Goal: Feedback & Contribution: Contribute content

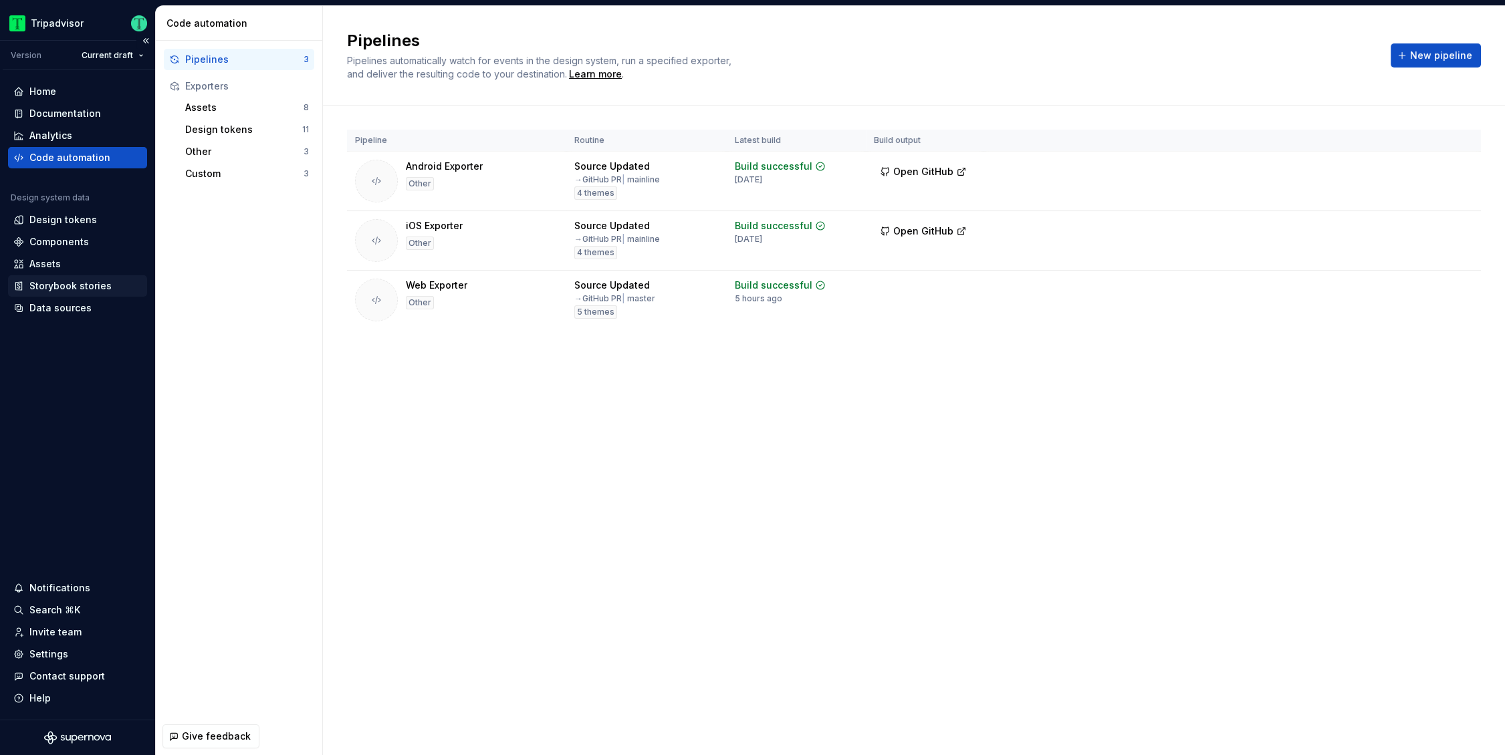
click at [65, 293] on div "Storybook stories" at bounding box center [77, 285] width 139 height 21
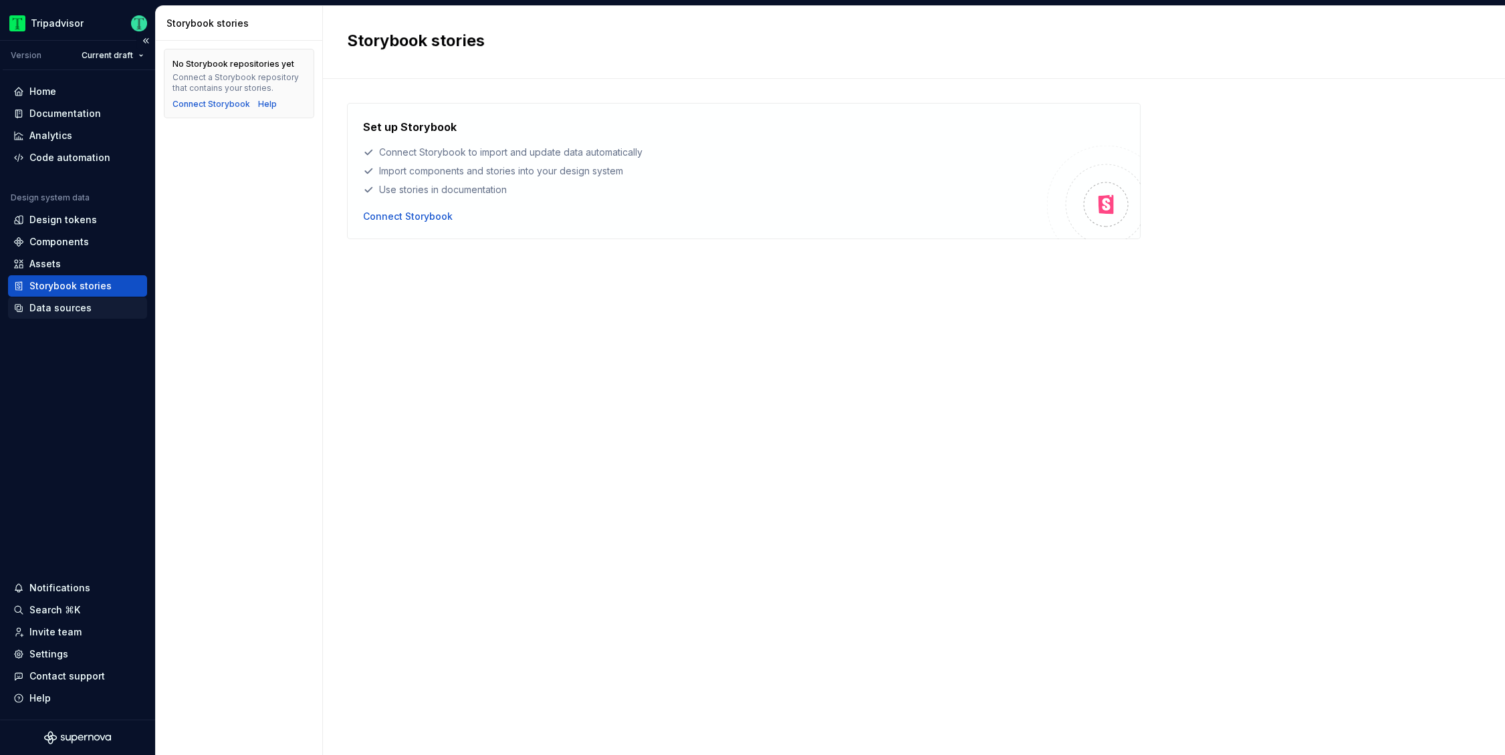
click at [66, 306] on div "Data sources" at bounding box center [60, 308] width 62 height 13
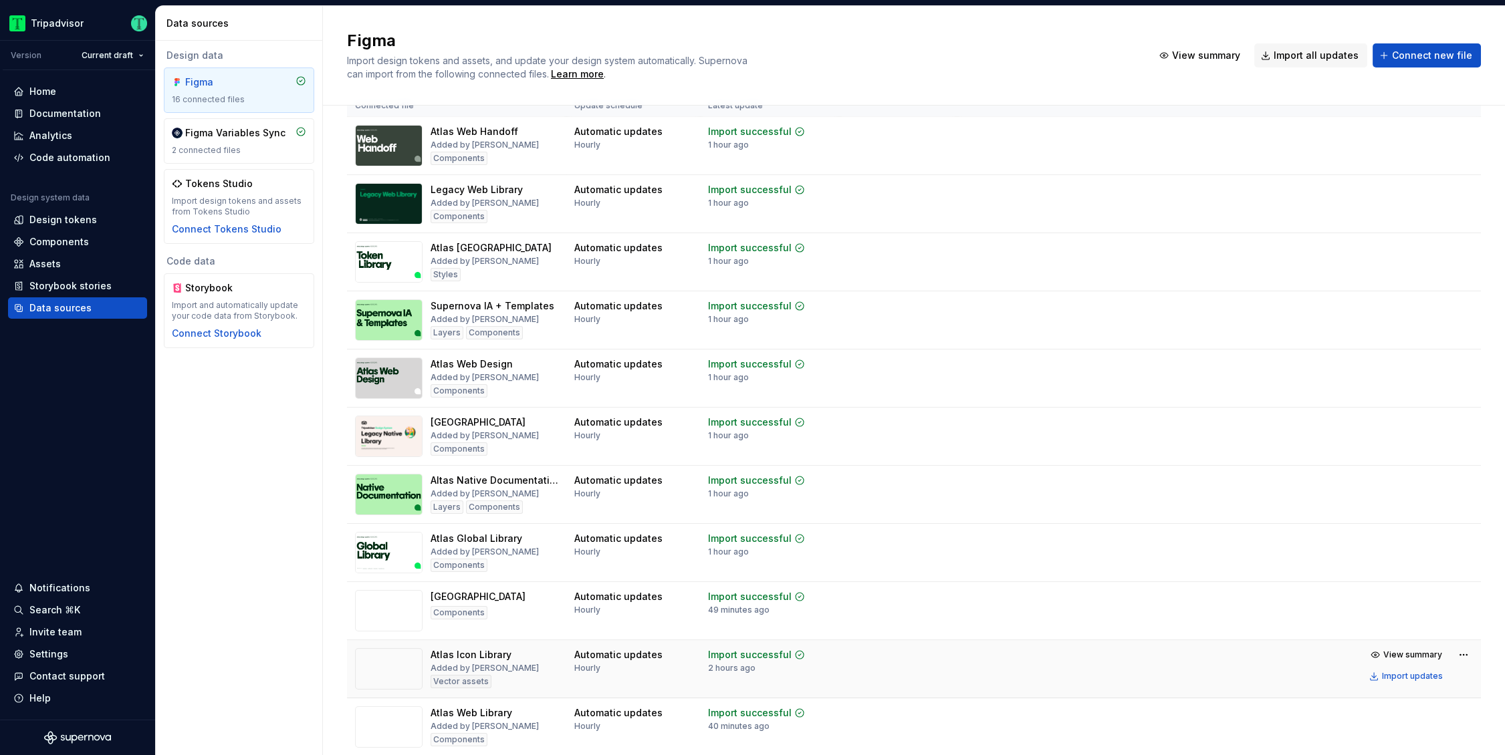
scroll to position [37, 0]
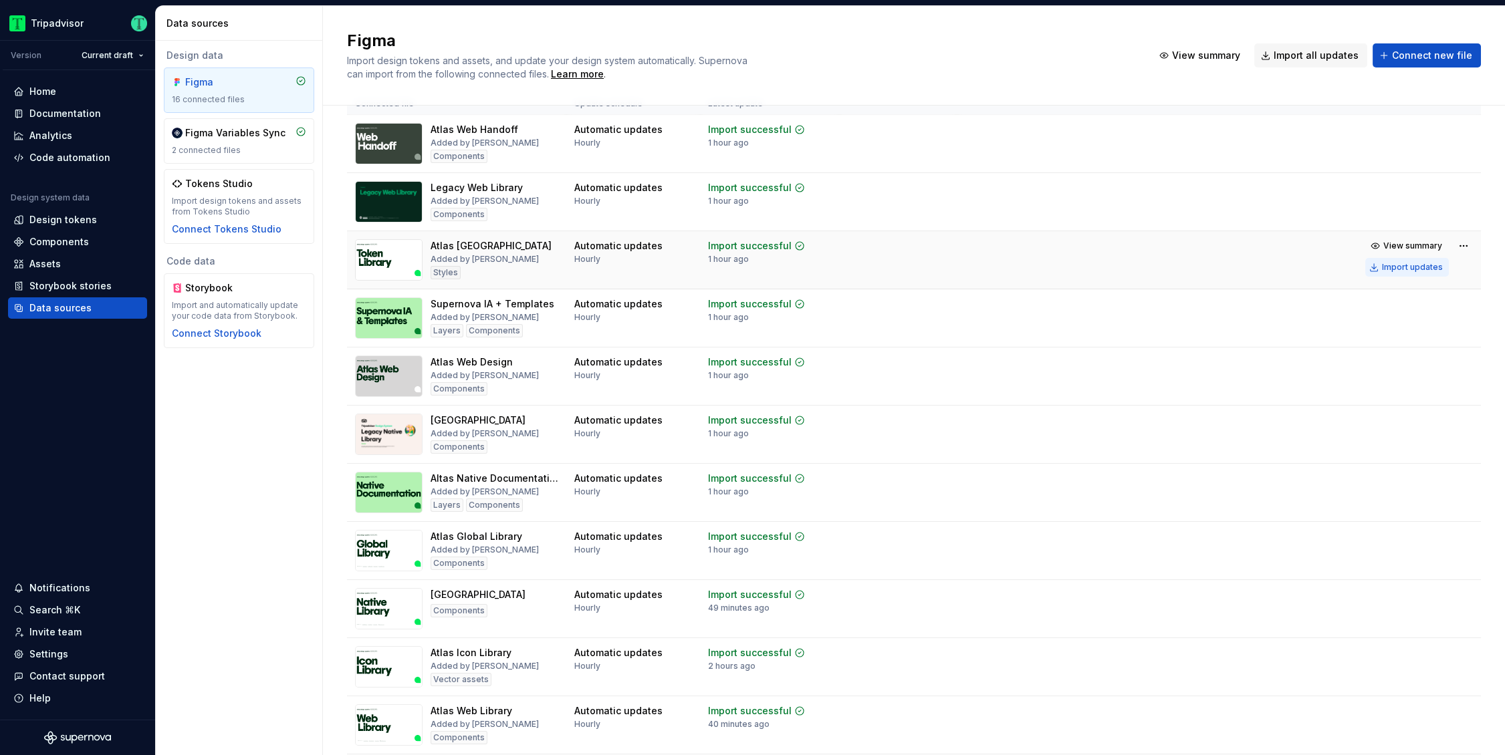
click at [1413, 263] on div "Import updates" at bounding box center [1412, 267] width 61 height 11
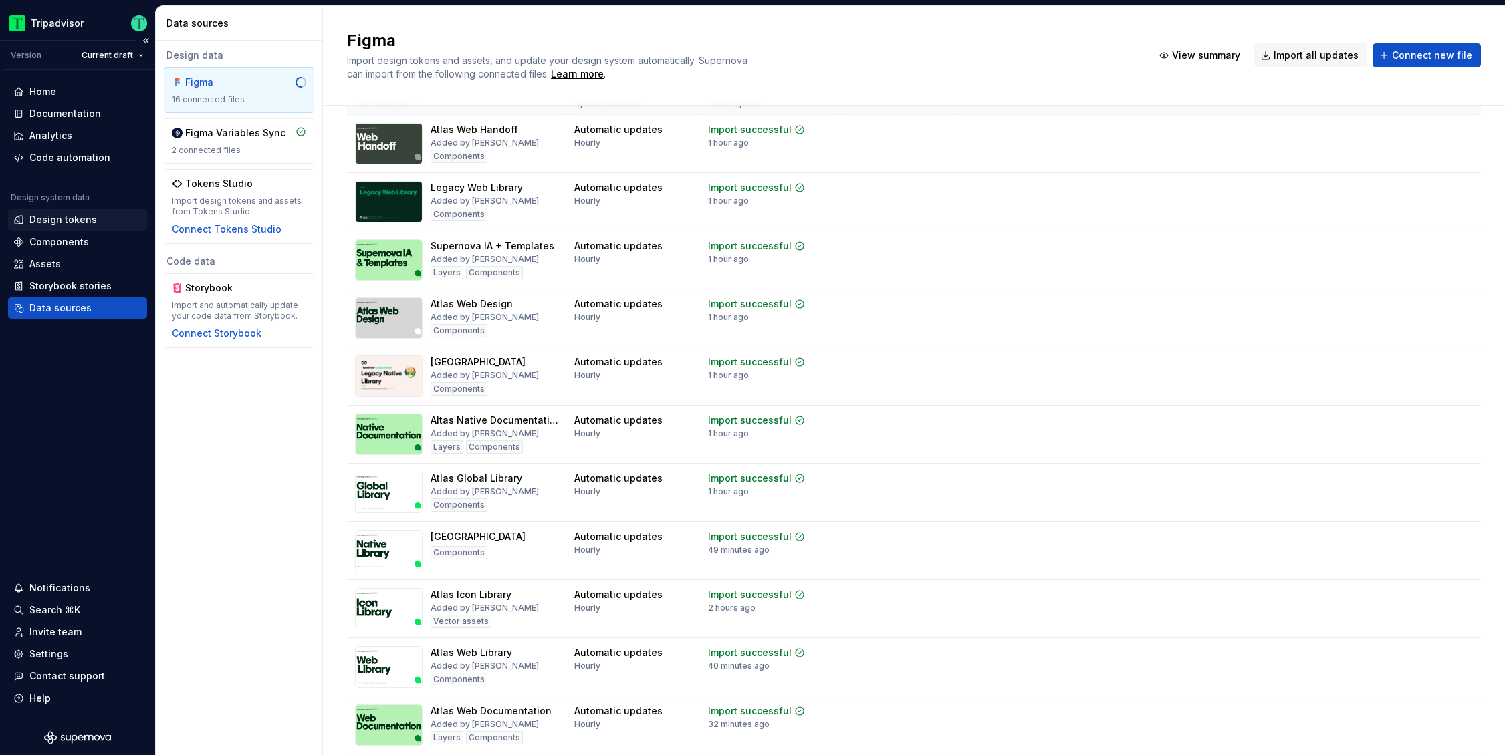
click at [55, 219] on div "Design tokens" at bounding box center [63, 219] width 68 height 13
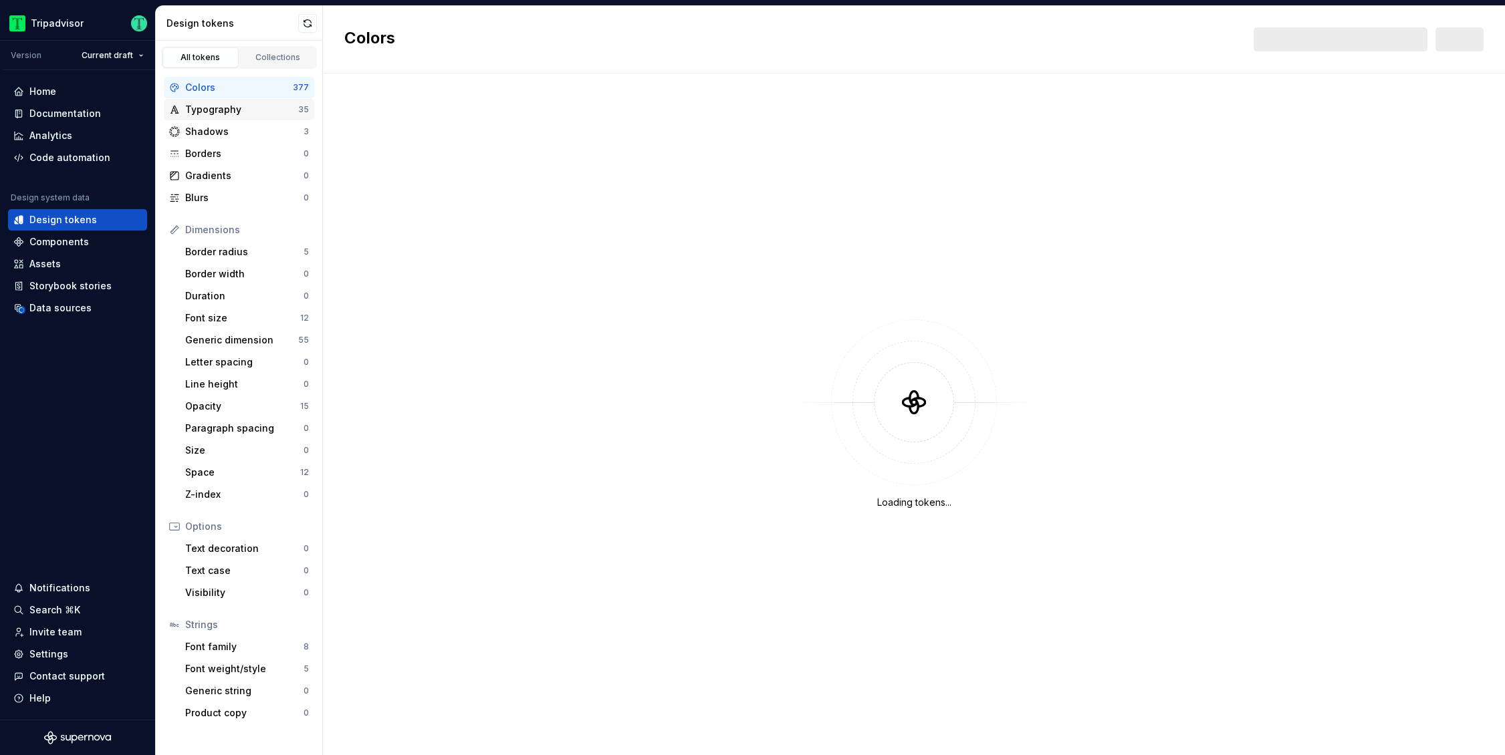
click at [229, 117] on div "Typography 35" at bounding box center [239, 109] width 150 height 21
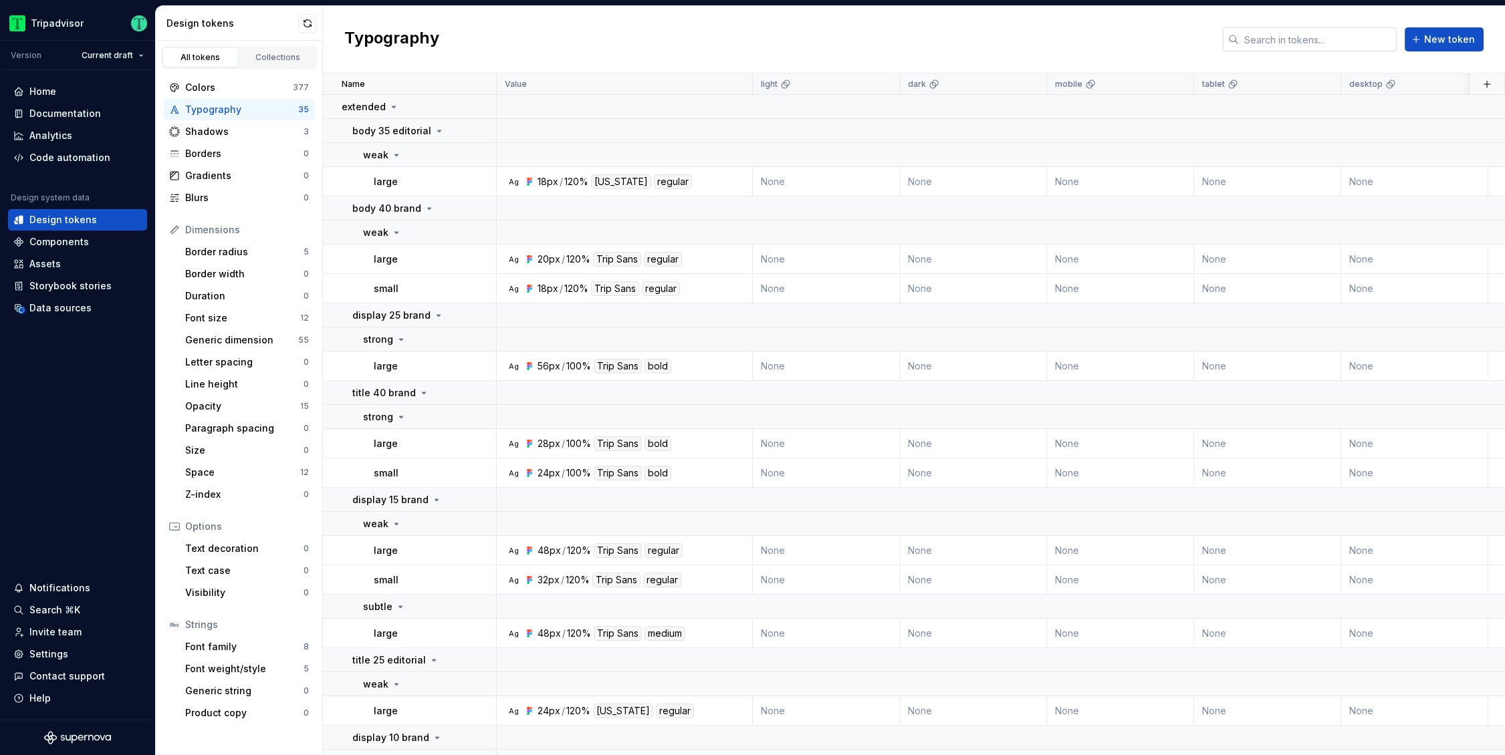
click at [1340, 46] on input "text" at bounding box center [1318, 39] width 158 height 24
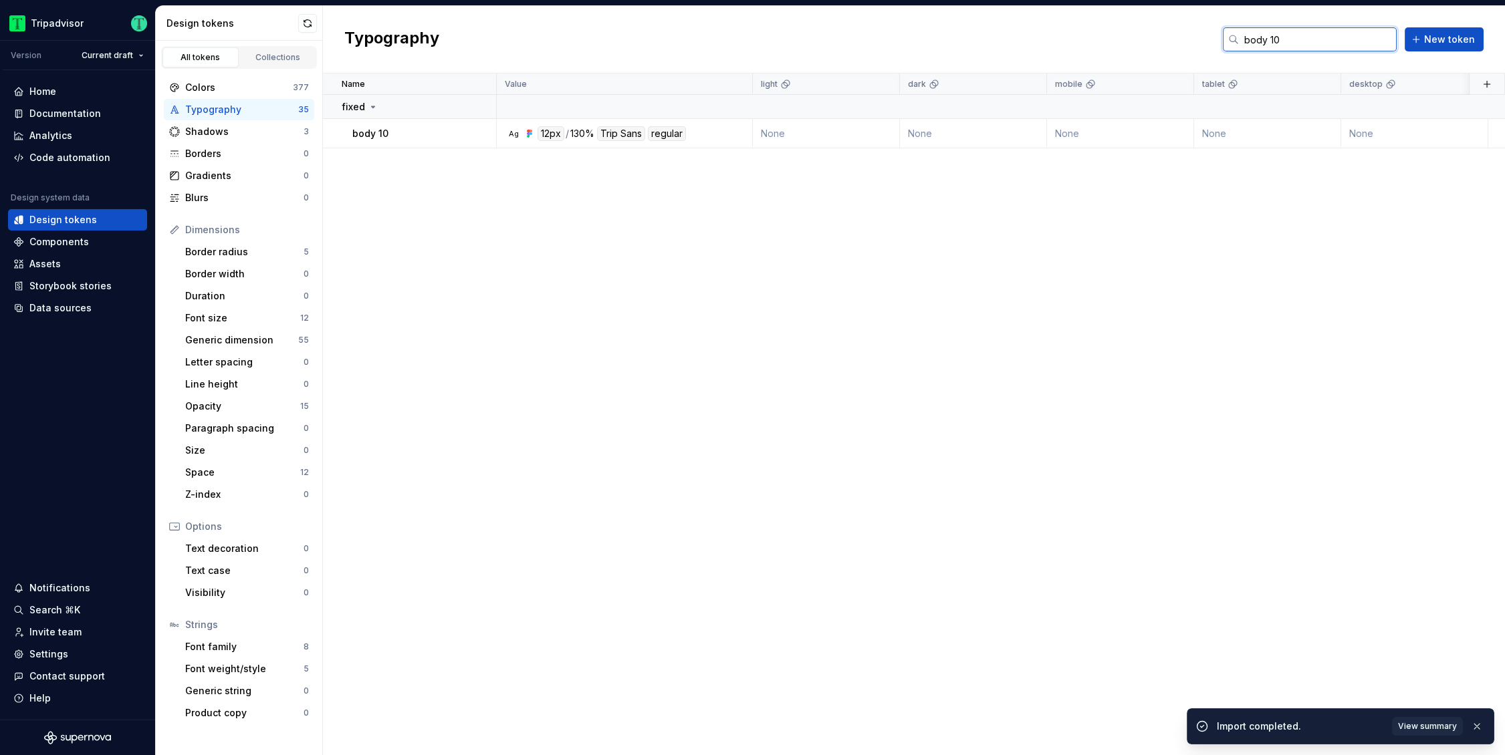
type input "body 10"
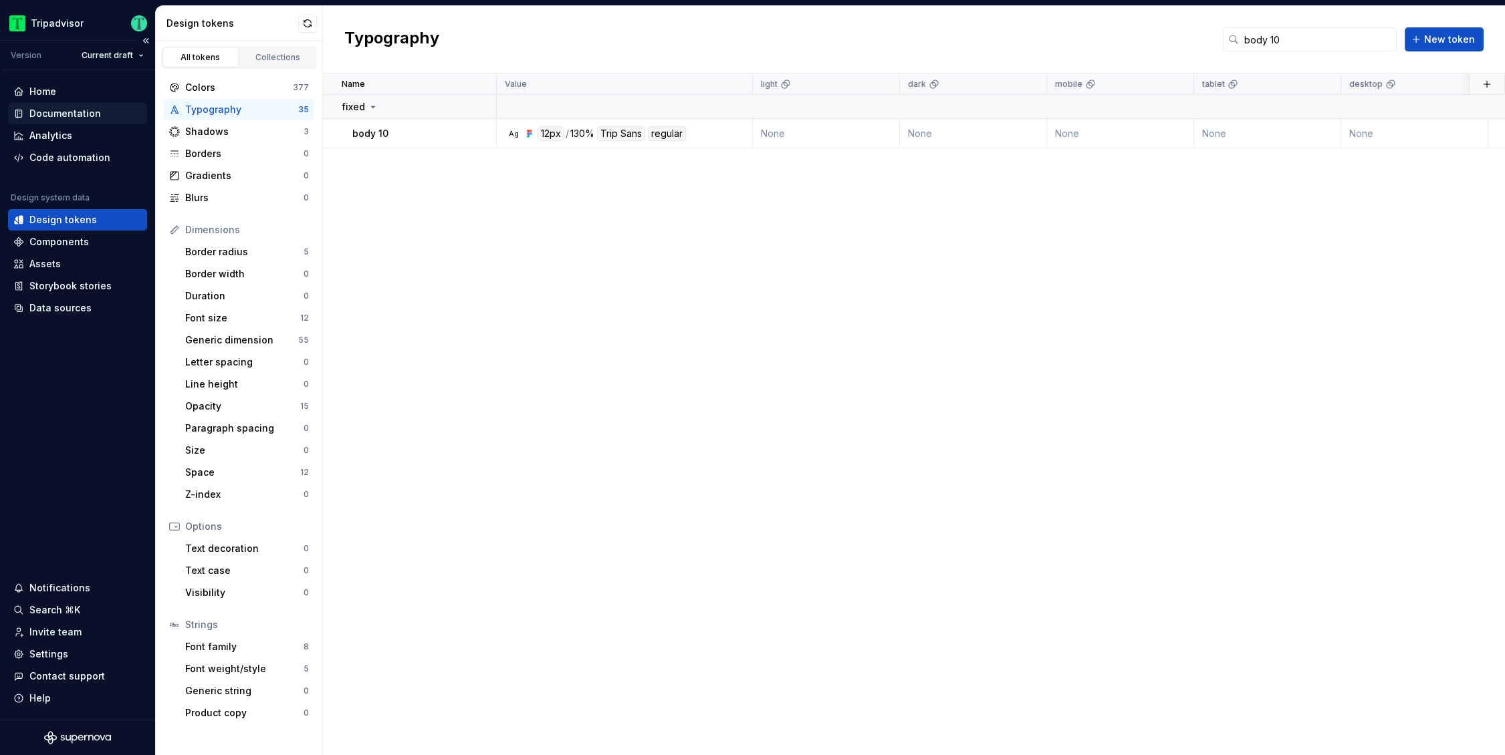
click at [59, 108] on div "Documentation" at bounding box center [65, 113] width 72 height 13
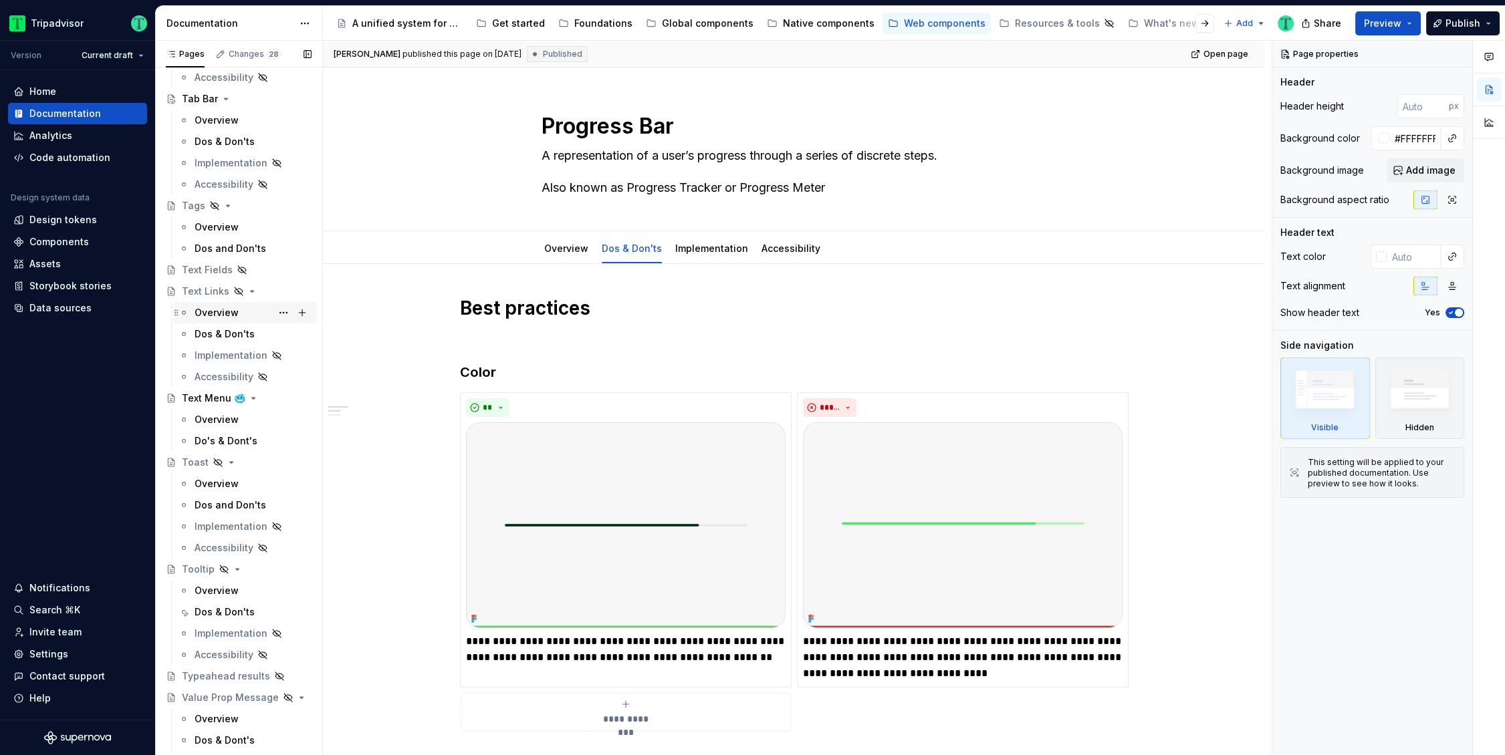
scroll to position [3231, 0]
click at [213, 576] on div "Overview" at bounding box center [217, 577] width 44 height 13
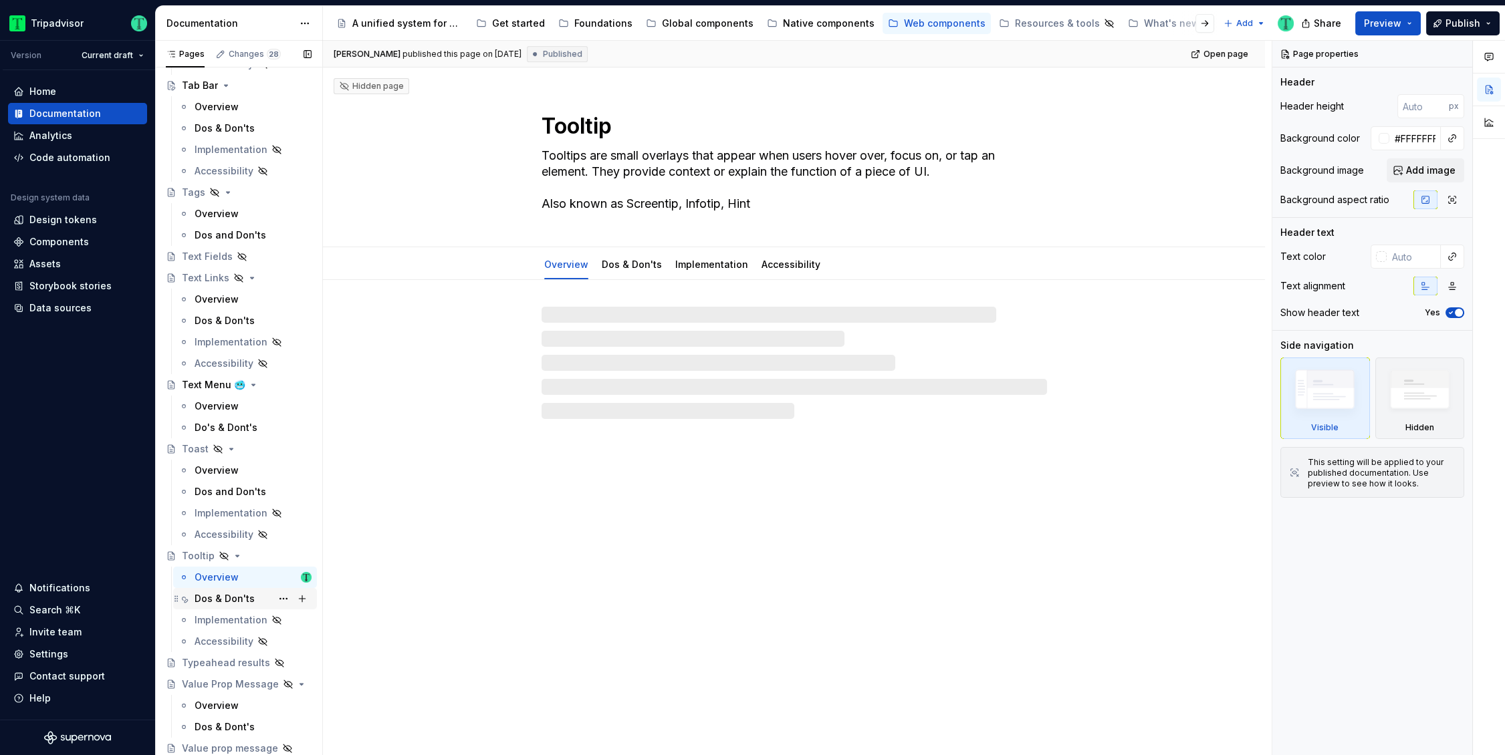
click at [216, 596] on div "Dos & Don'ts" at bounding box center [225, 598] width 60 height 13
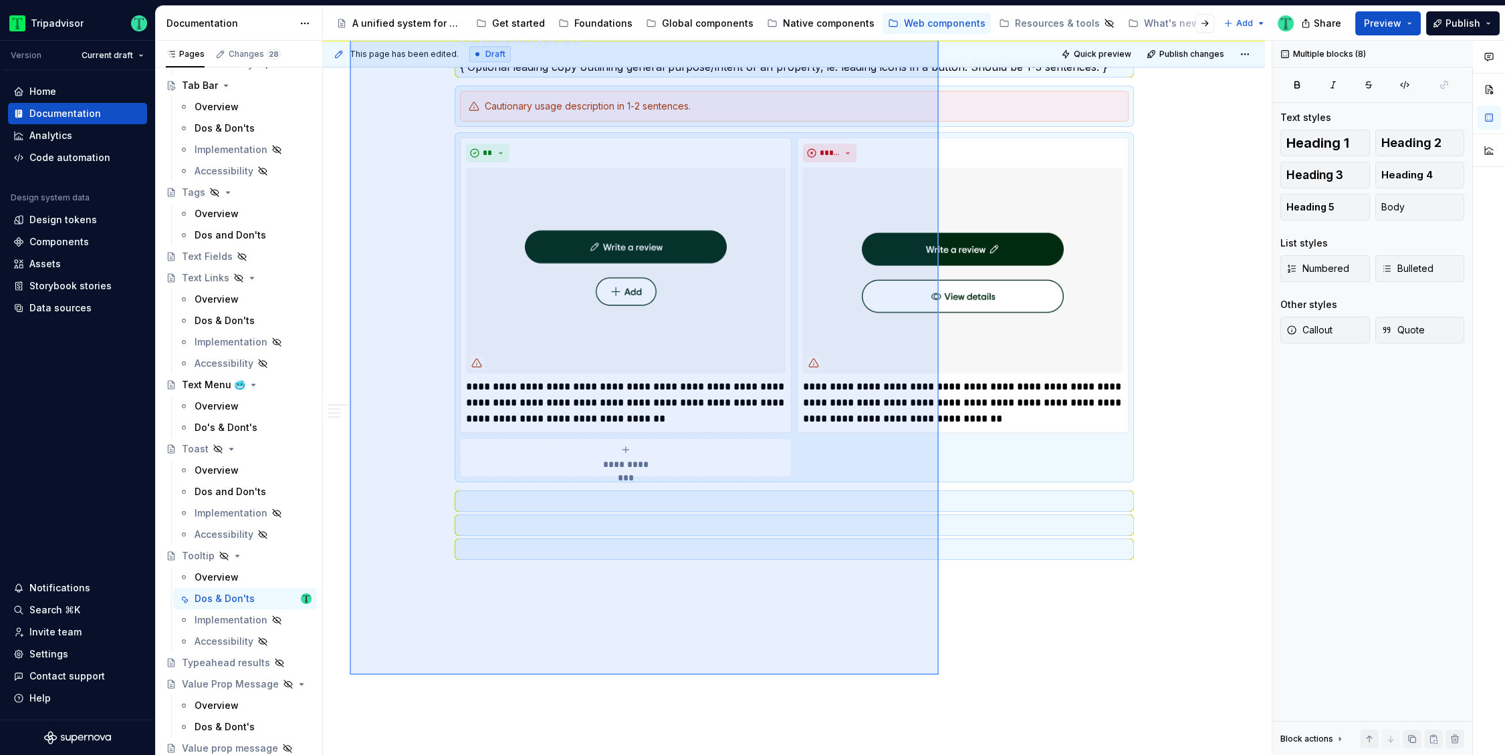
scroll to position [1220, 0]
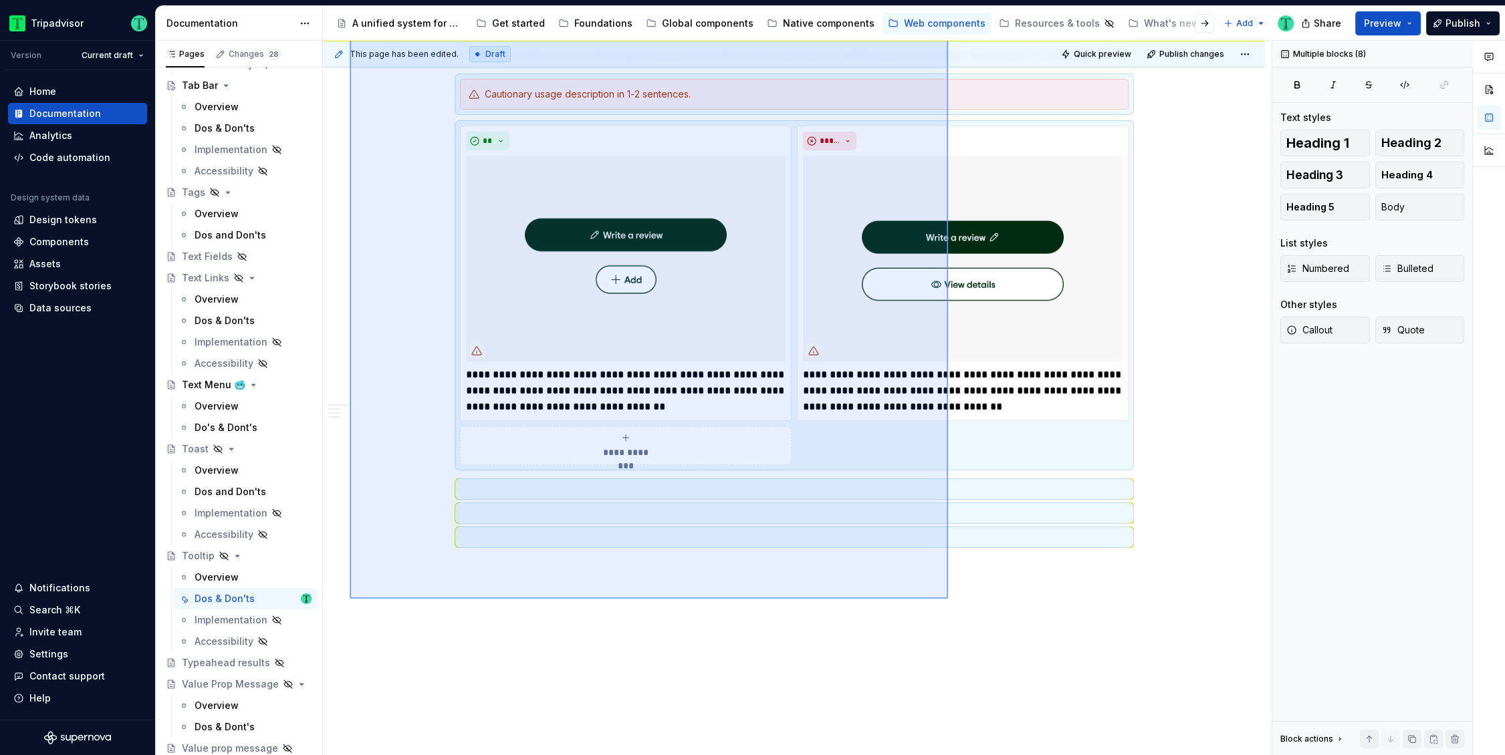
drag, startPoint x: 536, startPoint y: 408, endPoint x: 948, endPoint y: 599, distance: 453.8
click at [948, 599] on div "**********" at bounding box center [797, 398] width 949 height 715
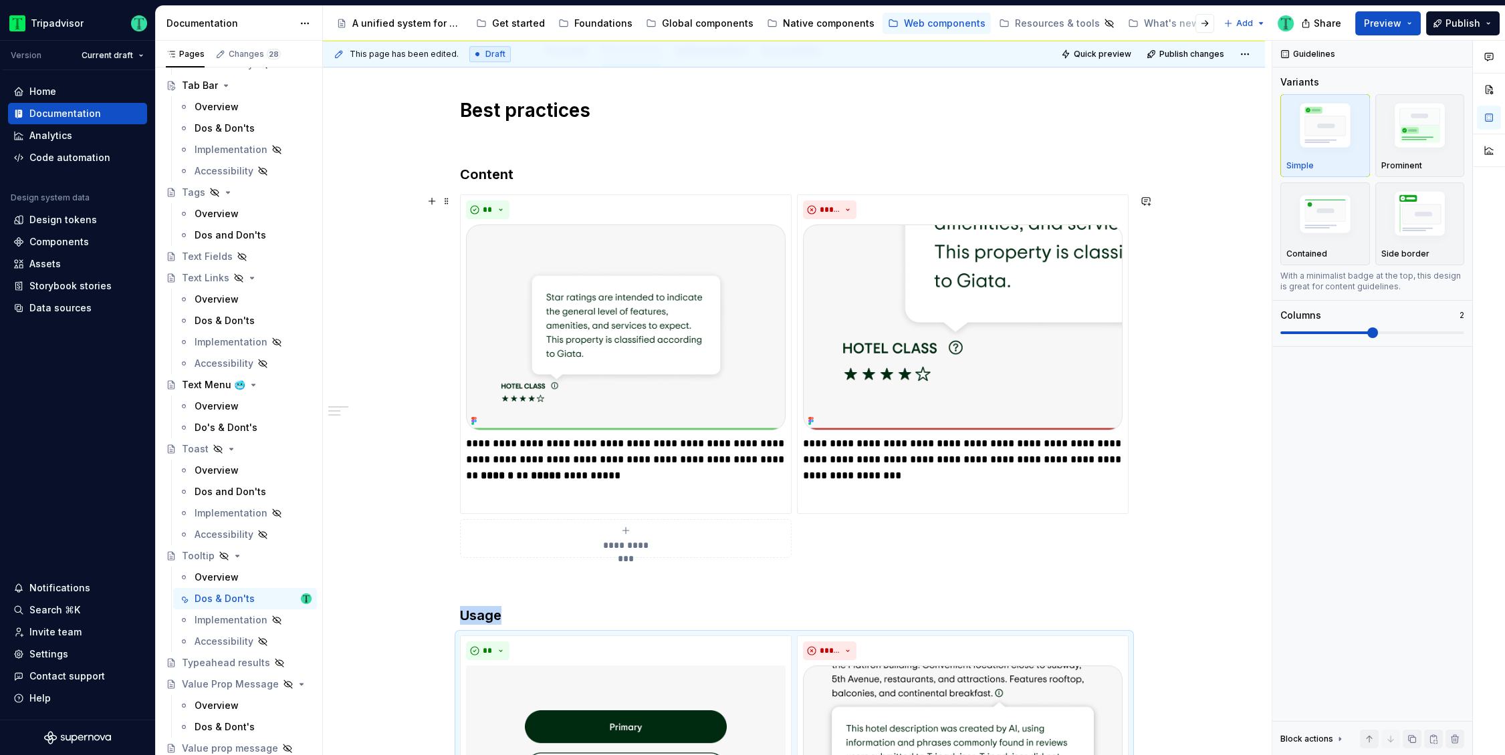
scroll to position [153, 0]
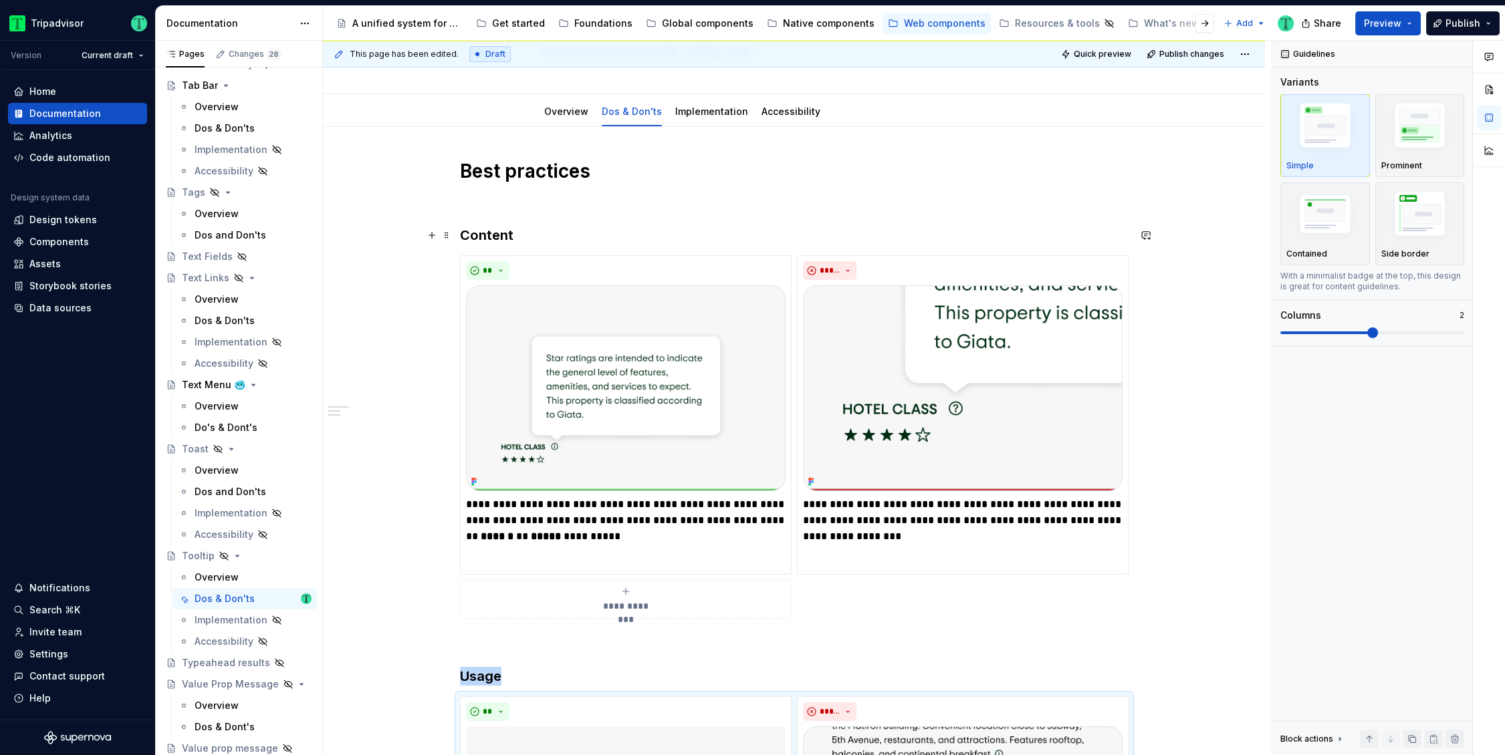
click at [497, 225] on div "**********" at bounding box center [794, 597] width 669 height 877
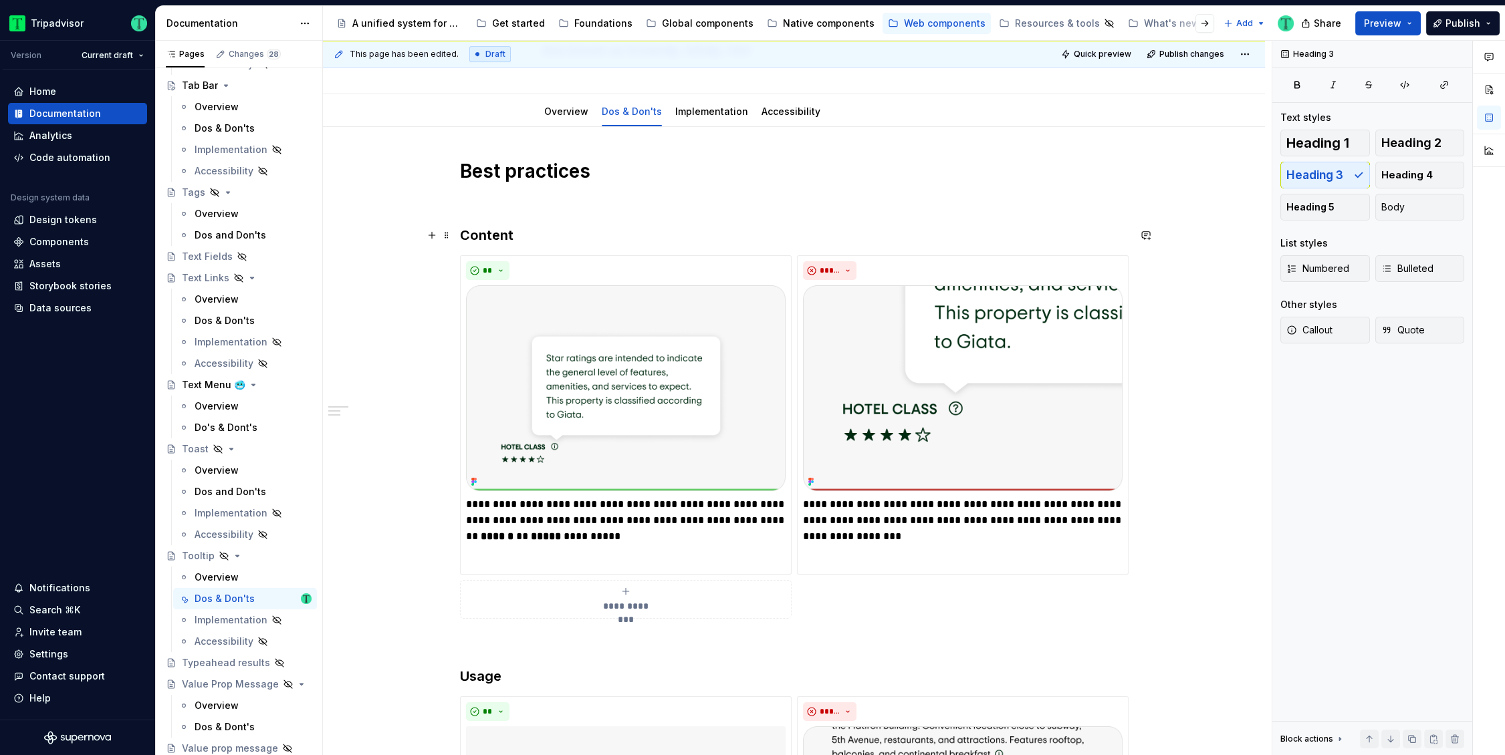
click at [495, 236] on h3 "Content" at bounding box center [794, 235] width 669 height 19
copy h3 "Content"
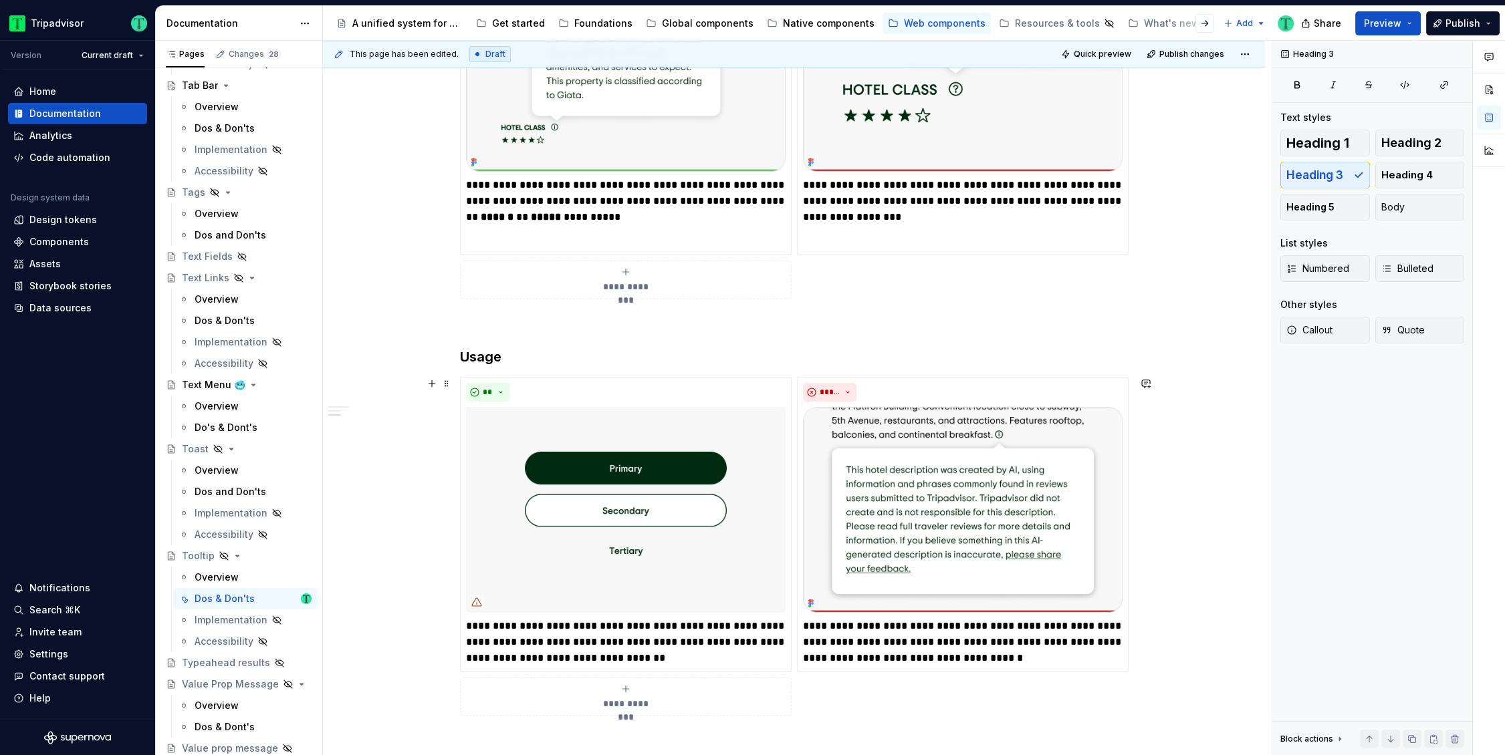
click at [418, 556] on div "**********" at bounding box center [794, 383] width 942 height 1152
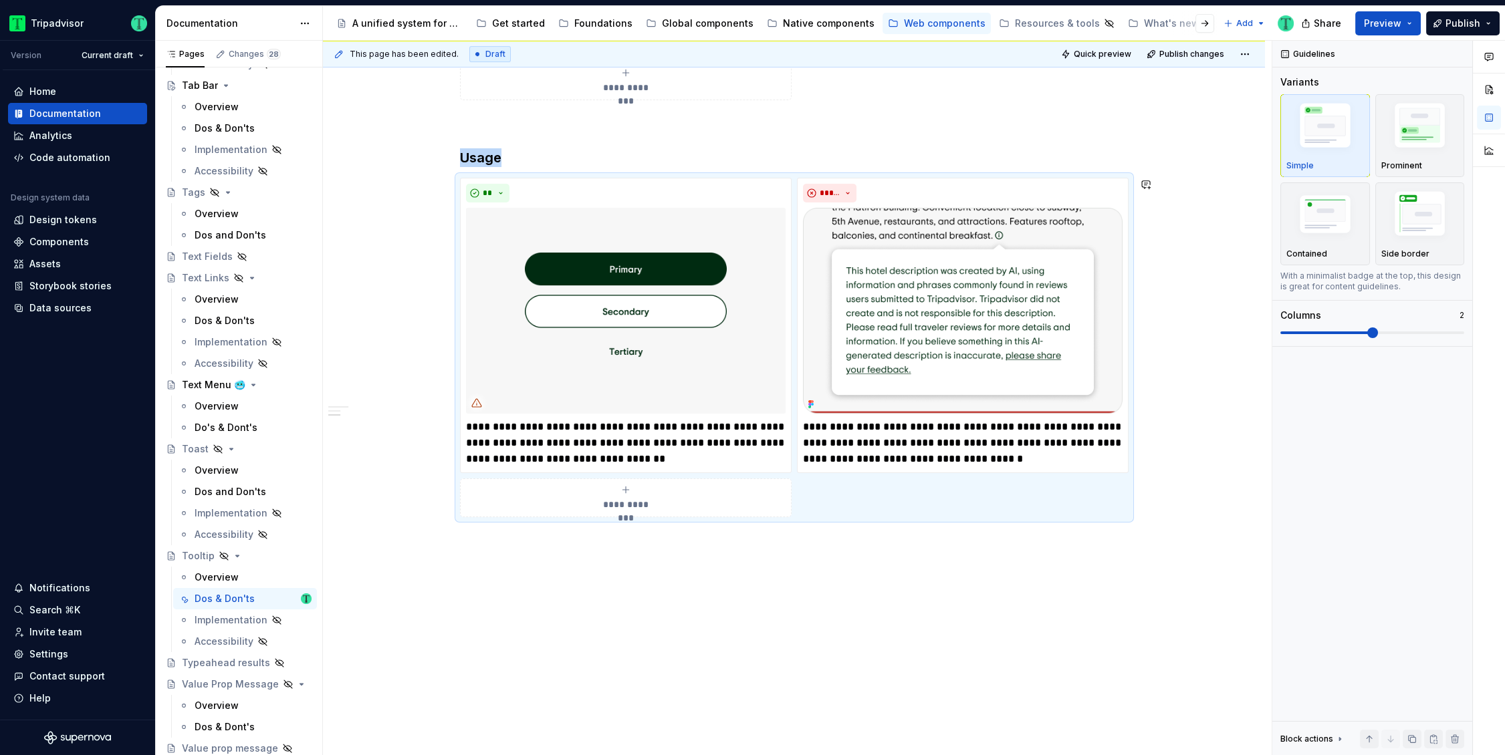
scroll to position [670, 0]
click at [583, 443] on p "**********" at bounding box center [626, 445] width 320 height 48
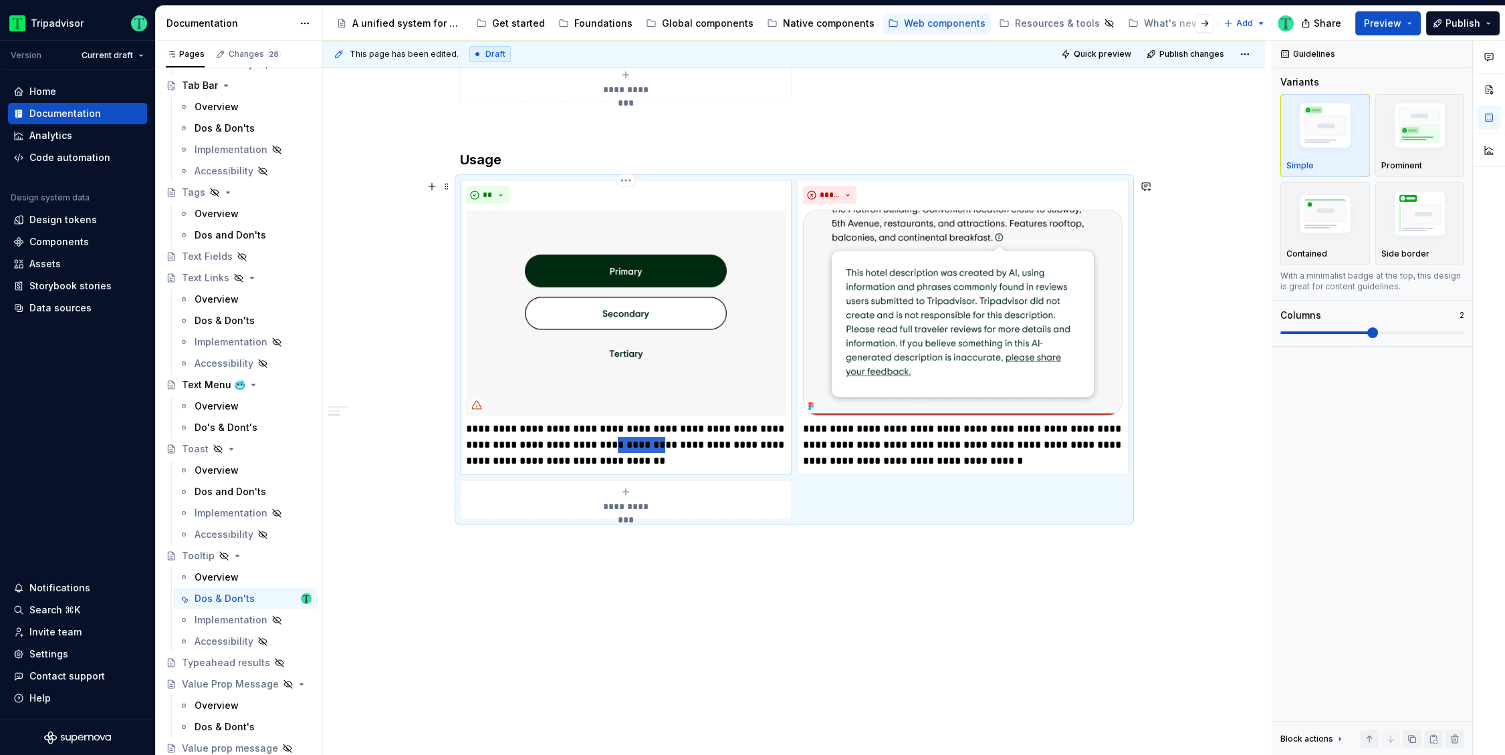
click at [583, 443] on p "**********" at bounding box center [626, 445] width 320 height 48
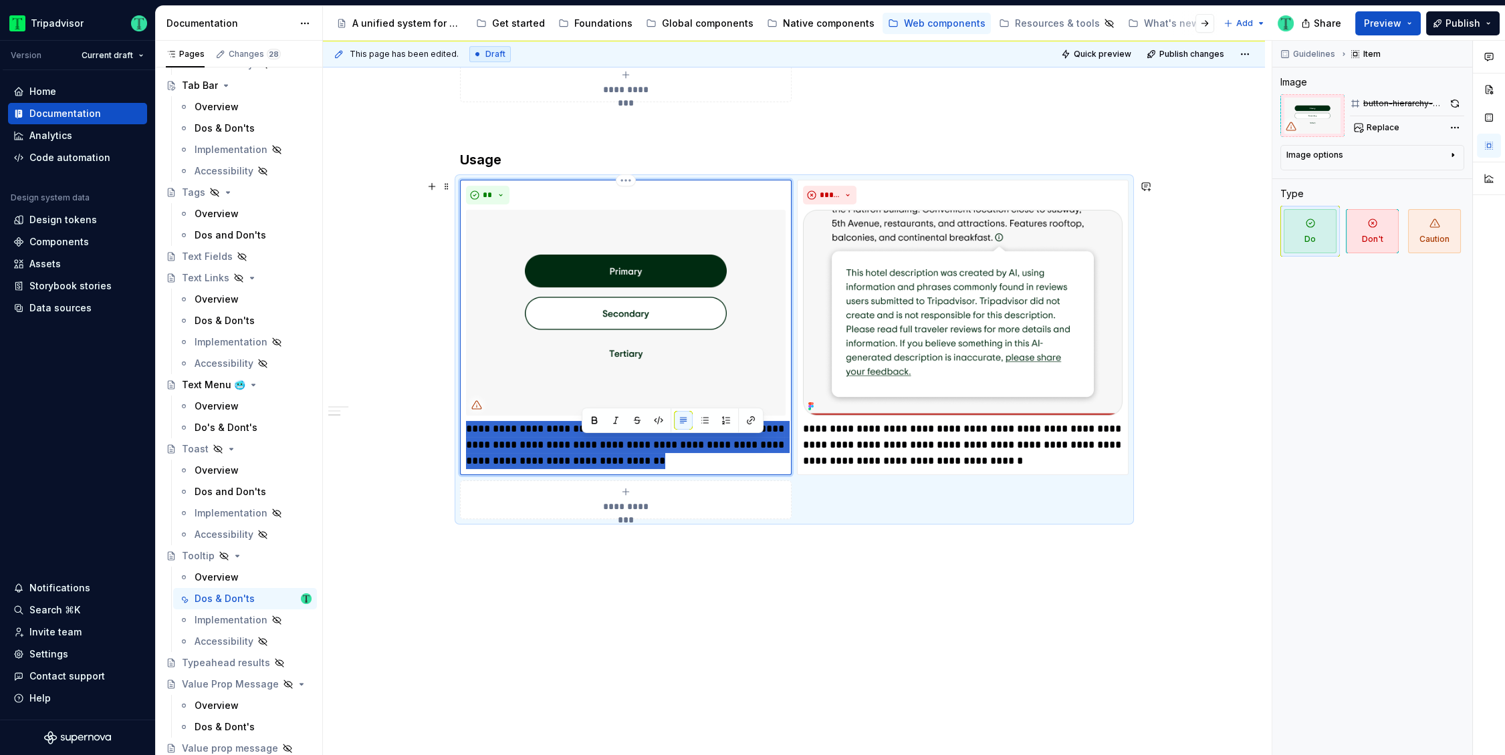
click at [583, 443] on p "**********" at bounding box center [626, 445] width 320 height 48
type textarea "*"
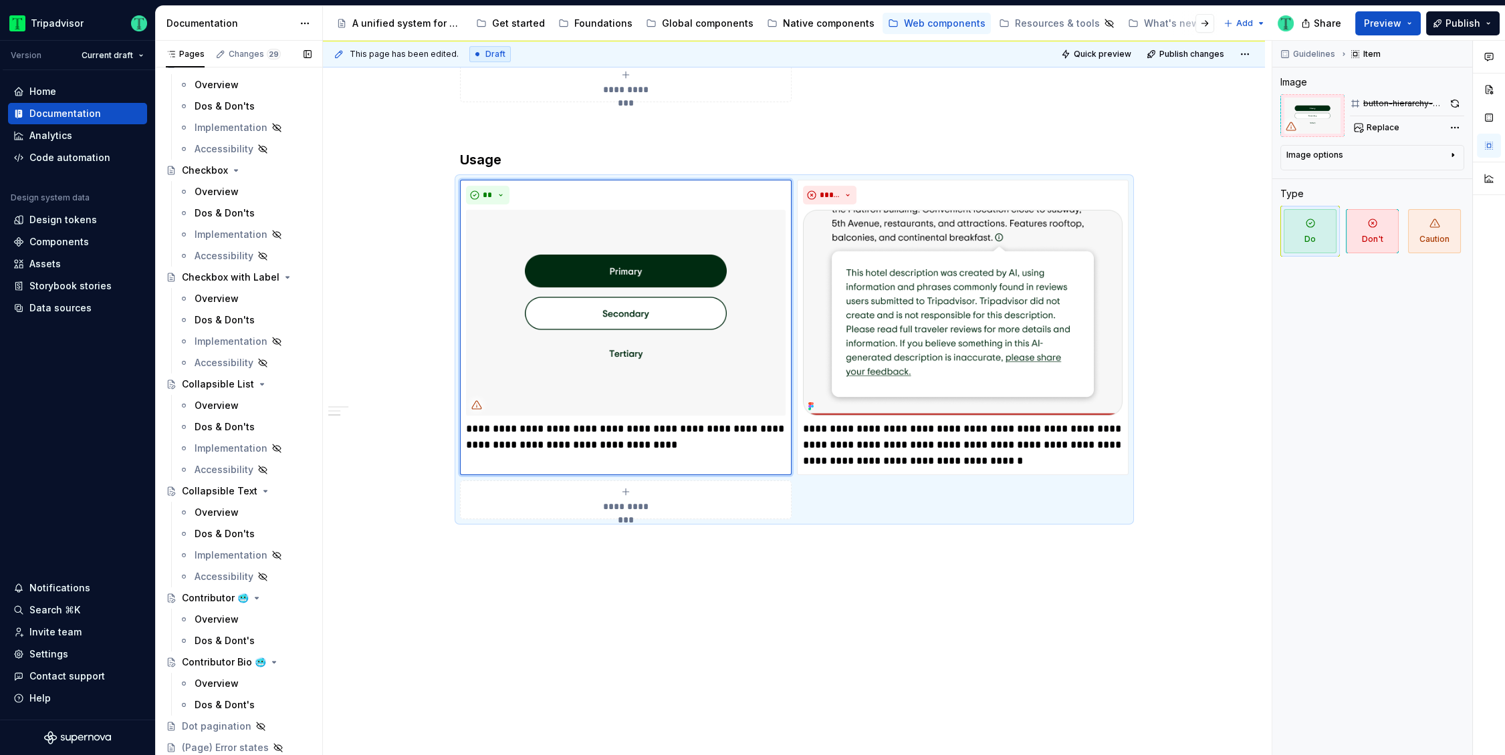
scroll to position [0, 0]
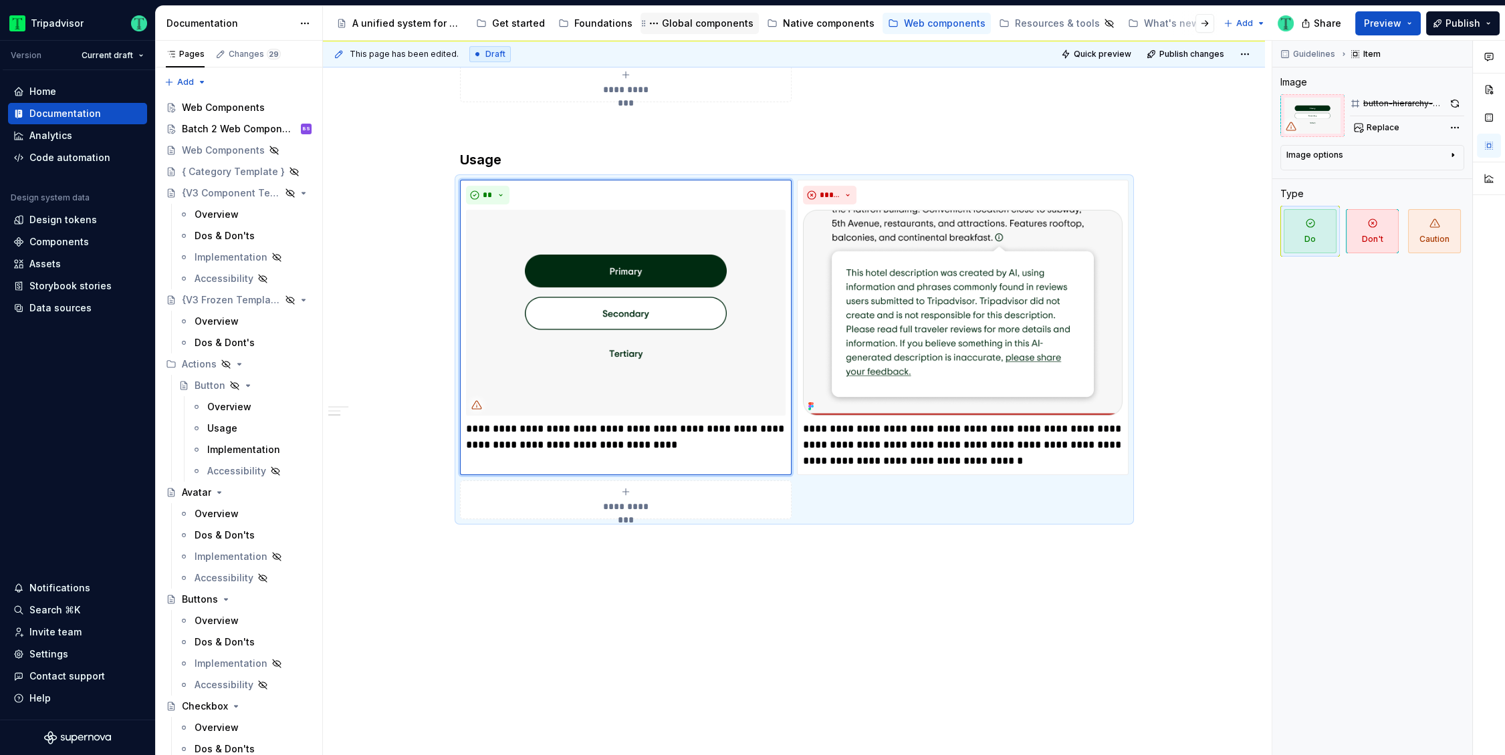
click at [706, 31] on div "Global components" at bounding box center [700, 23] width 108 height 16
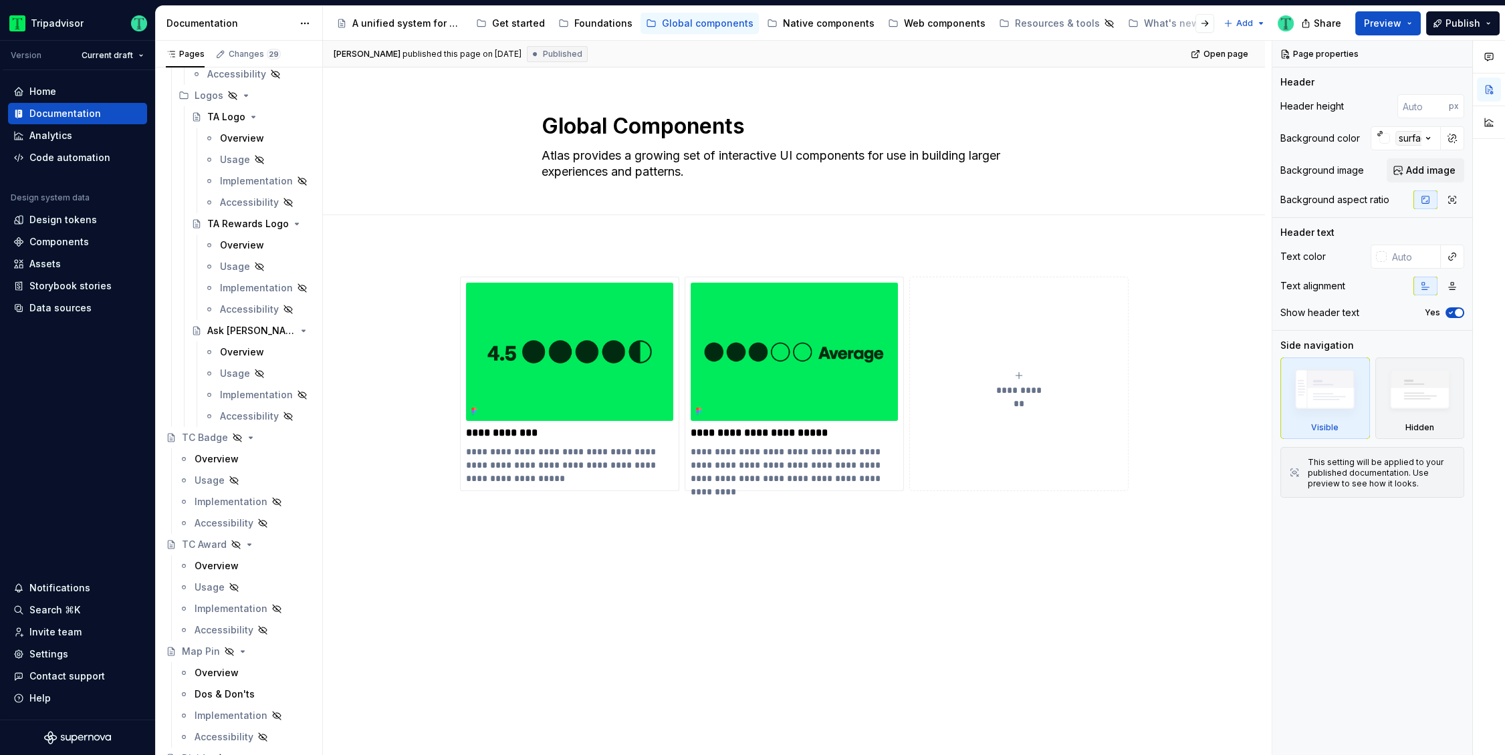
scroll to position [293, 0]
click at [924, 27] on div "Web components" at bounding box center [945, 23] width 82 height 13
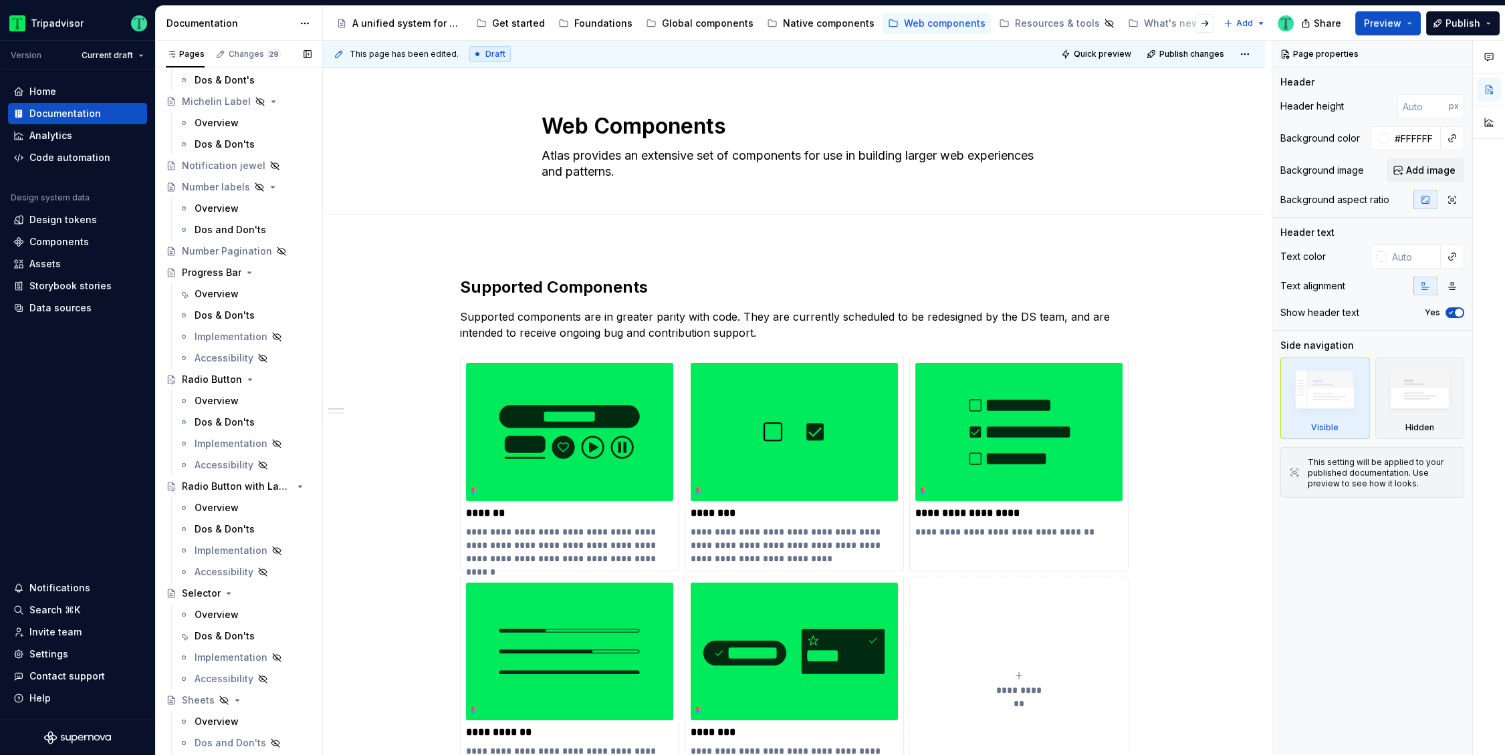
scroll to position [1773, 0]
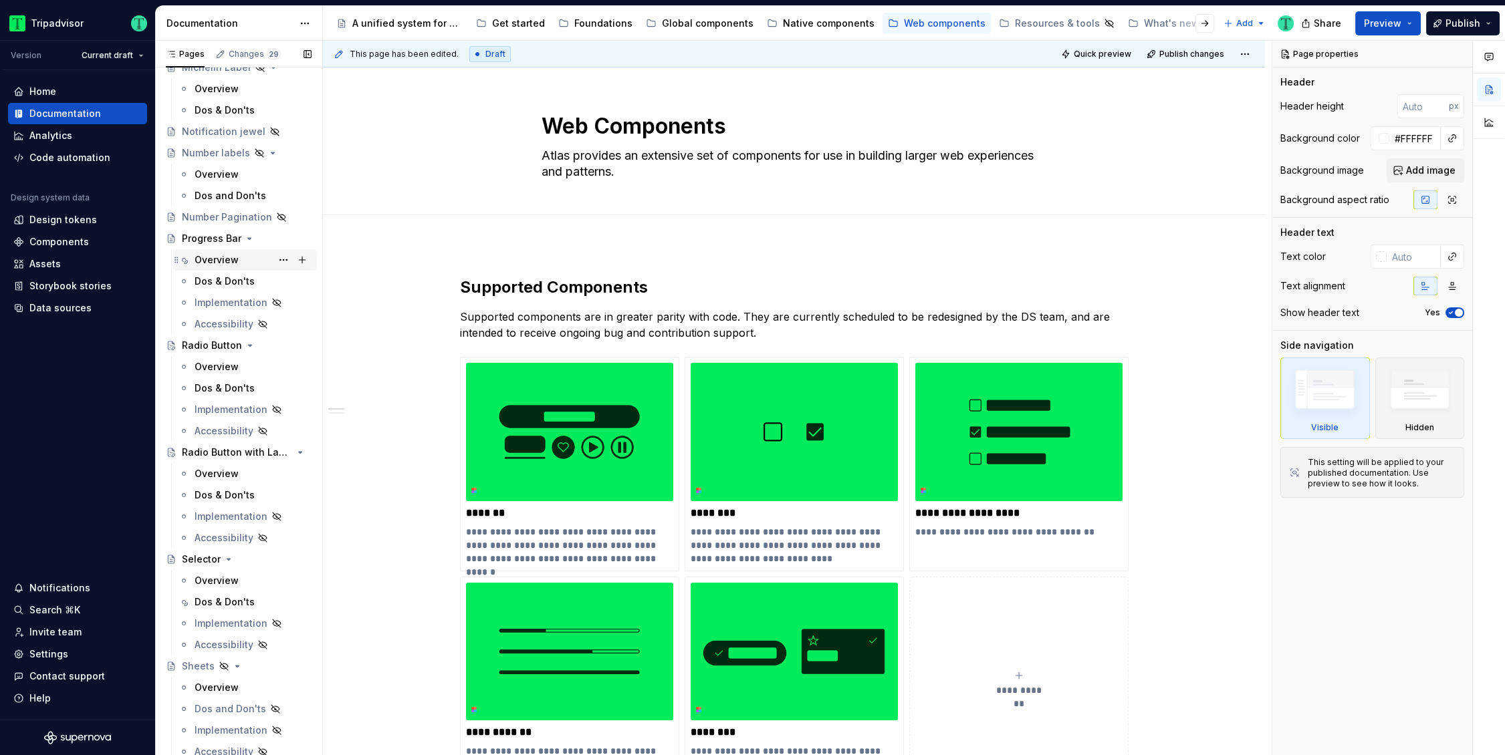
click at [216, 262] on div "Overview" at bounding box center [217, 259] width 44 height 13
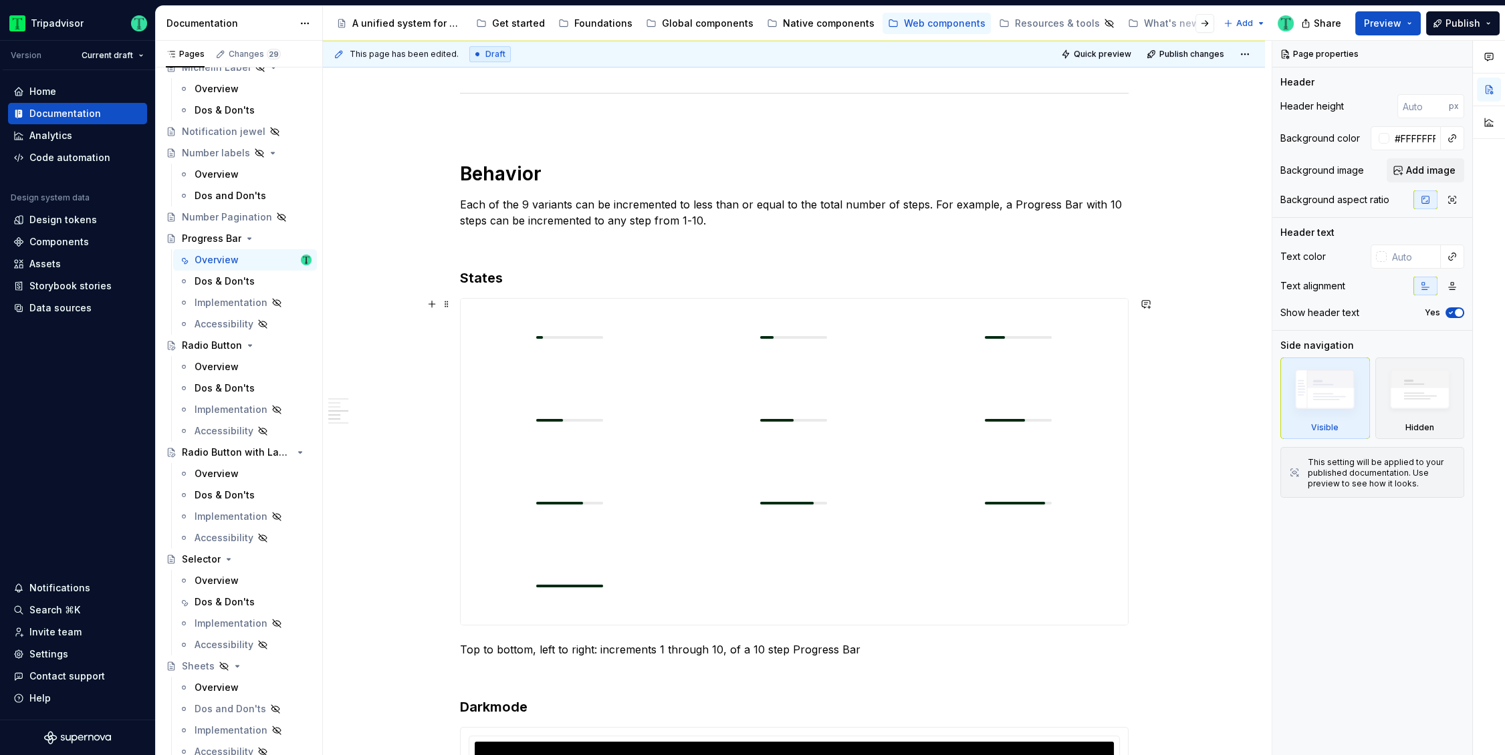
scroll to position [1070, 0]
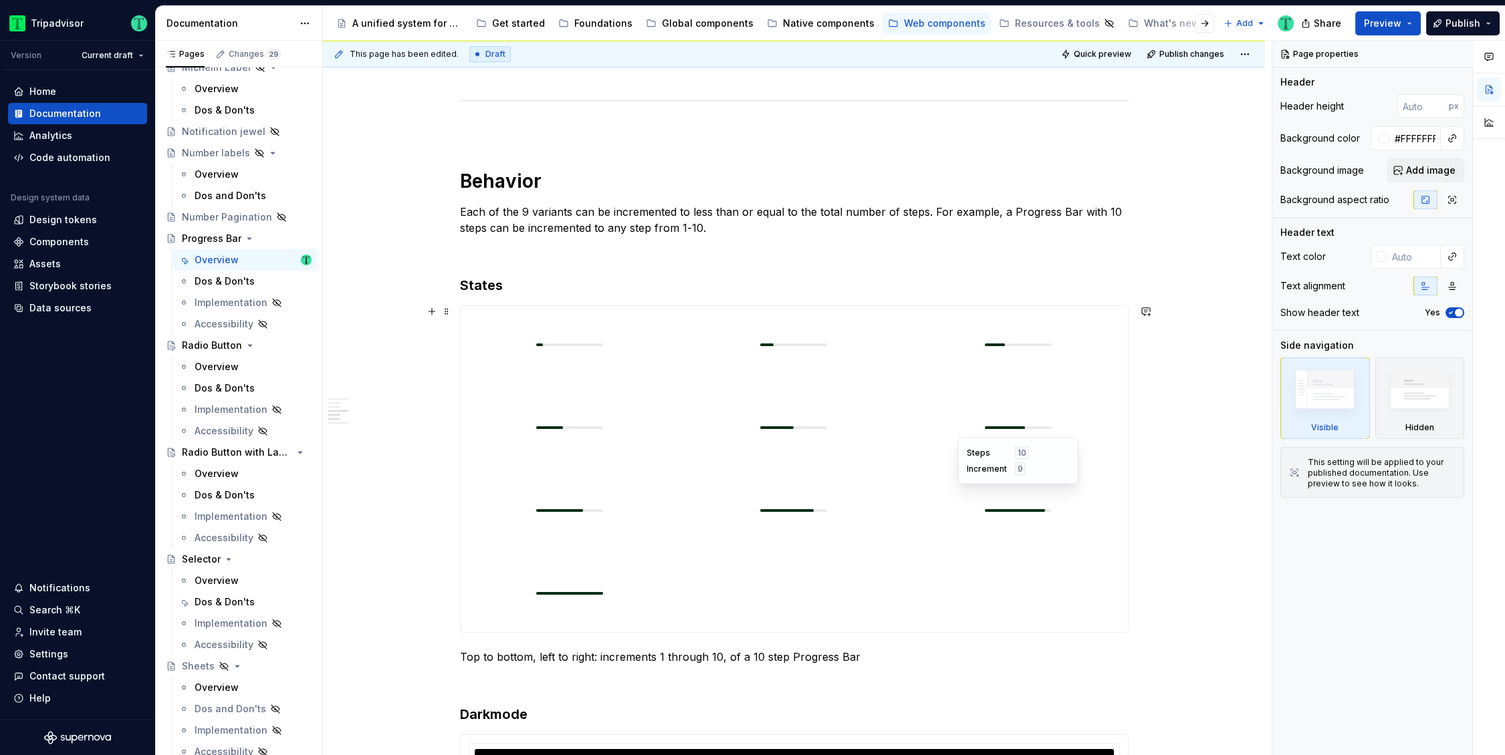
click at [1094, 545] on div at bounding box center [1018, 511] width 219 height 78
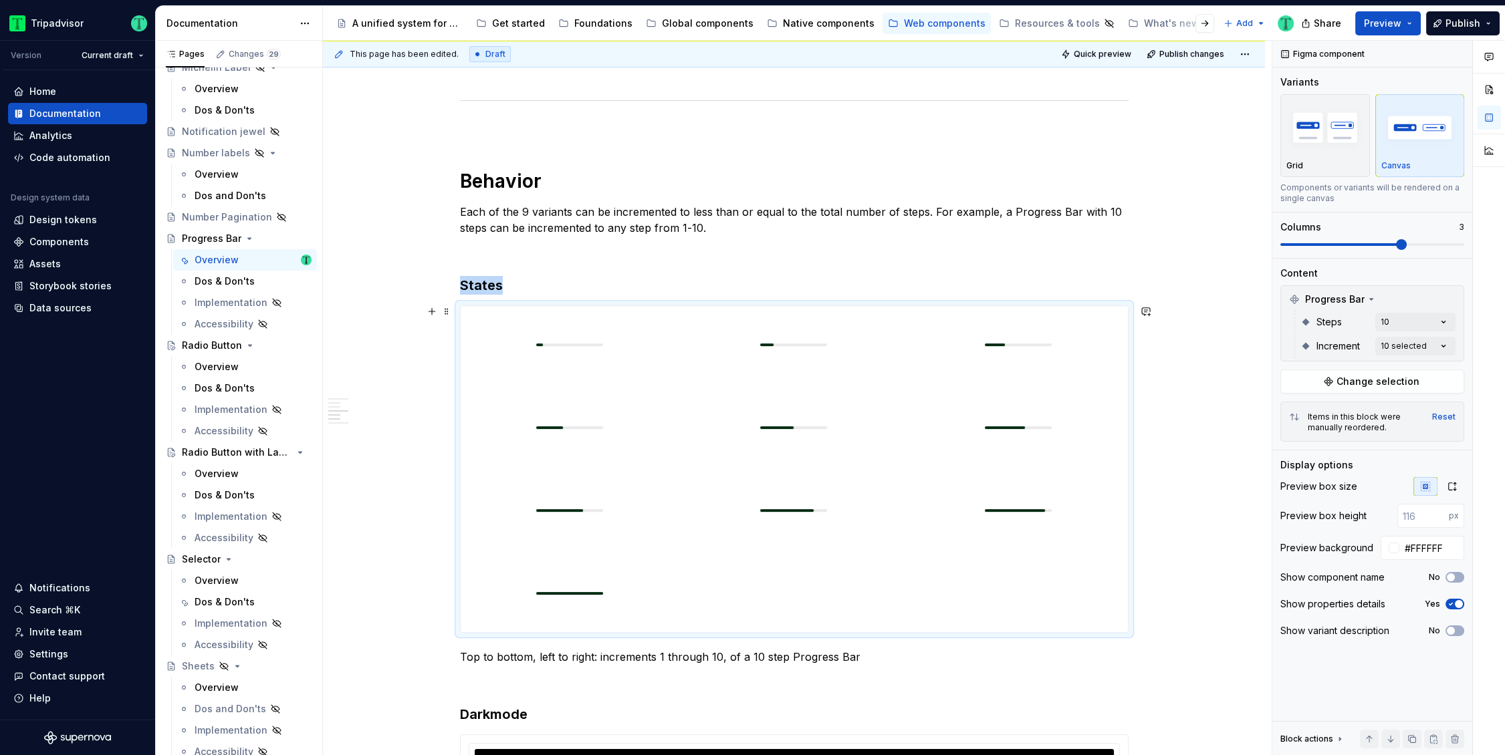
click at [1178, 489] on div "**********" at bounding box center [794, 535] width 942 height 2683
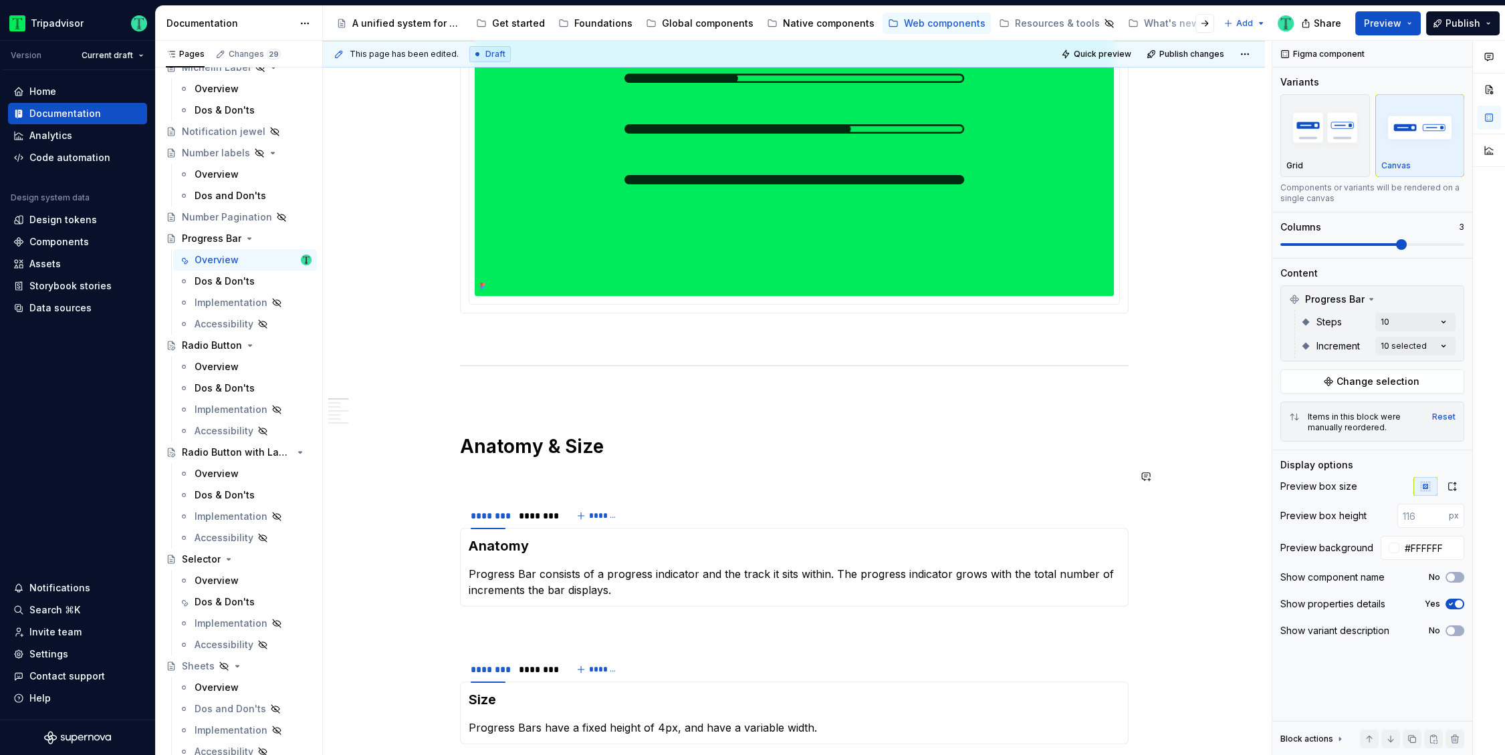
scroll to position [435, 0]
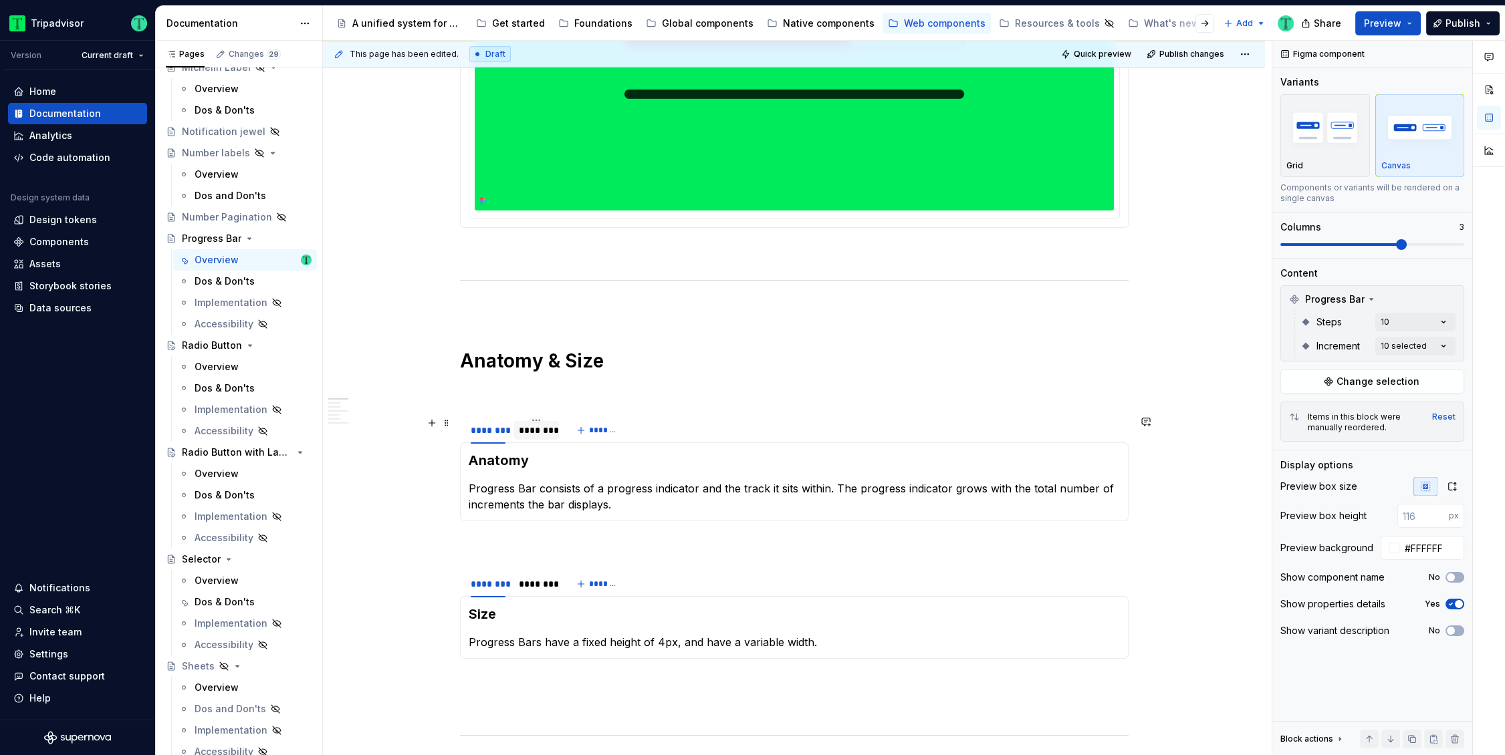
click at [538, 434] on div "********" at bounding box center [536, 430] width 35 height 13
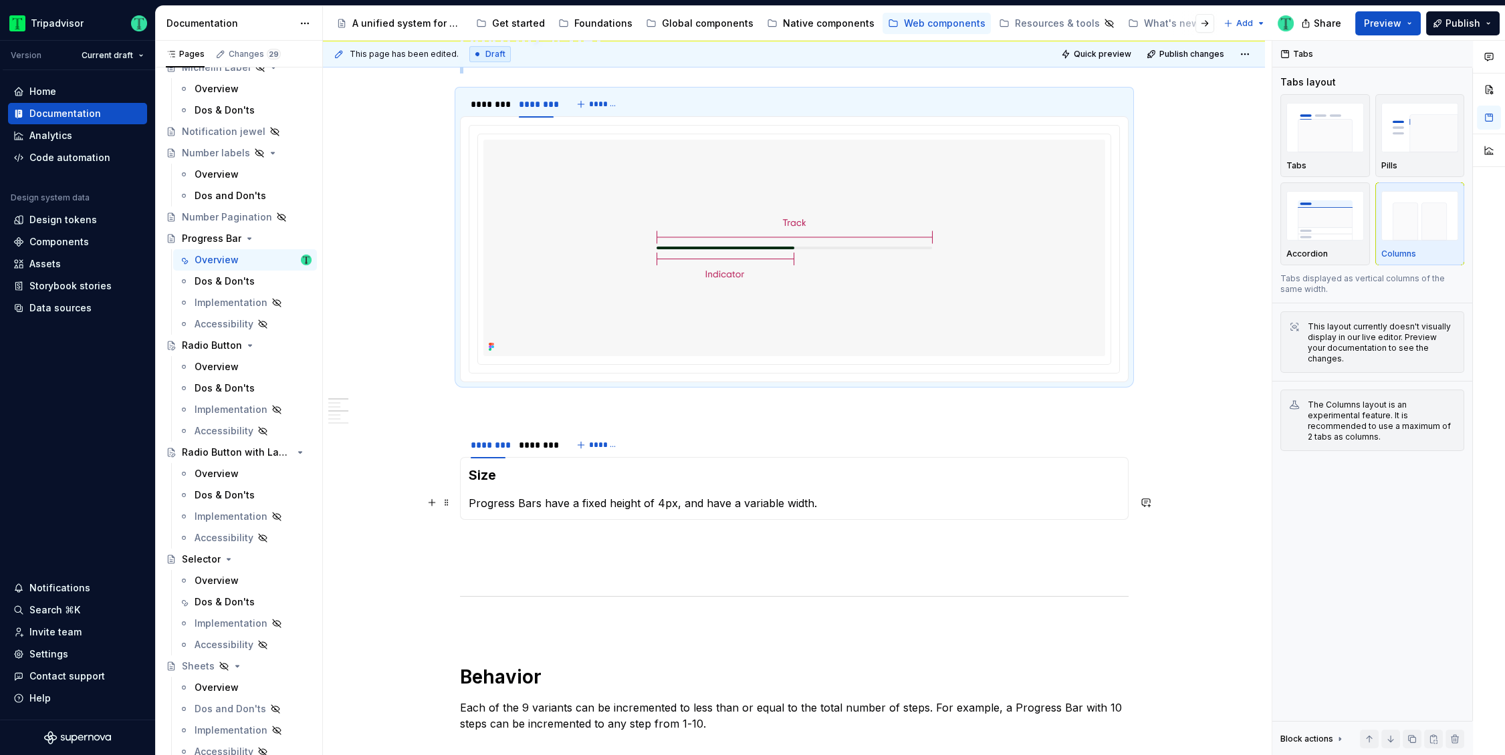
scroll to position [757, 0]
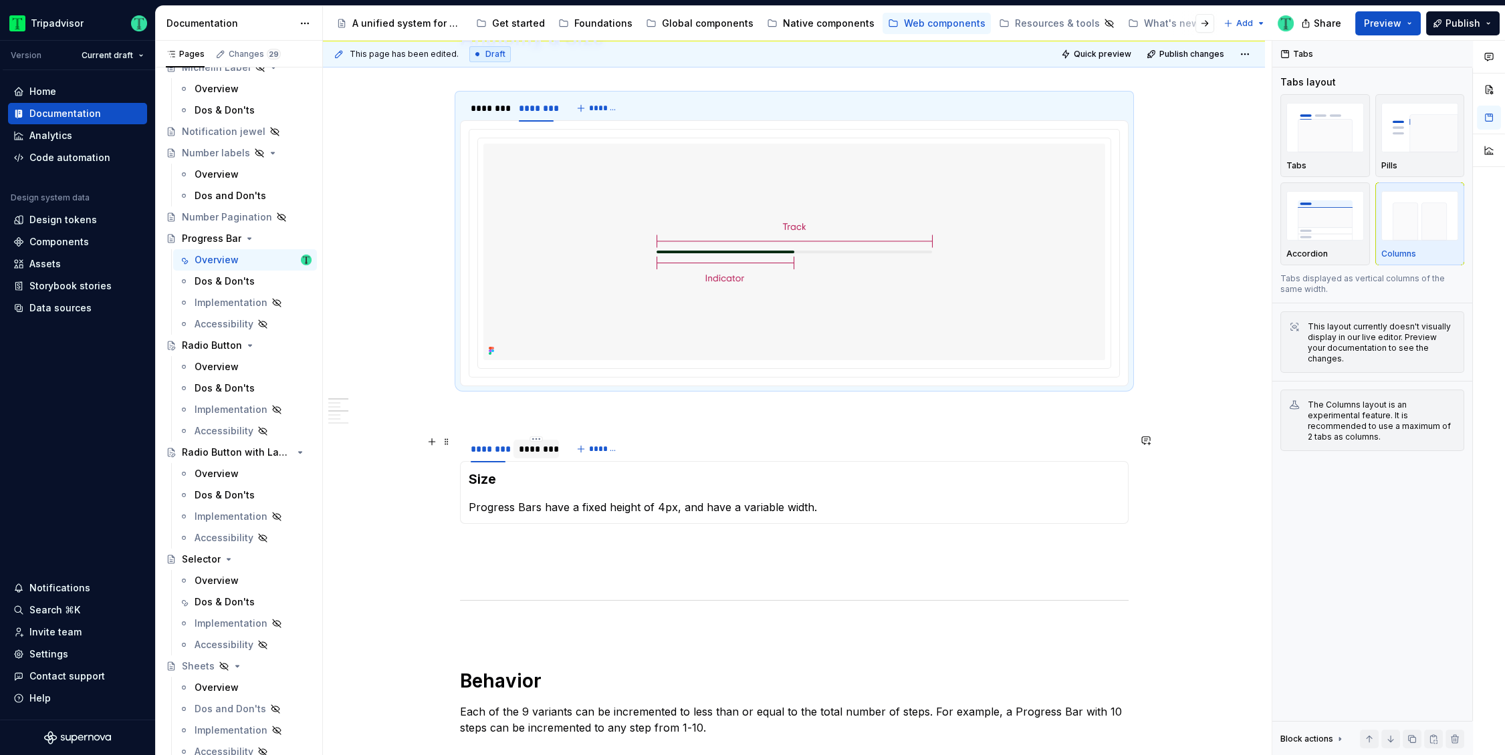
click at [532, 451] on div "********" at bounding box center [536, 449] width 35 height 13
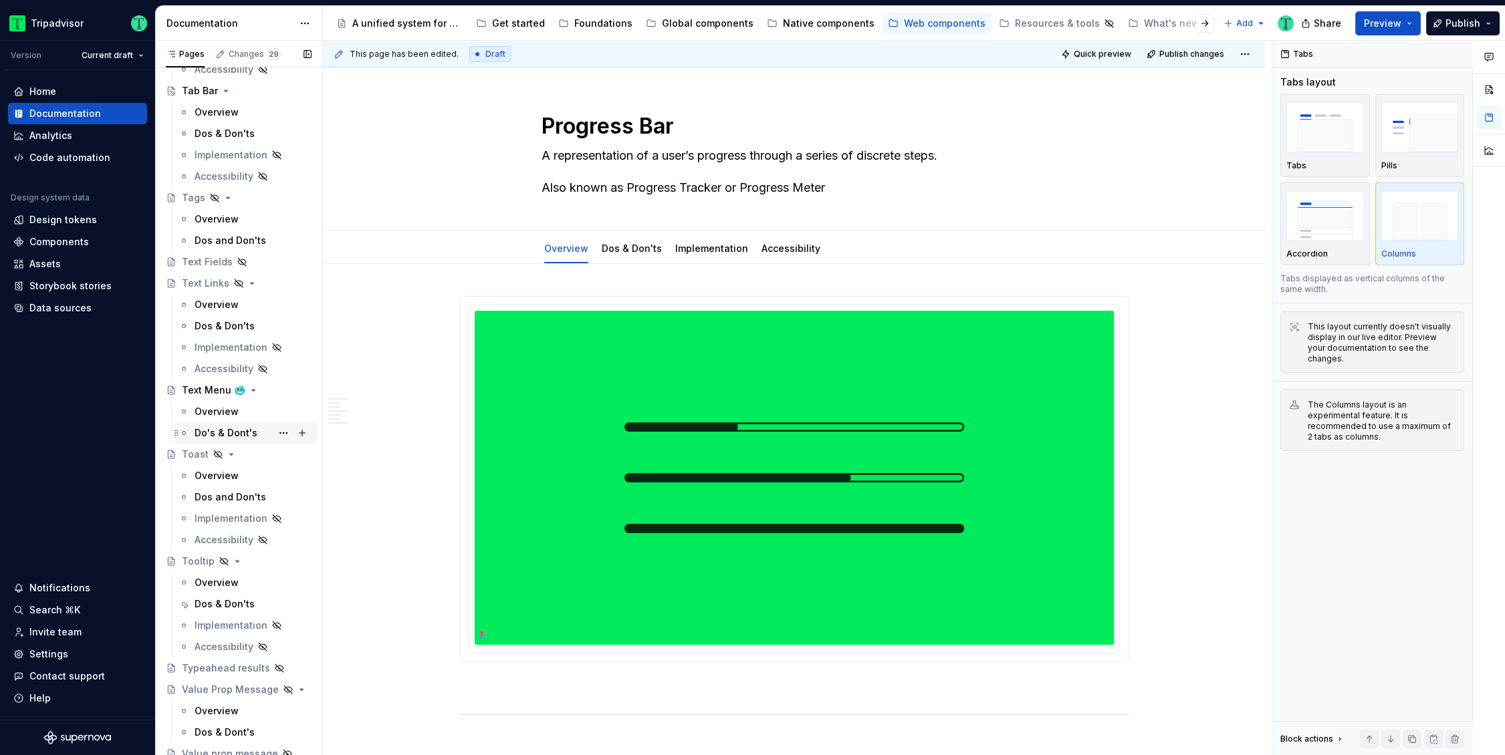
scroll to position [3226, 0]
click at [209, 604] on div "Dos & Don'ts" at bounding box center [225, 603] width 60 height 13
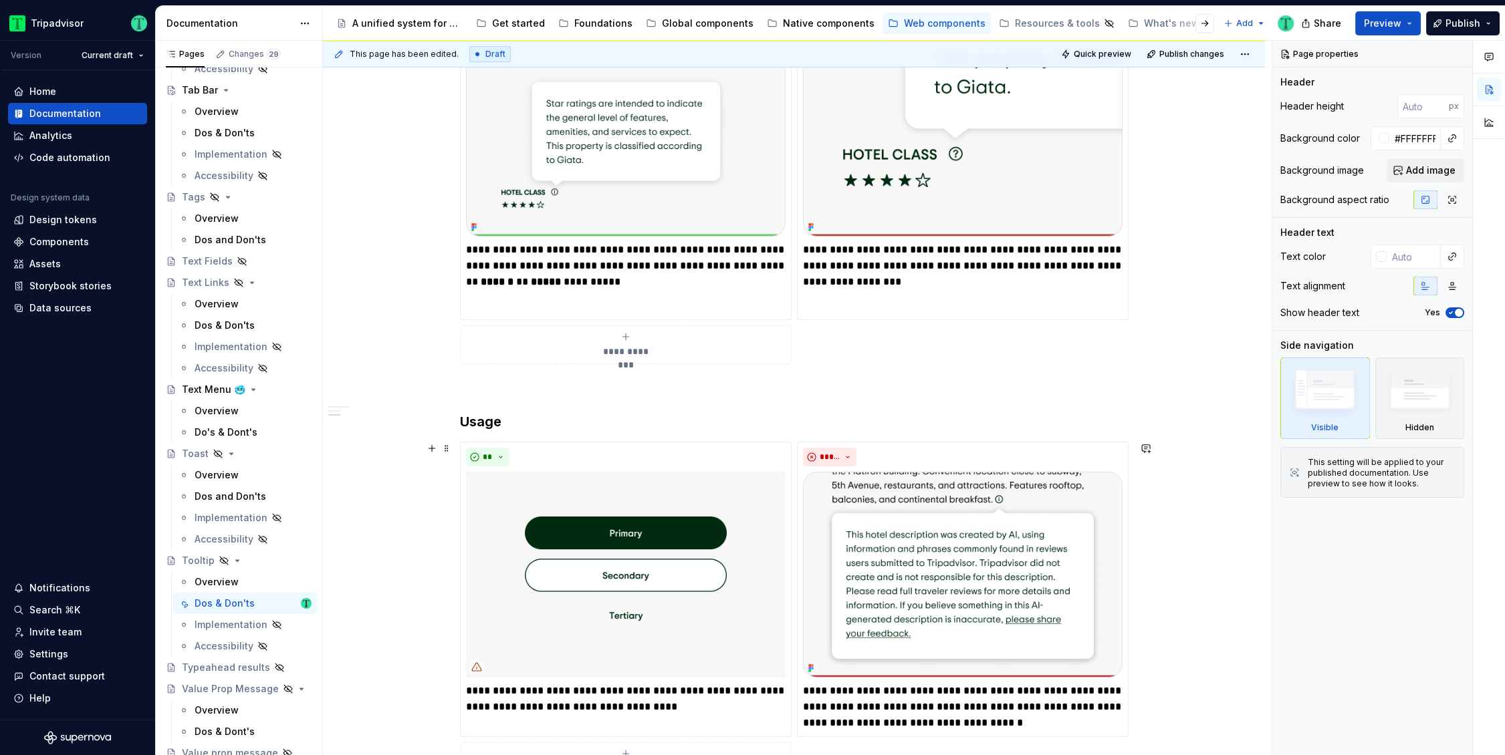
scroll to position [455, 0]
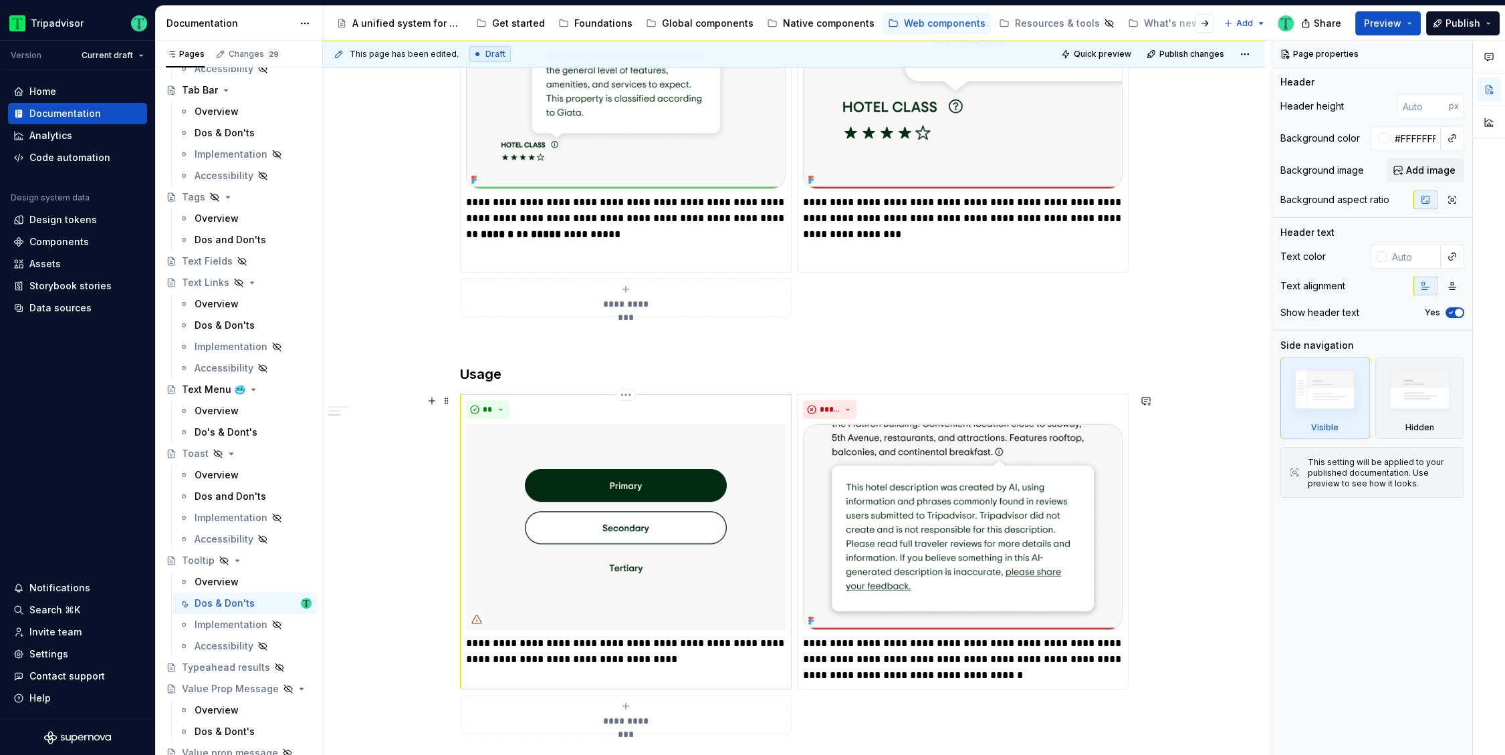
click at [624, 589] on img at bounding box center [626, 528] width 320 height 206
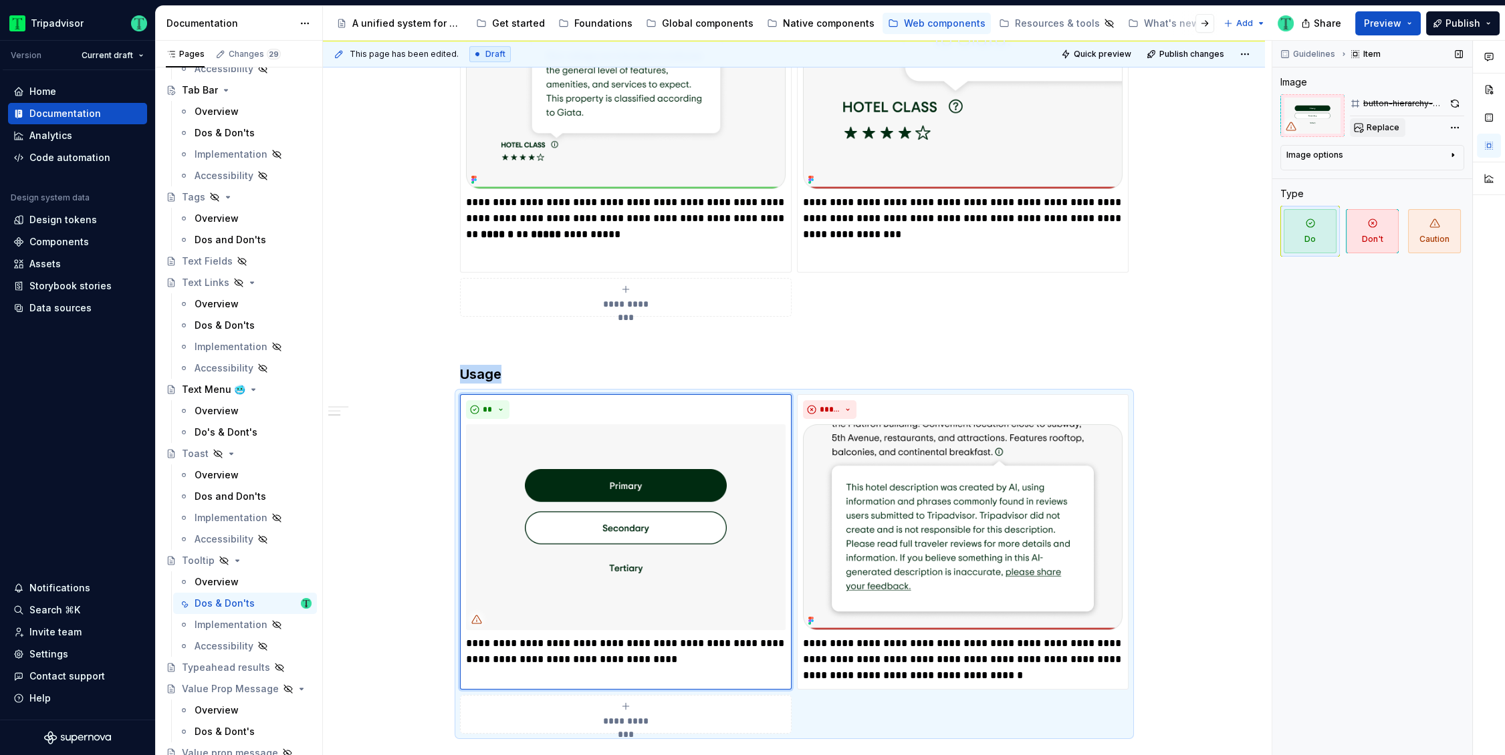
click at [1372, 129] on span "Replace" at bounding box center [1382, 127] width 33 height 11
type textarea "*"
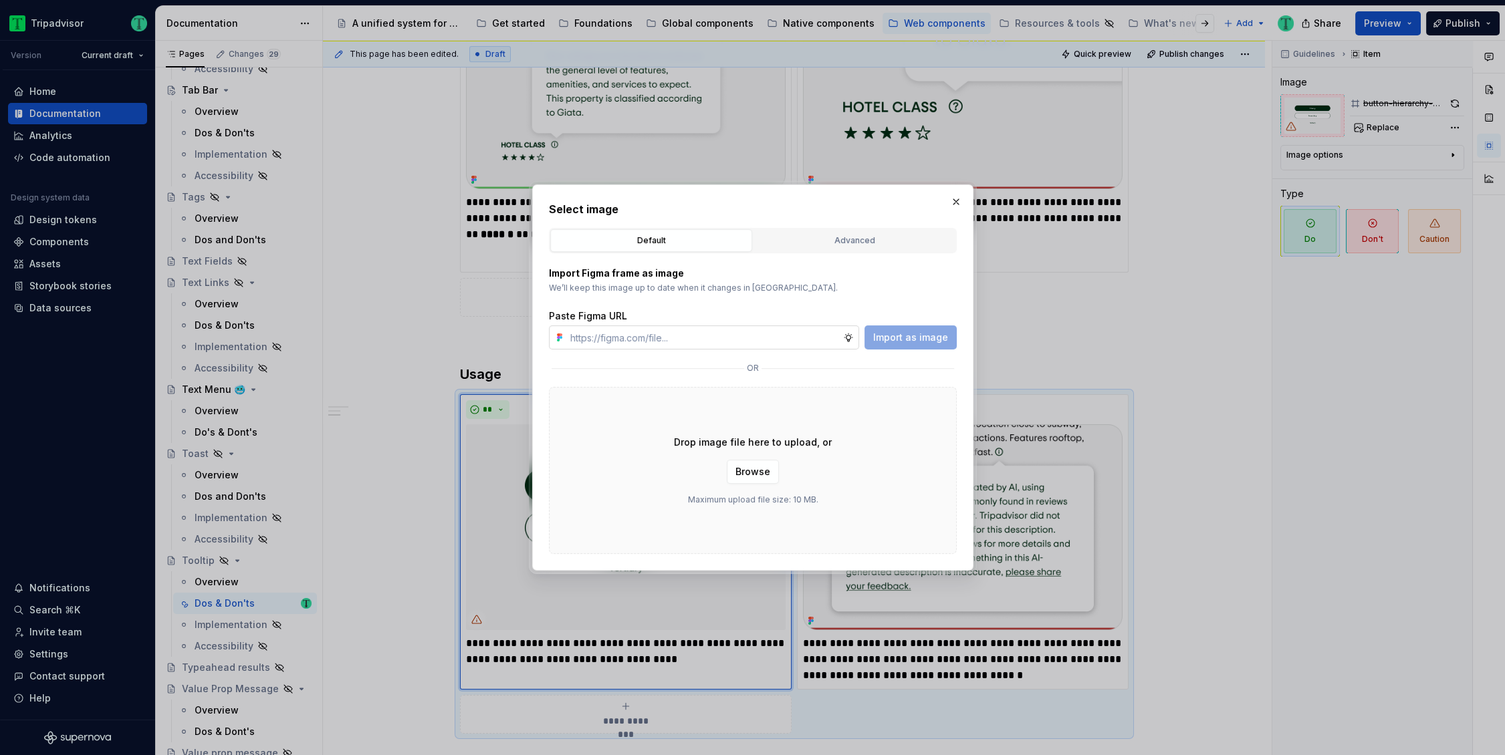
click at [752, 336] on input "text" at bounding box center [704, 338] width 278 height 24
type input "[URL][DOMAIN_NAME]"
click at [949, 336] on button "Import as image" at bounding box center [910, 338] width 92 height 24
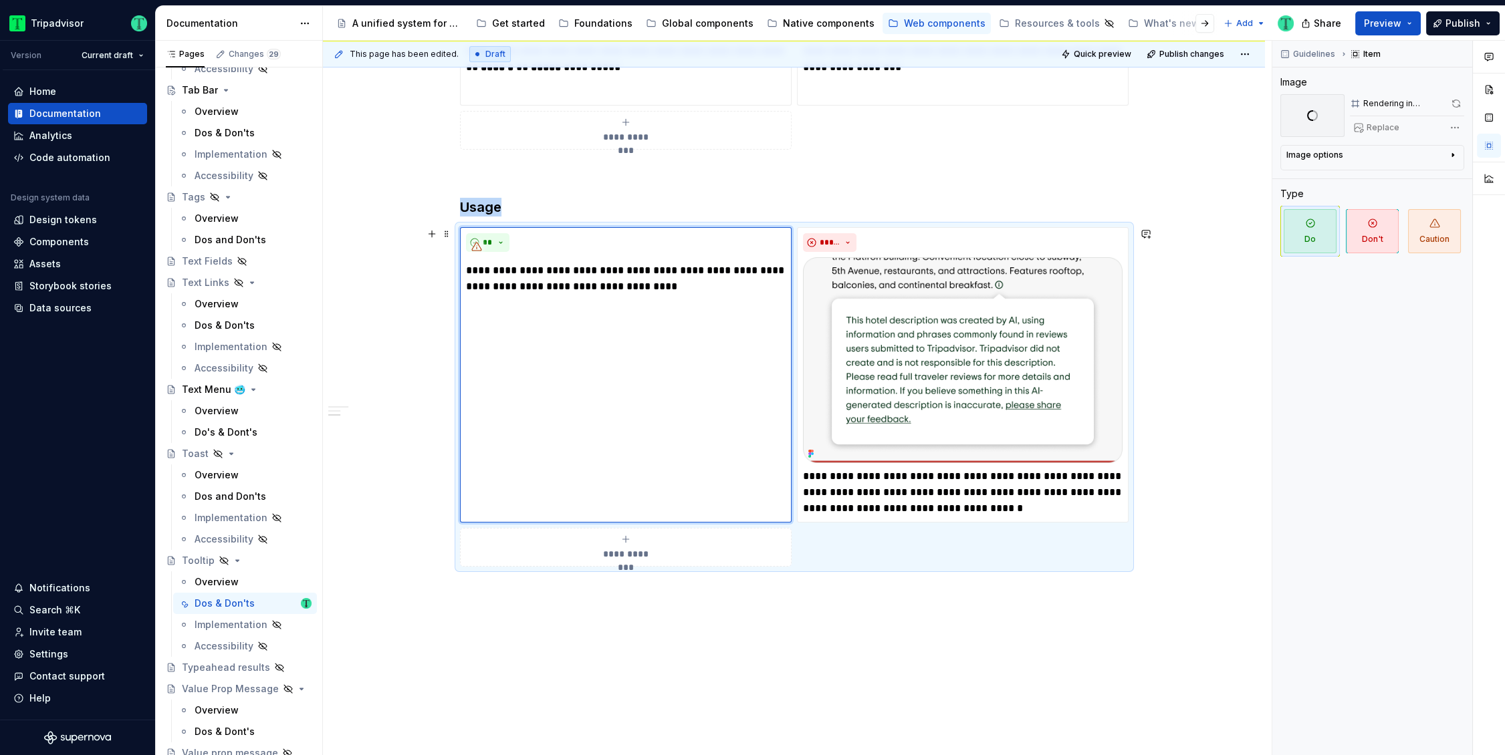
scroll to position [675, 0]
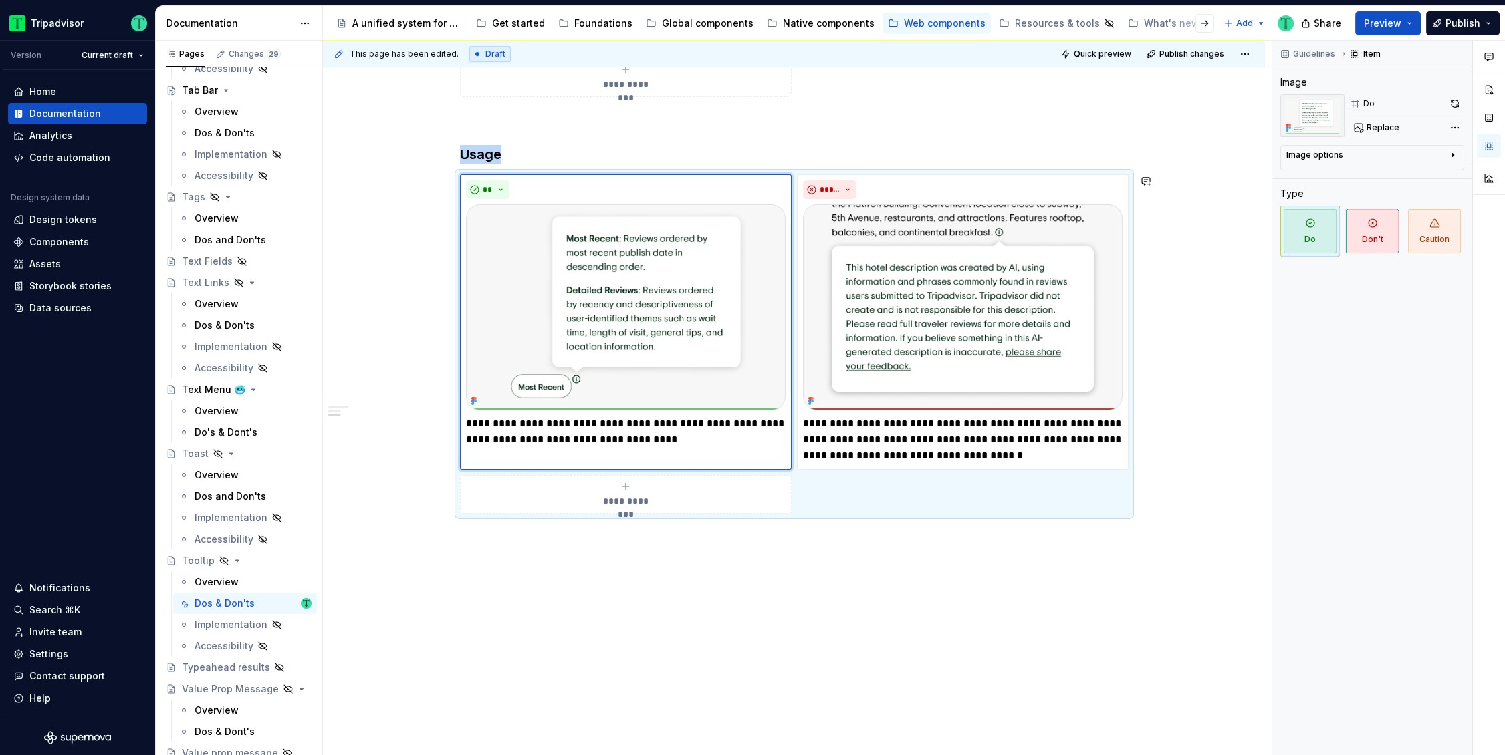
click at [742, 649] on div "**********" at bounding box center [794, 181] width 942 height 1152
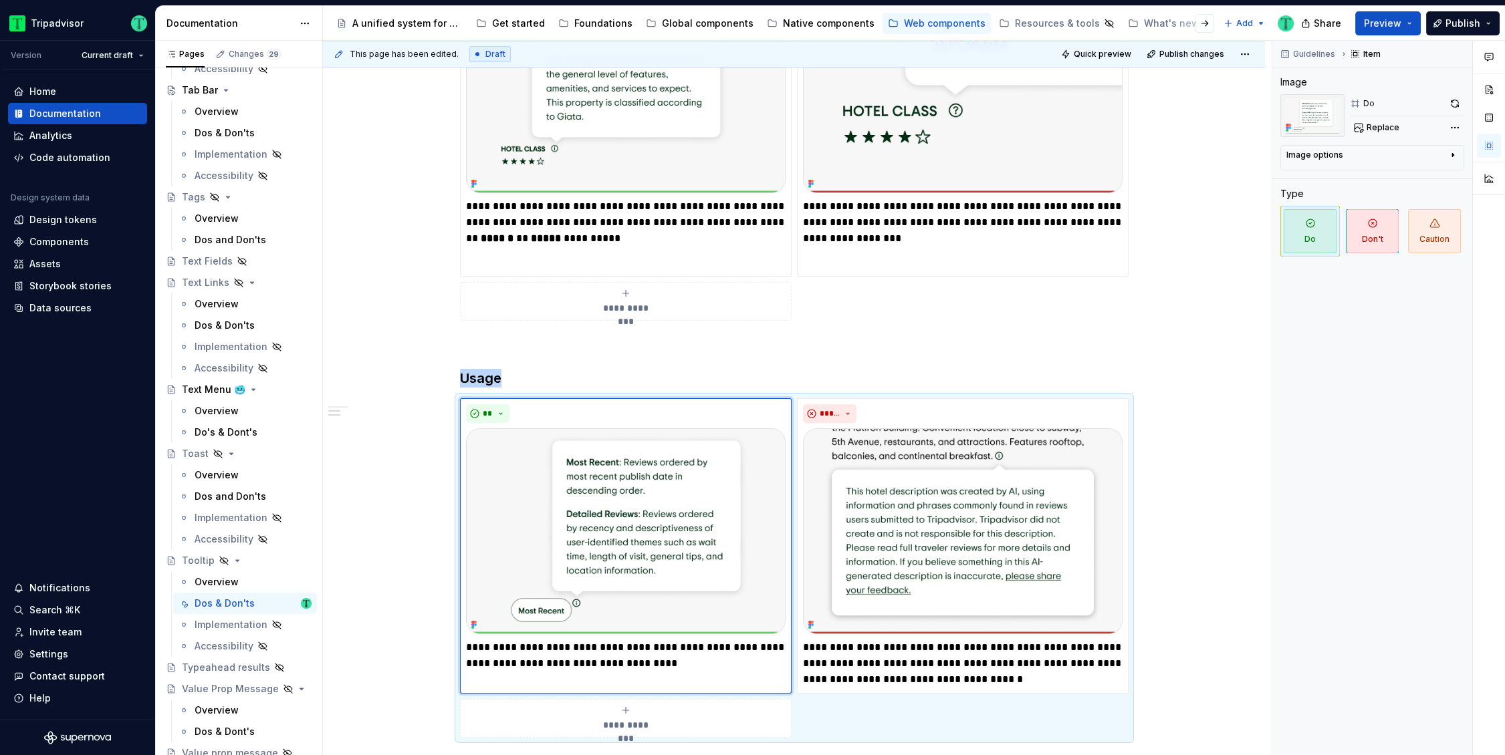
scroll to position [342, 0]
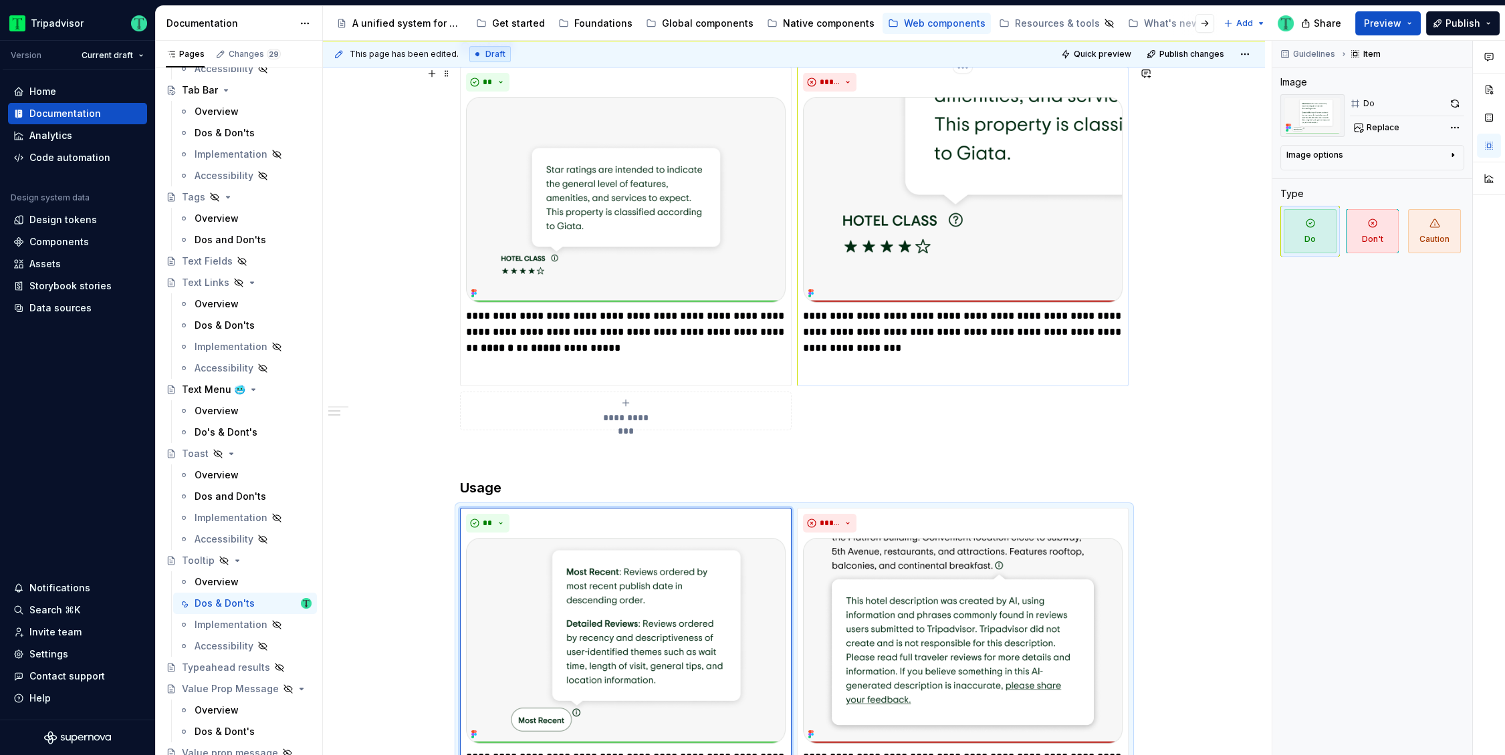
click at [1106, 228] on img at bounding box center [963, 200] width 320 height 206
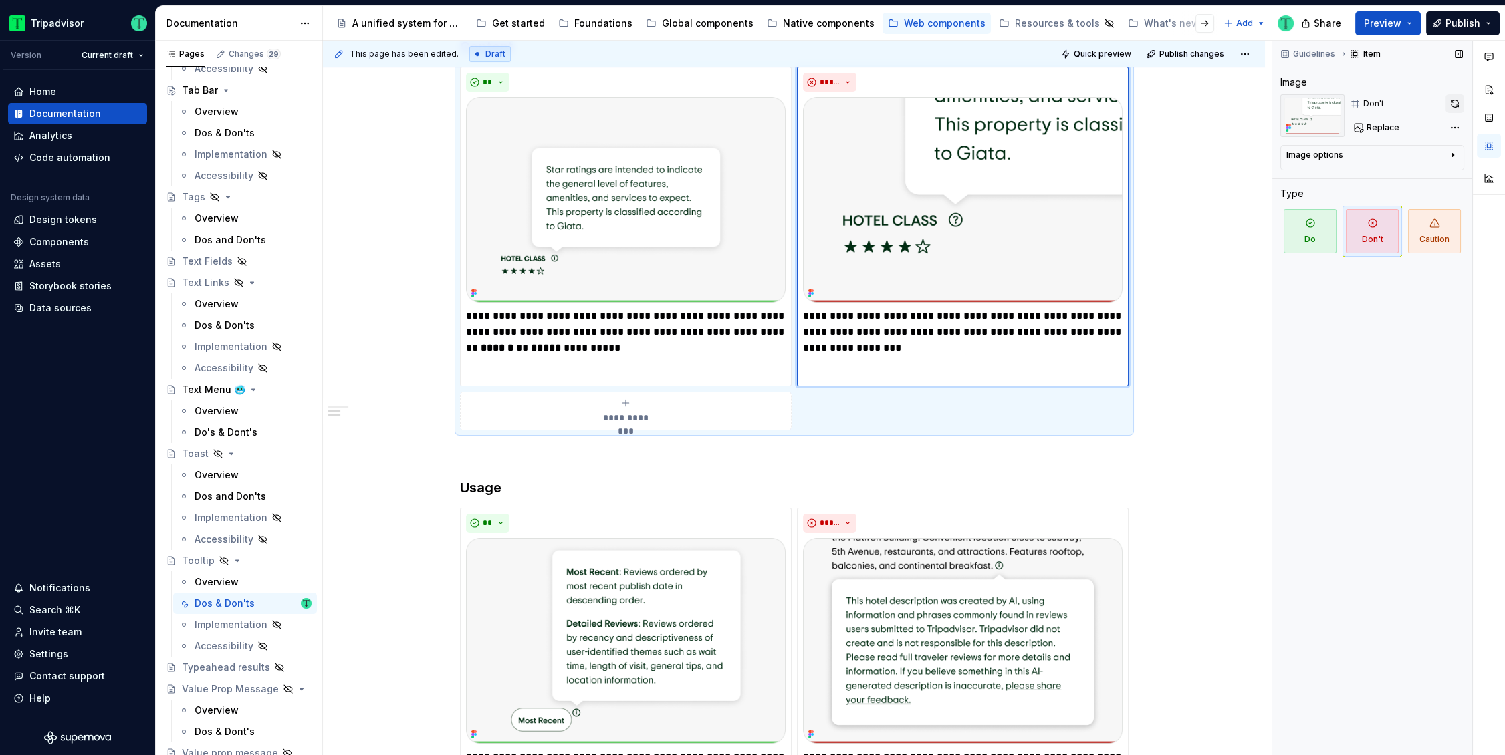
click at [1453, 97] on button "button" at bounding box center [1454, 103] width 19 height 19
click at [1195, 402] on div "**********" at bounding box center [794, 514] width 942 height 1152
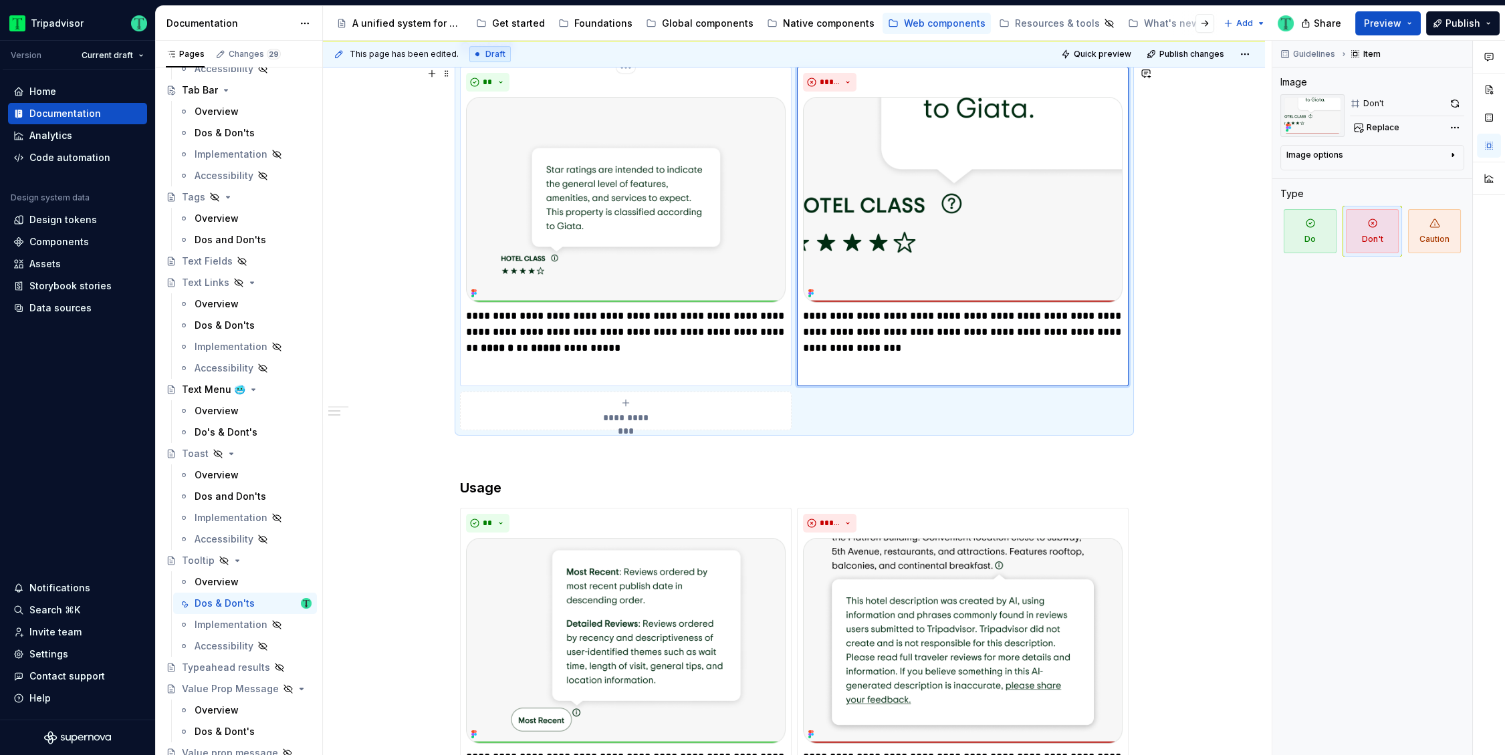
click at [725, 211] on img at bounding box center [626, 200] width 320 height 206
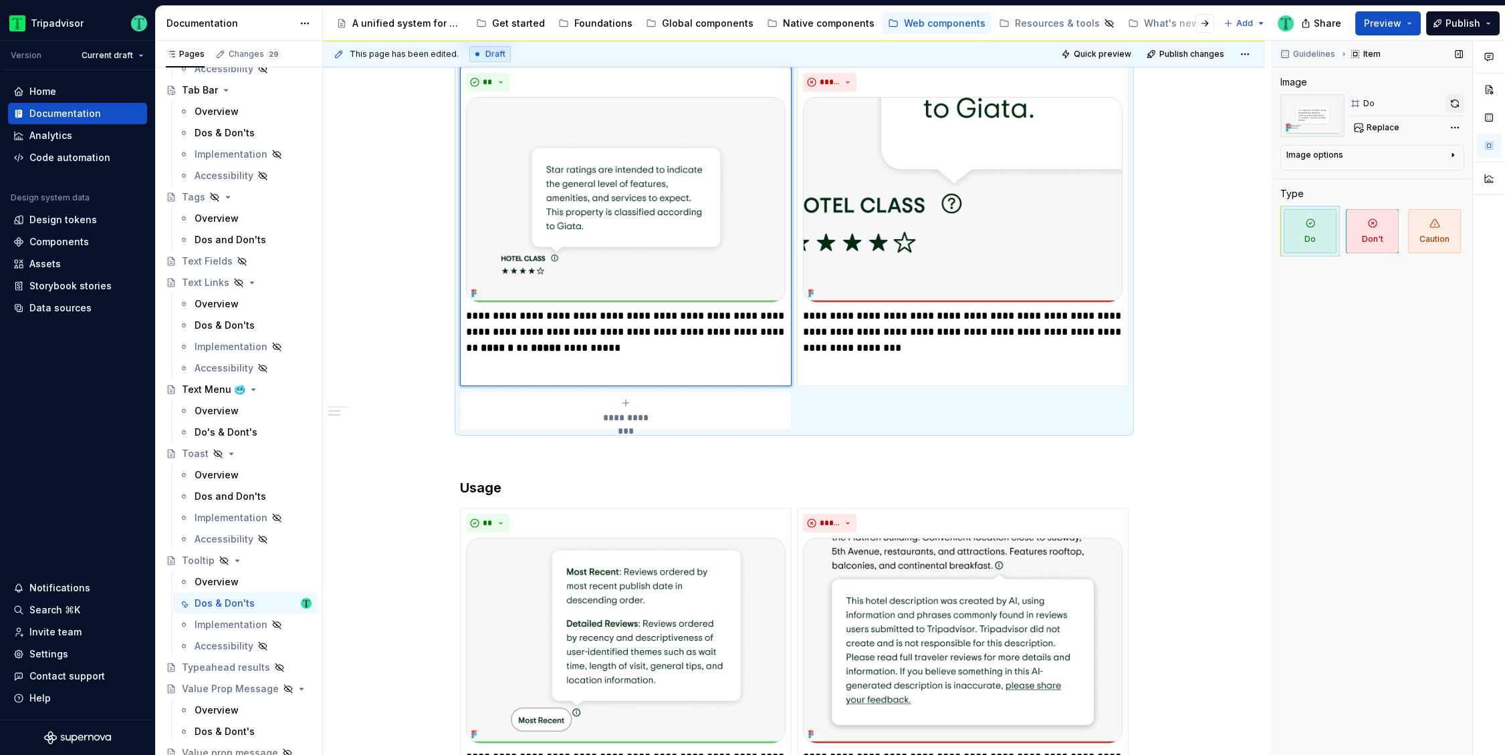
click at [1463, 98] on button "button" at bounding box center [1454, 103] width 19 height 19
click at [1197, 442] on div "**********" at bounding box center [794, 514] width 942 height 1152
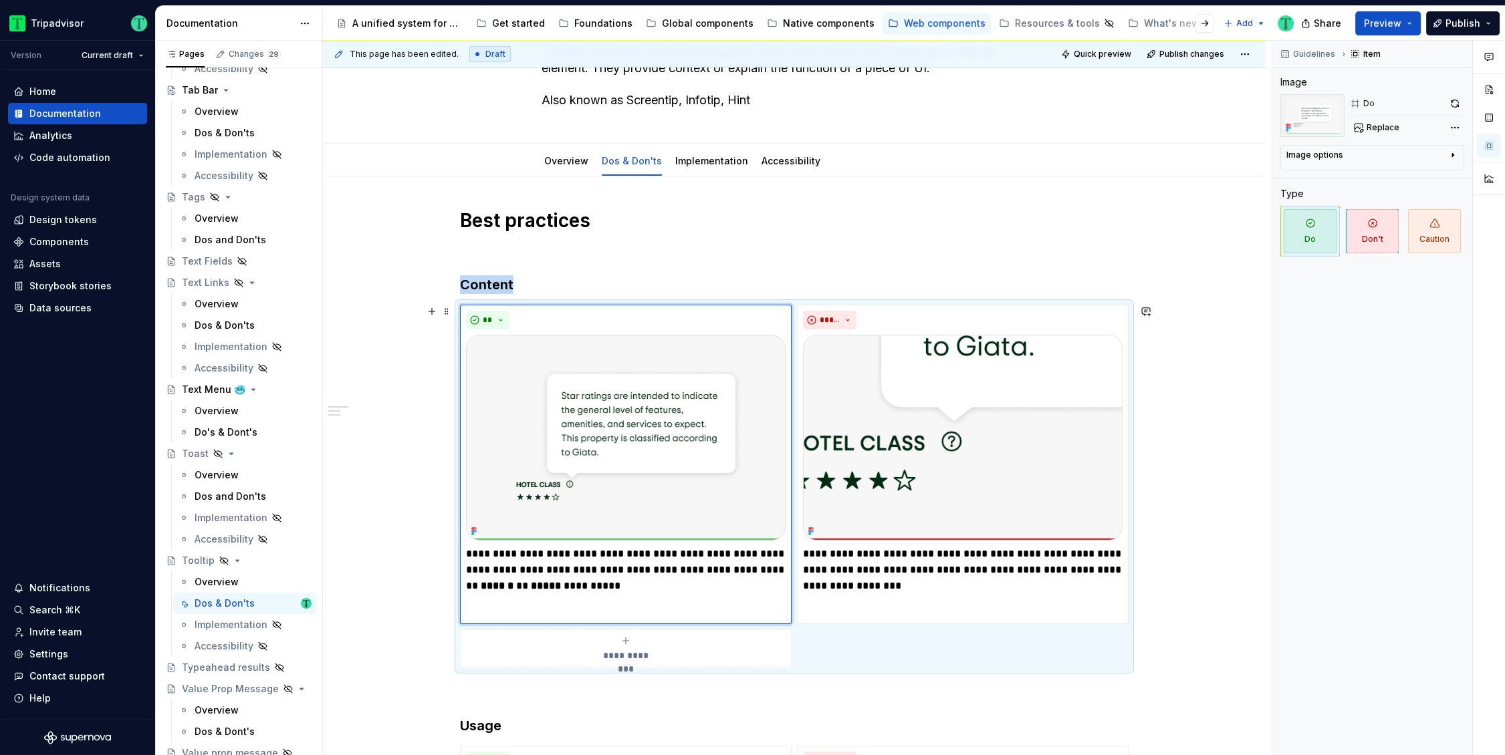
scroll to position [77, 0]
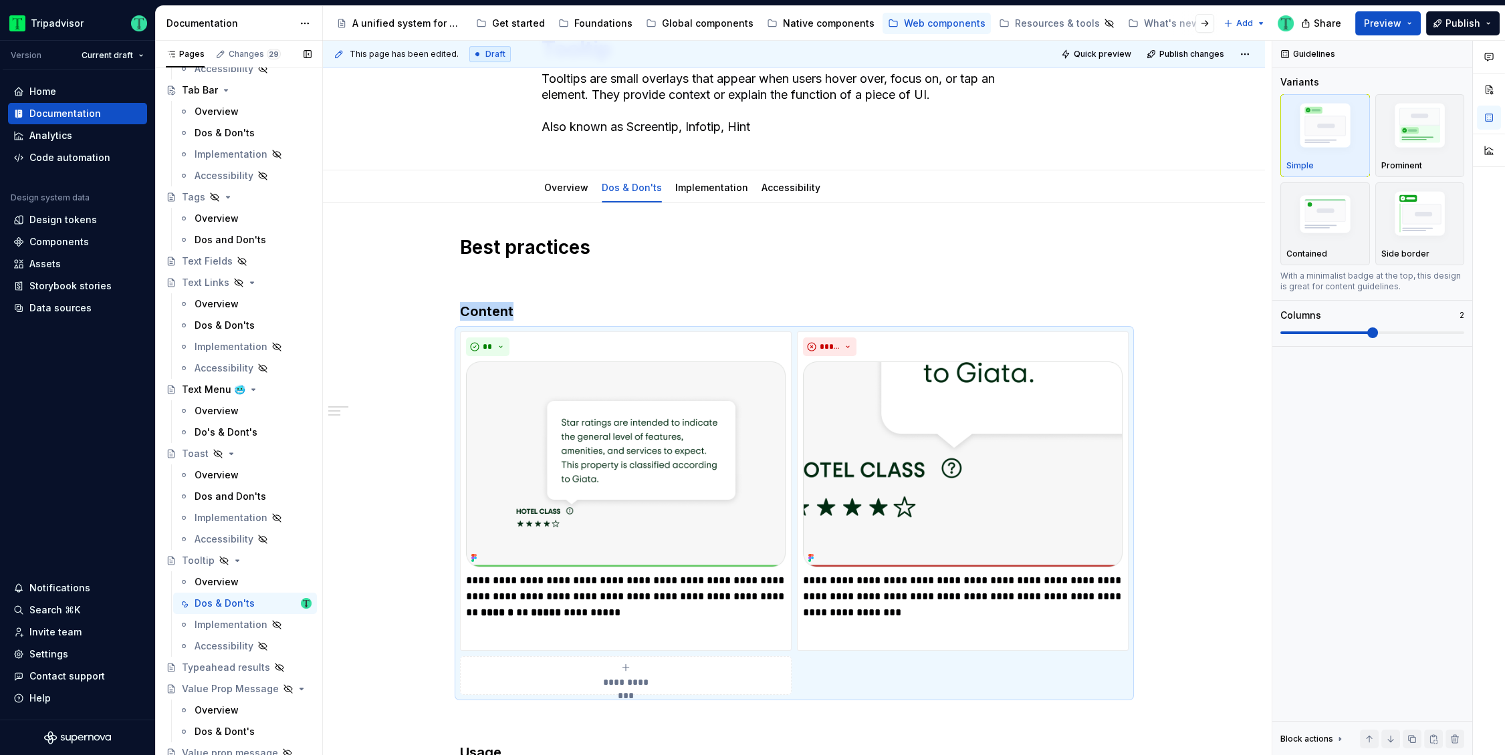
scroll to position [3231, 0]
click at [219, 262] on div "Text Fields" at bounding box center [207, 256] width 51 height 13
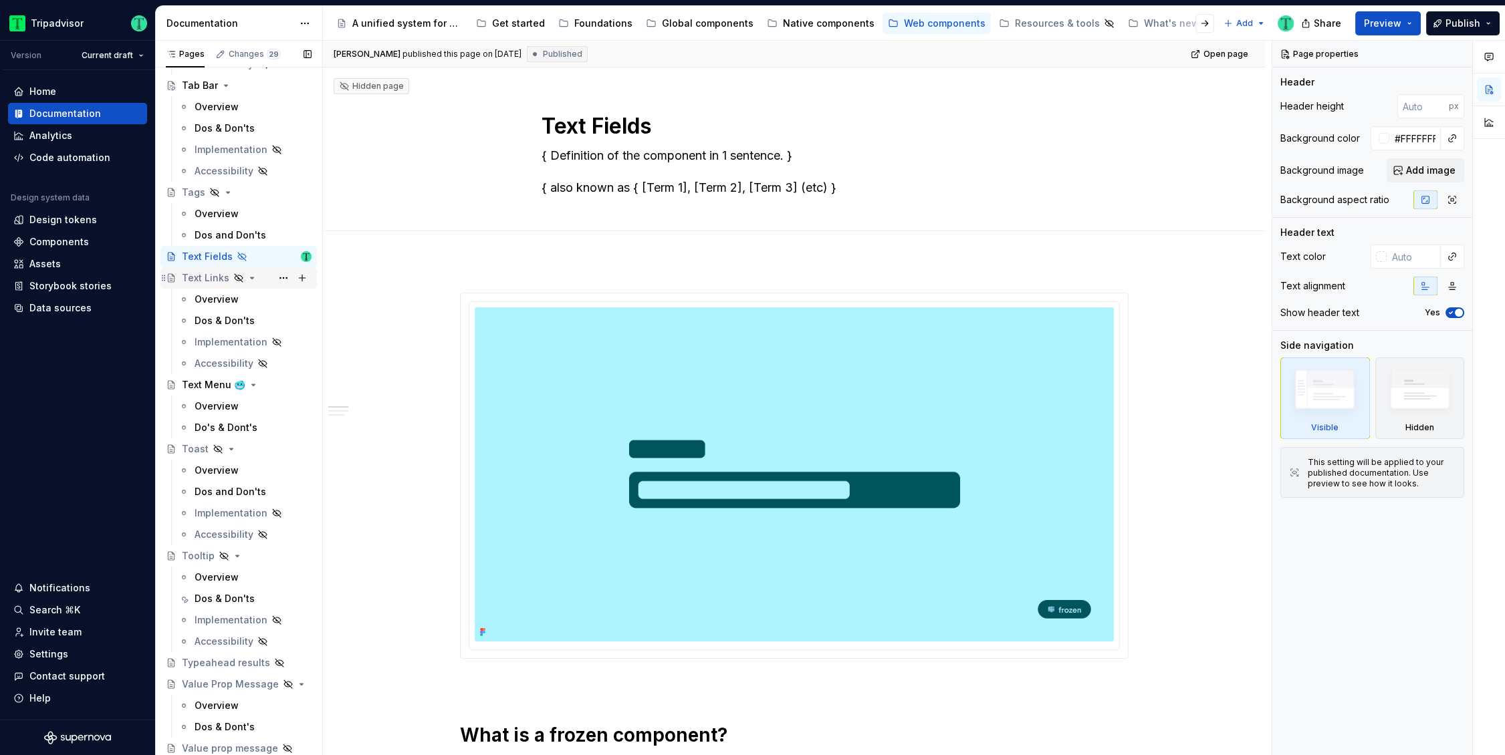
click at [208, 279] on div "Text Links" at bounding box center [205, 277] width 47 height 13
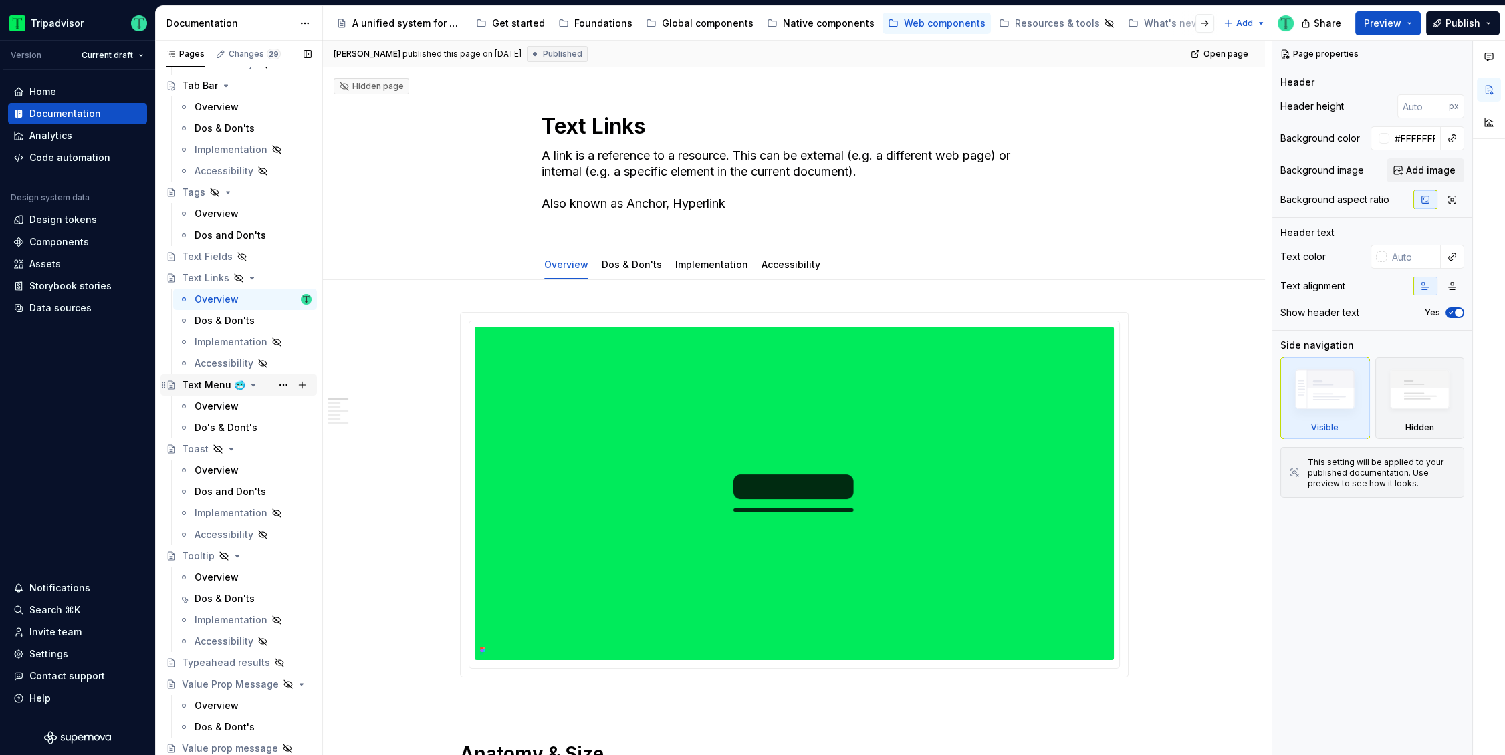
click at [205, 382] on div "Text Menu 🥶" at bounding box center [214, 384] width 64 height 13
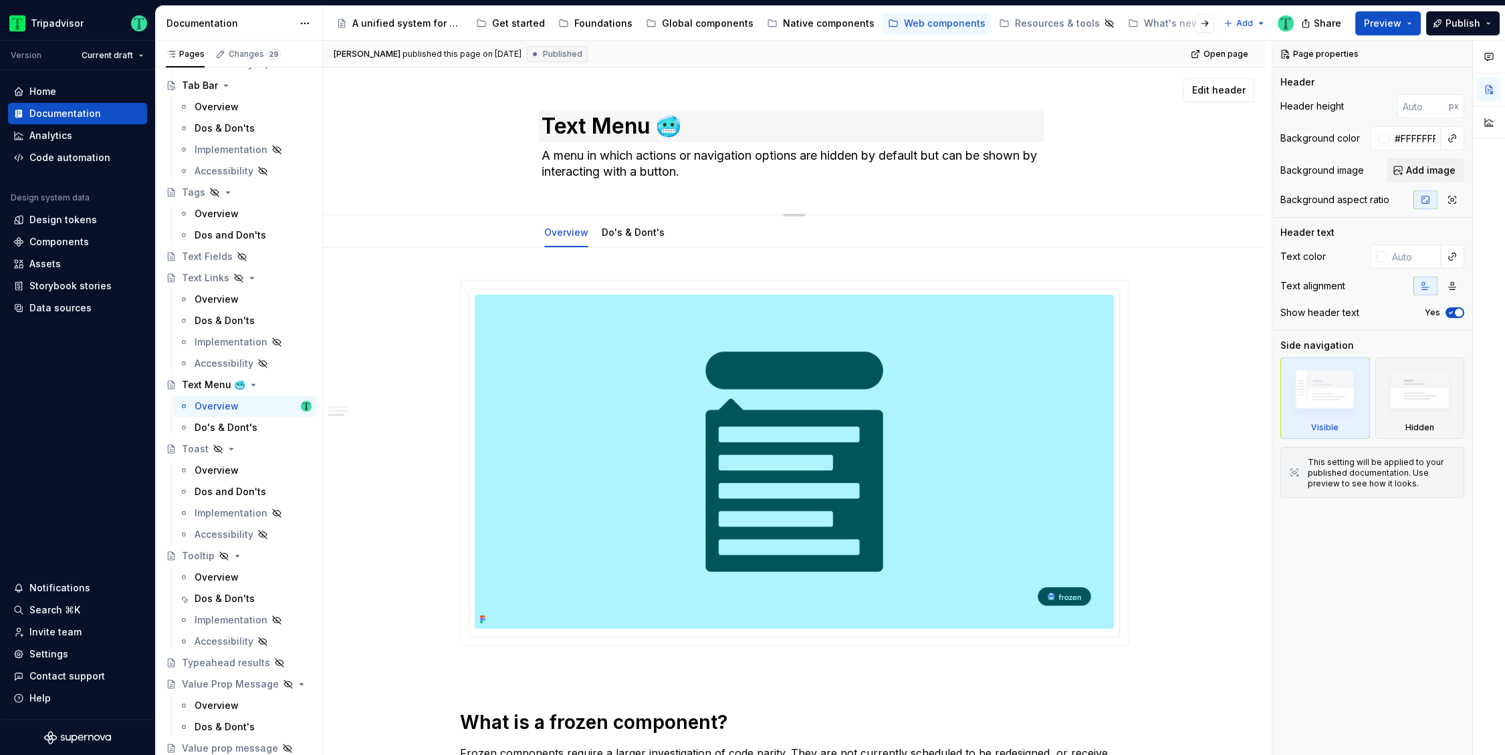
drag, startPoint x: 672, startPoint y: 128, endPoint x: 662, endPoint y: 130, distance: 10.2
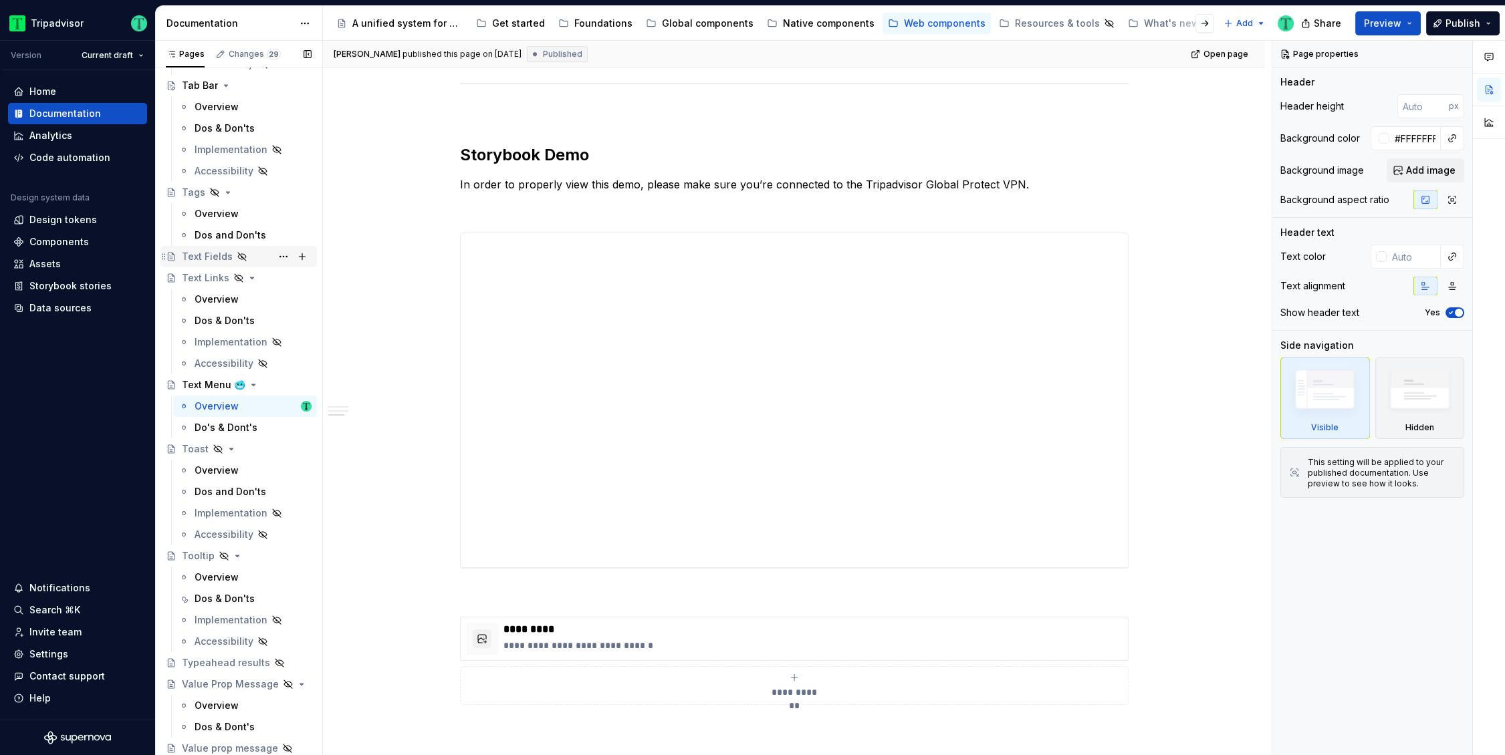
click at [212, 253] on div "Text Fields" at bounding box center [207, 256] width 51 height 13
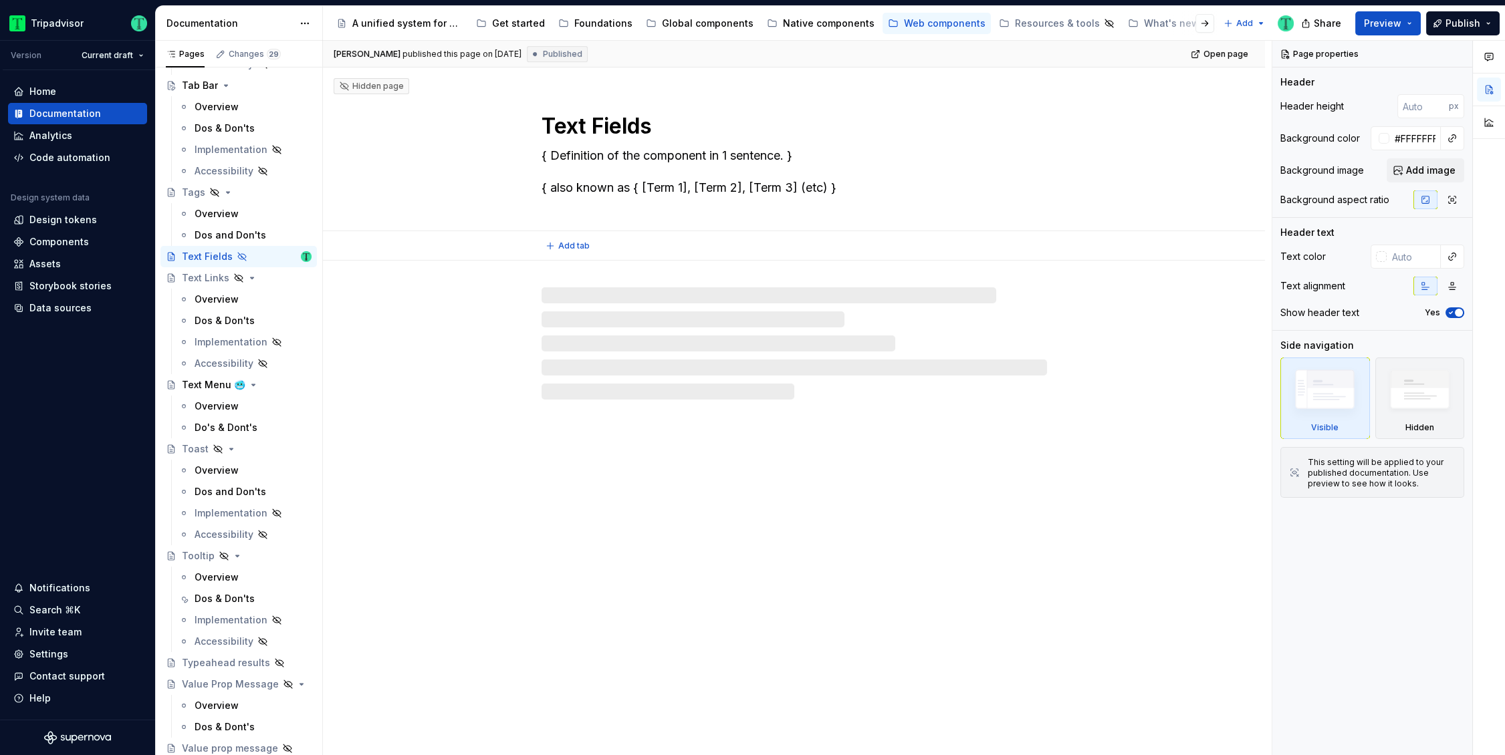
click at [664, 126] on textarea "Text Fields" at bounding box center [791, 126] width 505 height 32
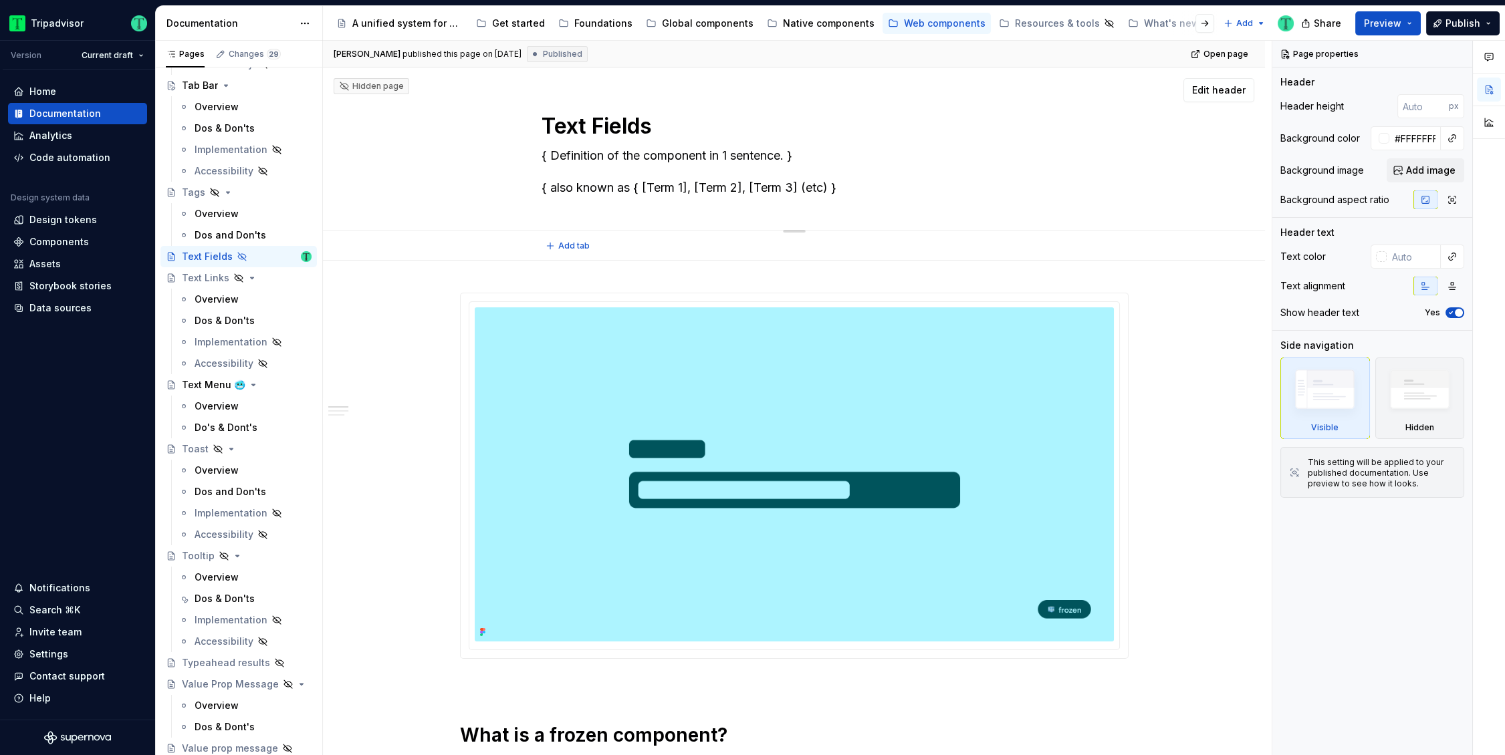
type textarea "*"
type textarea "Text Fields"
paste textarea "[URL][DOMAIN_NAME]"
type textarea "*"
type textarea "Text Fields [URL][DOMAIN_NAME]"
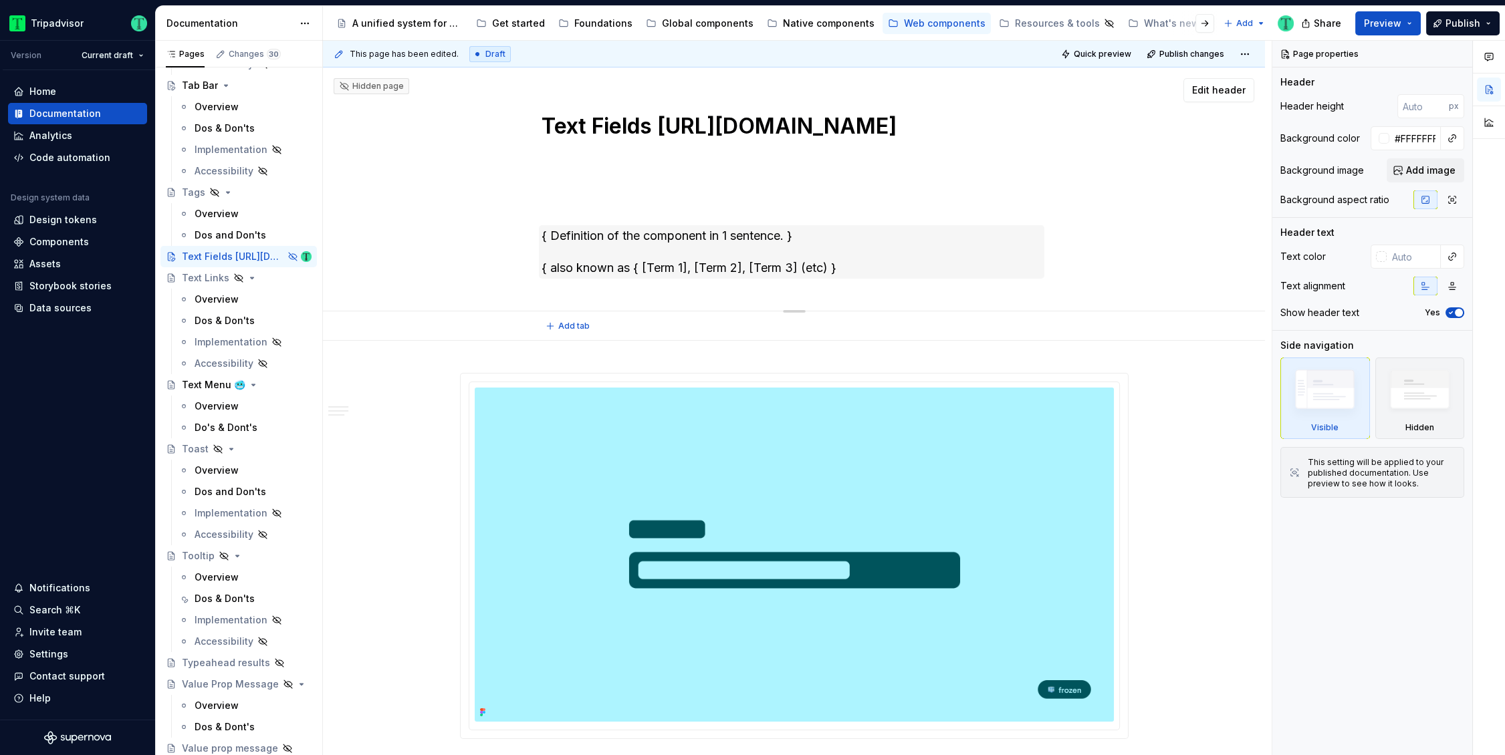
type textarea "*"
type textarea "Text Fields"
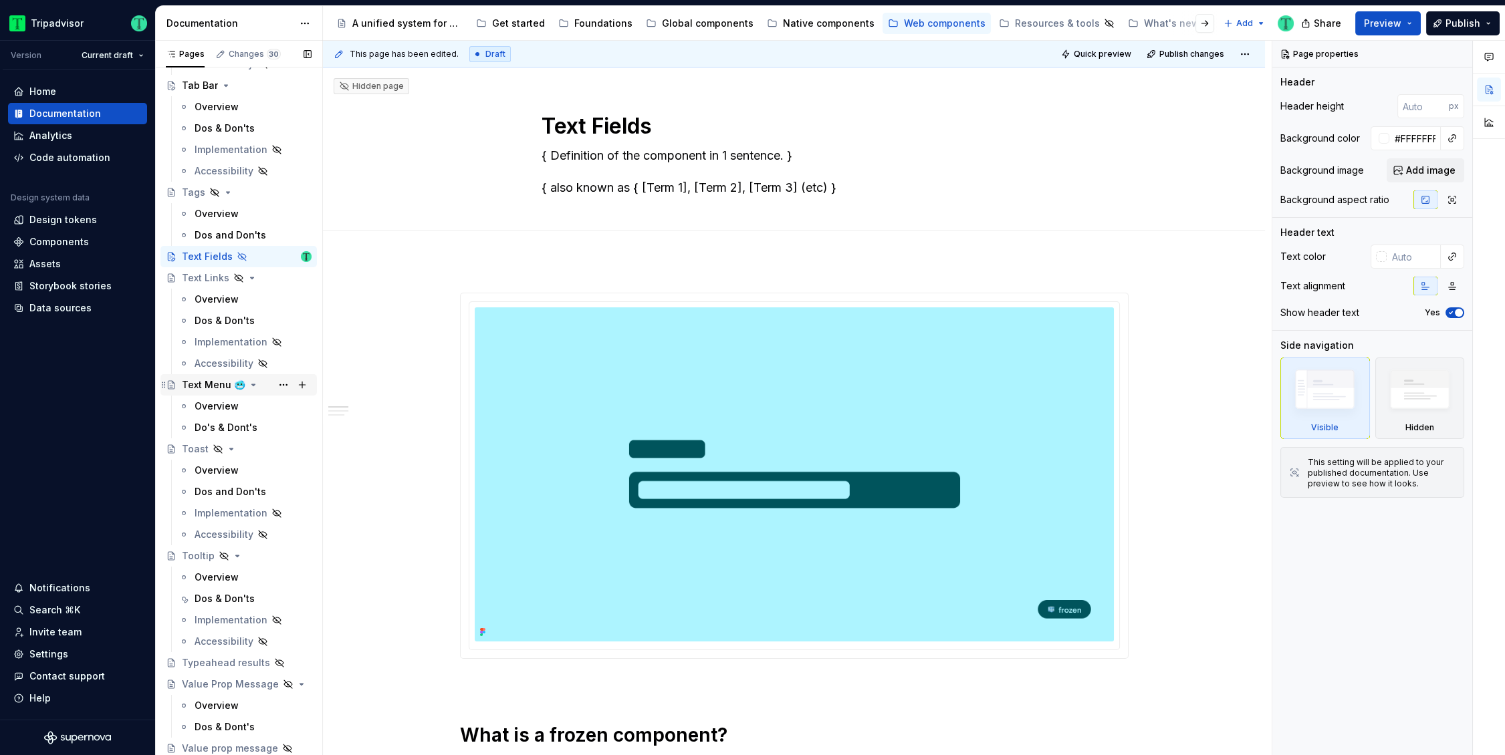
type textarea "*"
type textarea "Text Fields"
click at [217, 388] on div "Text Menu 🥶" at bounding box center [214, 384] width 64 height 13
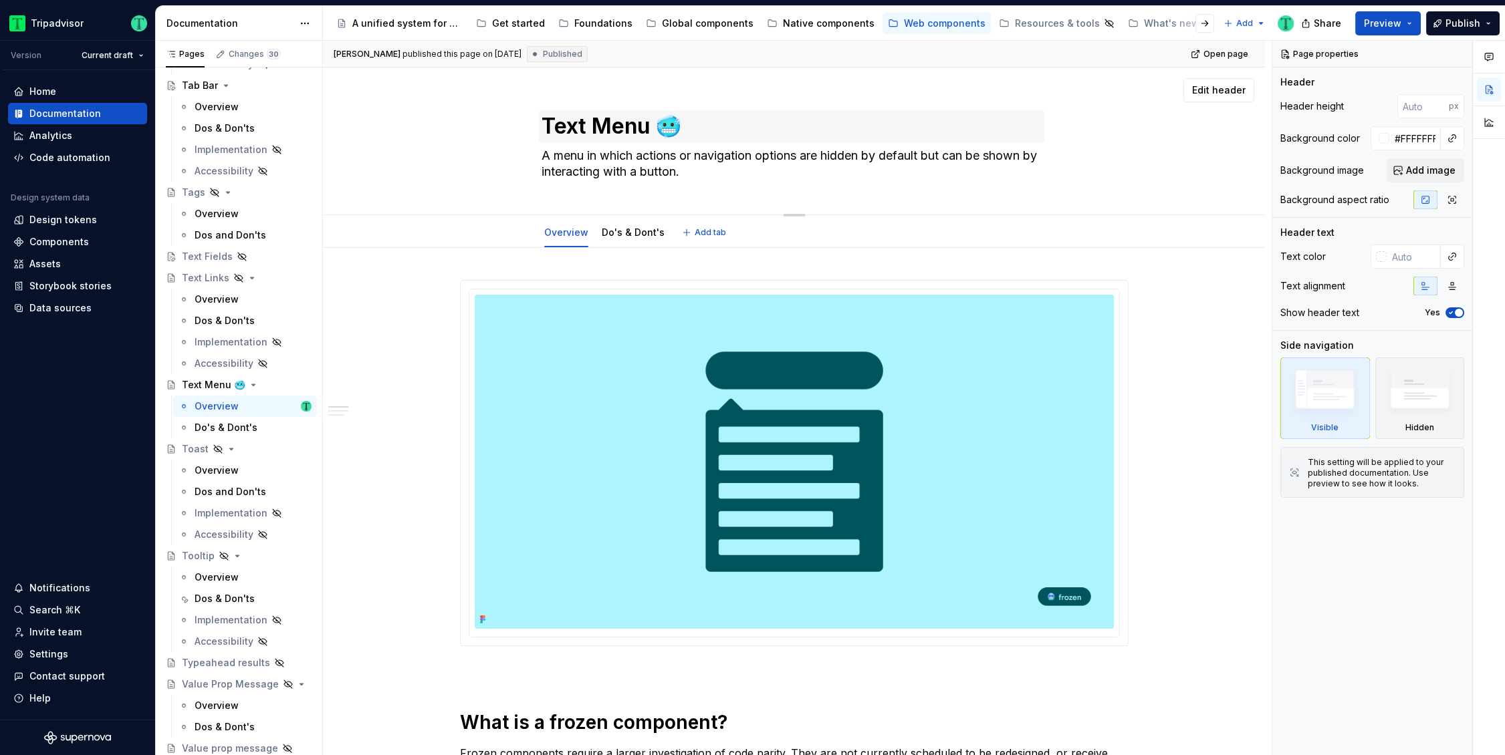
scroll to position [1474, 0]
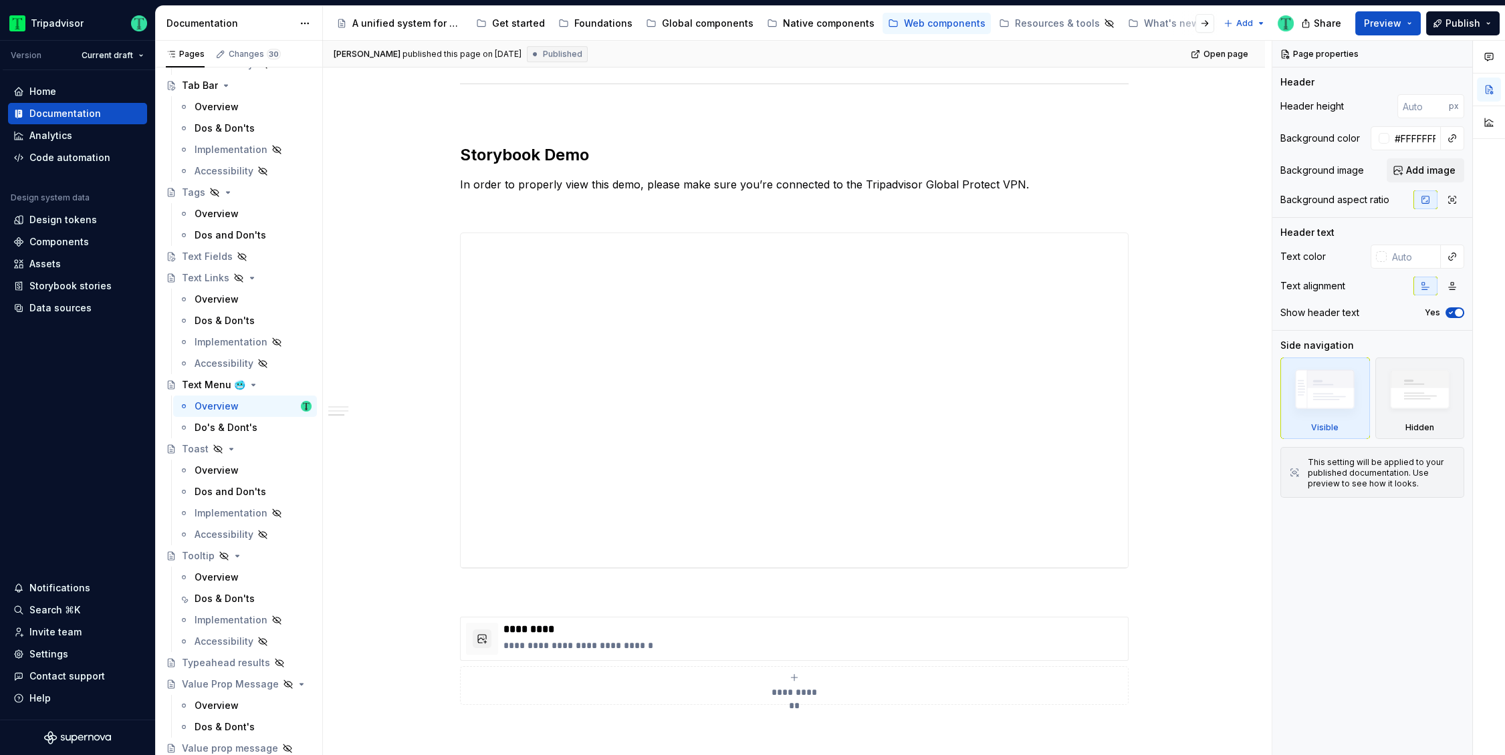
drag, startPoint x: 679, startPoint y: 130, endPoint x: 662, endPoint y: 132, distance: 17.5
click at [219, 382] on div "Text Menu 🥶" at bounding box center [214, 384] width 64 height 13
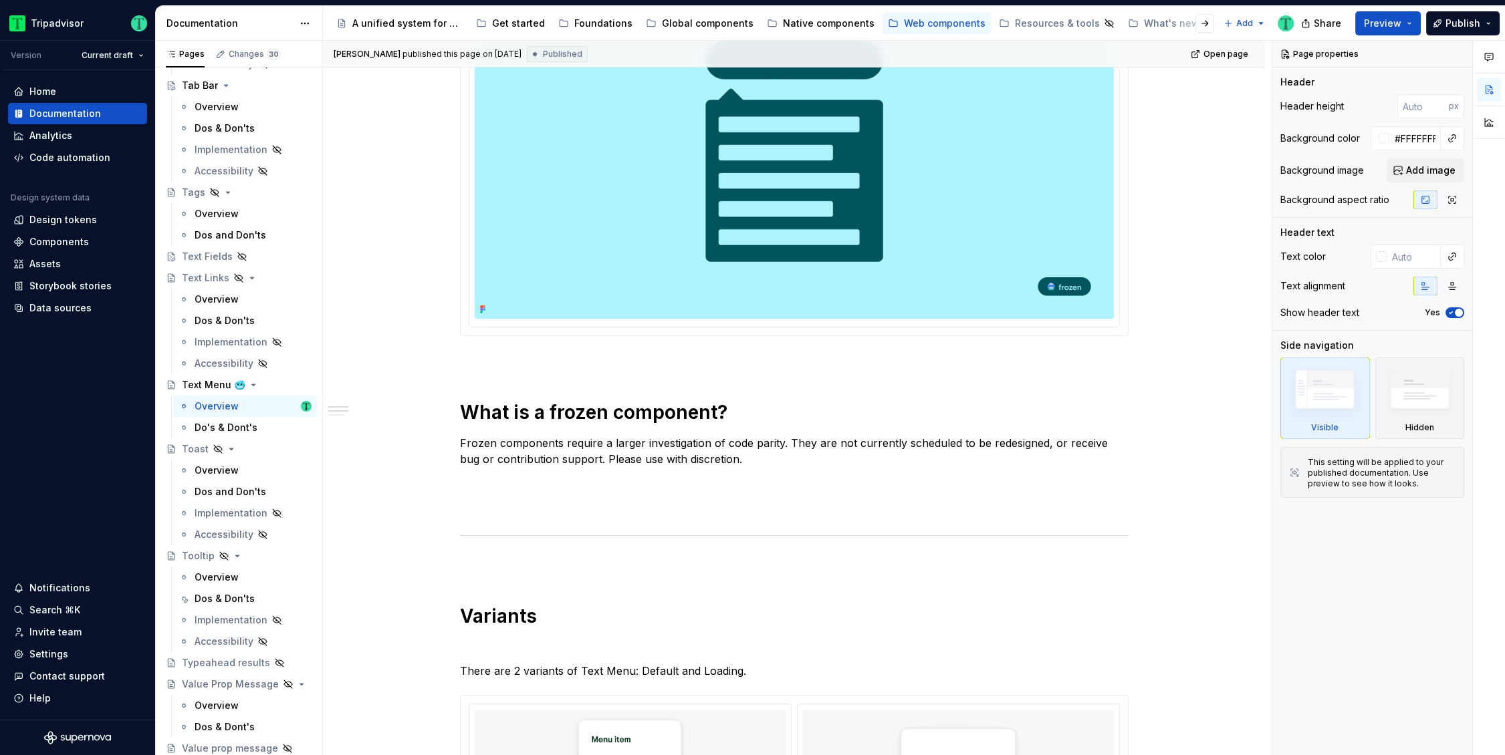
scroll to position [0, 0]
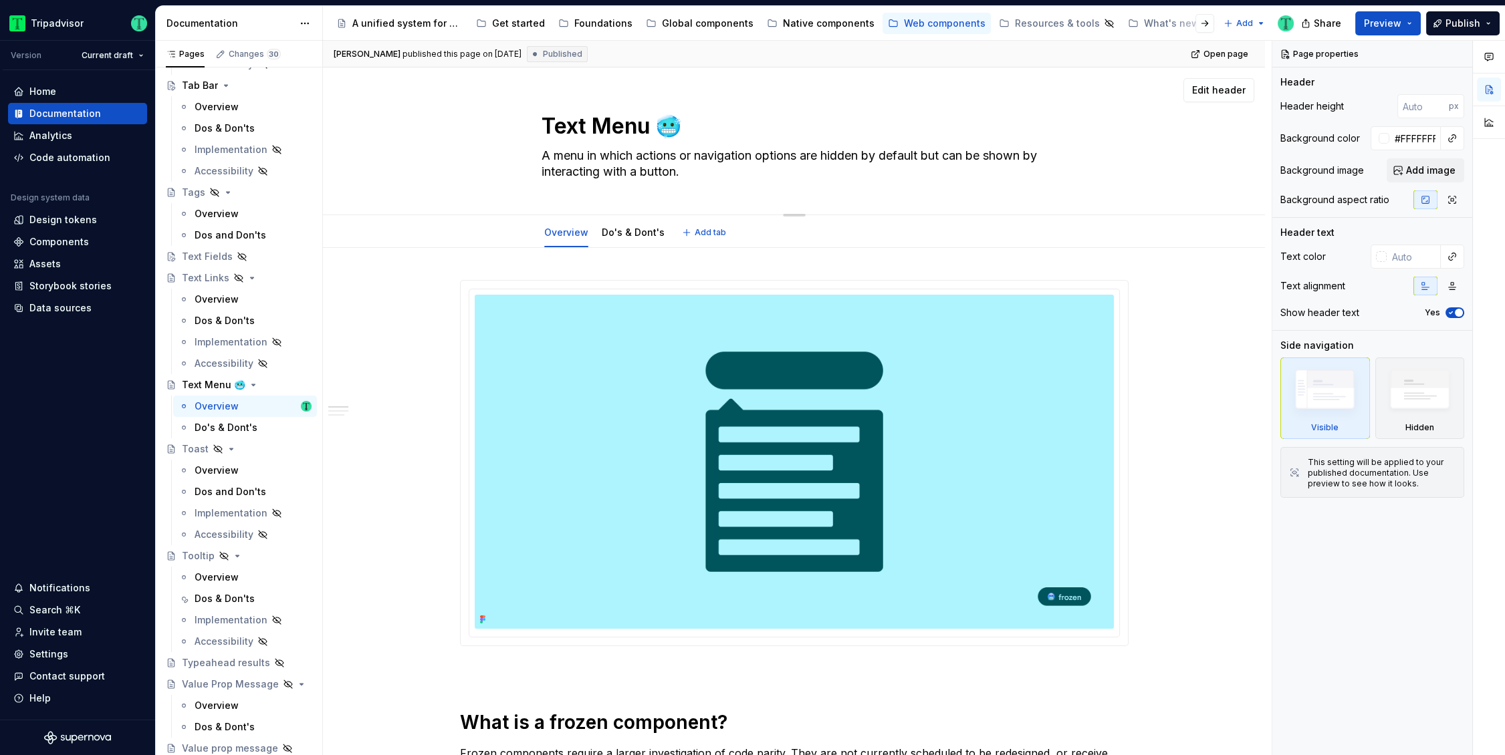
click at [680, 130] on textarea "Text Menu 🥶" at bounding box center [791, 126] width 505 height 32
click at [215, 251] on div "Text Fields" at bounding box center [207, 256] width 51 height 13
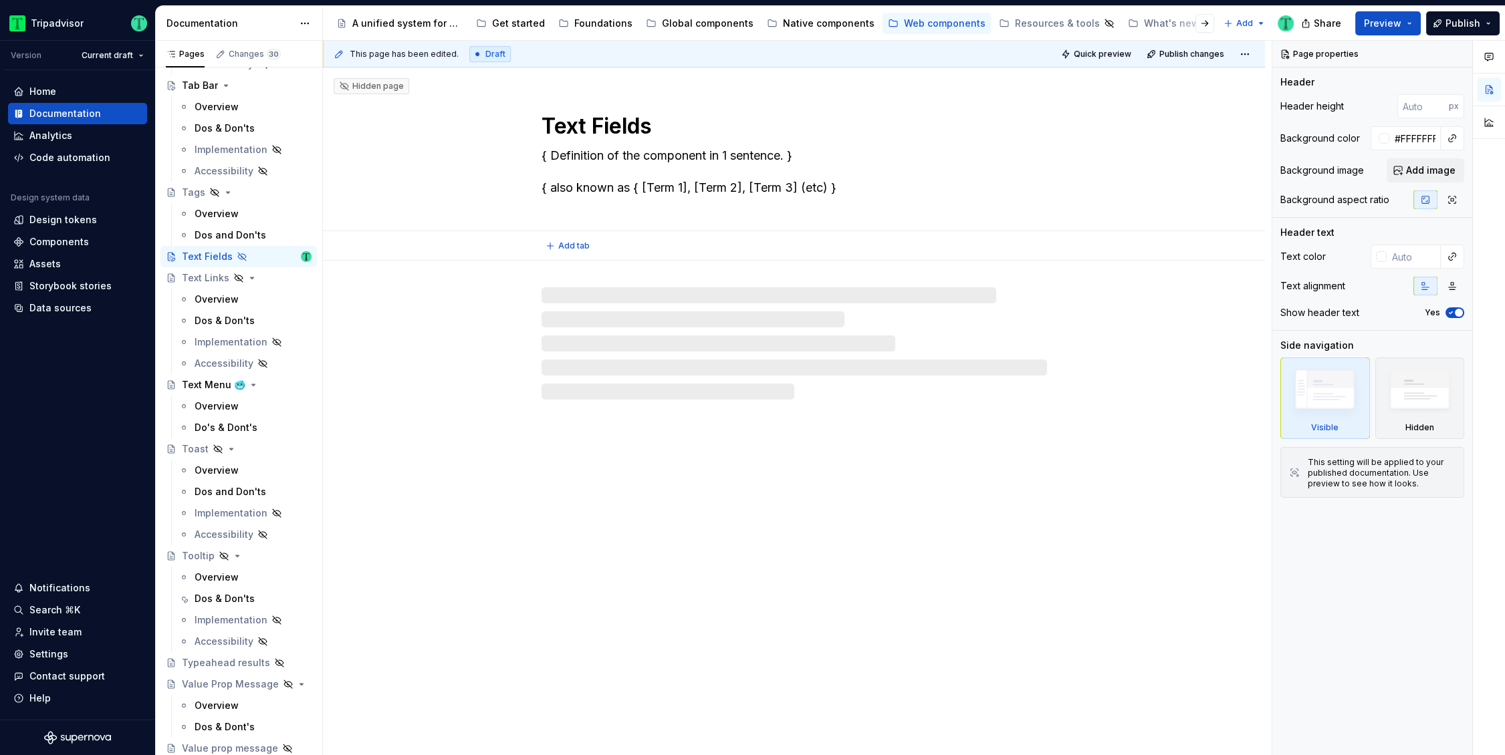
click at [716, 126] on textarea "Text Fields" at bounding box center [791, 126] width 505 height 32
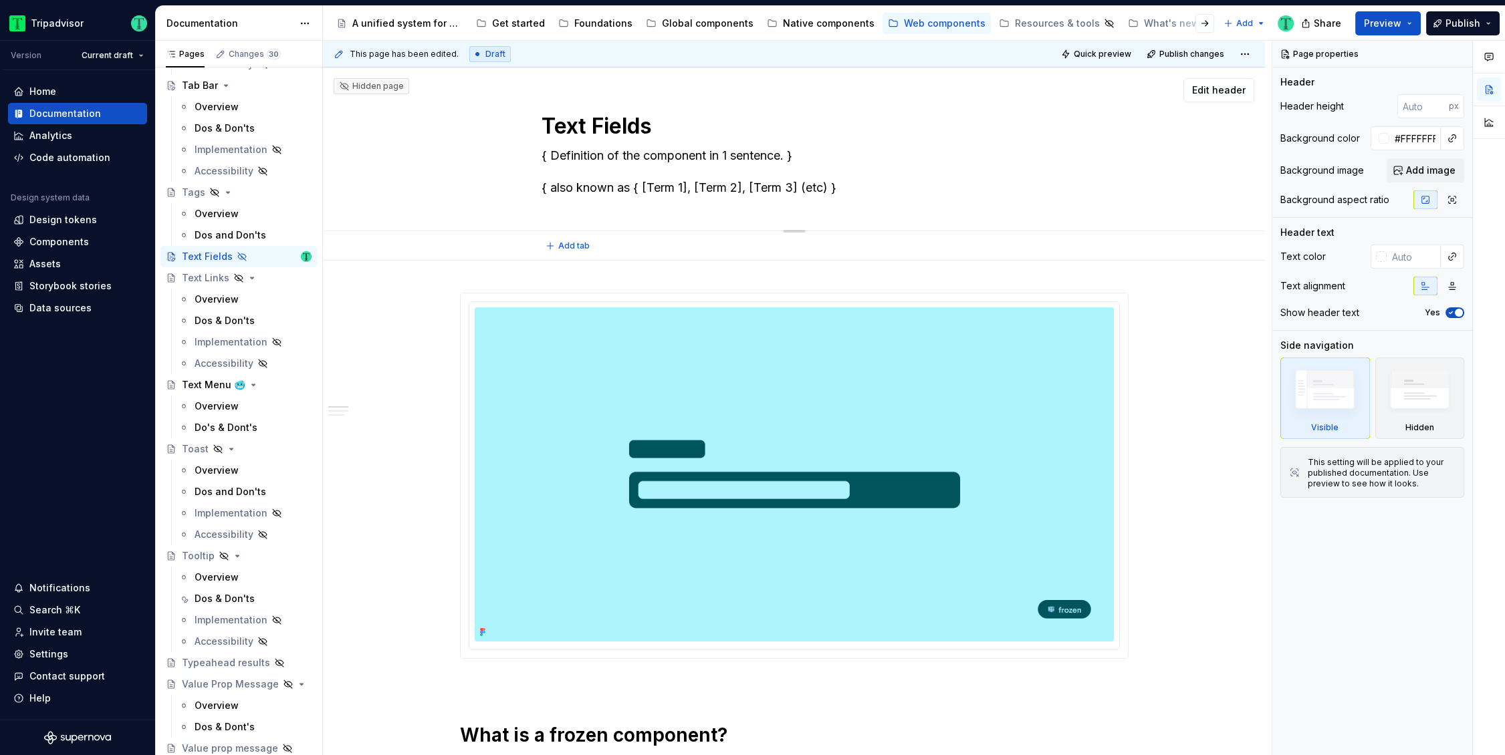
paste textarea "🥶"
type textarea "*"
type textarea "Text Fields 🥶"
click at [658, 126] on textarea "Text Fields 🥶" at bounding box center [791, 126] width 505 height 32
type textarea "*"
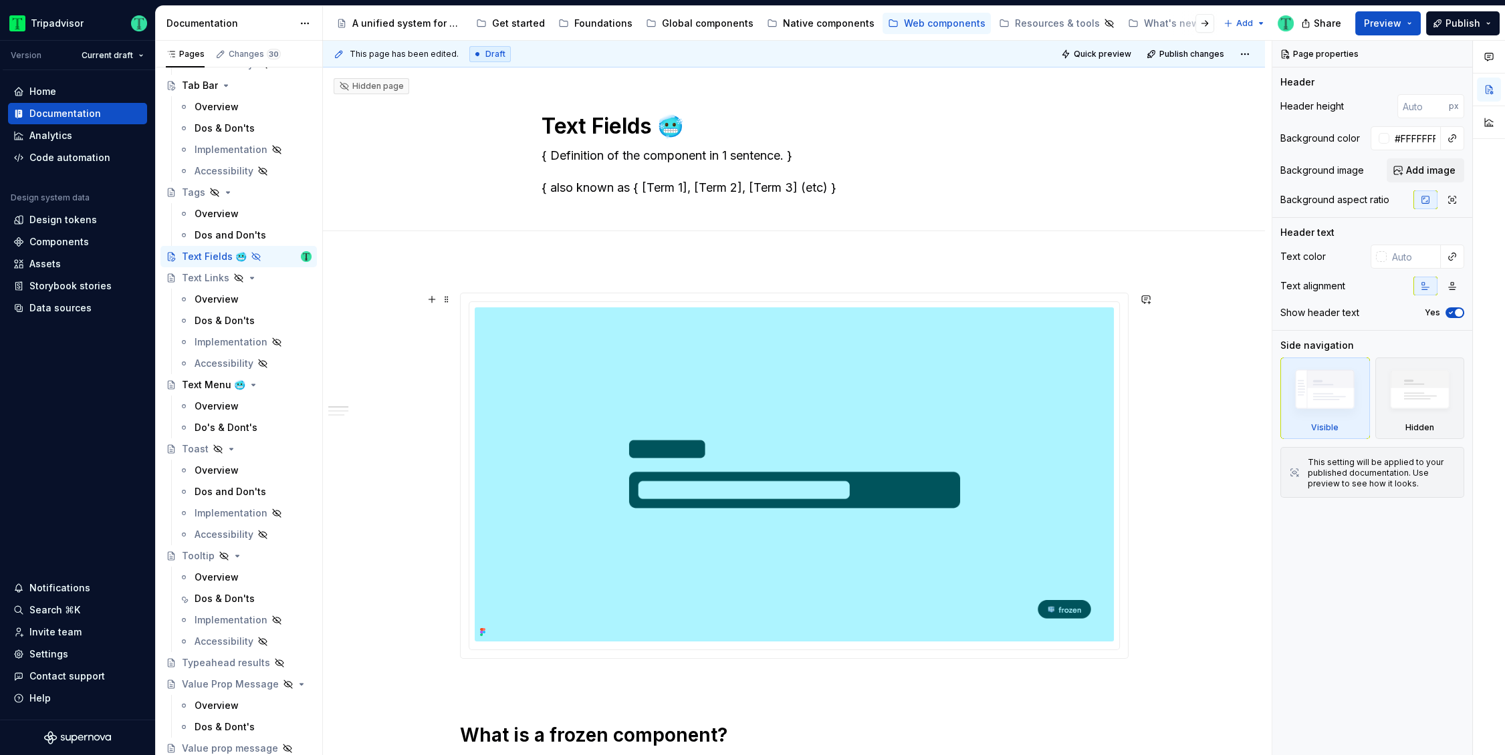
type textarea "Text Fields 🥶"
click at [642, 150] on textarea "{ Definition of the component in 1 sentence. } { also known as { [Term 1], [Ter…" at bounding box center [791, 171] width 505 height 53
click at [636, 148] on textarea "{ Definition of the component in 1 sentence. } { also known as { [Term 1], [Ter…" at bounding box center [791, 171] width 505 height 53
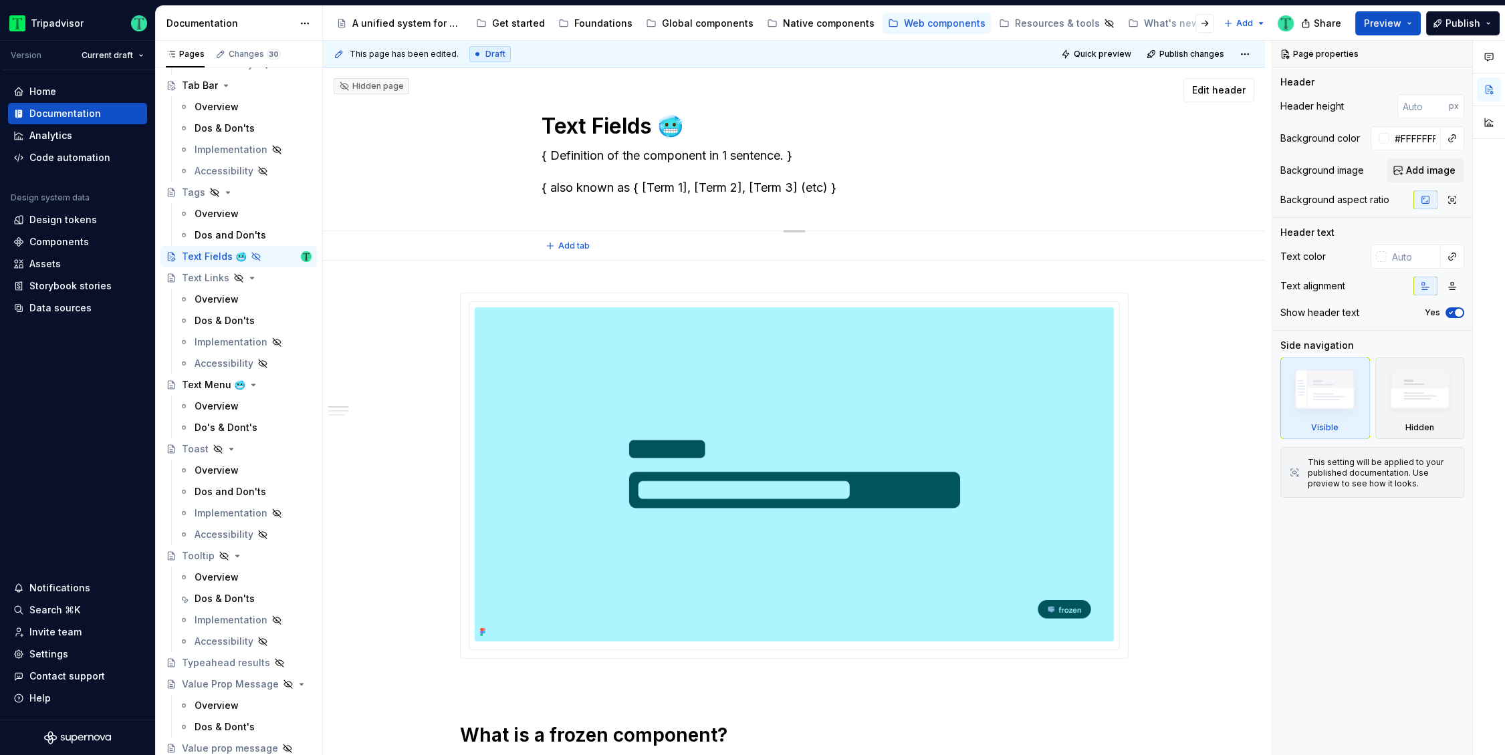
click at [780, 155] on textarea "{ Definition of the component in 1 sentence. } { also known as { [Term 1], [Ter…" at bounding box center [791, 171] width 505 height 53
drag, startPoint x: 794, startPoint y: 155, endPoint x: 539, endPoint y: 152, distance: 254.7
click at [539, 152] on textarea "{ Definition of the component in 1 sentence. } { also known as { [Term 1], [Ter…" at bounding box center [791, 171] width 505 height 53
paste textarea "Single Line Text fields allow users to input and edit one line of text. They ty…"
type textarea "*"
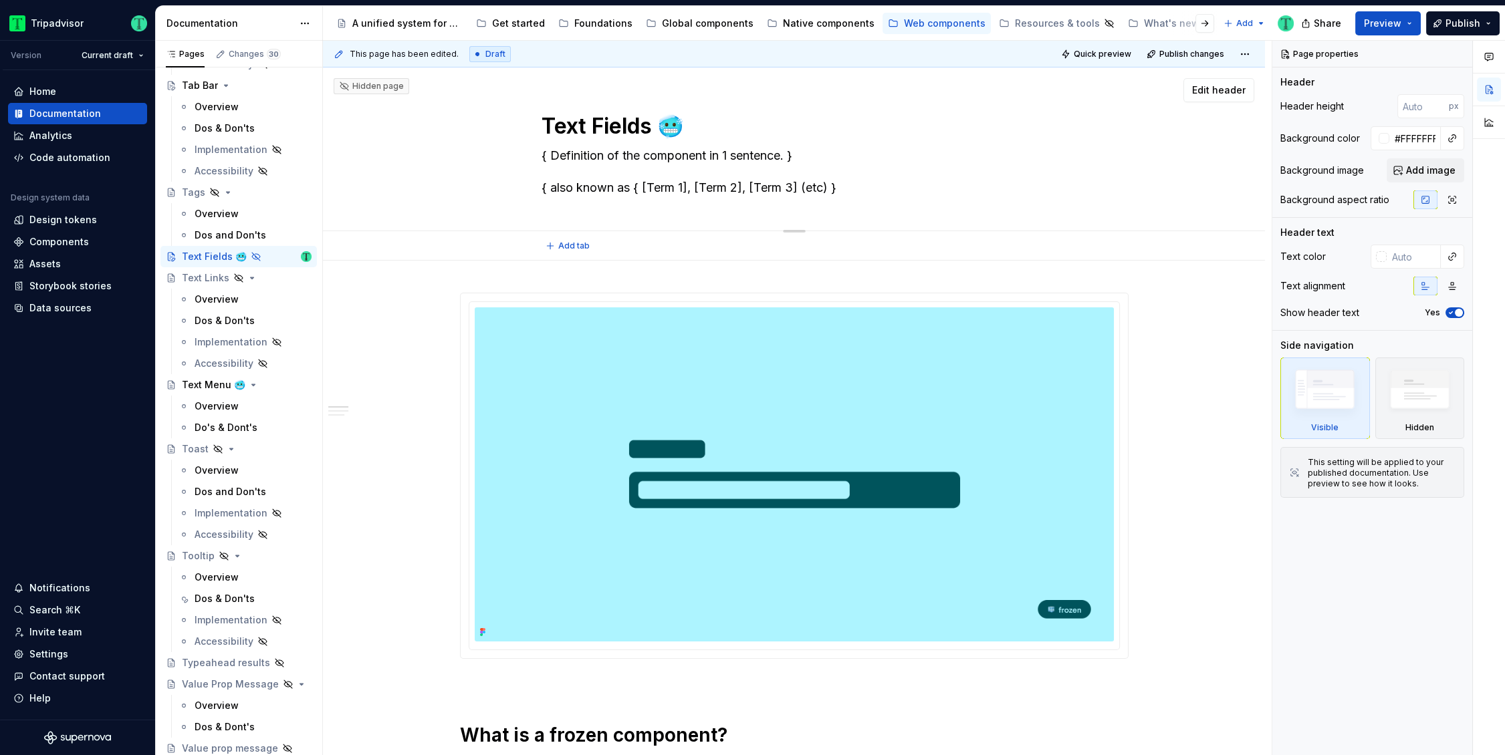
type textarea "Single Line Text fields allow users to input and edit one line of text. They ty…"
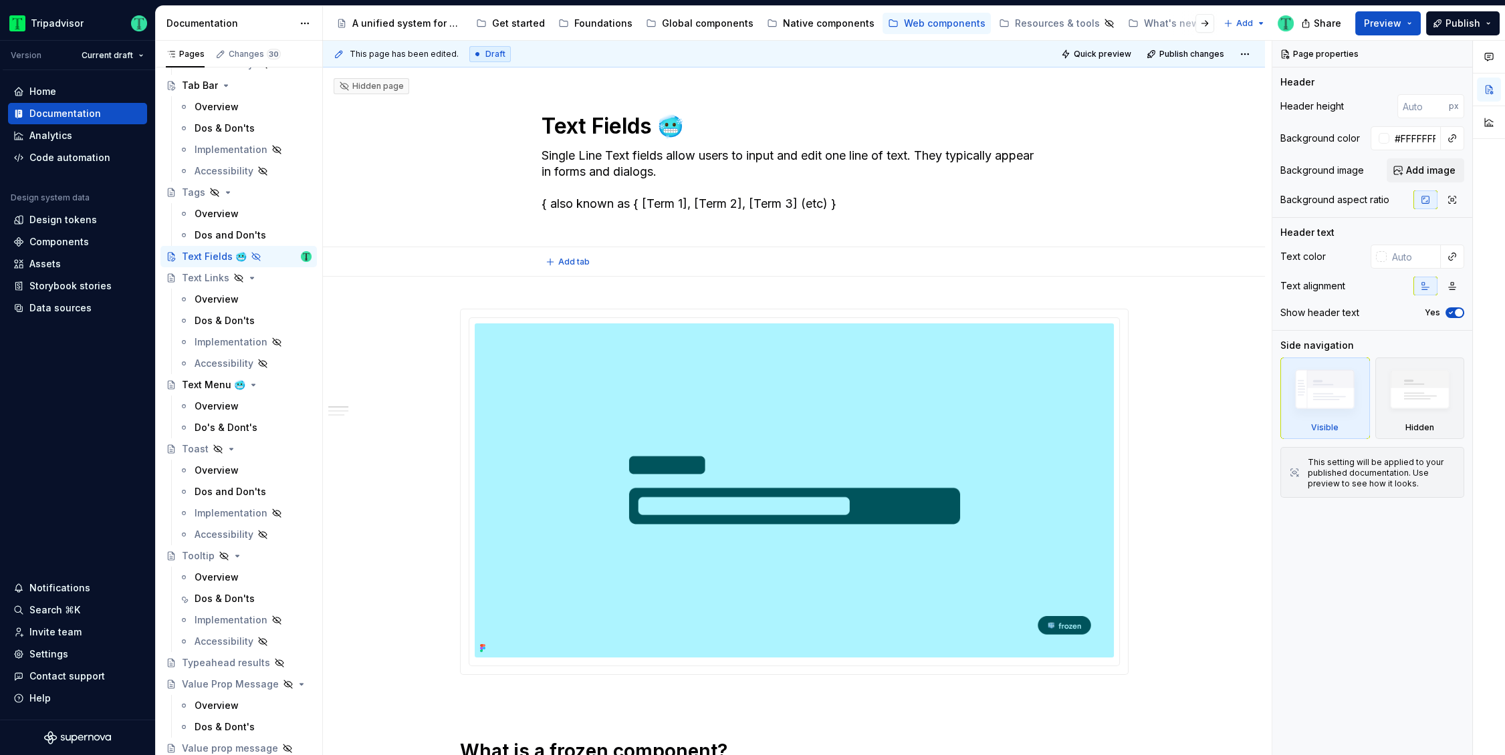
type textarea "*"
type textarea "Single Line Text fields allow users to input and edit one line of text. They ty…"
click at [687, 203] on textarea "Single Line Text fields allow users to input and edit one line of text. They ty…" at bounding box center [791, 180] width 505 height 70
click at [640, 198] on textarea "Single Line Text fields allow users to input and edit one line of text. They ty…" at bounding box center [791, 180] width 505 height 70
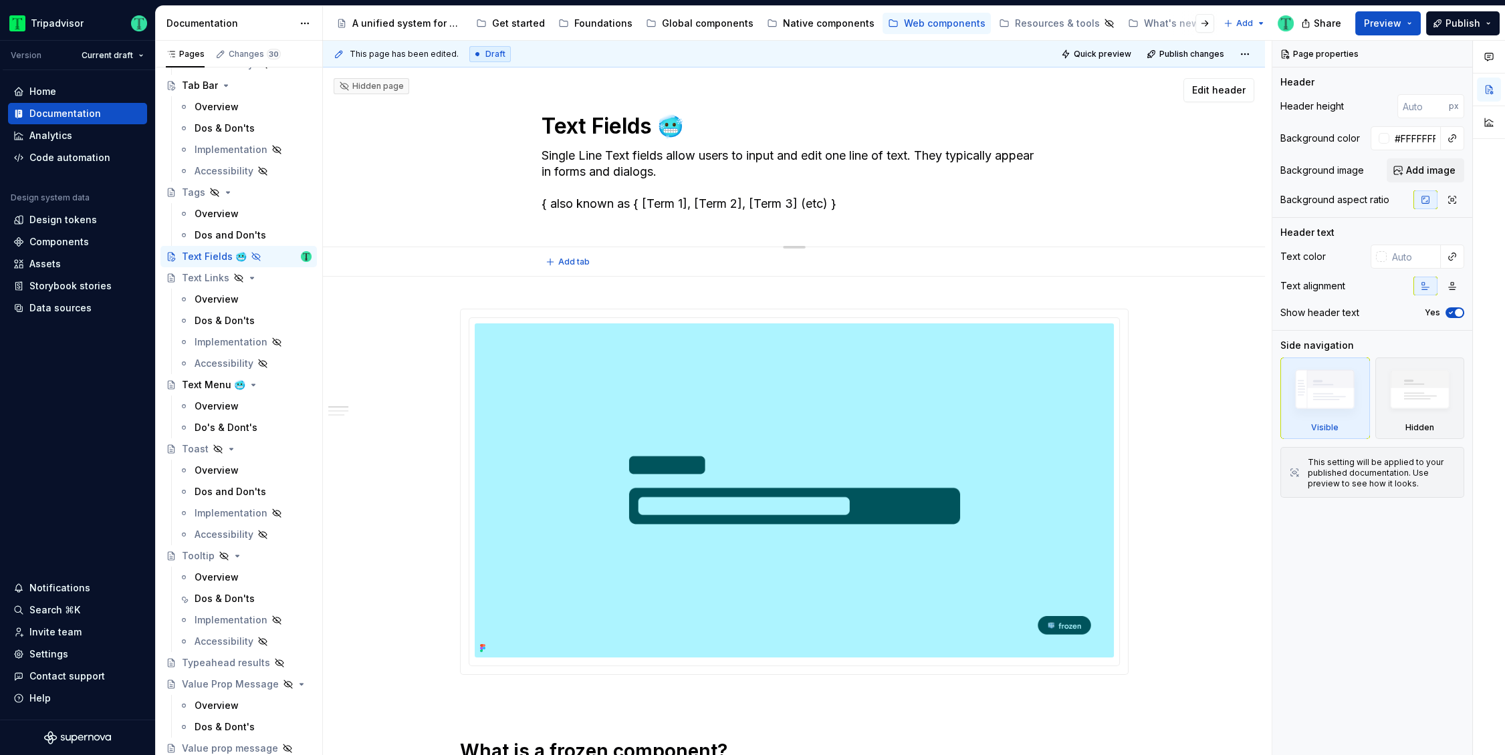
click at [640, 198] on textarea "Single Line Text fields allow users to input and edit one line of text. They ty…" at bounding box center [791, 180] width 505 height 70
type textarea "*"
type textarea "Single Line Text fields allow users to input and edit one line of text. They ty…"
type textarea "*"
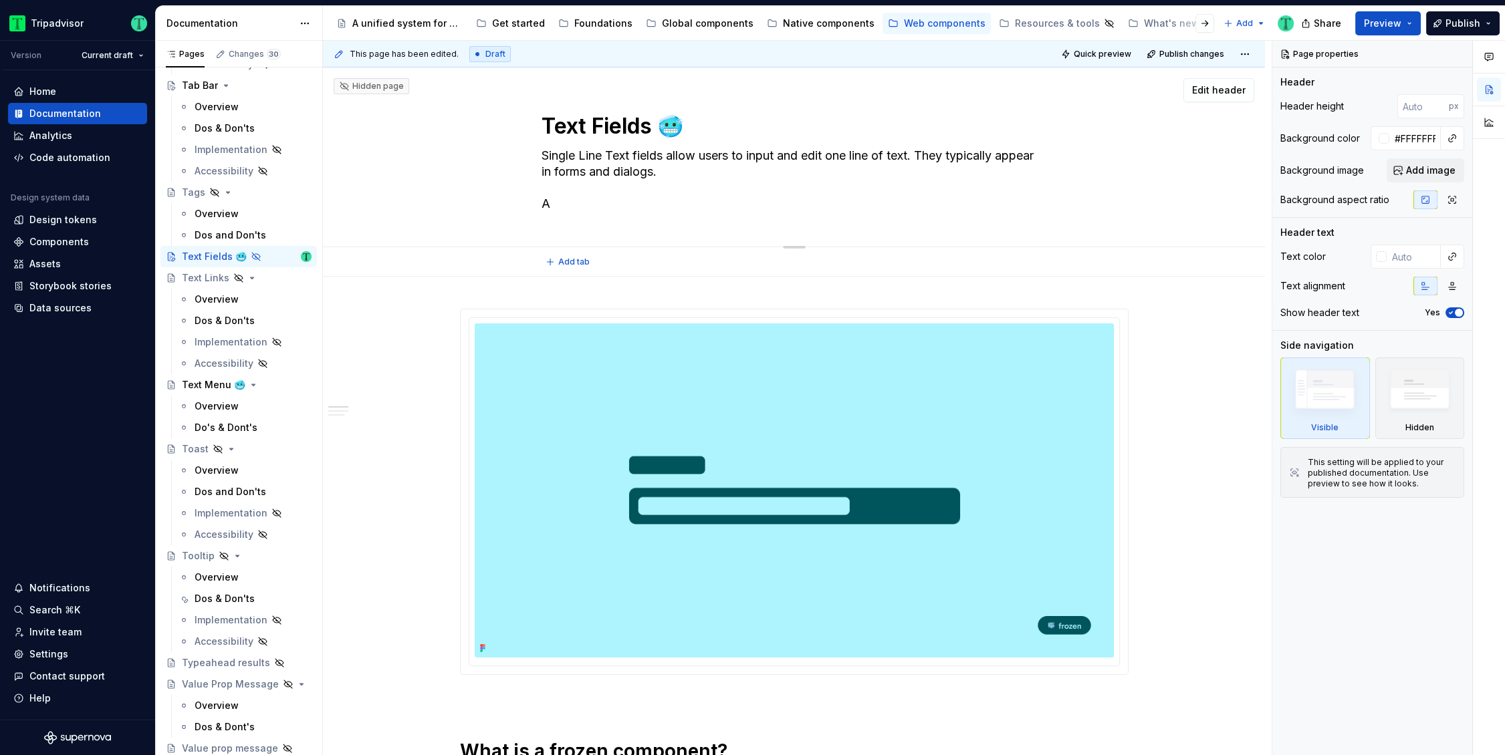
type textarea "Single Line Text fields allow users to input and edit one line of text. They ty…"
type textarea "*"
type textarea "Single Line Text fields allow users to input and edit one line of text. They ty…"
type textarea "*"
type textarea "Single Line Text fields allow users to input and edit one line of text. They ty…"
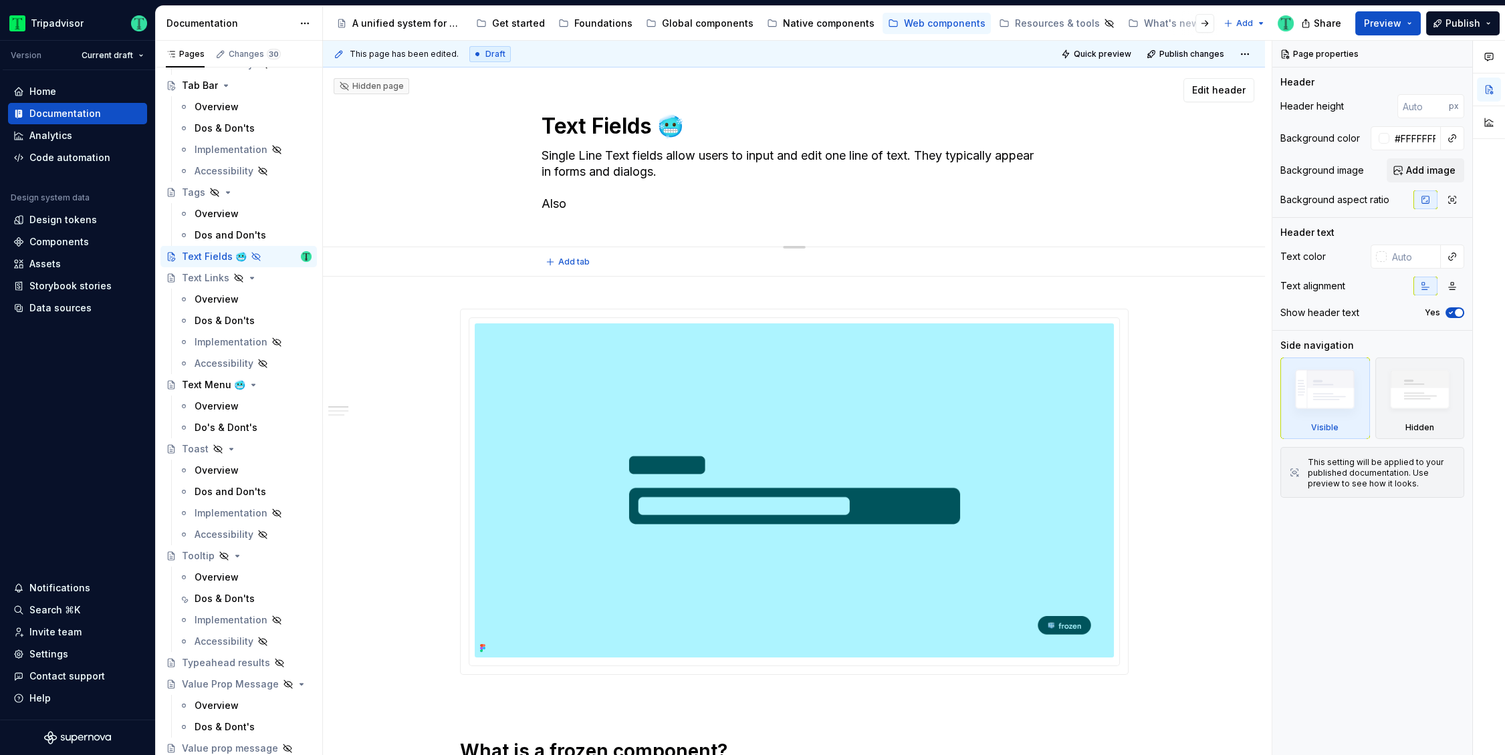
type textarea "*"
type textarea "Single Line Text fields allow users to input and edit one line of text. They ty…"
type textarea "*"
type textarea "Single Line Text fields allow users to input and edit one line of text. They ty…"
type textarea "*"
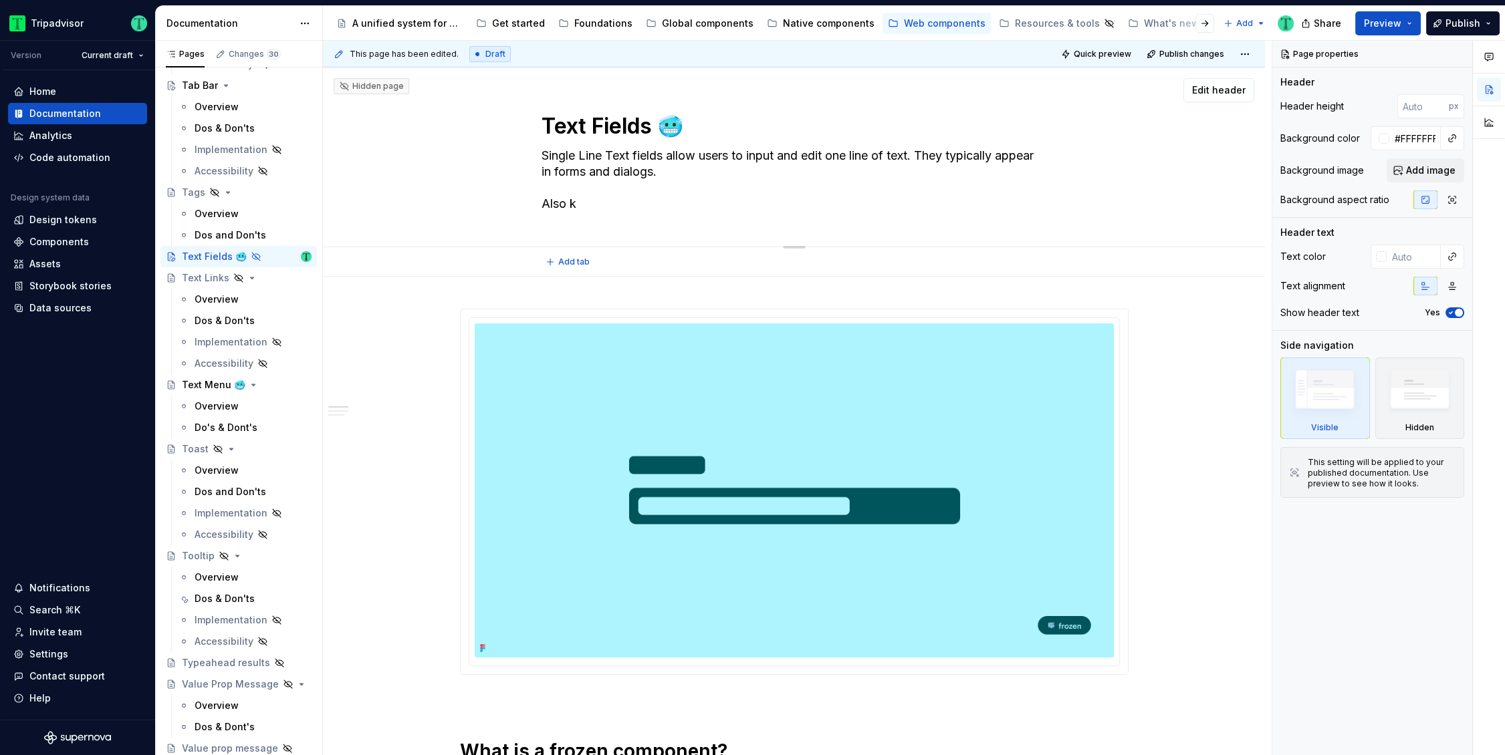
type textarea "Single Line Text fields allow users to input and edit one line of text. They ty…"
type textarea "*"
type textarea "Single Line Text fields allow users to input and edit one line of text. They ty…"
type textarea "*"
type textarea "Single Line Text fields allow users to input and edit one line of text. They ty…"
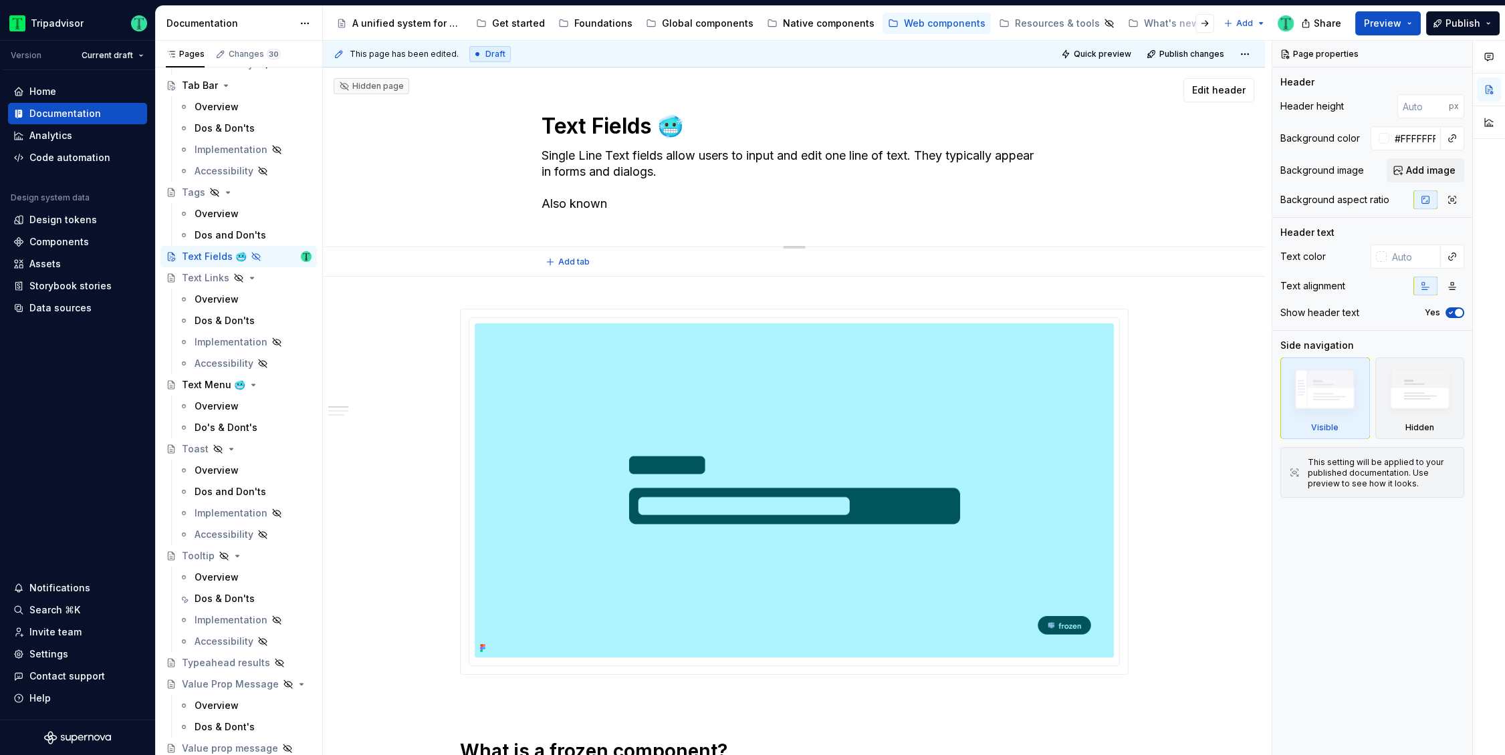
type textarea "*"
type textarea "Single Line Text fields allow users to input and edit one line of text. They ty…"
type textarea "*"
type textarea "Single Line Text fields allow users to input and edit one line of text. They ty…"
type textarea "*"
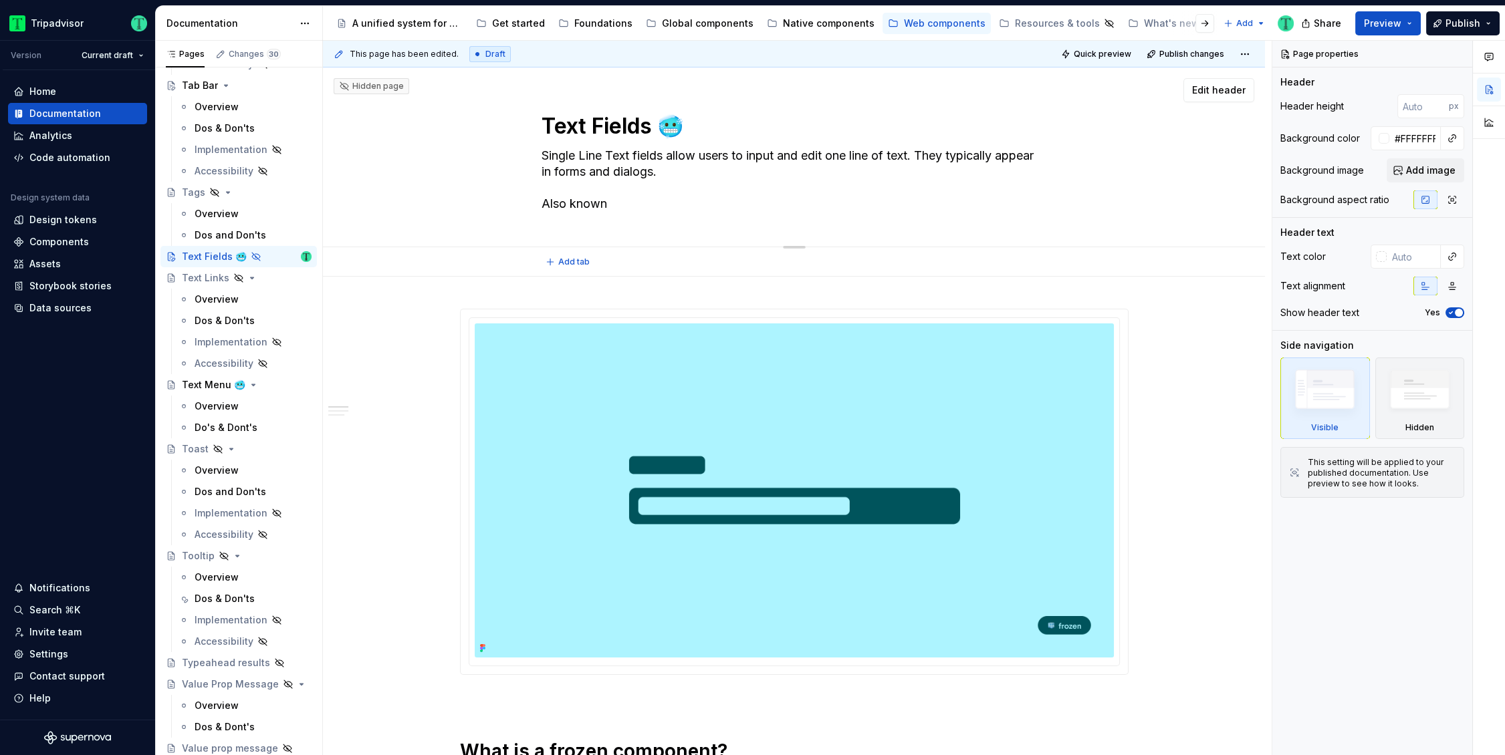
type textarea "Single Line Text fields allow users to input and edit one line of text. They ty…"
type textarea "*"
type textarea "Single Line Text fields allow users to input and edit one line of text. They ty…"
type textarea "*"
type textarea "Single Line Text fields allow users to input and edit one line of text. They ty…"
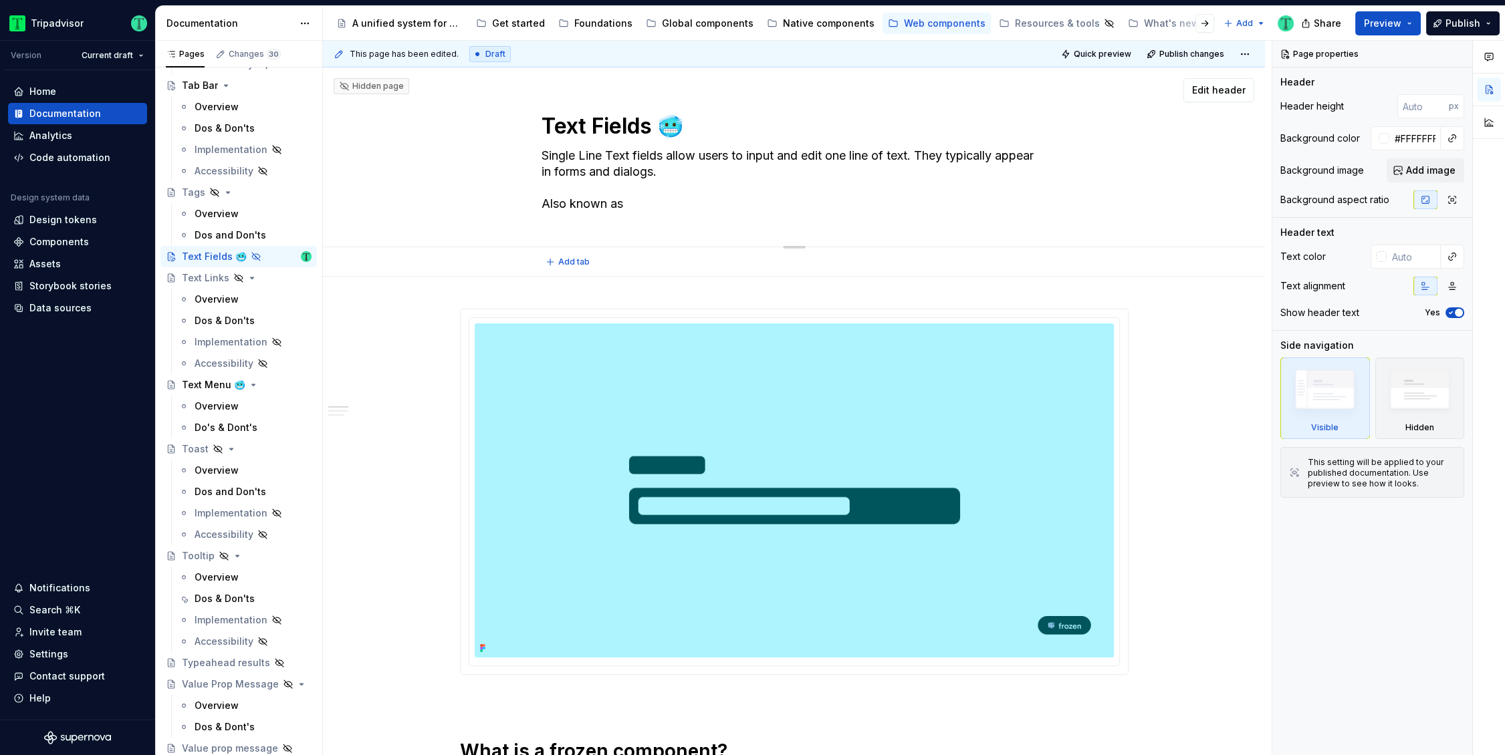
type textarea "*"
type textarea "Single Line Text fields allow users to input and edit one line of text. They ty…"
type textarea "*"
type textarea "Single Line Text fields allow users to input and edit one line of text. They ty…"
type textarea "*"
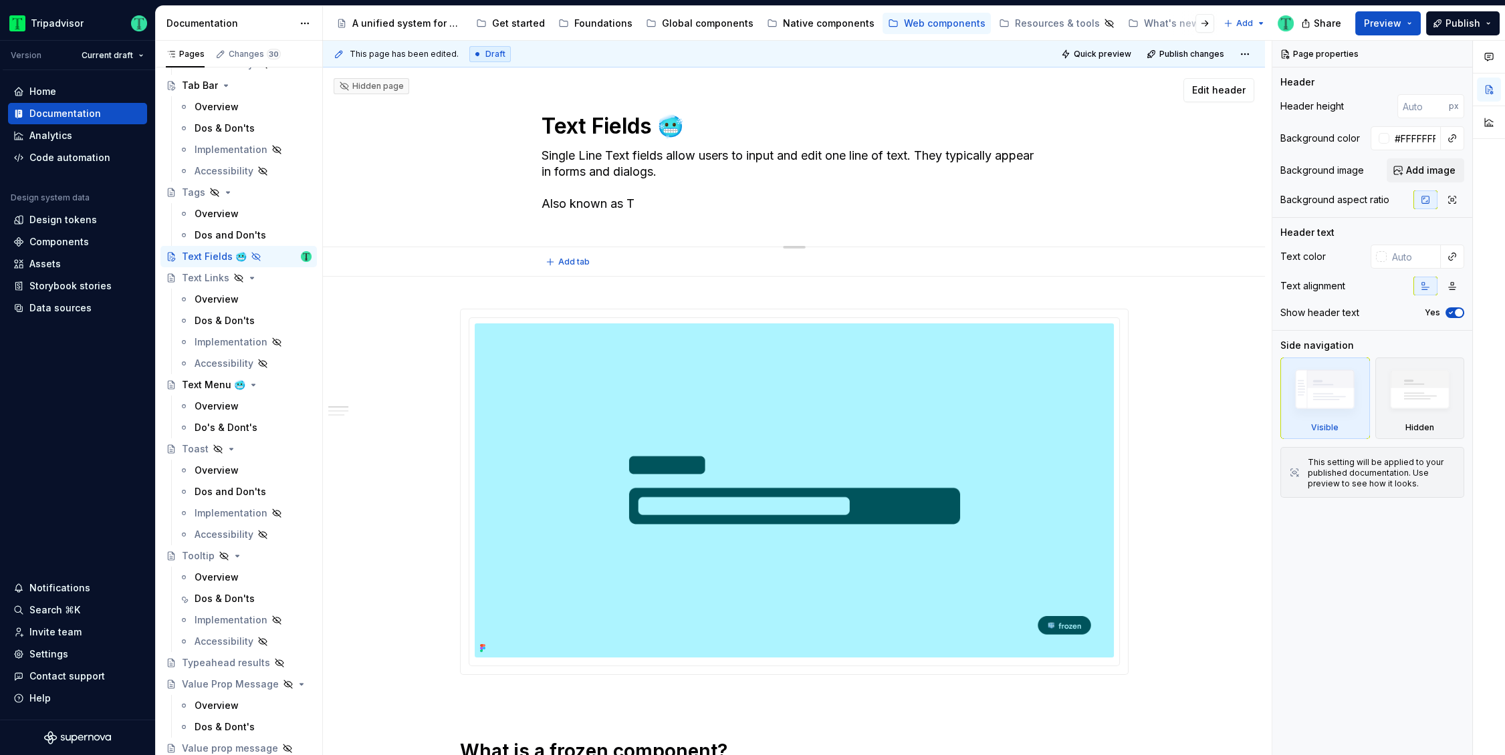
type textarea "Single Line Text fields allow users to input and edit one line of text. They ty…"
type textarea "*"
type textarea "Single Line Text fields allow users to input and edit one line of text. They ty…"
type textarea "*"
type textarea "Single Line Text fields allow users to input and edit one line of text. They ty…"
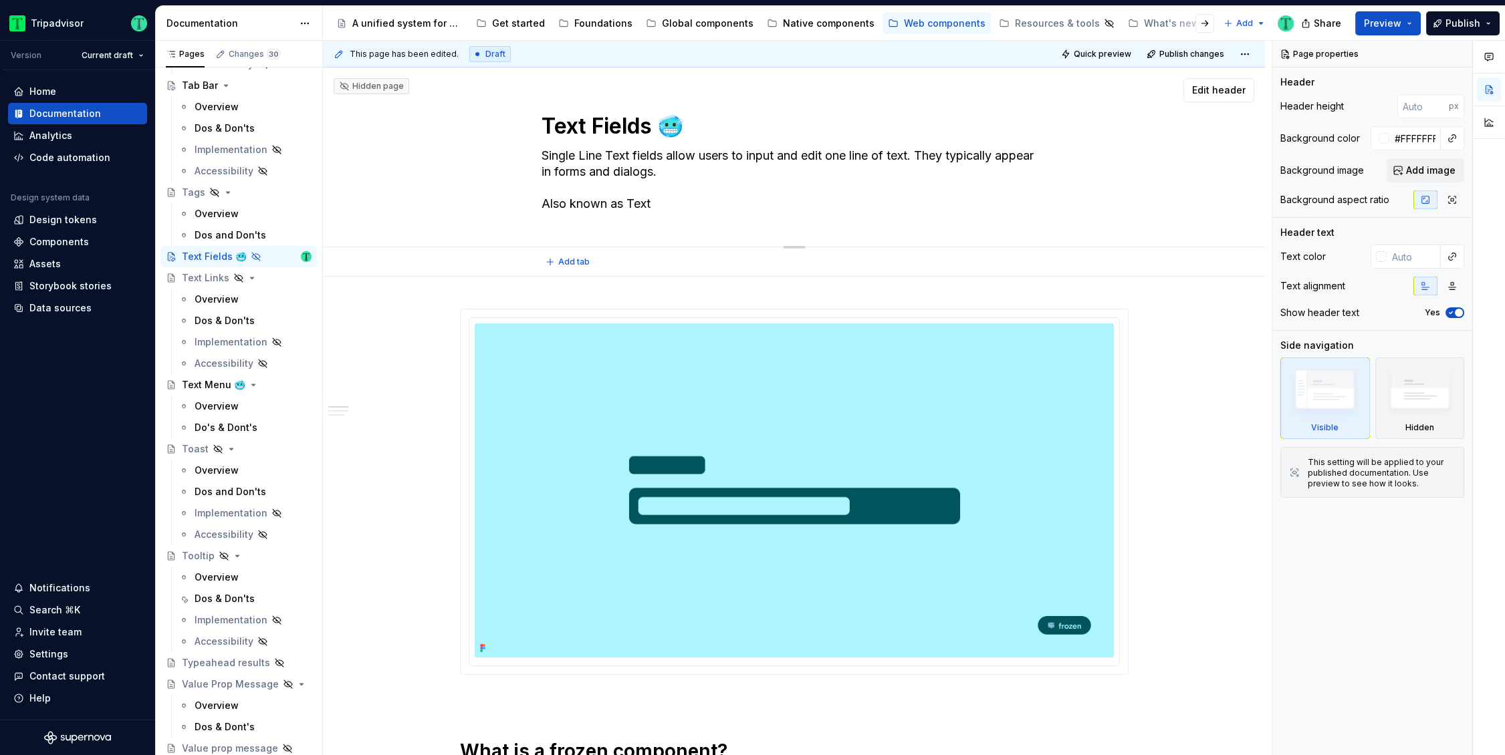
type textarea "*"
type textarea "Single Line Text fields allow users to input and edit one line of text. They ty…"
type textarea "*"
type textarea "Single Line Text fields allow users to input and edit one line of text. They ty…"
type textarea "*"
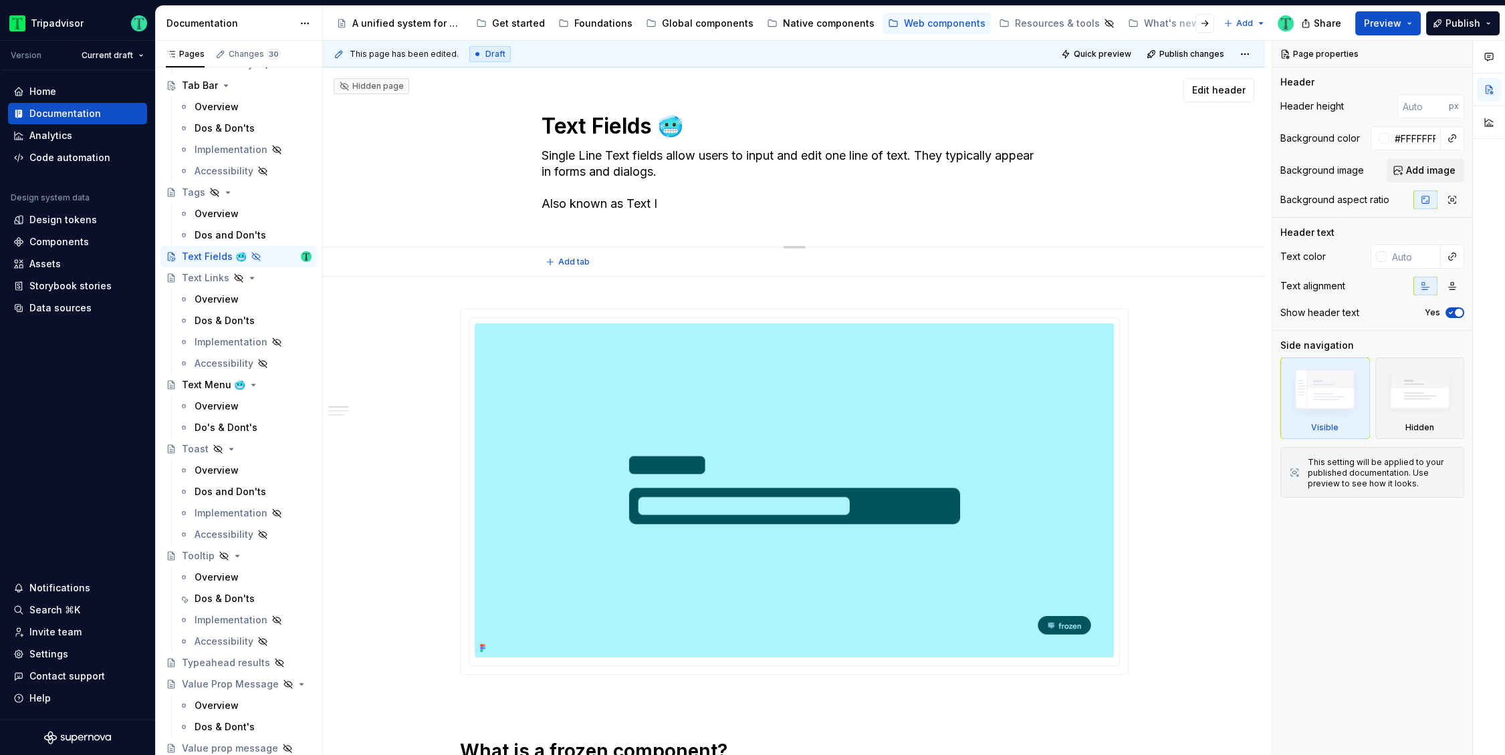
type textarea "Single Line Text fields allow users to input and edit one line of text. They ty…"
type textarea "*"
type textarea "Single Line Text fields allow users to input and edit one line of text. They ty…"
type textarea "*"
type textarea "Single Line Text fields allow users to input and edit one line of text. They ty…"
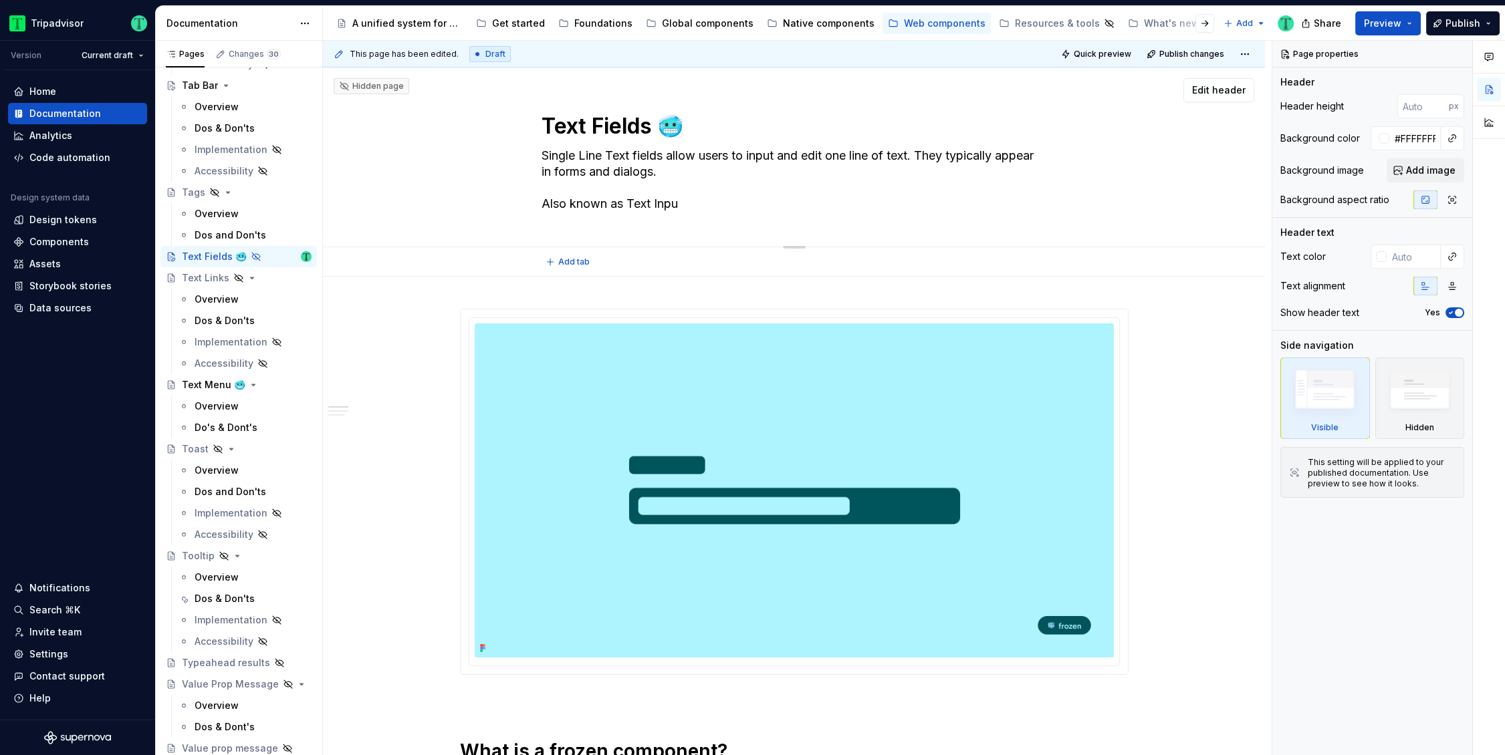
type textarea "*"
type textarea "Single Line Text fields allow users to input and edit one line of text. They ty…"
type textarea "*"
type textarea "Single Line Text fields allow users to input and edit one line of text. They ty…"
type textarea "*"
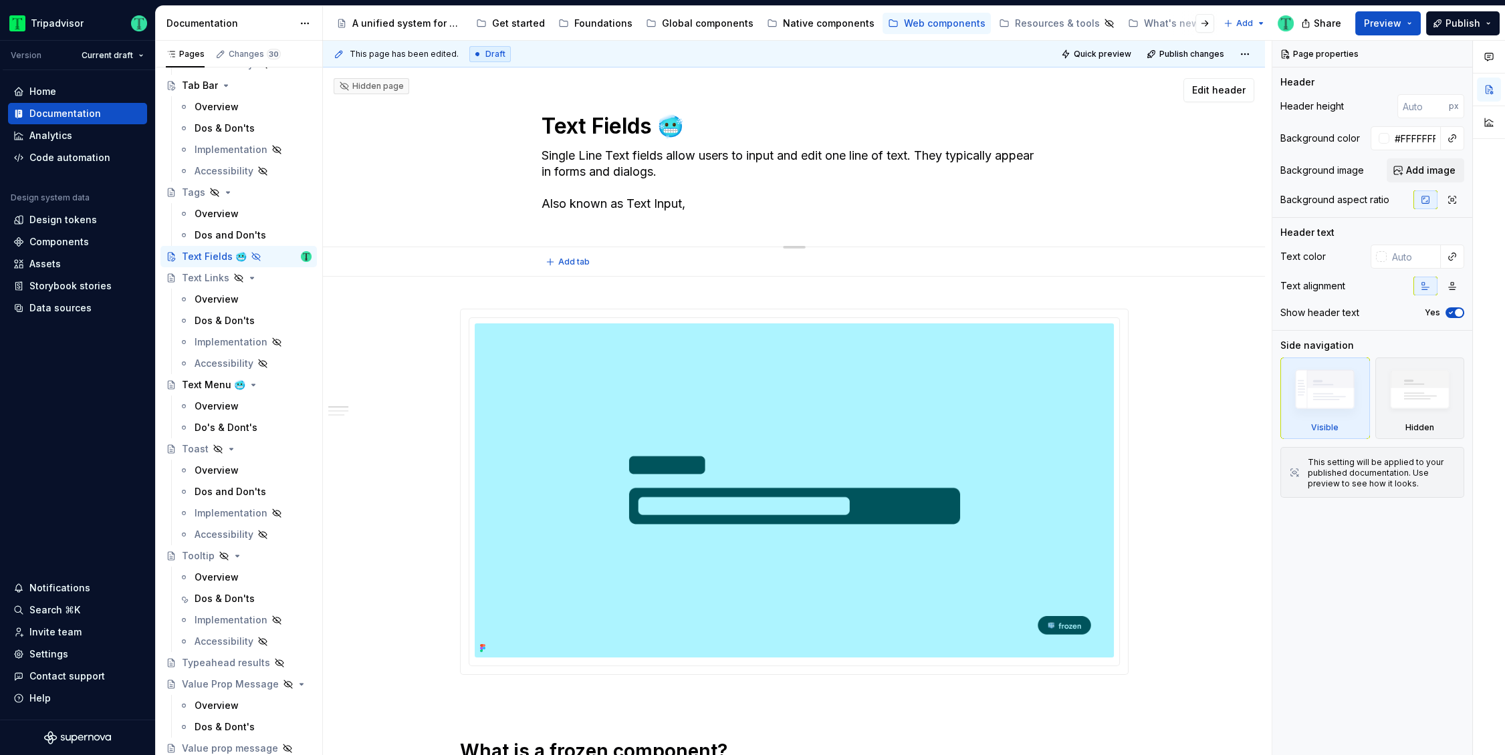
type textarea "Single Line Text fields allow users to input and edit one line of text. They ty…"
type textarea "*"
type textarea "Single Line Text fields allow users to input and edit one line of text. They ty…"
click at [694, 201] on textarea "Single Line Text fields allow users to input and edit one line of text. They ty…" at bounding box center [791, 180] width 505 height 70
type textarea "*"
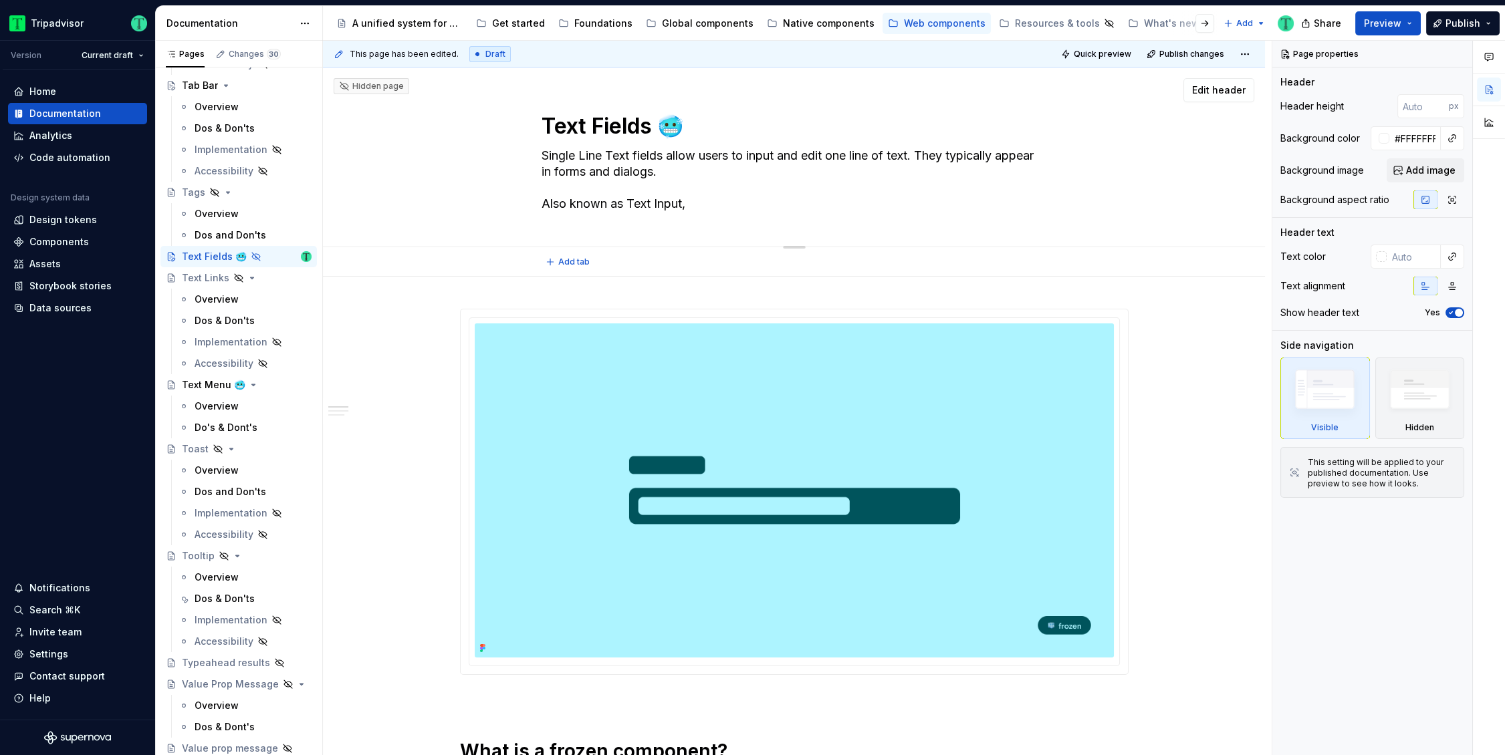
type textarea "Single Line Text fields allow users to input and edit one line of text. They ty…"
type textarea "*"
type textarea "Single Line Text fields allow users to input and edit one line of text. They ty…"
type textarea "*"
type textarea "Single Line Text fields allow users to input and edit one line of text. They ty…"
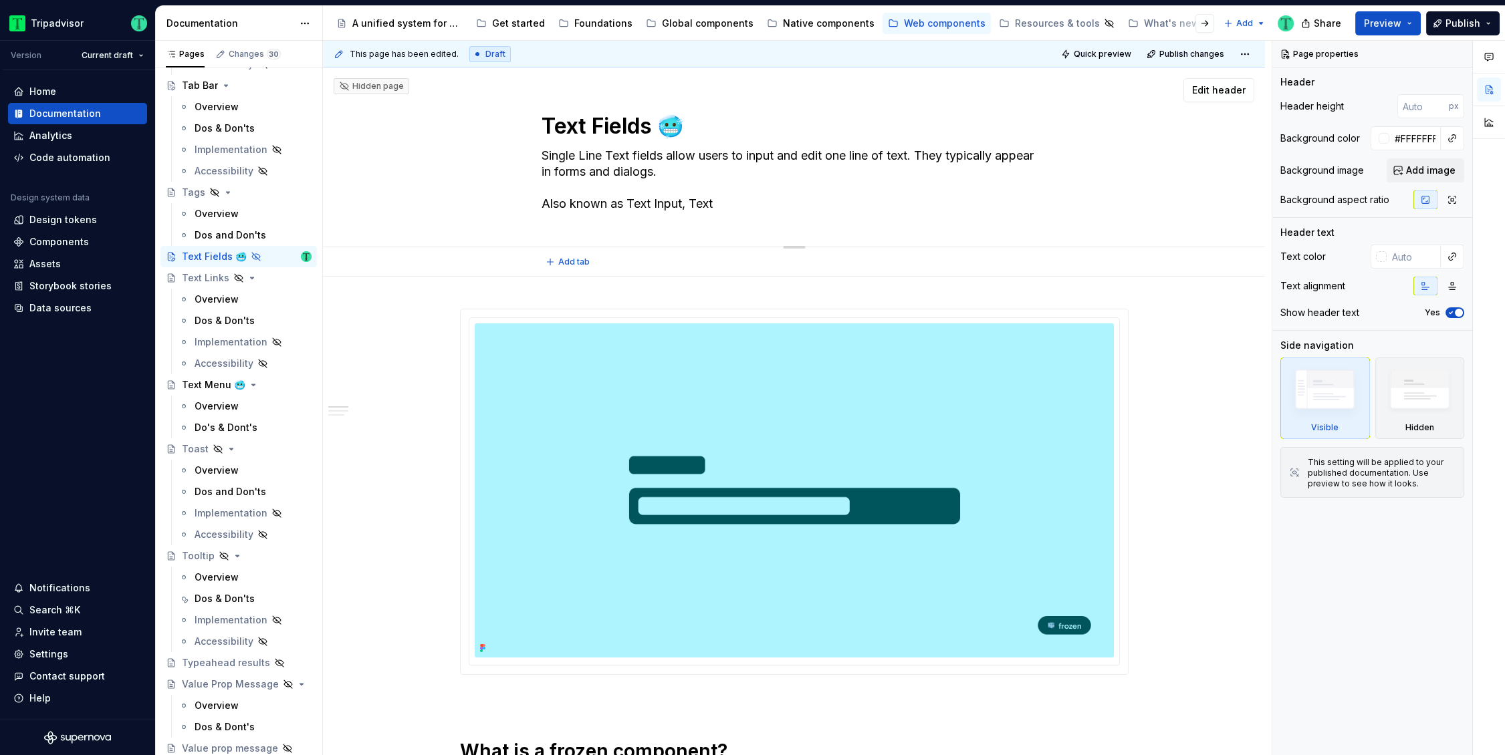
type textarea "*"
type textarea "Single Line Text fields allow users to input and edit one line of text. They ty…"
type textarea "*"
type textarea "Single Line Text fields allow users to input and edit one line of text. They ty…"
type textarea "*"
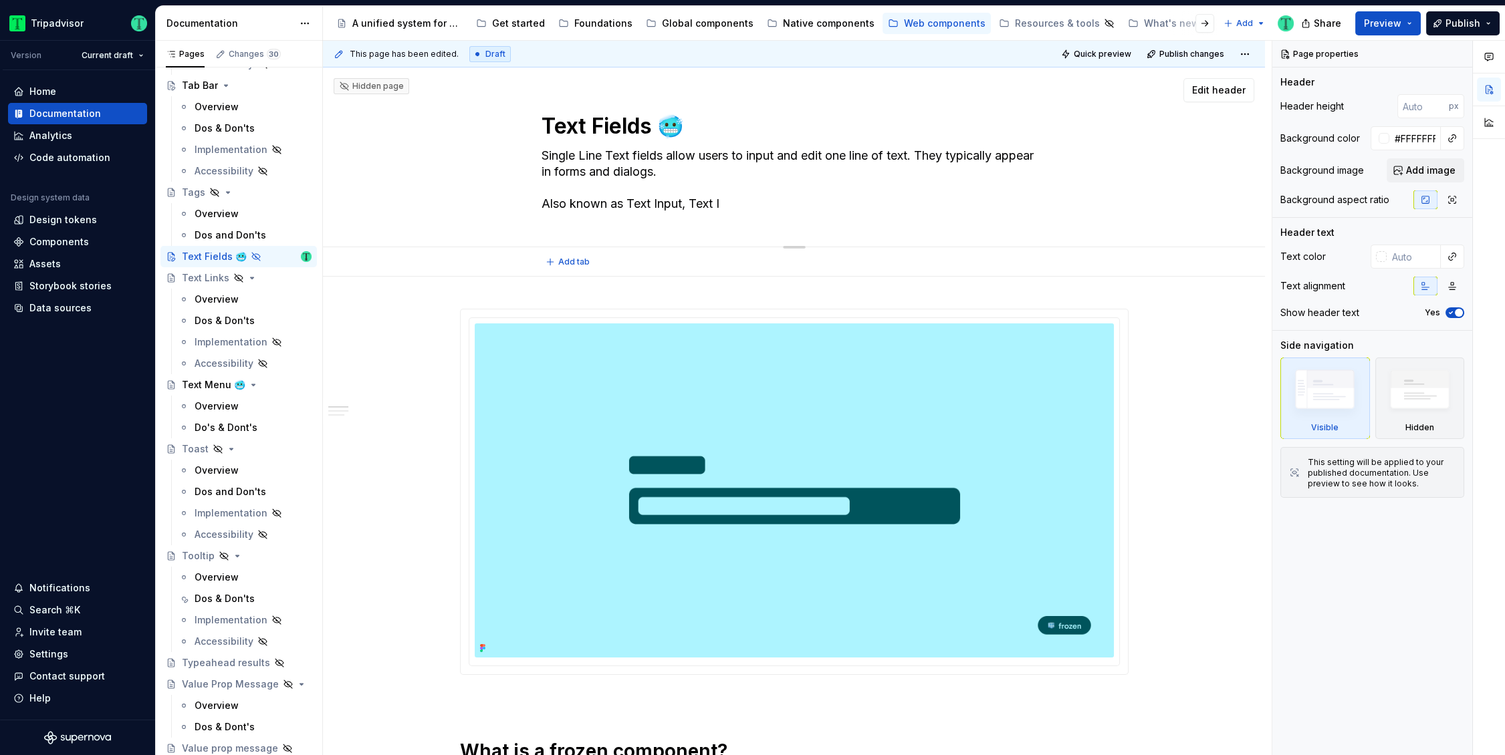
type textarea "Single Line Text fields allow users to input and edit one line of text. They ty…"
type textarea "*"
type textarea "Single Line Text fields allow users to input and edit one line of text. They ty…"
type textarea "*"
type textarea "Single Line Text fields allow users to input and edit one line of text. They ty…"
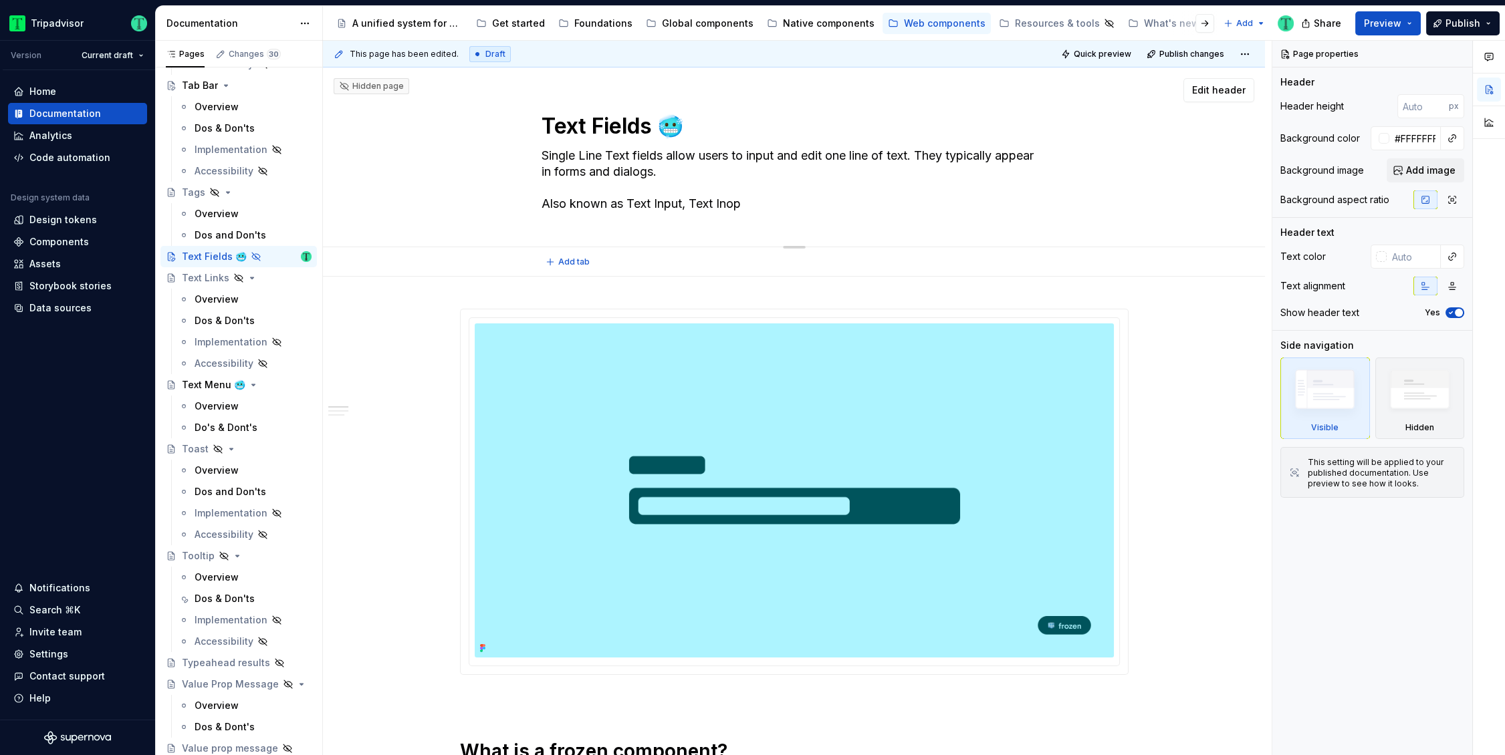
type textarea "*"
type textarea "Single Line Text fields allow users to input and edit one line of text. They ty…"
type textarea "*"
type textarea "Single Line Text fields allow users to input and edit one line of text. They ty…"
type textarea "*"
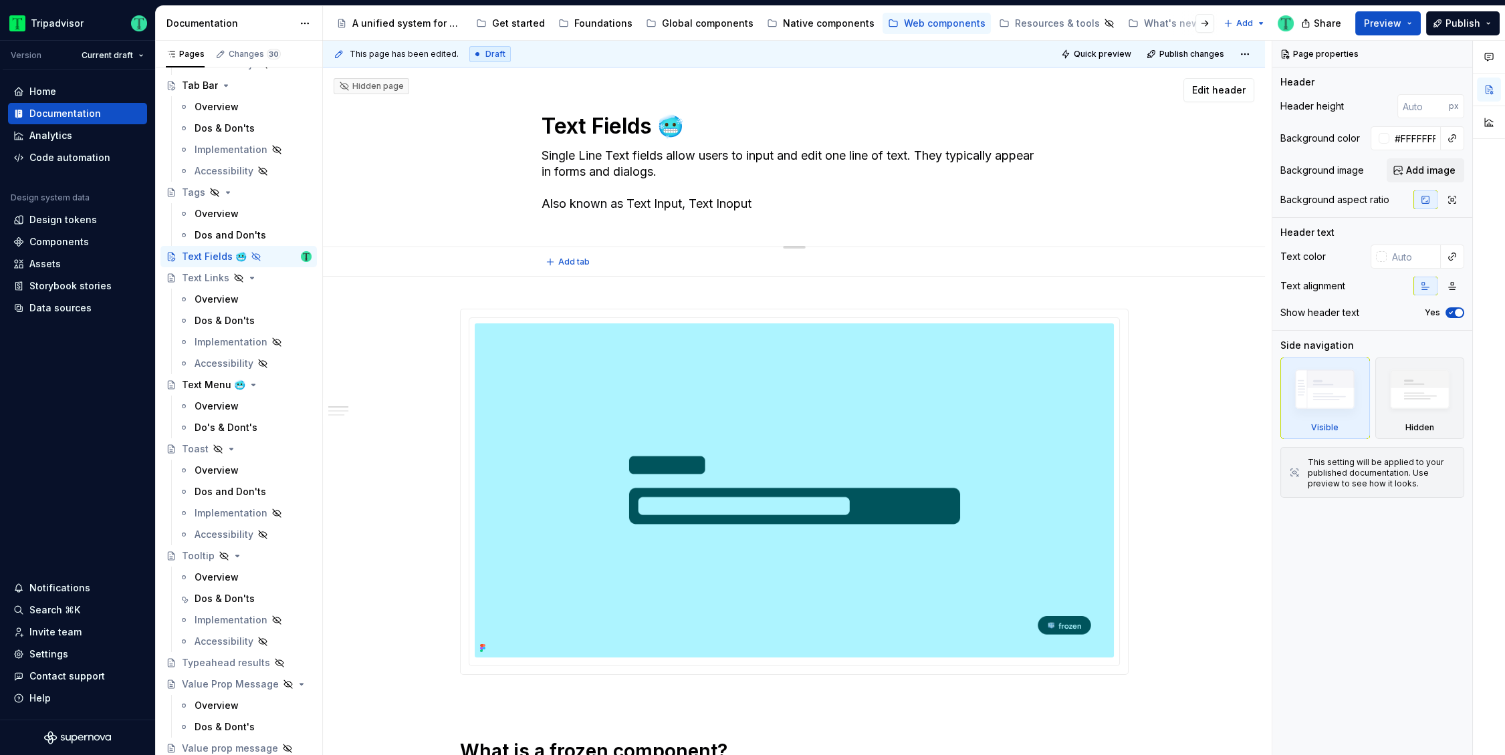
type textarea "Single Line Text fields allow users to input and edit one line of text. They ty…"
type textarea "*"
type textarea "Single Line Text fields allow users to input and edit one line of text. They ty…"
type textarea "*"
type textarea "Single Line Text fields allow users to input and edit one line of text. They ty…"
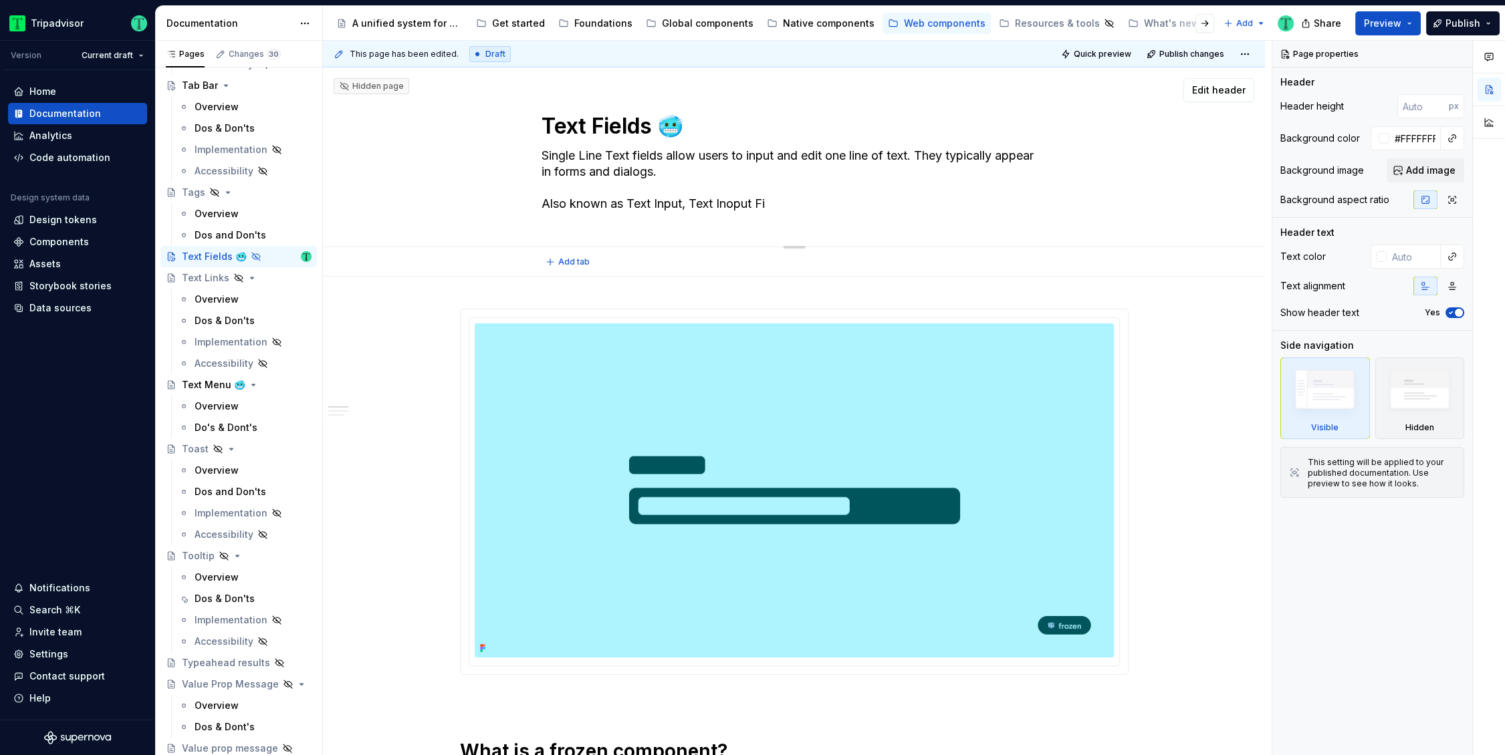
type textarea "*"
type textarea "Single Line Text fields allow users to input and edit one line of text. They ty…"
type textarea "*"
type textarea "Single Line Text fields allow users to input and edit one line of text. They ty…"
type textarea "*"
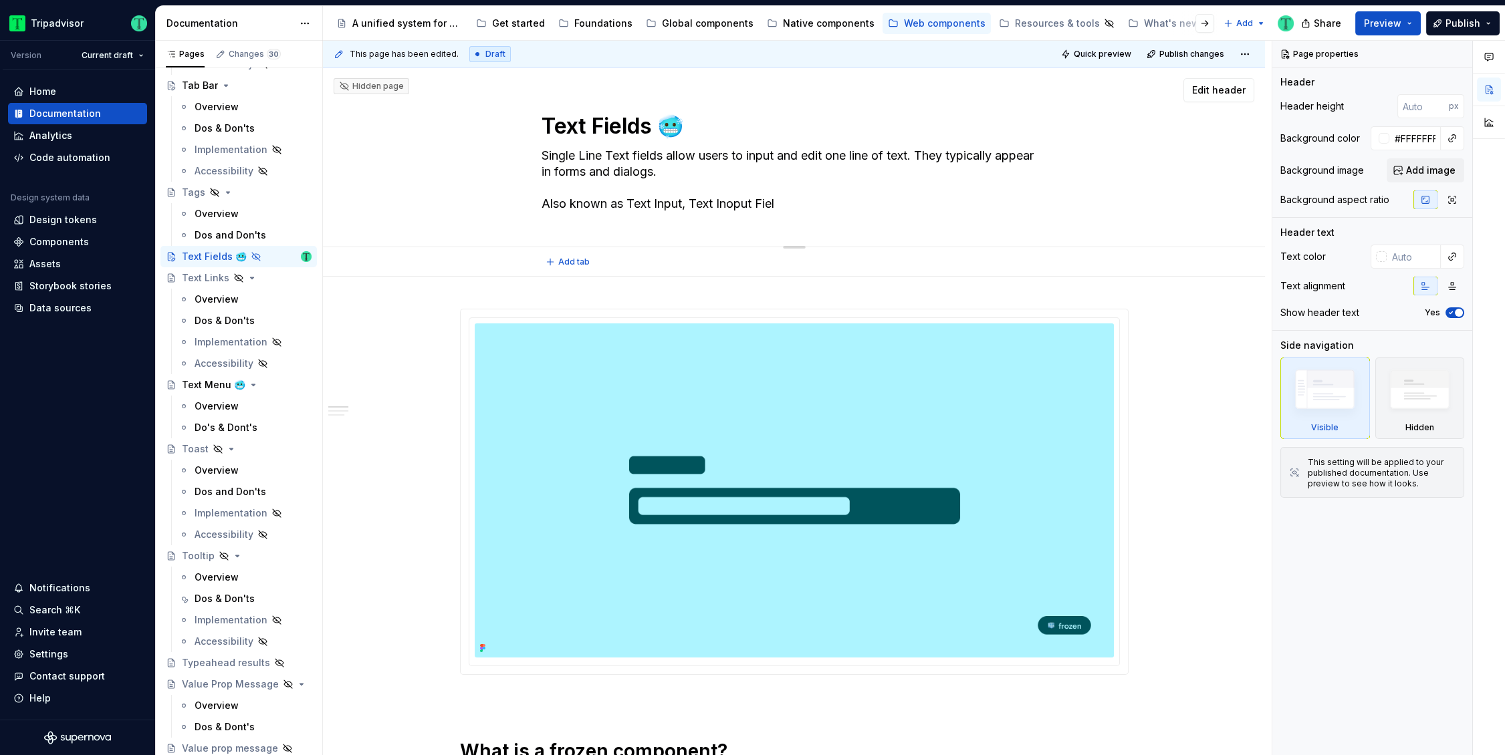
type textarea "Single Line Text fields allow users to input and edit one line of text. They ty…"
type textarea "*"
type textarea "Single Line Text fields allow users to input and edit one line of text. They ty…"
type textarea "*"
type textarea "Single Line Text fields allow users to input and edit one line of text. They ty…"
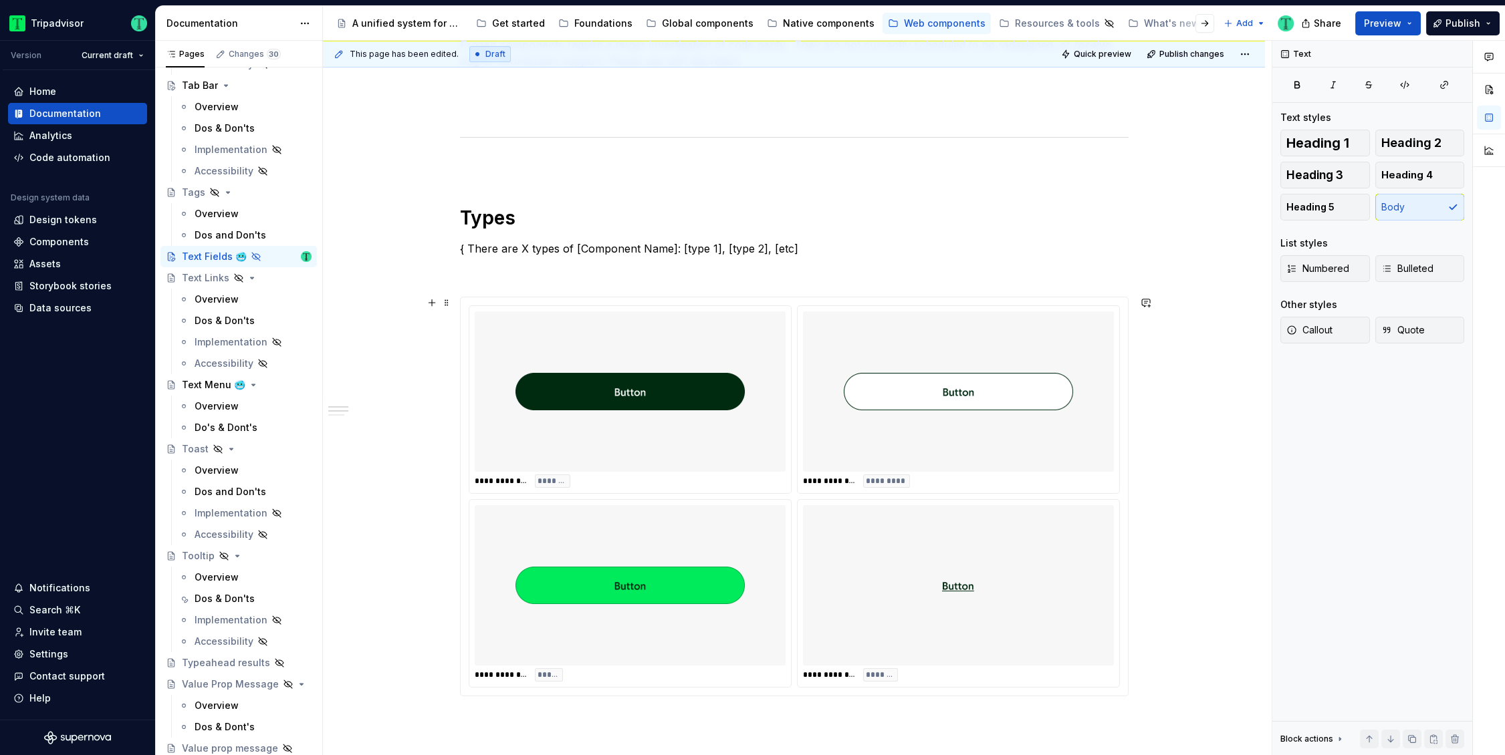
scroll to position [689, 0]
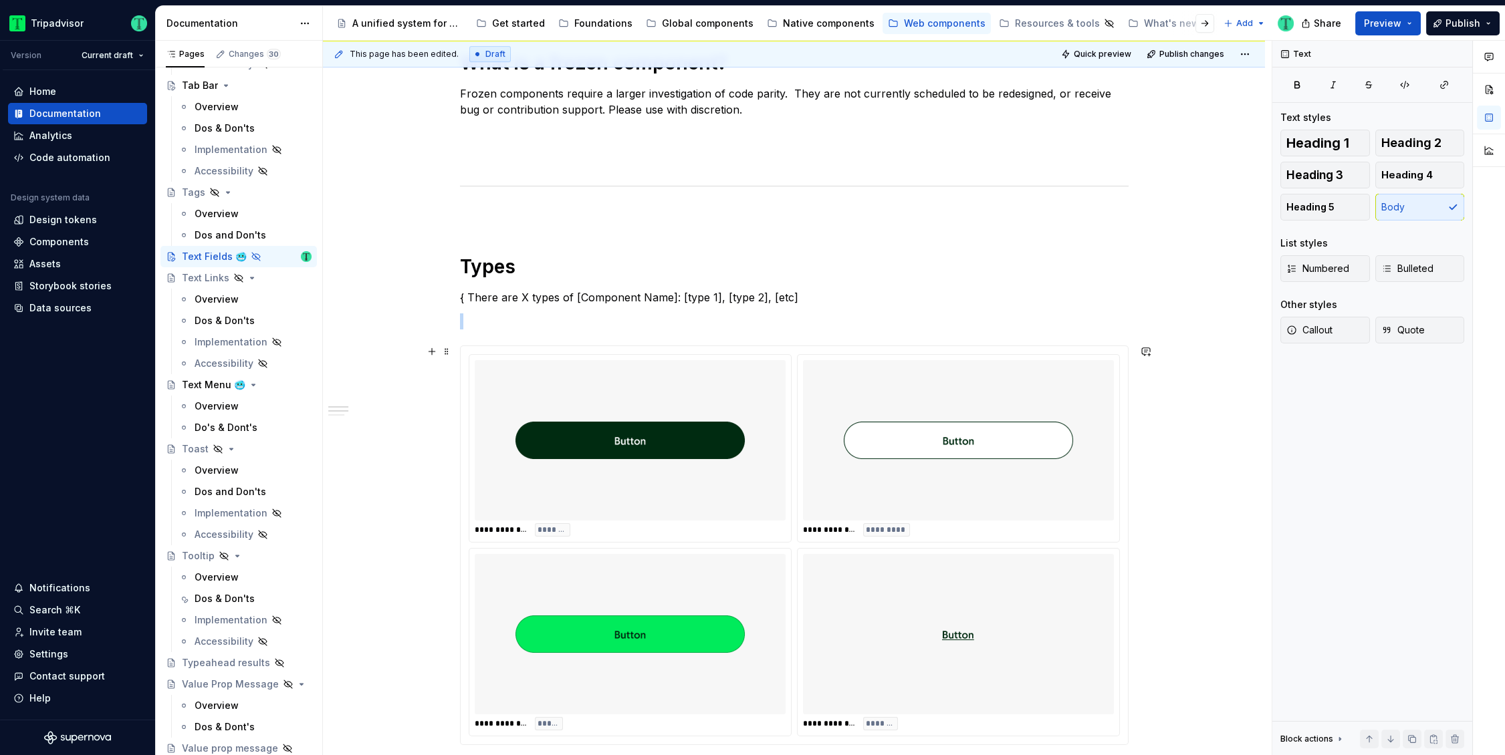
click at [849, 447] on img at bounding box center [958, 441] width 229 height 150
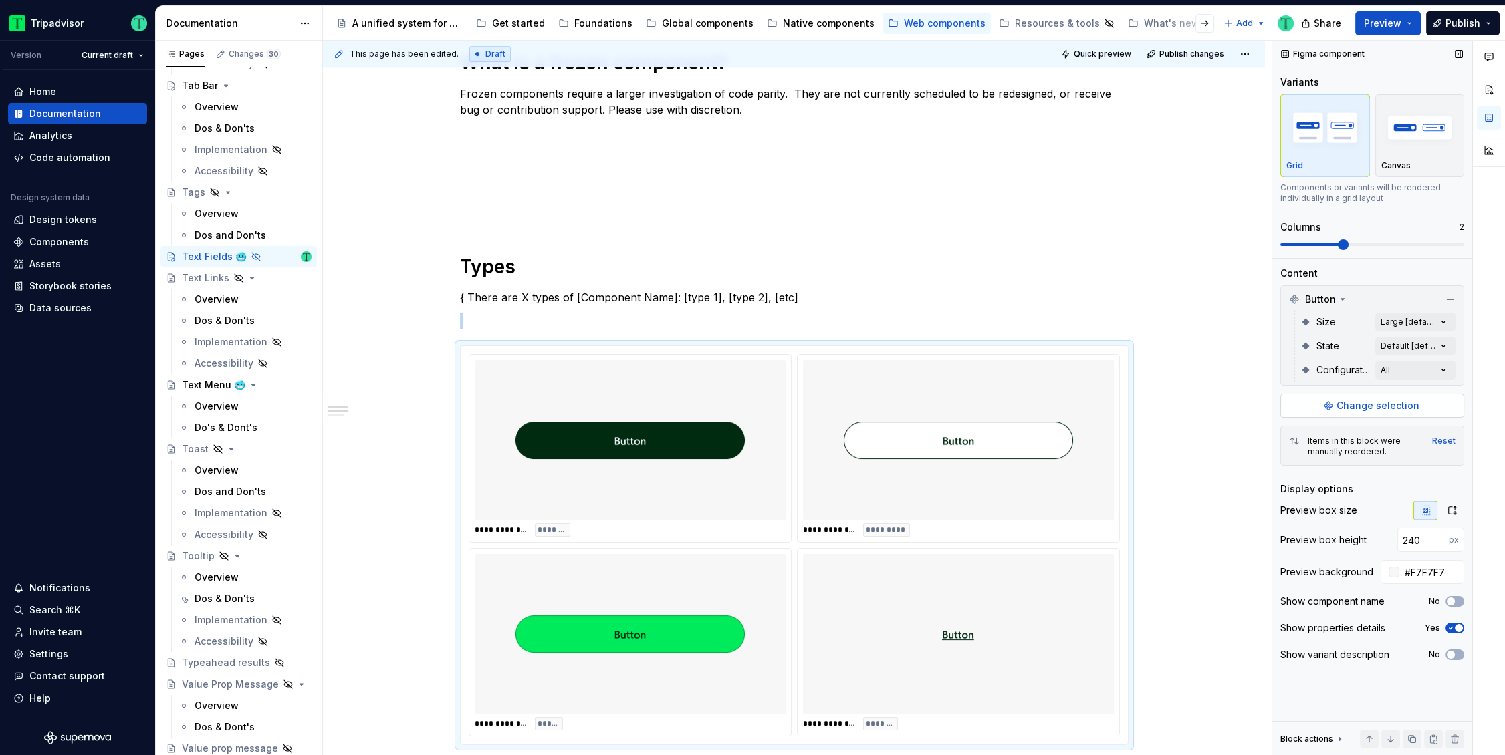
click at [1364, 408] on span "Change selection" at bounding box center [1377, 405] width 83 height 13
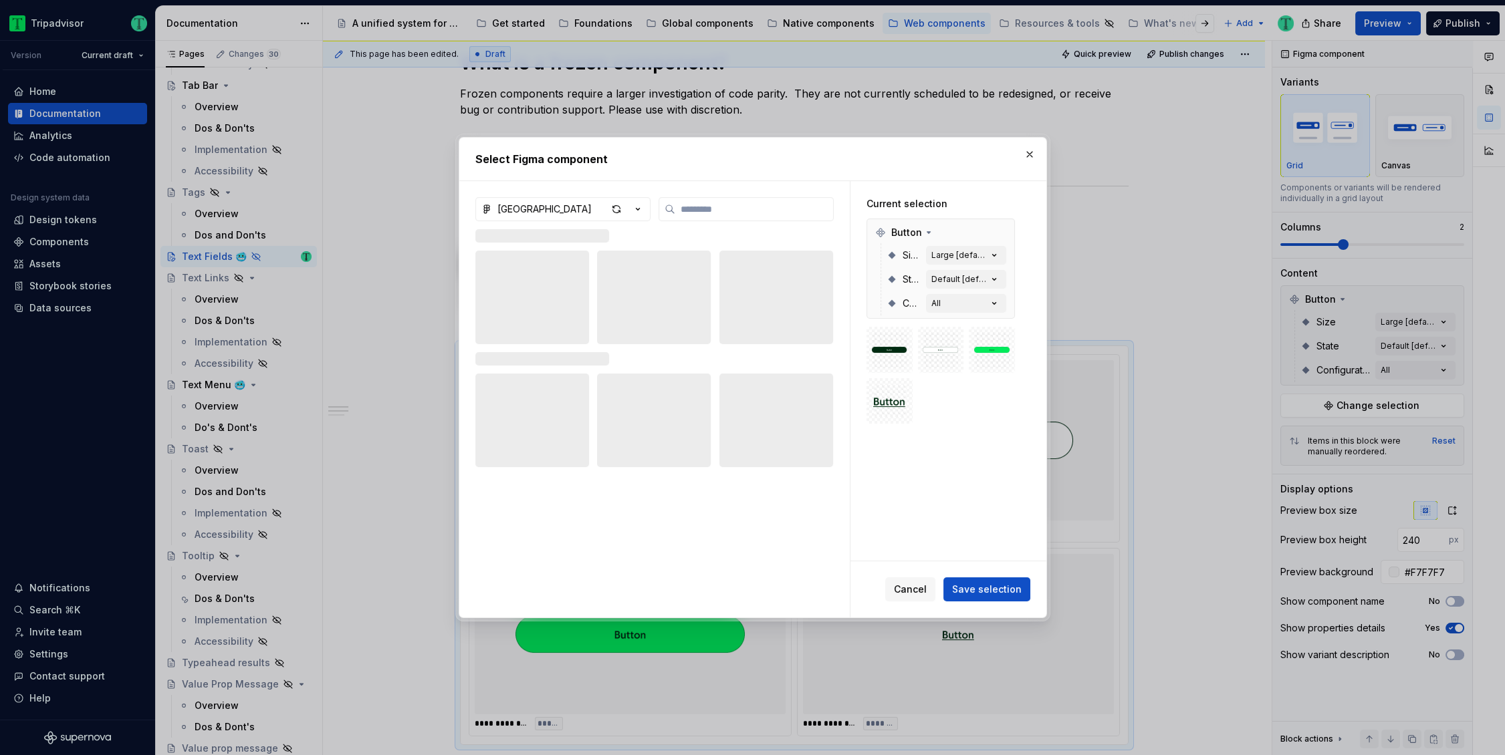
type textarea "*"
click at [600, 205] on button "[GEOGRAPHIC_DATA]" at bounding box center [562, 209] width 175 height 24
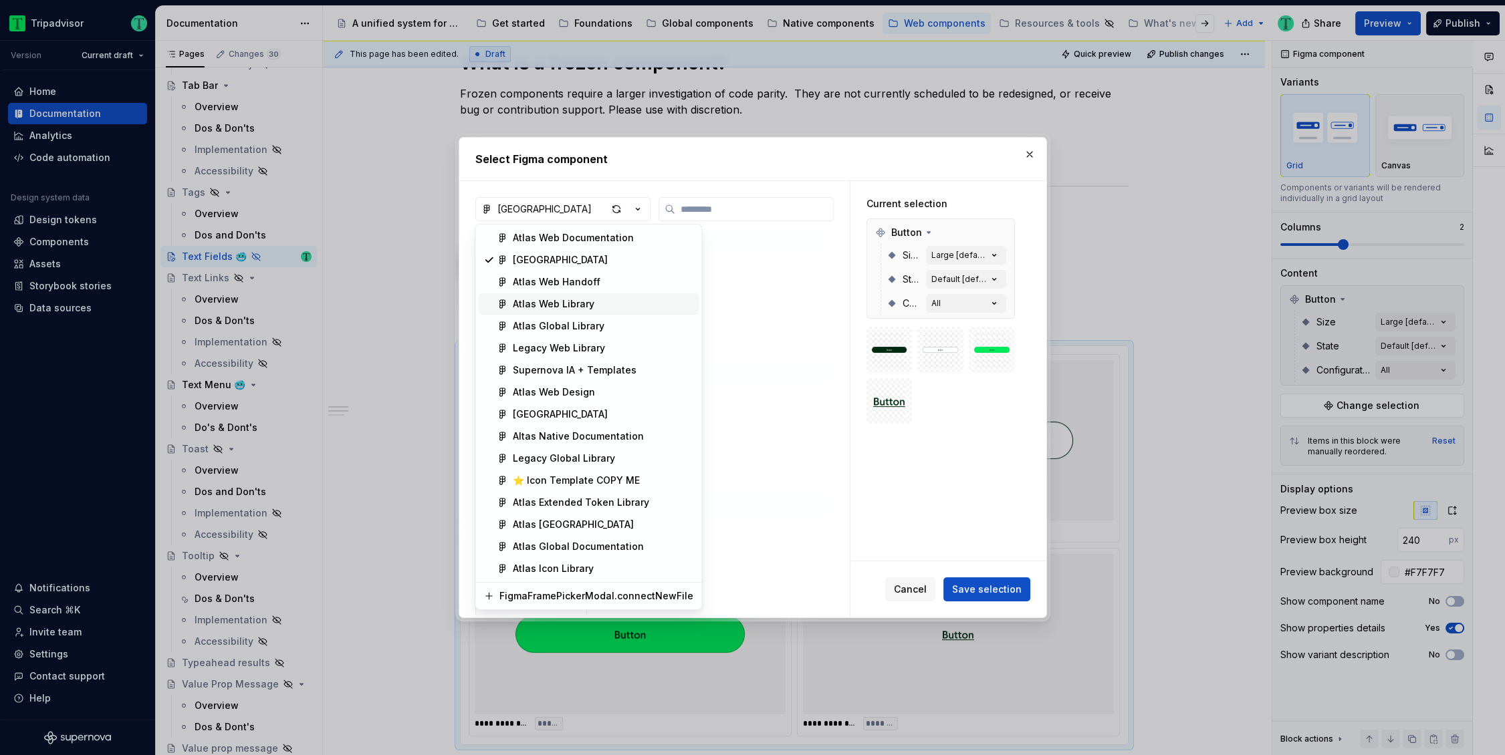
click at [581, 308] on div "Atlas Web Library" at bounding box center [554, 303] width 82 height 13
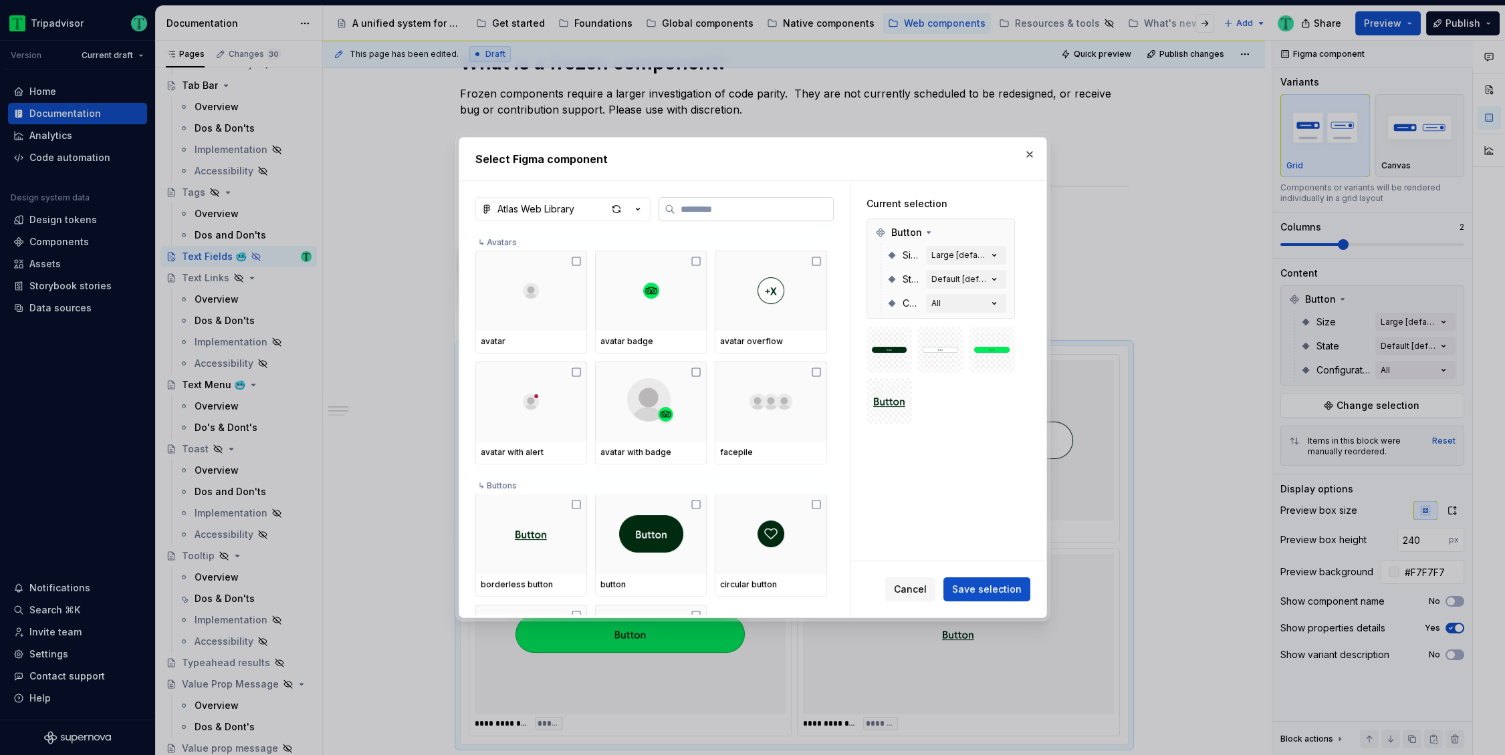
click at [706, 213] on input "search" at bounding box center [754, 209] width 158 height 13
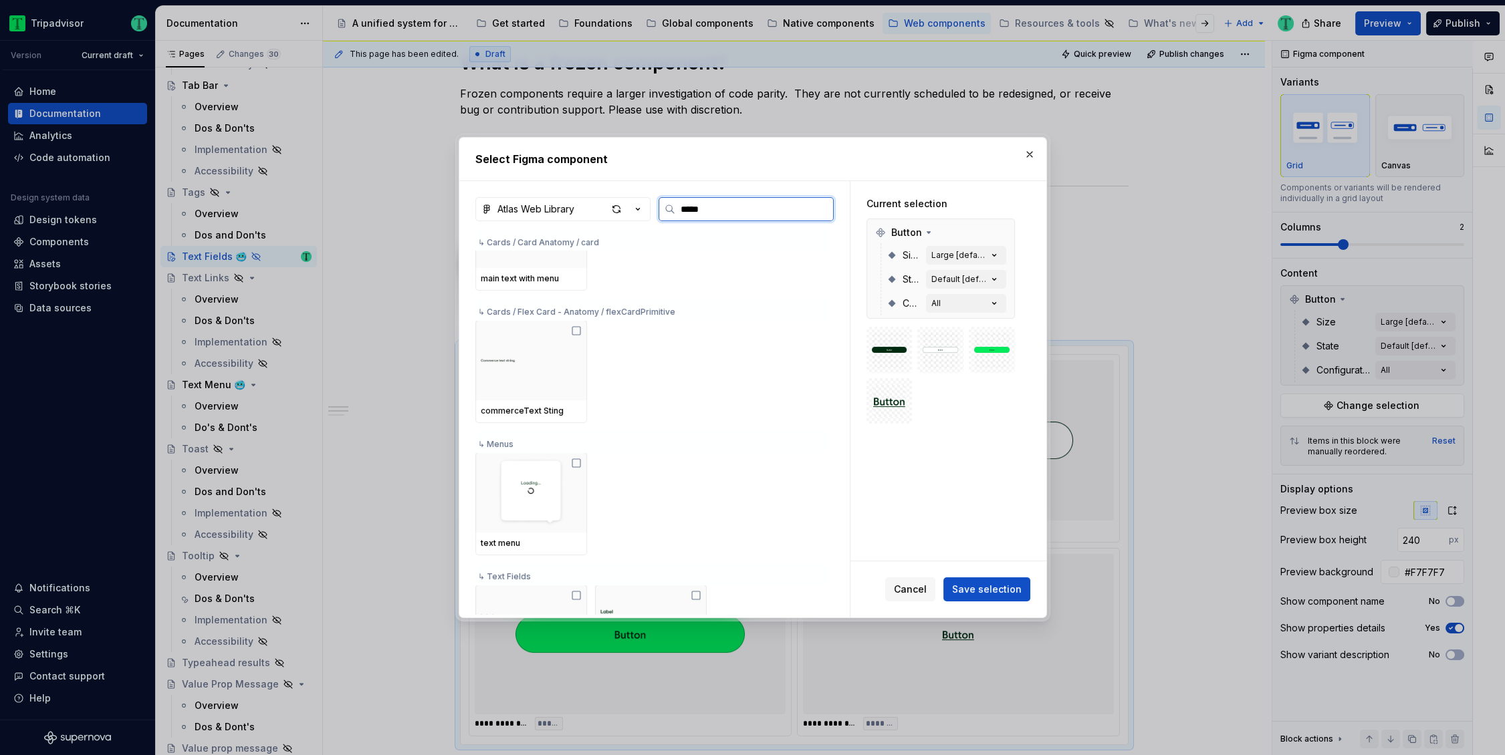
scroll to position [0, 0]
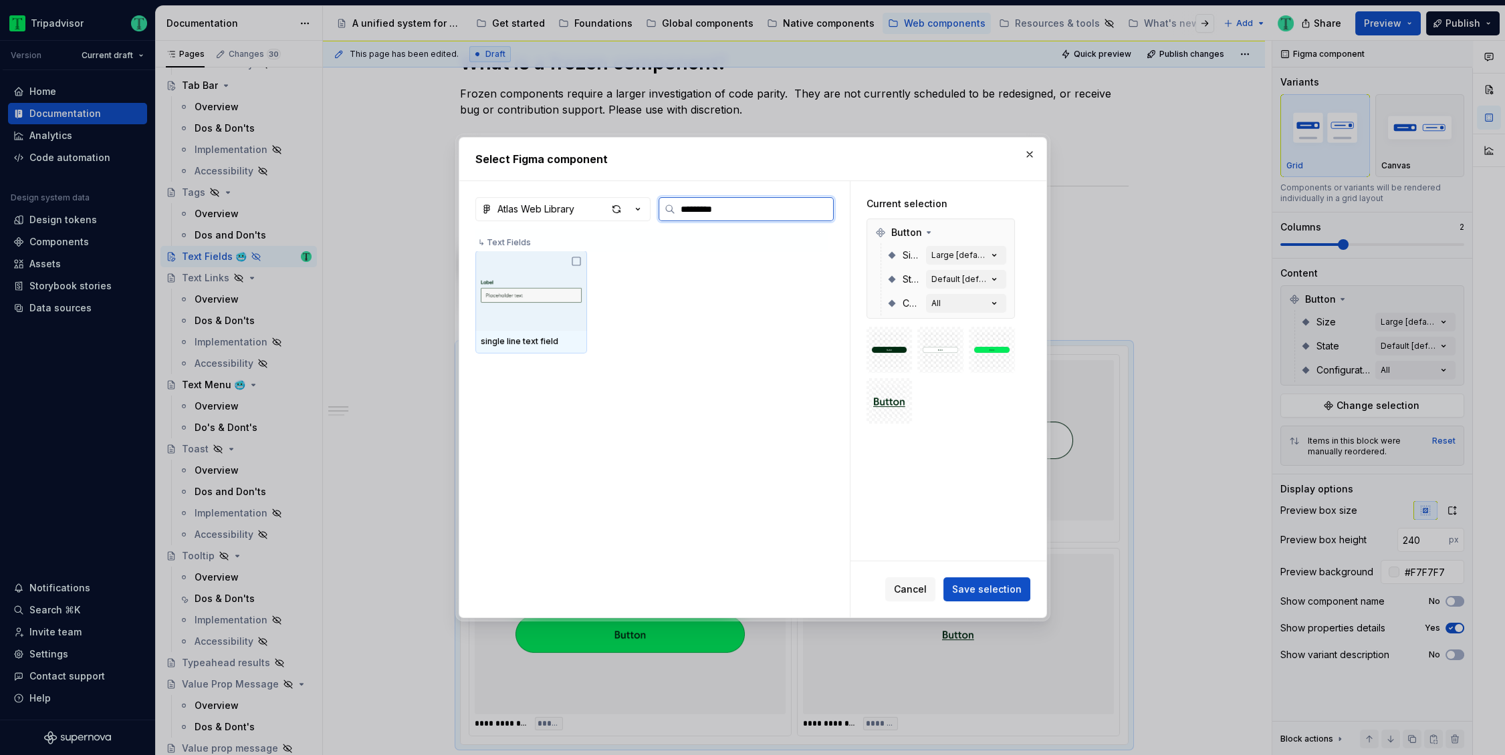
type input "**********"
click at [576, 265] on icon at bounding box center [576, 261] width 8 height 8
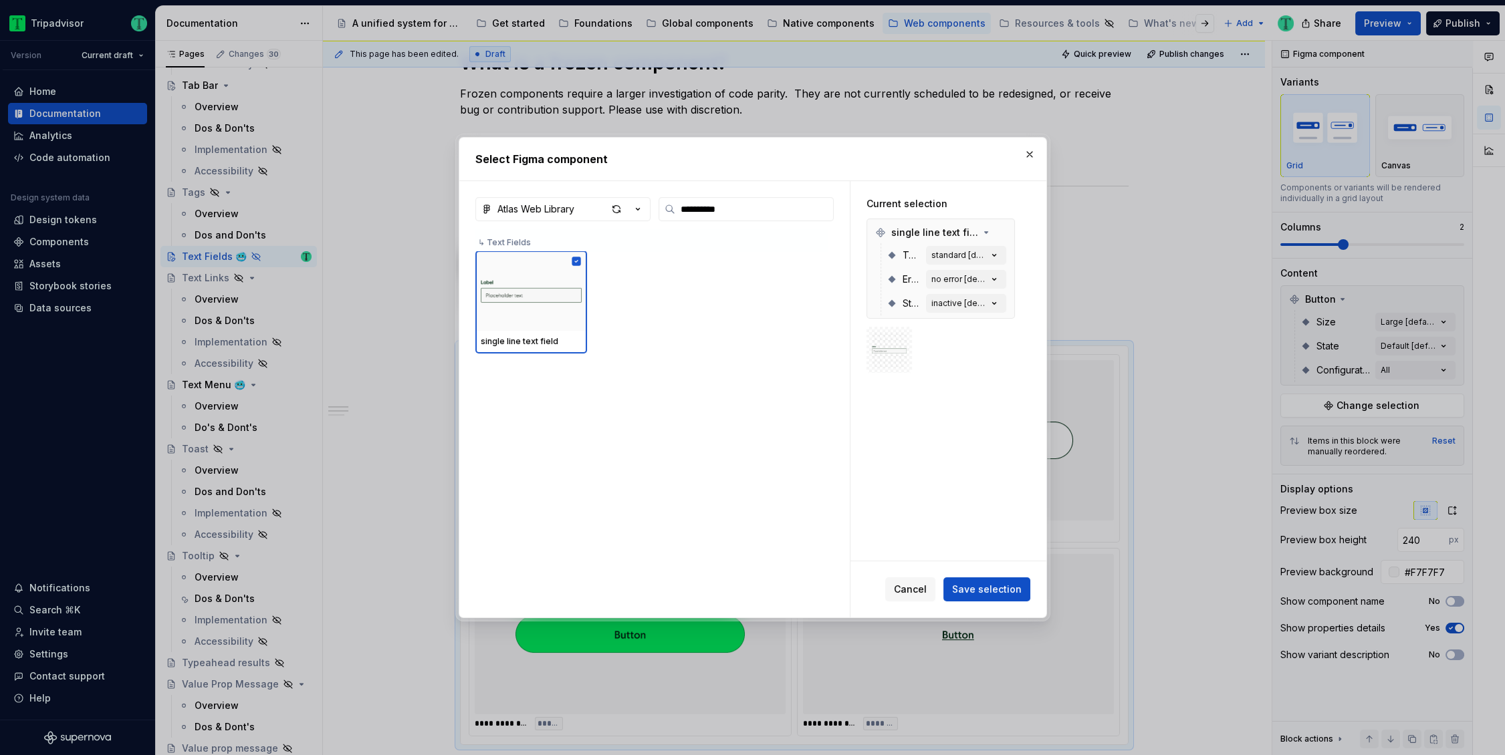
click at [987, 594] on span "Save selection" at bounding box center [987, 589] width 70 height 13
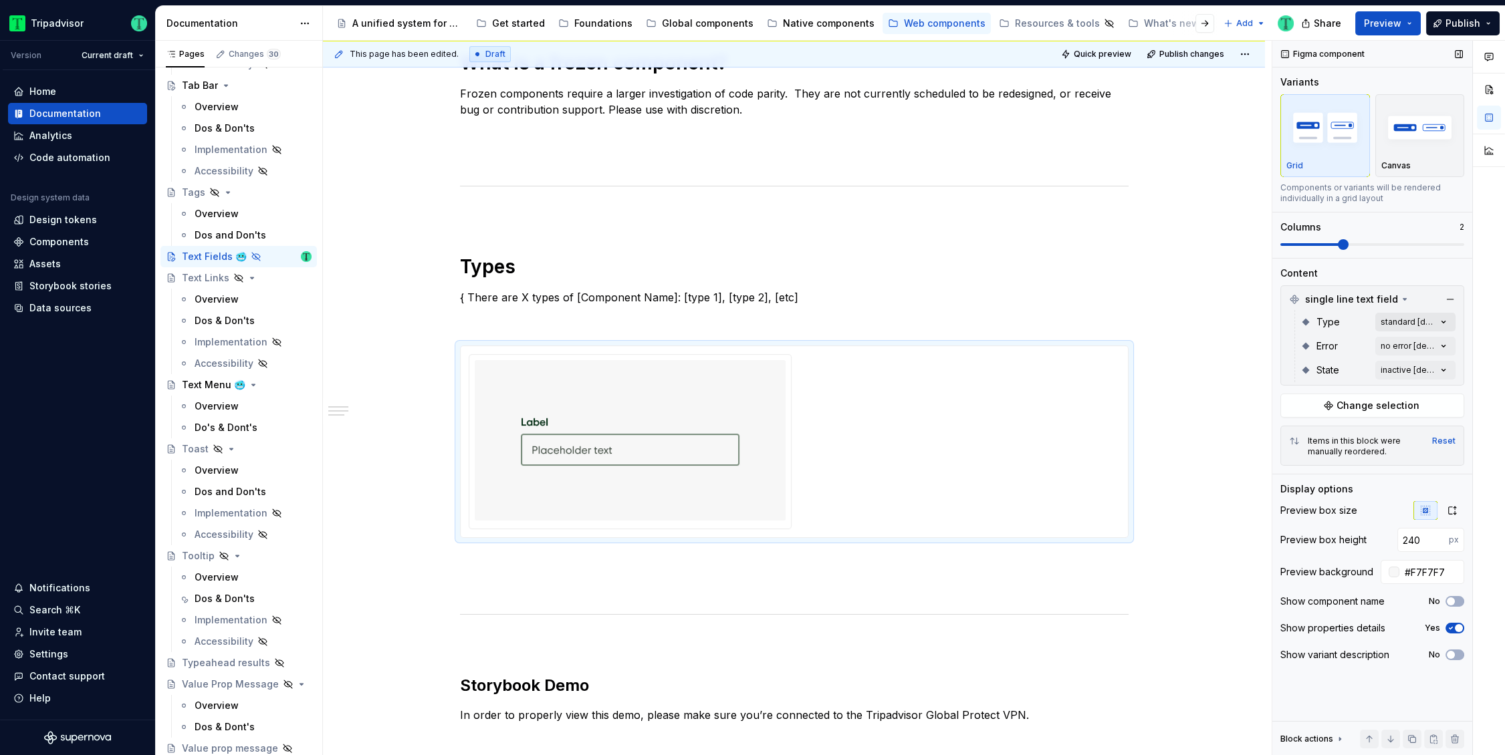
click at [1390, 329] on div "Comments Open comments No comments yet Select ‘Comment’ from the block context …" at bounding box center [1388, 398] width 233 height 715
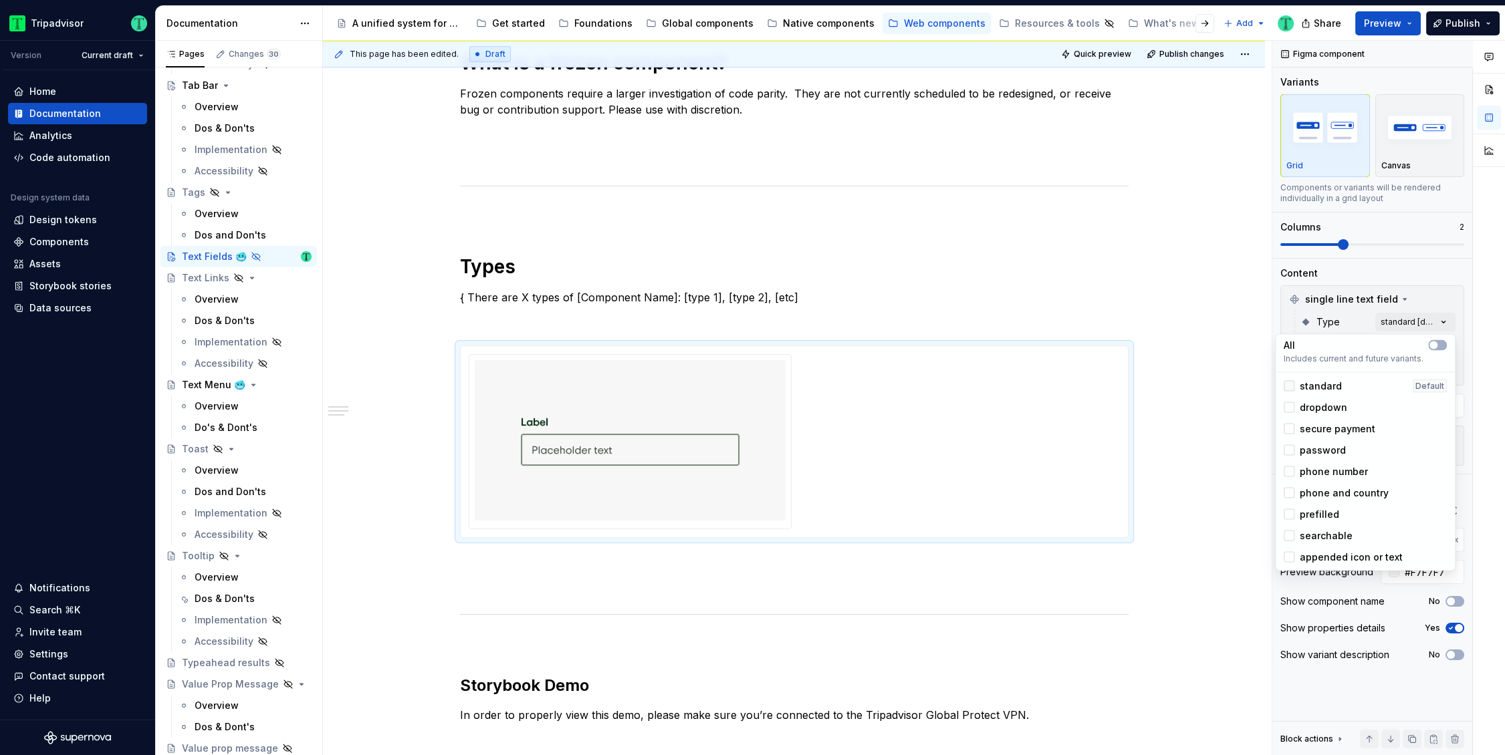
click at [1290, 389] on div at bounding box center [1289, 386] width 11 height 11
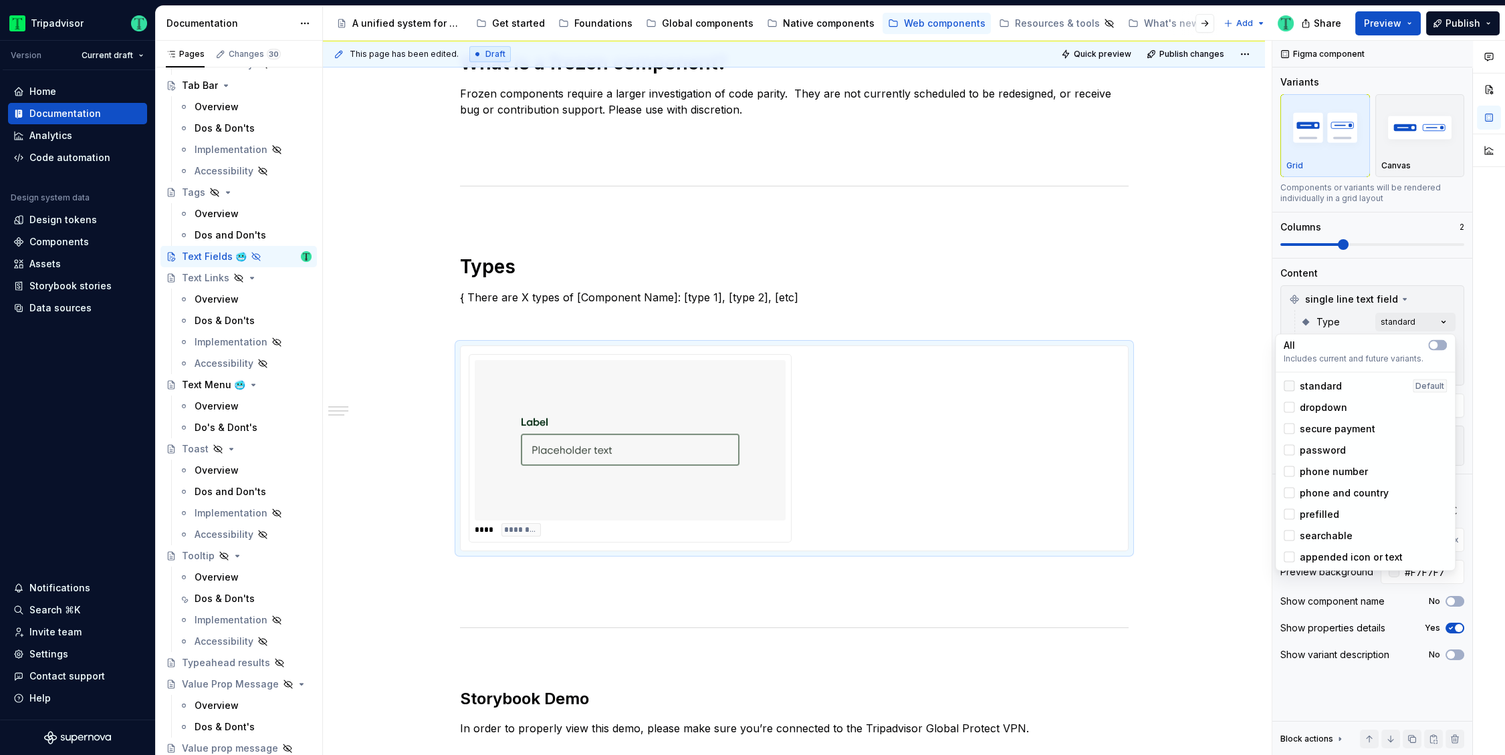
click at [1289, 386] on icon at bounding box center [1289, 386] width 0 height 0
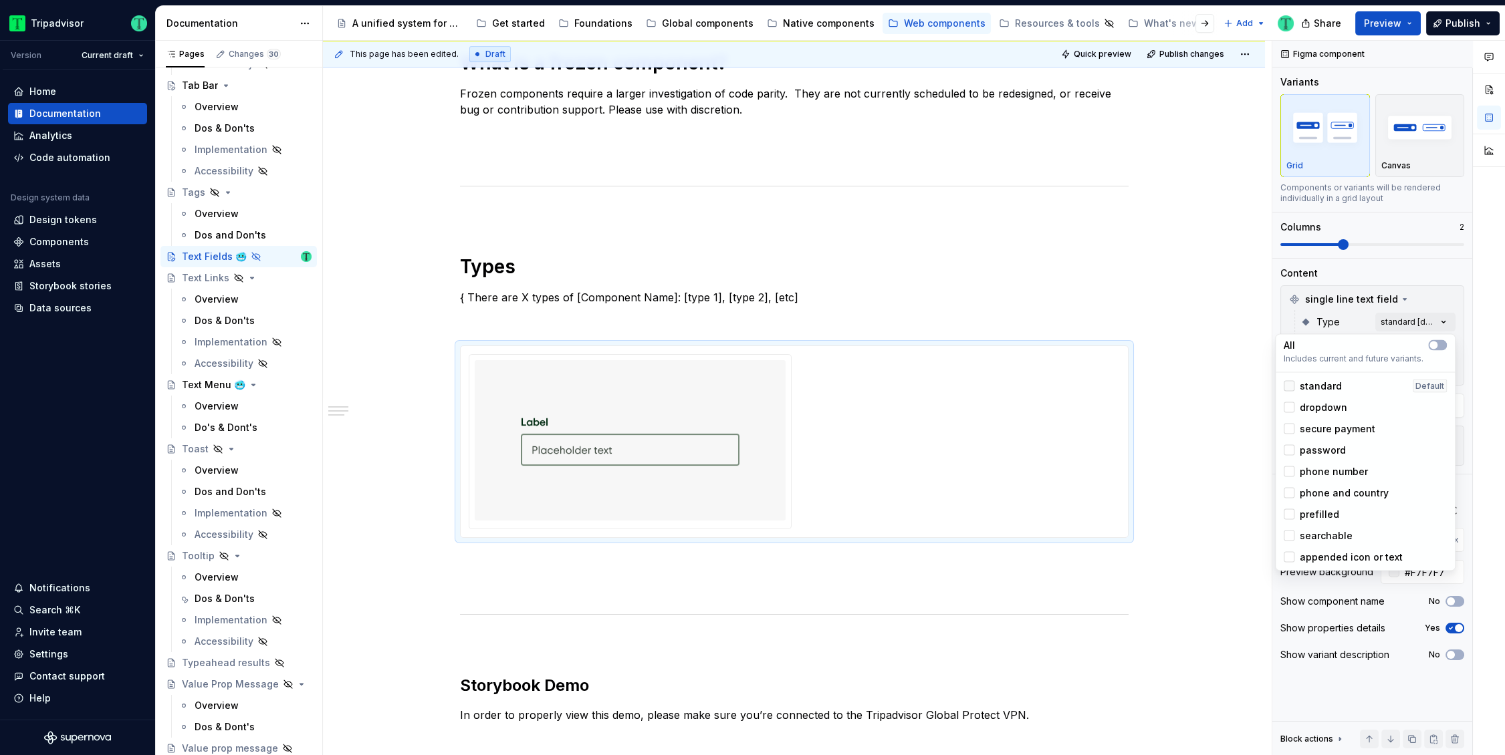
click at [1290, 389] on div at bounding box center [1289, 386] width 11 height 11
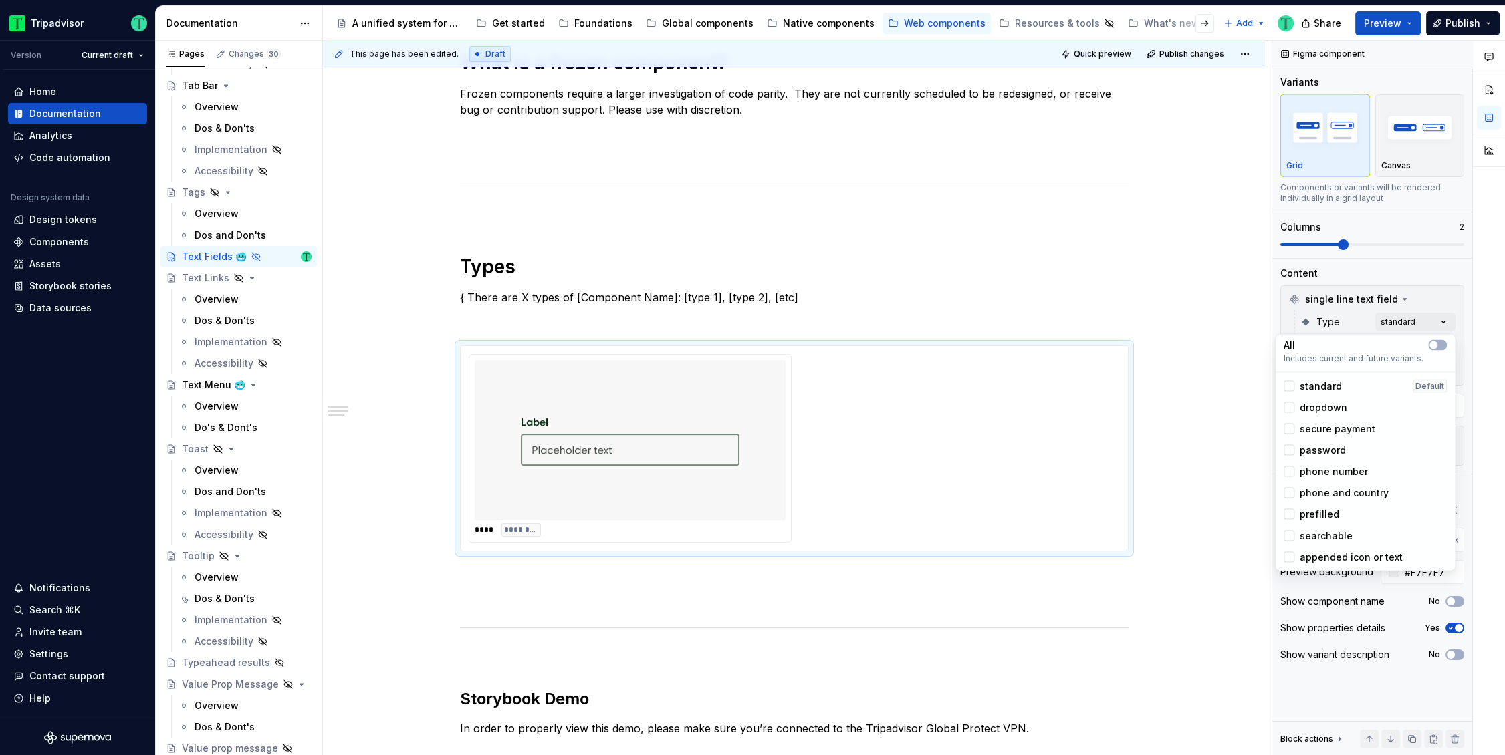
click at [406, 517] on html "Tripadvisor Version Current draft Home Documentation Analytics Code automation …" at bounding box center [752, 377] width 1505 height 755
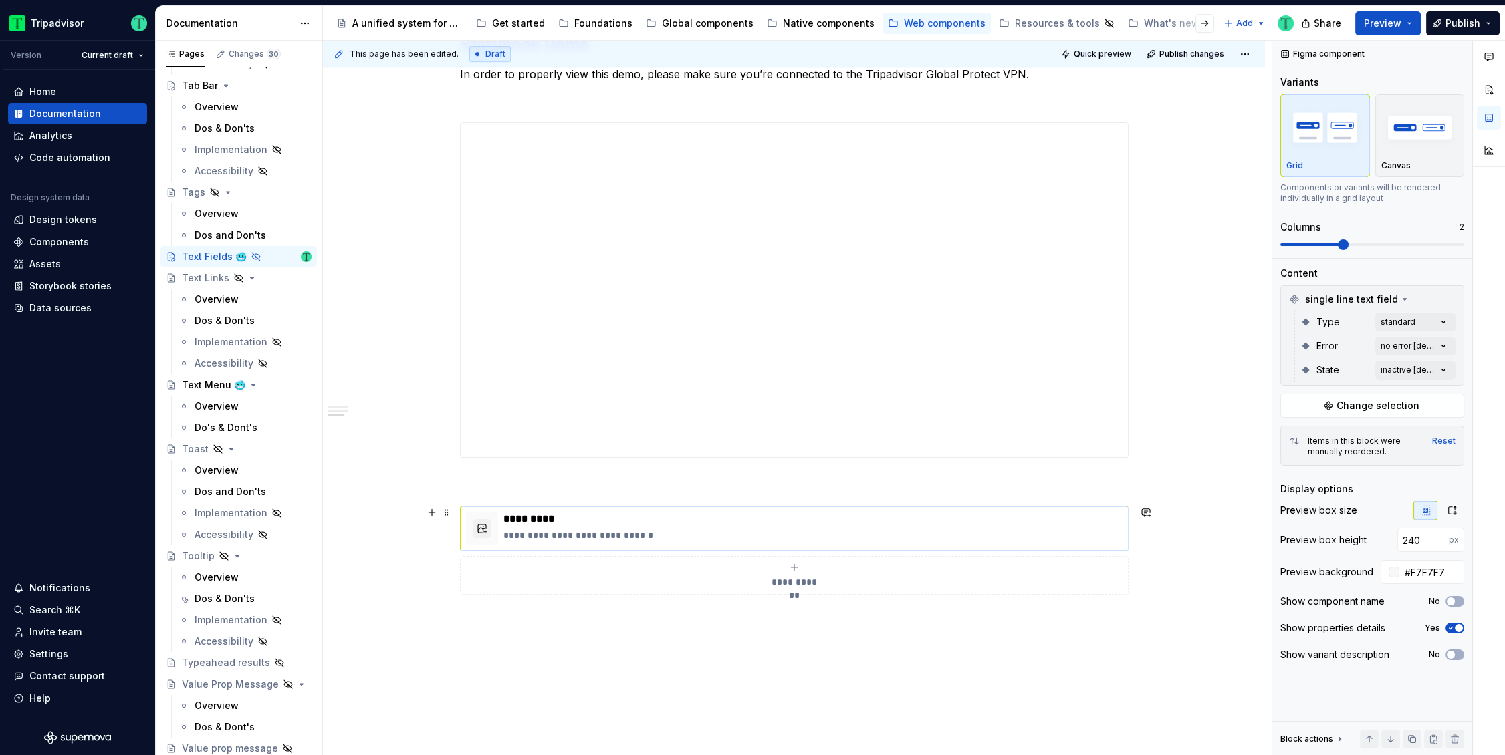
scroll to position [1344, 0]
click at [657, 535] on p "**********" at bounding box center [812, 534] width 619 height 13
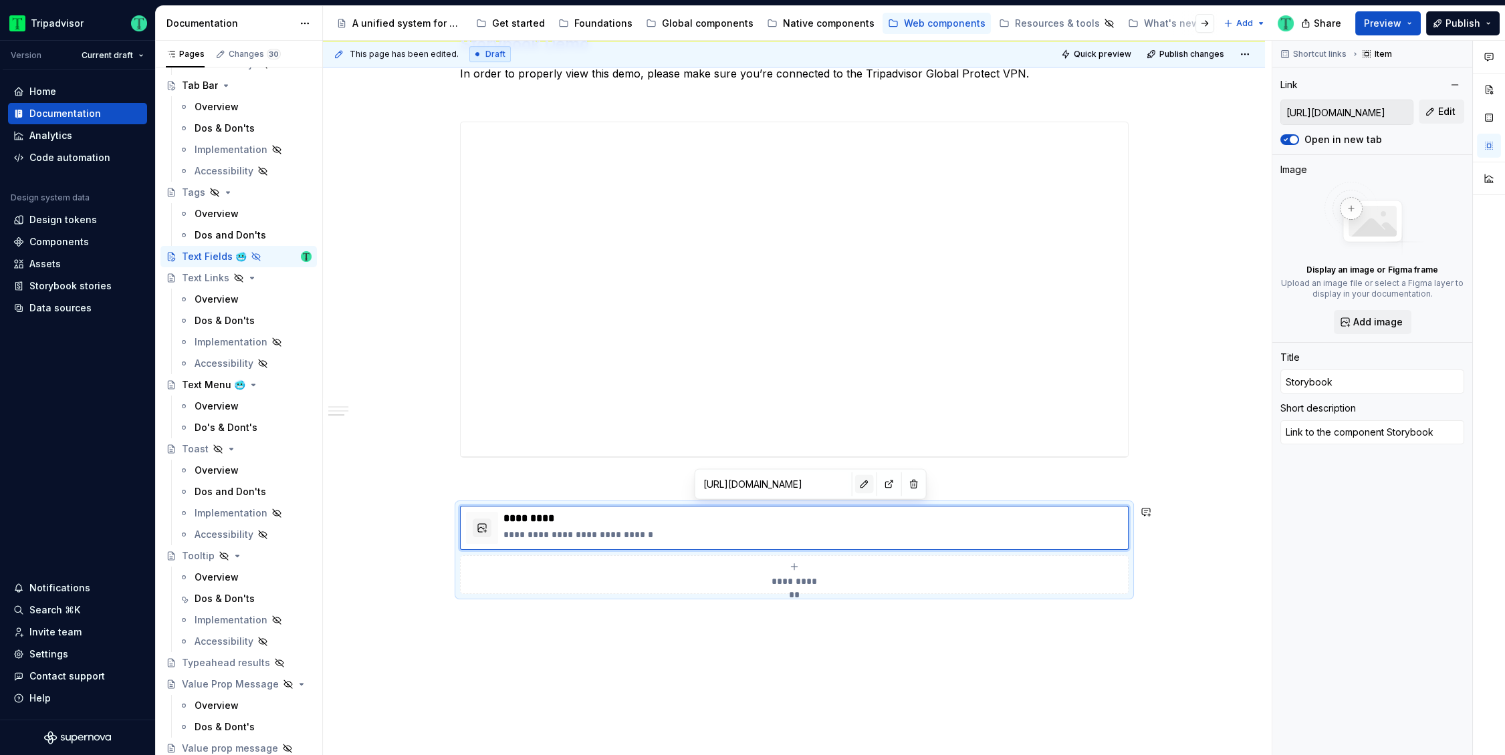
click at [855, 482] on button "button" at bounding box center [864, 484] width 19 height 19
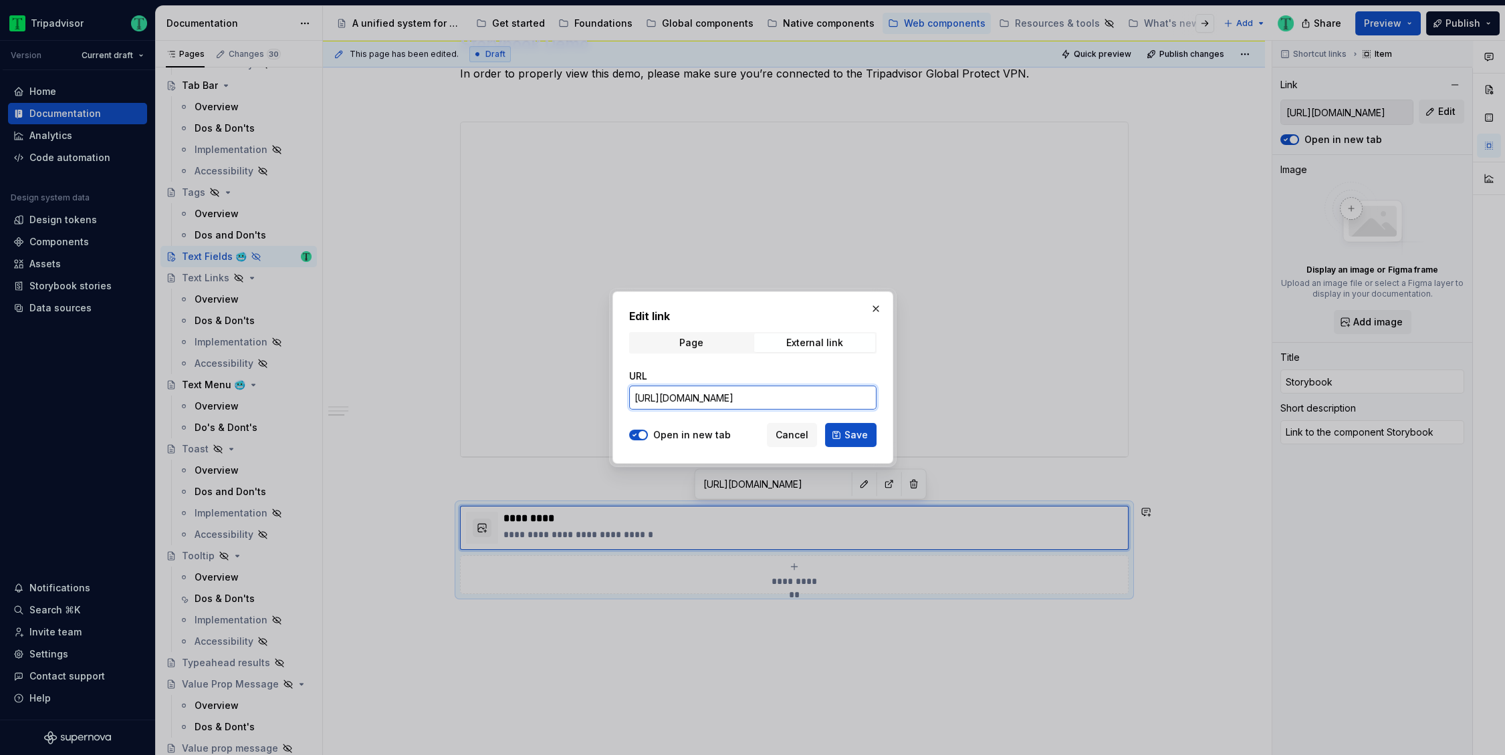
click at [799, 398] on input "[URL][DOMAIN_NAME]" at bounding box center [752, 398] width 247 height 24
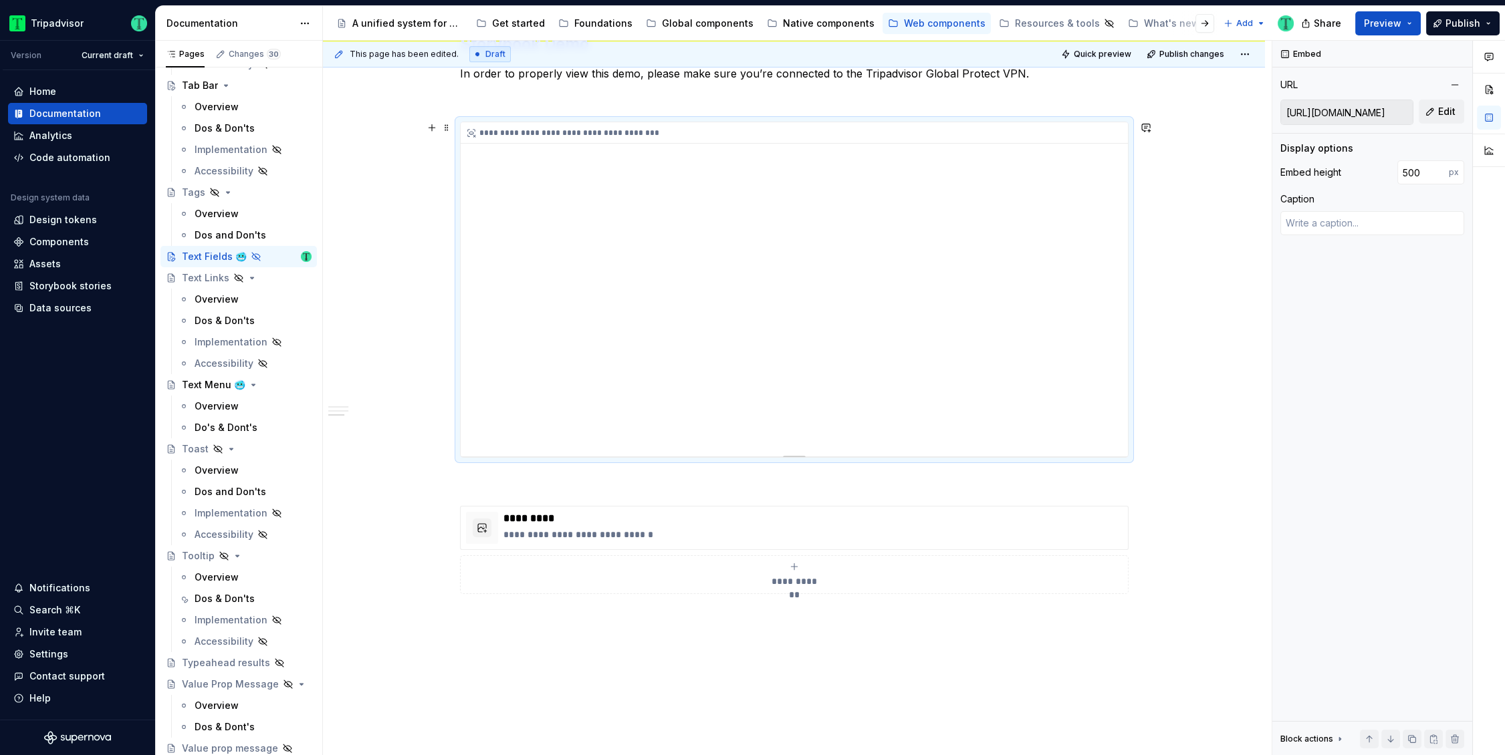
click at [1106, 154] on div "**********" at bounding box center [794, 289] width 667 height 334
click at [1447, 110] on span "Edit" at bounding box center [1446, 111] width 17 height 13
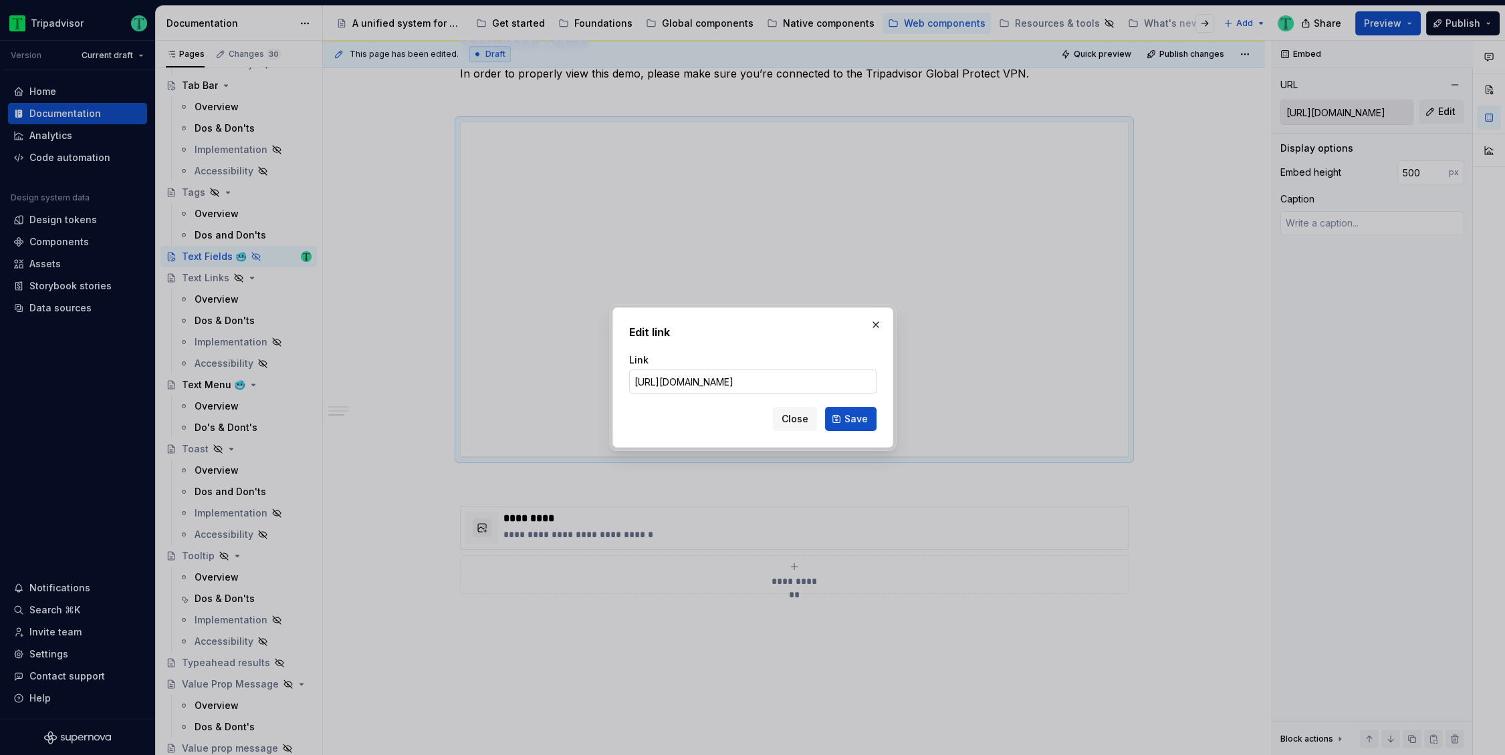
click at [786, 380] on input "[URL][DOMAIN_NAME]" at bounding box center [752, 382] width 247 height 24
click at [783, 424] on button "Close" at bounding box center [795, 419] width 44 height 24
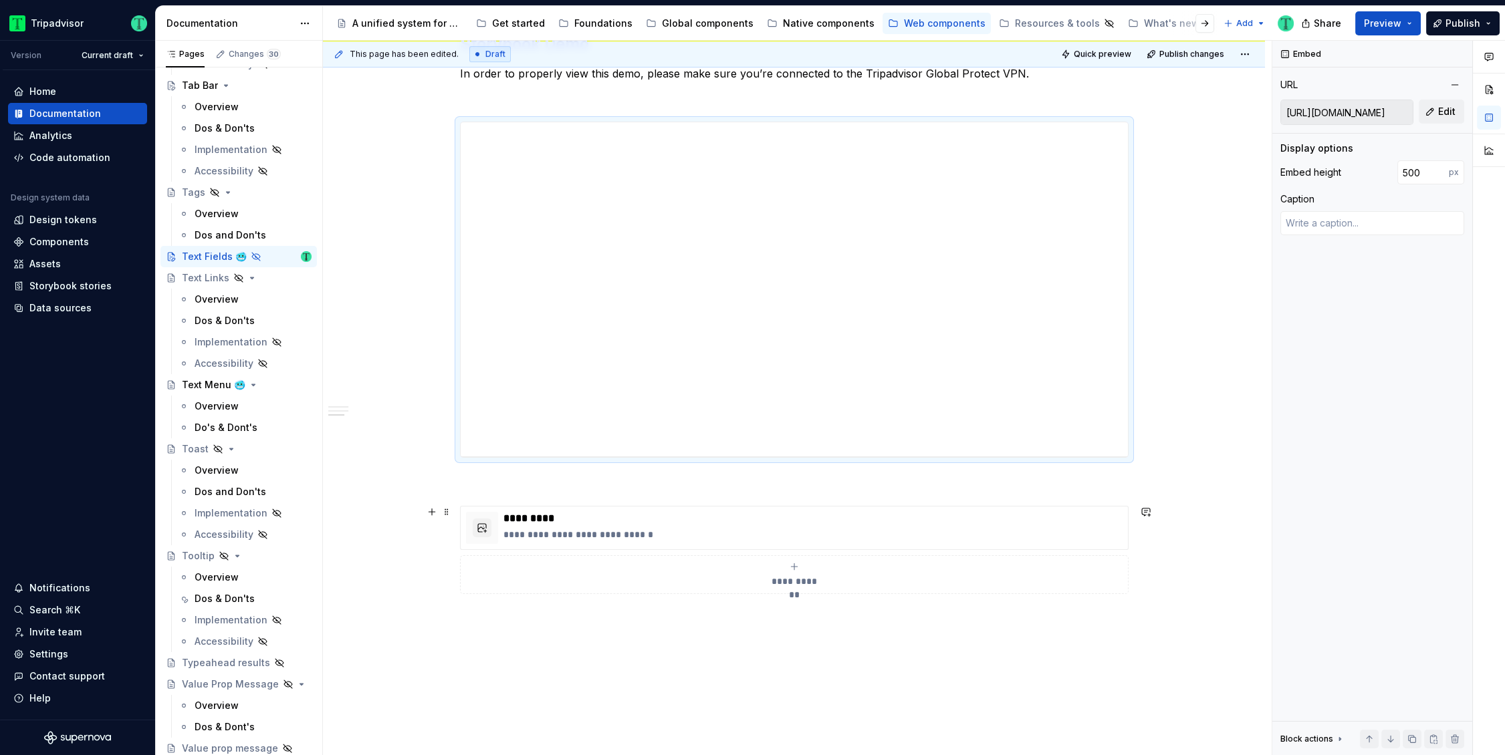
click at [1232, 539] on div "**********" at bounding box center [797, 398] width 949 height 715
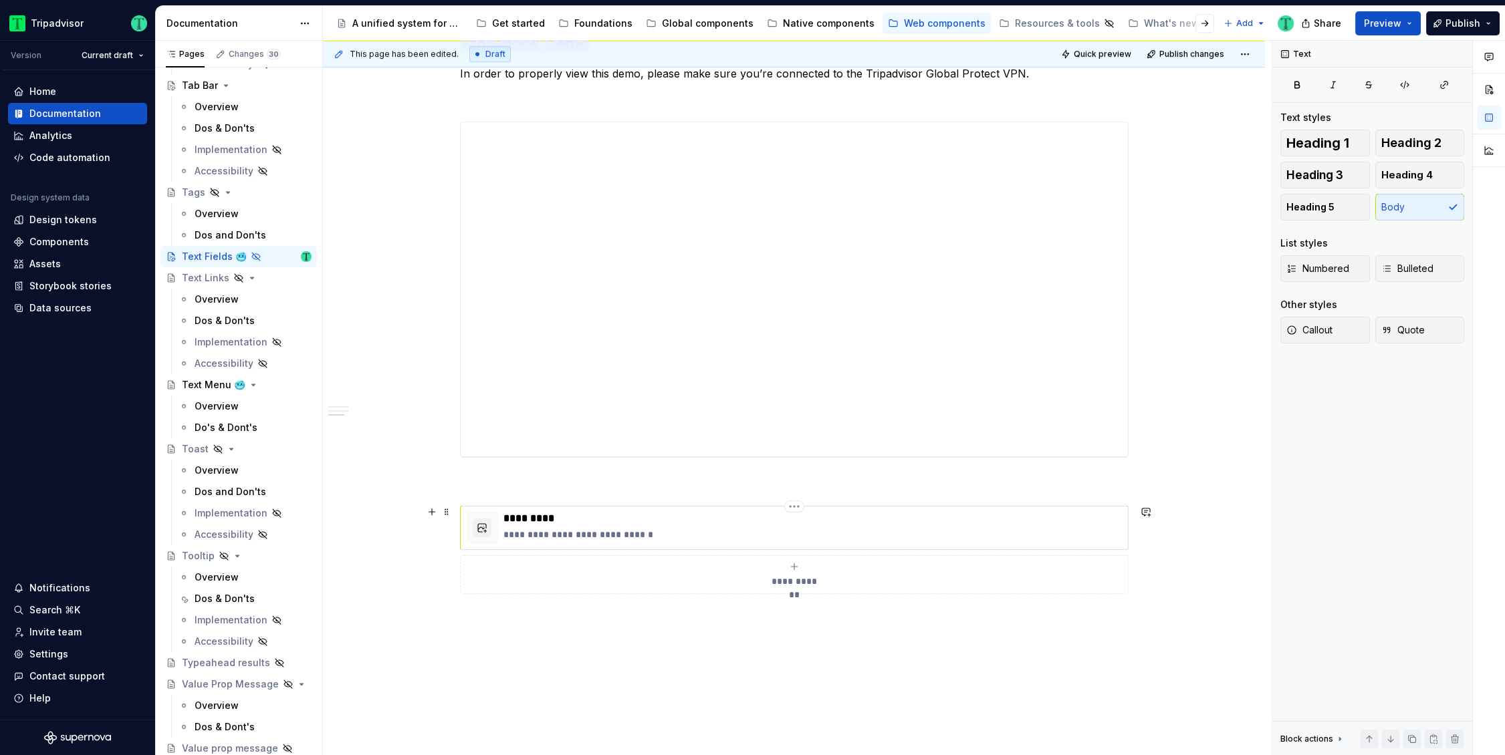
click at [681, 539] on p "**********" at bounding box center [812, 534] width 619 height 13
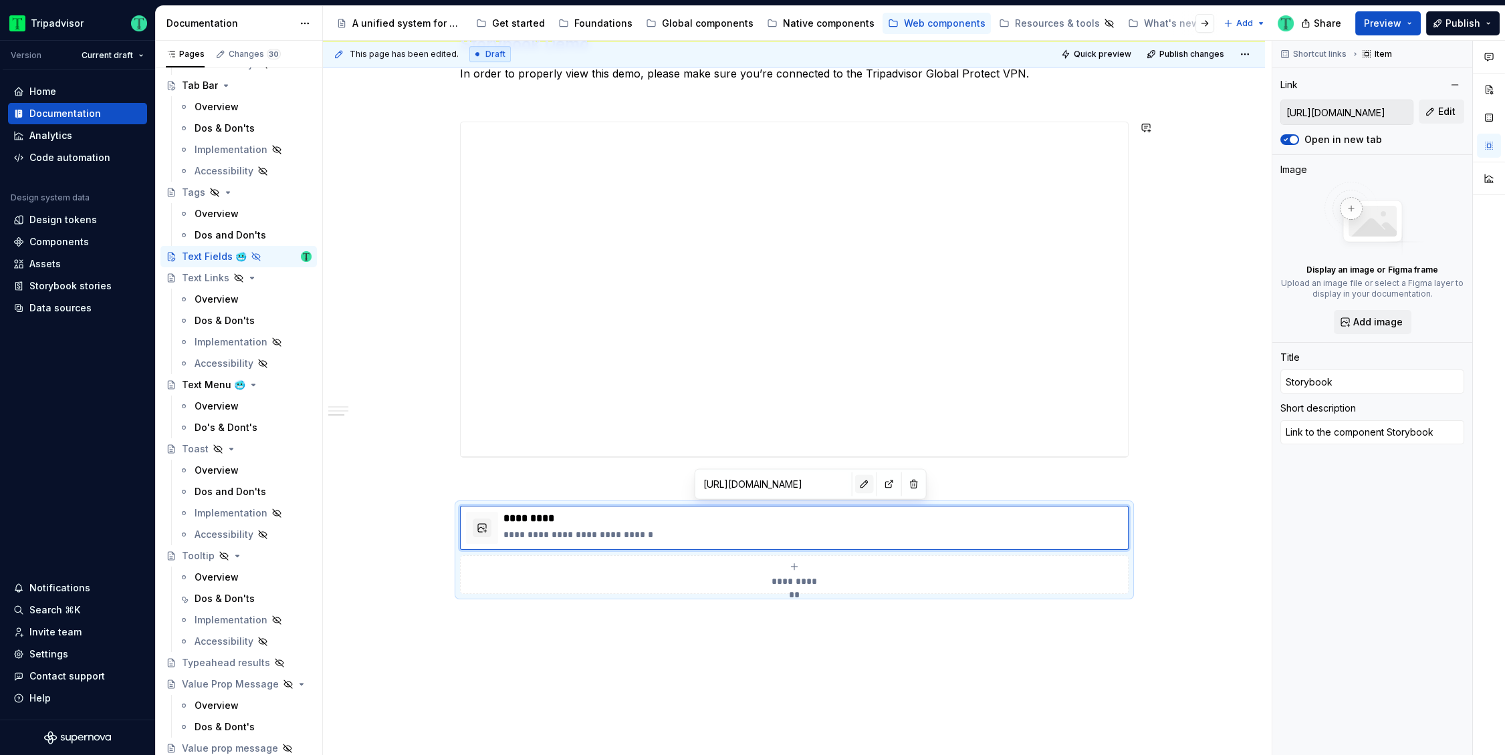
click at [855, 478] on button "button" at bounding box center [864, 484] width 19 height 19
type textarea "*"
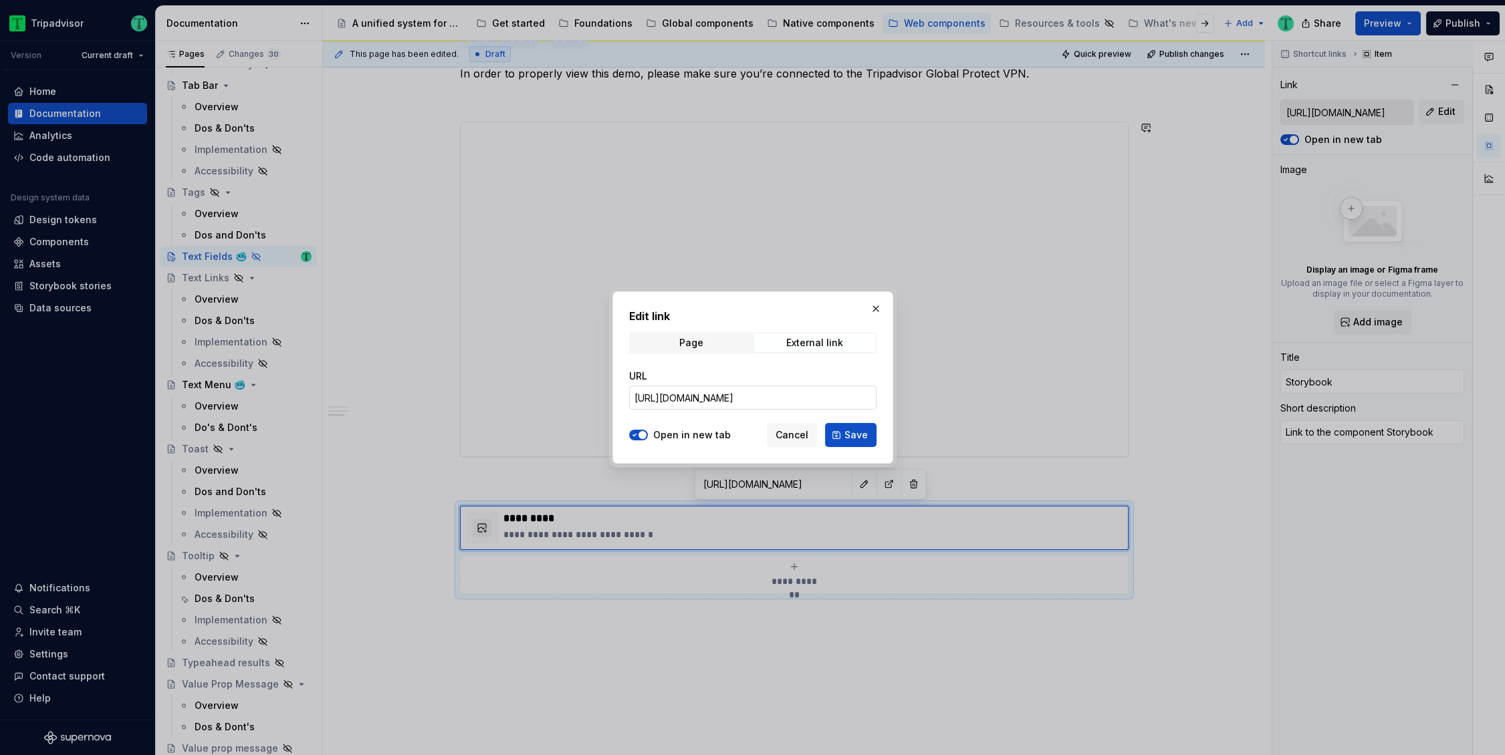
click at [776, 396] on input "[URL][DOMAIN_NAME]" at bounding box center [752, 398] width 247 height 24
paste input "#@ta-design-system-frozen.text-field_packages_design-system-frozen_text-field_T…"
click at [743, 398] on input "[URL][DOMAIN_NAME]" at bounding box center [752, 398] width 247 height 24
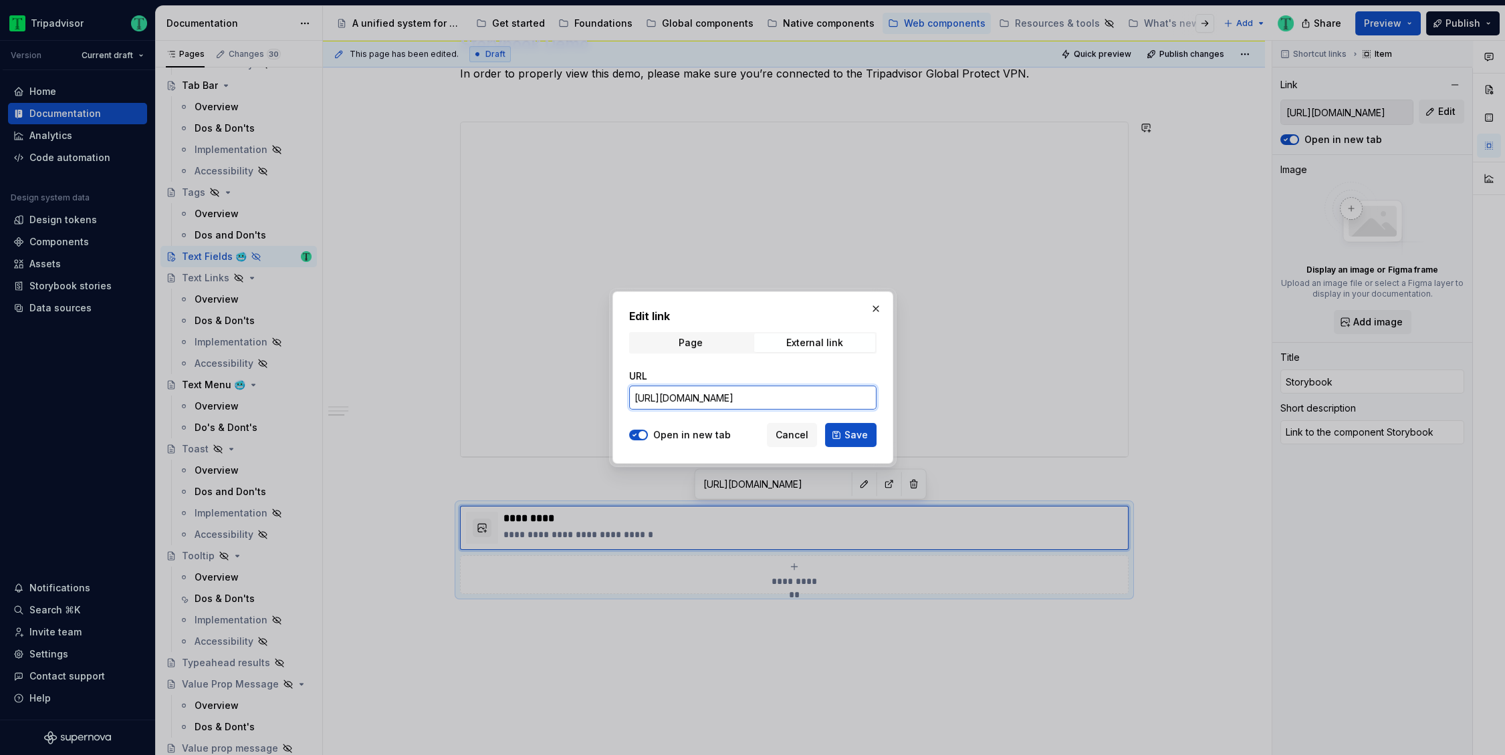
type input "[URL][DOMAIN_NAME]"
click at [850, 449] on div "Edit link Page External link URL [URL][DOMAIN_NAME] Open in new tab Cancel Save" at bounding box center [752, 377] width 281 height 172
click at [856, 435] on span "Save" at bounding box center [855, 435] width 23 height 13
type textarea "*"
type input "[URL][DOMAIN_NAME]"
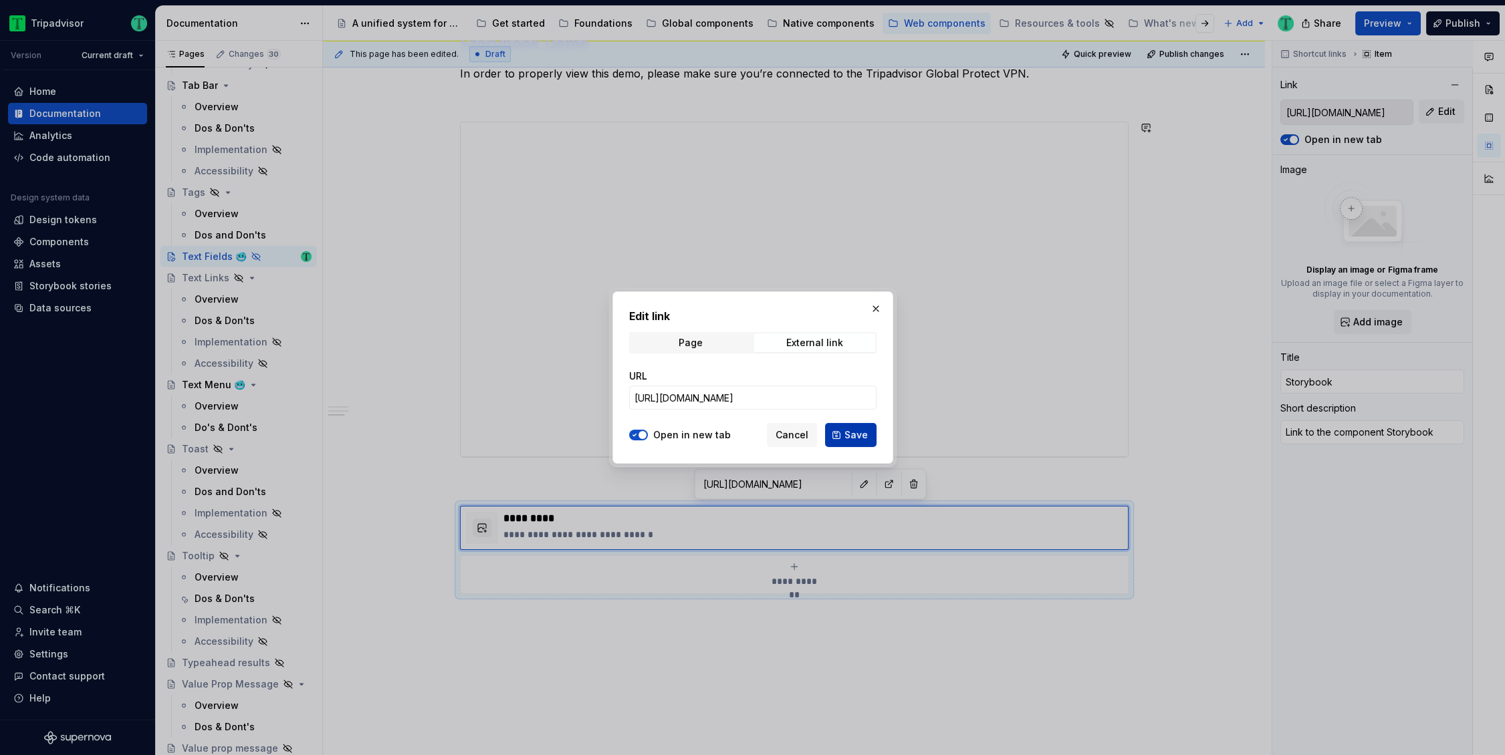
type input "[URL][DOMAIN_NAME]"
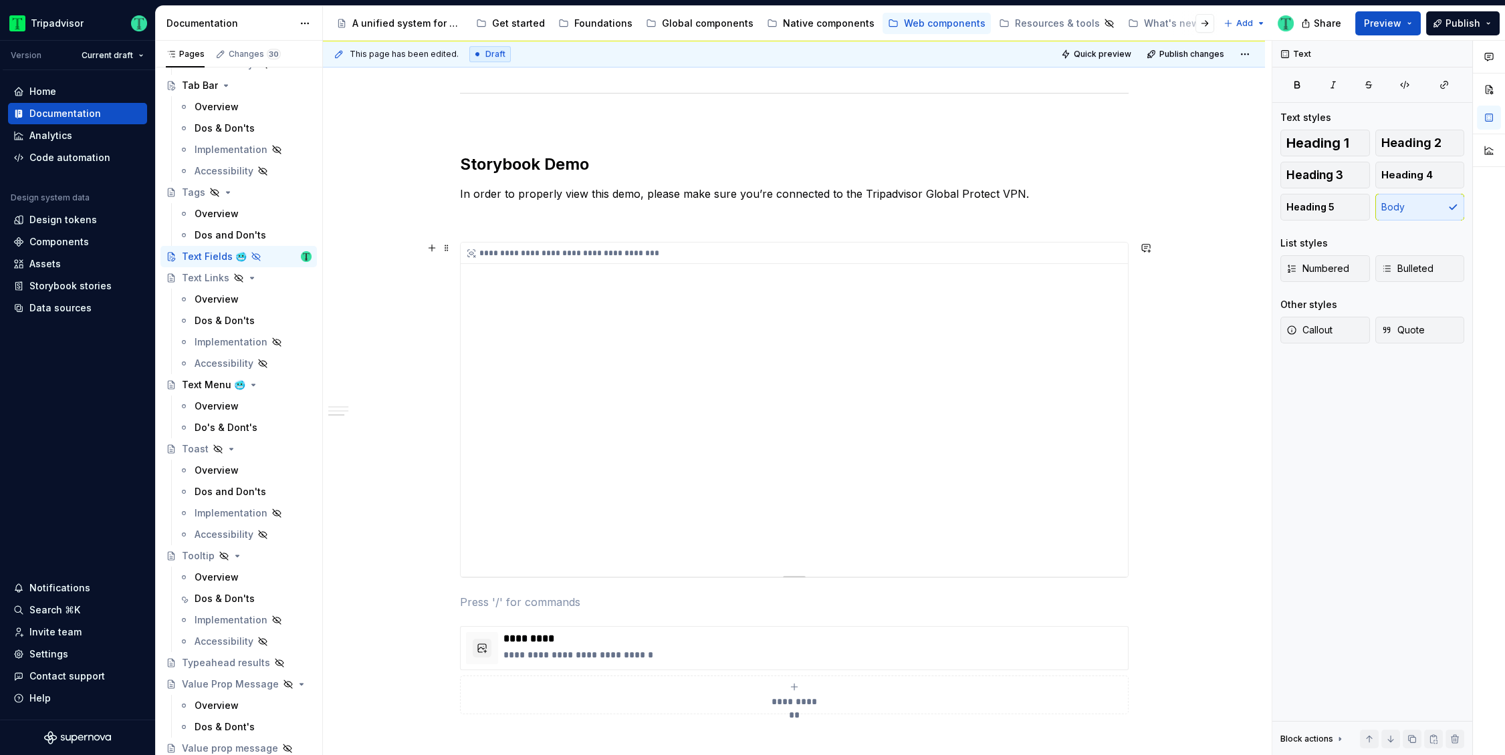
scroll to position [1225, 0]
click at [211, 382] on div "Text Menu 🥶" at bounding box center [214, 384] width 64 height 13
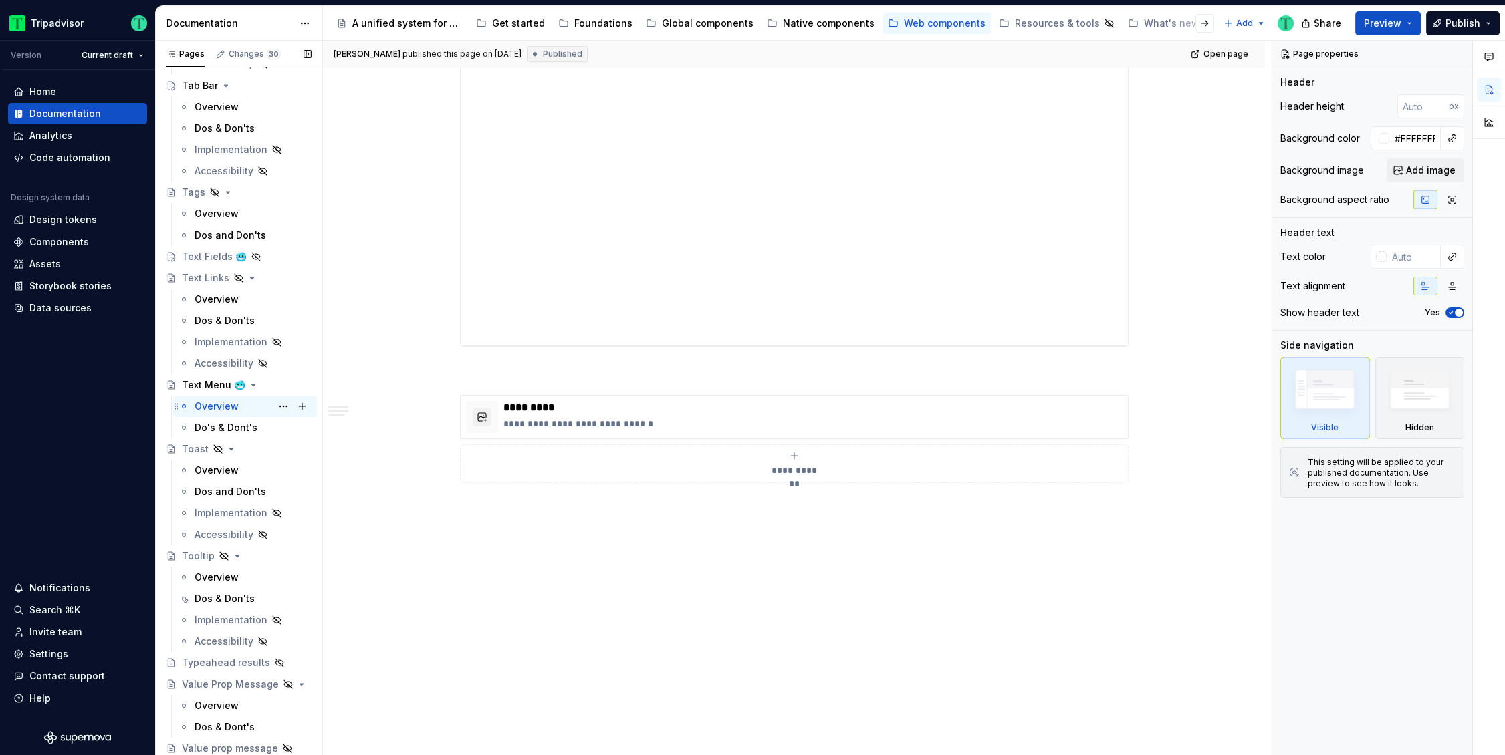
scroll to position [3181, 0]
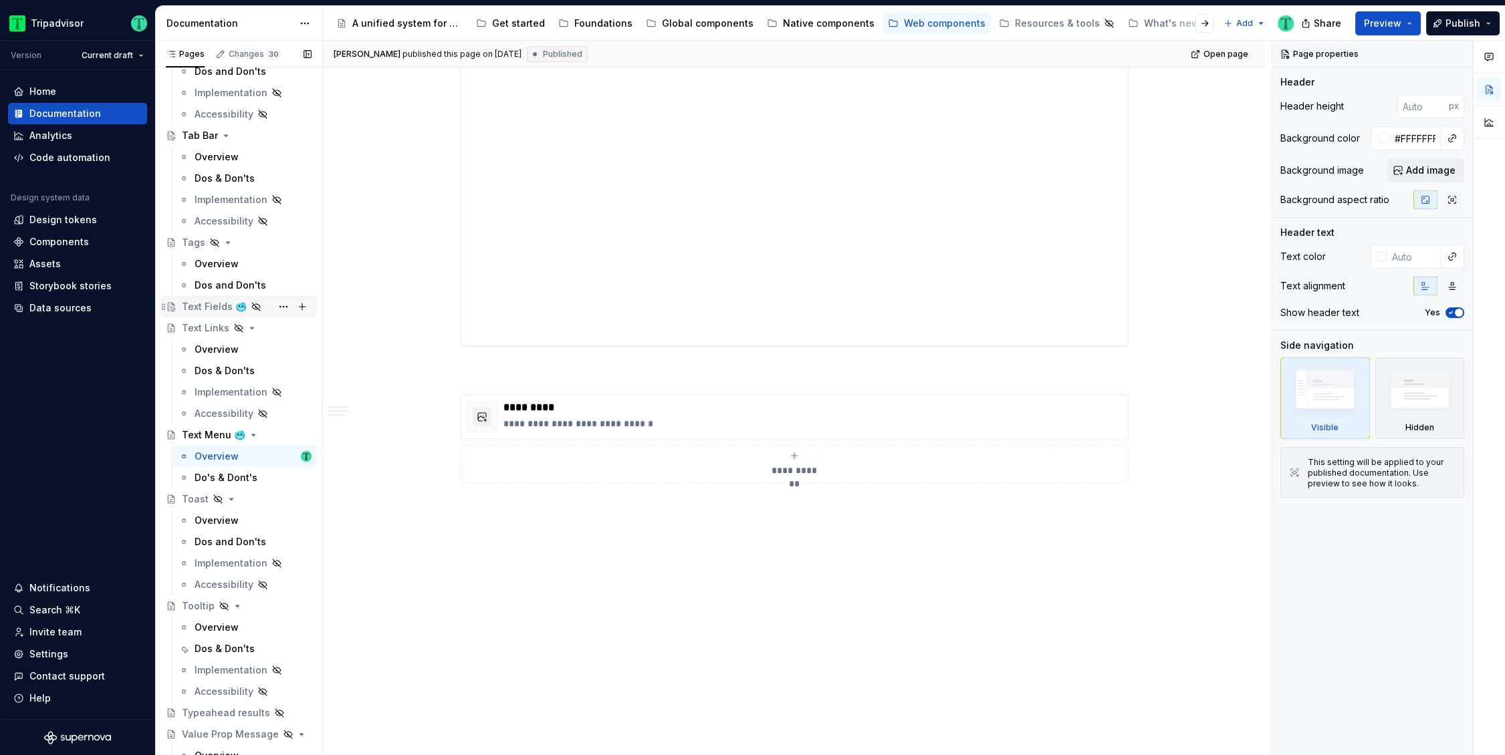
click at [208, 302] on div "Text Fields 🥶" at bounding box center [214, 306] width 65 height 13
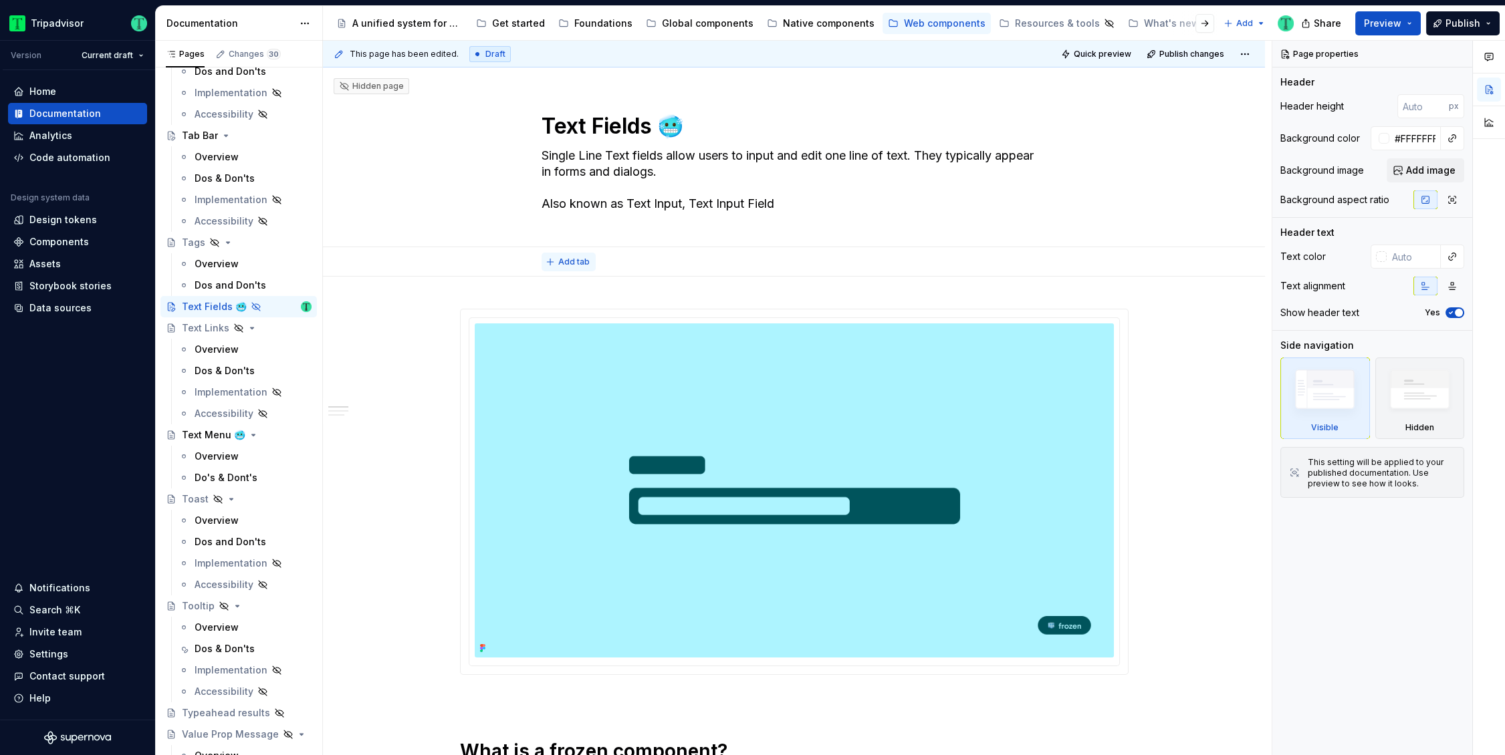
click at [579, 262] on span "Add tab" at bounding box center [573, 262] width 31 height 11
type textarea "*"
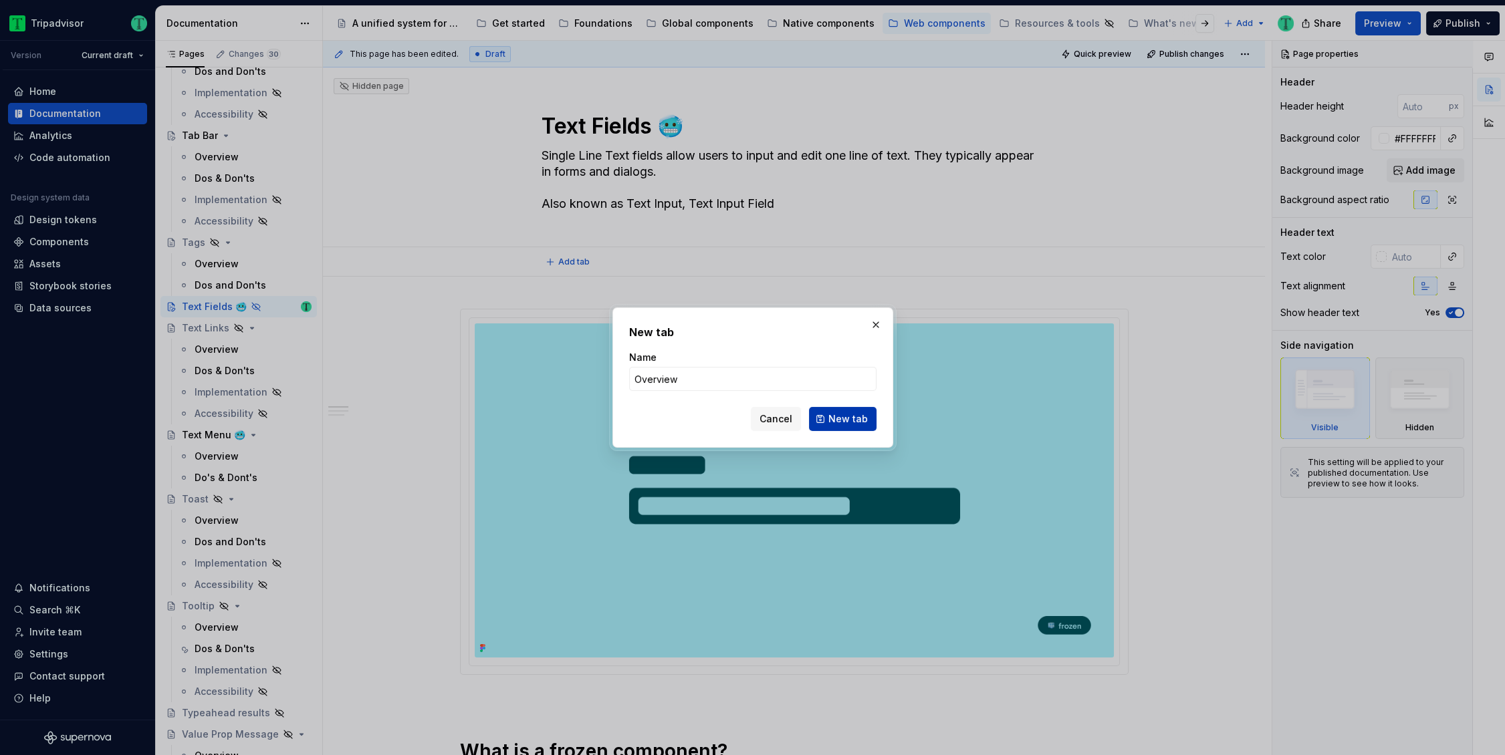
type input "Overview"
click at [846, 415] on span "New tab" at bounding box center [847, 418] width 39 height 13
type textarea "*"
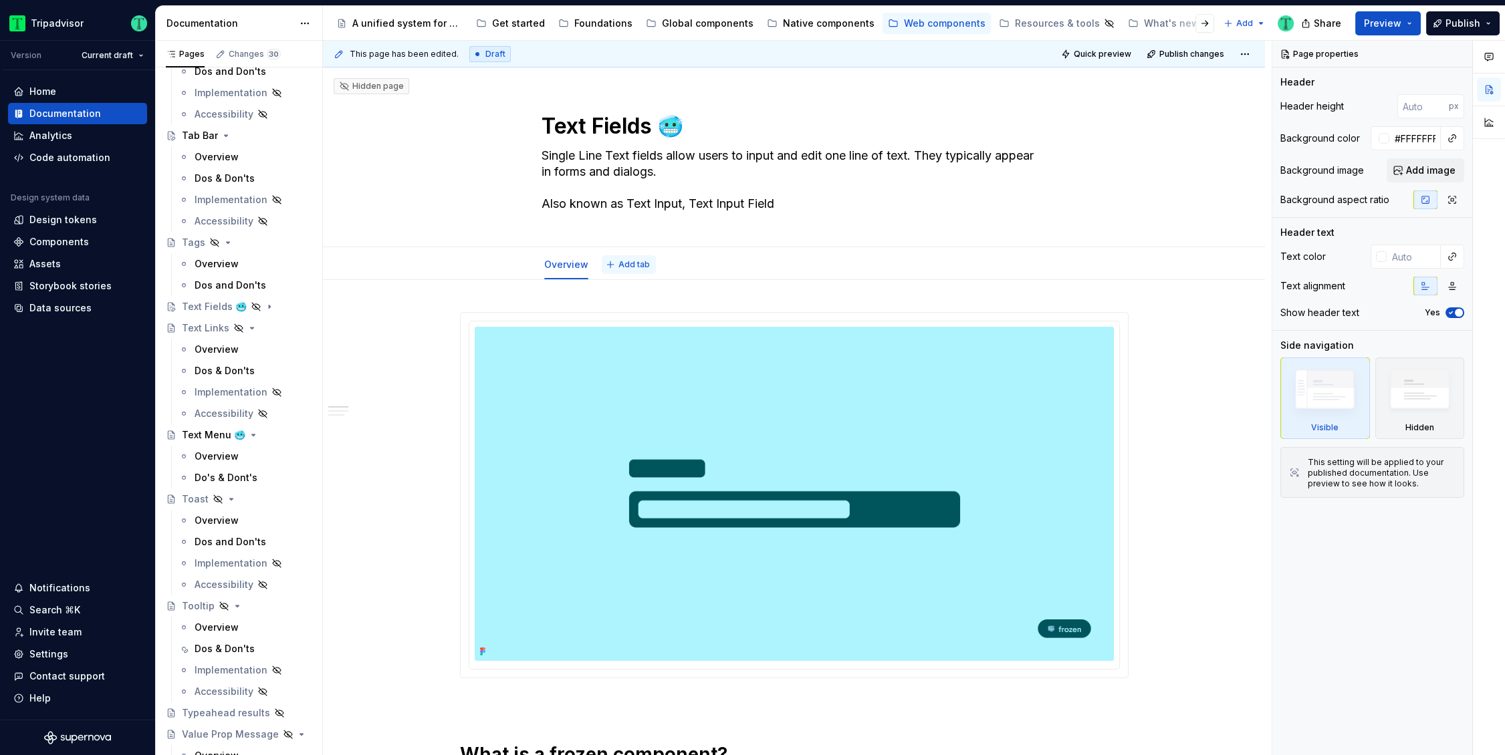
click at [628, 266] on span "Add tab" at bounding box center [633, 264] width 31 height 11
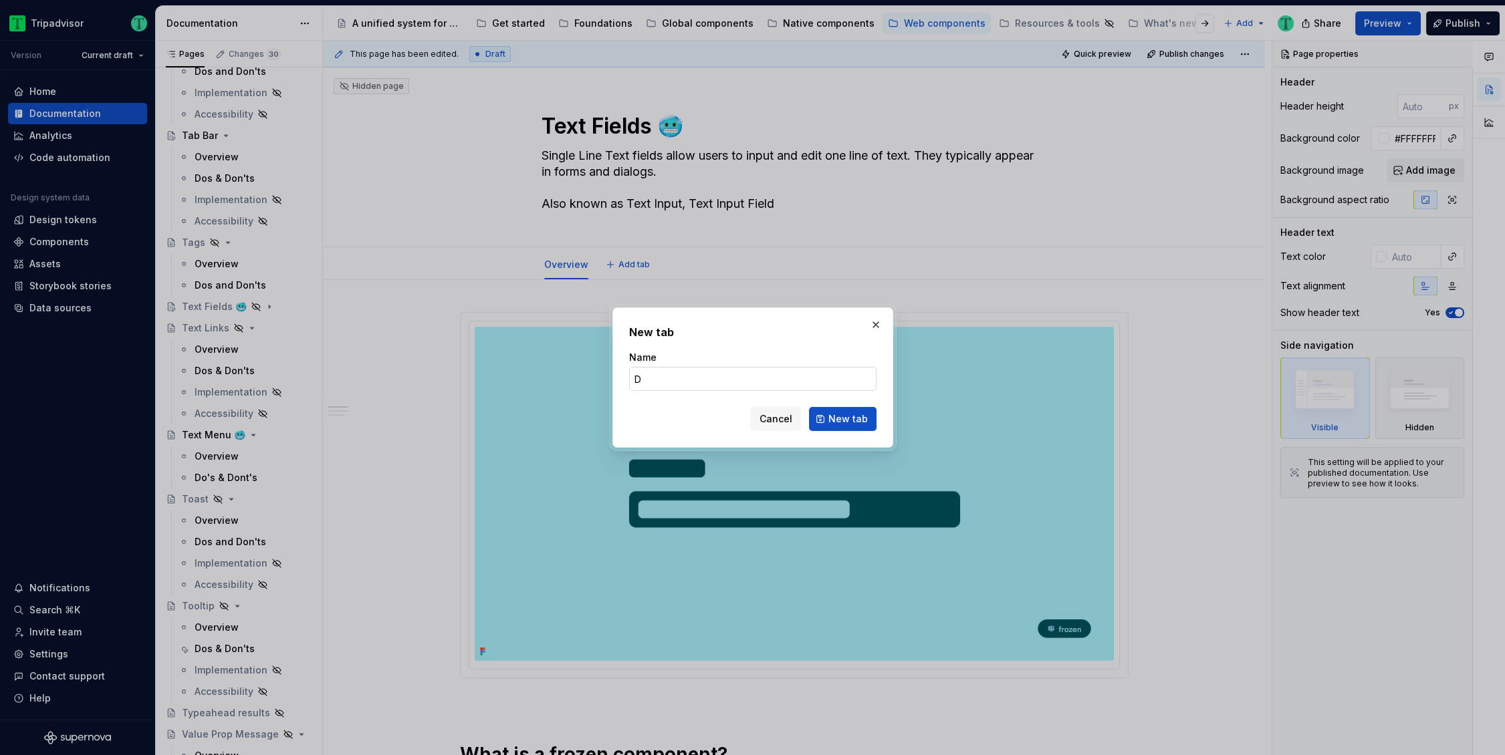
type input "Do"
type textarea "*"
type input "Dos & Don'ts"
click at [836, 416] on span "New tab" at bounding box center [847, 418] width 39 height 13
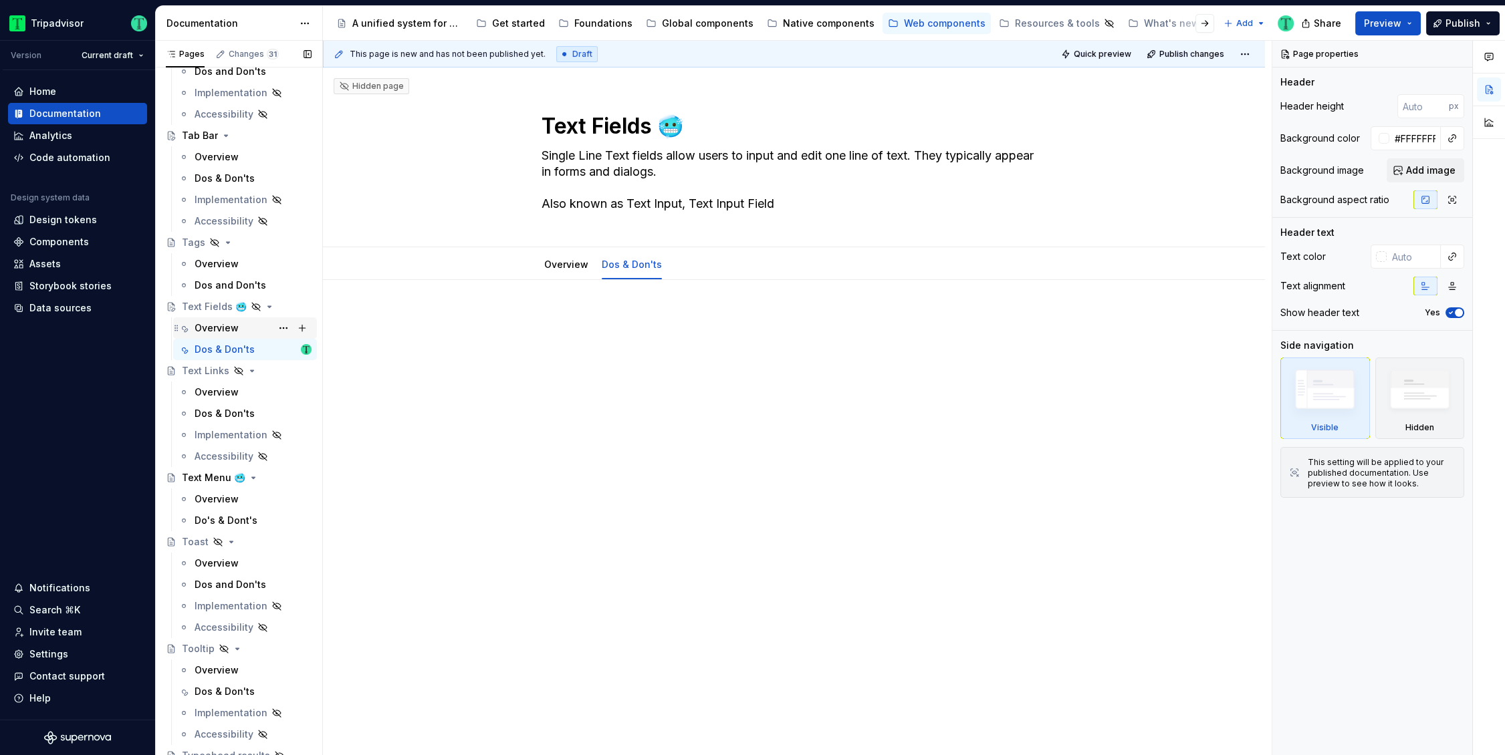
click at [216, 329] on div "Overview" at bounding box center [217, 328] width 44 height 13
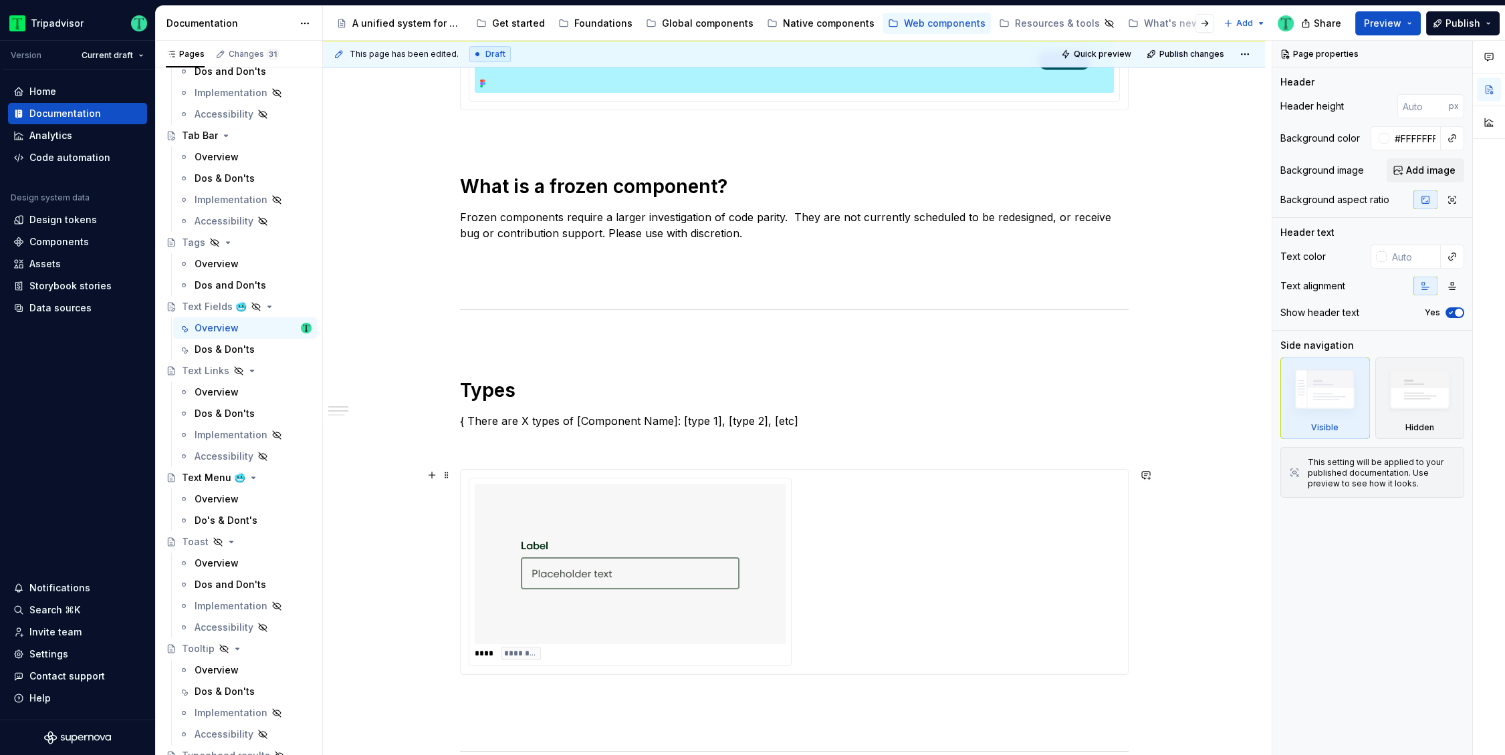
scroll to position [553, 0]
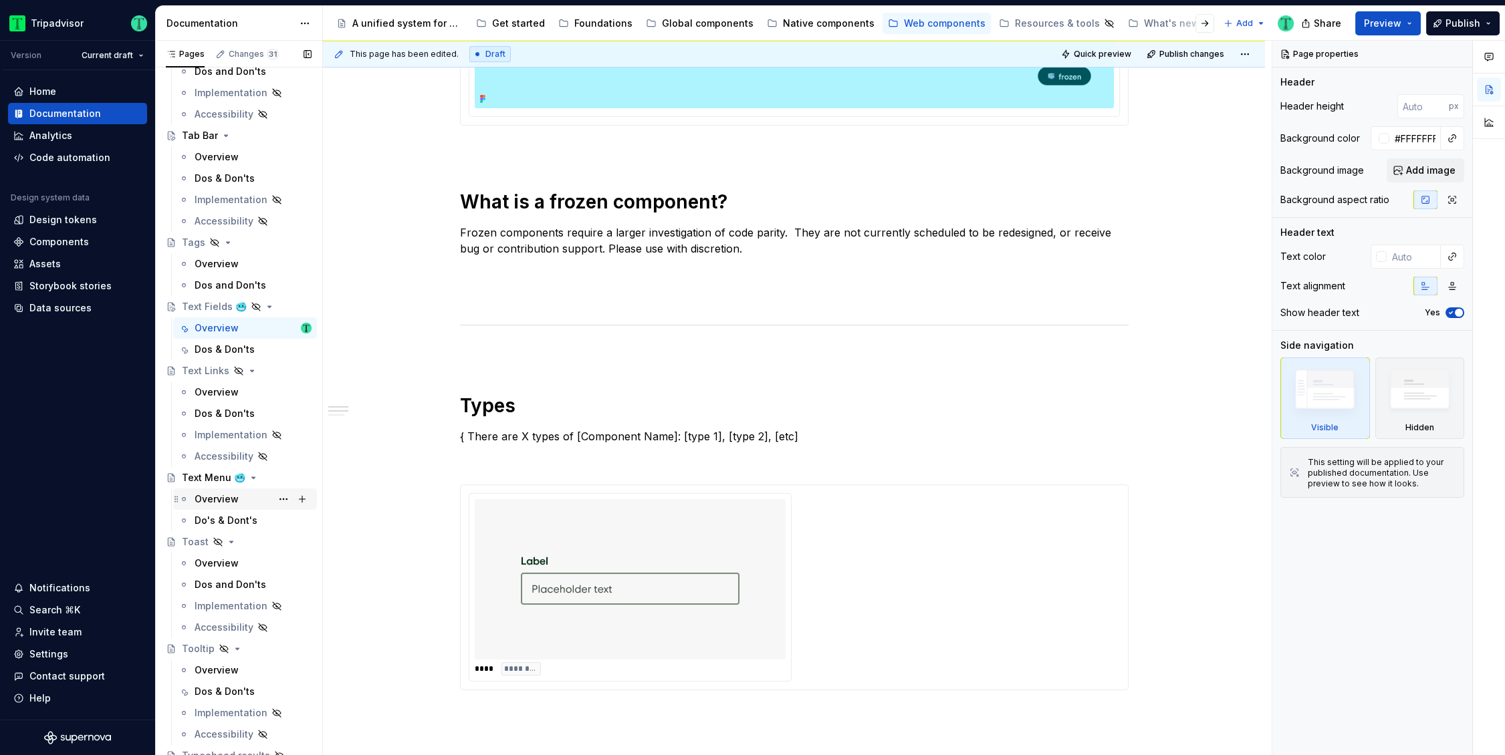
click at [218, 501] on div "Overview" at bounding box center [217, 499] width 44 height 13
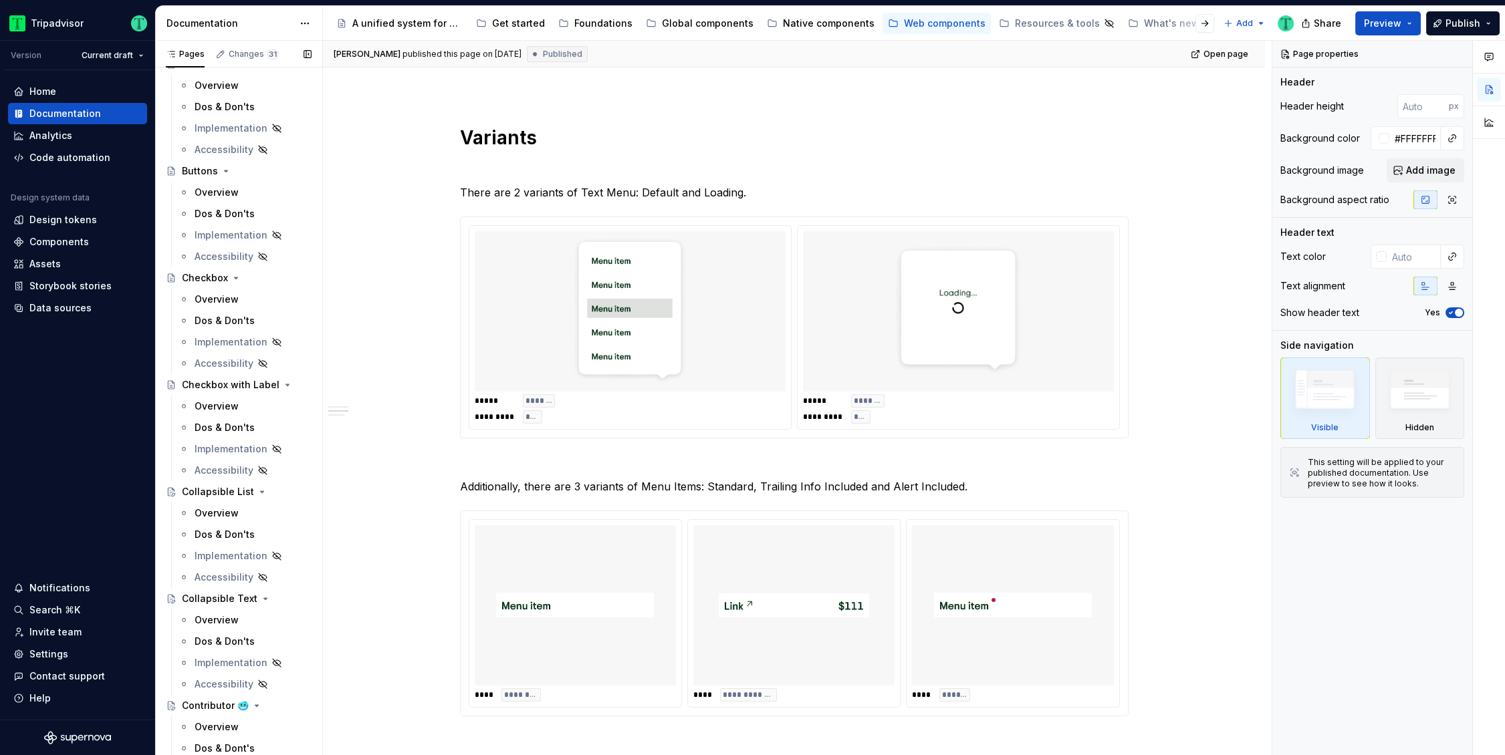
scroll to position [1, 0]
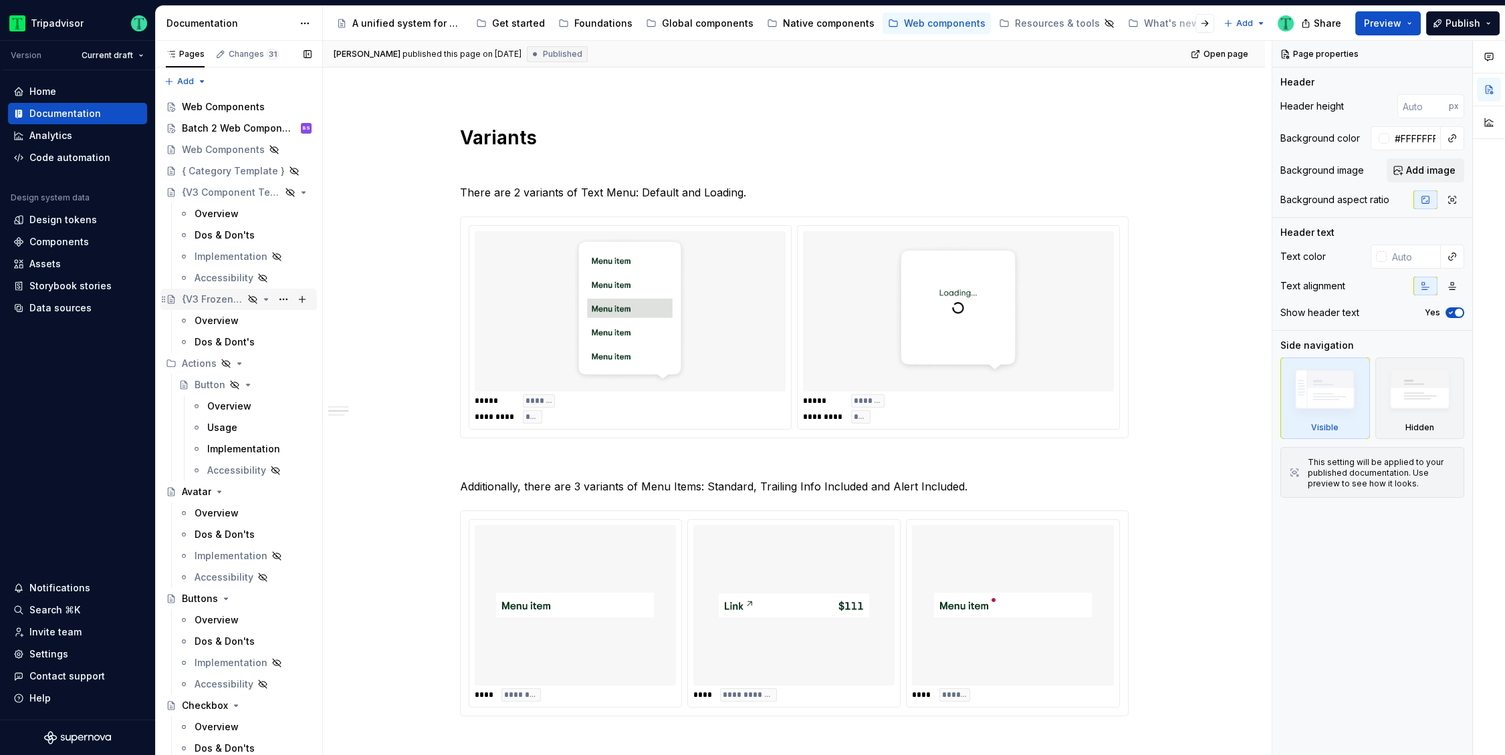
click at [215, 296] on div "{V3 Frozen Template}" at bounding box center [213, 299] width 62 height 13
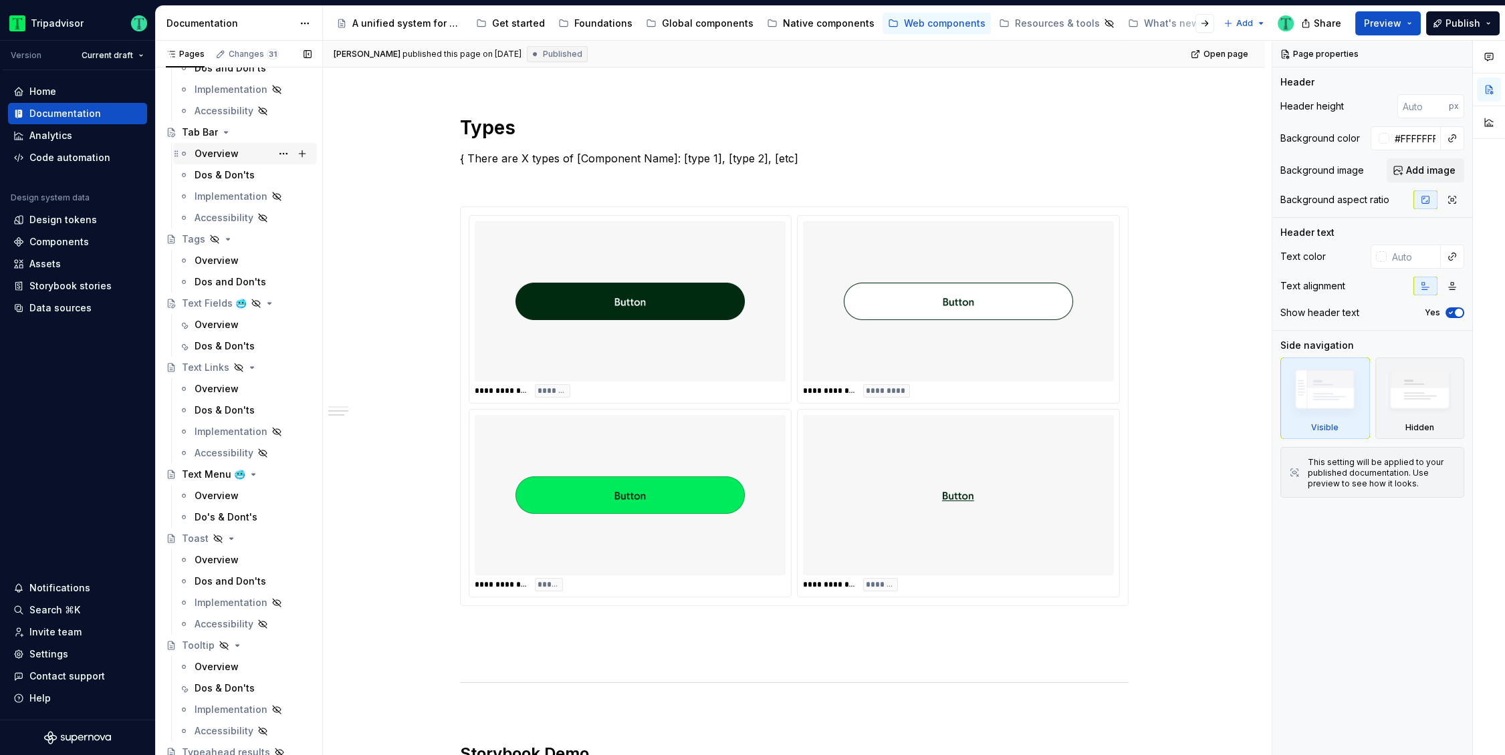
scroll to position [3183, 0]
click at [206, 329] on div "Overview" at bounding box center [217, 326] width 44 height 13
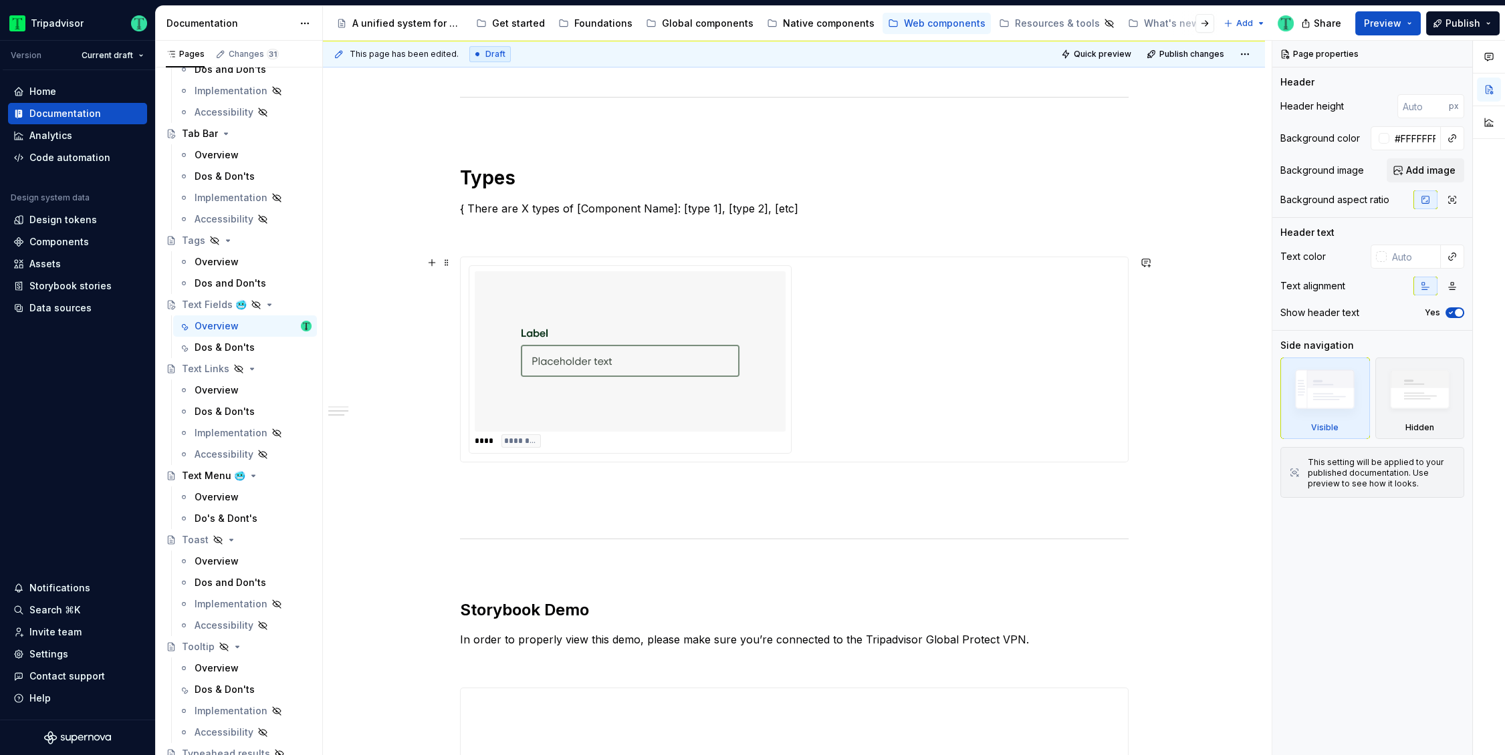
scroll to position [780, 0]
click at [838, 373] on div "**** ********" at bounding box center [794, 360] width 651 height 189
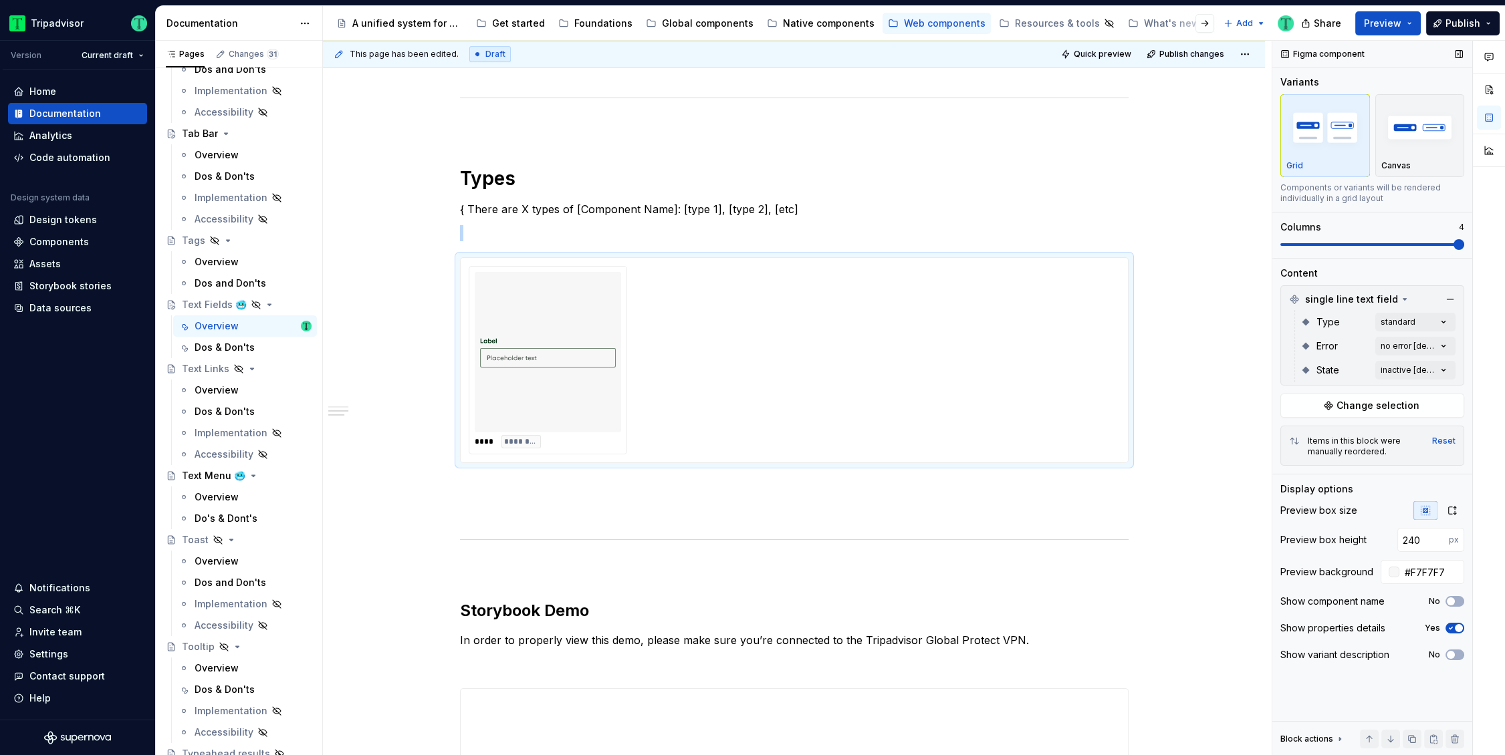
click at [1454, 250] on span at bounding box center [1458, 244] width 11 height 11
click at [1403, 324] on div "Comments Open comments No comments yet Select ‘Comment’ from the block context …" at bounding box center [1388, 398] width 233 height 715
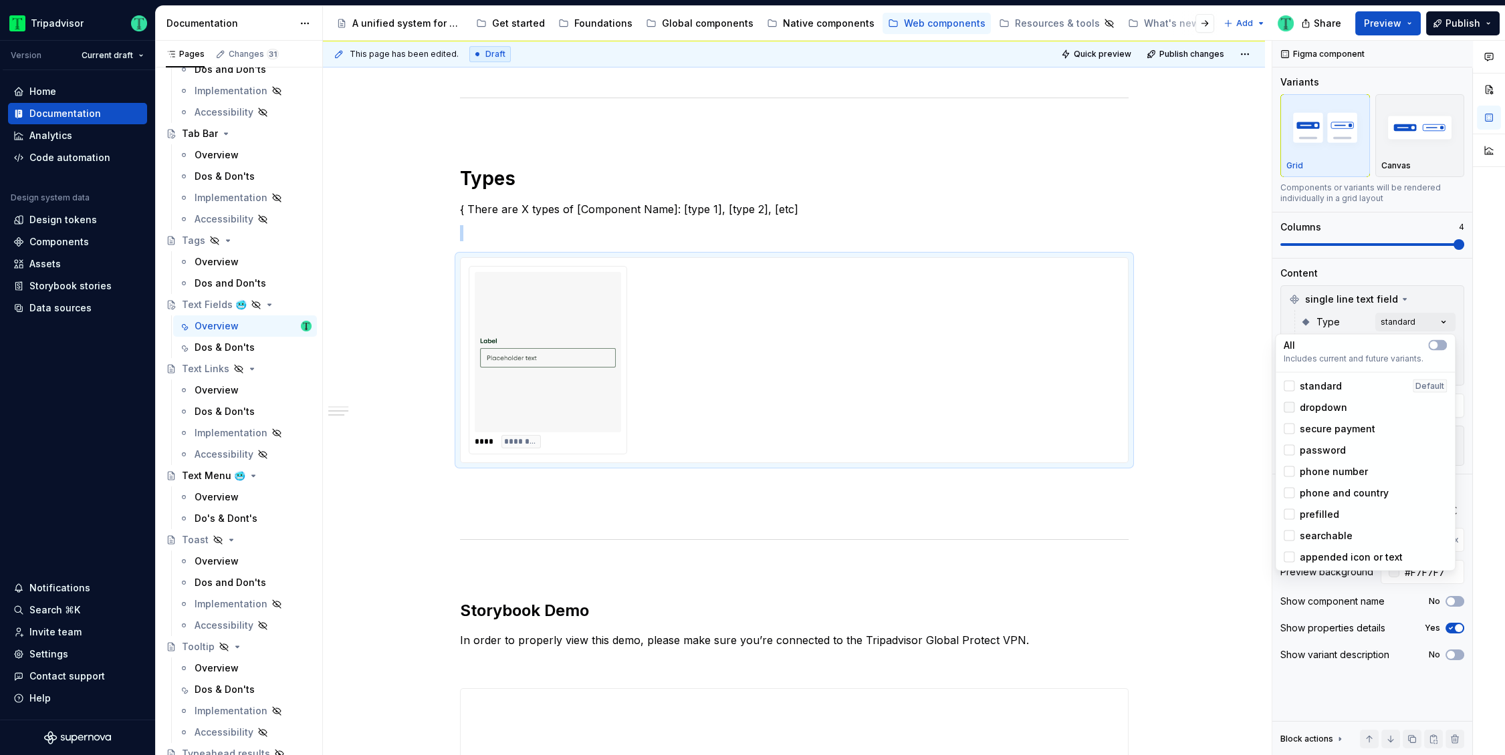
click at [1290, 404] on div at bounding box center [1289, 407] width 11 height 11
click at [1291, 433] on div at bounding box center [1289, 429] width 11 height 11
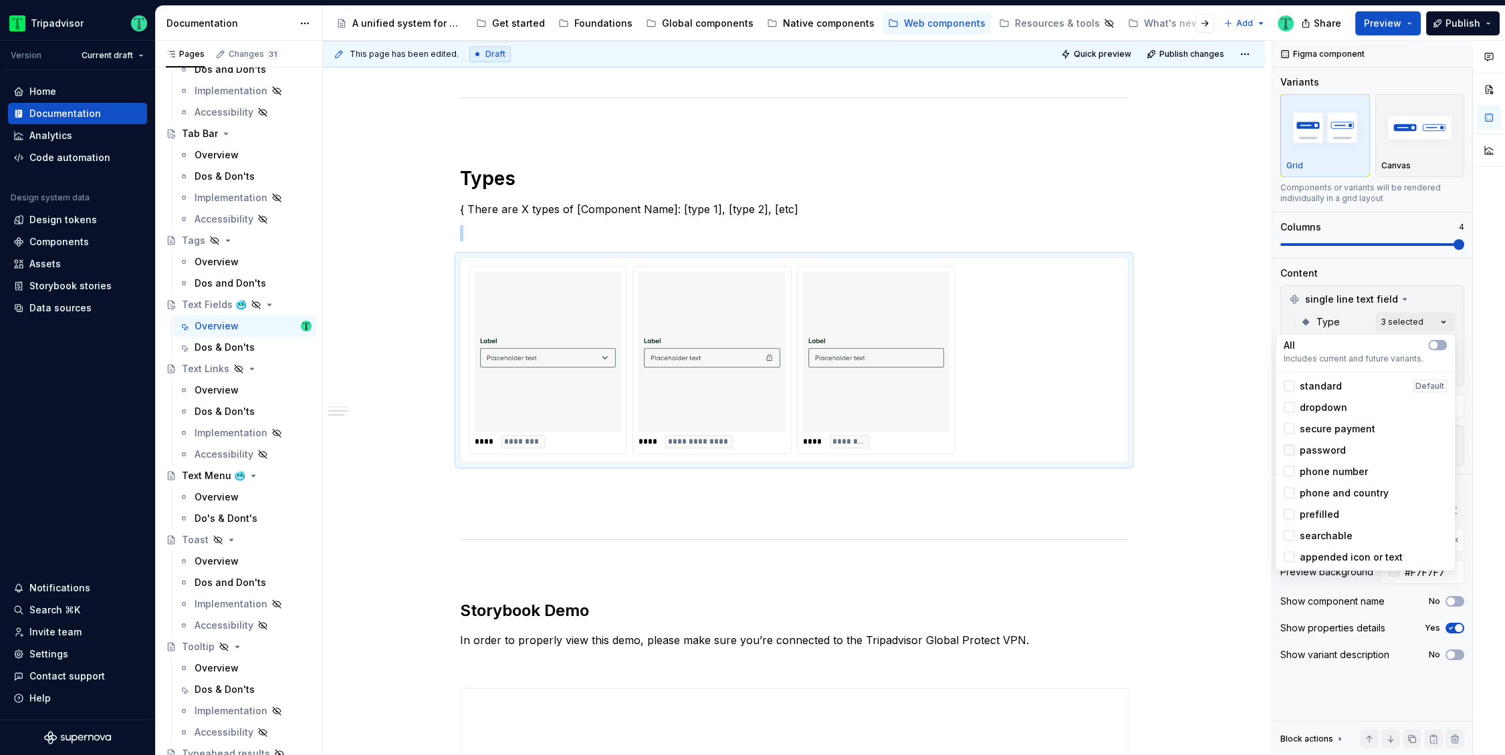
click at [1291, 448] on div at bounding box center [1289, 450] width 11 height 11
click at [1288, 473] on div at bounding box center [1289, 472] width 11 height 11
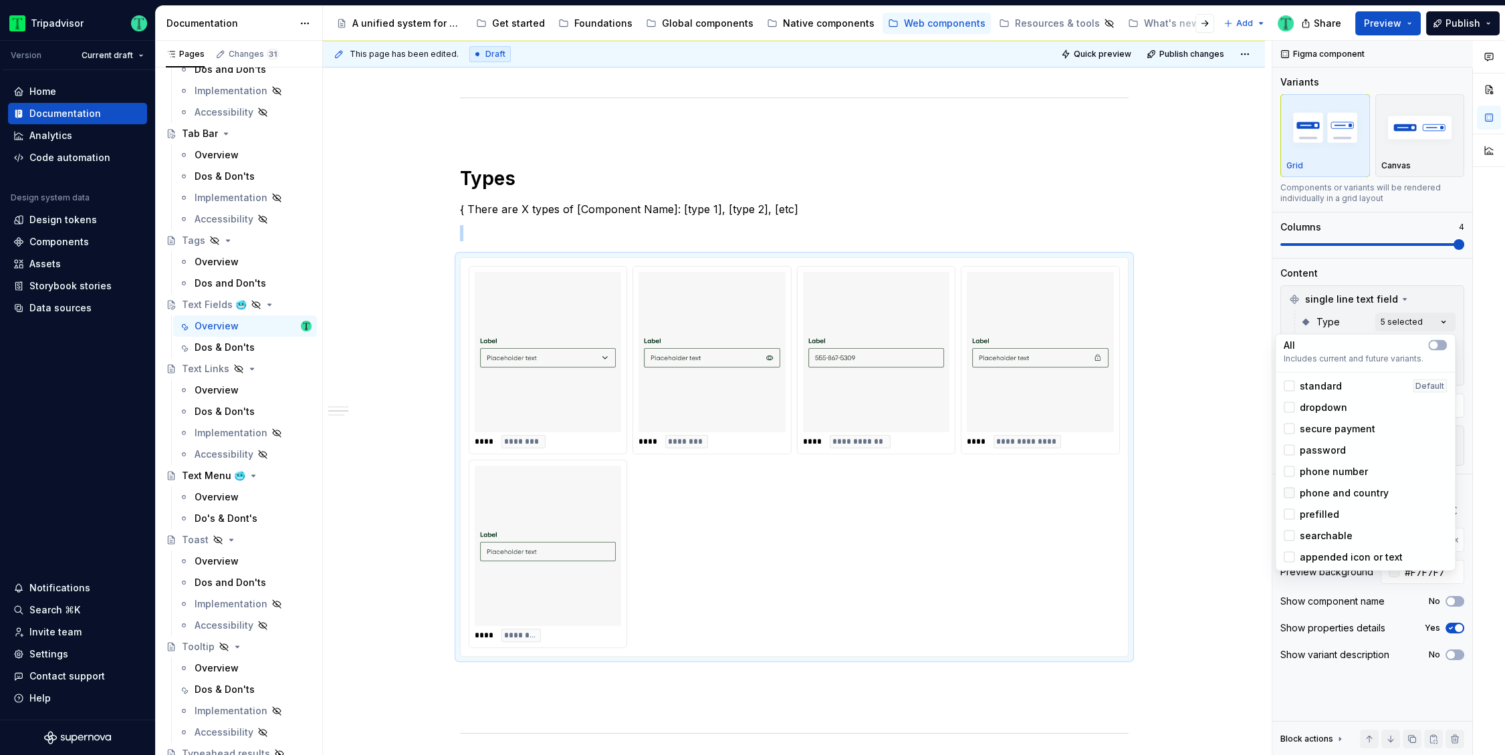
click at [1287, 495] on div at bounding box center [1289, 493] width 11 height 11
click at [1290, 510] on div at bounding box center [1289, 514] width 11 height 11
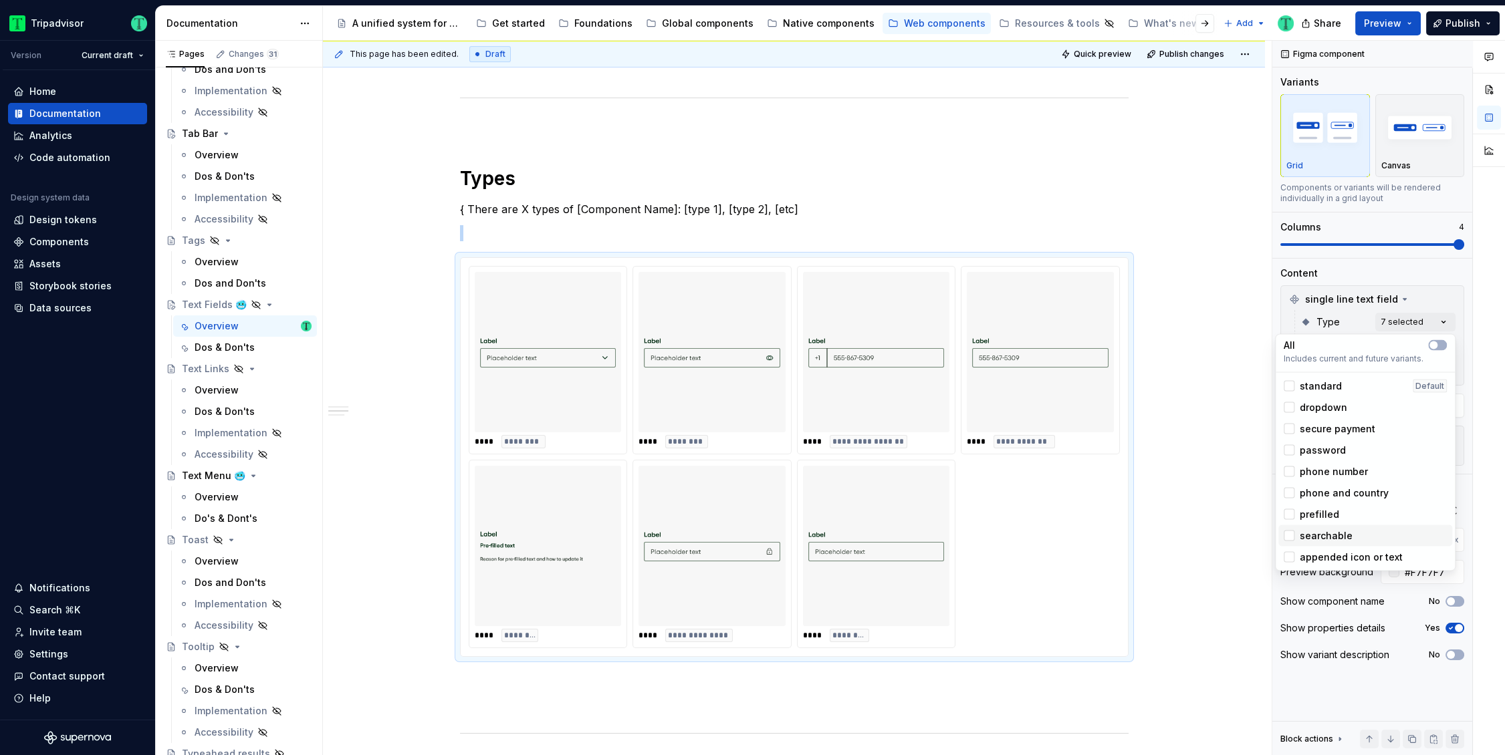
click at [1289, 539] on div at bounding box center [1289, 536] width 11 height 11
click at [1290, 557] on div at bounding box center [1289, 557] width 11 height 11
click at [1214, 348] on html "Tripadvisor Version Current draft Home Documentation Analytics Code automation …" at bounding box center [752, 377] width 1505 height 755
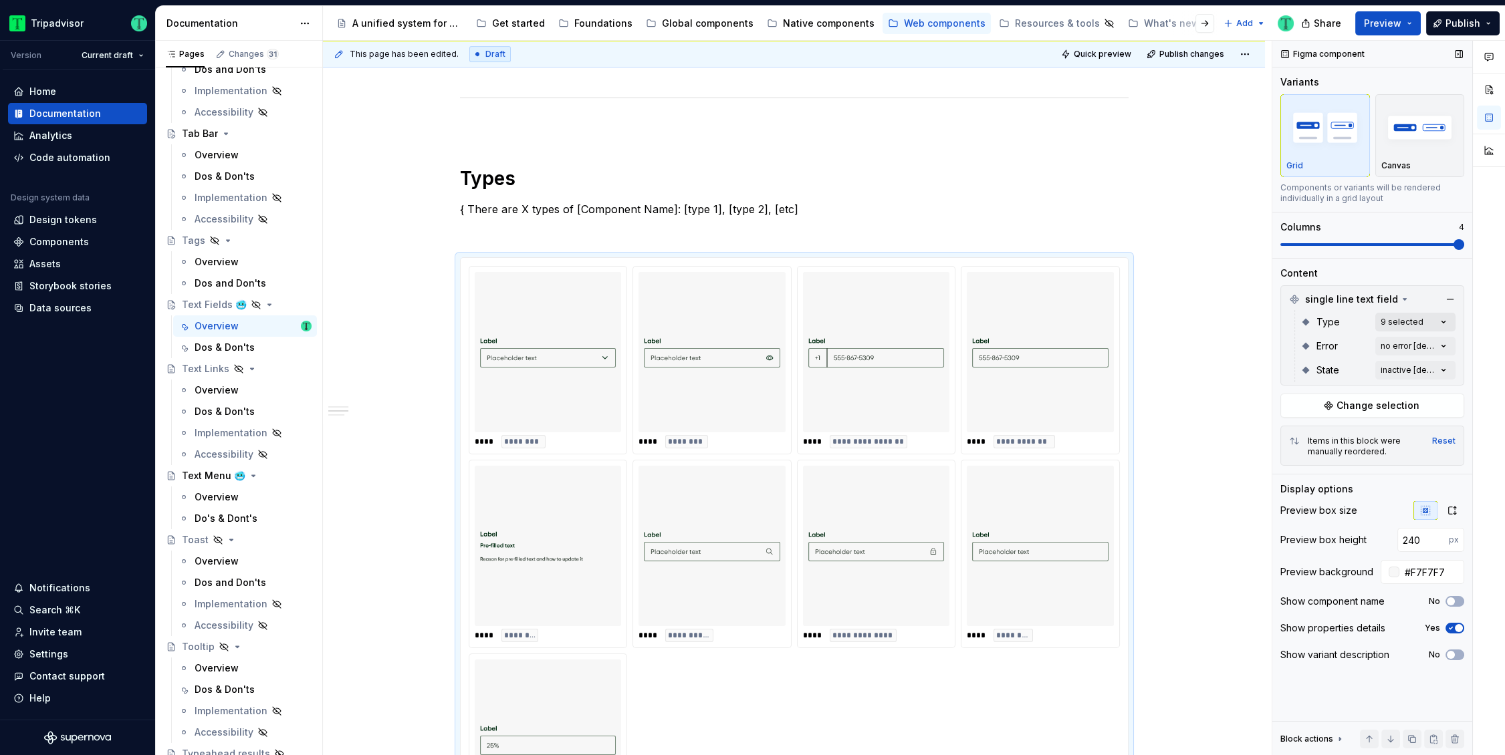
click at [1407, 323] on div "Comments Open comments No comments yet Select ‘Comment’ from the block context …" at bounding box center [1388, 398] width 233 height 715
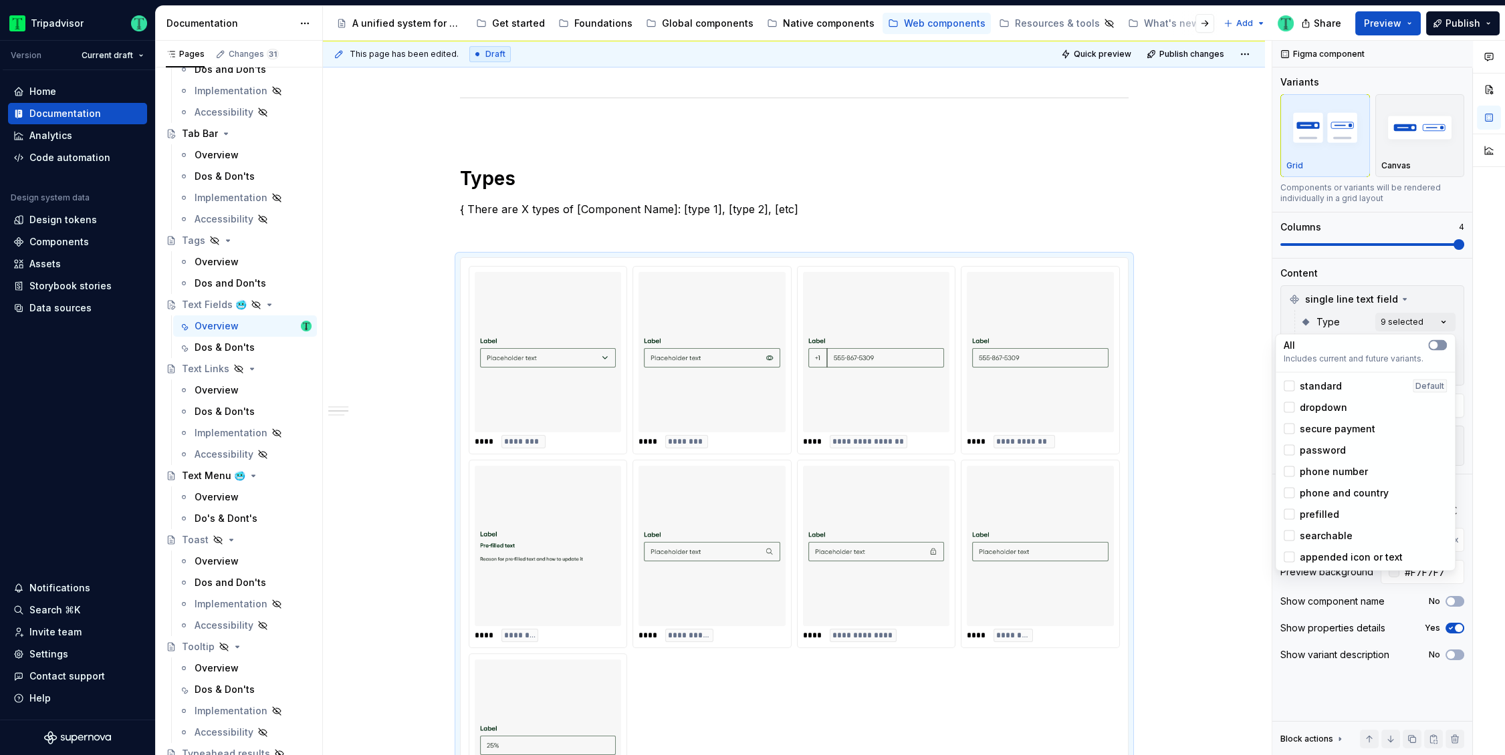
click at [1438, 346] on icon "button" at bounding box center [1433, 346] width 11 height 8
click at [1215, 309] on html "Tripadvisor Version Current draft Home Documentation Analytics Code automation …" at bounding box center [752, 377] width 1505 height 755
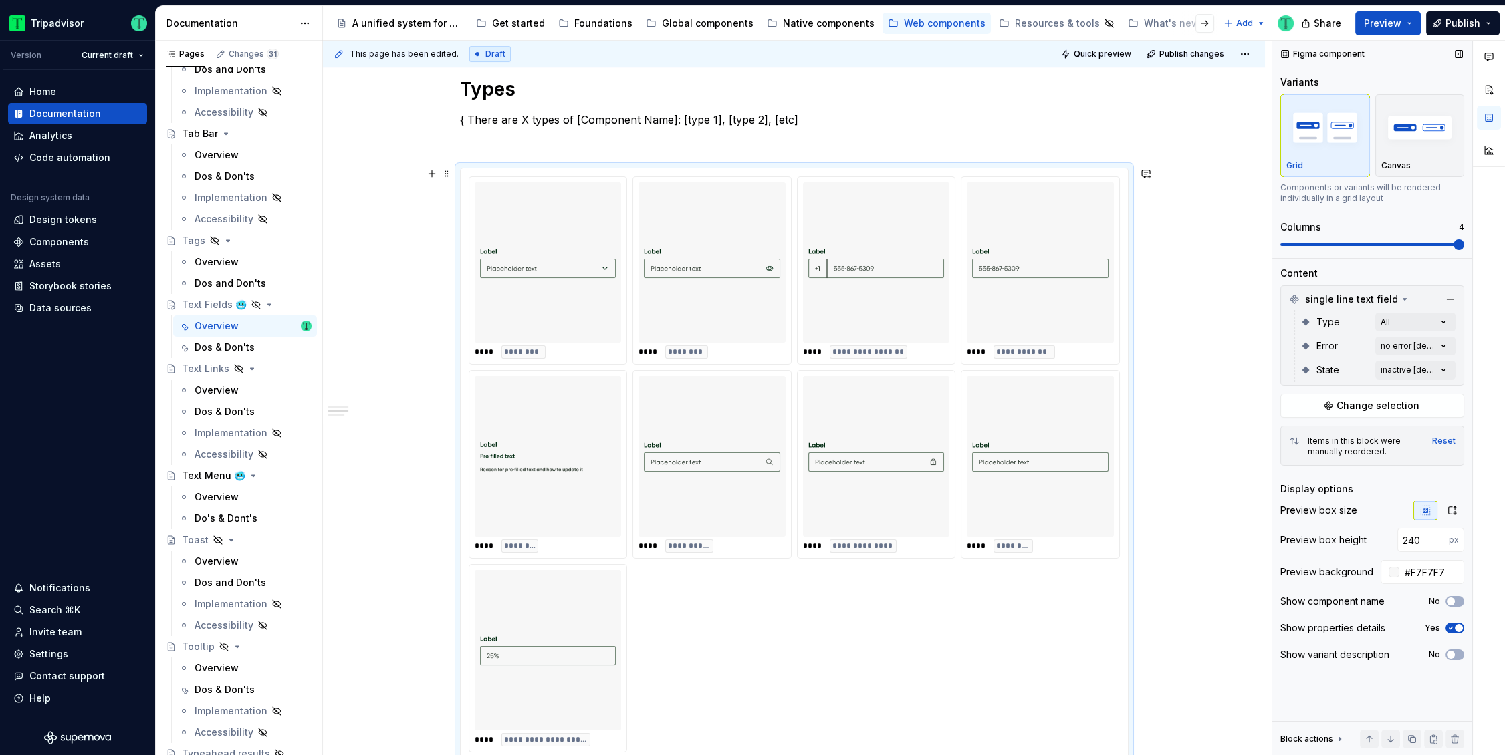
scroll to position [869, 0]
click at [1401, 348] on div "Comments Open comments No comments yet Select ‘Comment’ from the block context …" at bounding box center [1388, 398] width 233 height 715
click at [1211, 338] on html "Tripadvisor Version Current draft Home Documentation Analytics Code automation …" at bounding box center [752, 377] width 1505 height 755
click at [1387, 368] on div "Comments Open comments No comments yet Select ‘Comment’ from the block context …" at bounding box center [1388, 398] width 233 height 715
click at [1172, 450] on html "Tripadvisor Version Current draft Home Documentation Analytics Code automation …" at bounding box center [752, 377] width 1505 height 755
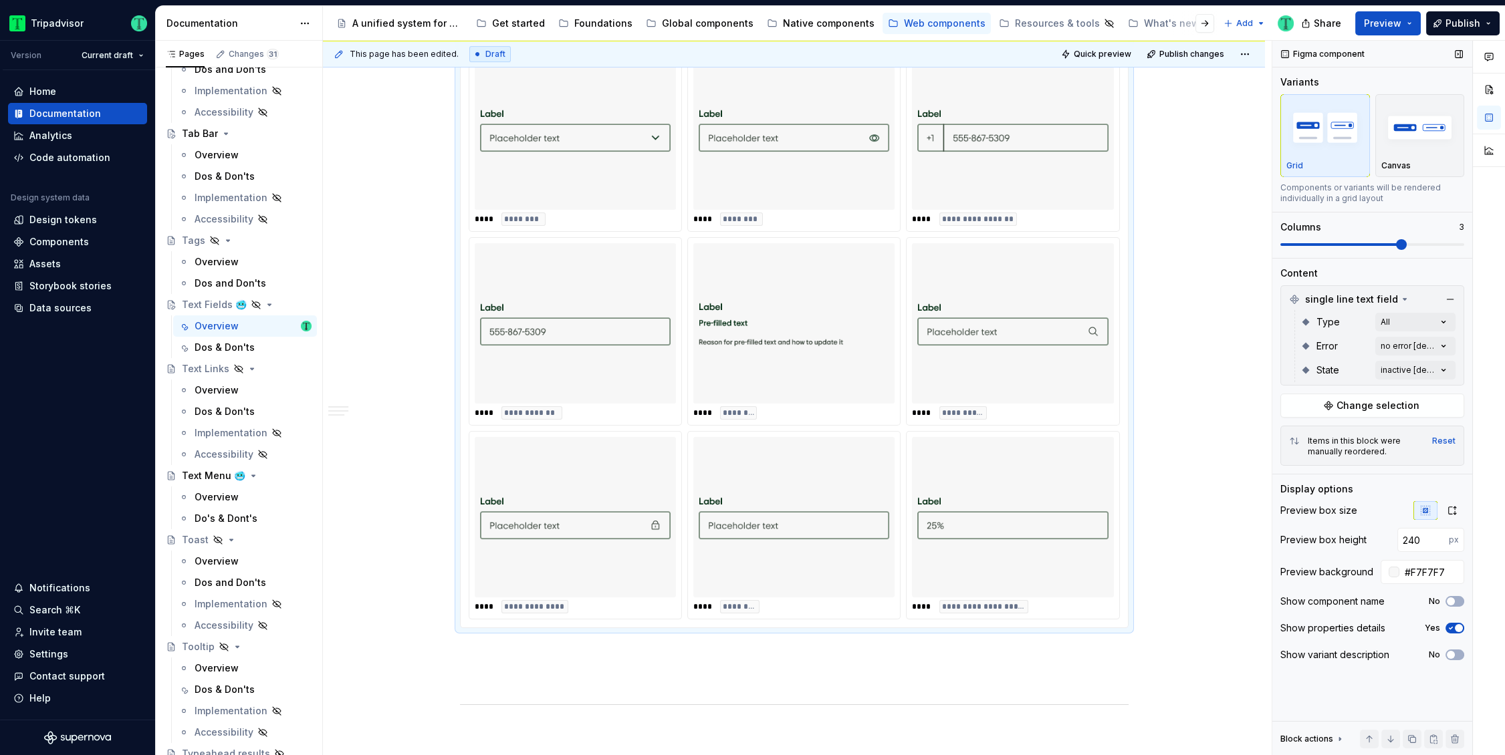
scroll to position [996, 0]
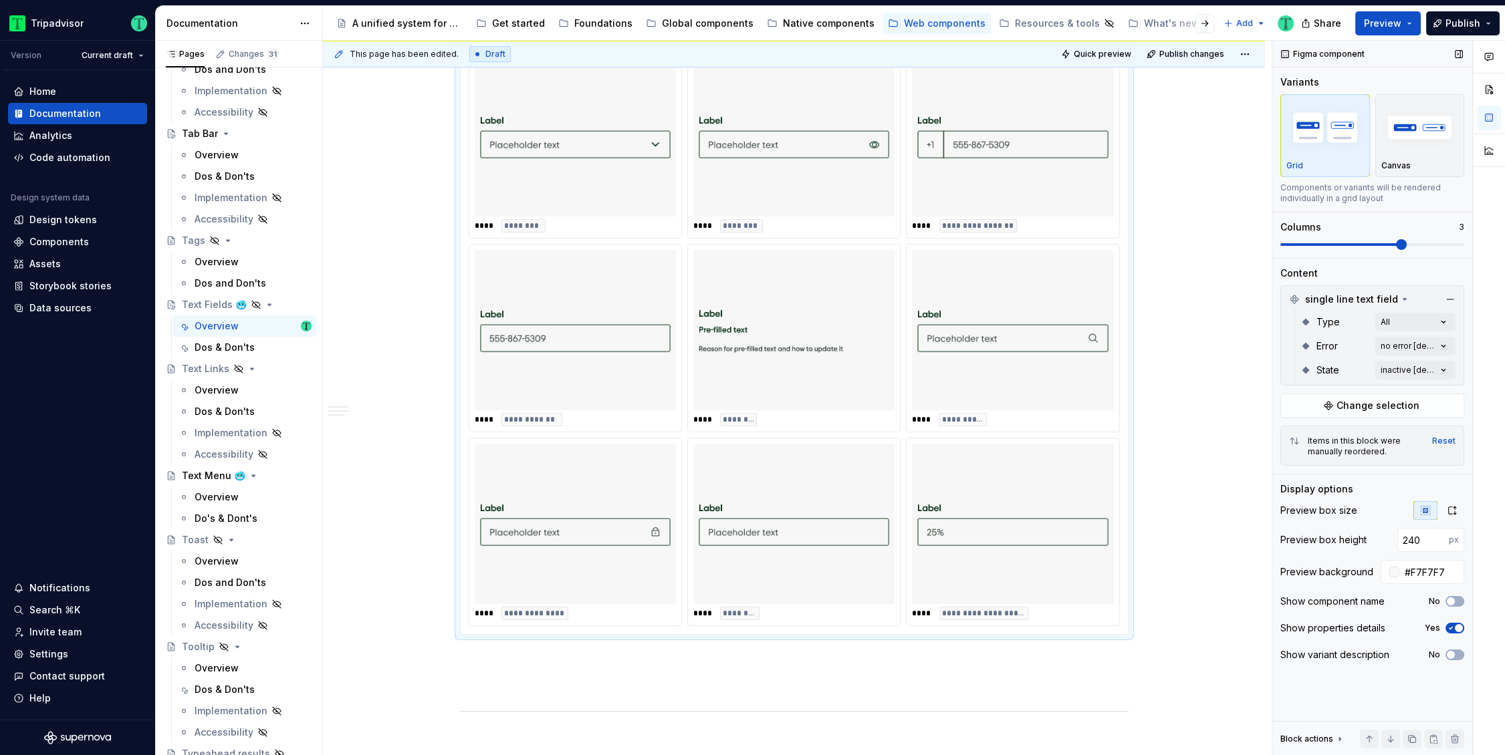
click at [1407, 241] on span at bounding box center [1401, 244] width 11 height 11
click at [1211, 443] on div "**********" at bounding box center [794, 470] width 942 height 2372
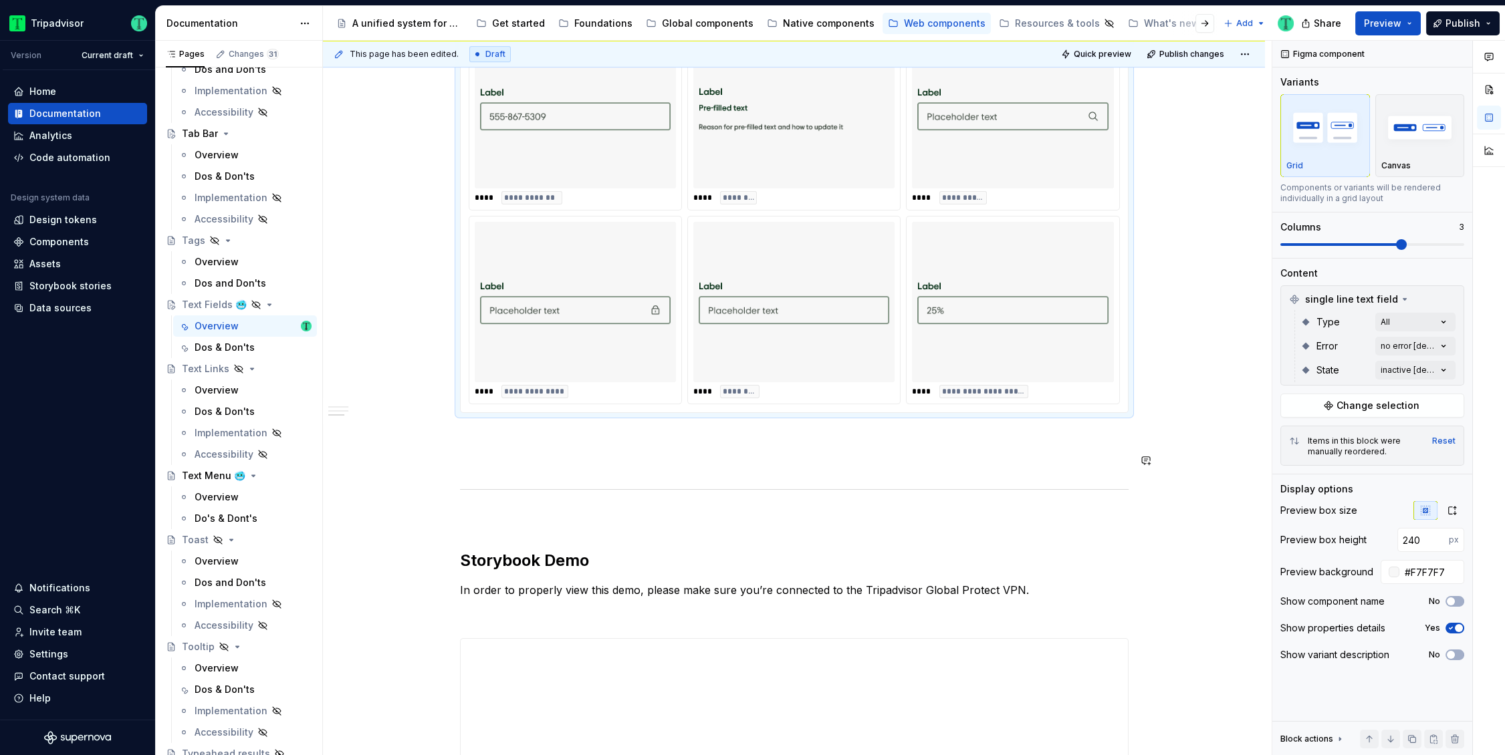
scroll to position [1219, 0]
click at [675, 431] on p at bounding box center [794, 437] width 669 height 16
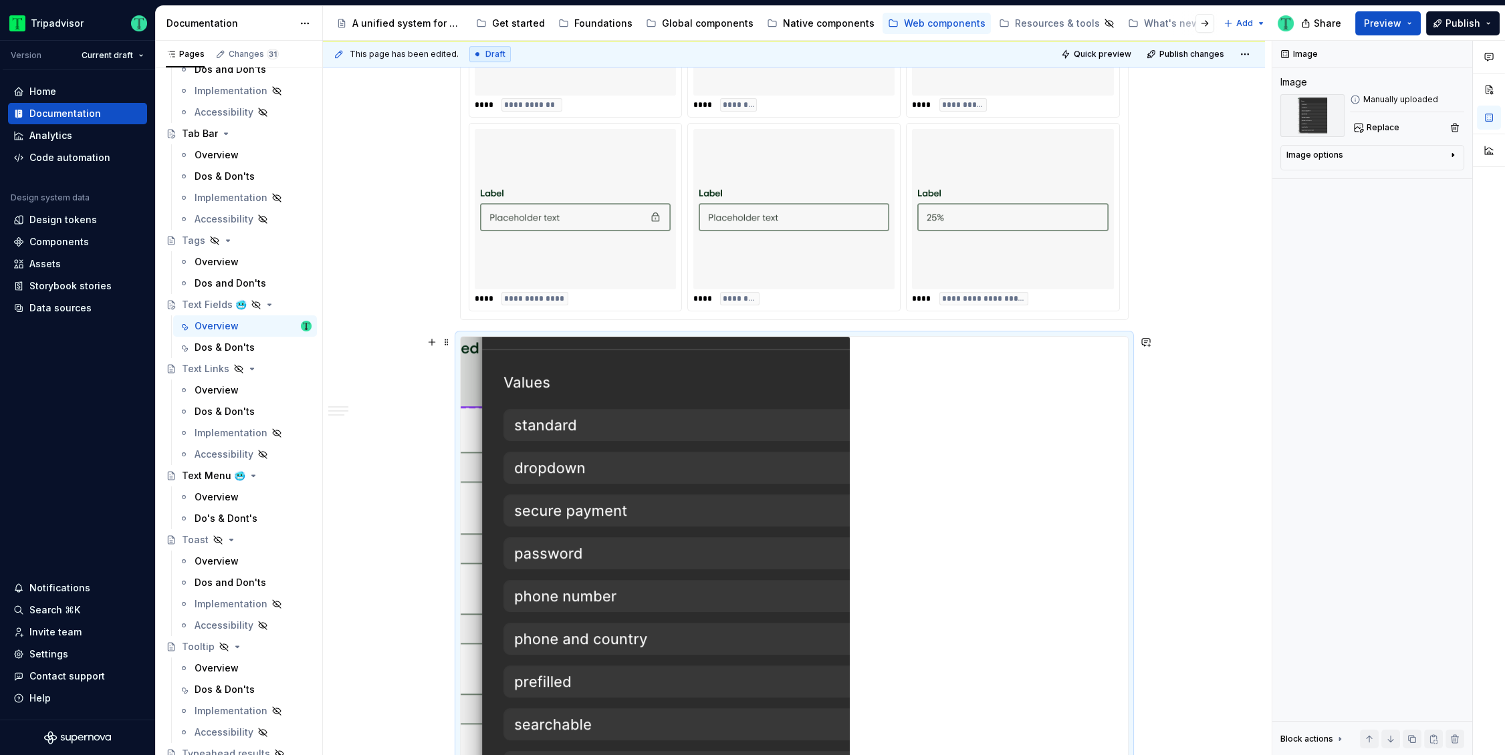
scroll to position [1270, 0]
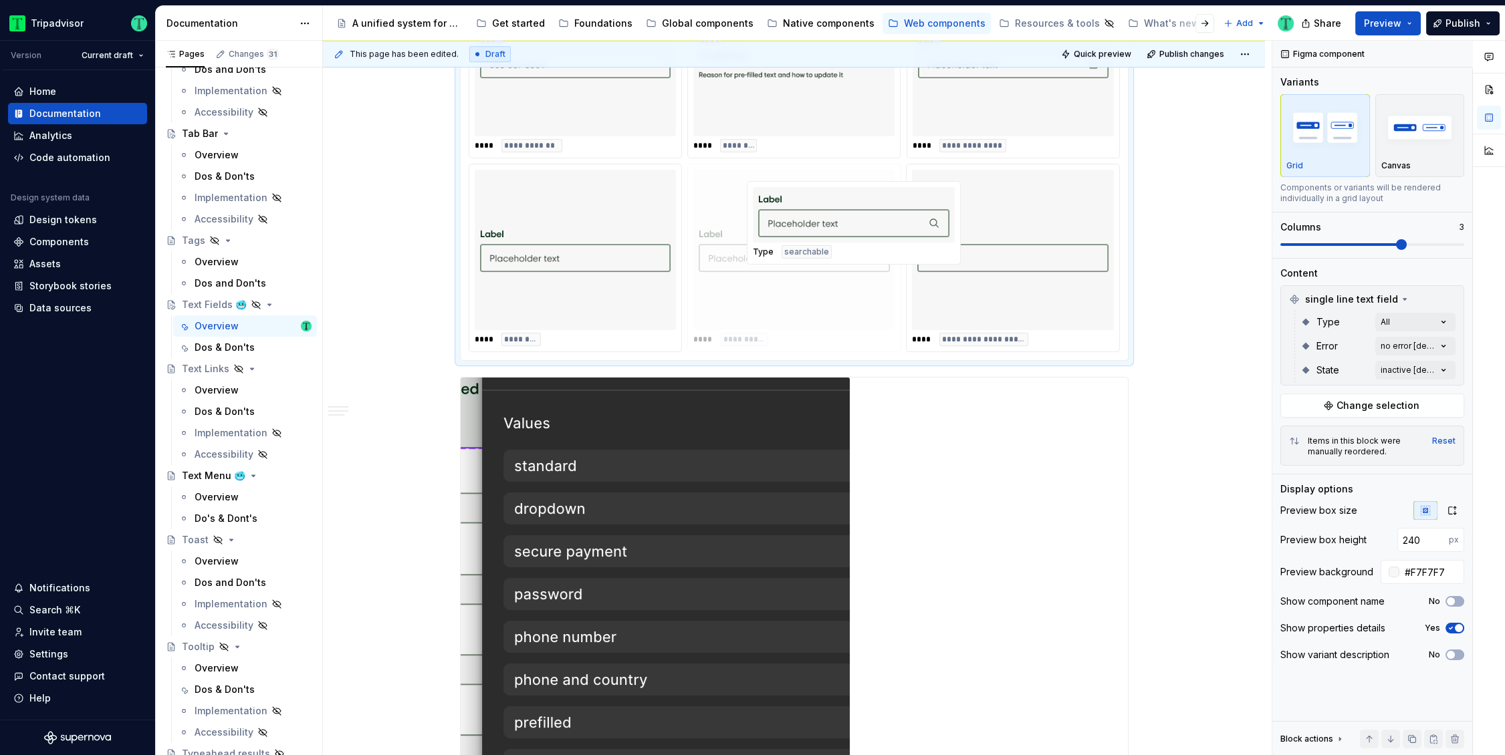
drag, startPoint x: 978, startPoint y: 107, endPoint x: 819, endPoint y: 320, distance: 265.5
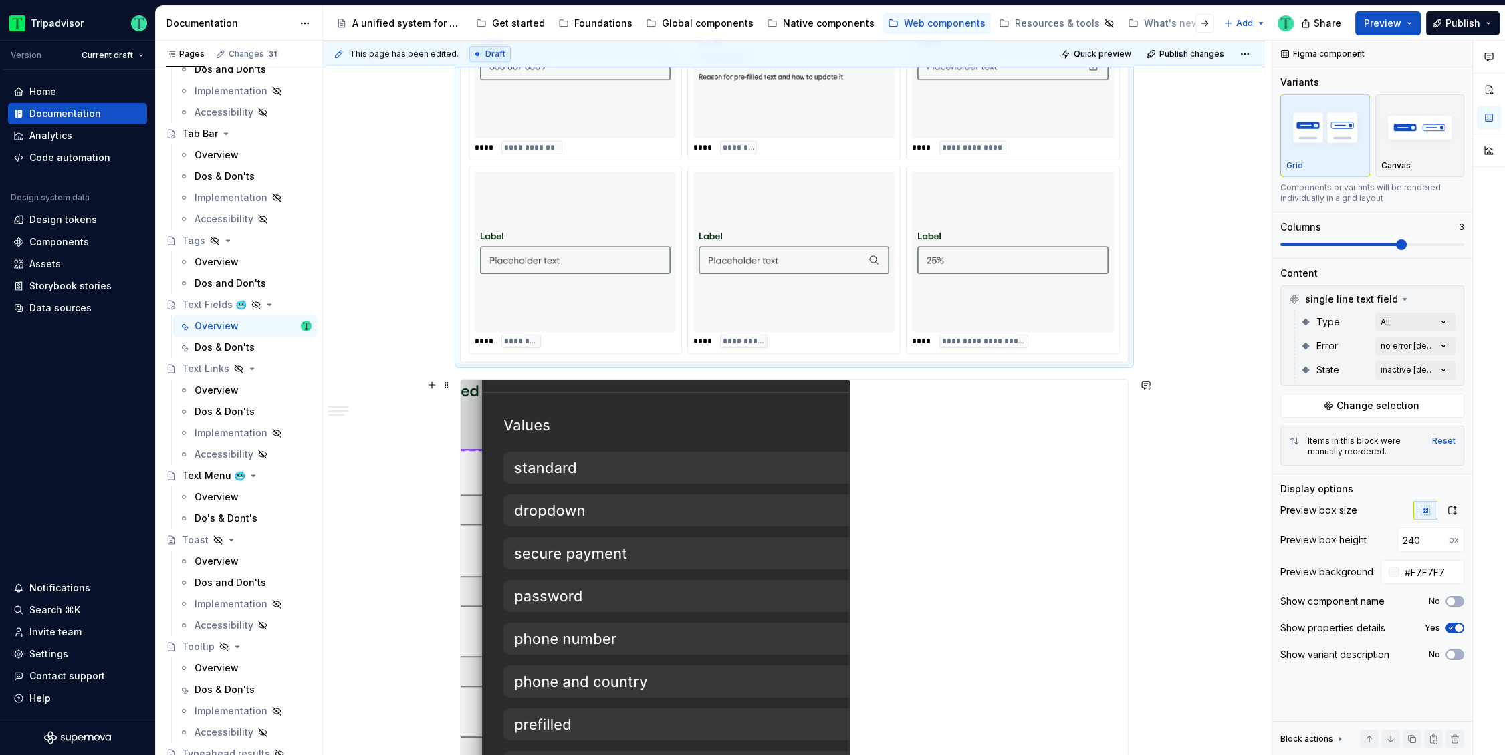
scroll to position [1195, 0]
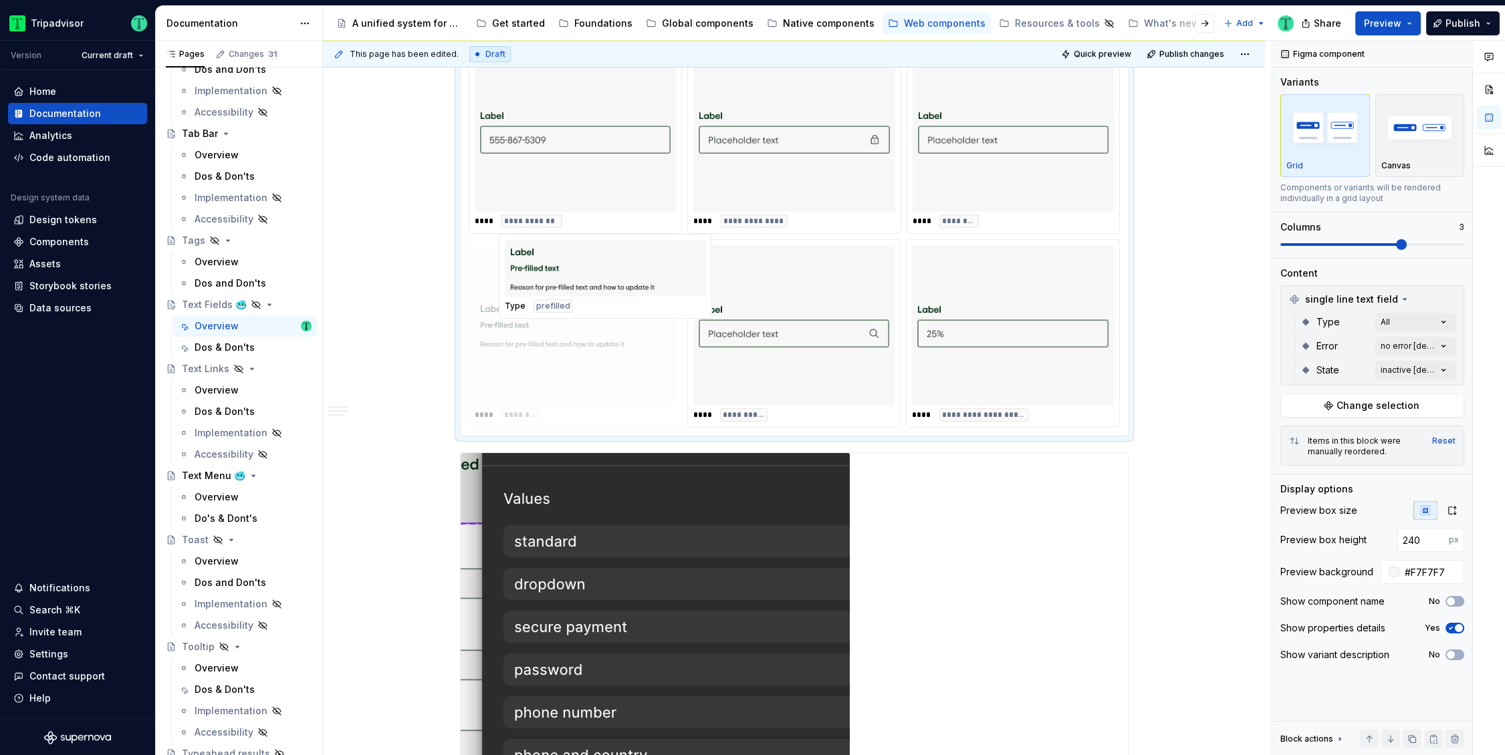
drag, startPoint x: 782, startPoint y: 183, endPoint x: 594, endPoint y: 373, distance: 267.1
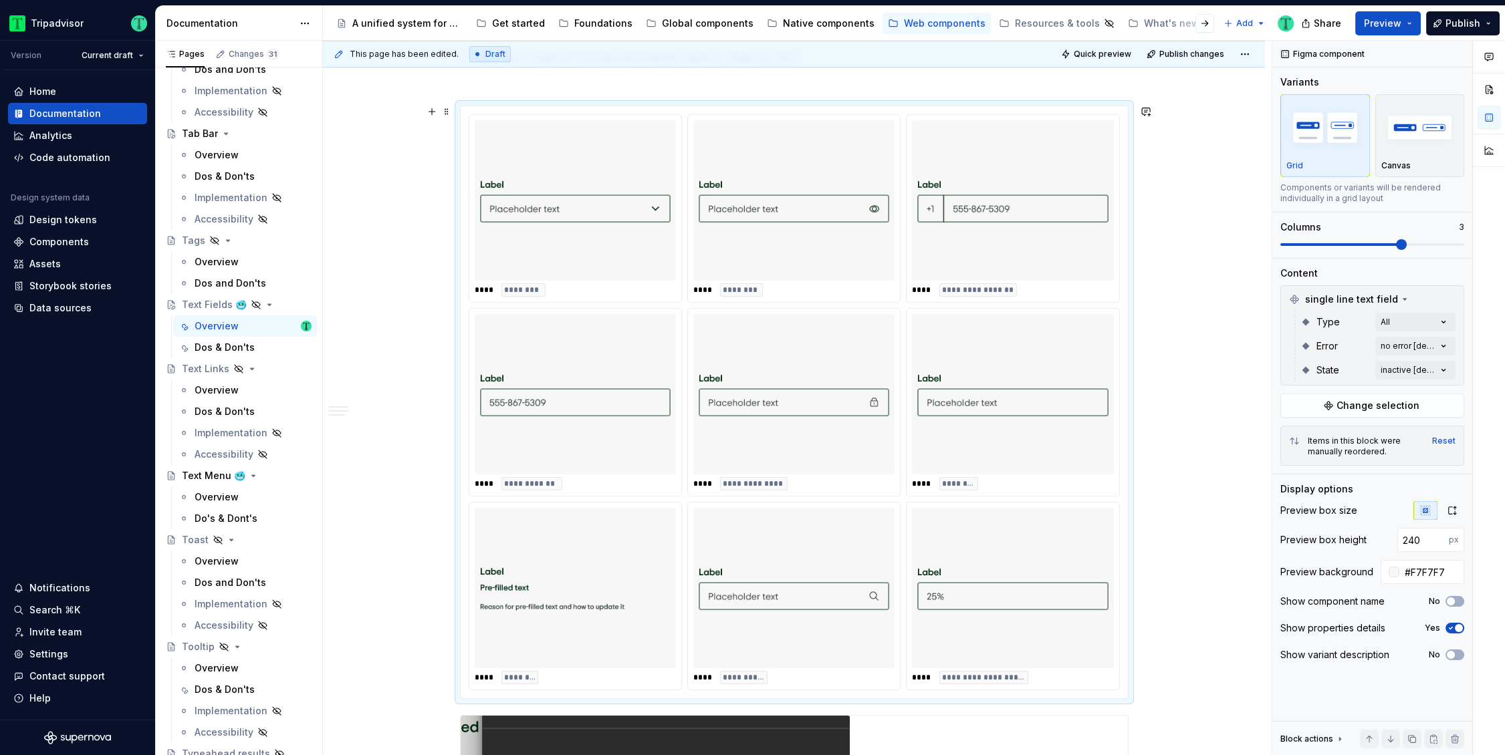
scroll to position [953, 0]
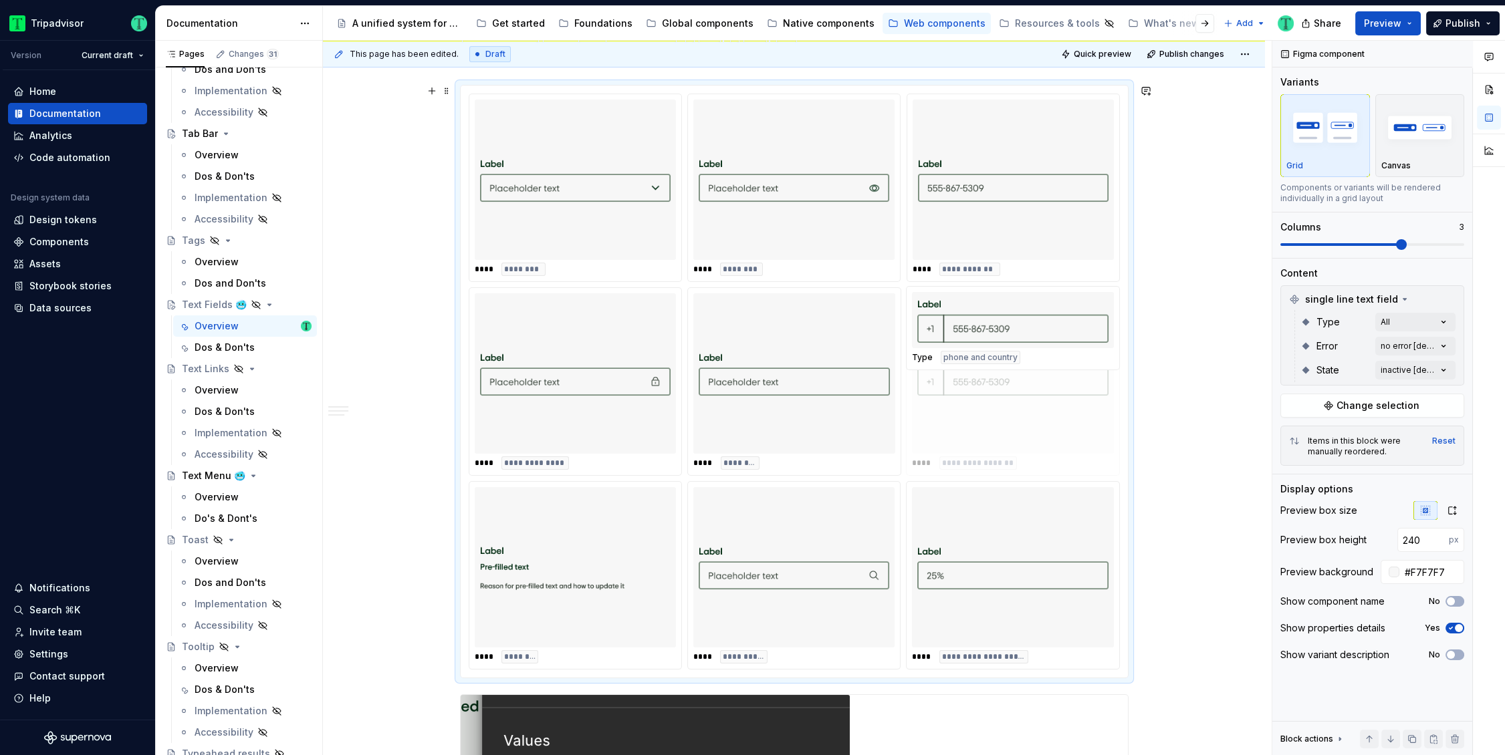
drag, startPoint x: 1019, startPoint y: 247, endPoint x: 981, endPoint y: 465, distance: 220.6
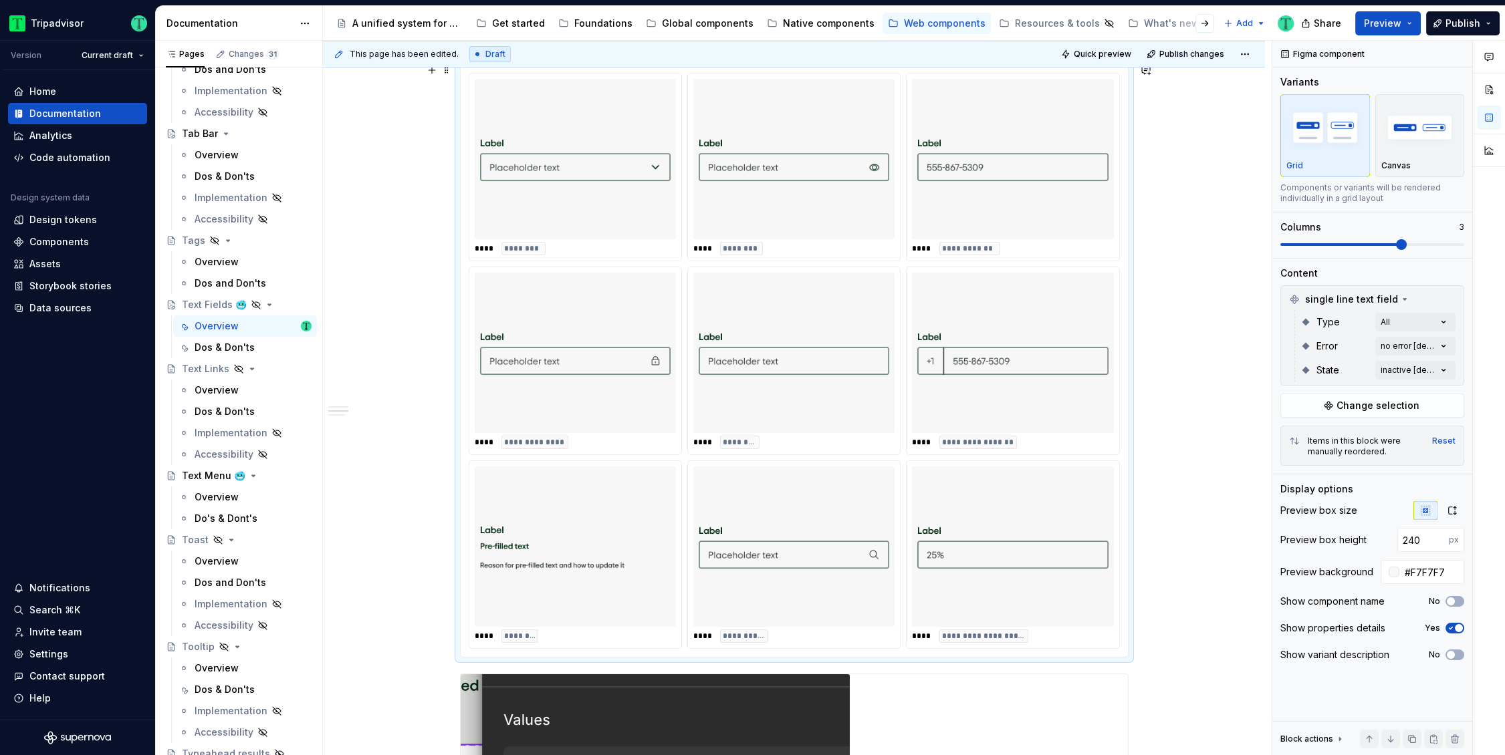
scroll to position [909, 0]
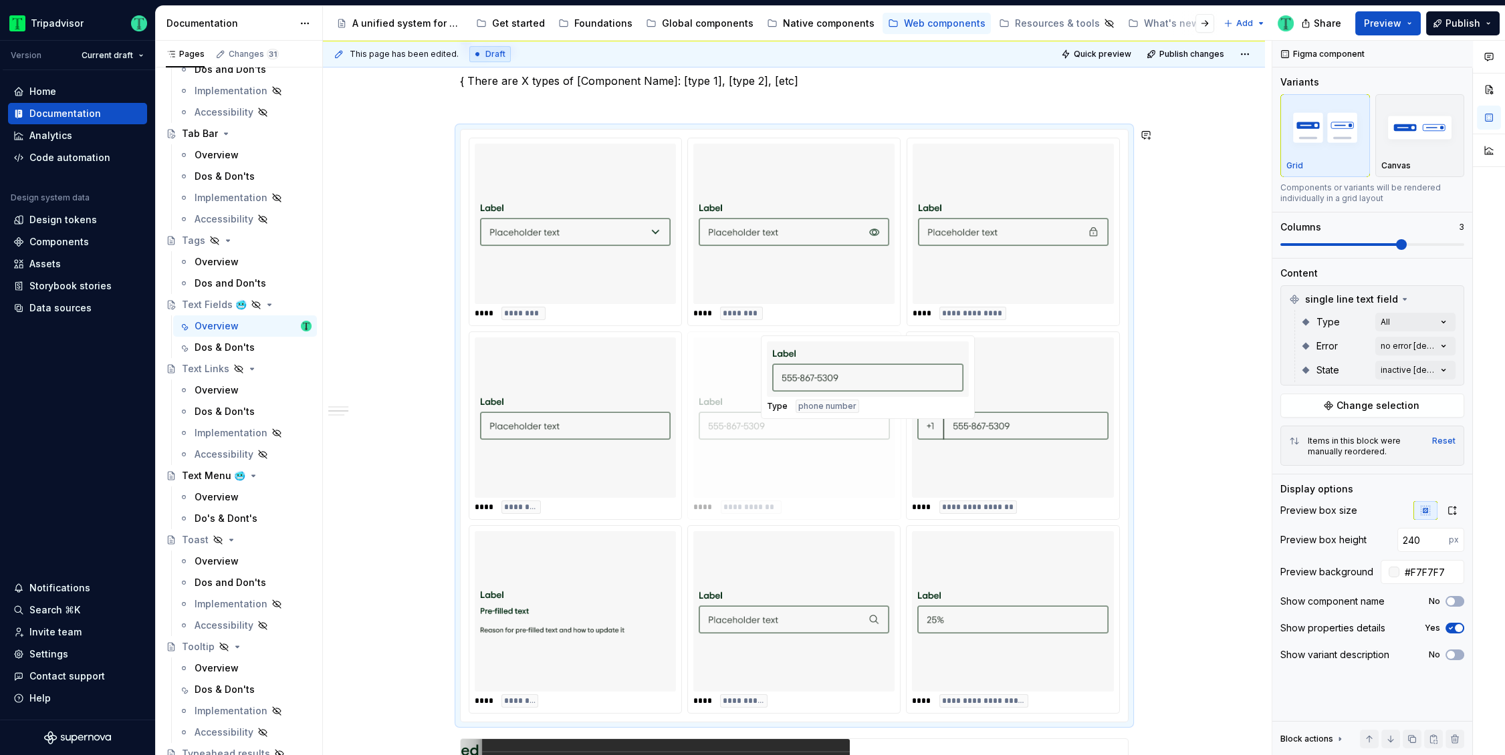
drag, startPoint x: 957, startPoint y: 272, endPoint x: 812, endPoint y: 471, distance: 245.9
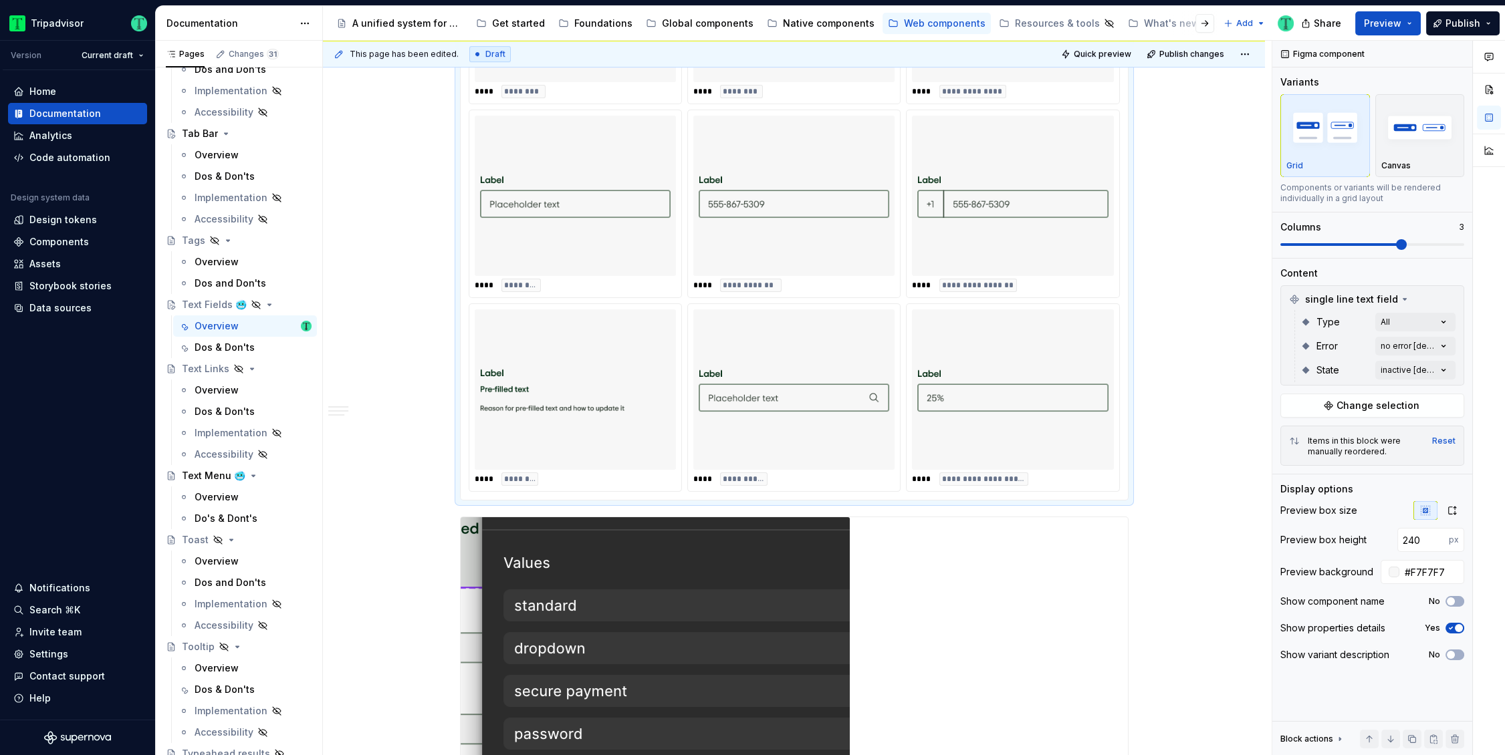
scroll to position [980, 0]
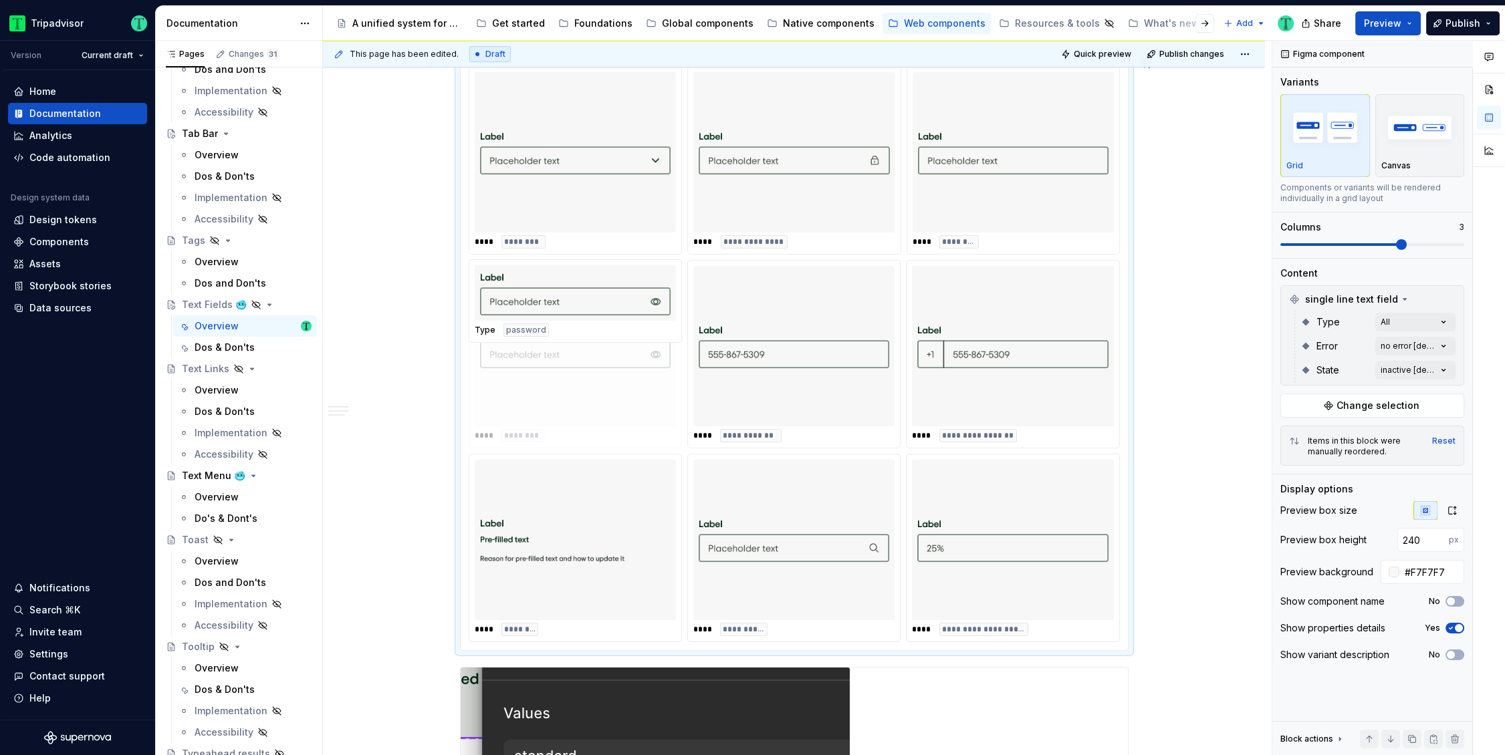
drag, startPoint x: 762, startPoint y: 225, endPoint x: 639, endPoint y: 396, distance: 210.8
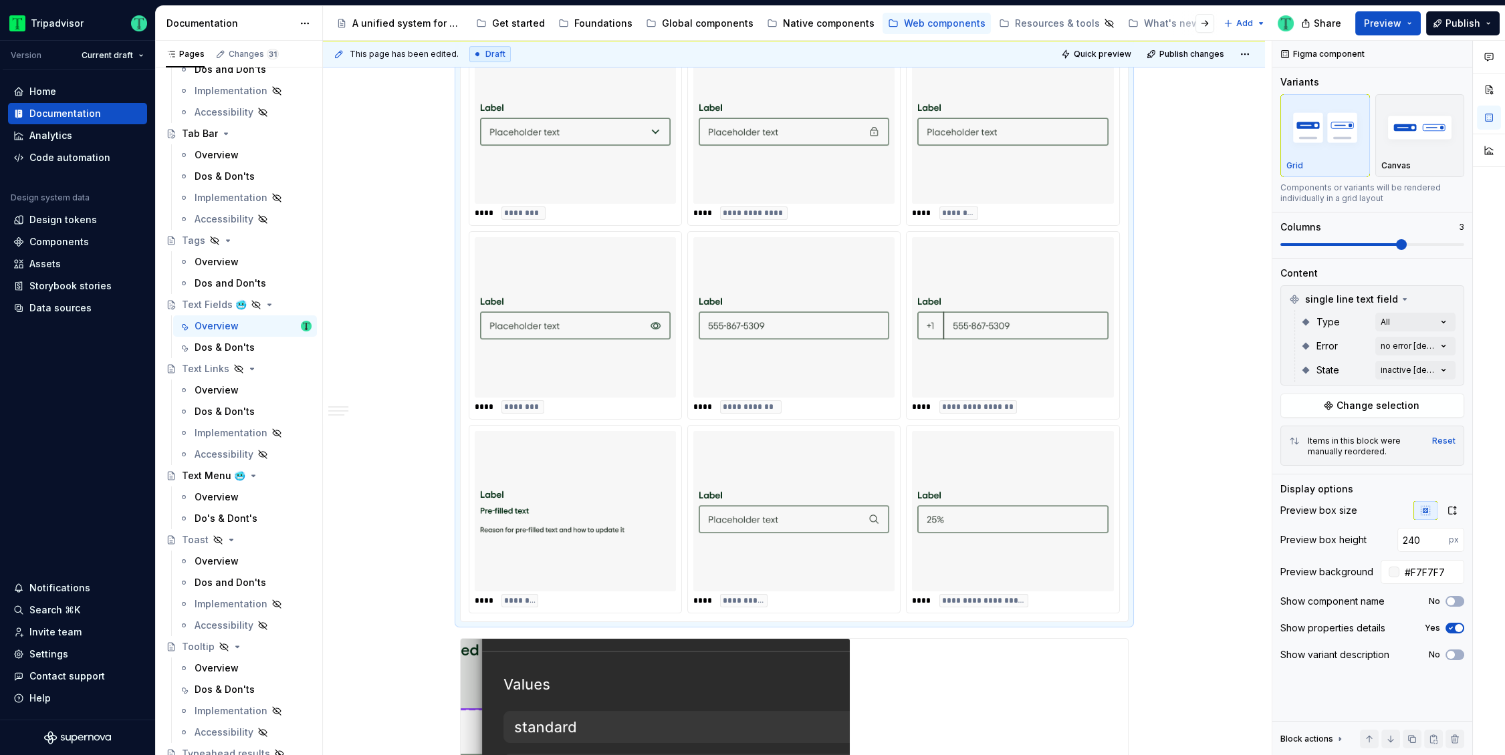
scroll to position [1007, 0]
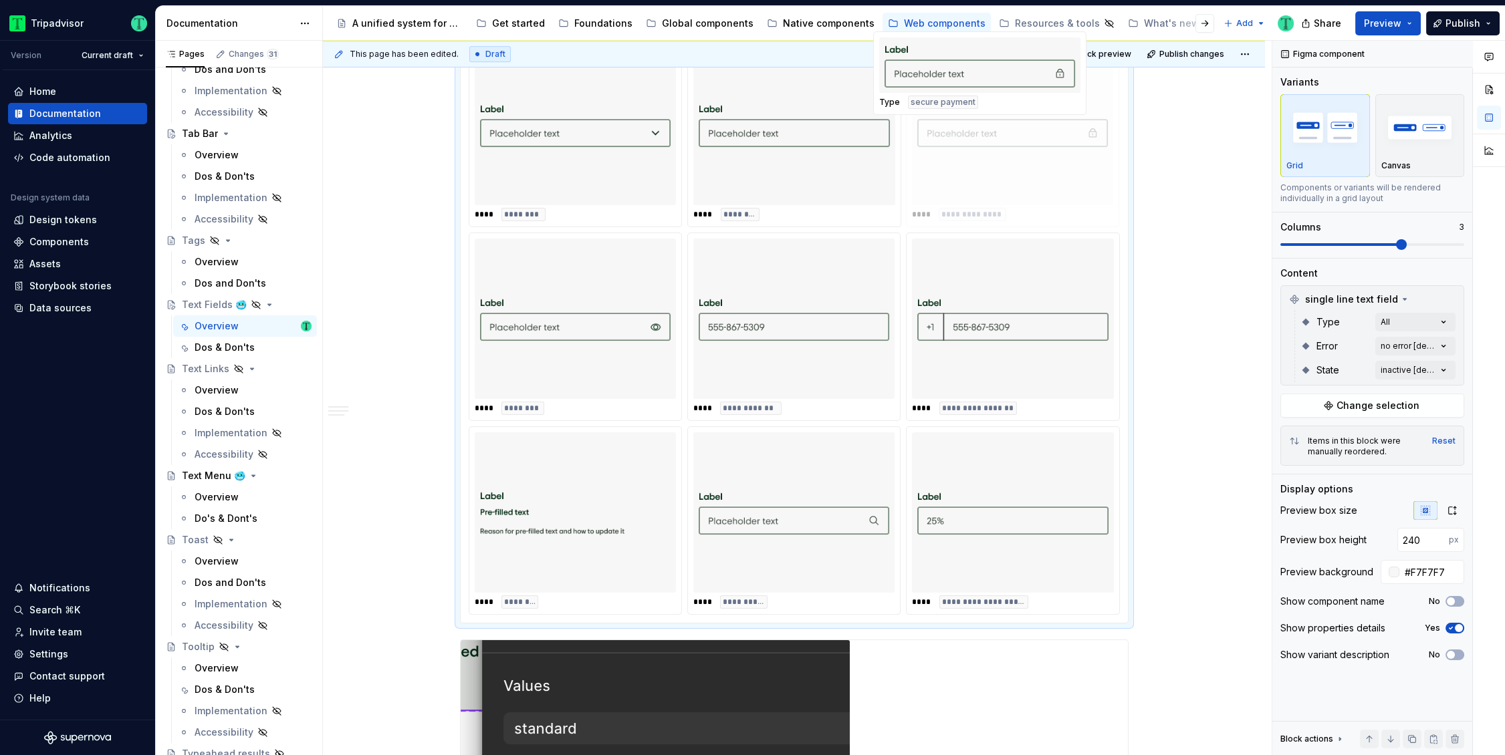
drag, startPoint x: 788, startPoint y: 189, endPoint x: 977, endPoint y: 183, distance: 188.6
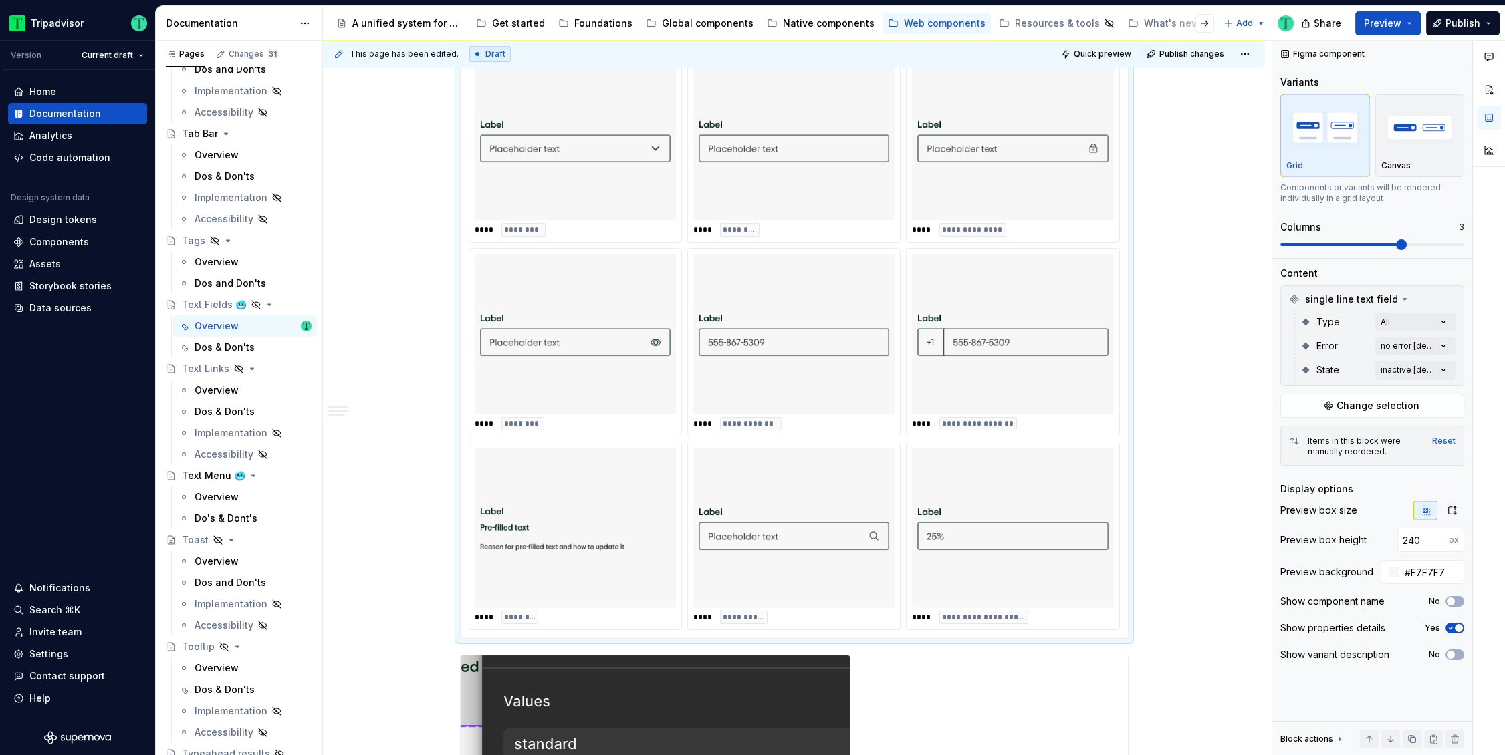
scroll to position [977, 0]
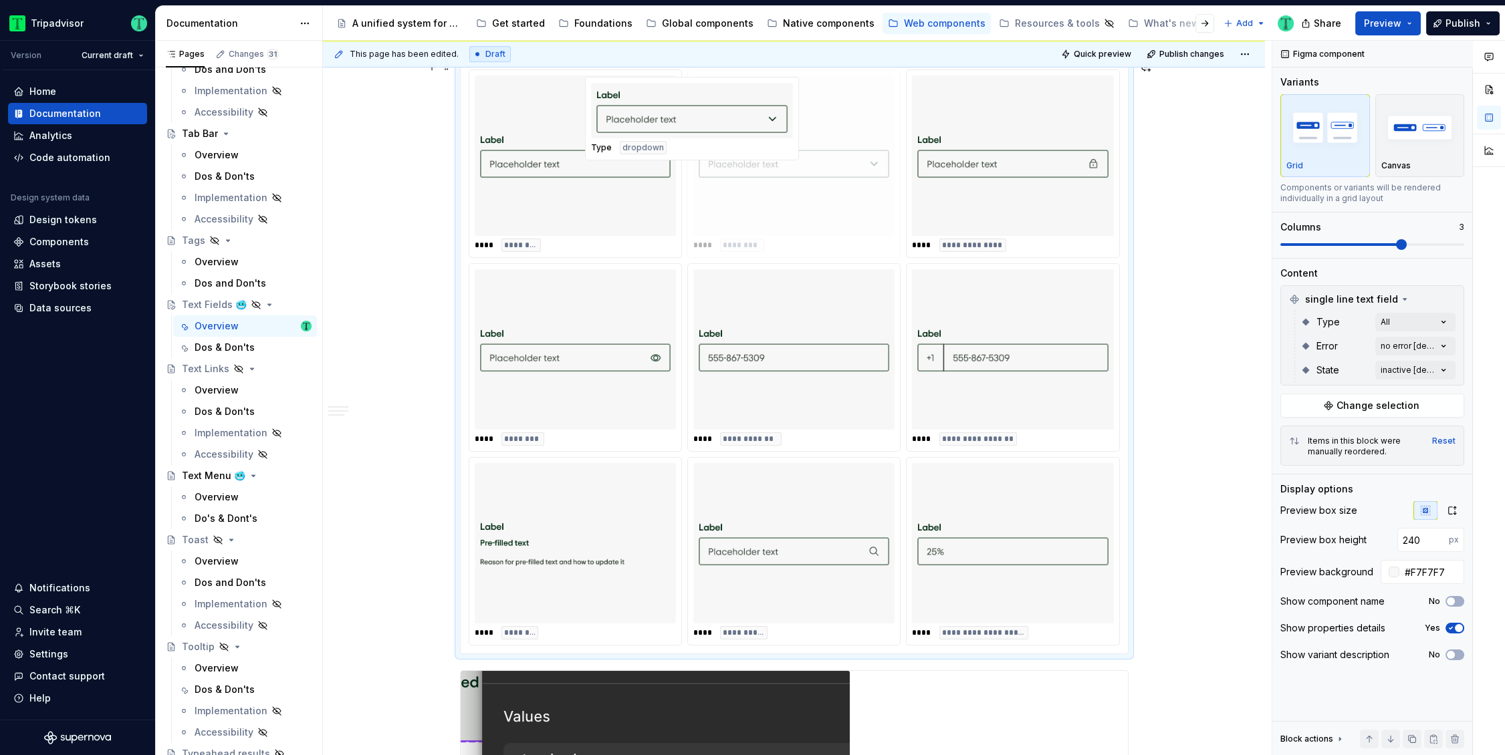
drag, startPoint x: 625, startPoint y: 186, endPoint x: 779, endPoint y: 194, distance: 154.6
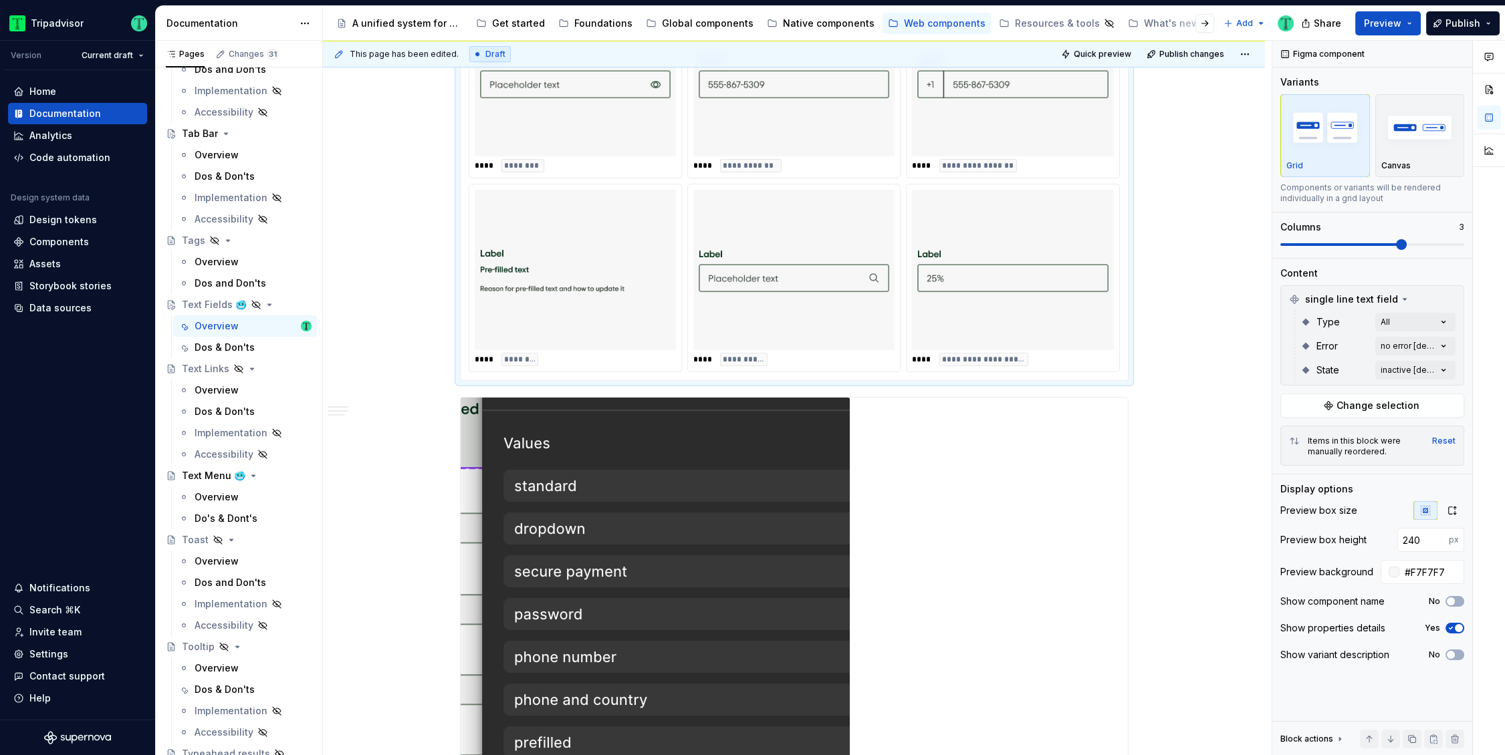
scroll to position [1311, 0]
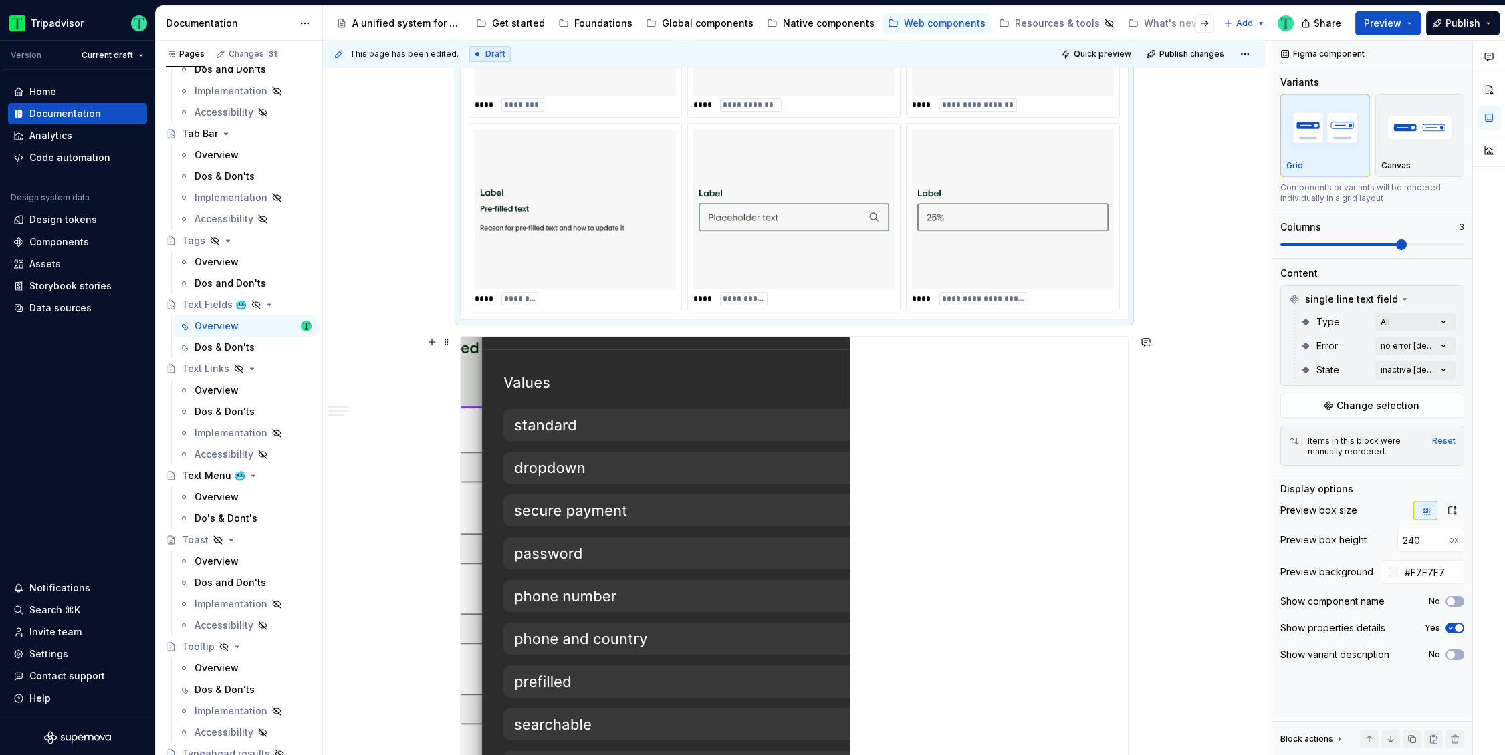
type textarea "*"
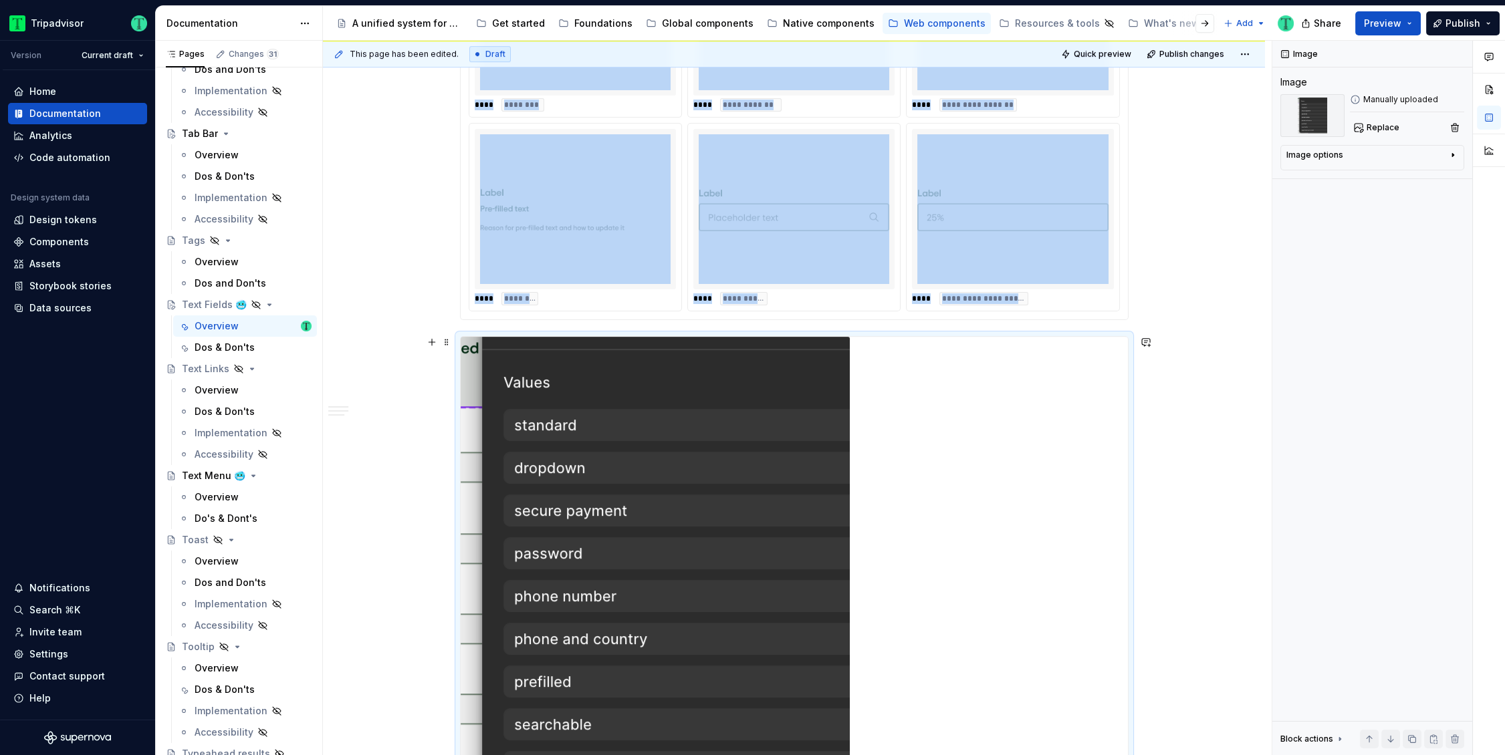
click at [717, 480] on img at bounding box center [655, 575] width 389 height 476
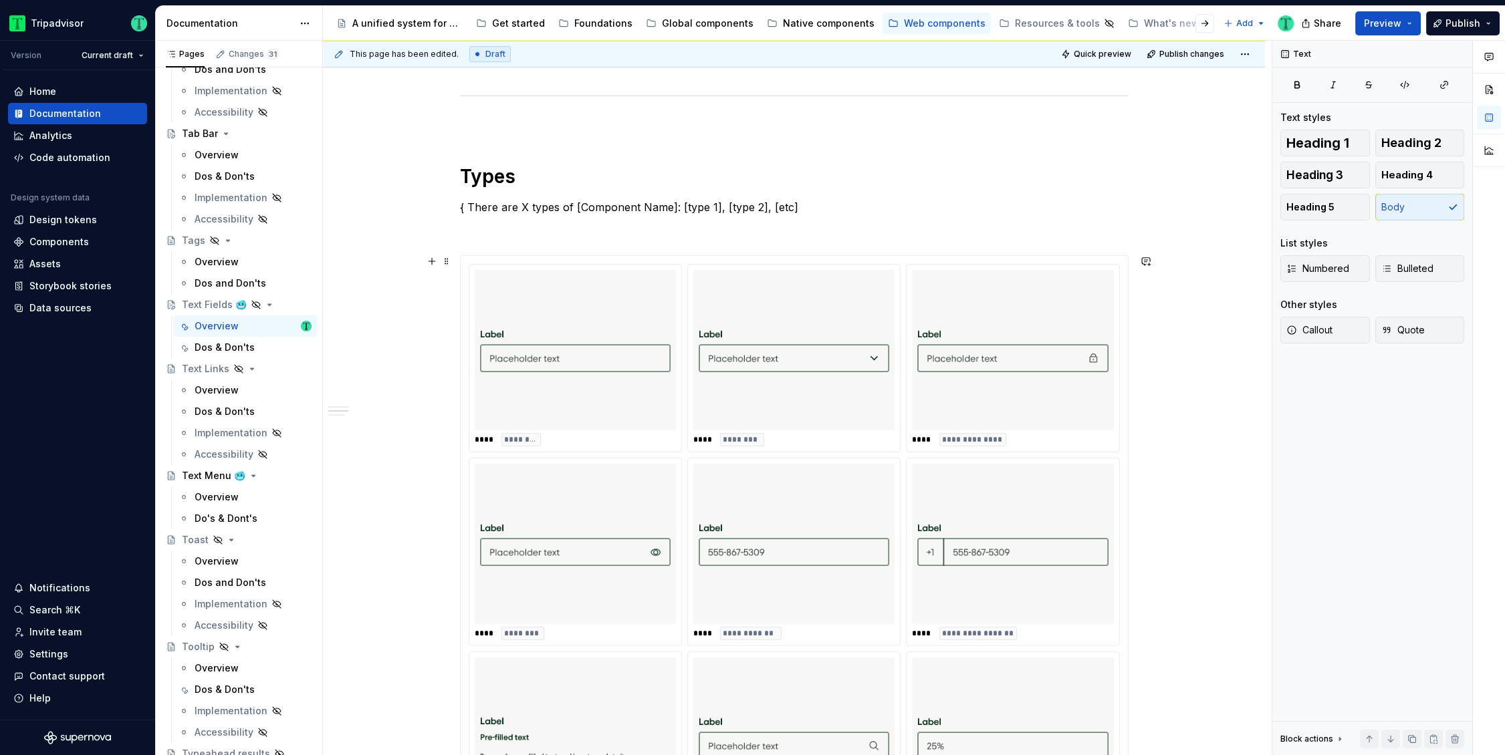
scroll to position [810, 0]
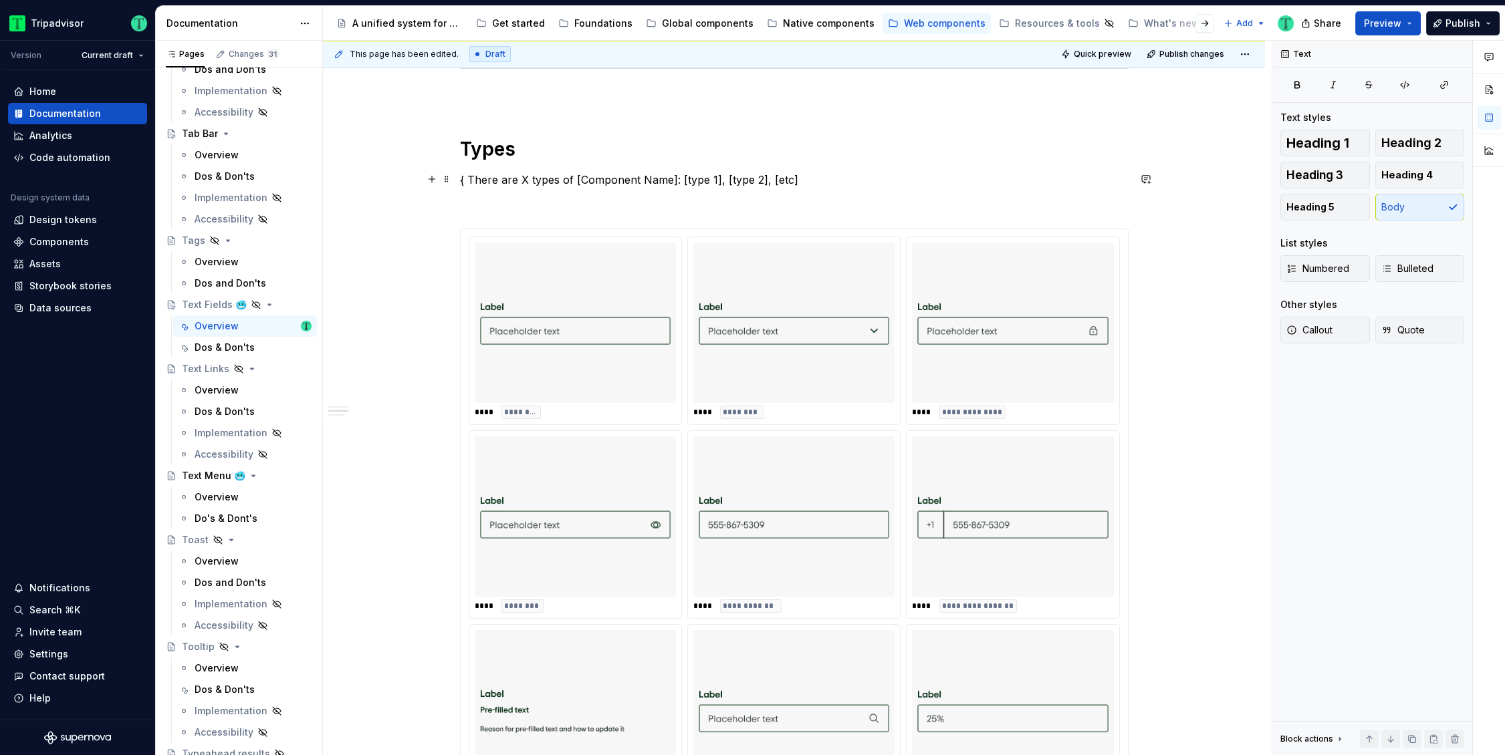
click at [620, 179] on p "{ There are X types of [Component Name]: [type 1], [type 2], [etc]" at bounding box center [794, 180] width 669 height 16
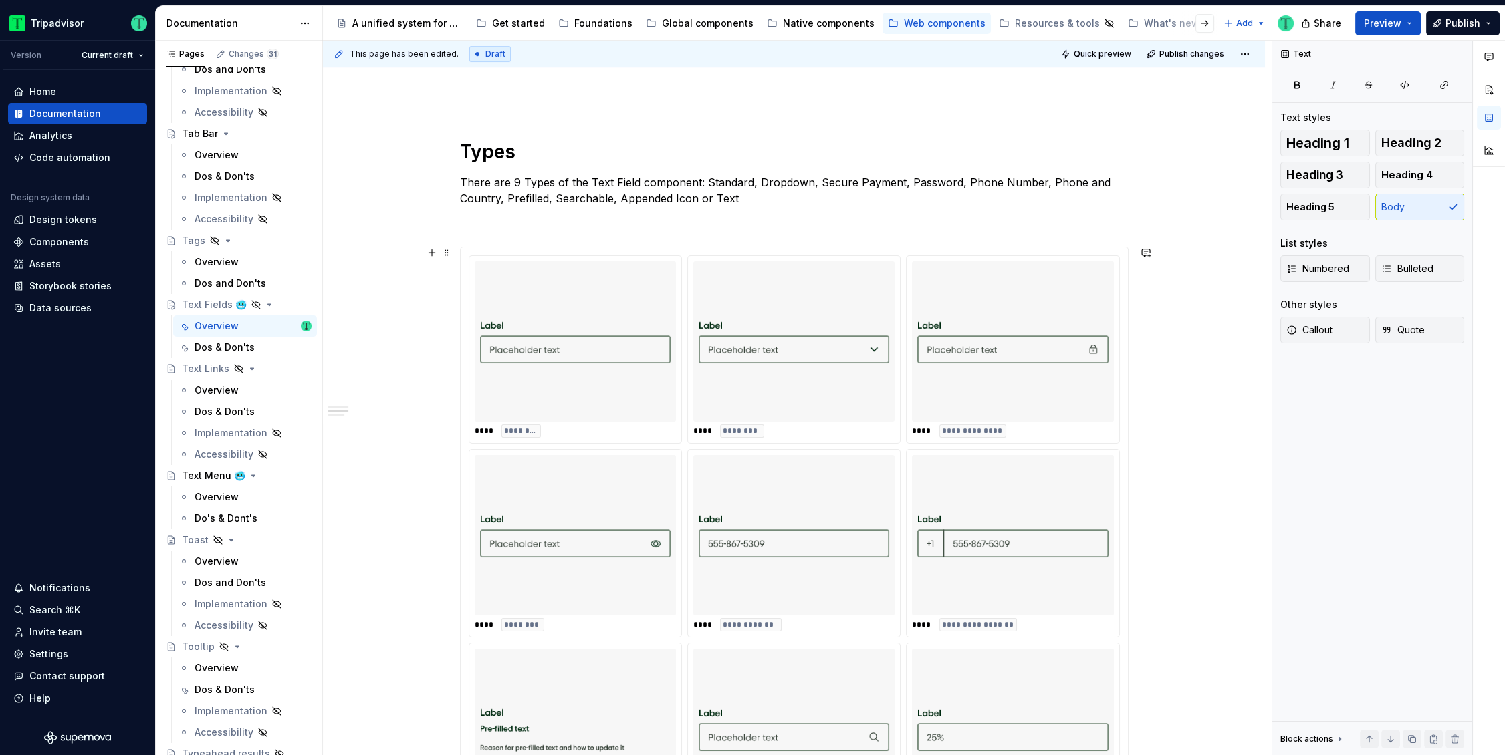
scroll to position [795, 0]
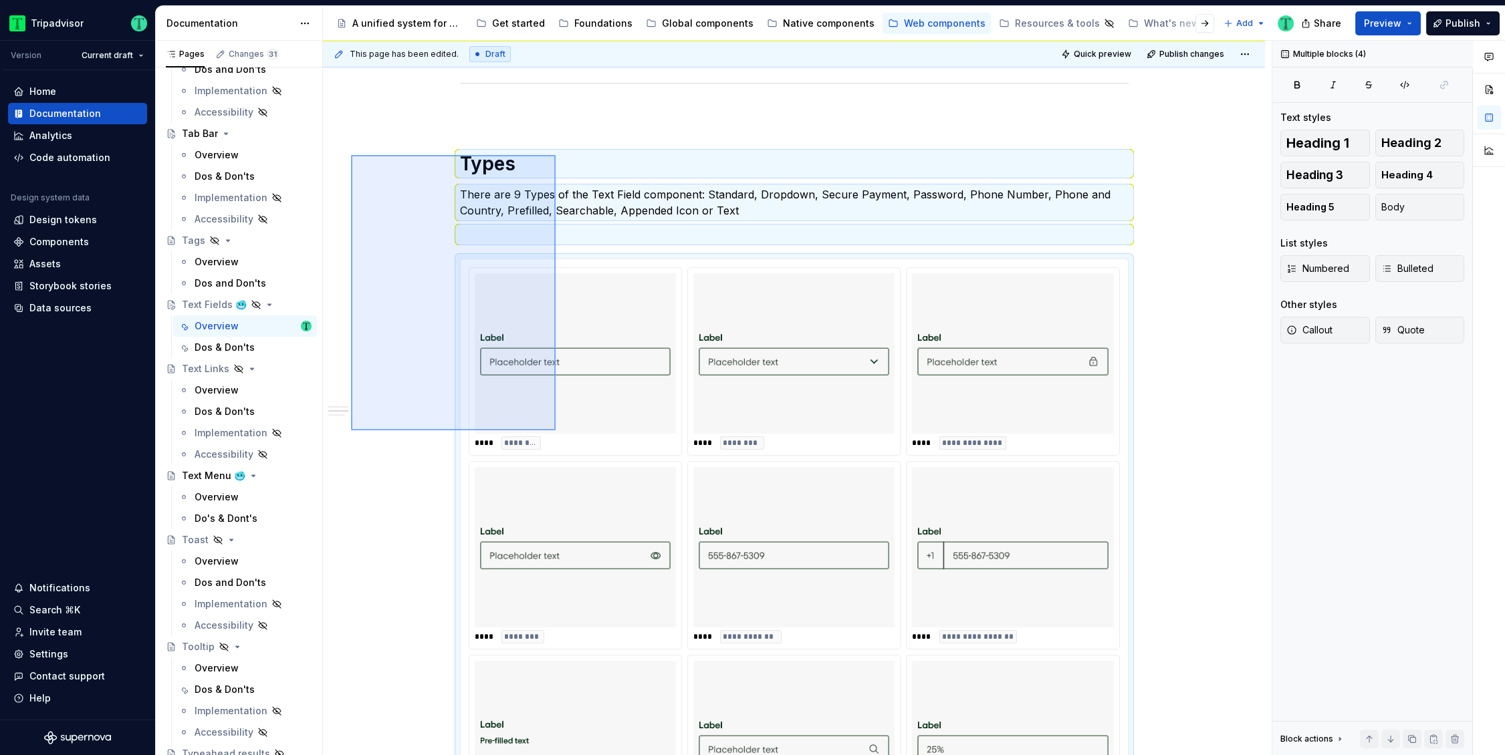
drag, startPoint x: 351, startPoint y: 155, endPoint x: 566, endPoint y: 423, distance: 343.4
click at [556, 430] on div "**********" at bounding box center [797, 398] width 949 height 715
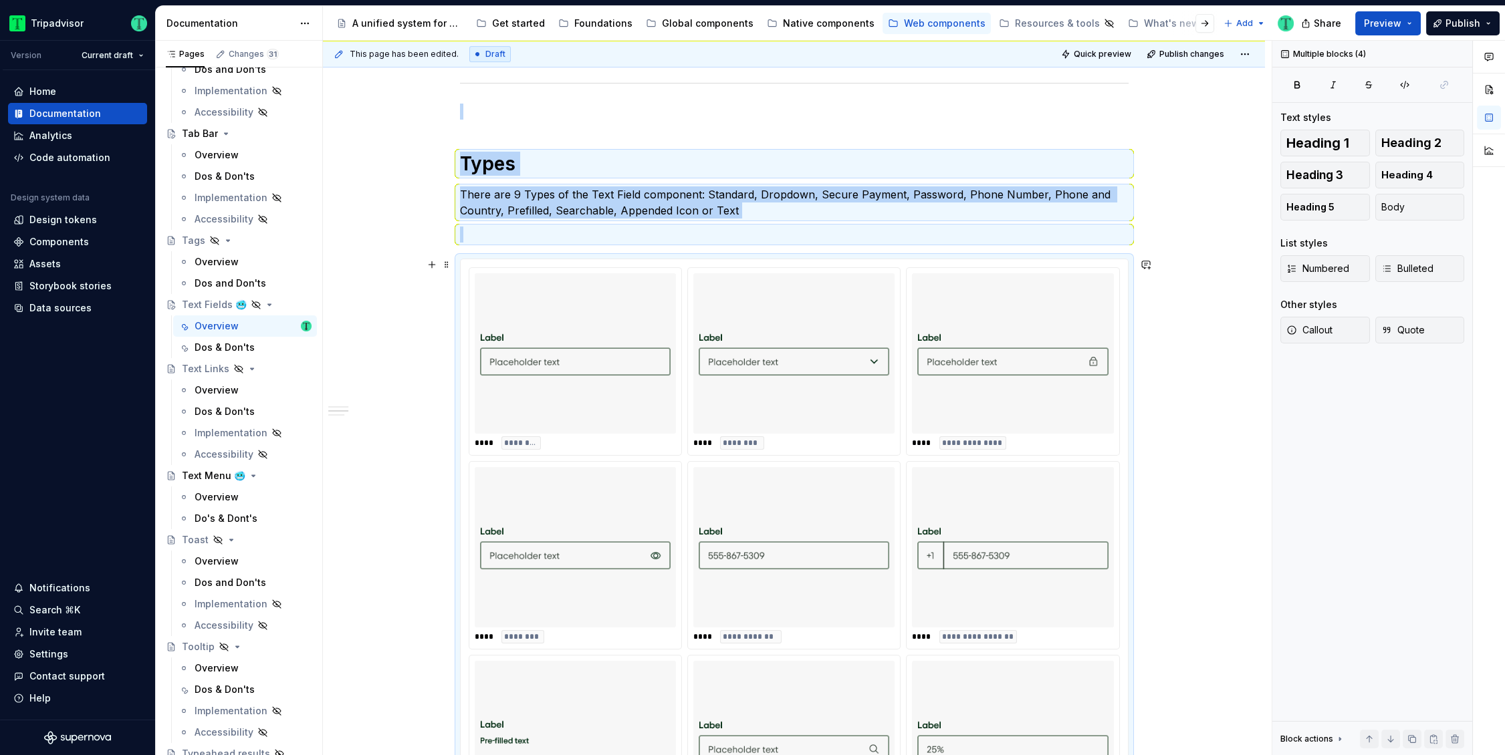
scroll to position [890, 0]
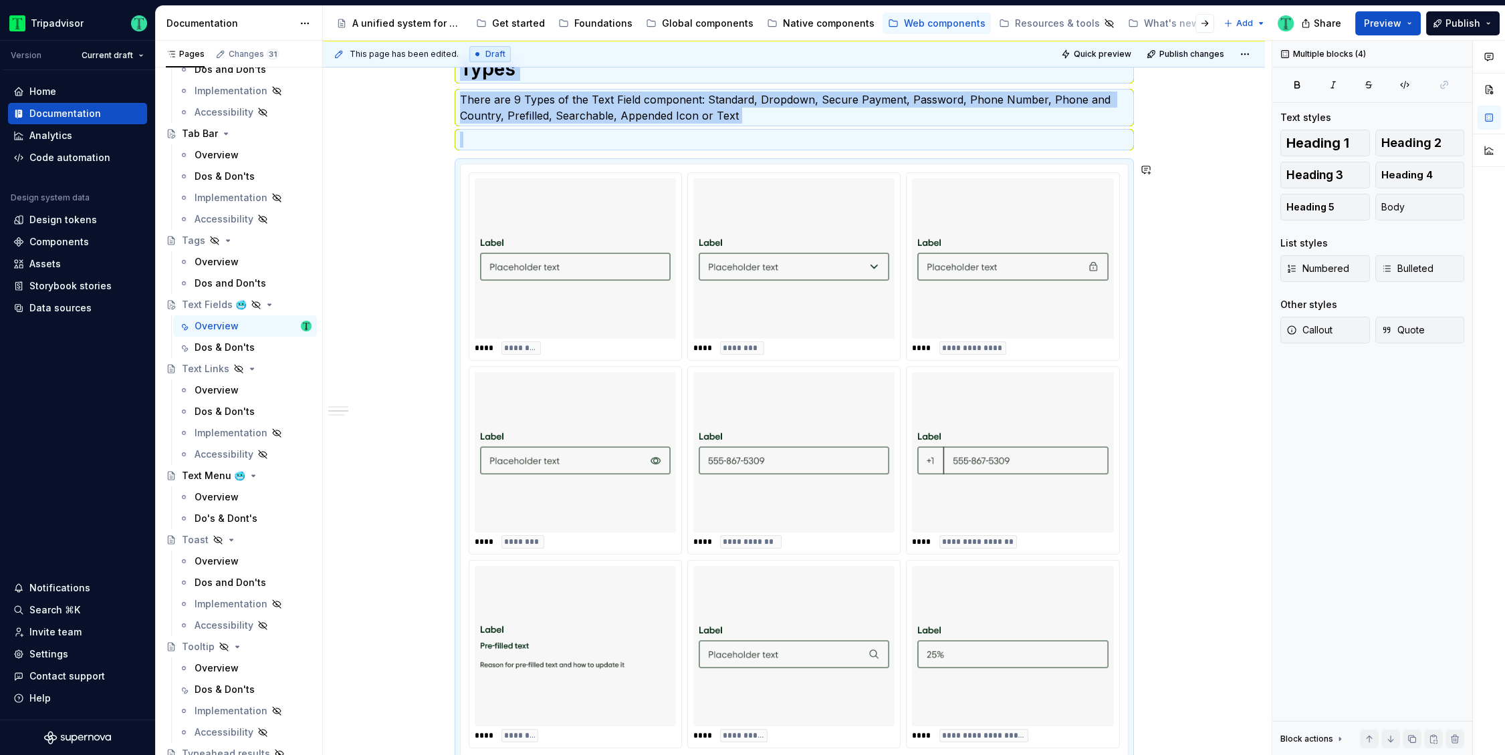
copy div "Types There are 9 Types of the Text Field component: Standard, Dropdown, Secure…"
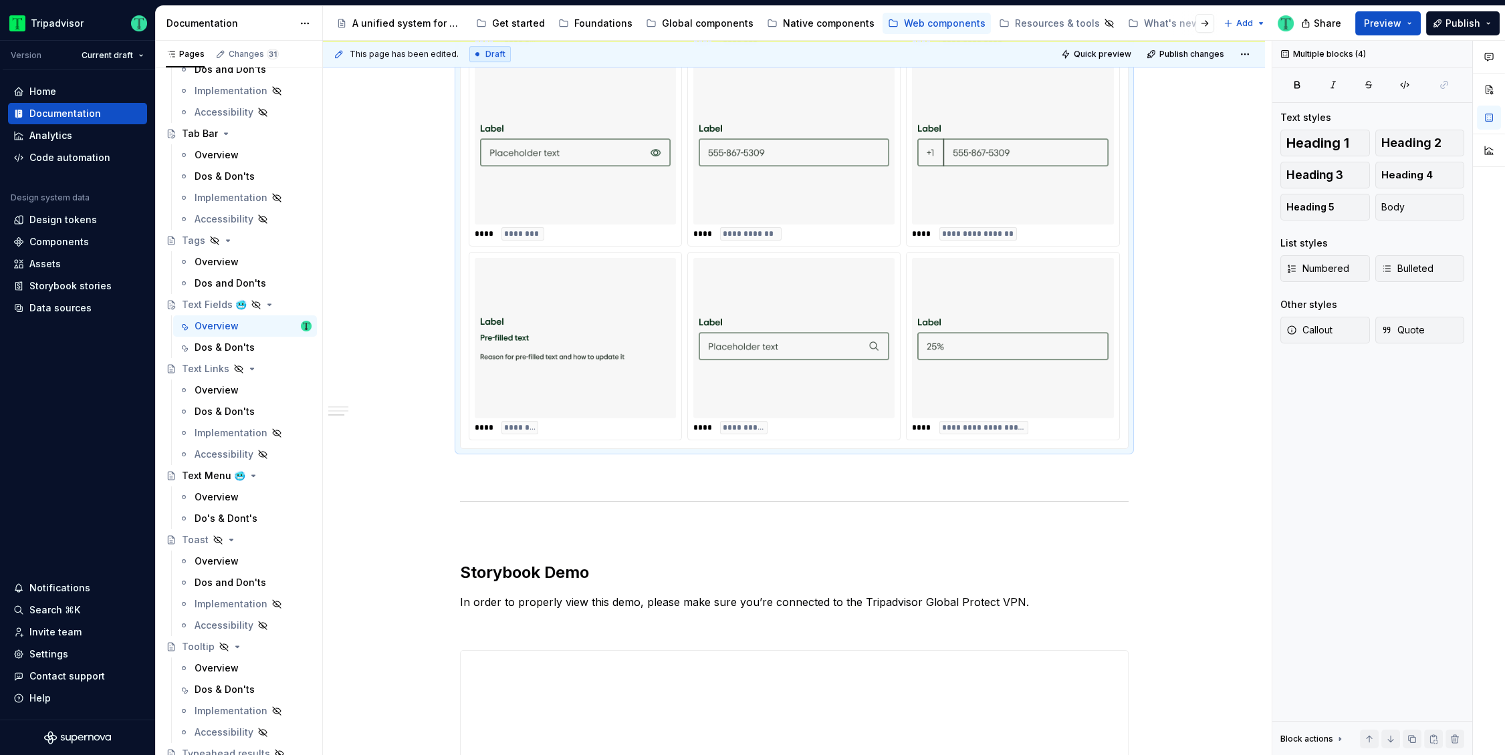
scroll to position [1206, 0]
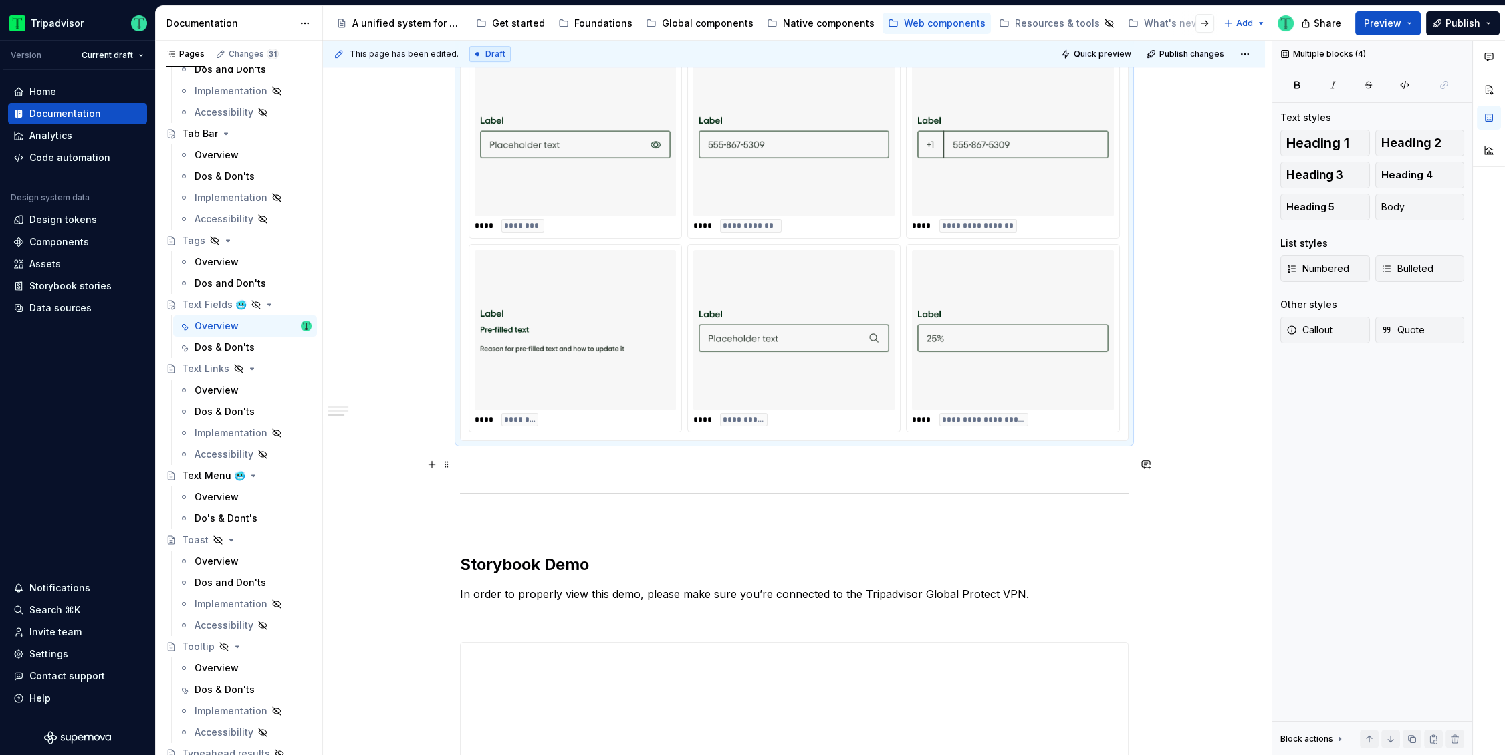
click at [723, 470] on p at bounding box center [794, 465] width 669 height 16
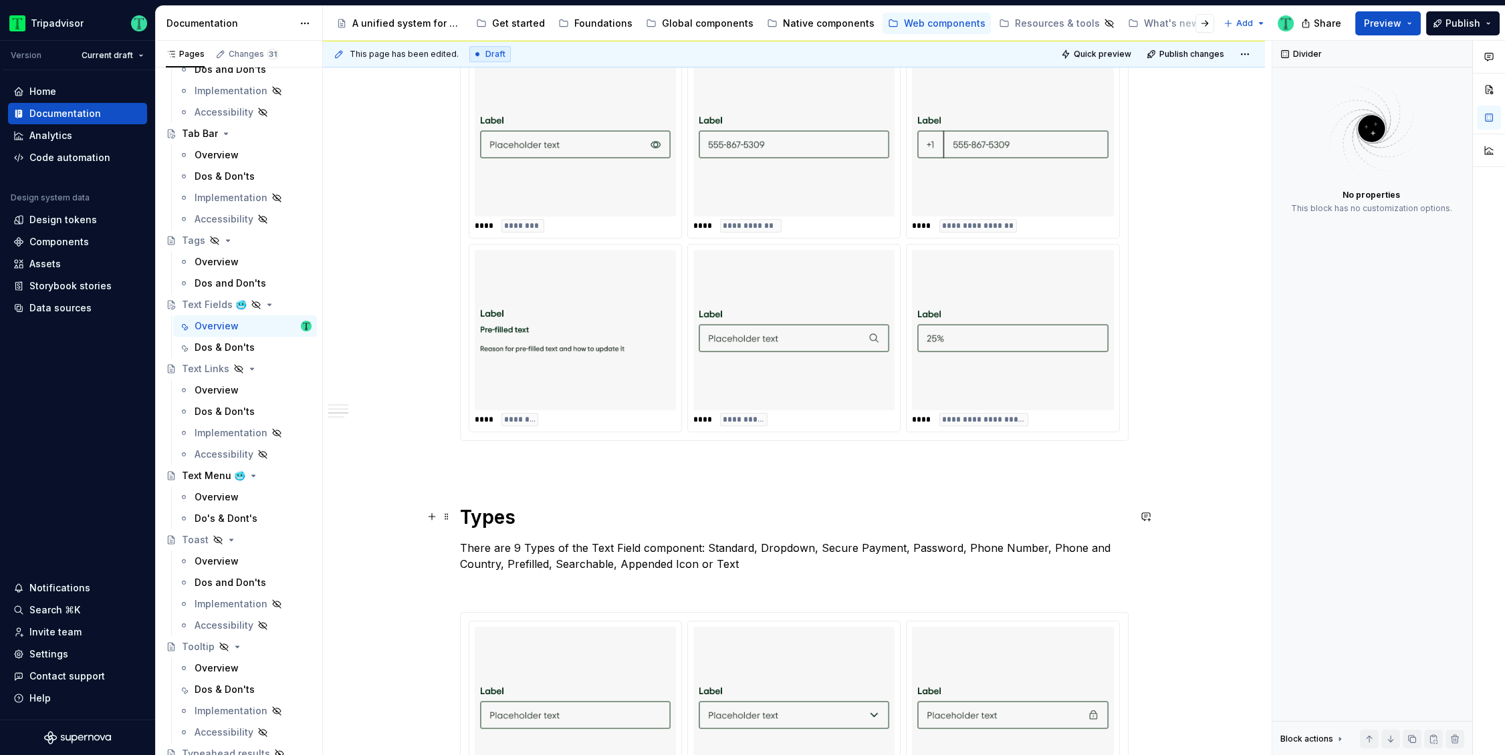
click at [503, 512] on h1 "Types" at bounding box center [794, 517] width 669 height 24
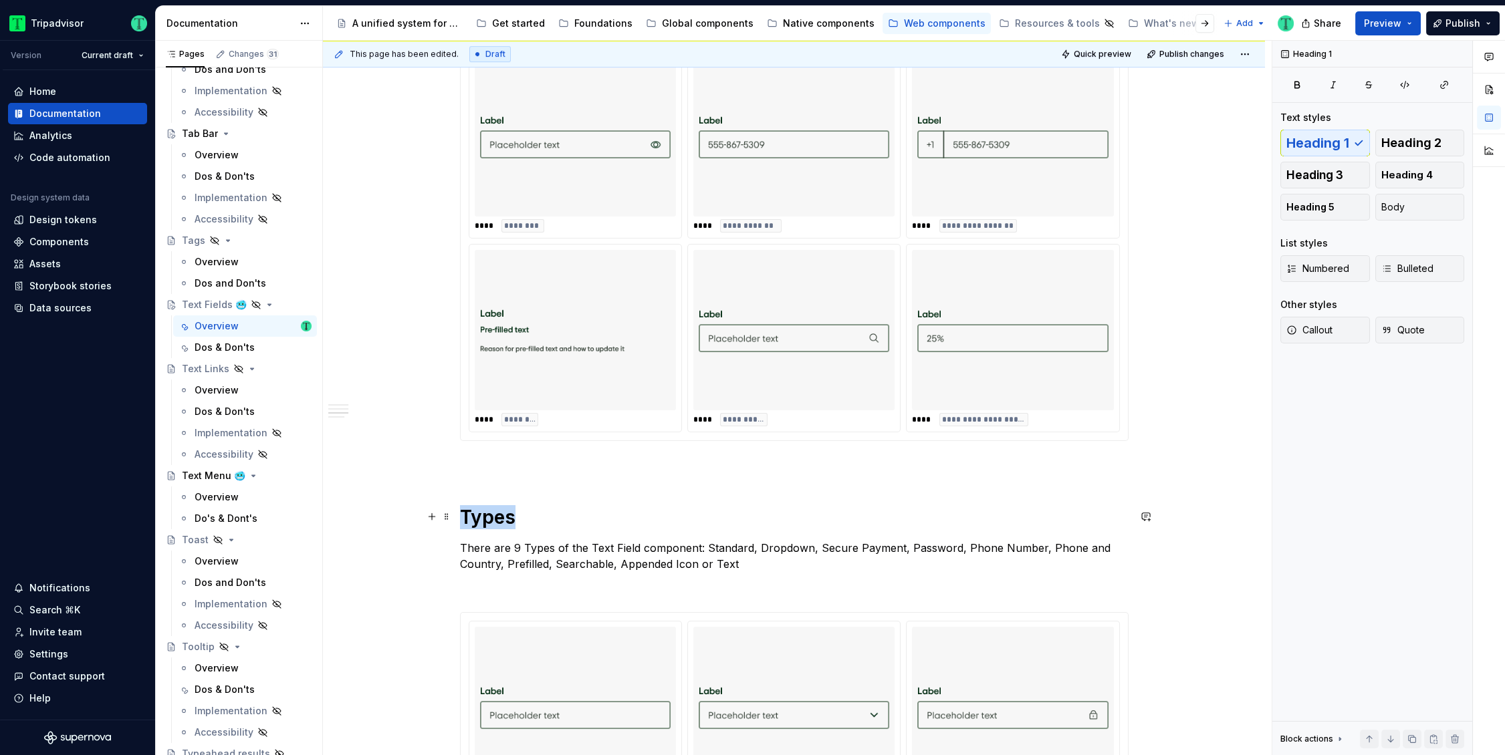
click at [503, 511] on h1 "Types" at bounding box center [794, 517] width 669 height 24
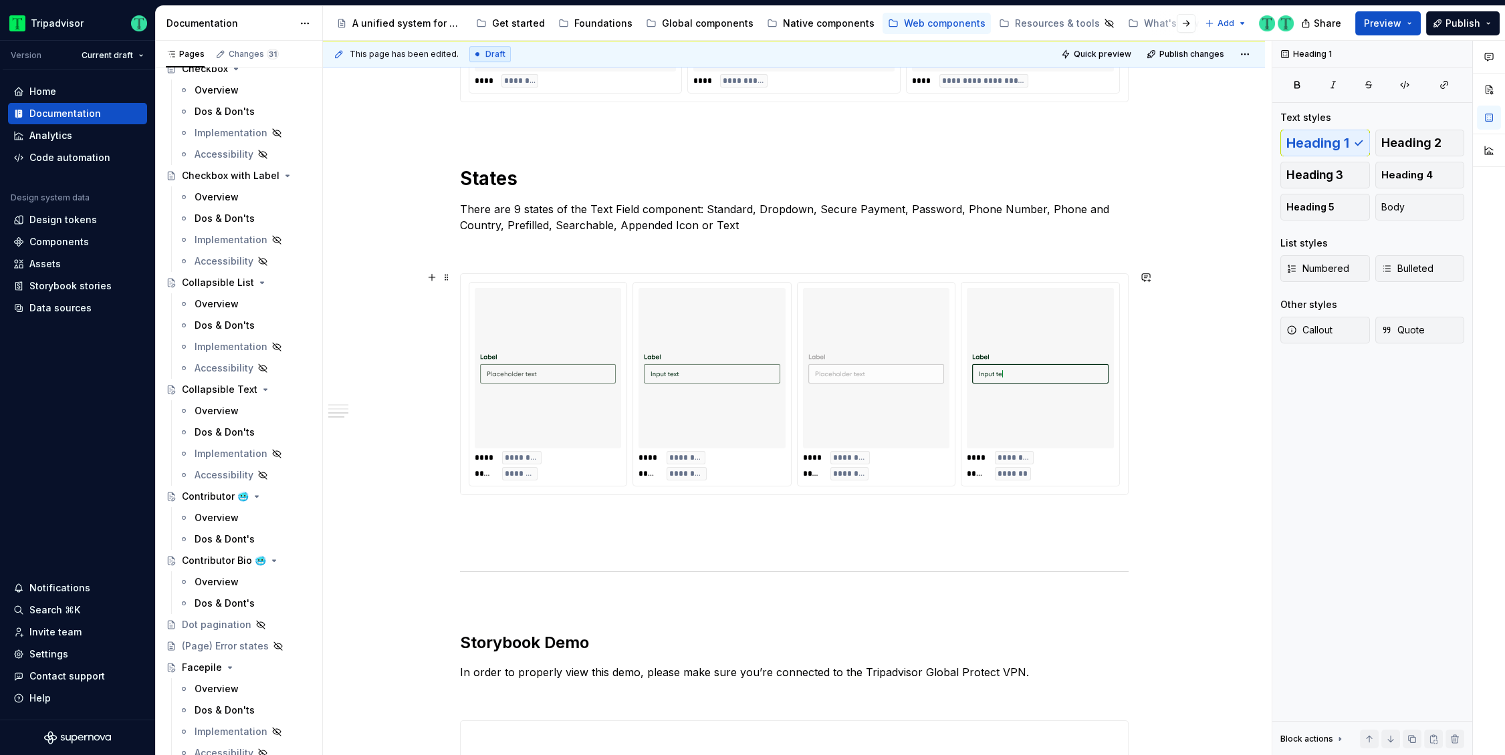
scroll to position [1545, 0]
click at [696, 207] on p "There are 9 states of the Text Field component: Standard, Dropdown, Secure Paym…" at bounding box center [794, 219] width 669 height 32
click at [703, 204] on p "There are 9 states of the Text Field component: Standard, Dropdown, Secure Paym…" at bounding box center [794, 219] width 669 height 32
click at [514, 207] on p "There are 9 states of the Text Field component: Standard, Dropdown, Secure Paym…" at bounding box center [794, 219] width 669 height 32
click at [1026, 395] on img at bounding box center [1040, 370] width 136 height 150
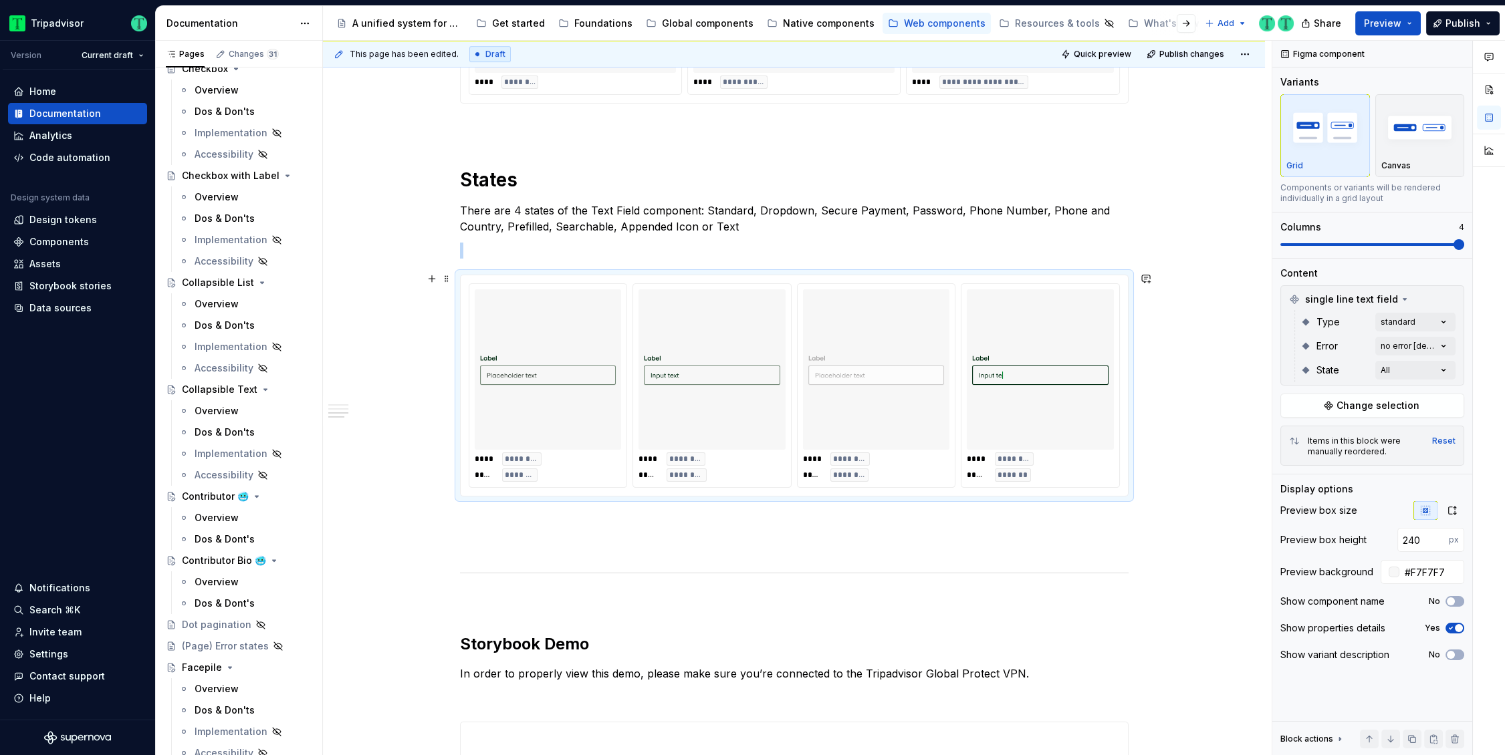
type textarea "*"
click at [1399, 374] on div "Comments Open comments No comments yet Select ‘Comment’ from the block context …" at bounding box center [1388, 398] width 233 height 715
click at [1217, 356] on html "Tripadvisor Version Current draft Home Documentation Analytics Code automation …" at bounding box center [752, 377] width 1505 height 755
click at [1068, 413] on img at bounding box center [1040, 370] width 136 height 150
click at [1407, 344] on div "Comments Open comments No comments yet Select ‘Comment’ from the block context …" at bounding box center [1388, 398] width 233 height 715
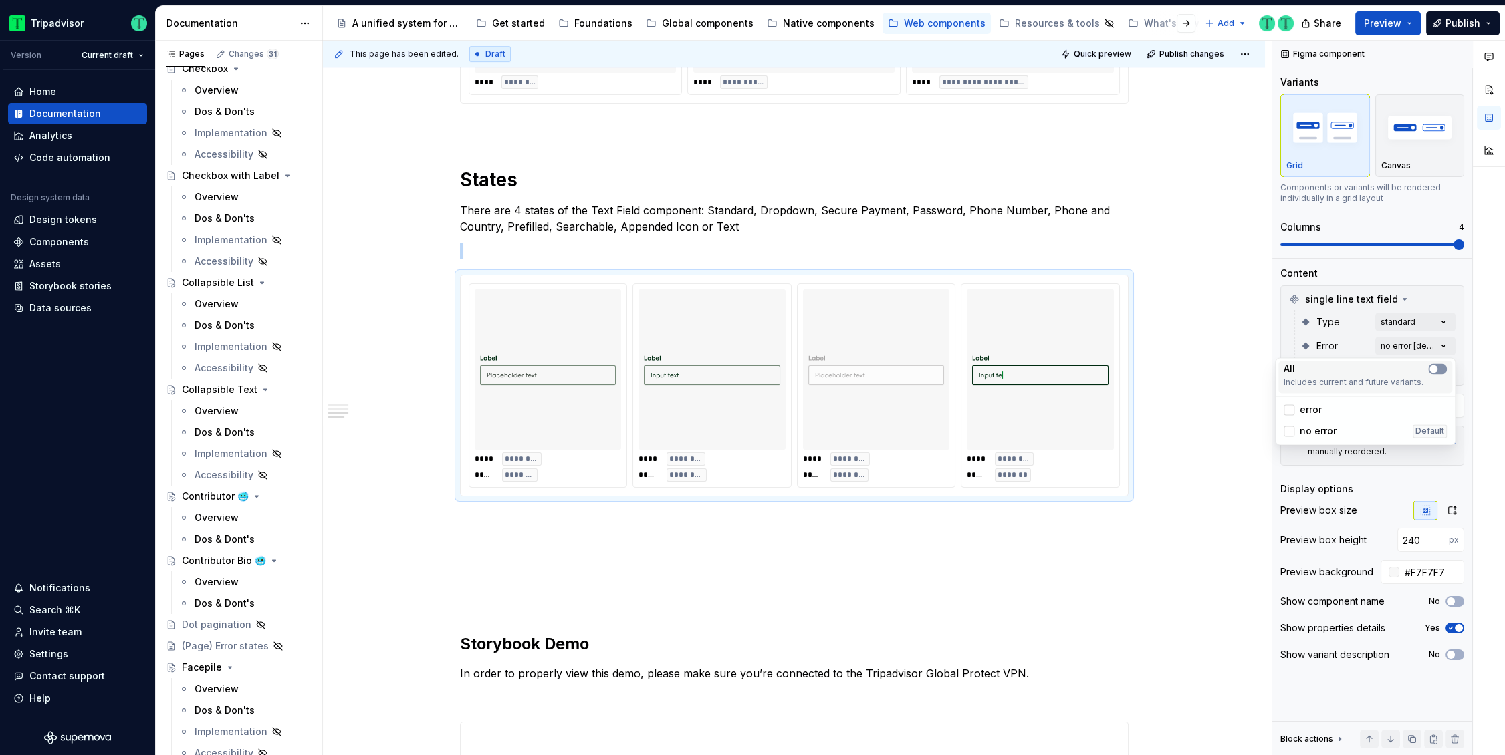
click at [1434, 368] on span "button" at bounding box center [1433, 369] width 8 height 8
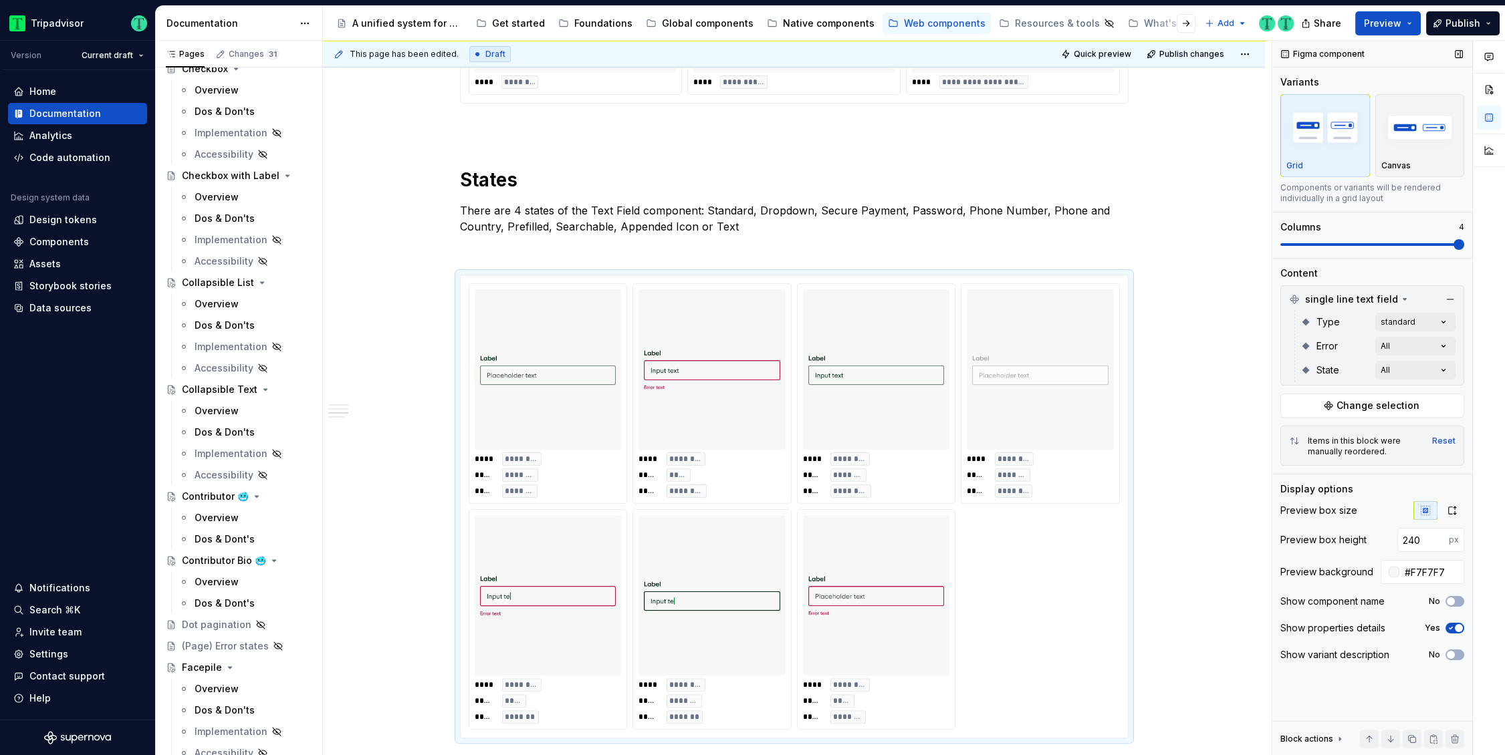
drag, startPoint x: 1458, startPoint y: 245, endPoint x: 1424, endPoint y: 239, distance: 34.6
click at [1424, 239] on div "Comments Open comments No comments yet Select ‘Comment’ from the block context …" at bounding box center [1388, 398] width 233 height 715
drag, startPoint x: 1455, startPoint y: 243, endPoint x: 1403, endPoint y: 256, distance: 53.7
click at [1340, 249] on div "Figma component Variants Grid Canvas Components or variants will be rendered in…" at bounding box center [1372, 398] width 200 height 715
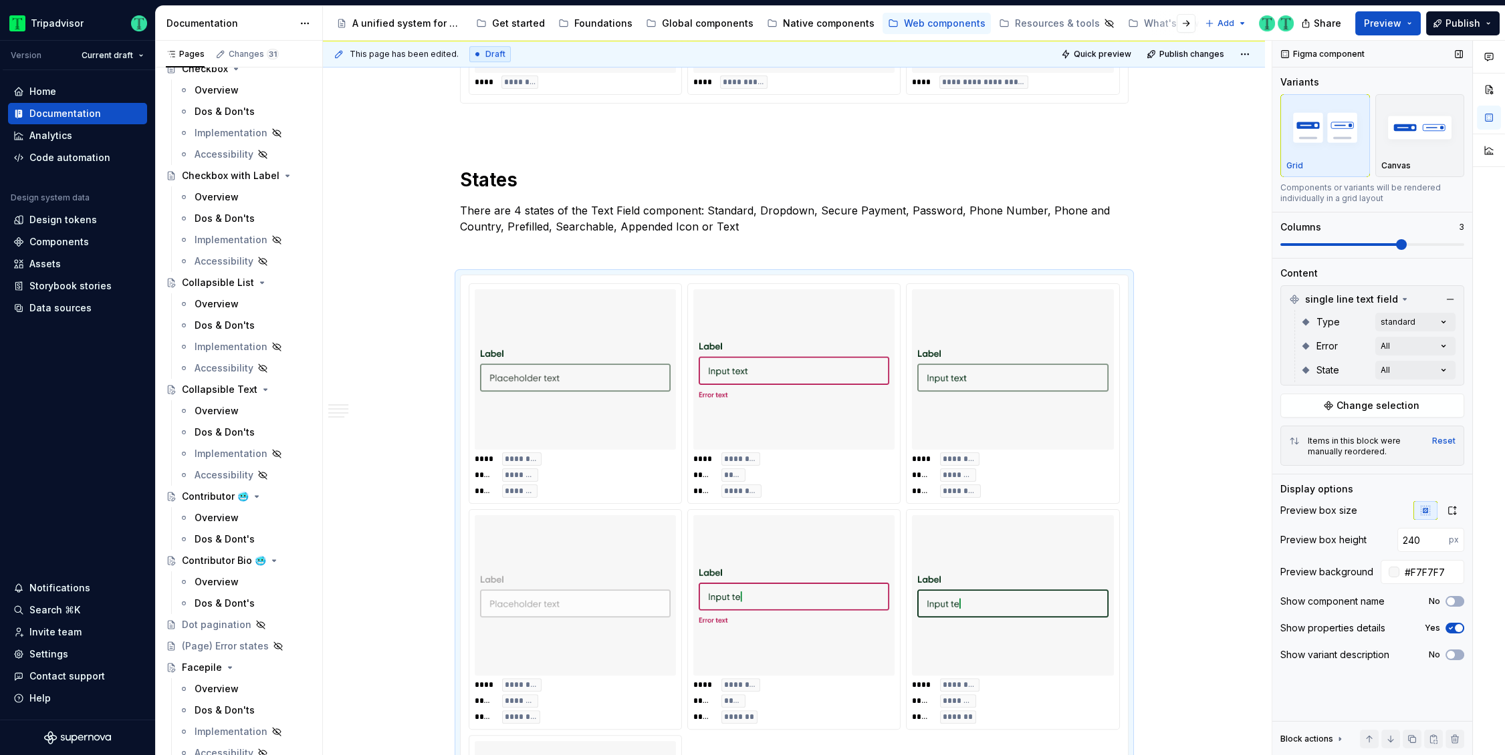
click at [1393, 245] on span at bounding box center [1341, 244] width 122 height 3
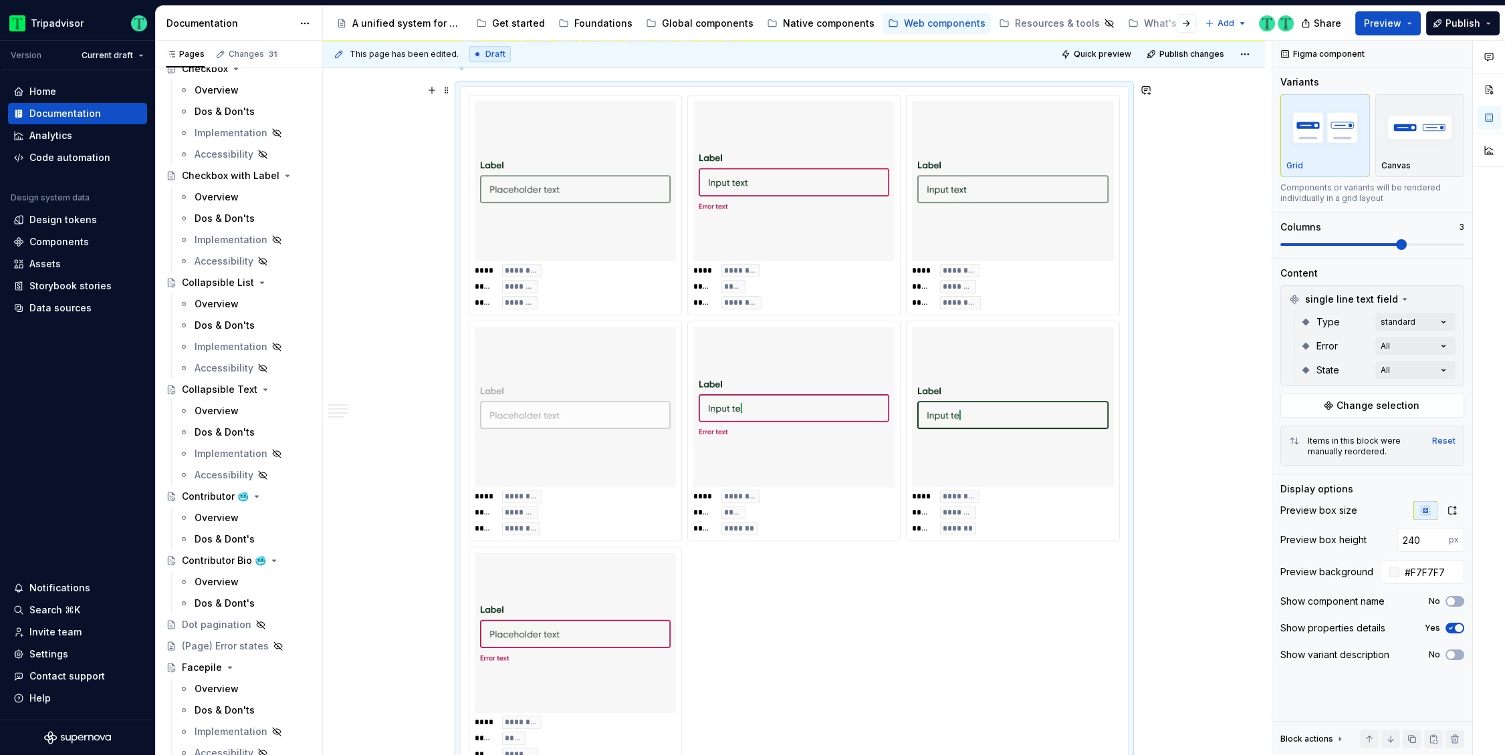
scroll to position [1685, 0]
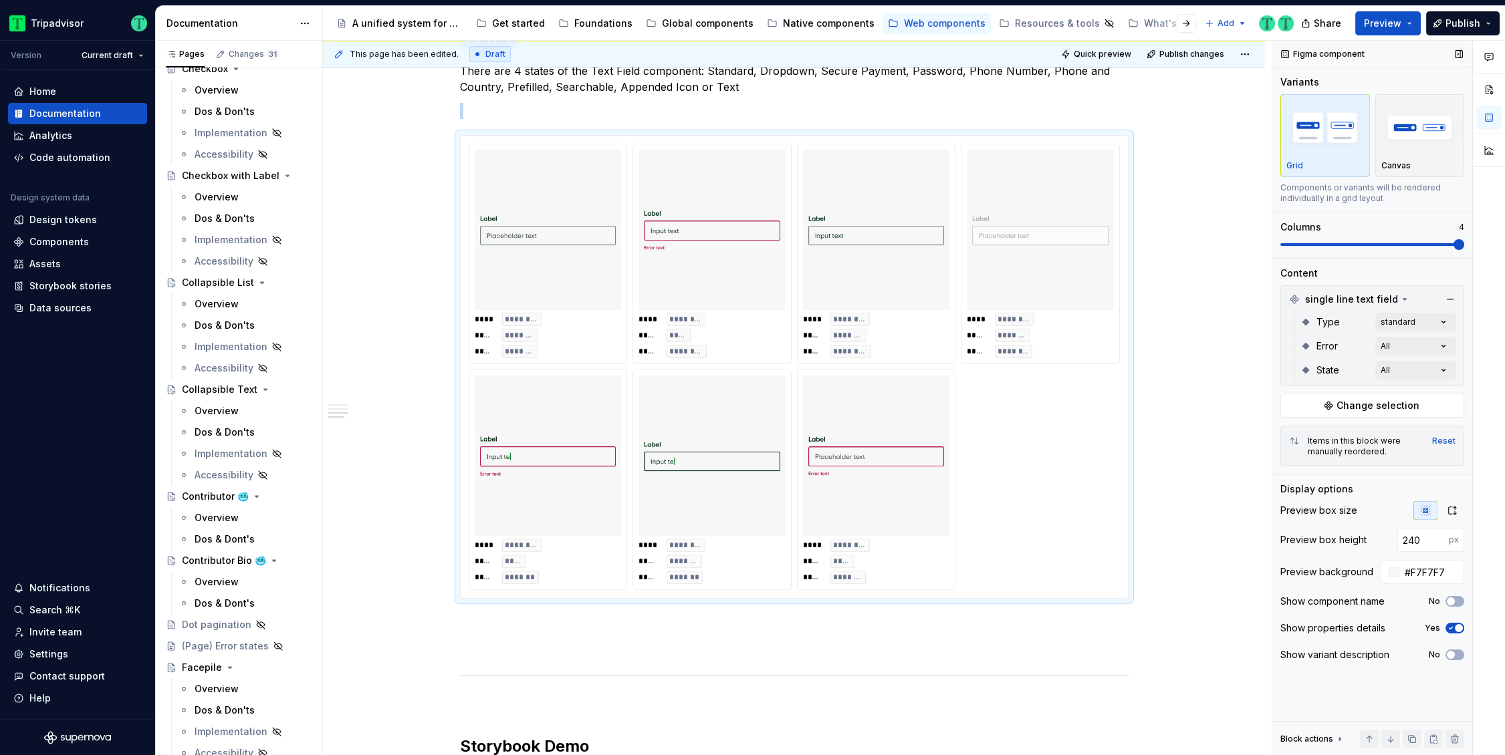
click at [1464, 248] on span at bounding box center [1458, 244] width 11 height 11
click at [735, 340] on div "**** ******** ***** ***** ***** *********" at bounding box center [711, 335] width 147 height 45
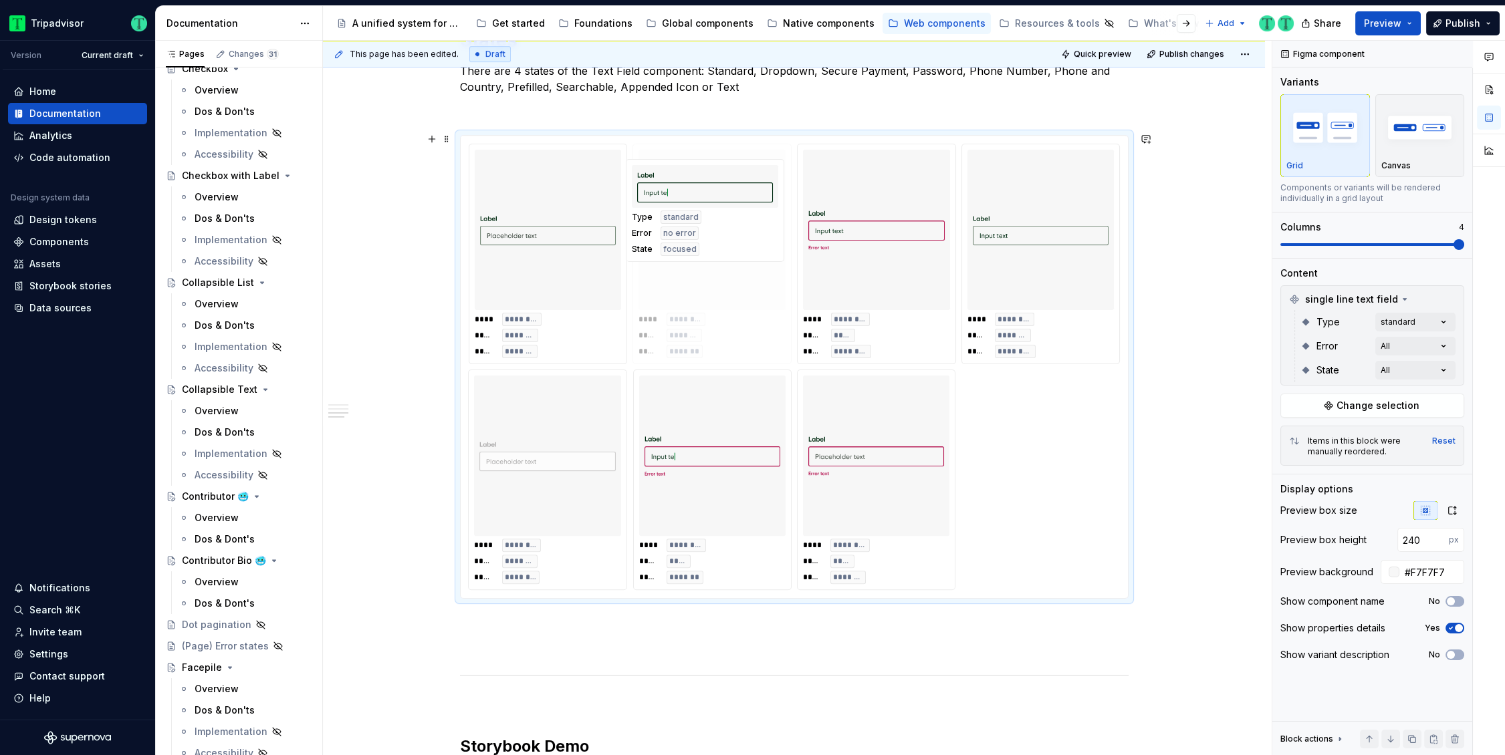
drag, startPoint x: 726, startPoint y: 509, endPoint x: 725, endPoint y: 309, distance: 199.9
click at [725, 309] on body "Tripadvisor Version Current draft Home Documentation Analytics Code automation …" at bounding box center [752, 377] width 1505 height 755
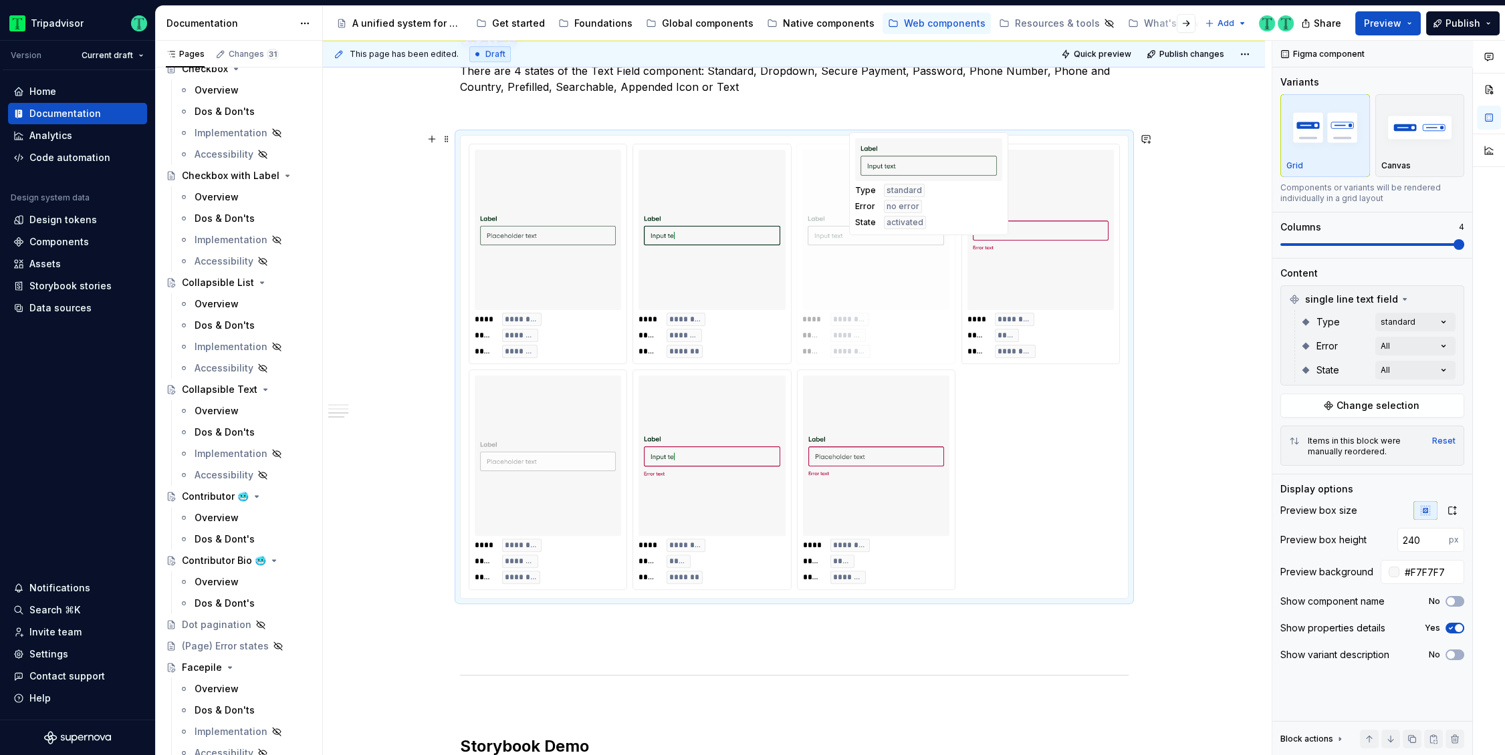
drag, startPoint x: 1024, startPoint y: 322, endPoint x: 921, endPoint y: 310, distance: 103.1
click at [913, 312] on body "Tripadvisor Version Current draft Home Documentation Analytics Code automation …" at bounding box center [752, 377] width 1505 height 755
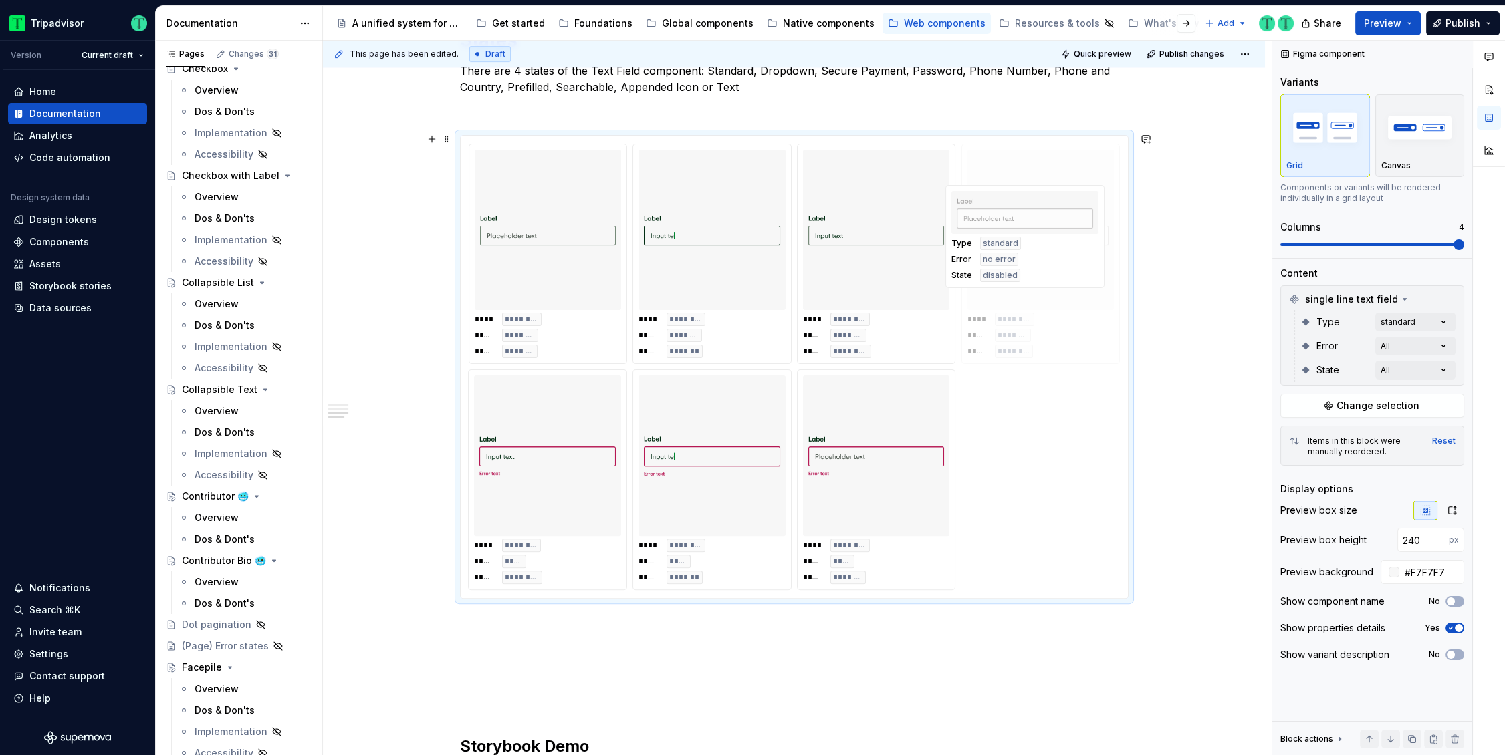
drag, startPoint x: 580, startPoint y: 479, endPoint x: 1048, endPoint y: 308, distance: 498.3
click at [1048, 308] on body "Tripadvisor Version Current draft Home Documentation Analytics Code automation …" at bounding box center [752, 377] width 1505 height 755
click at [1401, 320] on div "Comments Open comments No comments yet Select ‘Comment’ from the block context …" at bounding box center [1388, 398] width 233 height 715
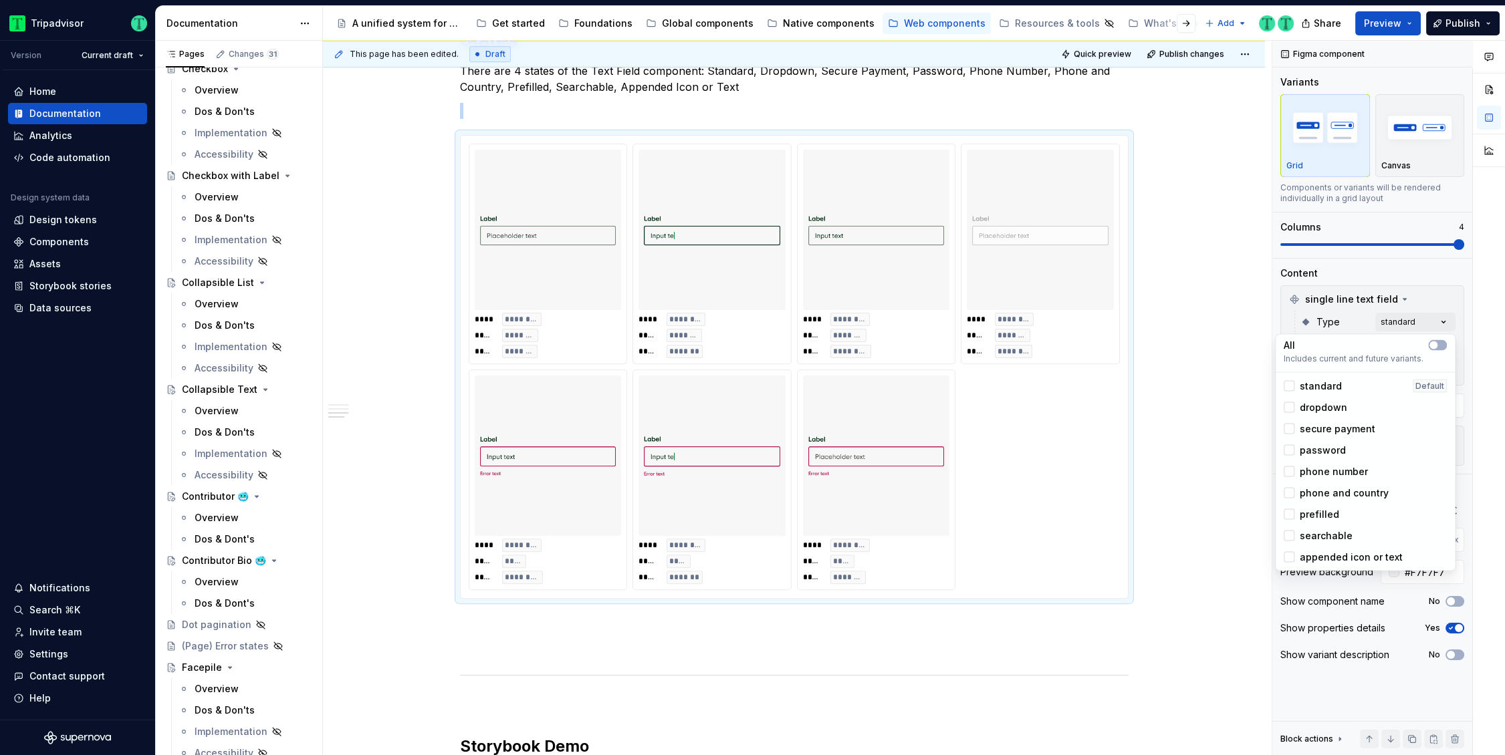
click at [1402, 320] on div "Comments Open comments No comments yet Select ‘Comment’ from the block context …" at bounding box center [1388, 398] width 233 height 715
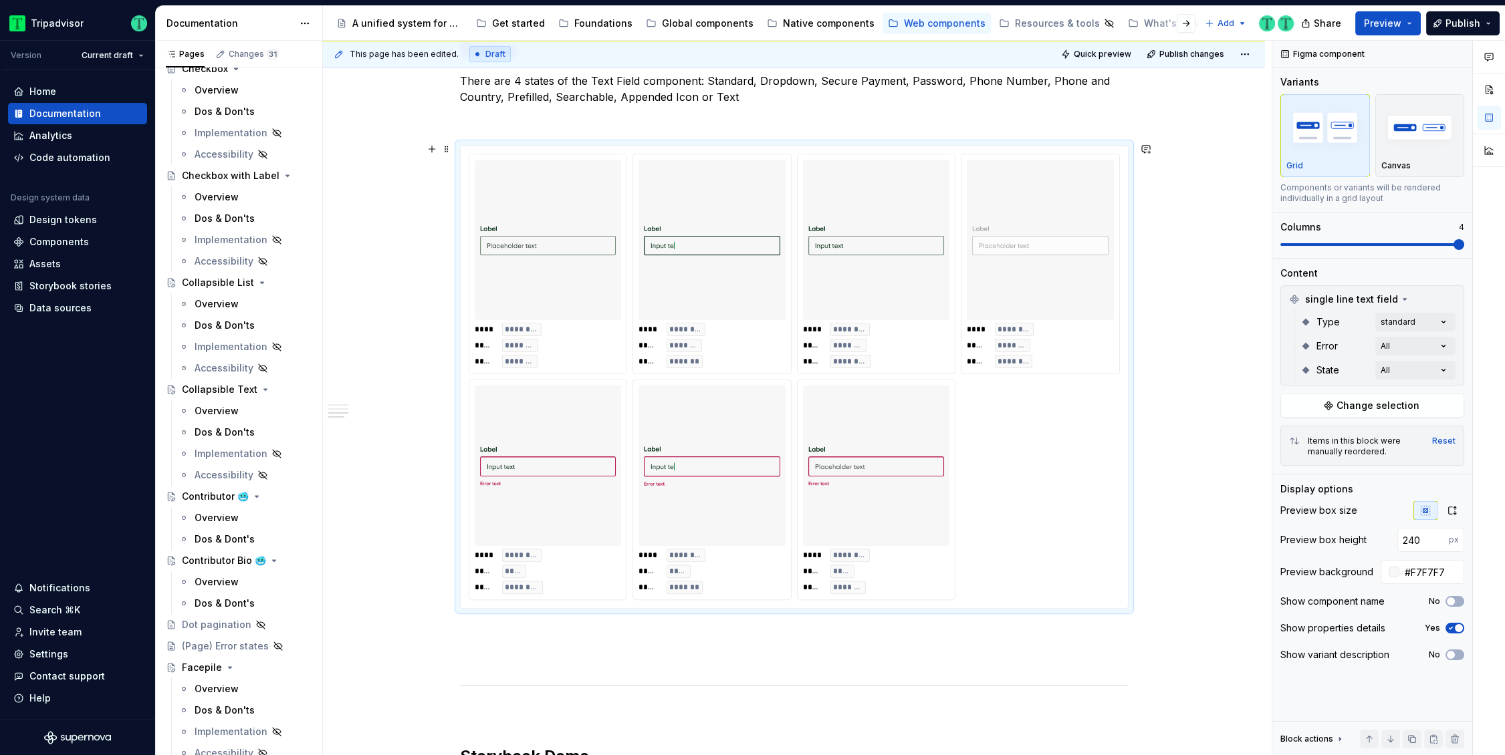
scroll to position [1675, 0]
drag, startPoint x: 879, startPoint y: 487, endPoint x: 560, endPoint y: 493, distance: 319.6
click at [544, 491] on body "Tripadvisor Version Current draft Home Documentation Analytics Code automation …" at bounding box center [752, 377] width 1505 height 755
drag, startPoint x: 882, startPoint y: 511, endPoint x: 742, endPoint y: 511, distance: 140.4
click at [737, 511] on body "Tripadvisor Version Current draft Home Documentation Analytics Code automation …" at bounding box center [752, 377] width 1505 height 755
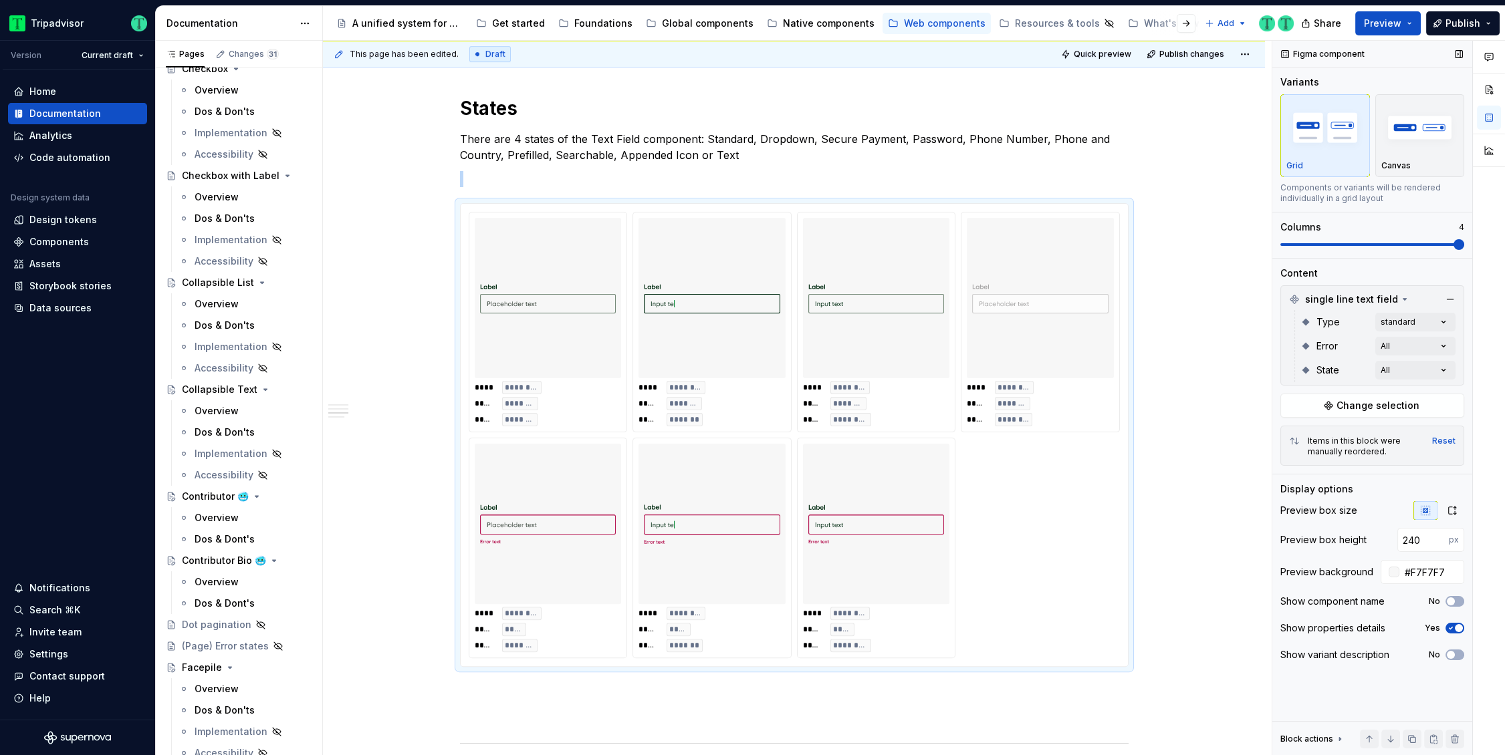
scroll to position [1750, 0]
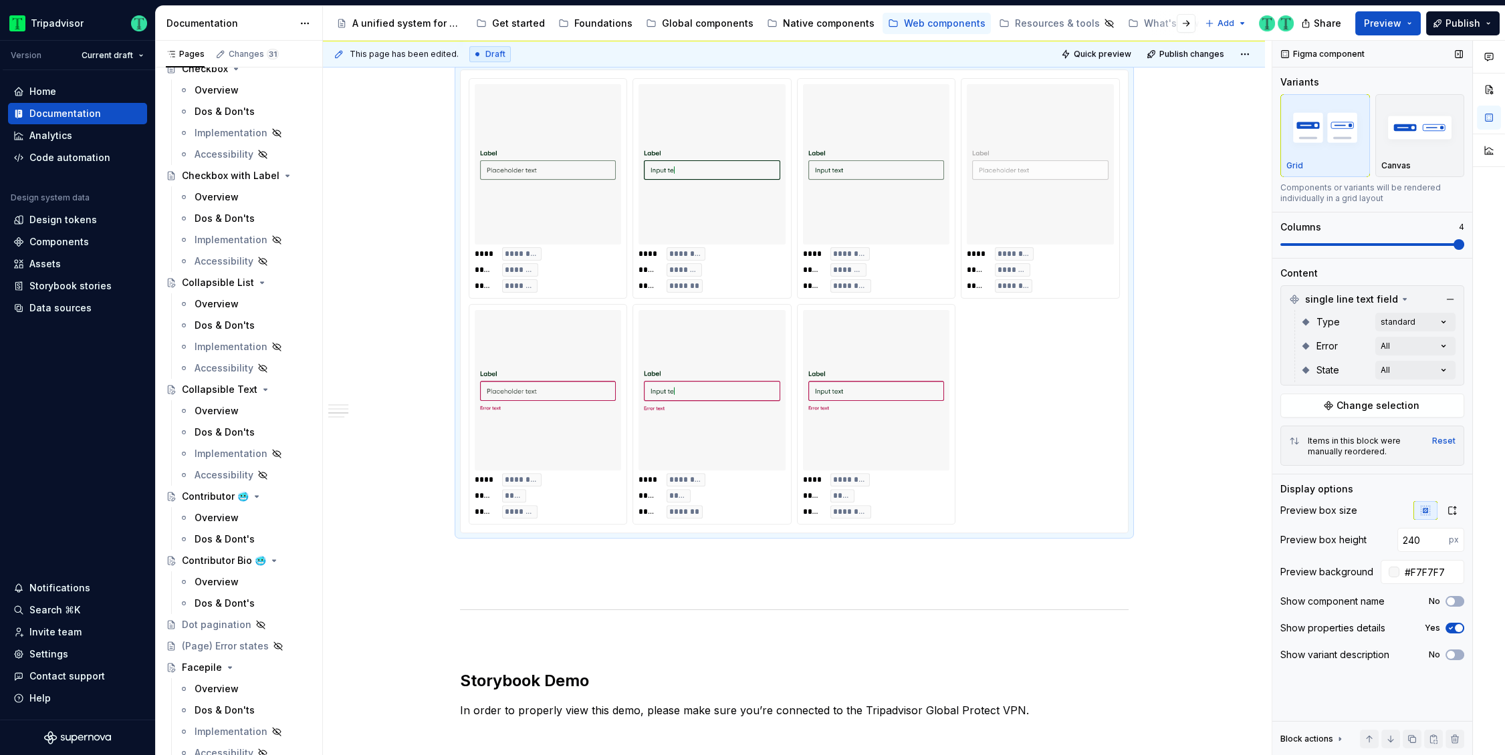
click at [1453, 241] on span at bounding box center [1458, 244] width 11 height 11
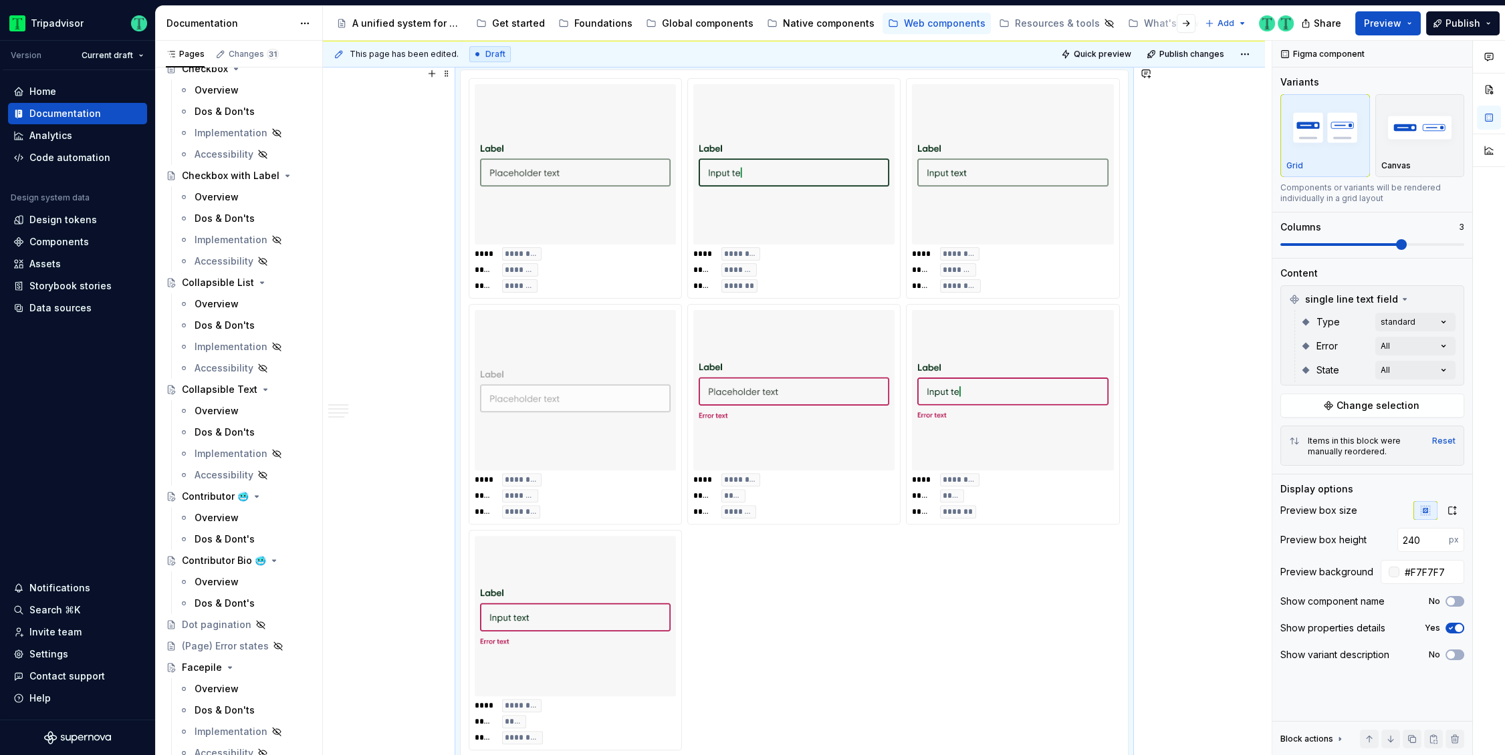
click at [1143, 449] on div "**********" at bounding box center [794, 155] width 942 height 3250
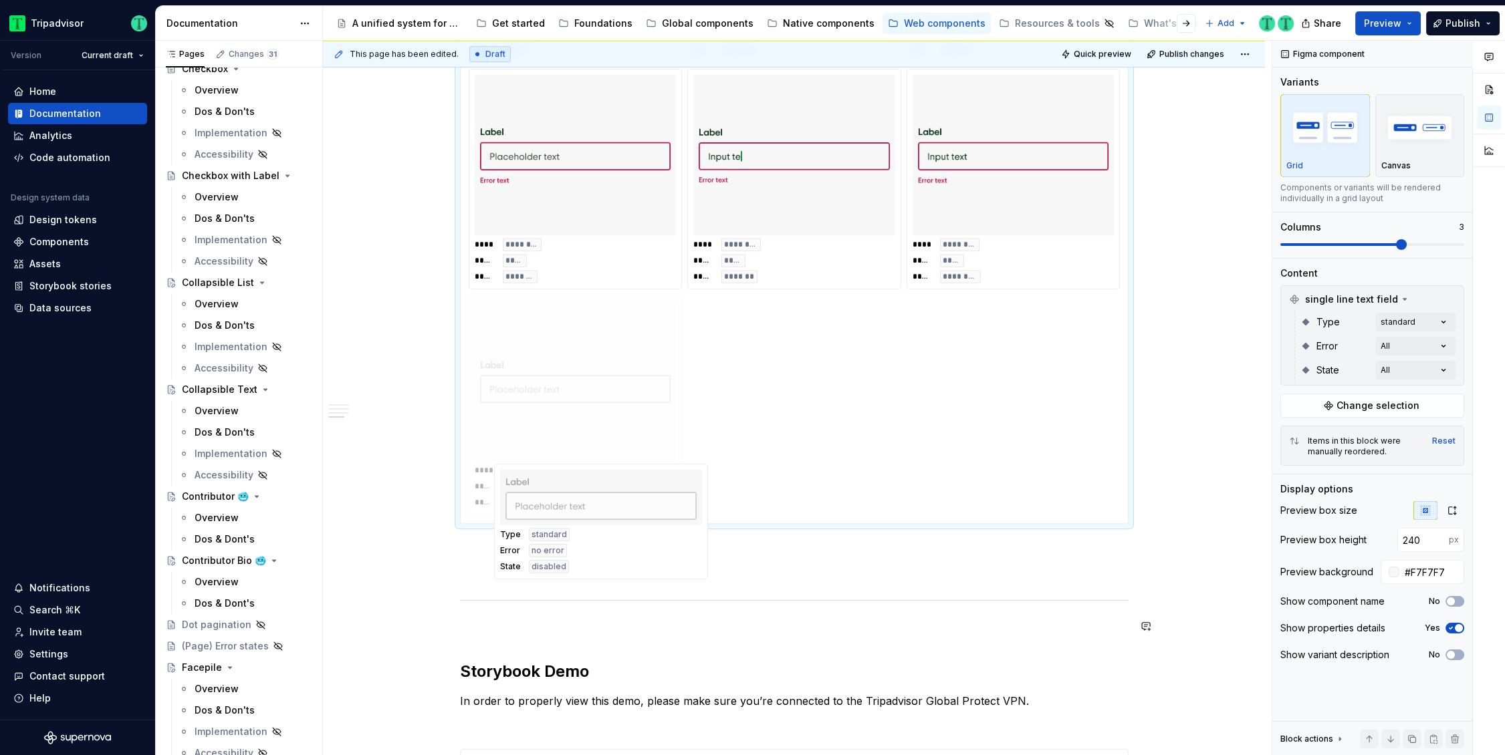
scroll to position [1989, 0]
drag, startPoint x: 596, startPoint y: 463, endPoint x: 650, endPoint y: 487, distance: 59.5
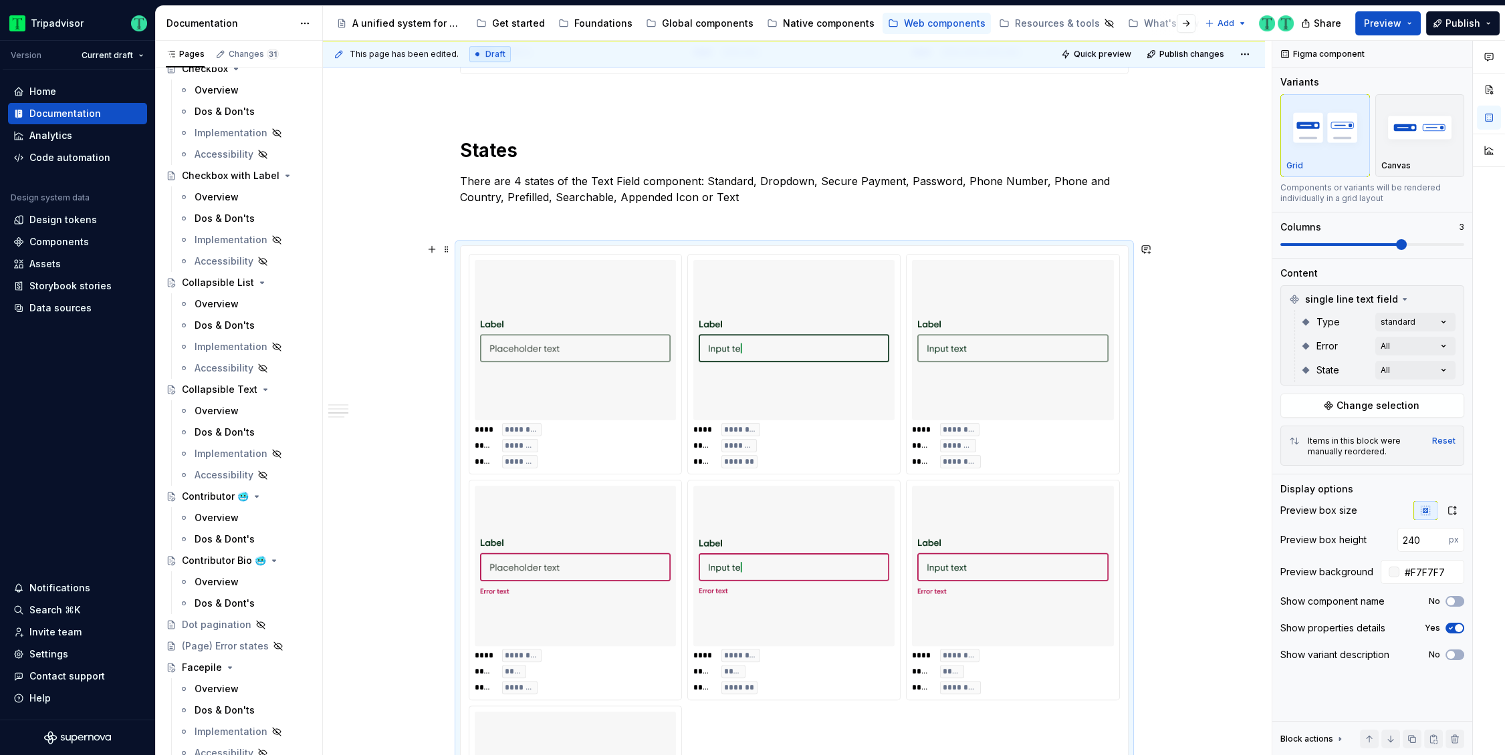
scroll to position [1639, 0]
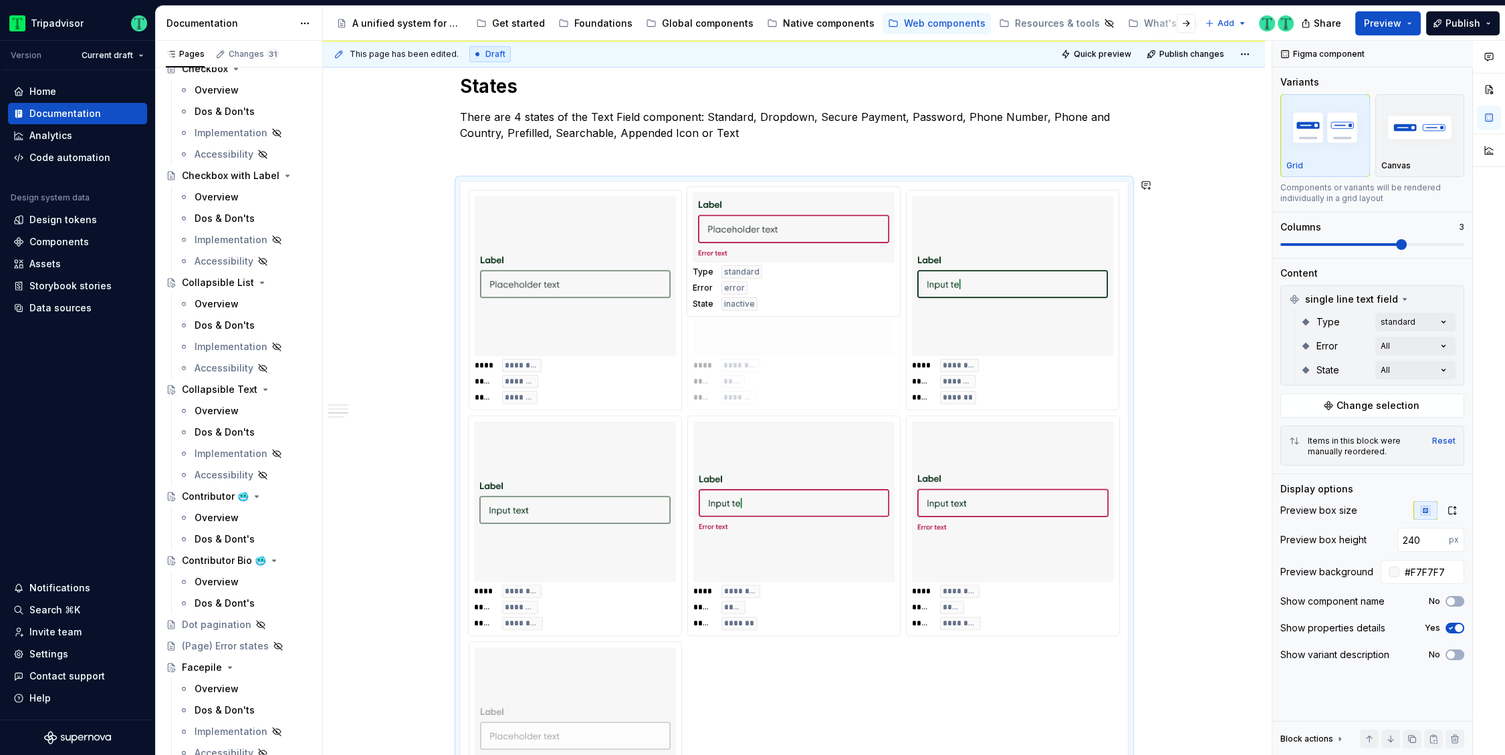
drag, startPoint x: 600, startPoint y: 469, endPoint x: 834, endPoint y: 307, distance: 284.8
click at [832, 300] on body "Tripadvisor Version Current draft Home Documentation Analytics Code automation …" at bounding box center [752, 377] width 1505 height 755
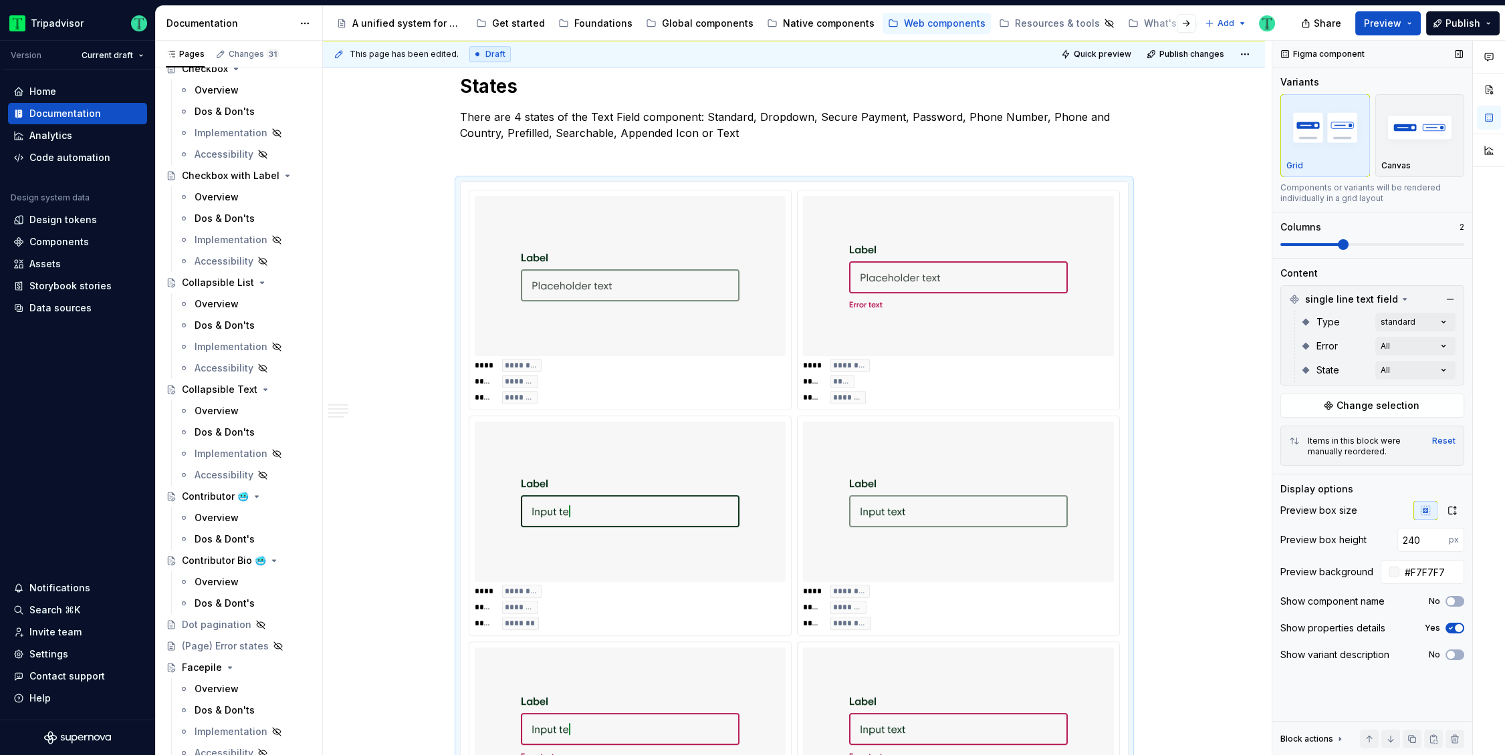
scroll to position [1776, 0]
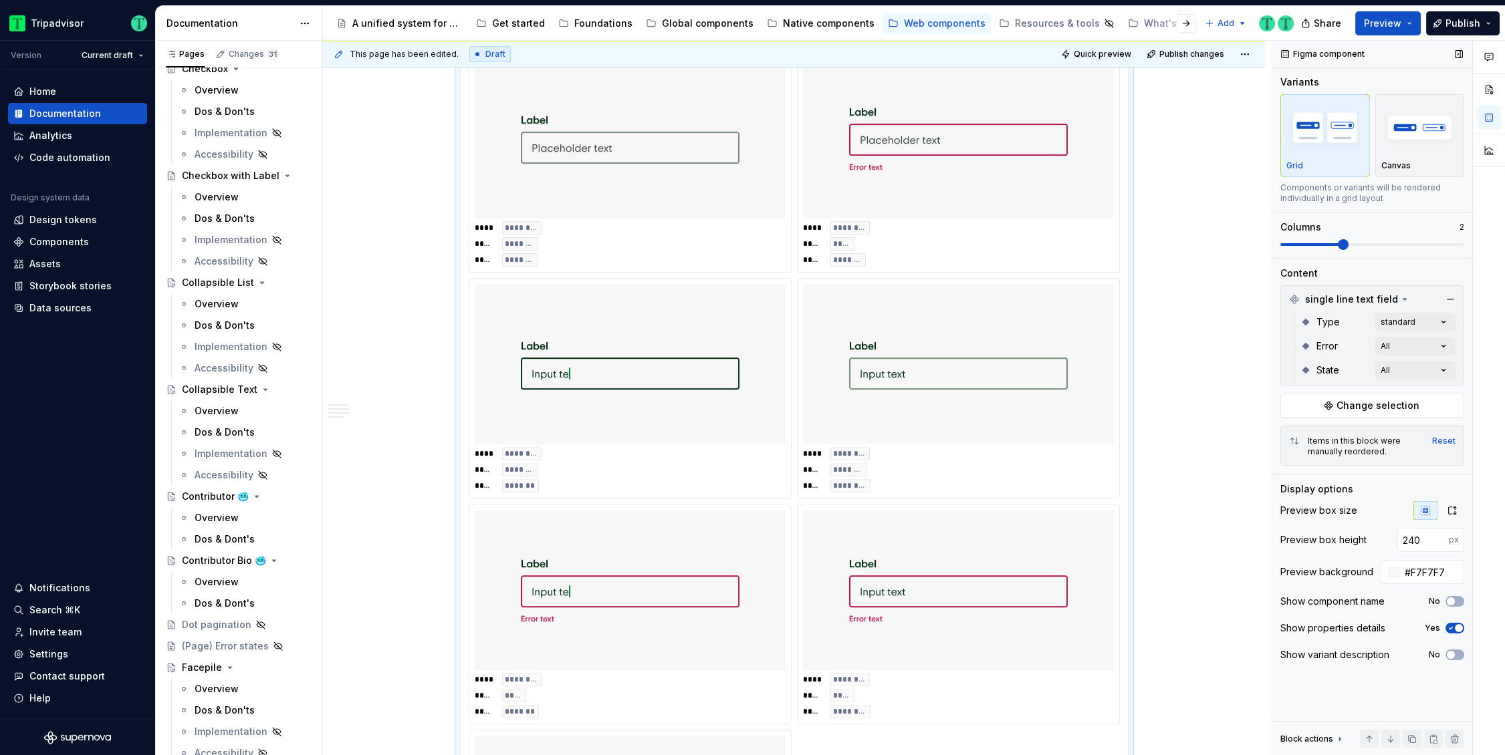
click at [1338, 239] on span at bounding box center [1343, 244] width 11 height 11
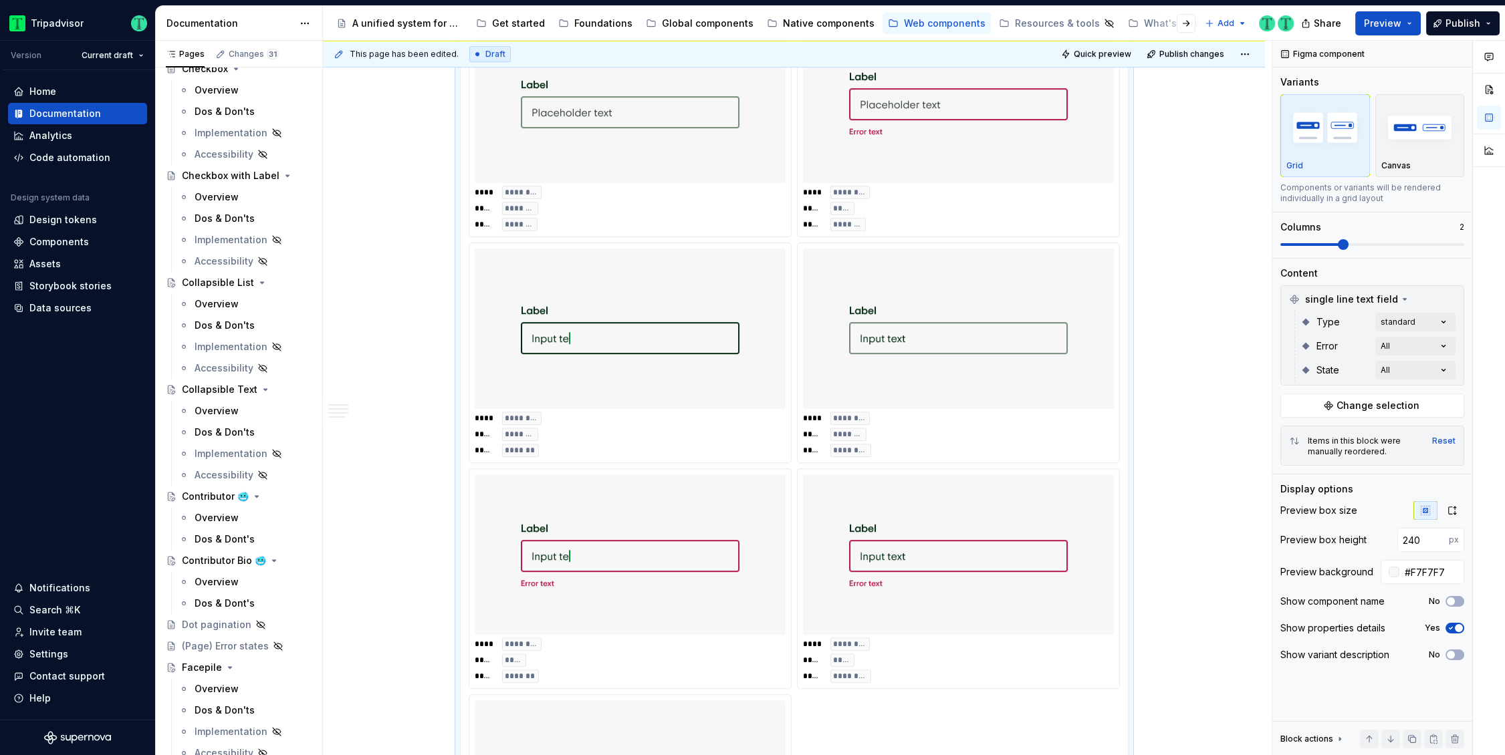
scroll to position [1817, 0]
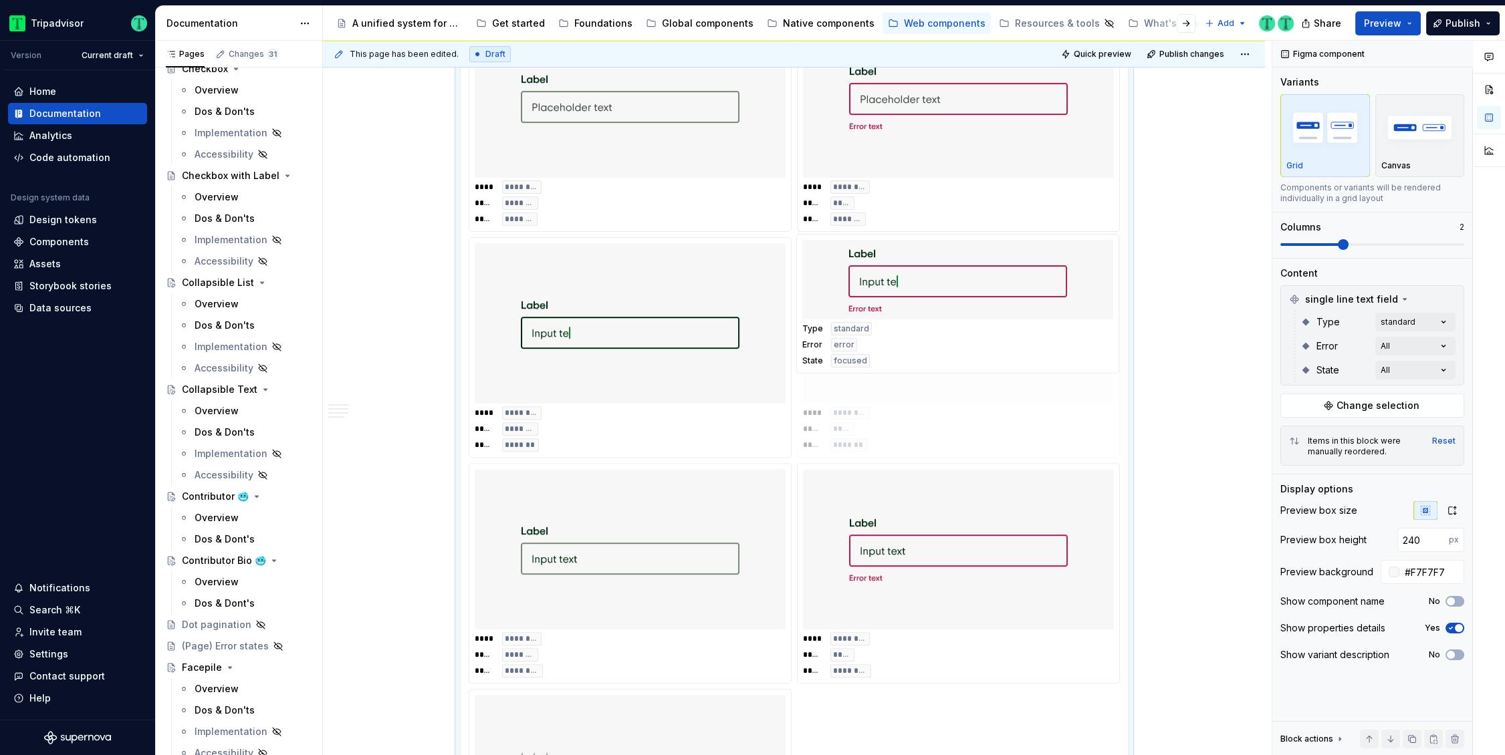
drag, startPoint x: 690, startPoint y: 576, endPoint x: 963, endPoint y: 368, distance: 343.1
click at [963, 368] on body "Tripadvisor Version Current draft Home Documentation Analytics Code automation …" at bounding box center [752, 377] width 1505 height 755
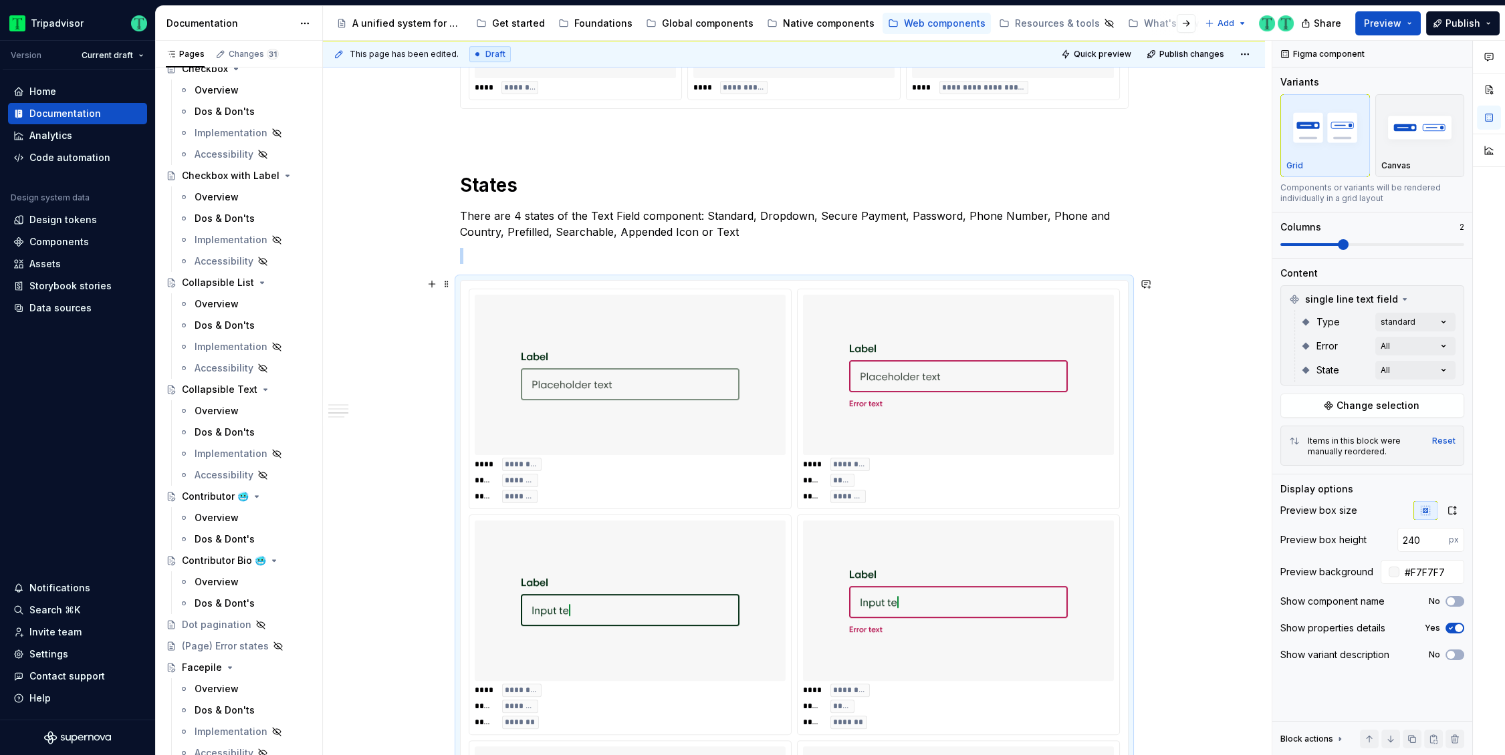
scroll to position [1504, 0]
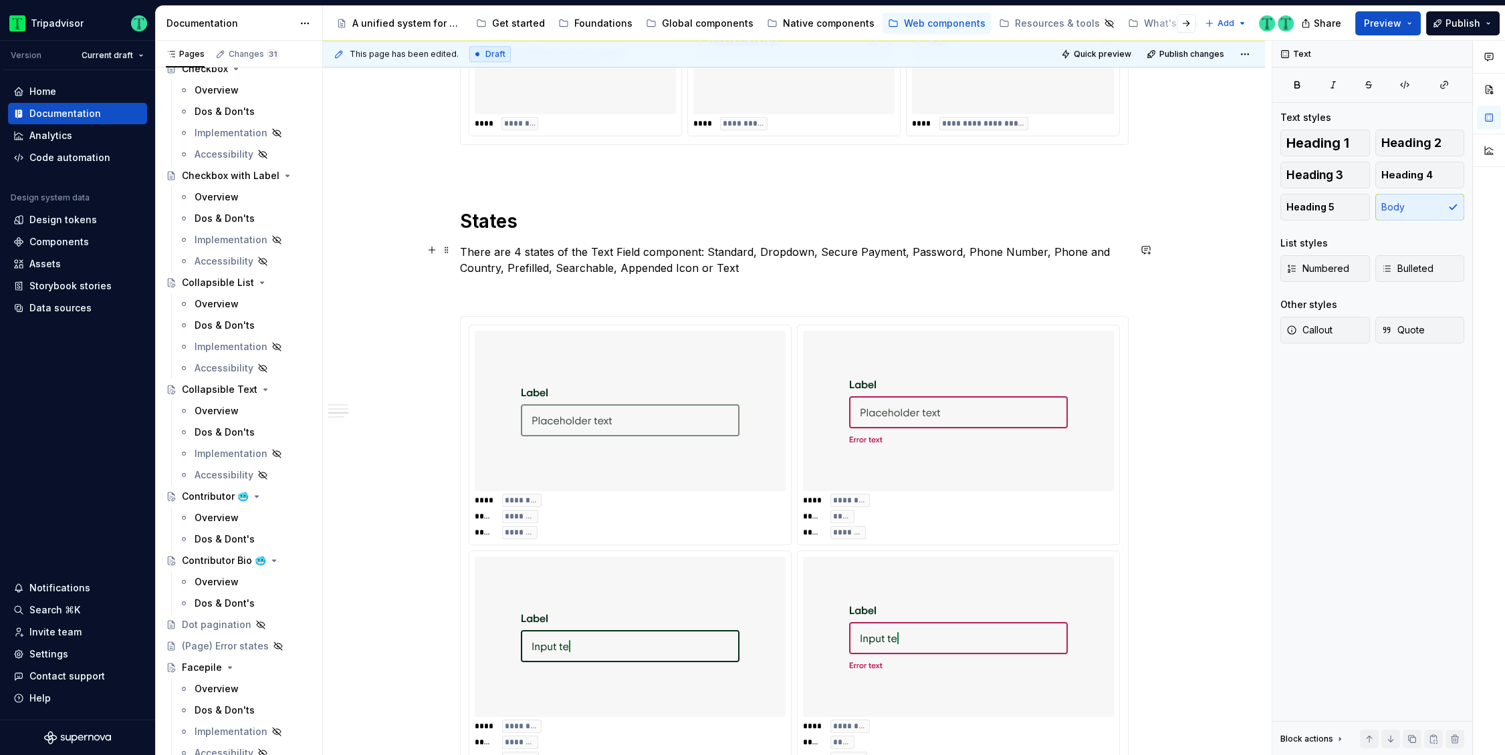
click at [727, 251] on p "There are 4 states of the Text Field component: Standard, Dropdown, Secure Paym…" at bounding box center [794, 260] width 669 height 32
click at [747, 251] on p "There are 4 states of the Text Field component: Standard, Dropdown, Secure Paym…" at bounding box center [794, 260] width 669 height 32
click at [727, 249] on p "There are 4 states of the Text Field component: Standard, Dropdown, Secure Paym…" at bounding box center [794, 260] width 669 height 32
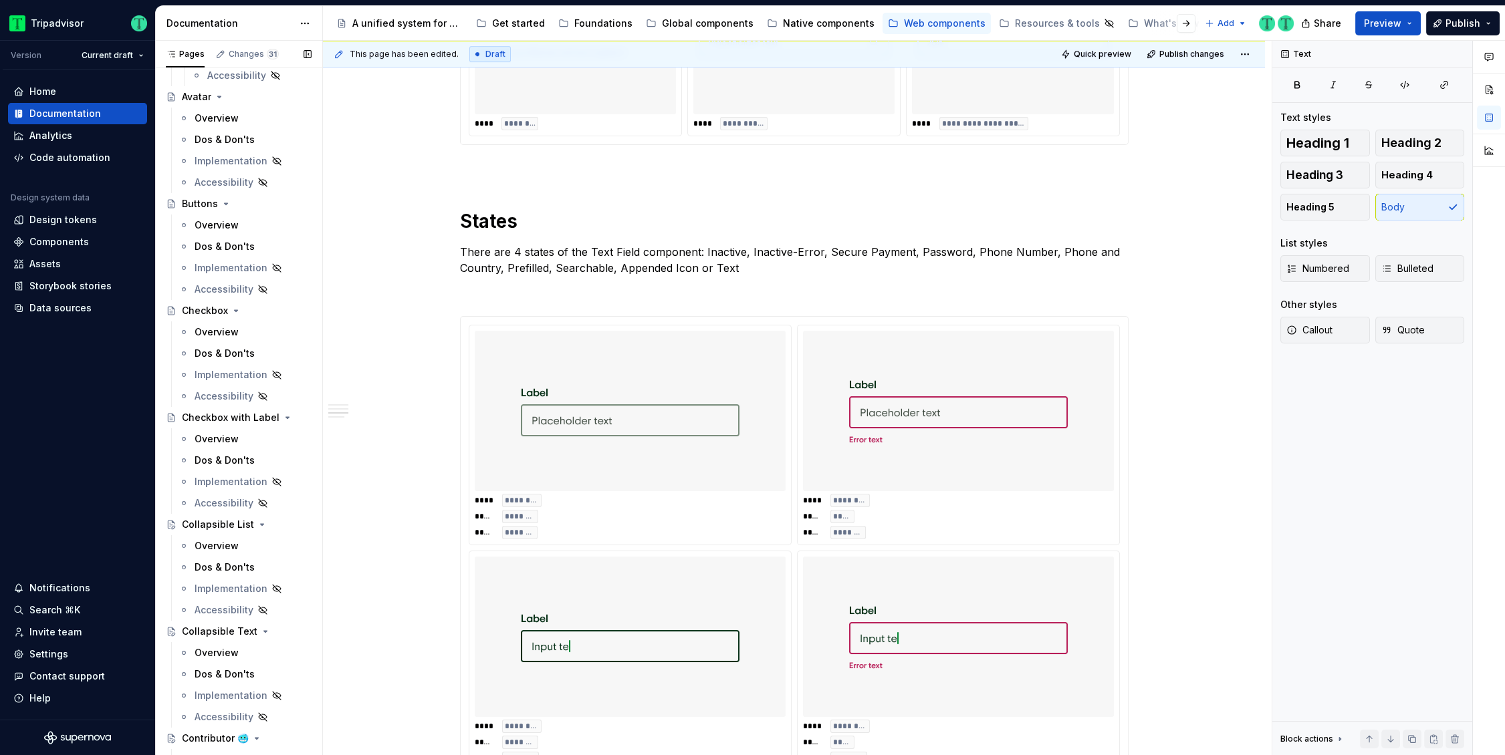
scroll to position [394, 0]
click at [214, 421] on div "Checkbox with Label" at bounding box center [220, 418] width 76 height 13
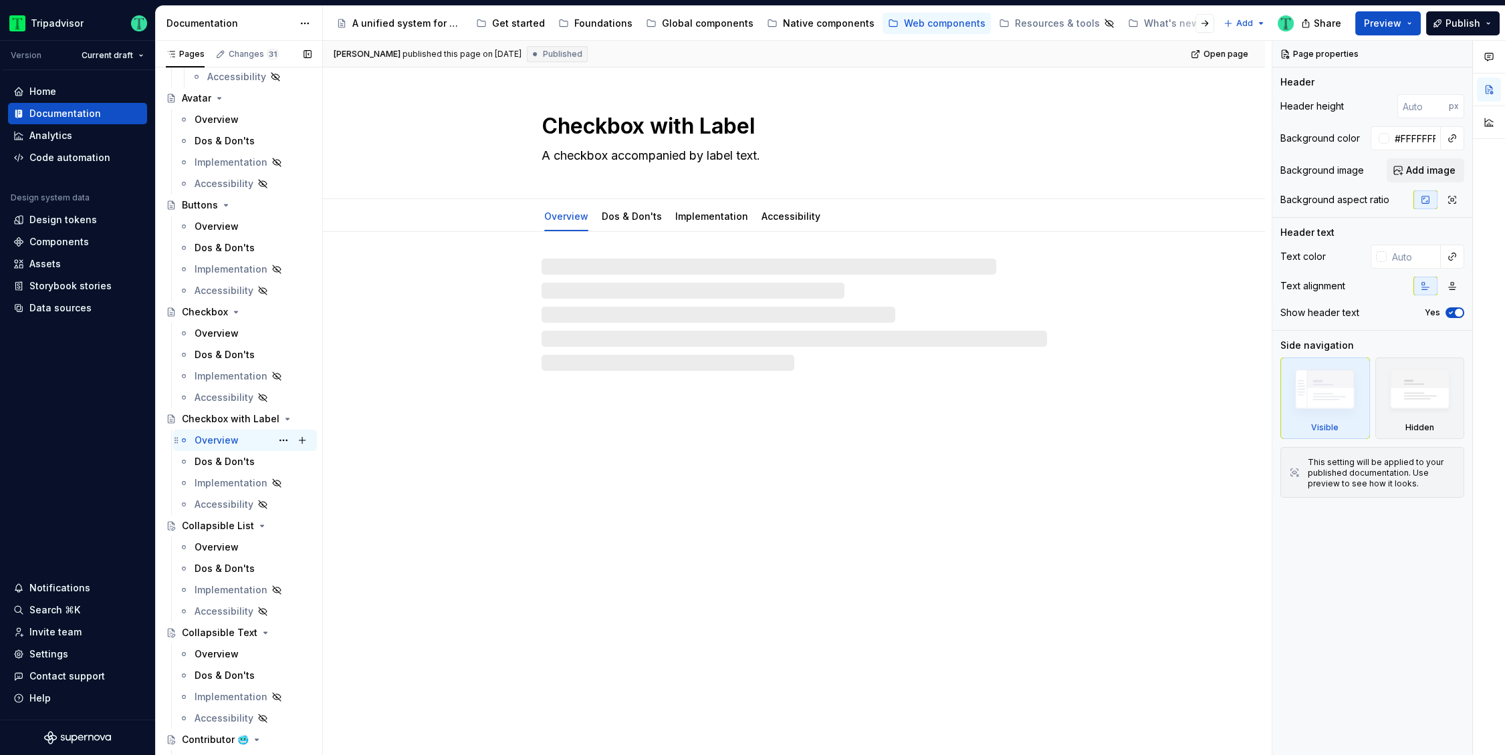
click at [212, 441] on div "Overview" at bounding box center [217, 440] width 44 height 13
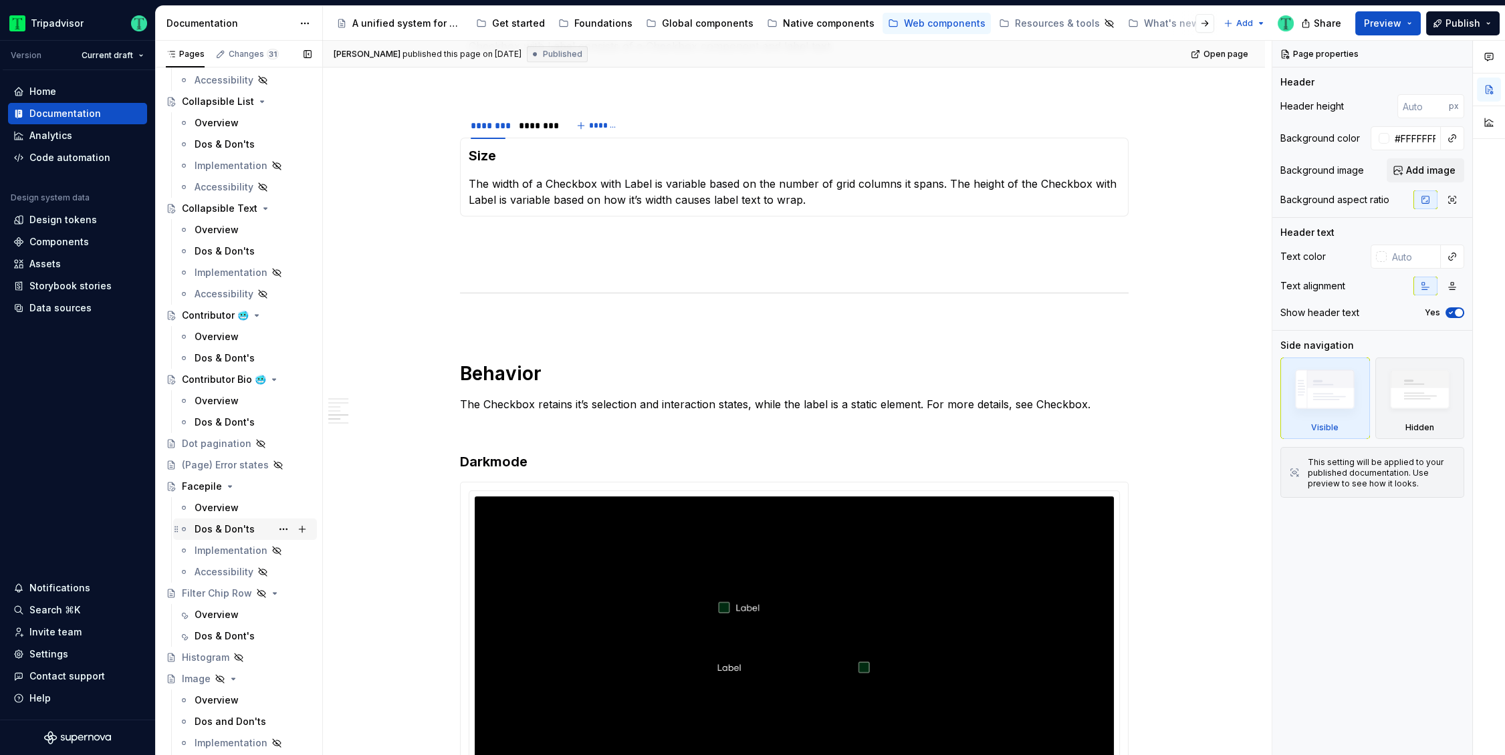
scroll to position [826, 0]
click at [199, 588] on div "Filter Chip Row" at bounding box center [213, 586] width 62 height 13
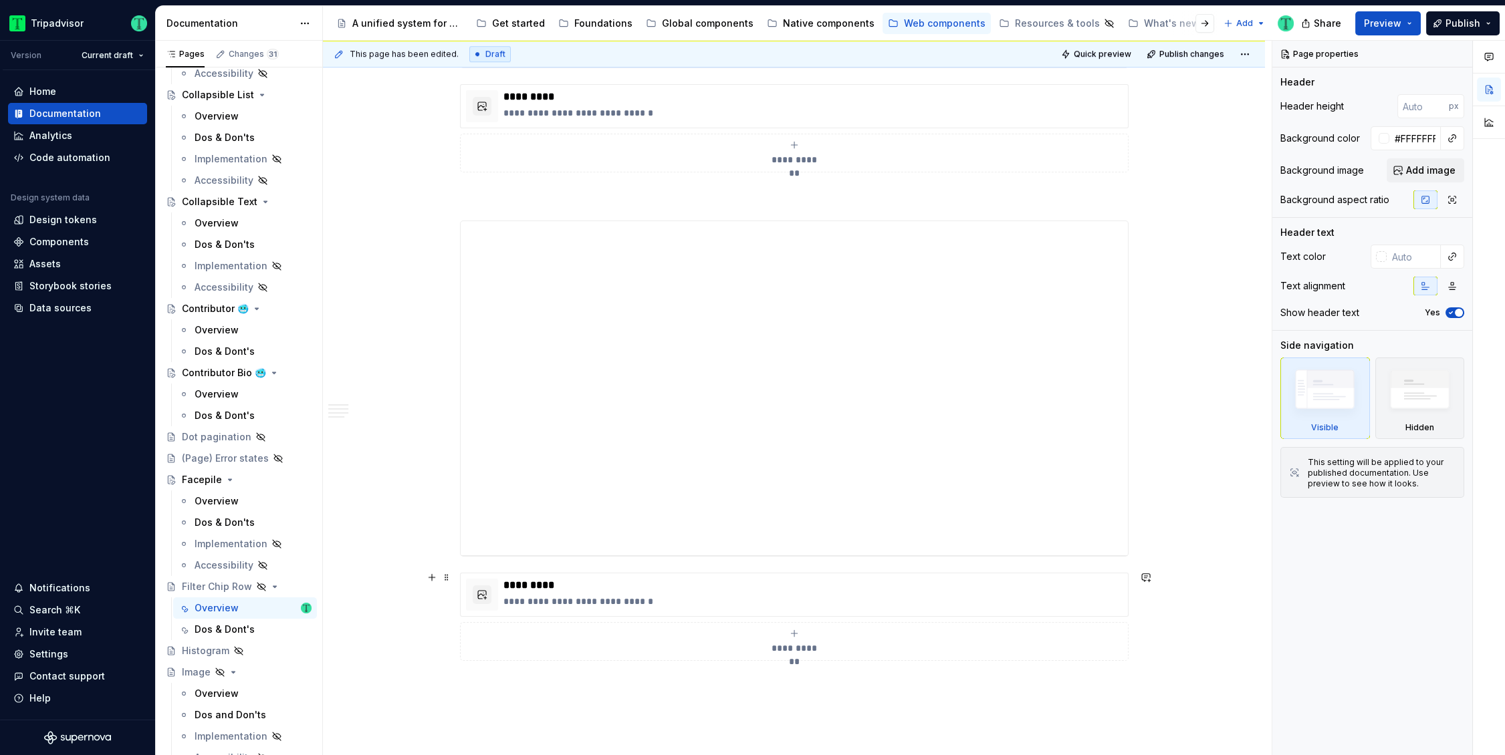
scroll to position [2347, 0]
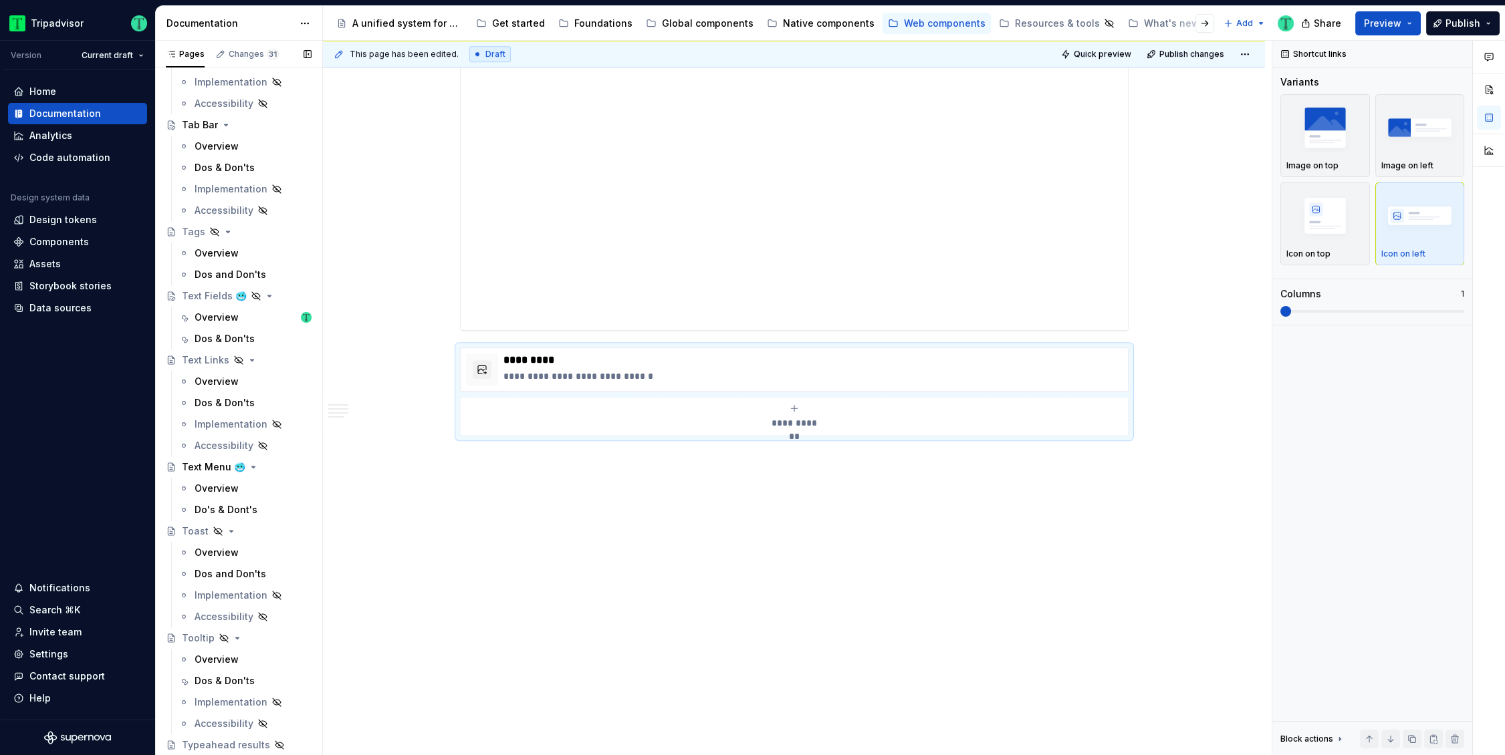
scroll to position [3200, 0]
click at [213, 304] on div "Overview" at bounding box center [217, 309] width 44 height 13
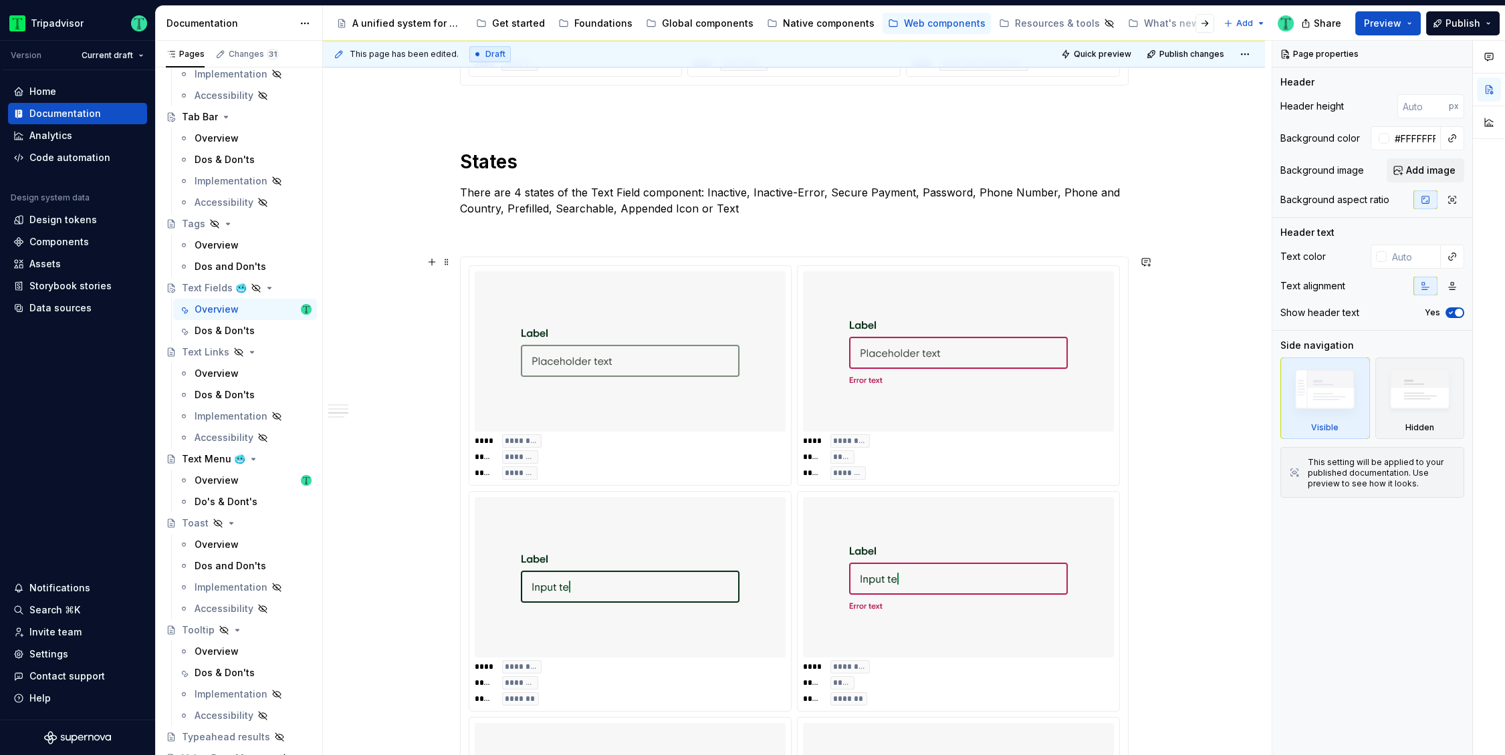
scroll to position [1570, 0]
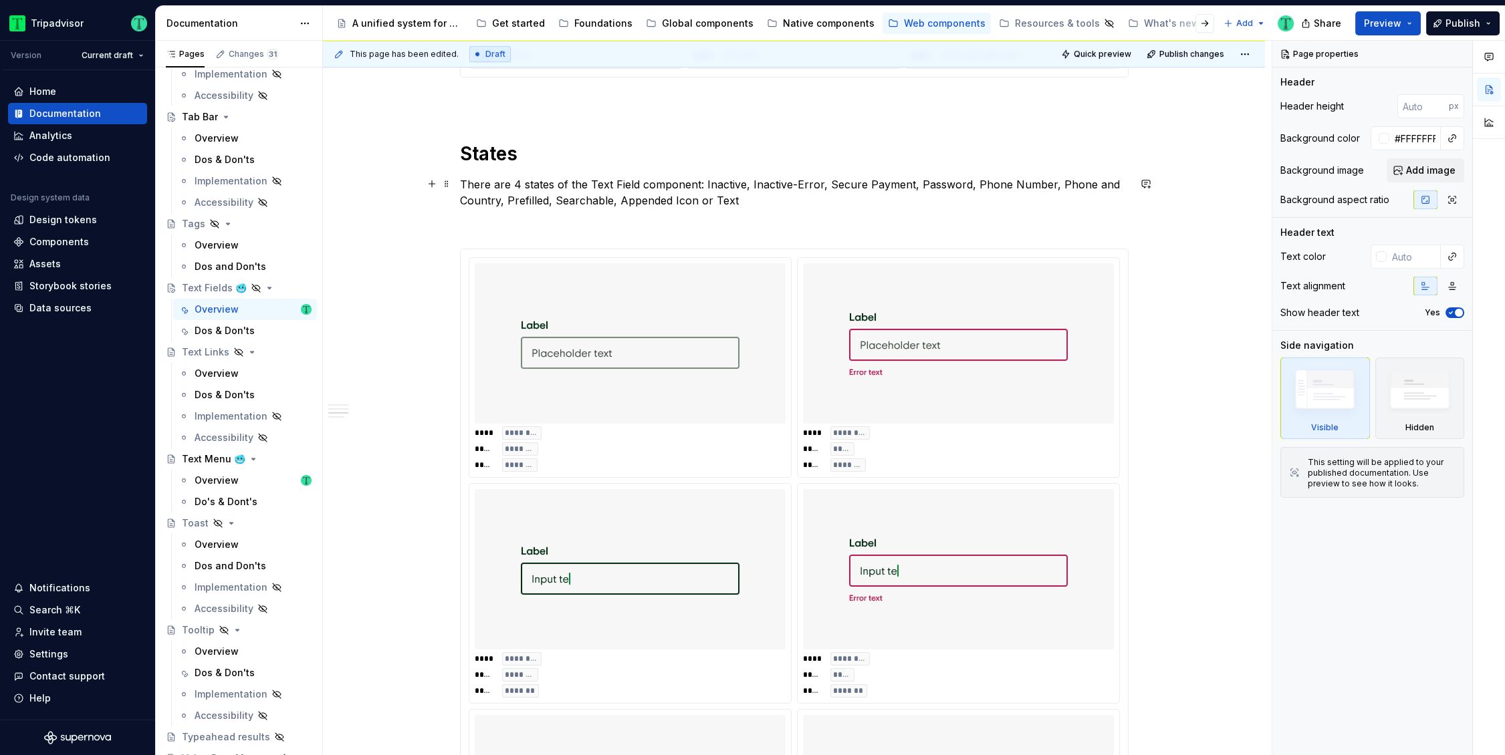
type textarea "*"
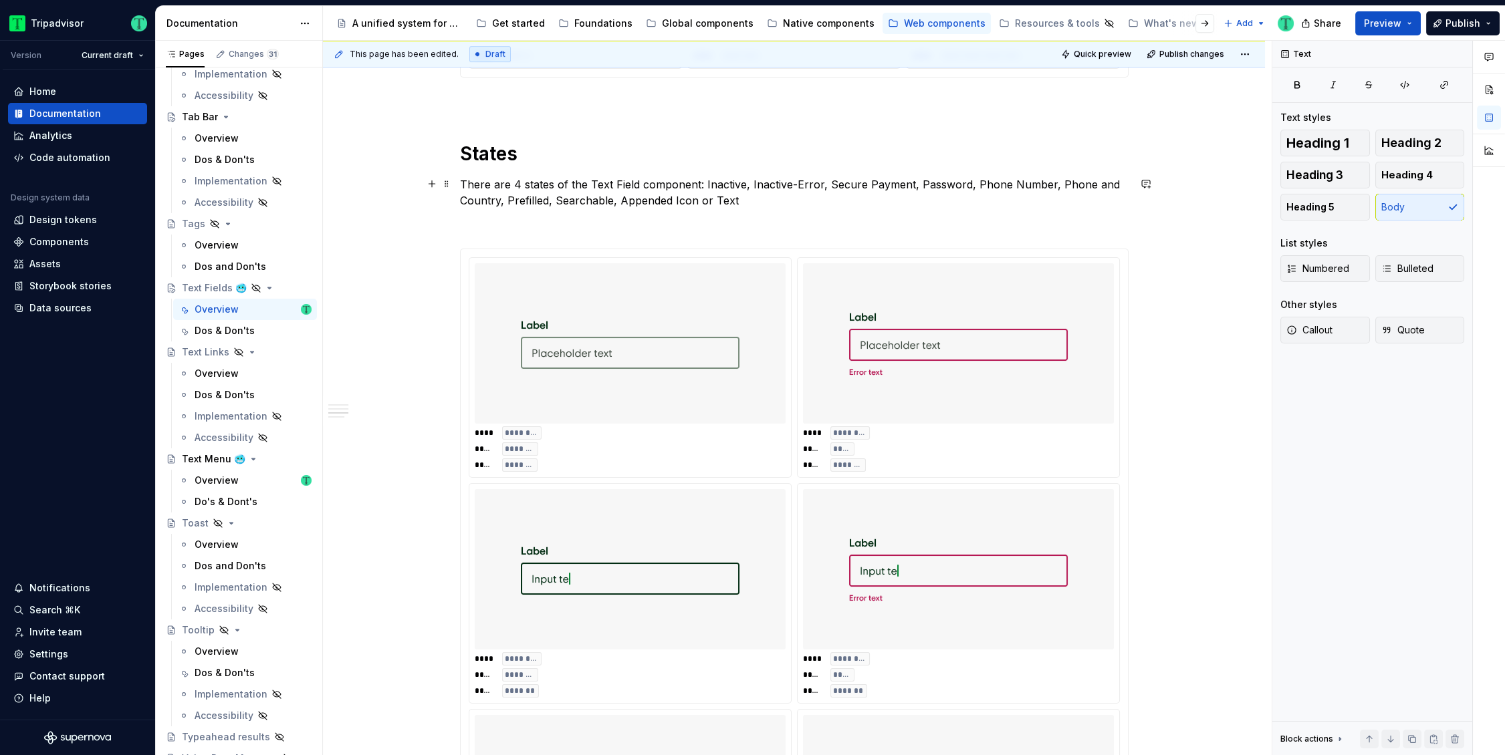
click at [697, 183] on p "There are 4 states of the Text Field component: Inactive, Inactive-Error, Secur…" at bounding box center [794, 192] width 669 height 32
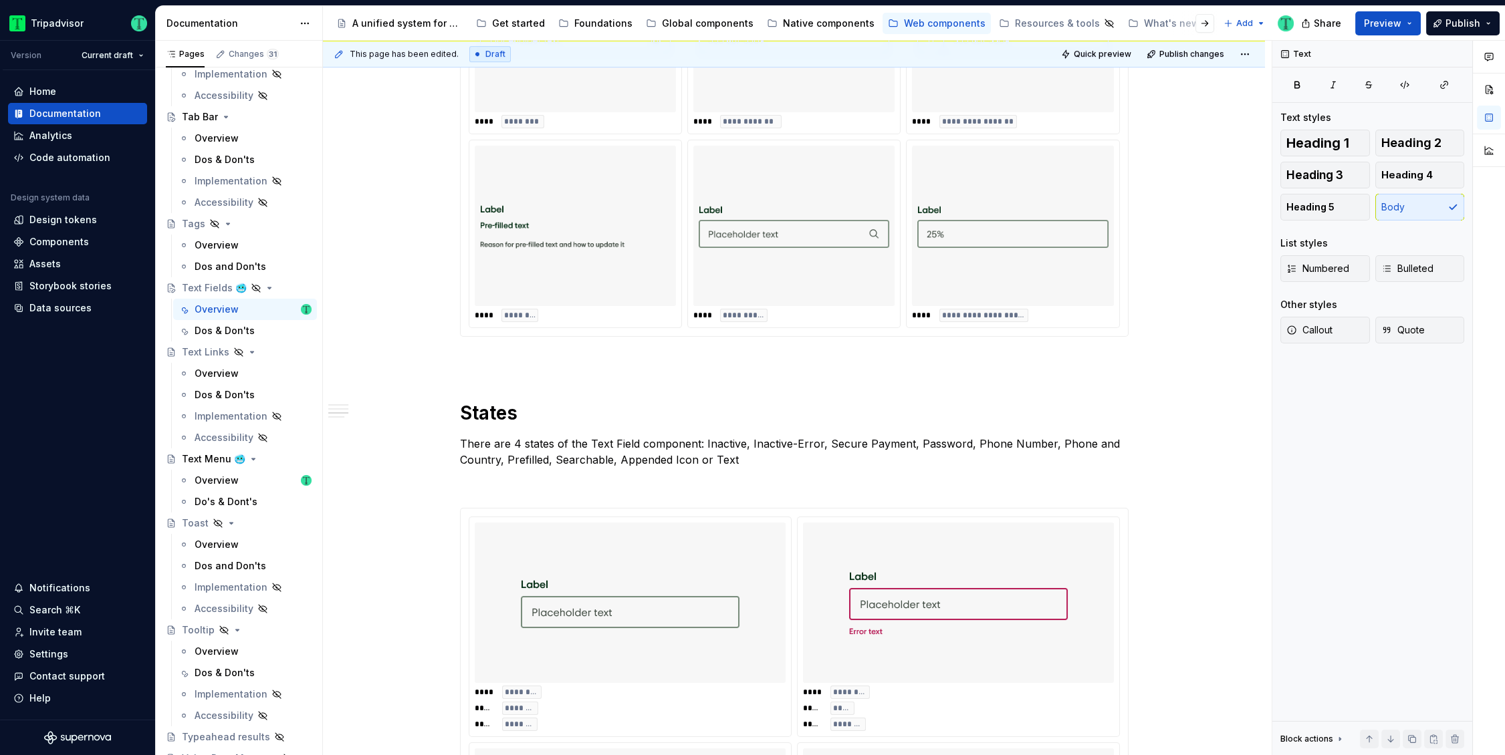
scroll to position [1396, 0]
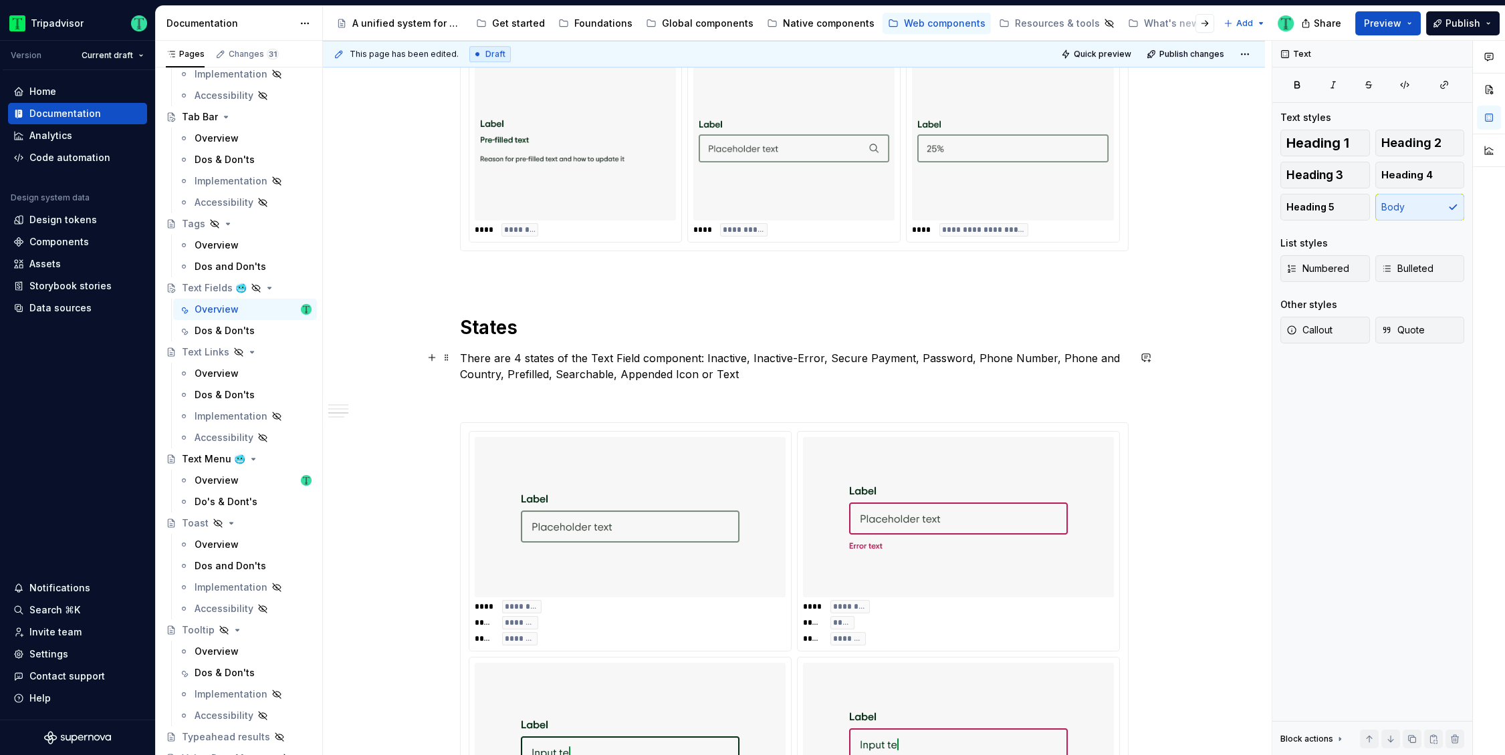
click at [520, 356] on p "There are 4 states of the Text Field component: Inactive, Inactive-Error, Secur…" at bounding box center [794, 366] width 669 height 32
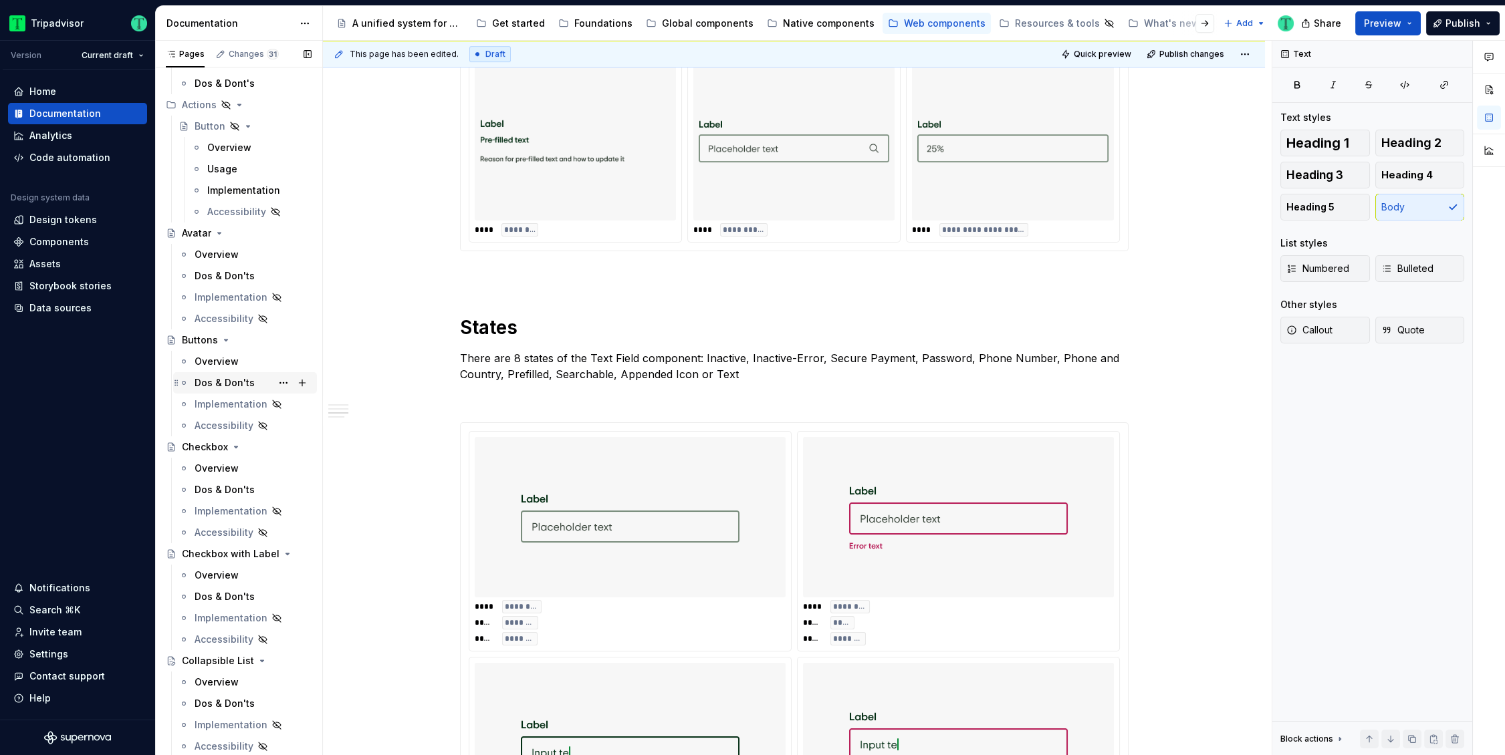
scroll to position [261, 0]
click at [220, 363] on div "Overview" at bounding box center [217, 359] width 44 height 13
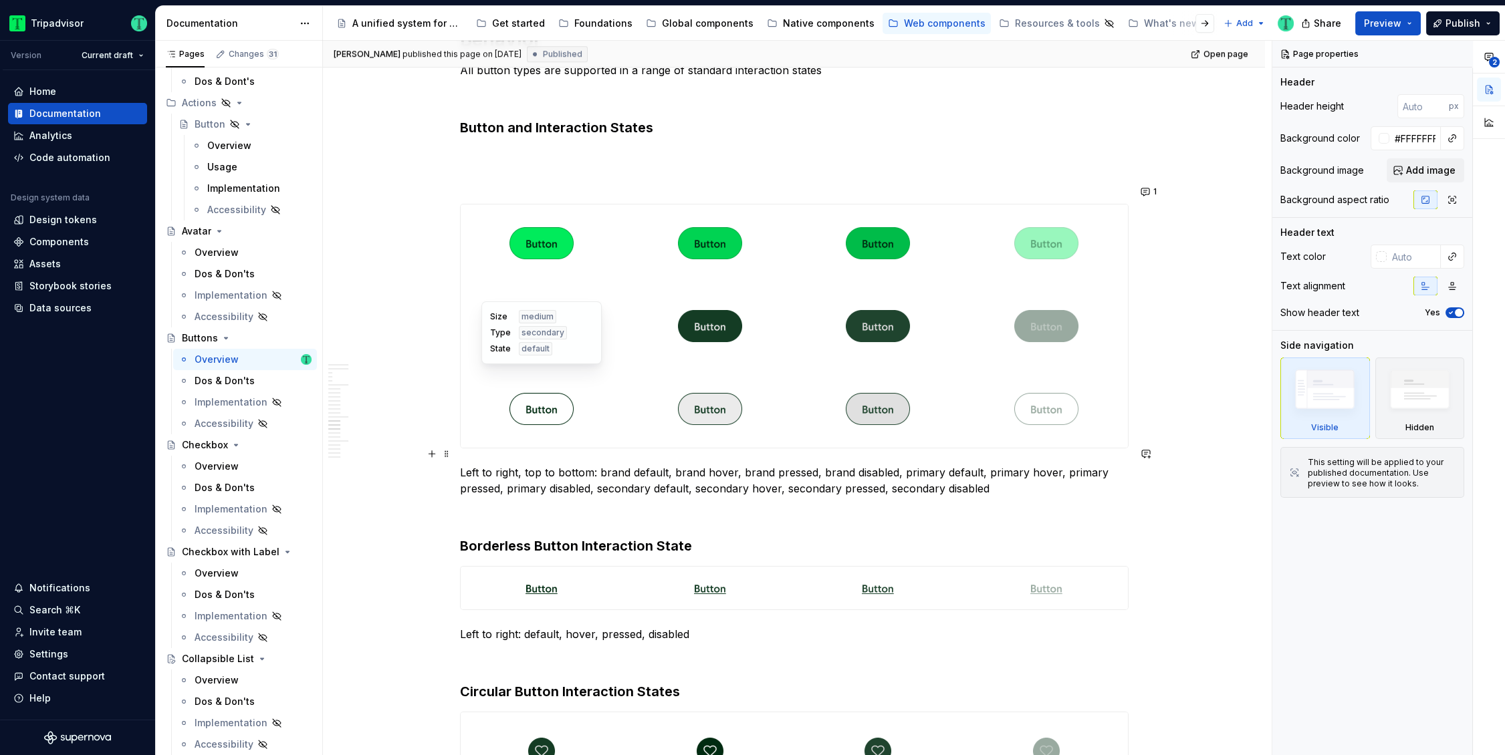
scroll to position [3363, 0]
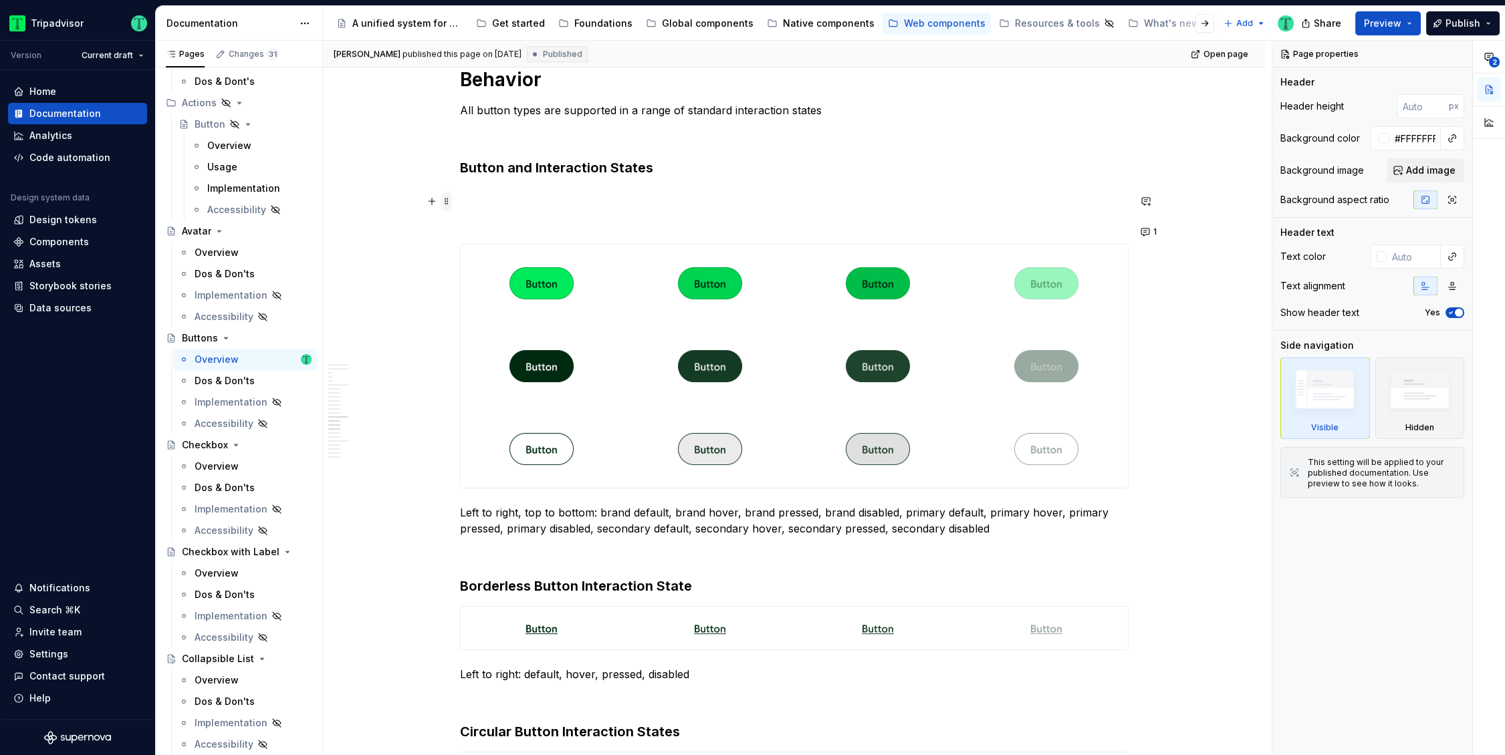
click at [446, 199] on span at bounding box center [446, 201] width 11 height 19
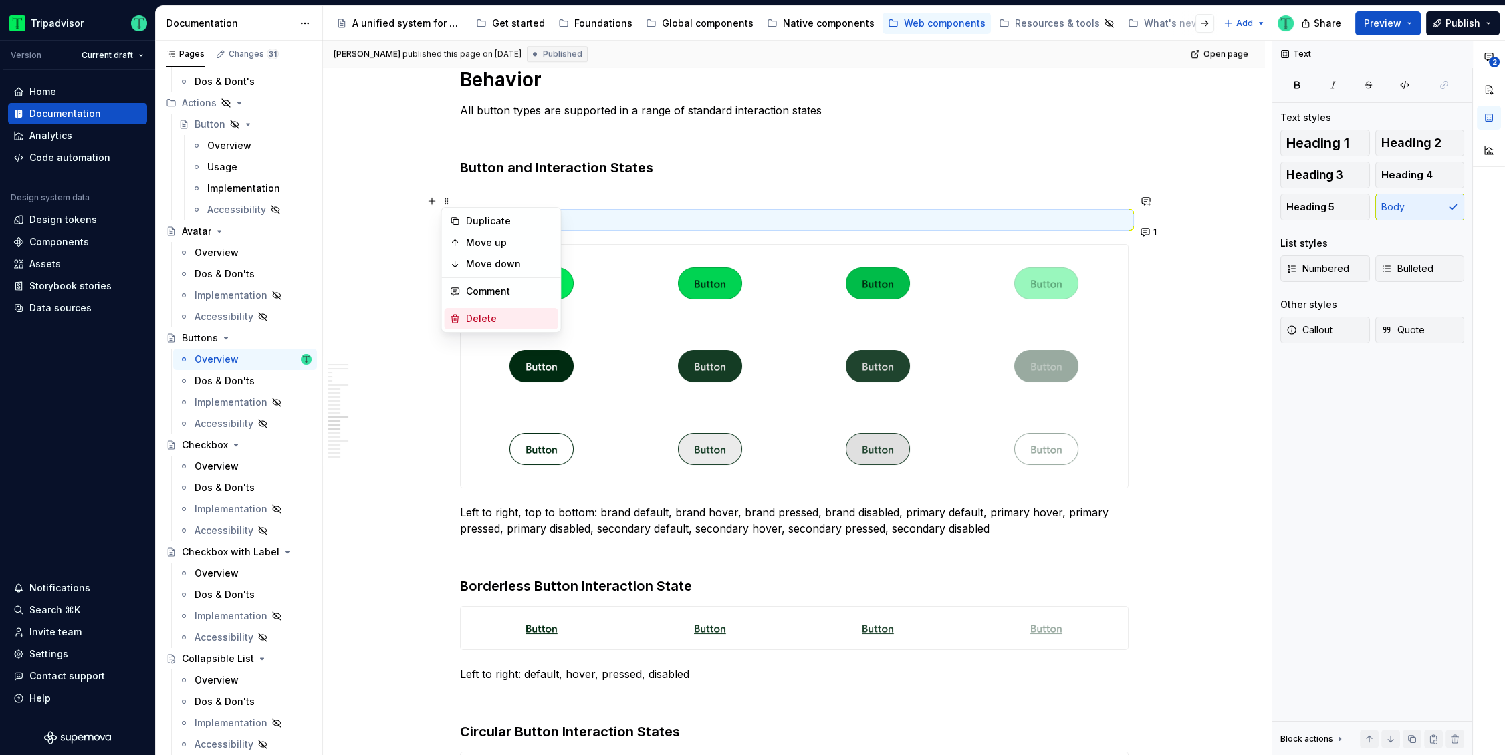
click at [471, 316] on div "Delete" at bounding box center [509, 318] width 87 height 13
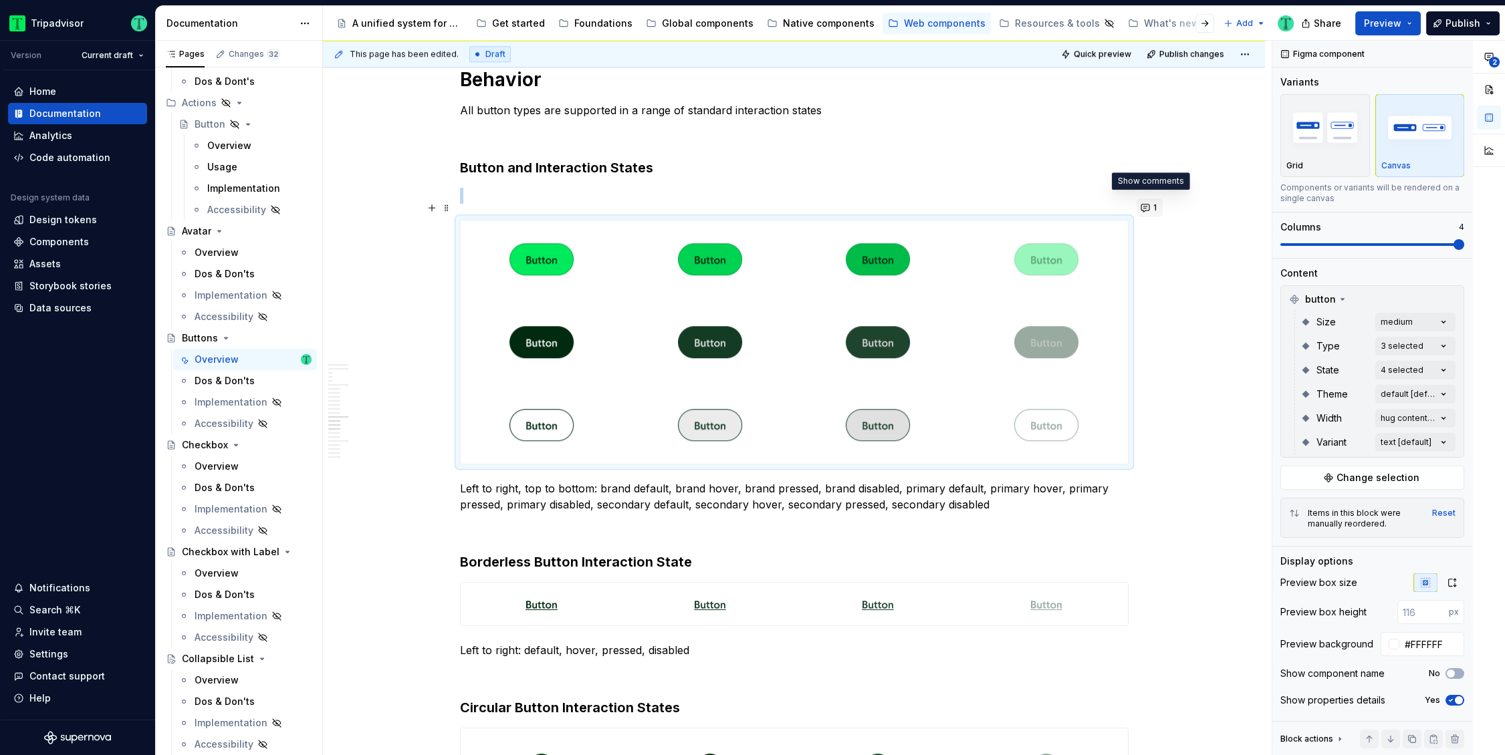
click at [1151, 207] on button "1" at bounding box center [1149, 208] width 26 height 19
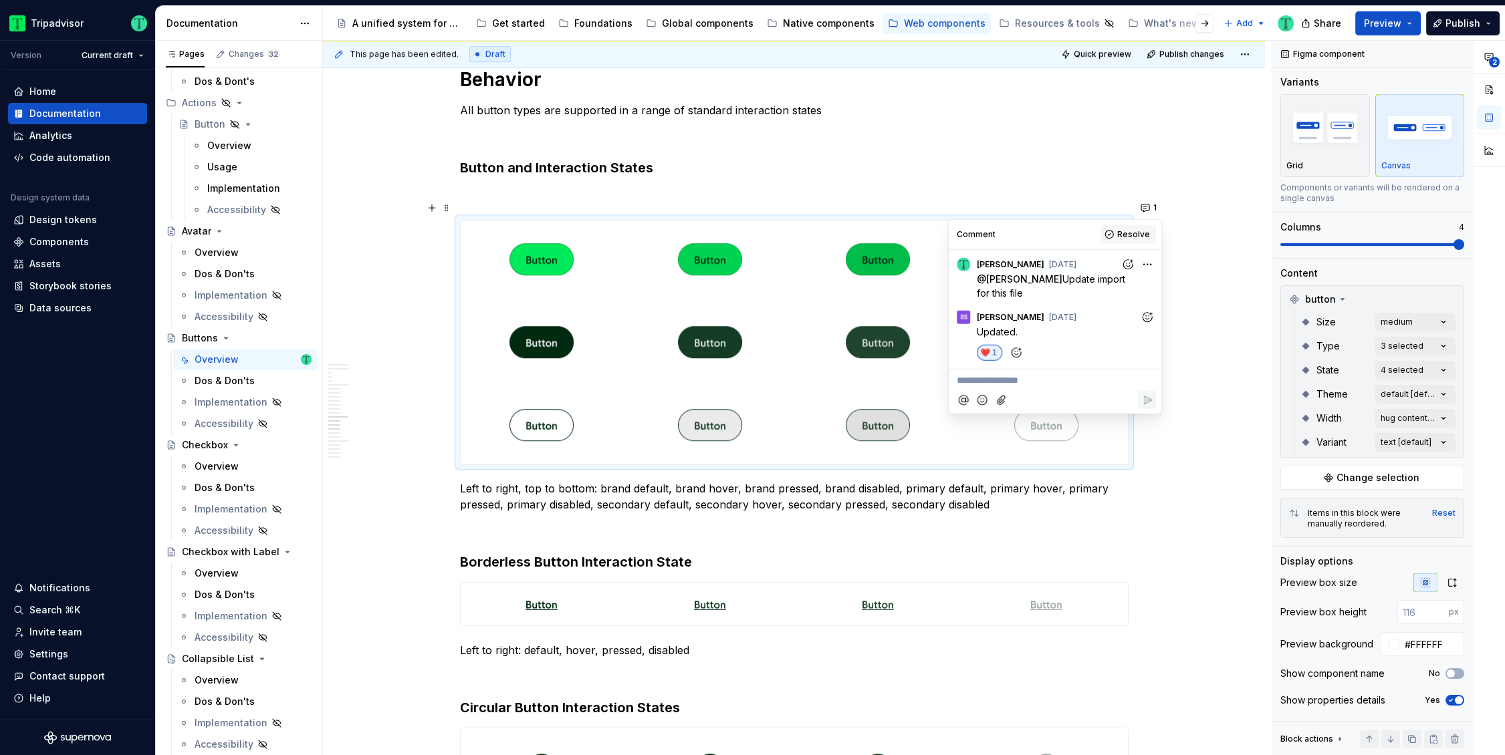
click at [1140, 233] on span "Resolve" at bounding box center [1133, 234] width 33 height 11
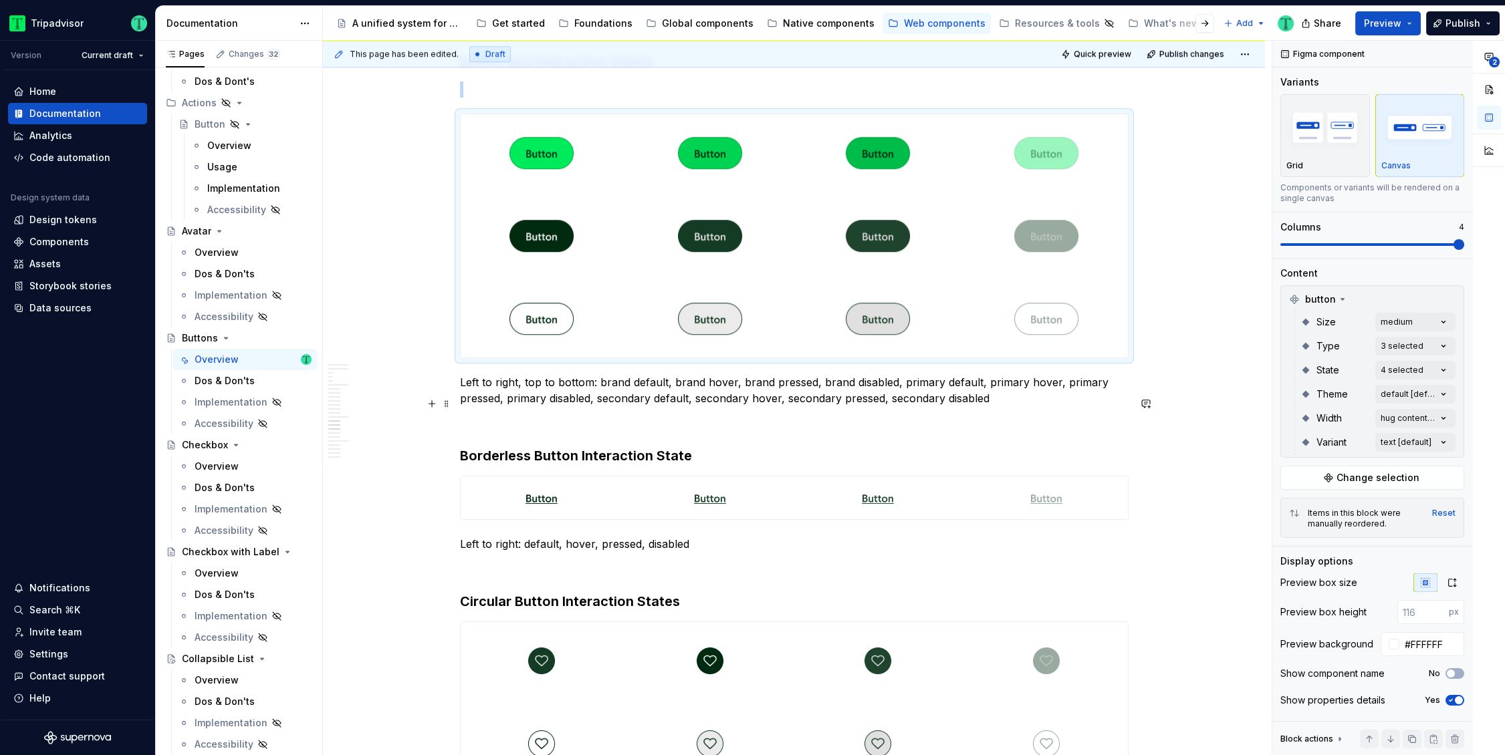
scroll to position [3472, 0]
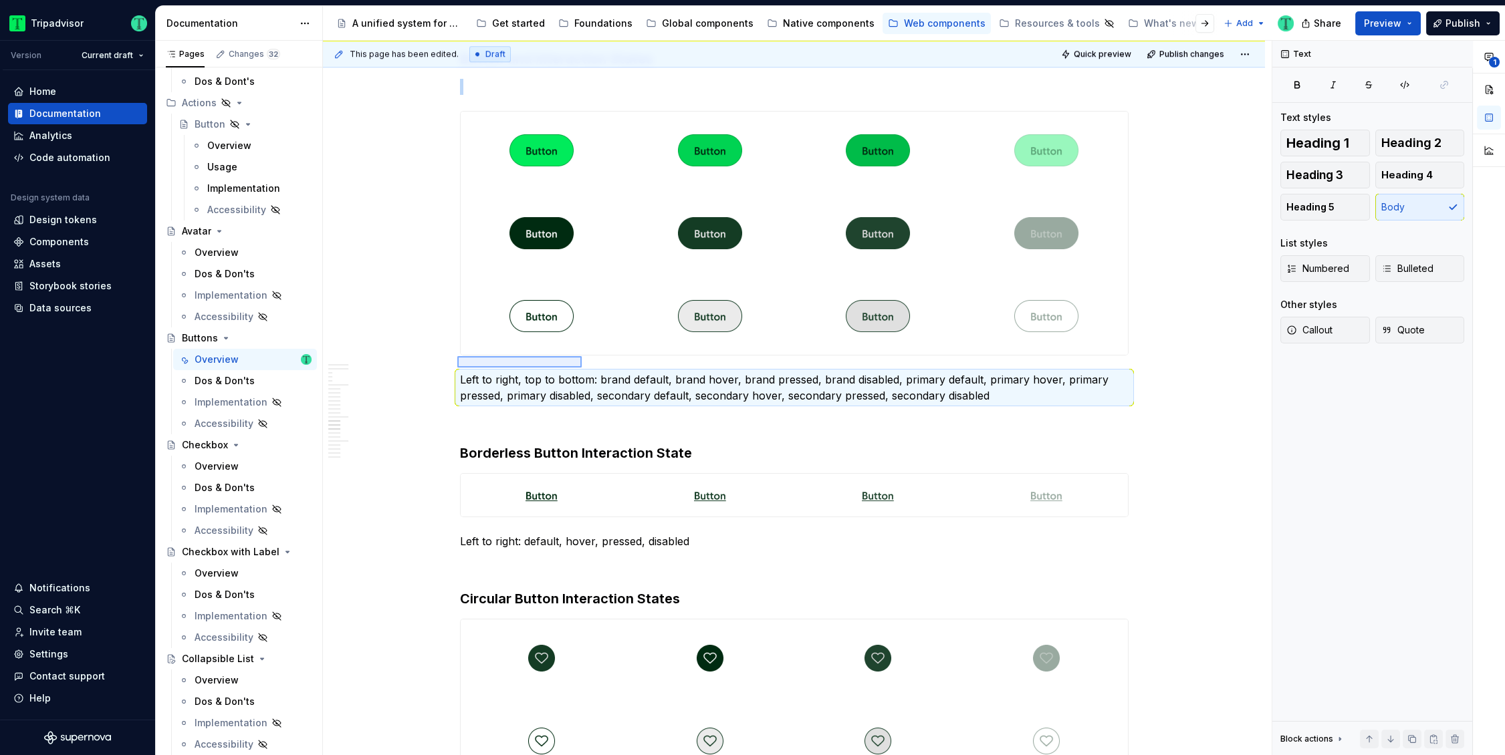
drag, startPoint x: 457, startPoint y: 356, endPoint x: 582, endPoint y: 368, distance: 124.9
click at [582, 368] on div "**********" at bounding box center [797, 398] width 949 height 715
click at [658, 372] on p "Left to right, top to bottom: brand default, brand hover, brand pressed, brand …" at bounding box center [794, 388] width 669 height 32
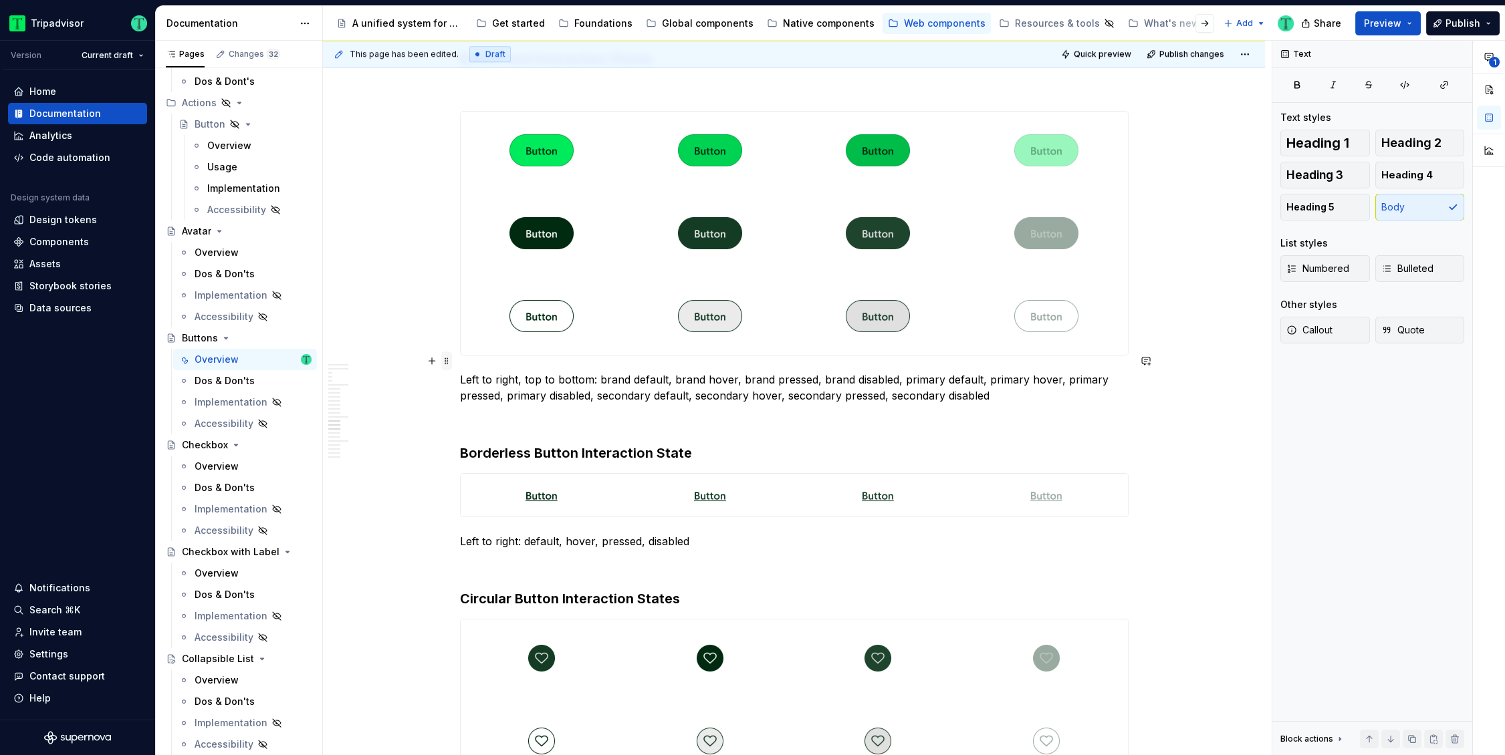
click at [445, 360] on span at bounding box center [446, 361] width 11 height 19
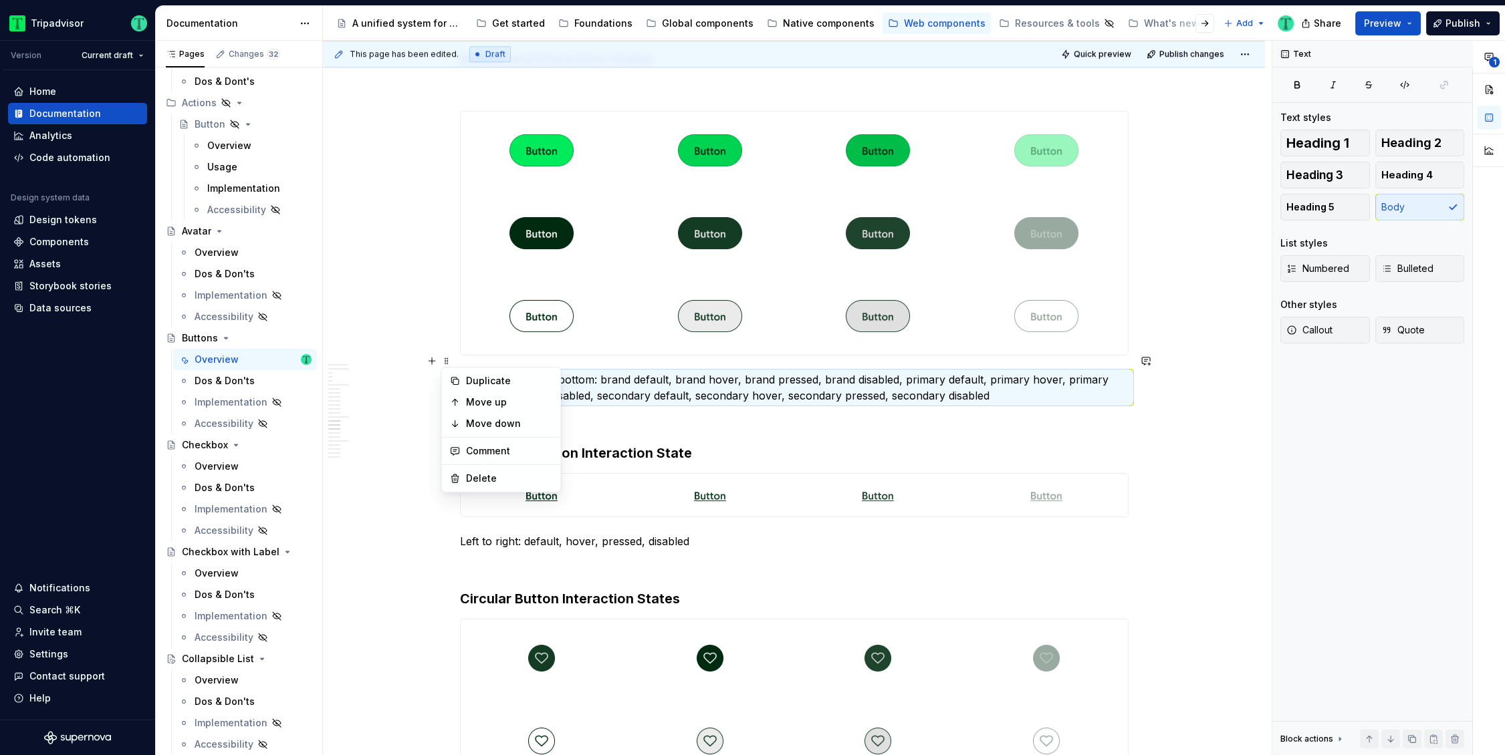
click at [387, 386] on div "**********" at bounding box center [794, 344] width 942 height 7136
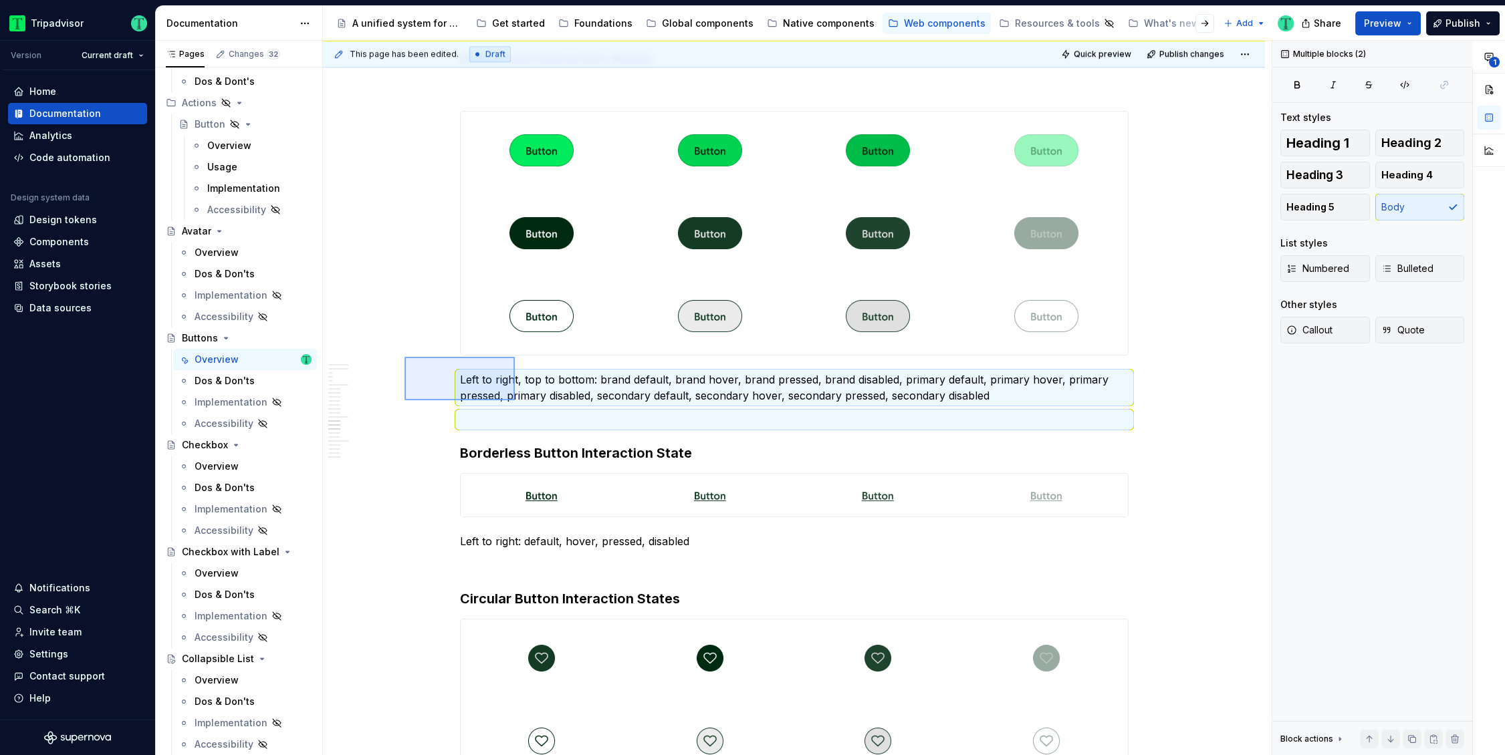
drag, startPoint x: 404, startPoint y: 357, endPoint x: 515, endPoint y: 400, distance: 118.6
click at [515, 400] on div "**********" at bounding box center [797, 398] width 949 height 715
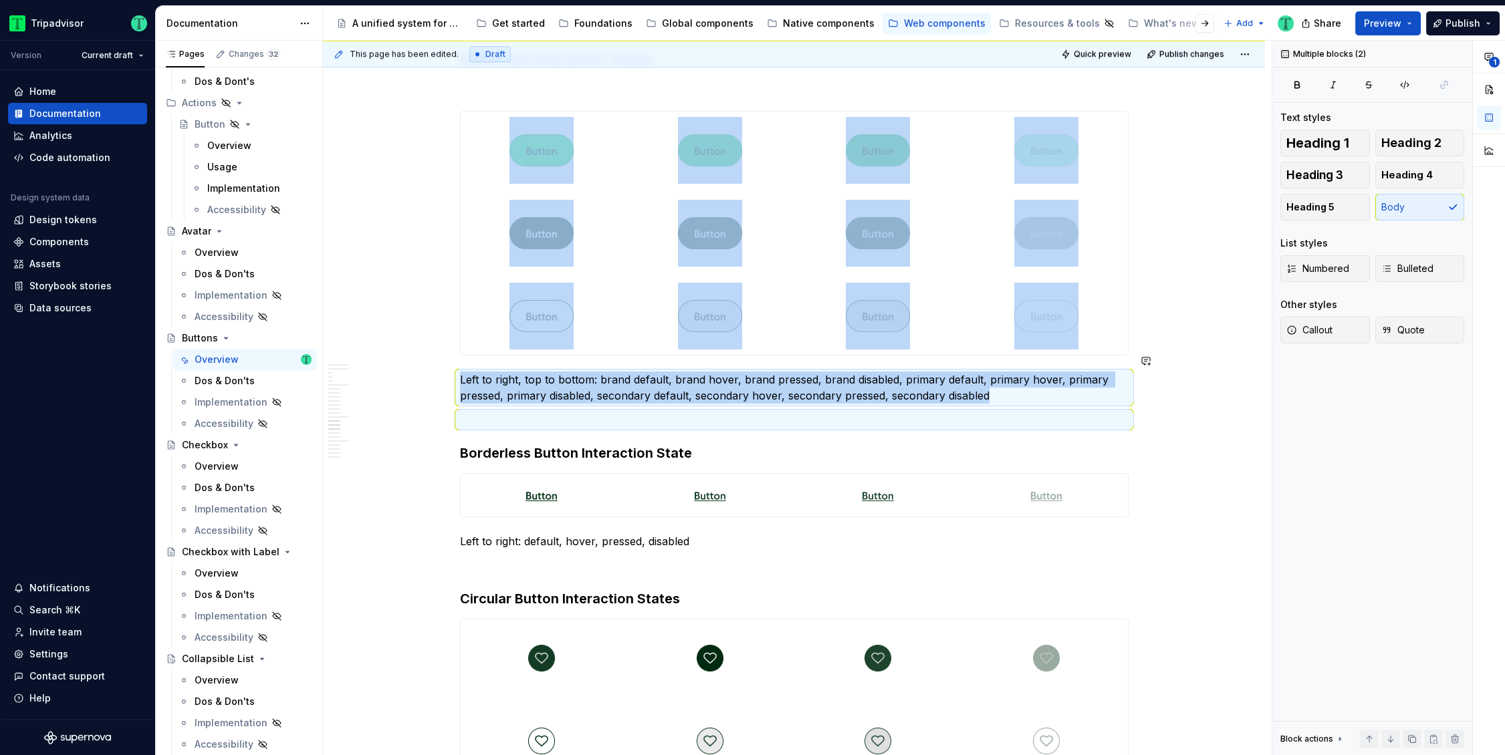
copy div "Left to right, top to bottom: brand default, brand hover, brand pressed, brand …"
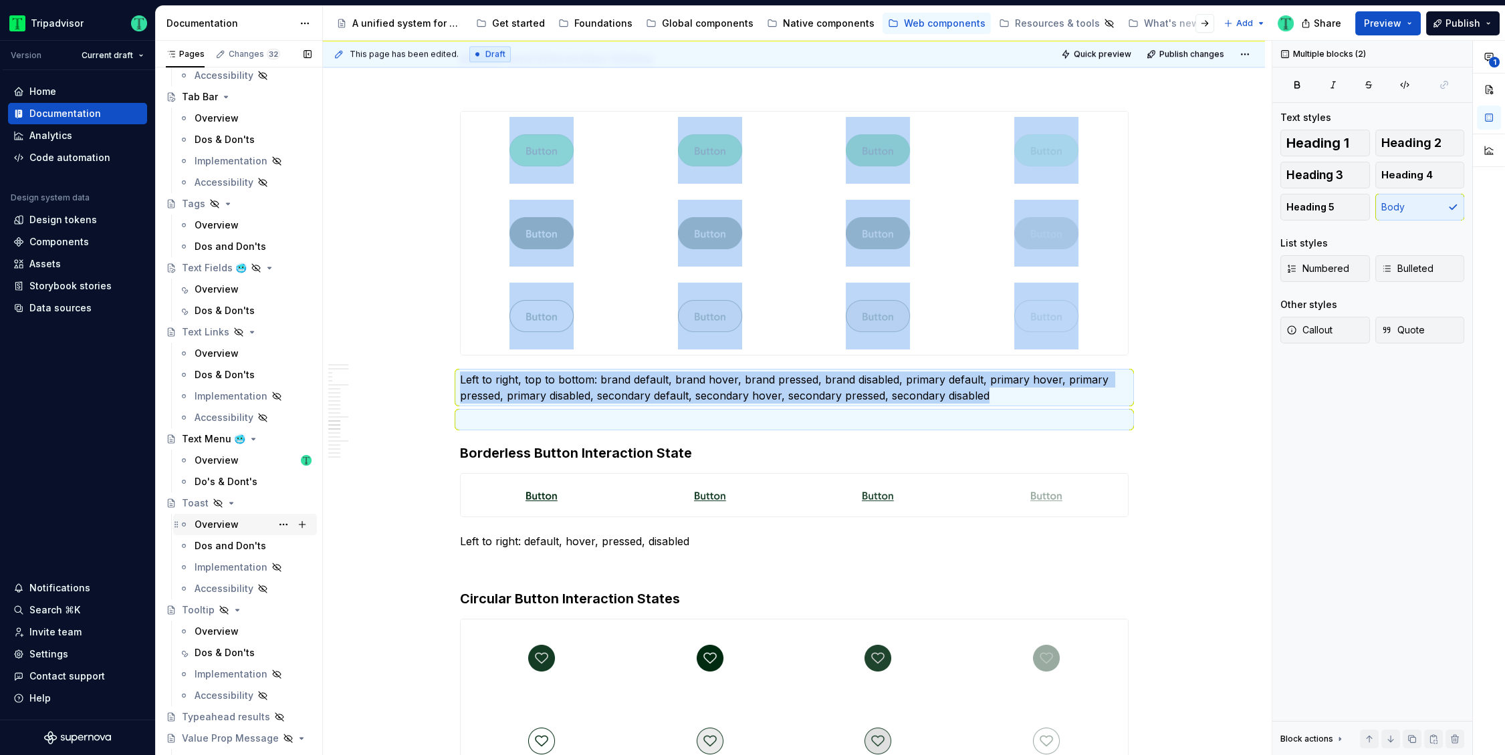
scroll to position [3248, 0]
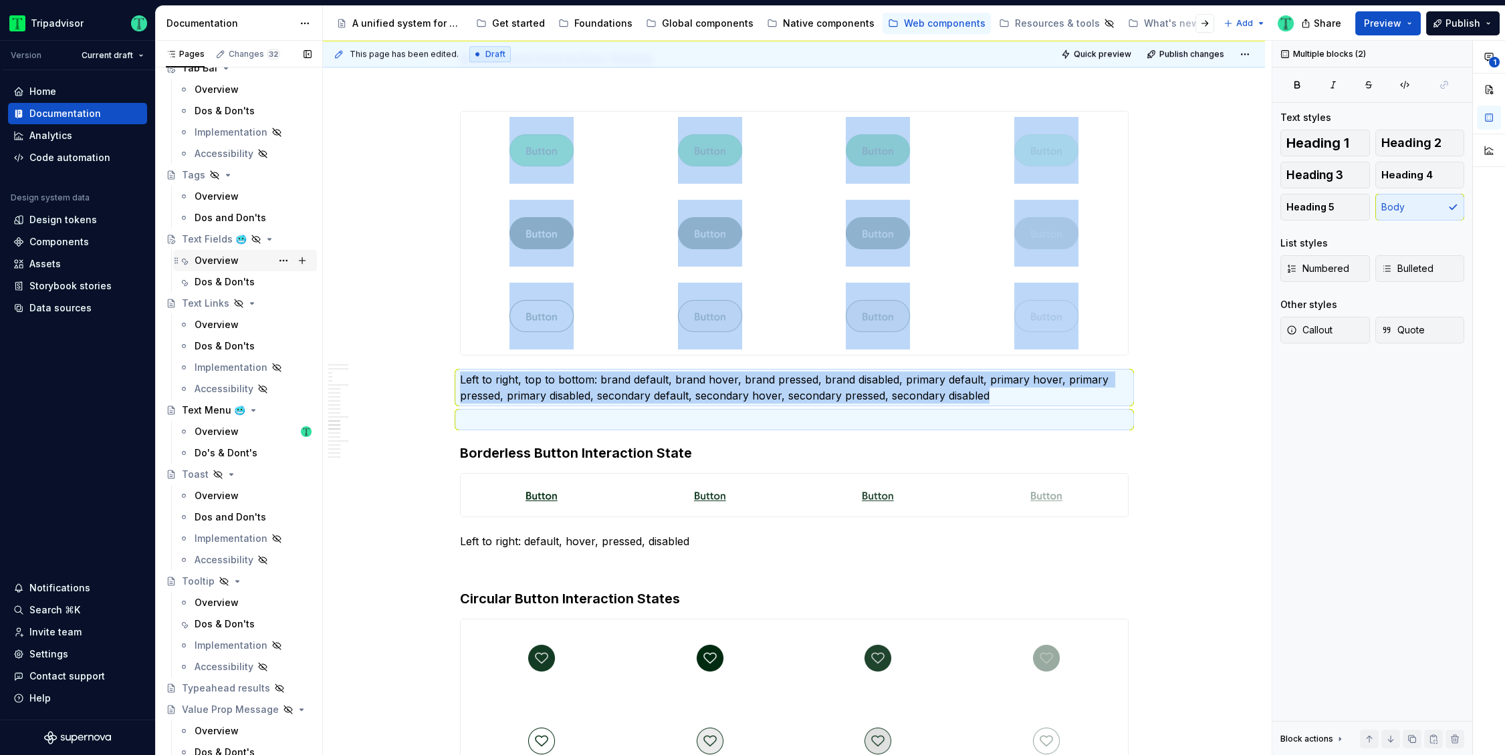
click at [211, 263] on div "Overview" at bounding box center [217, 260] width 44 height 13
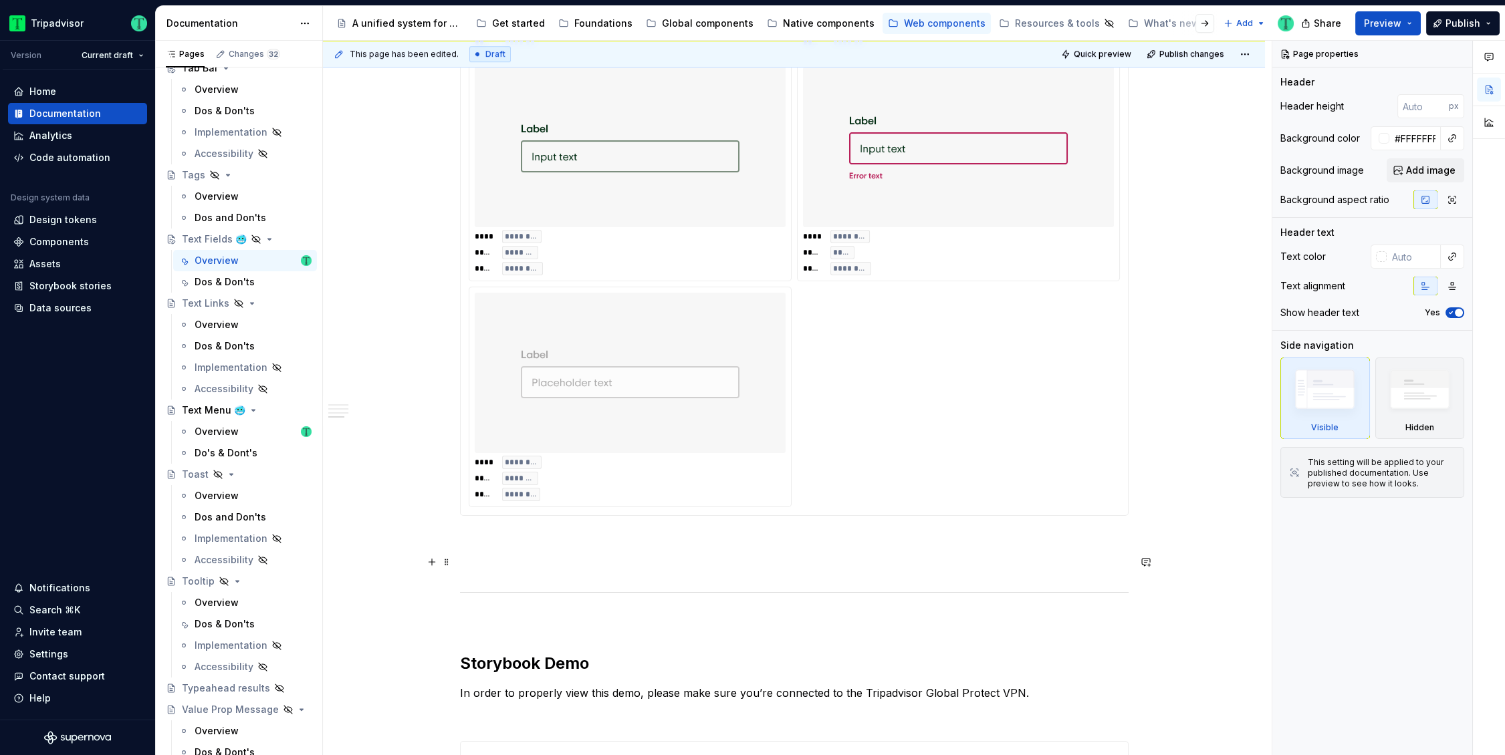
scroll to position [2215, 0]
click at [489, 535] on p at bounding box center [794, 543] width 669 height 16
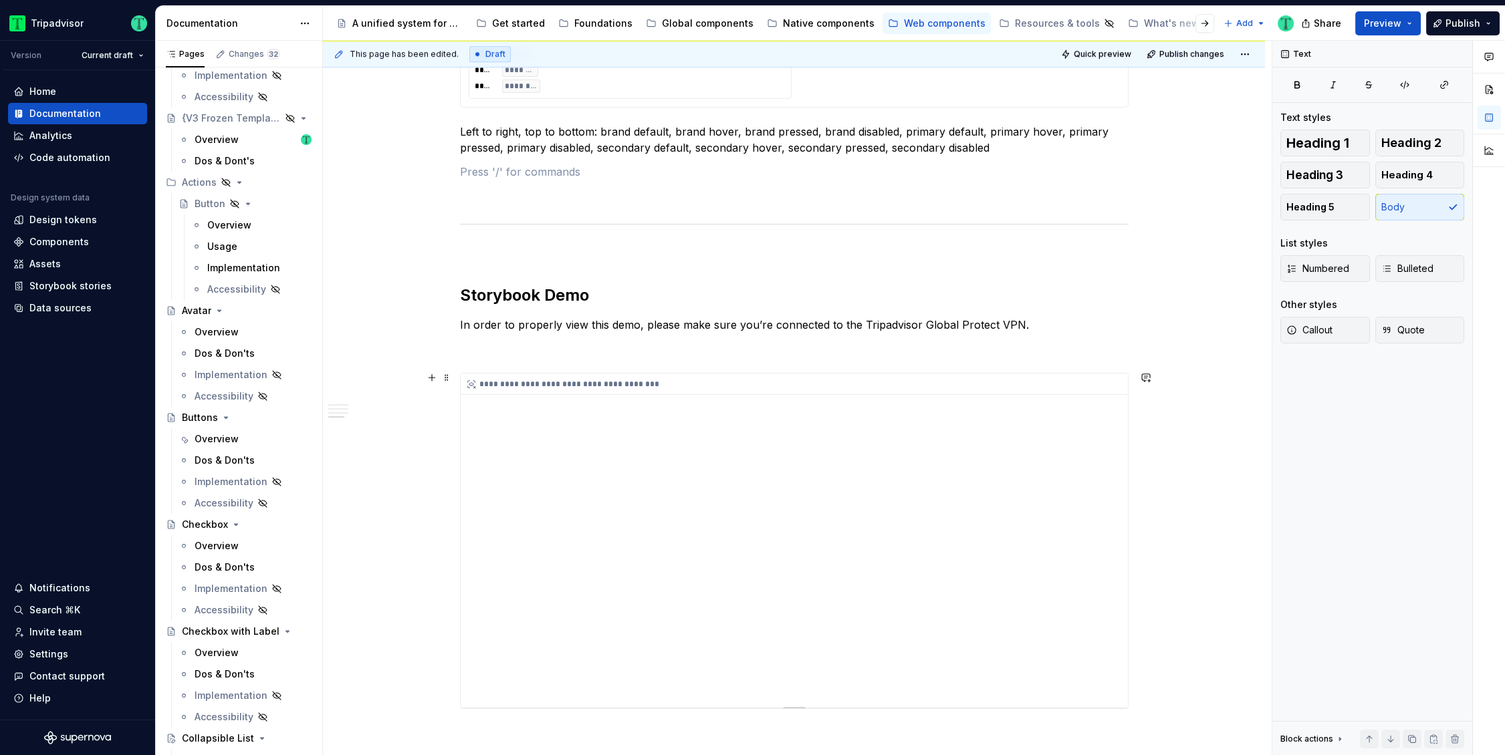
scroll to position [2683, 0]
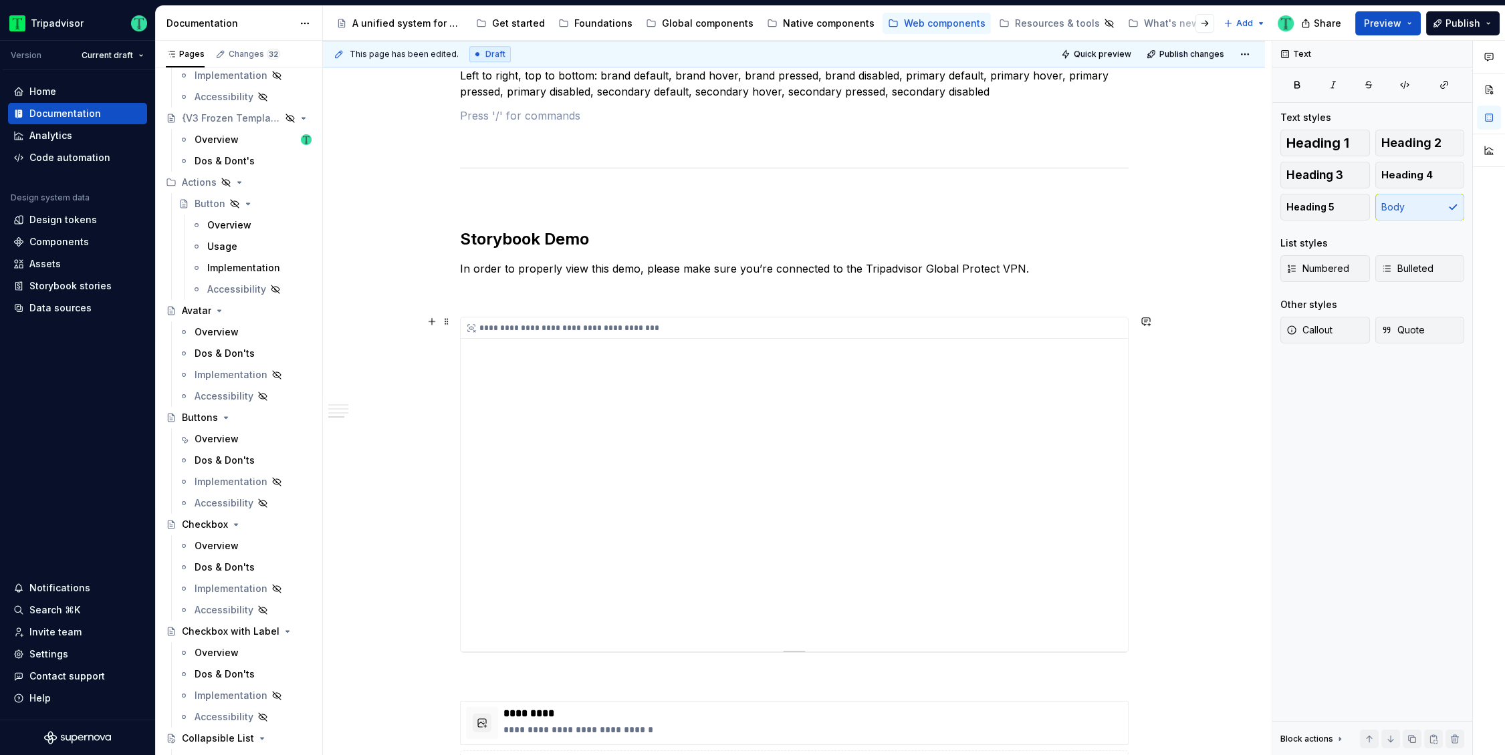
click at [884, 418] on div "**********" at bounding box center [794, 485] width 667 height 334
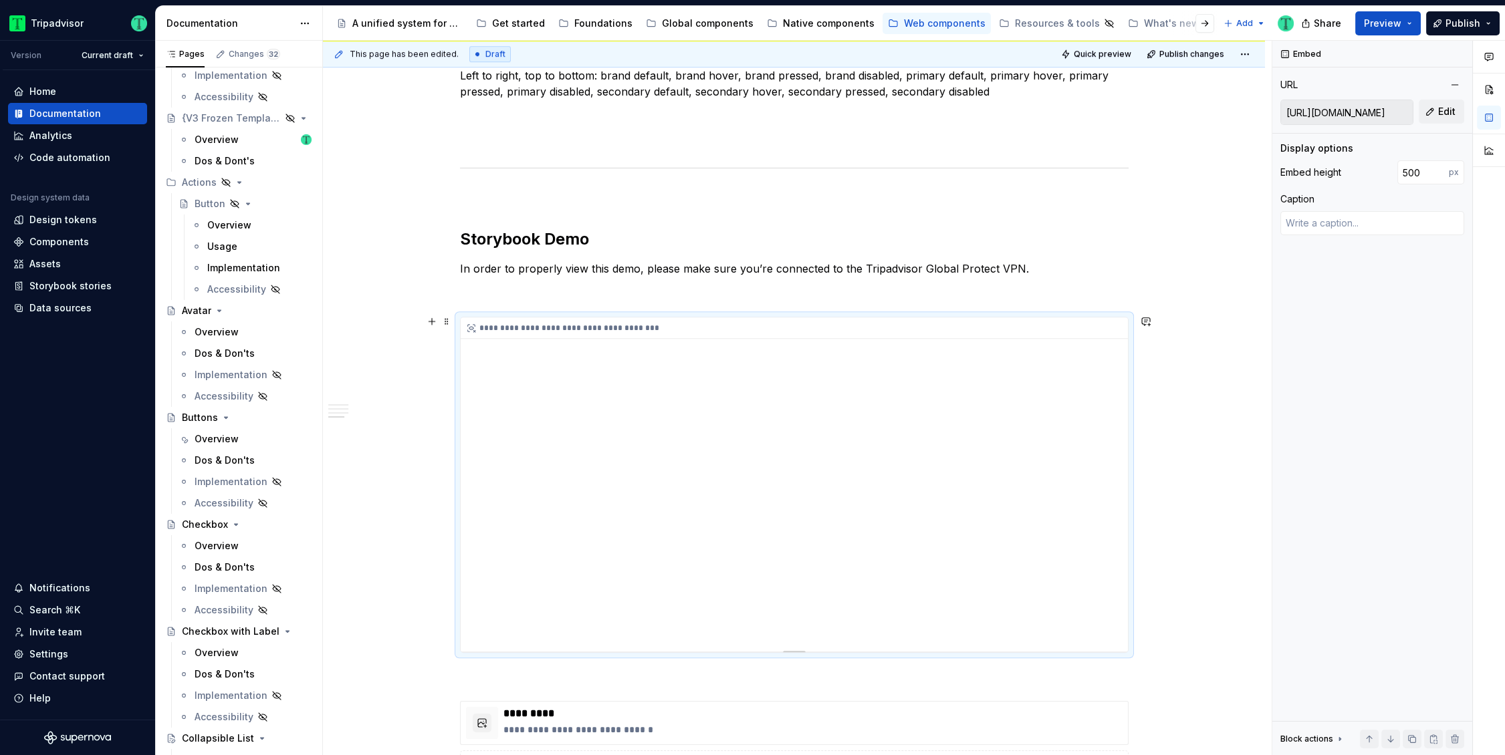
click at [867, 411] on div "**********" at bounding box center [794, 485] width 667 height 334
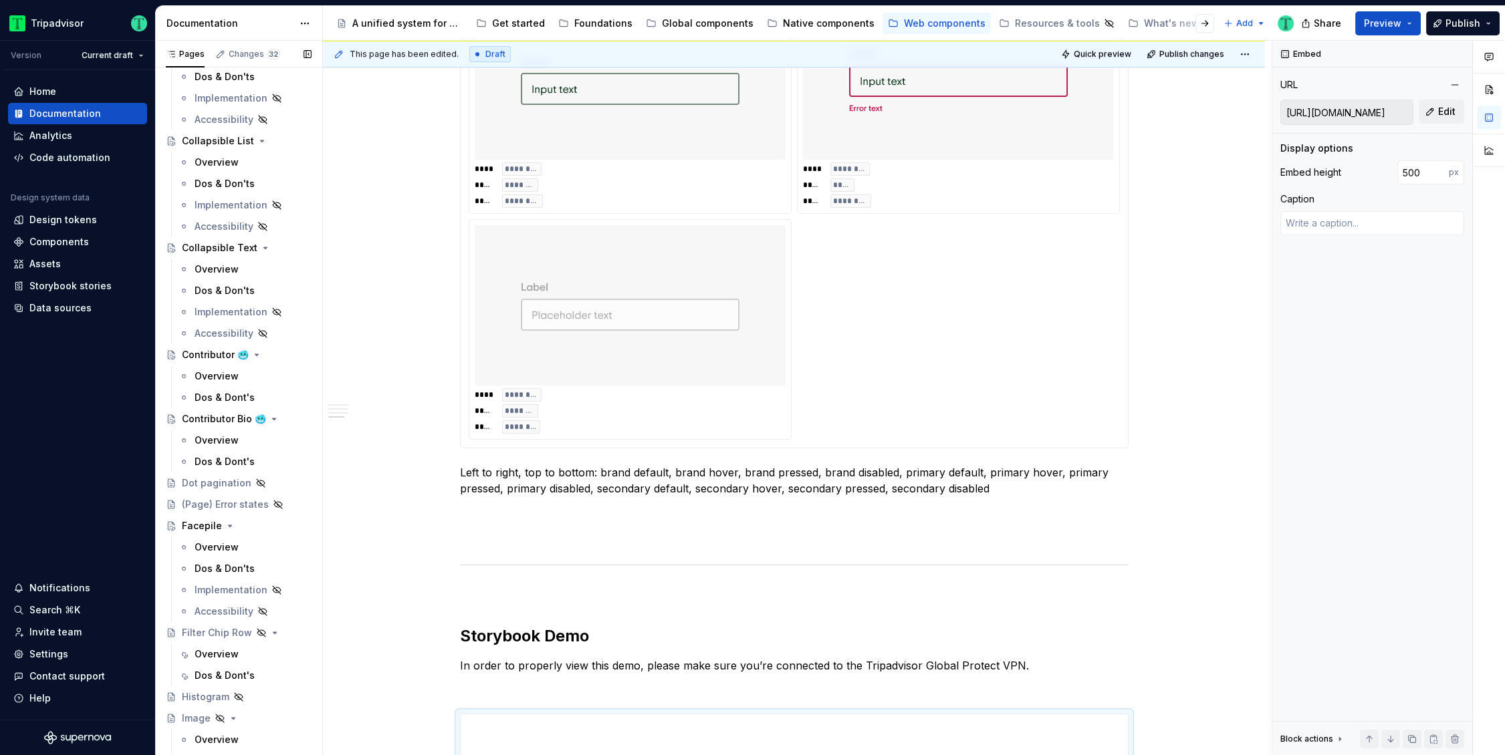
scroll to position [780, 0]
click at [214, 371] on div "Overview" at bounding box center [217, 375] width 44 height 13
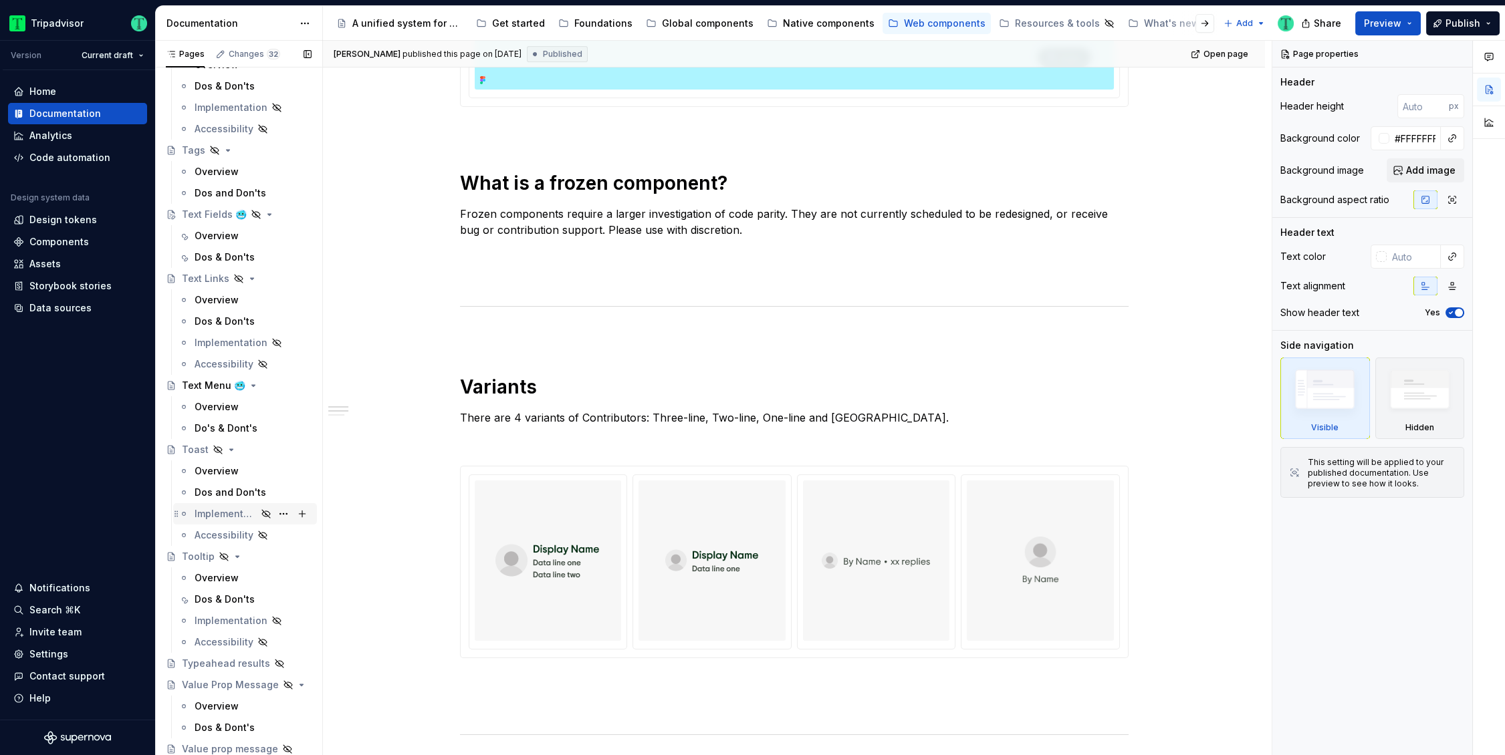
scroll to position [3272, 0]
click at [205, 239] on div "Overview" at bounding box center [217, 236] width 44 height 13
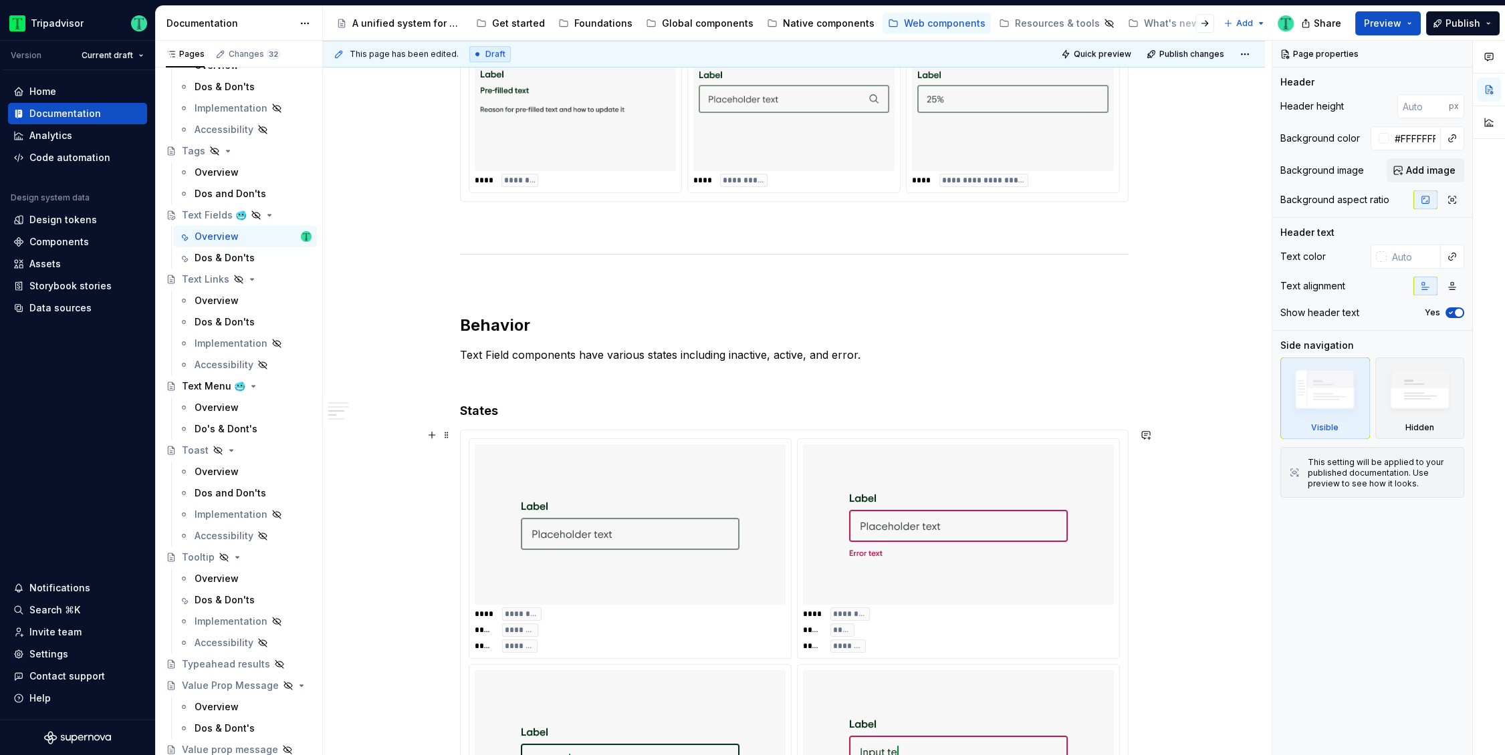
scroll to position [1508, 0]
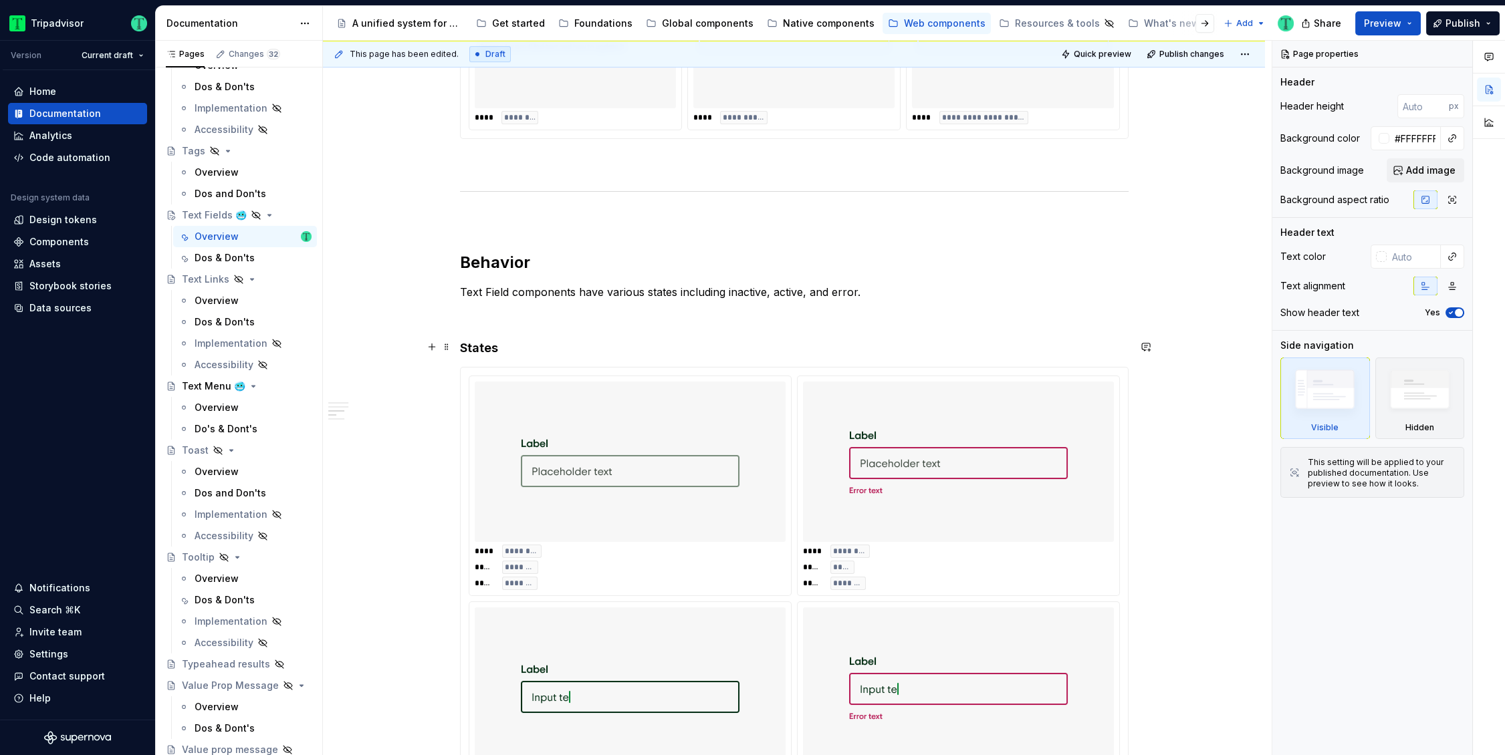
click at [507, 354] on h4 "States" at bounding box center [794, 348] width 669 height 16
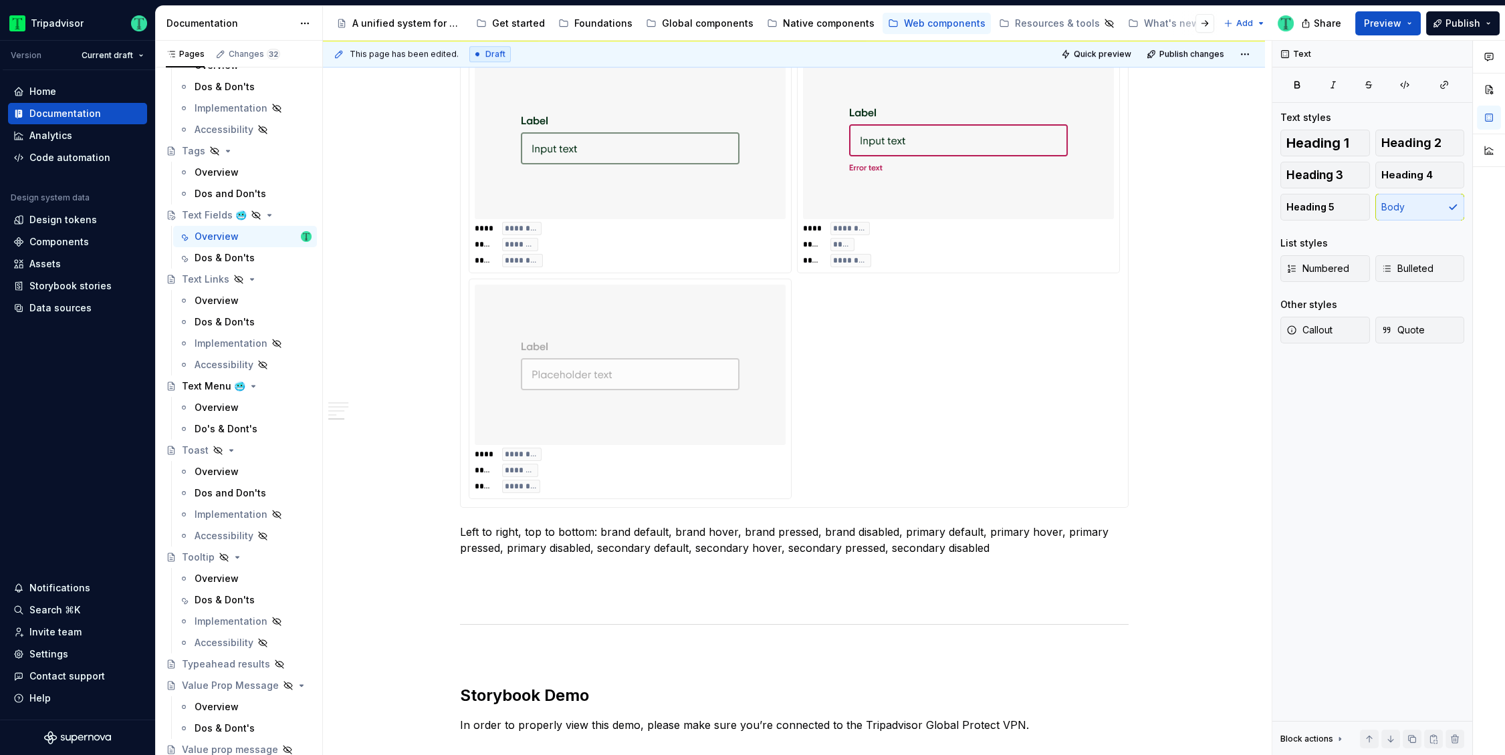
scroll to position [2314, 0]
type textarea "*"
drag, startPoint x: 598, startPoint y: 528, endPoint x: 665, endPoint y: 530, distance: 66.9
click at [665, 530] on p "Left to right, top to bottom: brand default, brand hover, brand pressed, brand …" at bounding box center [794, 541] width 669 height 32
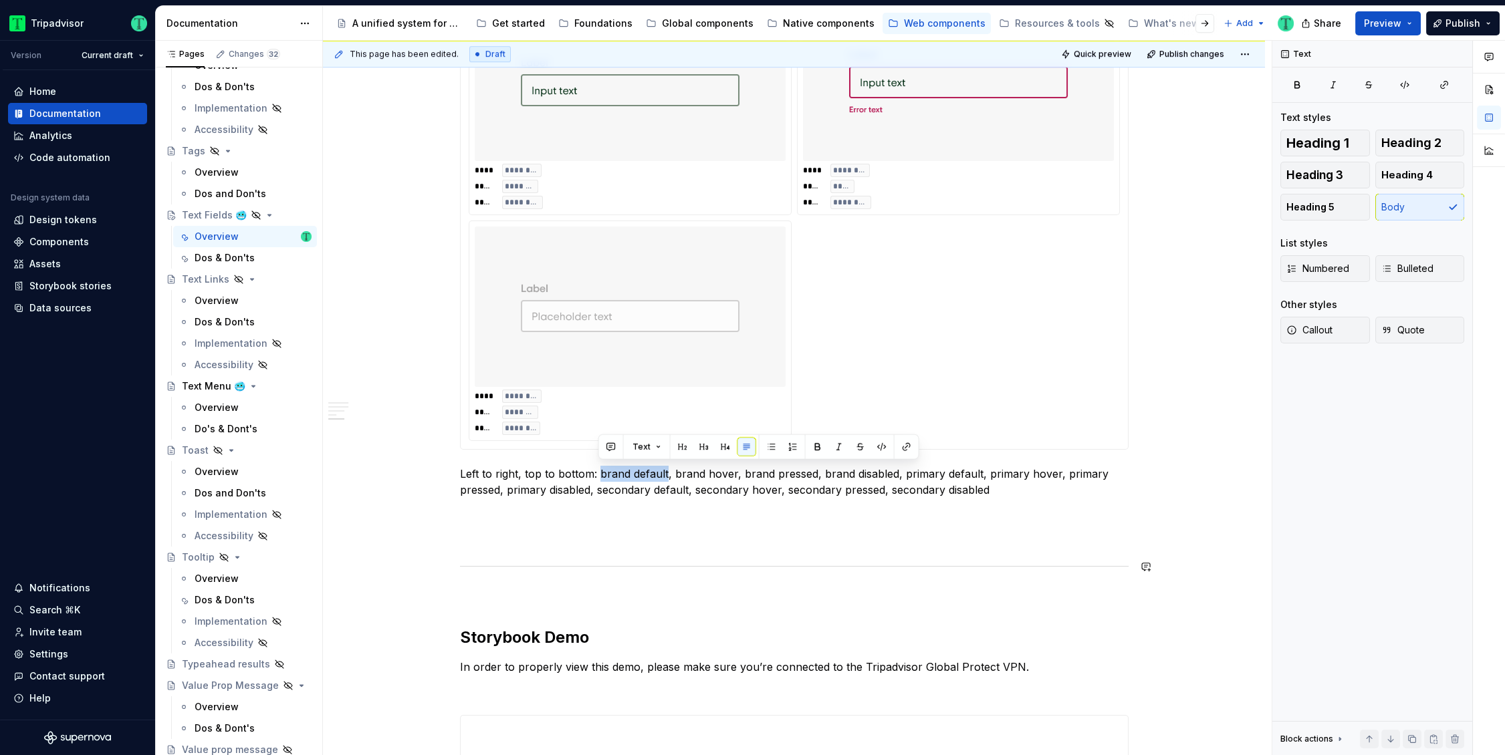
scroll to position [2372, 0]
copy p "standard inactive"
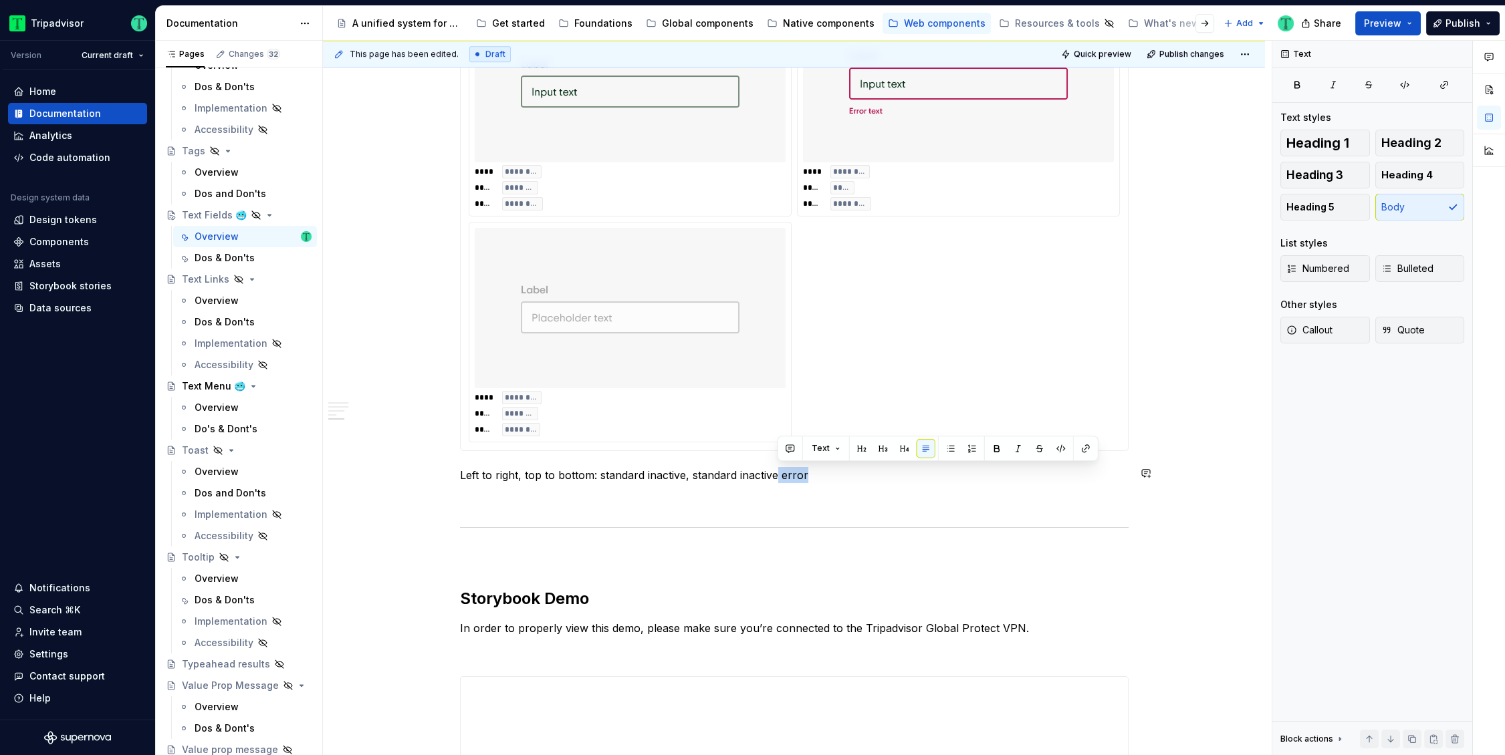
copy p "error"
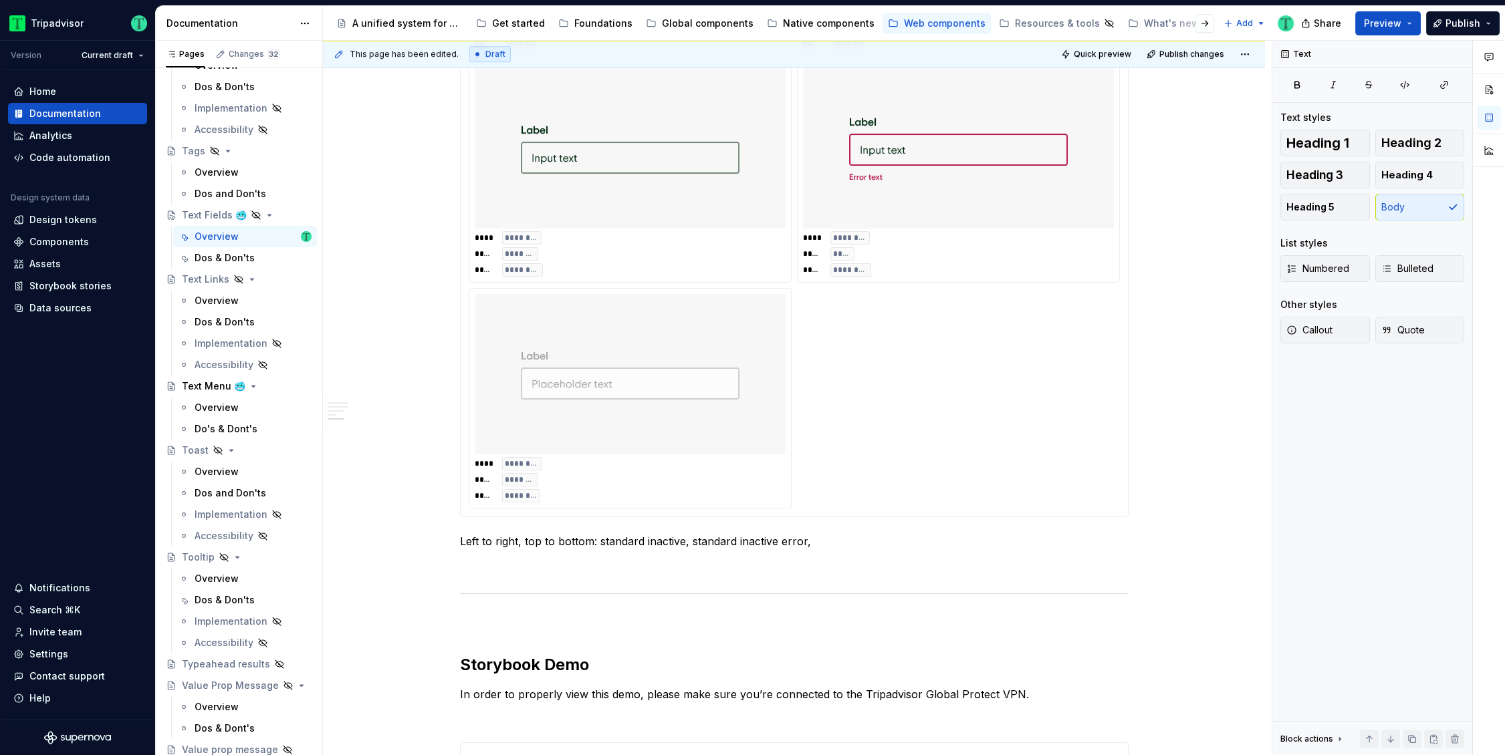
scroll to position [2425, 0]
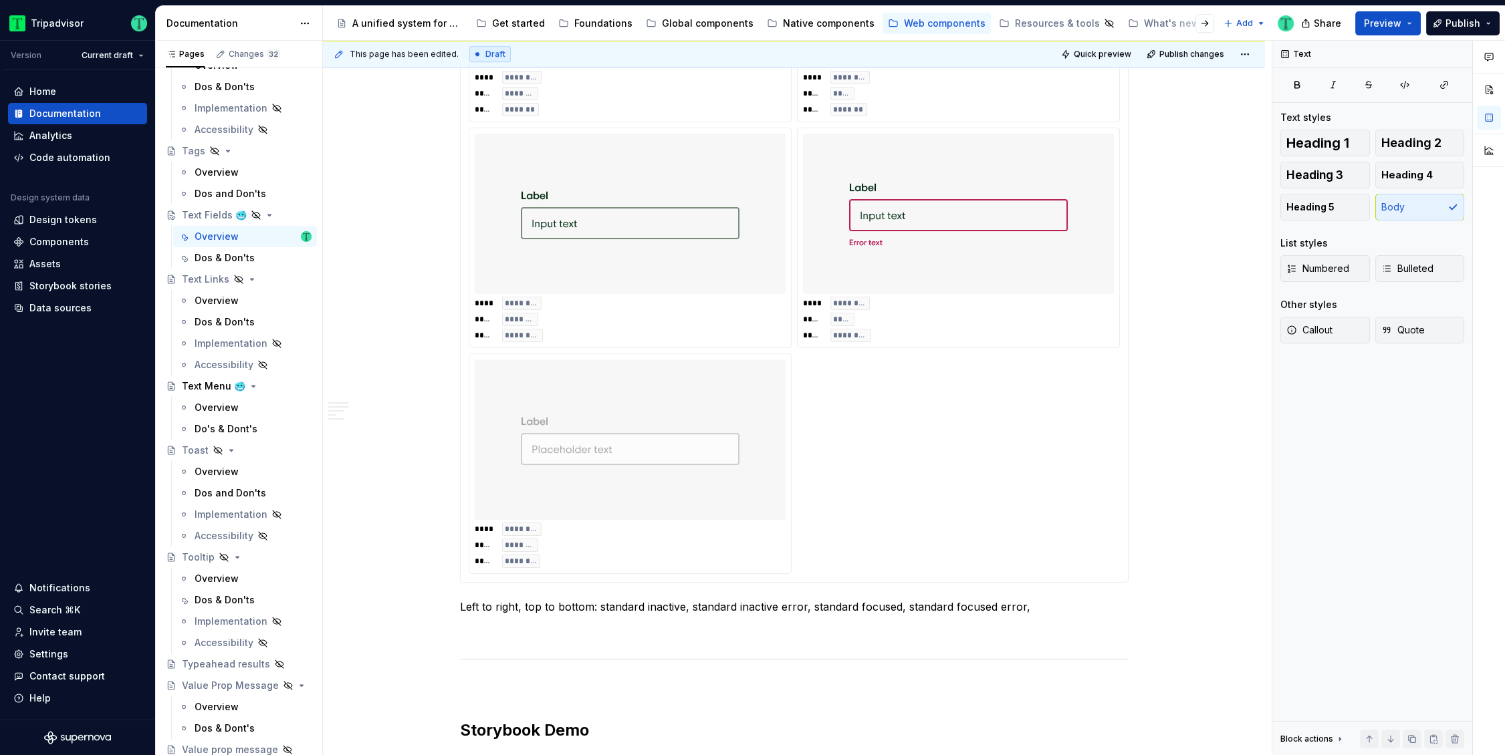
type textarea "*"
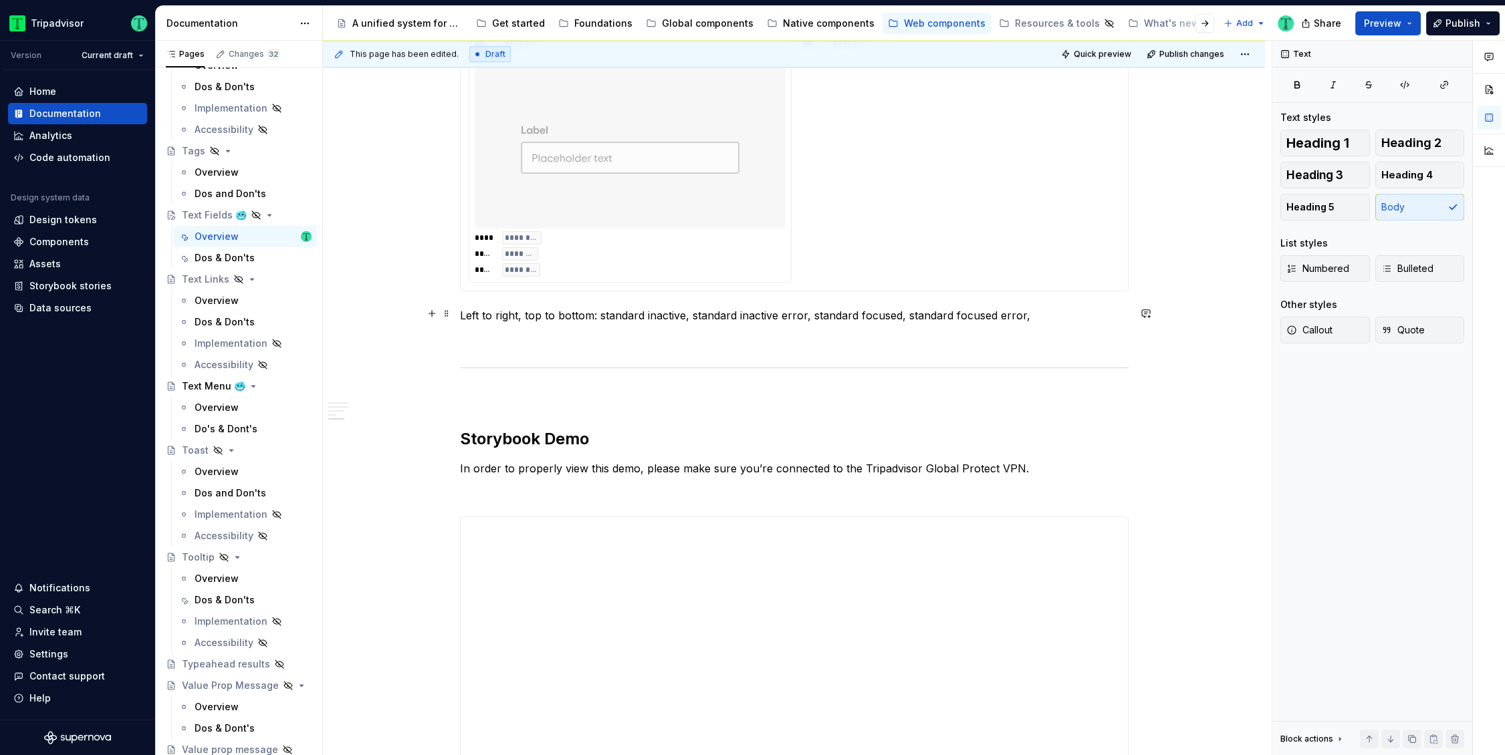
scroll to position [2530, 0]
click at [628, 313] on p "Left to right, top to bottom: standard inactive, standard inactive error, stand…" at bounding box center [794, 317] width 669 height 16
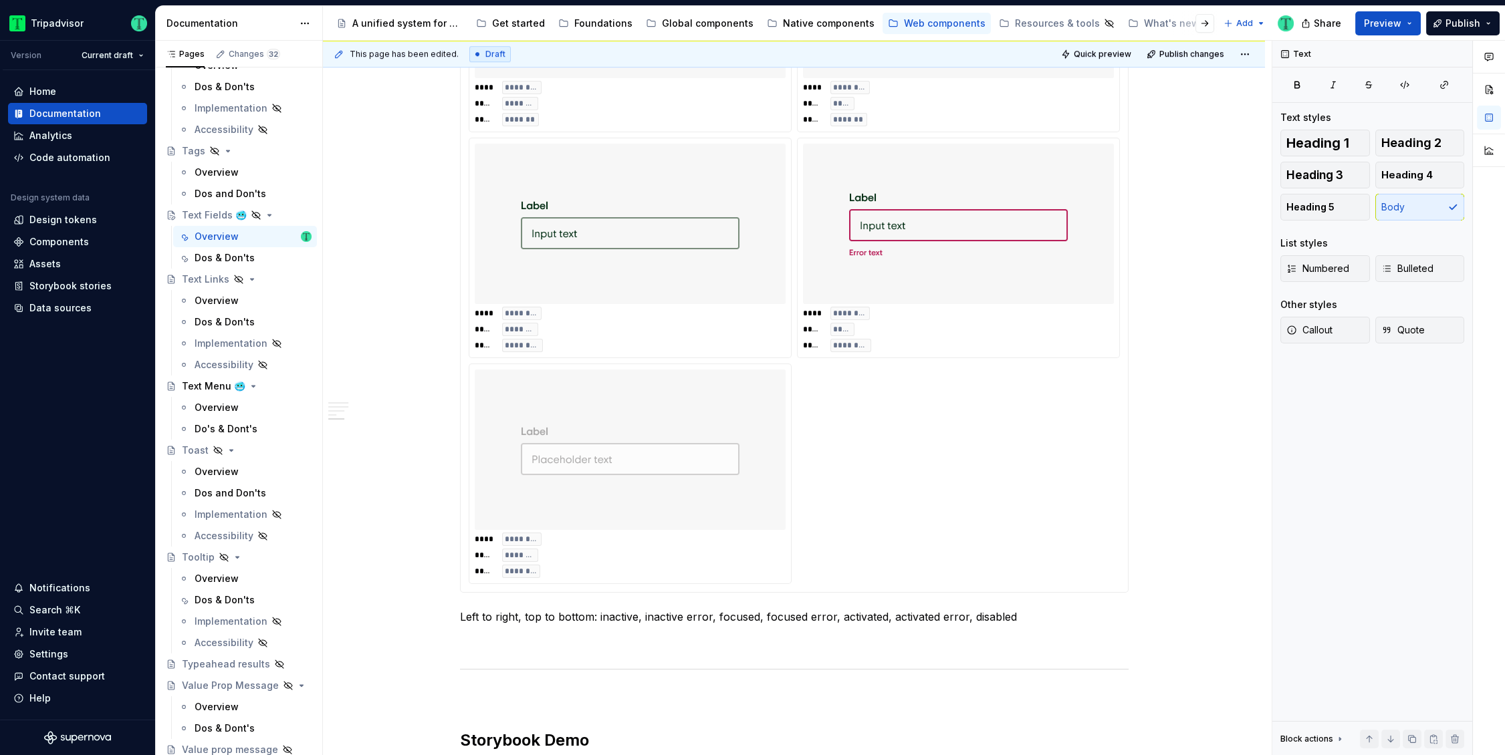
scroll to position [2502, 0]
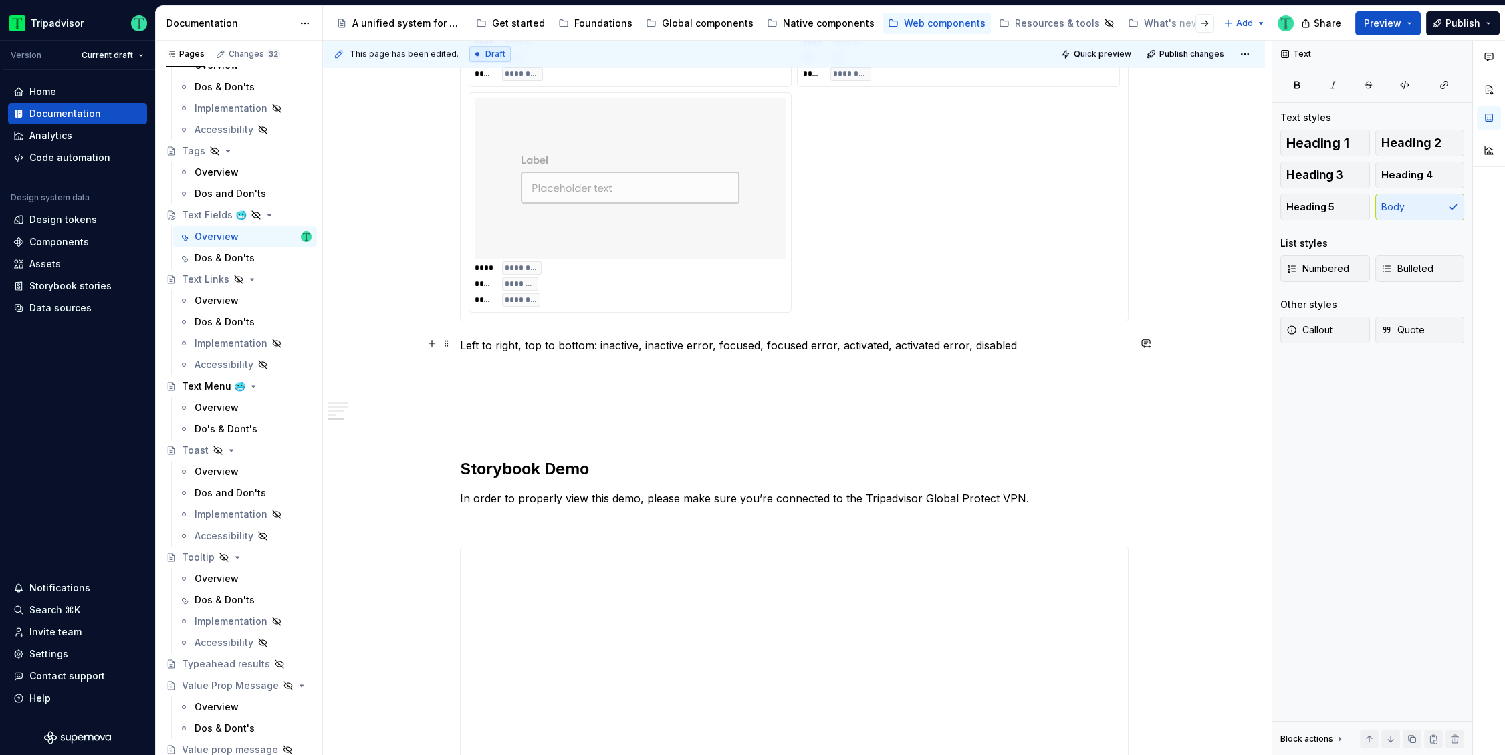
click at [1078, 338] on p "Left to right, top to bottom: inactive, inactive error, focused, focused error,…" at bounding box center [794, 346] width 669 height 16
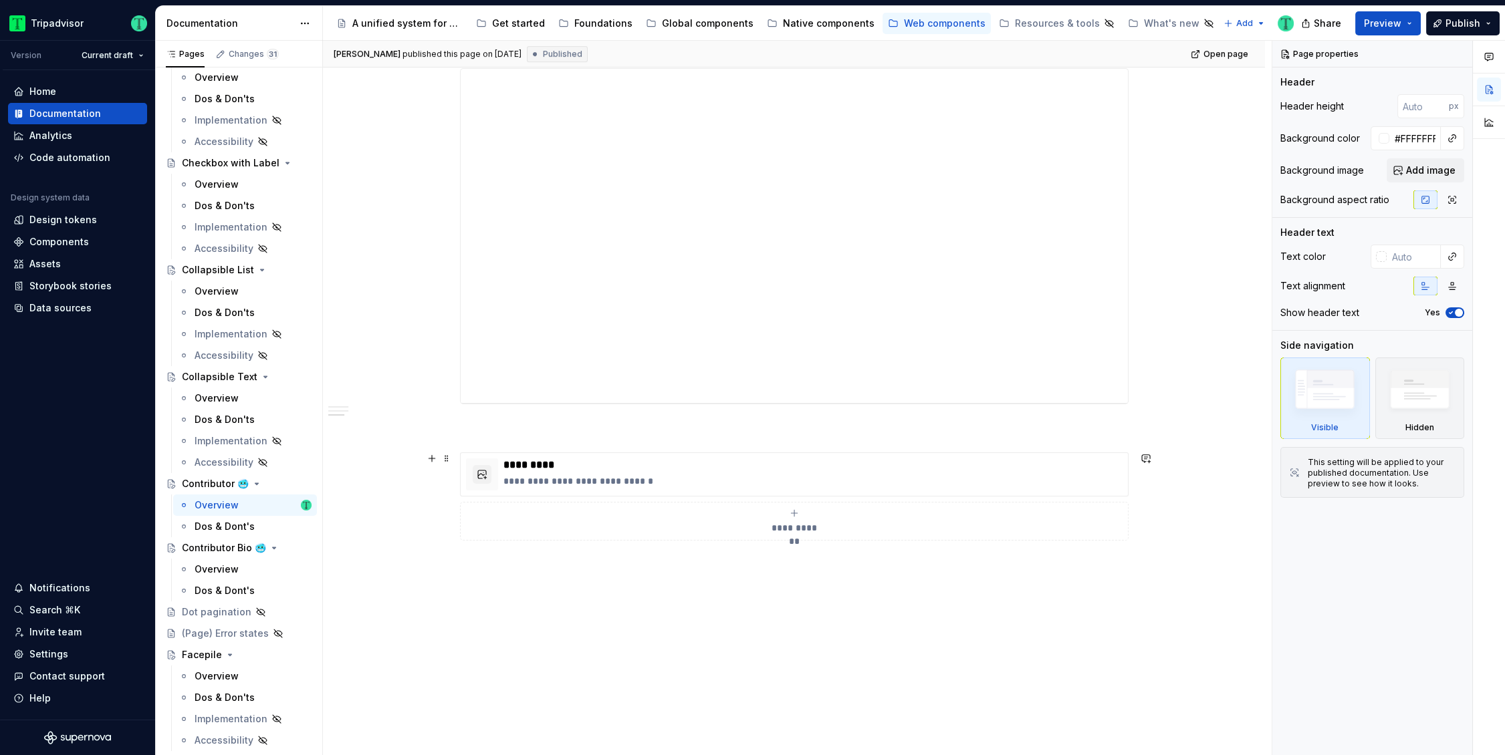
scroll to position [1400, 0]
click at [675, 233] on div "**********" at bounding box center [794, 191] width 667 height 334
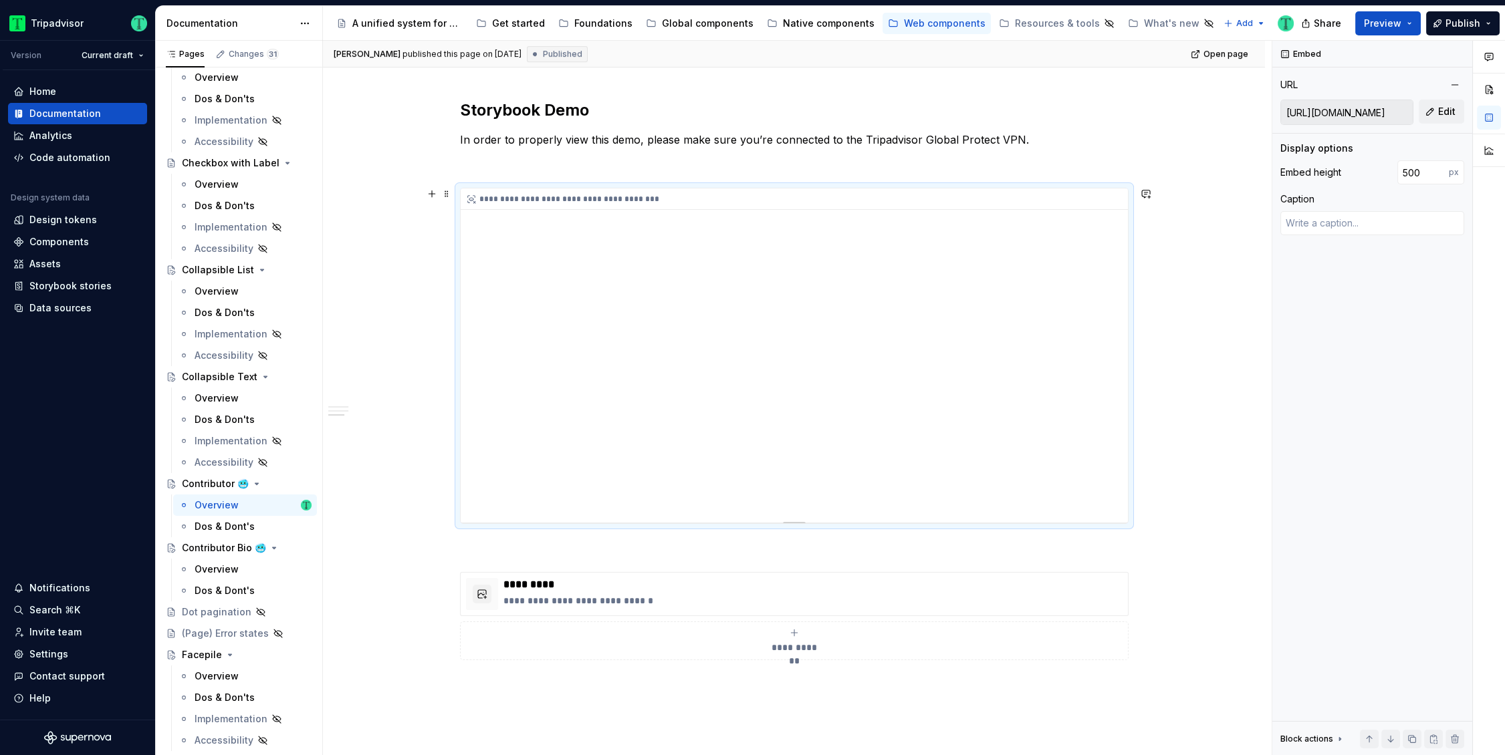
scroll to position [1237, 0]
click at [215, 550] on div "Contributor Bio 🥶" at bounding box center [220, 548] width 76 height 13
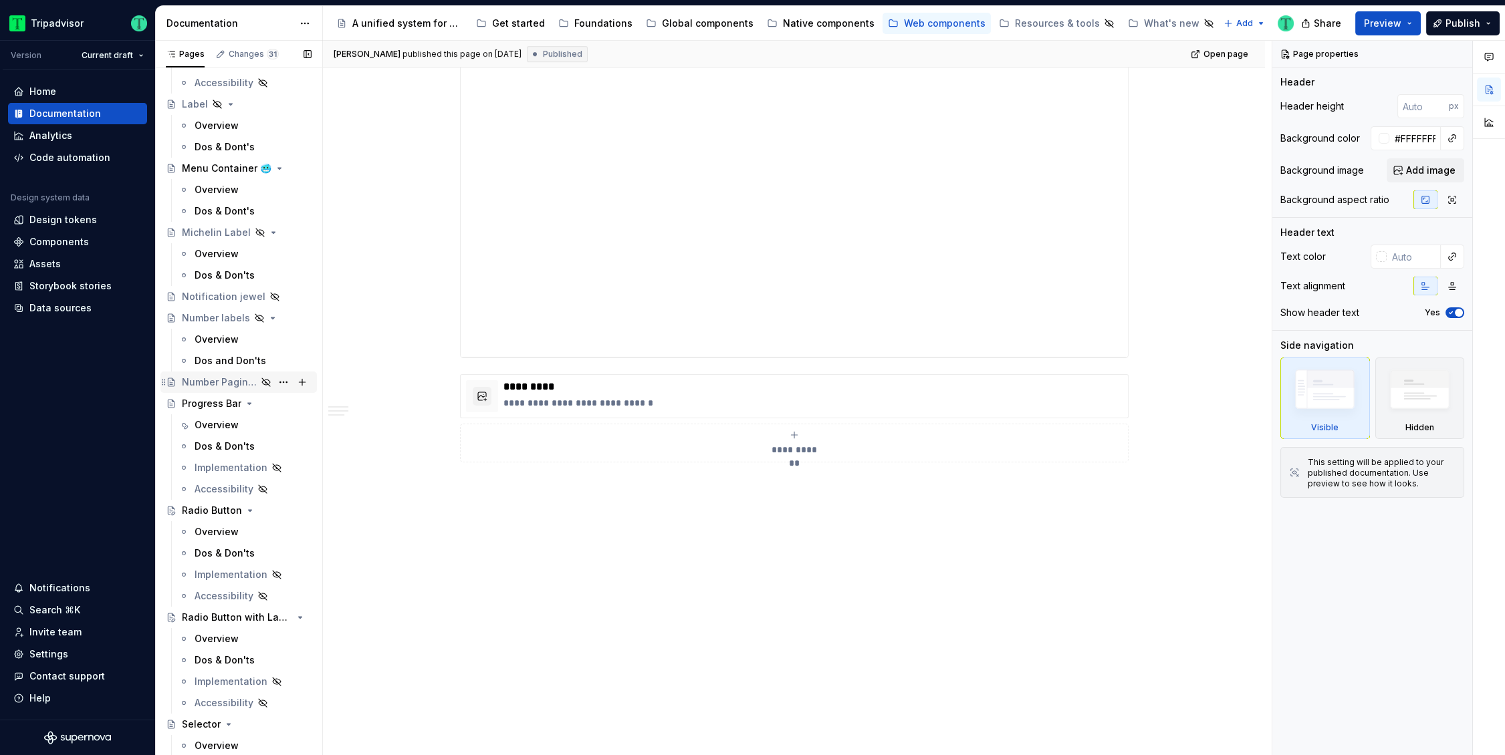
scroll to position [1564, 0]
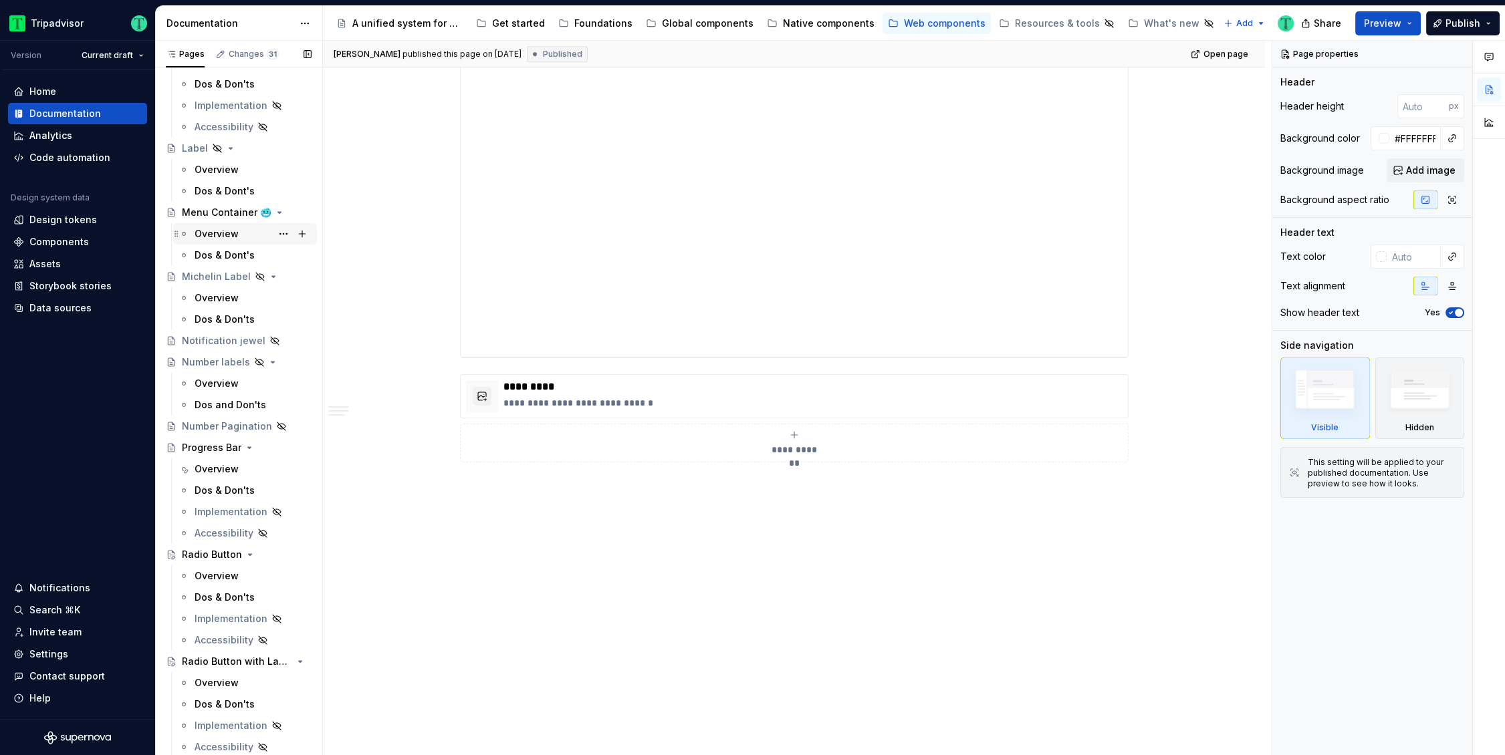
click at [226, 231] on div "Overview" at bounding box center [217, 233] width 44 height 13
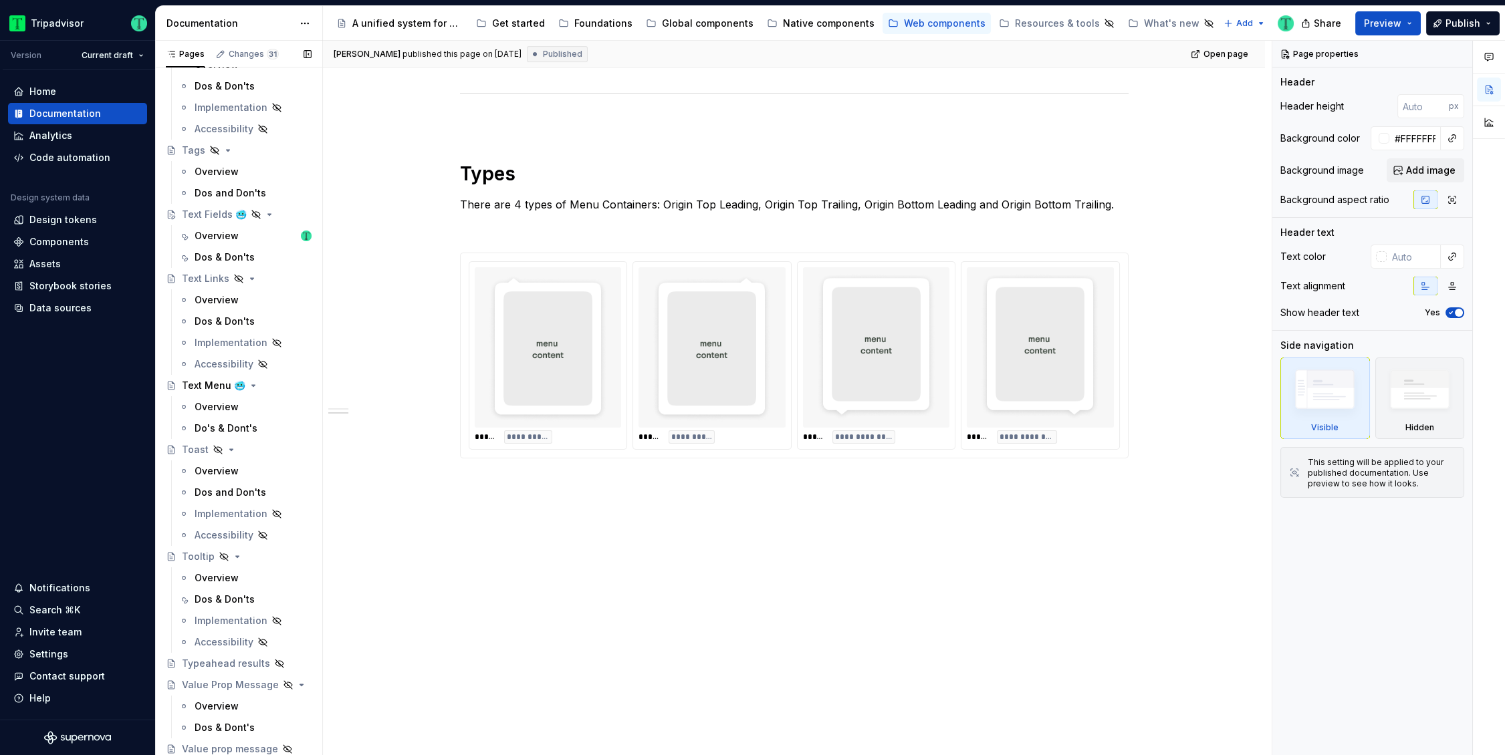
scroll to position [3272, 0]
click at [214, 388] on div "Text Menu 🥶" at bounding box center [214, 386] width 64 height 13
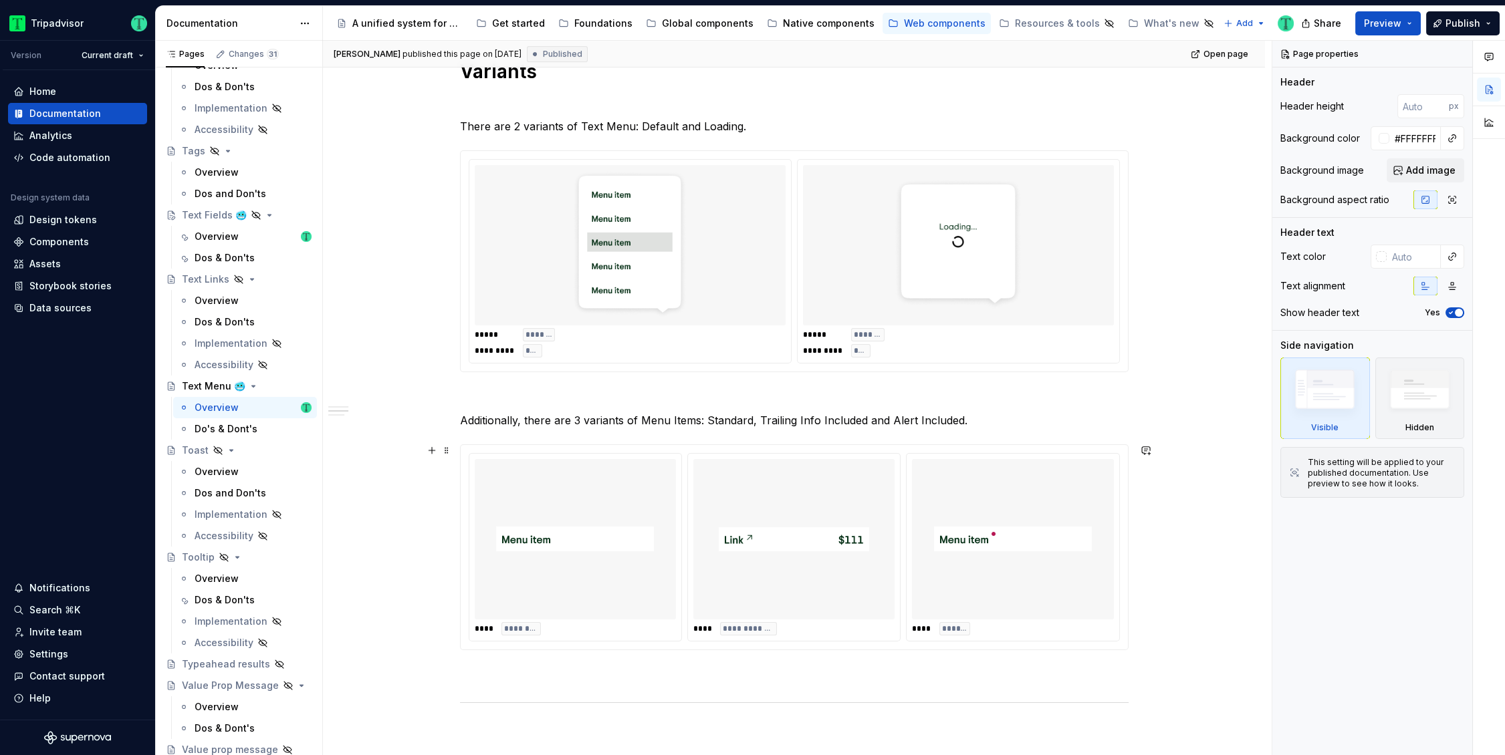
scroll to position [857, 0]
click at [210, 231] on div "Overview" at bounding box center [217, 236] width 44 height 13
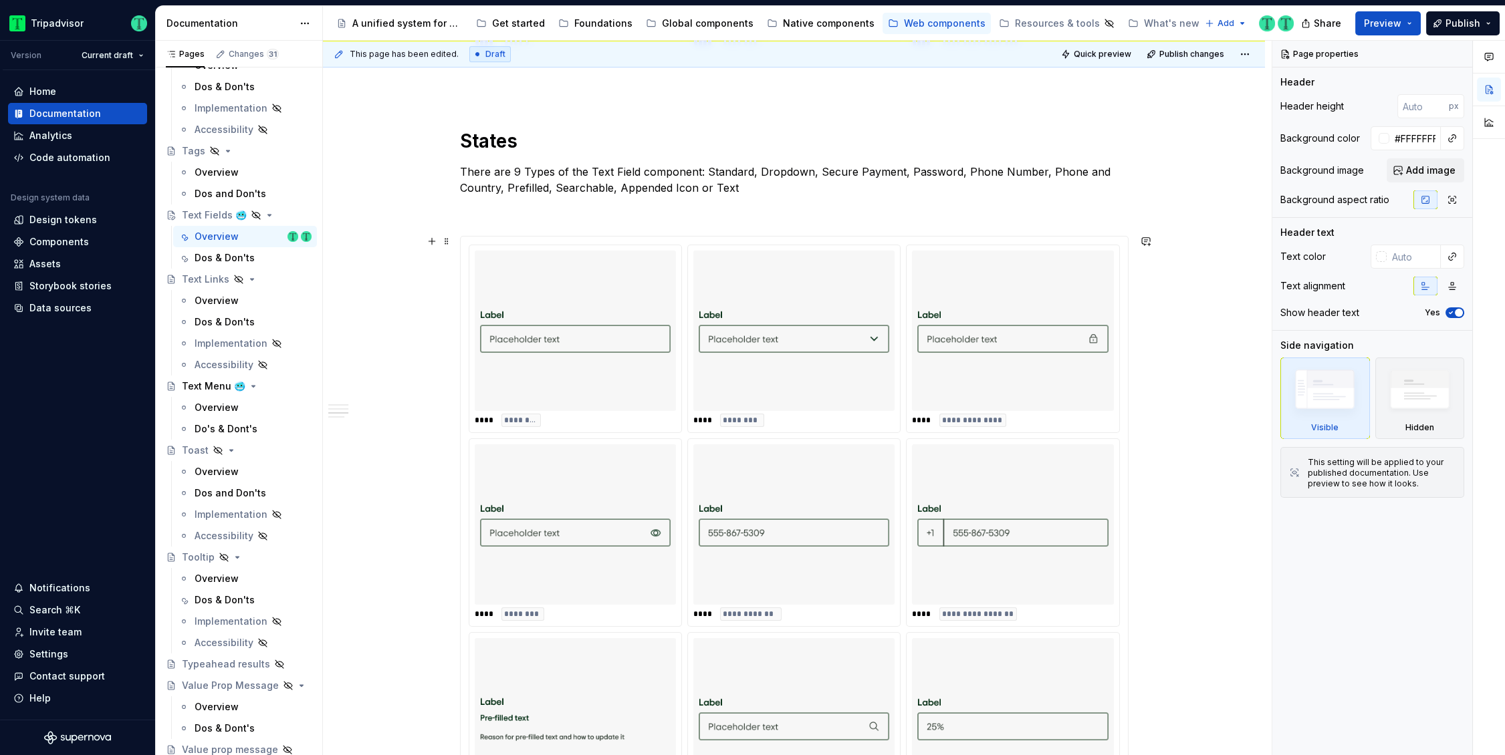
scroll to position [1639, 0]
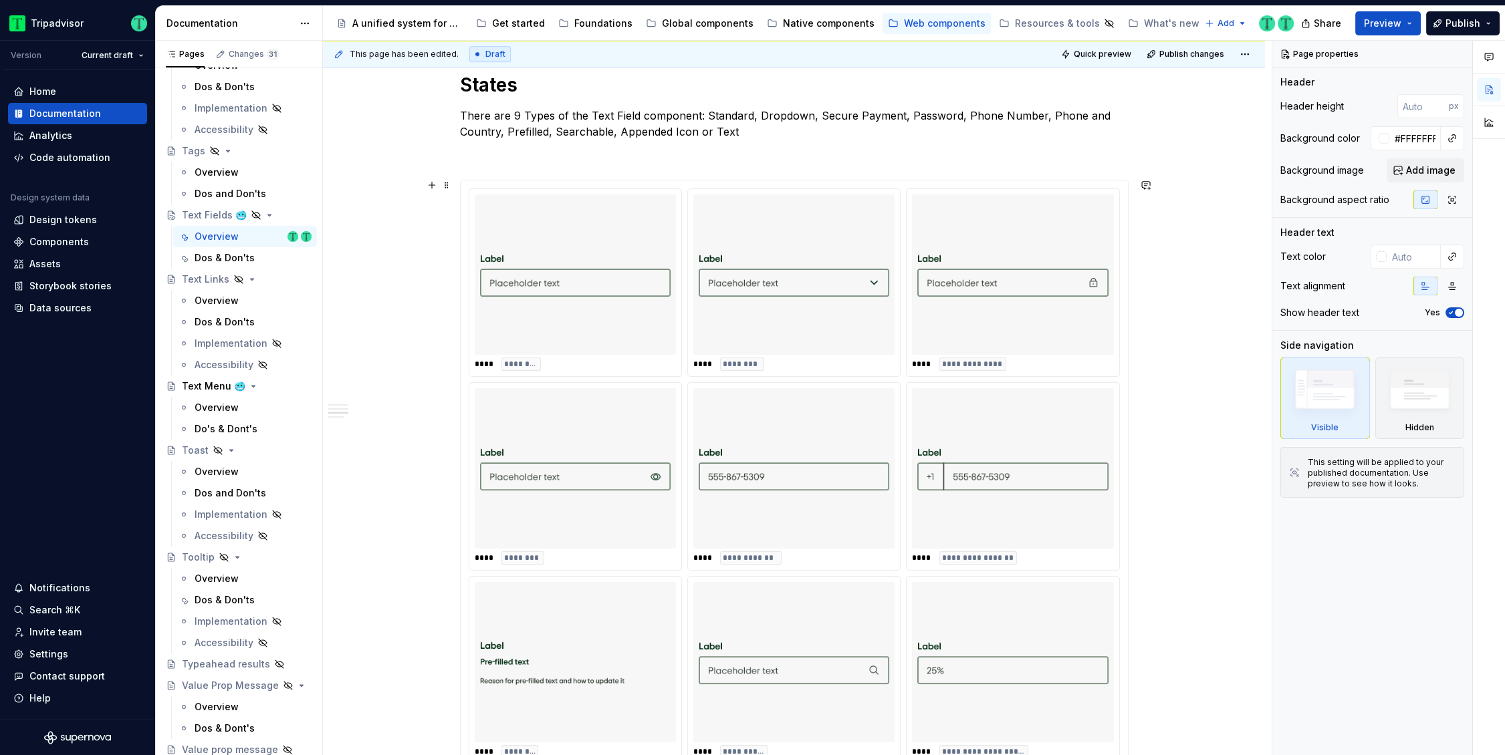
click at [901, 324] on div "**********" at bounding box center [794, 477] width 651 height 576
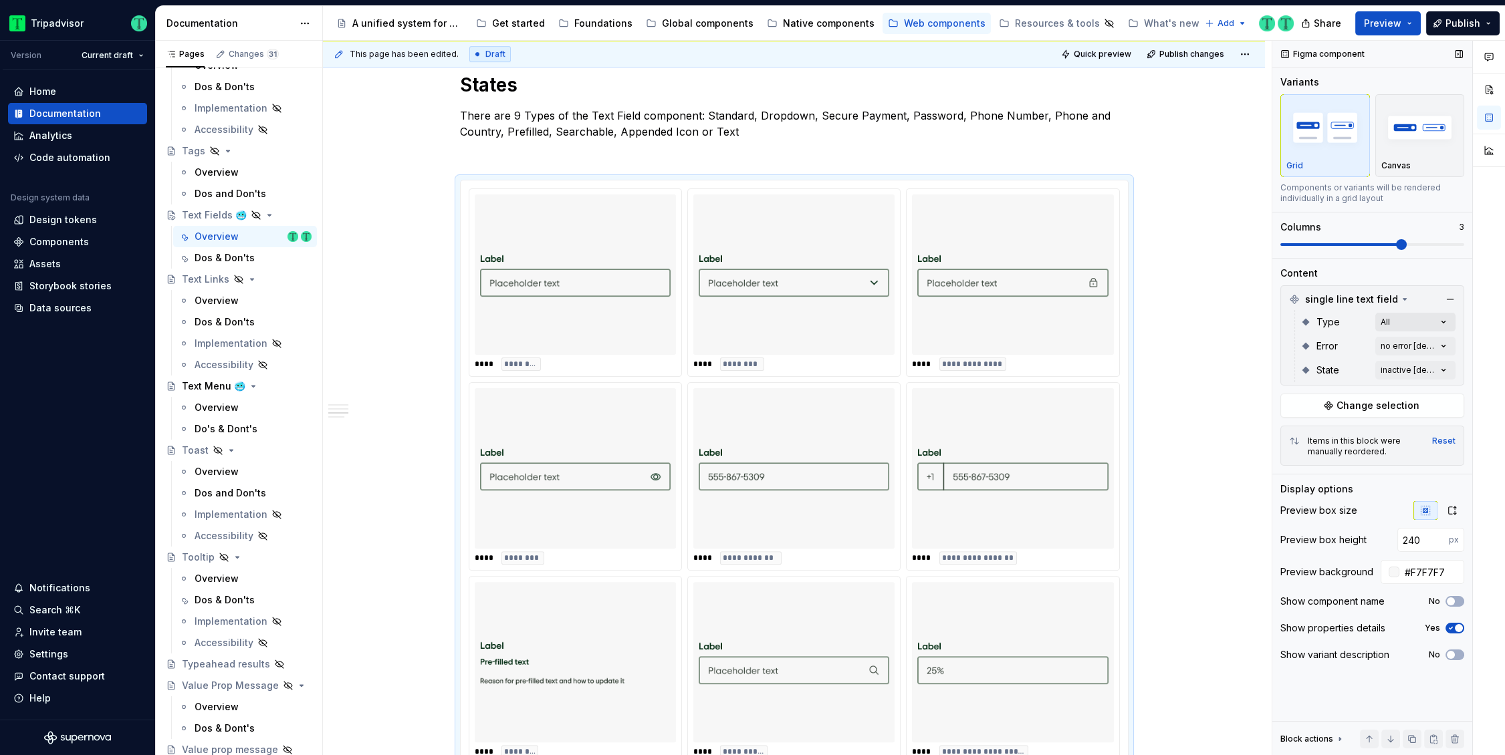
click at [1421, 314] on div "Comments Open comments No comments yet Select ‘Comment’ from the block context …" at bounding box center [1388, 398] width 233 height 715
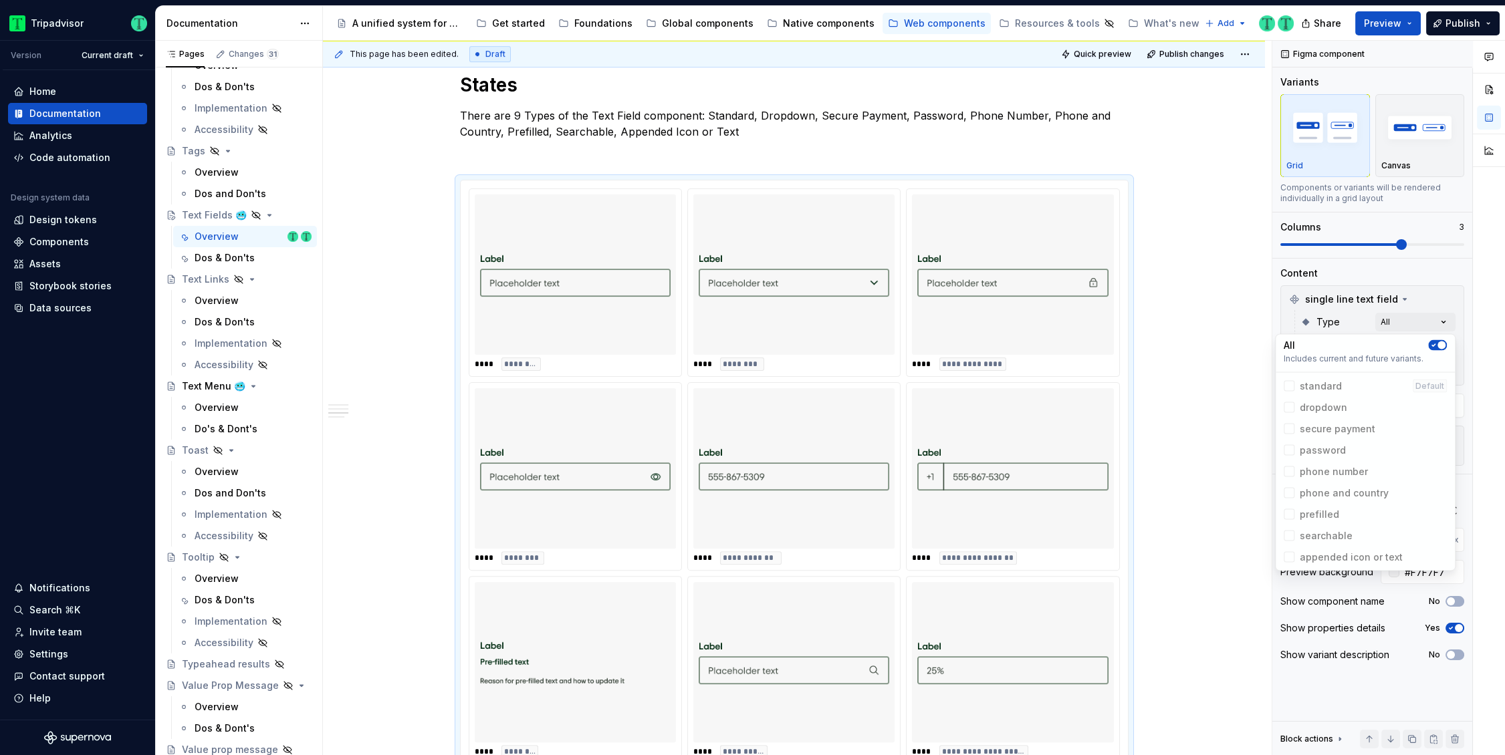
click at [1444, 342] on button "button" at bounding box center [1437, 345] width 19 height 11
click at [1289, 408] on icon at bounding box center [1289, 408] width 0 height 0
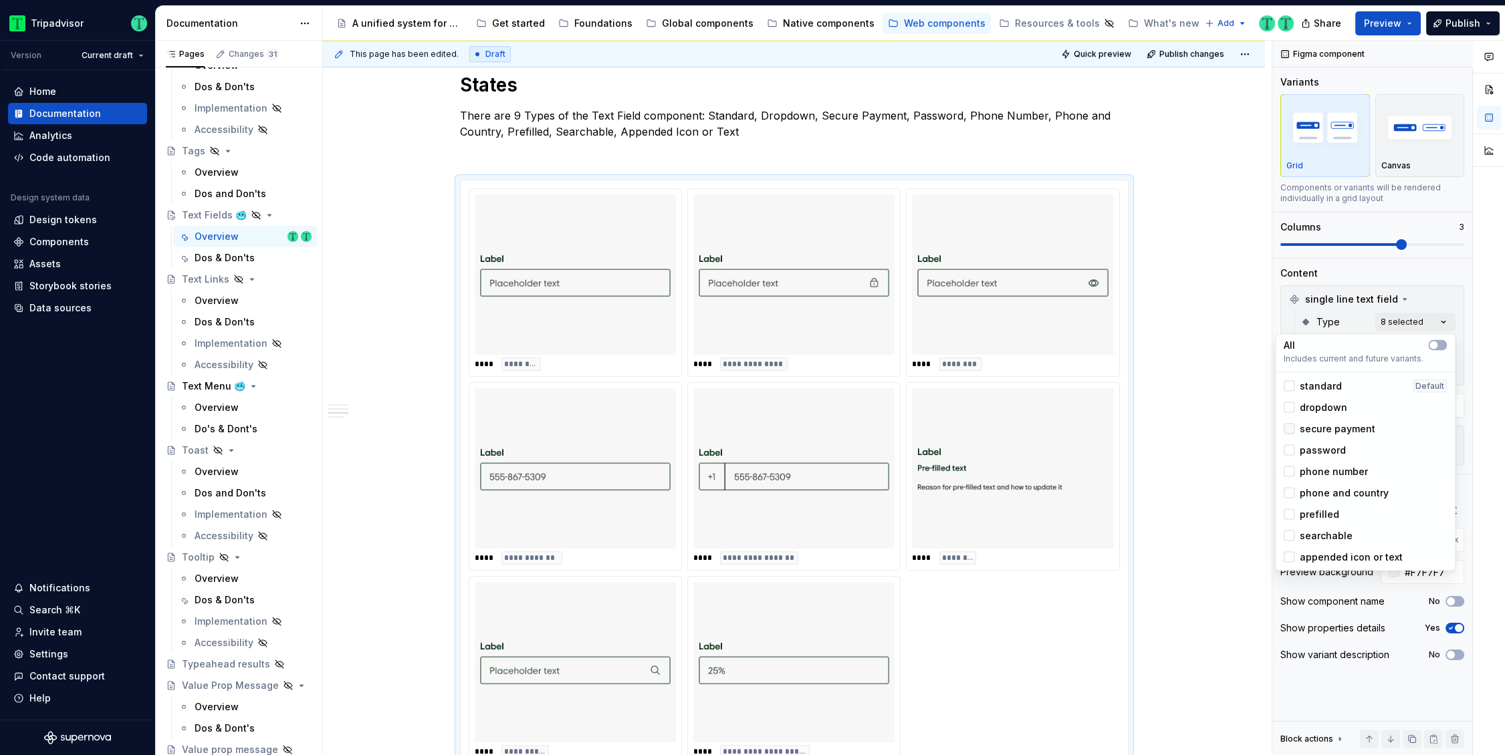
click at [1289, 429] on icon at bounding box center [1289, 429] width 0 height 0
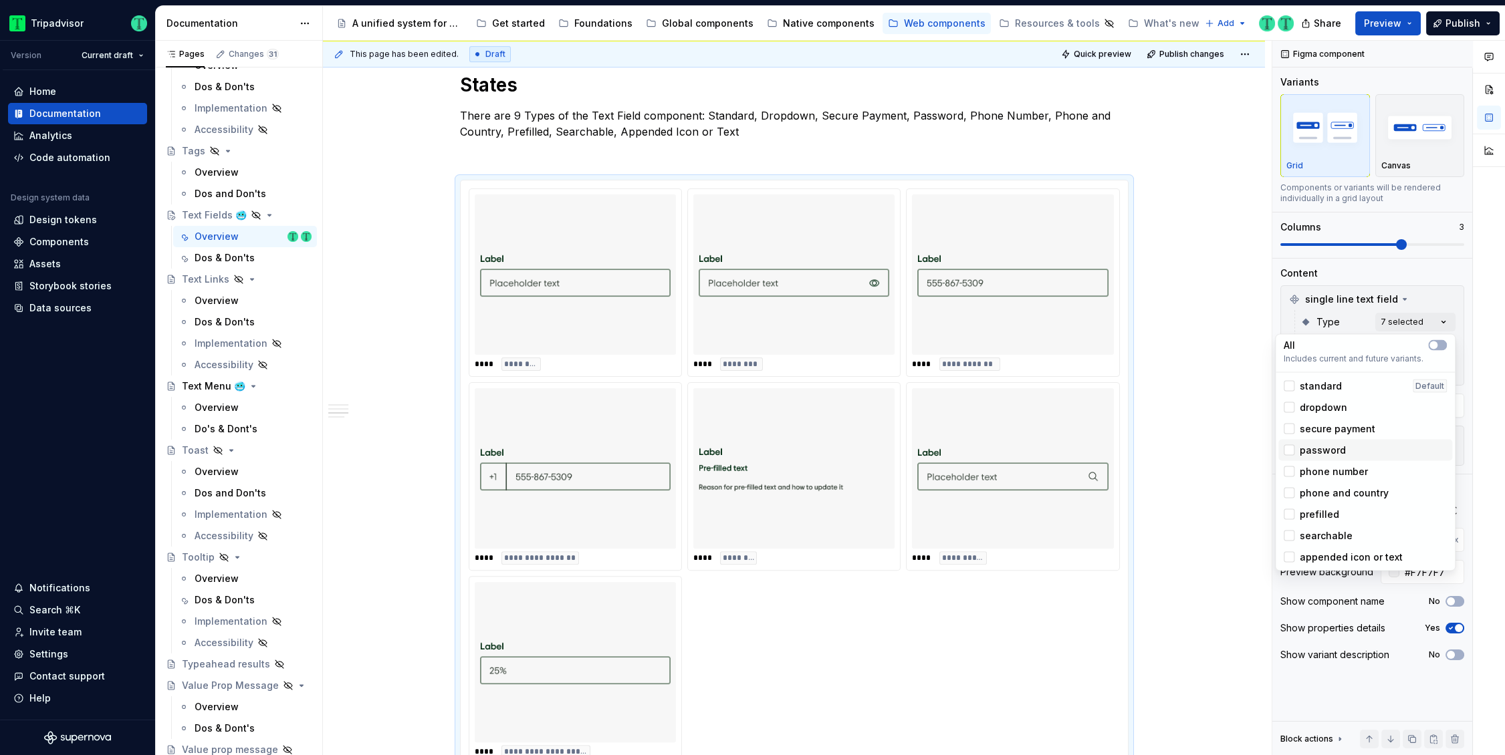
click at [1290, 457] on div "password" at bounding box center [1365, 450] width 174 height 21
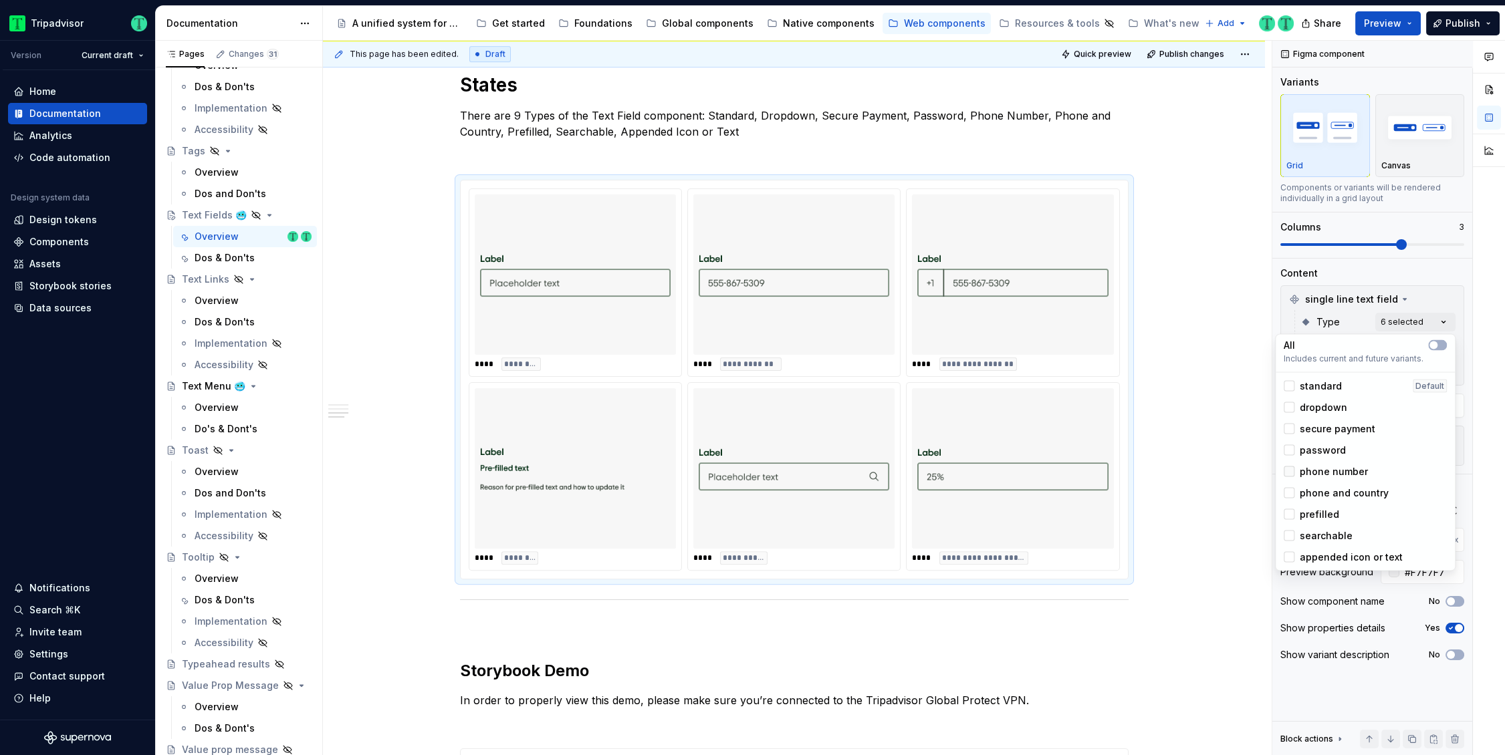
click at [1289, 472] on icon at bounding box center [1289, 472] width 0 height 0
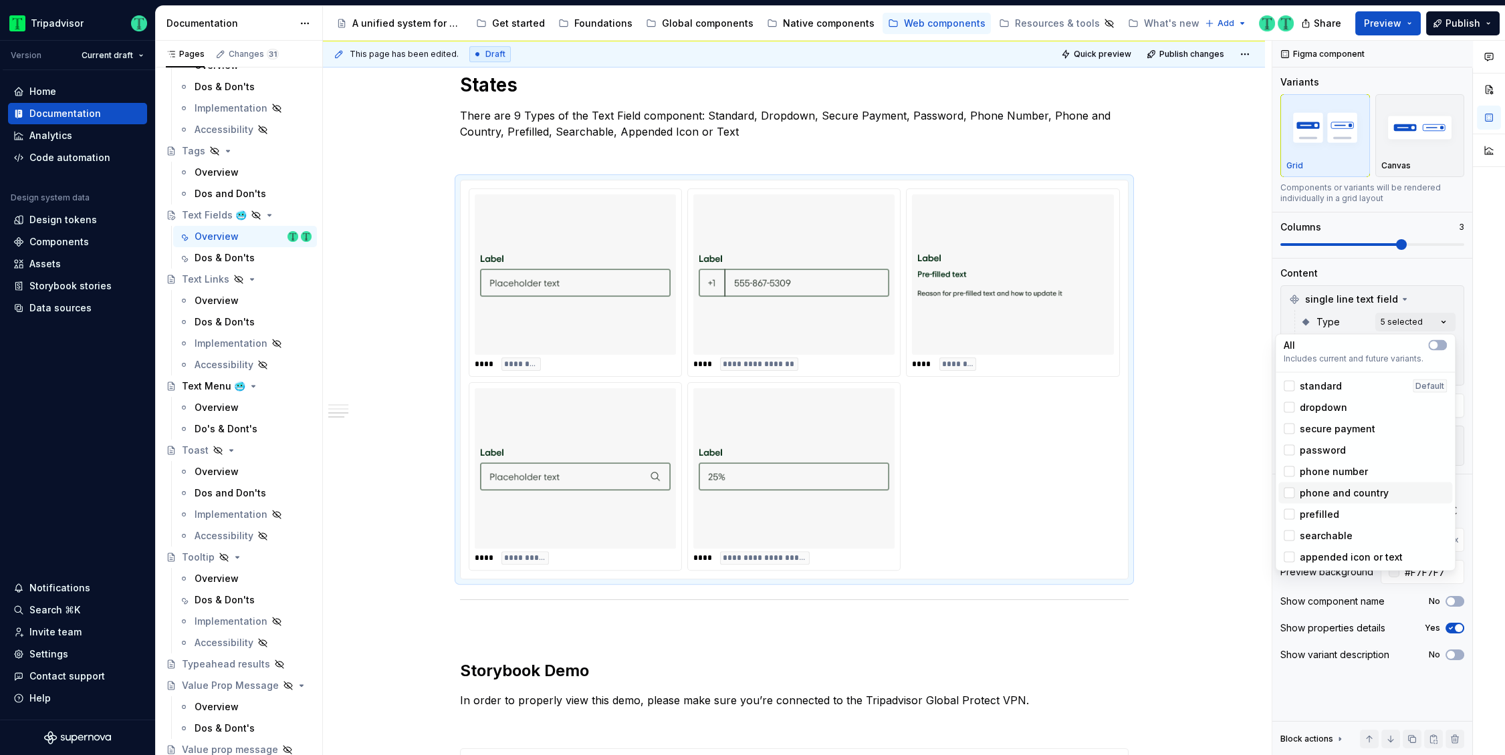
click at [1295, 486] on div "phone and country" at bounding box center [1365, 493] width 174 height 21
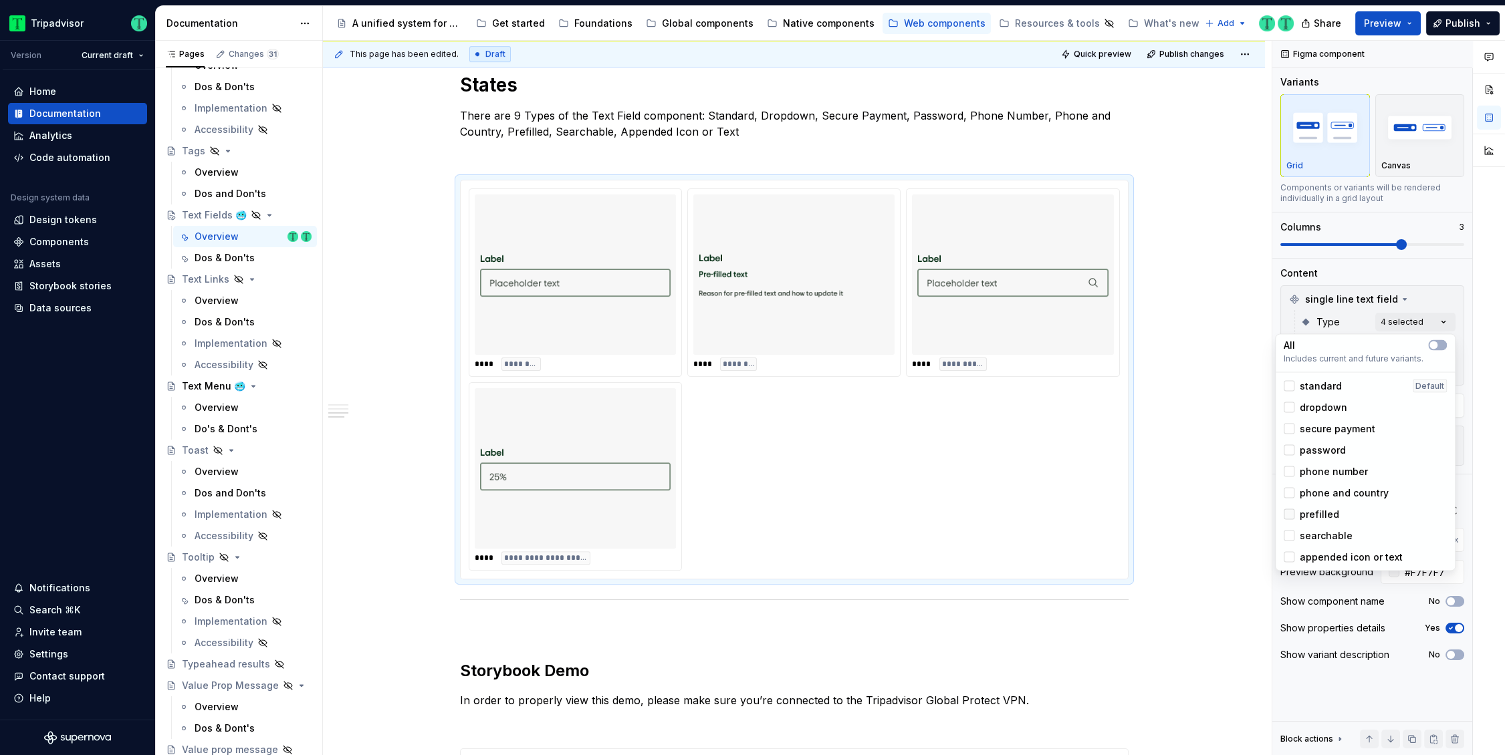
click at [1289, 515] on icon at bounding box center [1289, 515] width 0 height 0
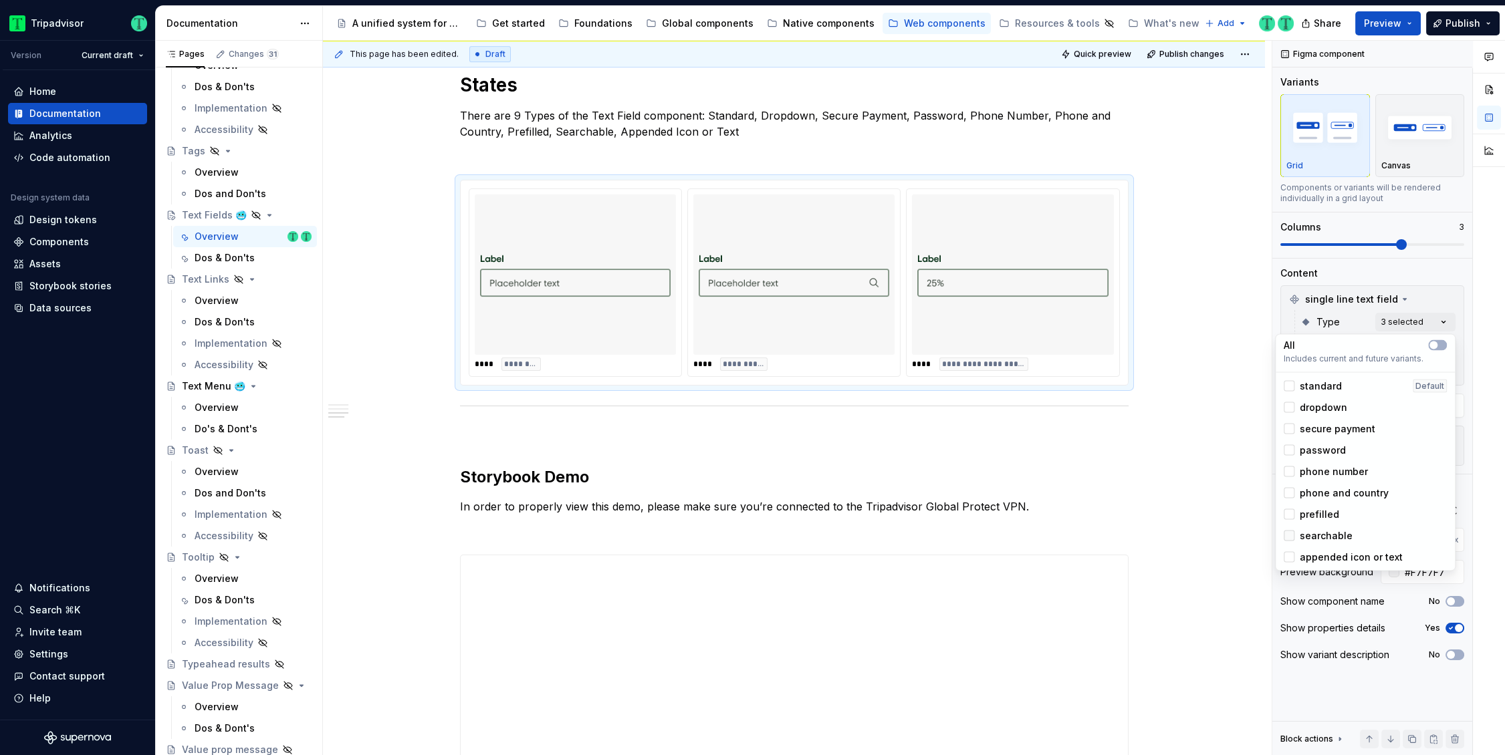
click at [1289, 536] on icon at bounding box center [1289, 536] width 0 height 0
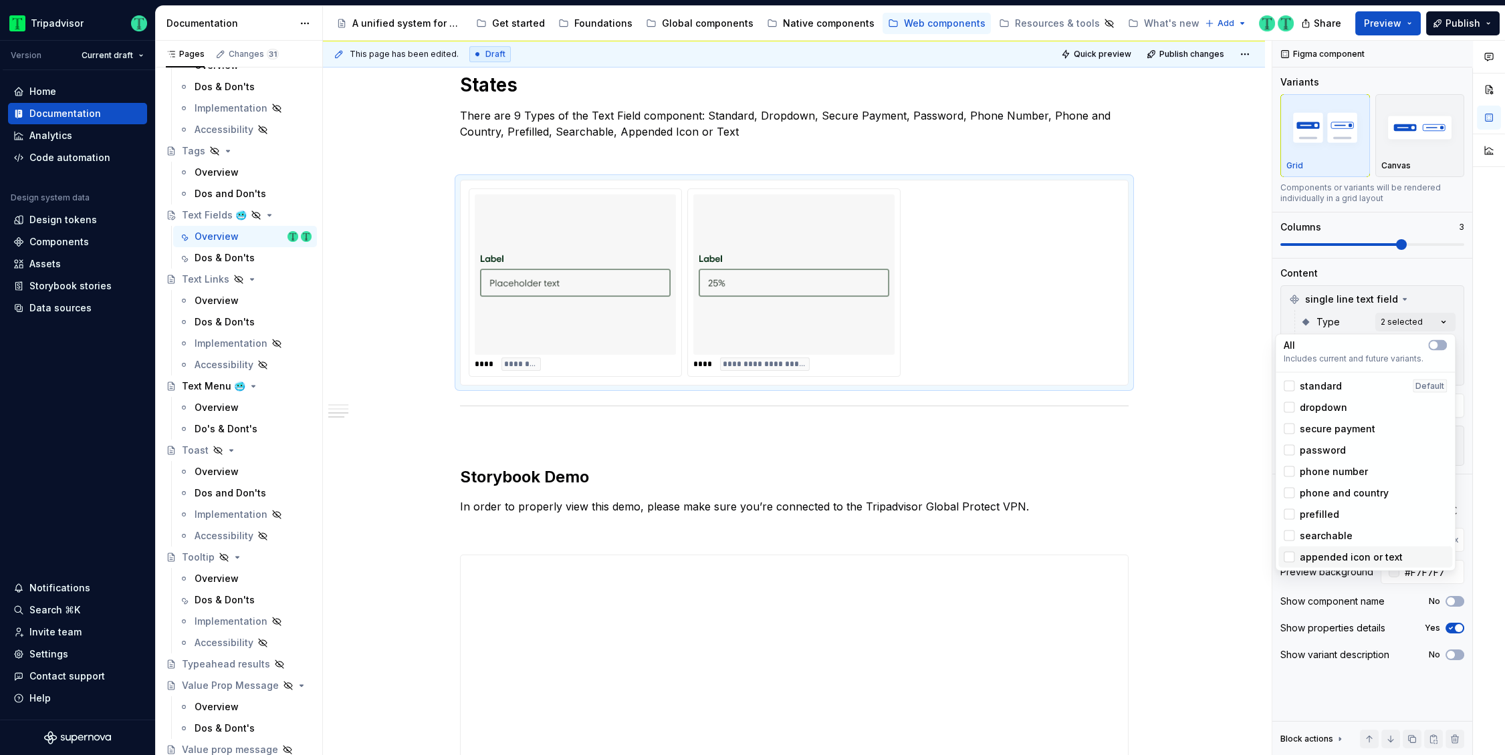
click at [1296, 556] on div "appended icon or text" at bounding box center [1343, 557] width 119 height 13
click at [1224, 314] on html "Tripadvisor Version Current draft Home Documentation Analytics Code automation …" at bounding box center [752, 377] width 1505 height 755
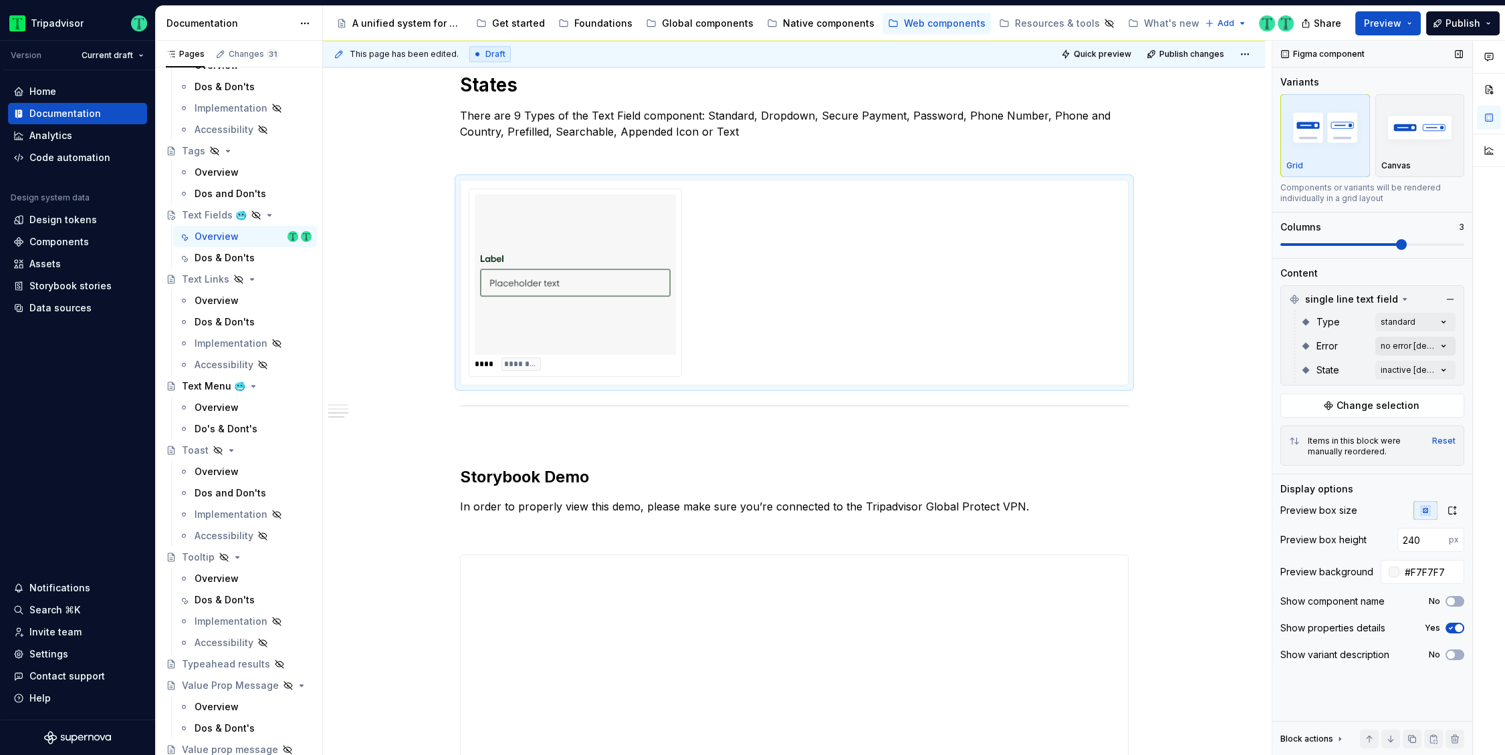
click at [1407, 342] on div "Comments Open comments No comments yet Select ‘Comment’ from the block context …" at bounding box center [1388, 398] width 233 height 715
click at [1193, 325] on html "Tripadvisor Version Current draft Home Documentation Analytics Code automation …" at bounding box center [752, 377] width 1505 height 755
click at [1426, 366] on div "Comments Open comments No comments yet Select ‘Comment’ from the block context …" at bounding box center [1388, 398] width 233 height 715
click at [1435, 392] on span "button" at bounding box center [1433, 393] width 8 height 8
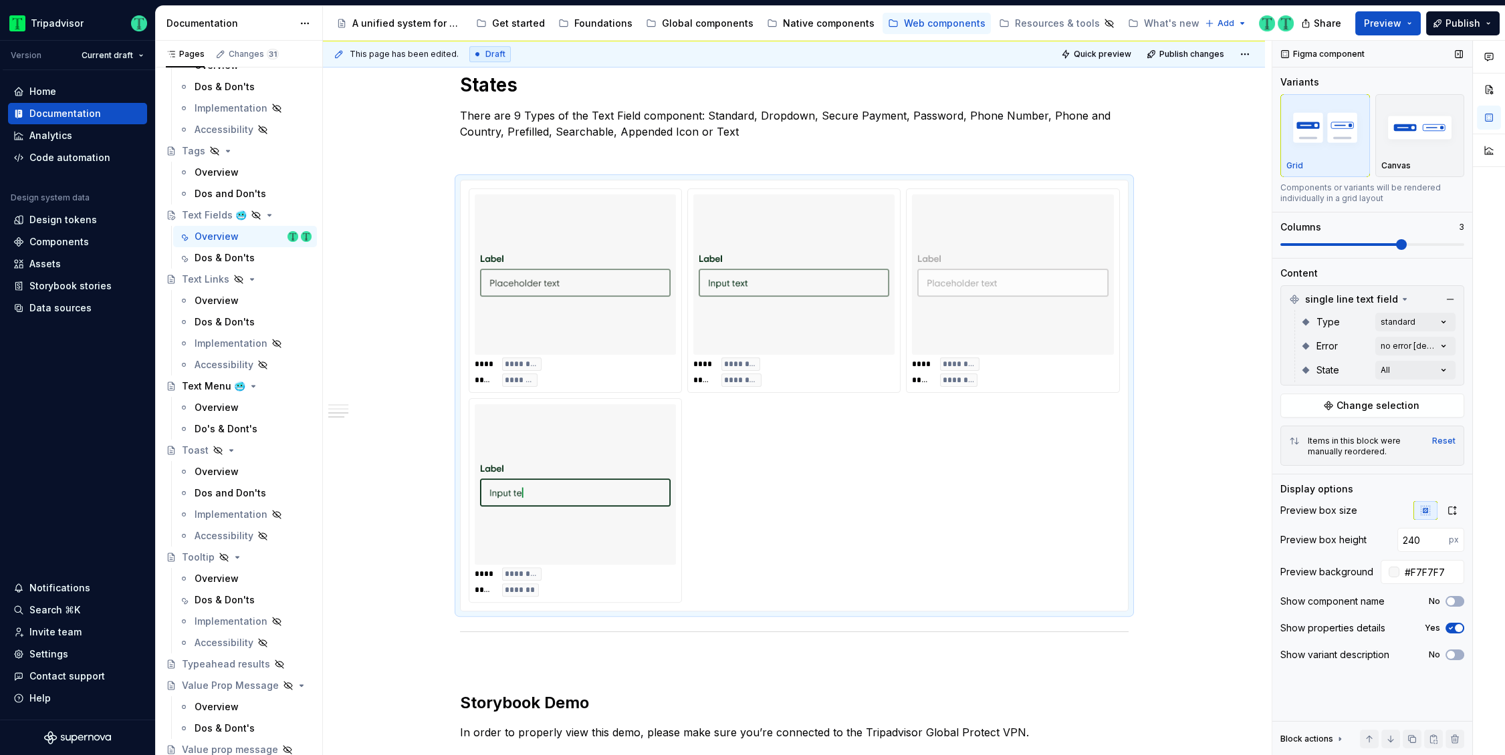
drag, startPoint x: 1401, startPoint y: 245, endPoint x: 1434, endPoint y: 246, distance: 32.8
click at [1434, 246] on div "Comments Open comments No comments yet Select ‘Comment’ from the block context …" at bounding box center [1388, 398] width 233 height 715
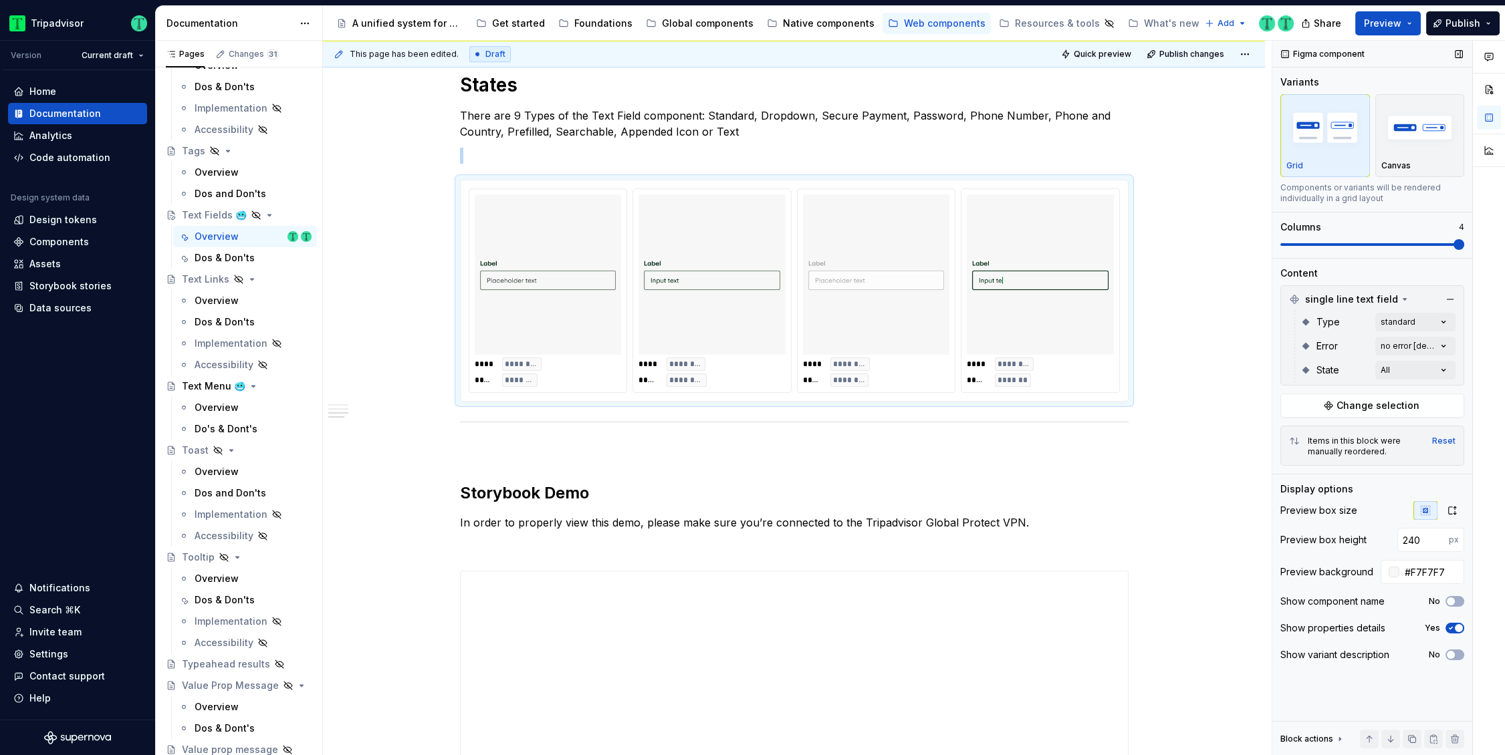
click at [1453, 239] on span at bounding box center [1458, 244] width 11 height 11
type textarea "*"
click at [1171, 390] on div "**********" at bounding box center [794, 4] width 942 height 2725
click at [1146, 362] on div "**********" at bounding box center [794, 4] width 942 height 2725
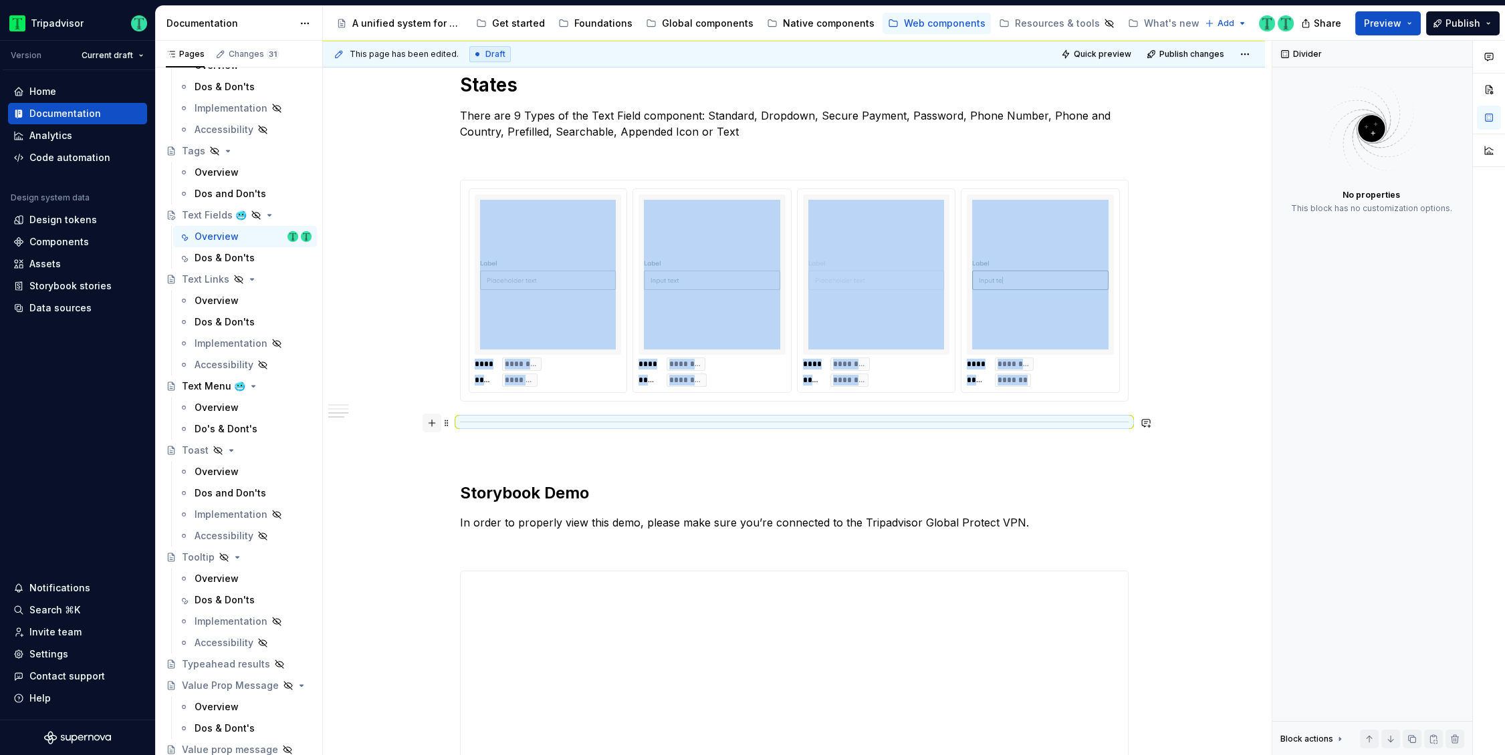
click at [429, 420] on button "button" at bounding box center [432, 423] width 19 height 19
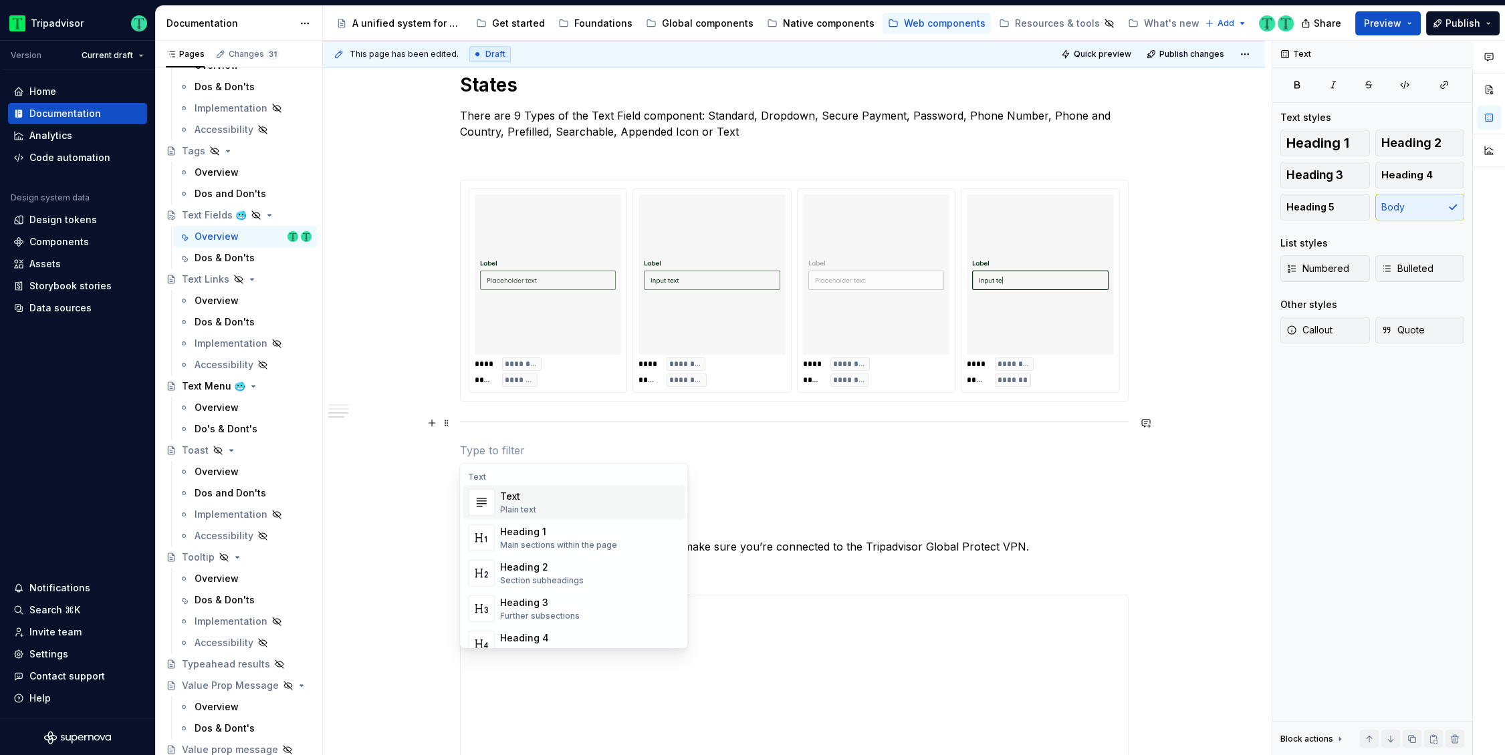
click at [435, 466] on div "**********" at bounding box center [794, 16] width 942 height 2749
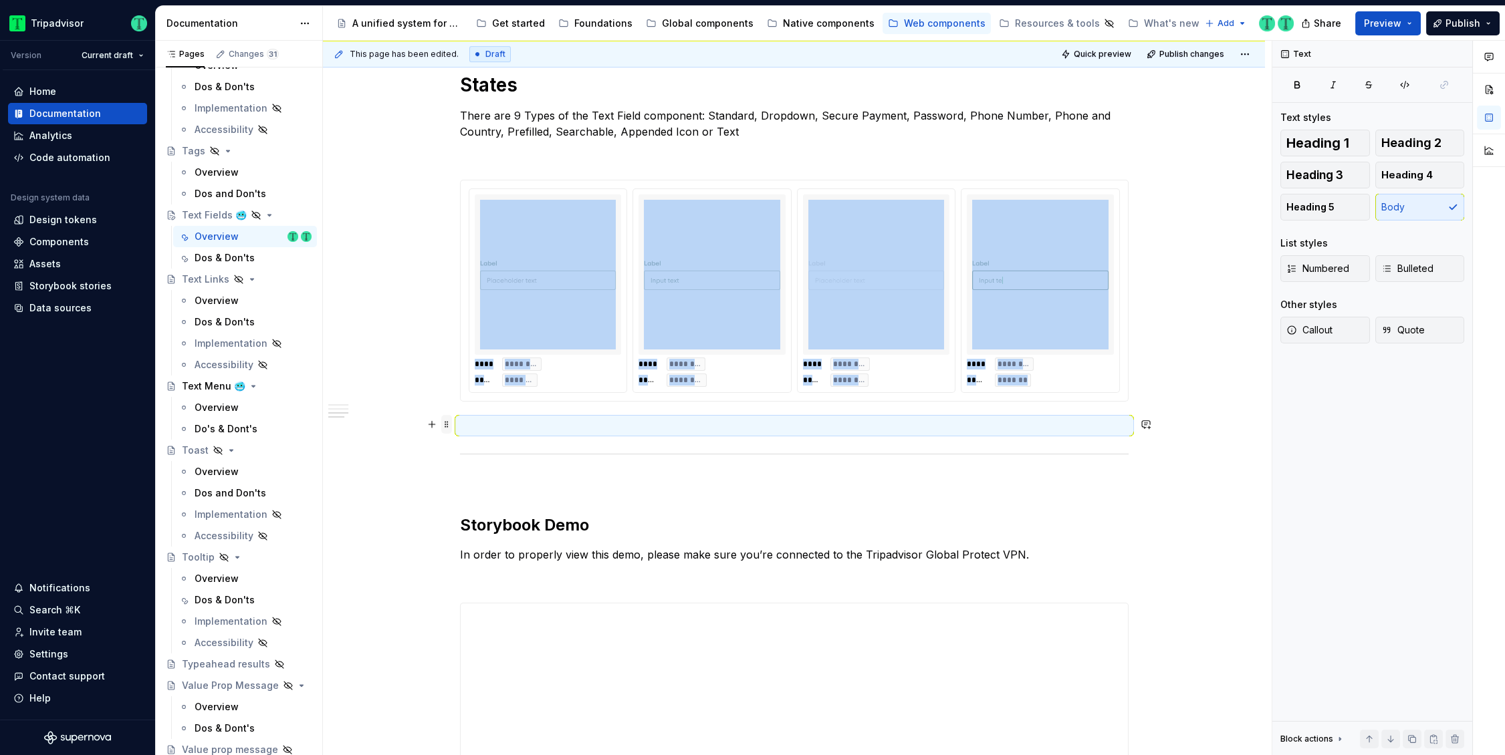
click at [447, 425] on span at bounding box center [446, 424] width 11 height 19
click at [480, 439] on div "Duplicate" at bounding box center [509, 444] width 87 height 13
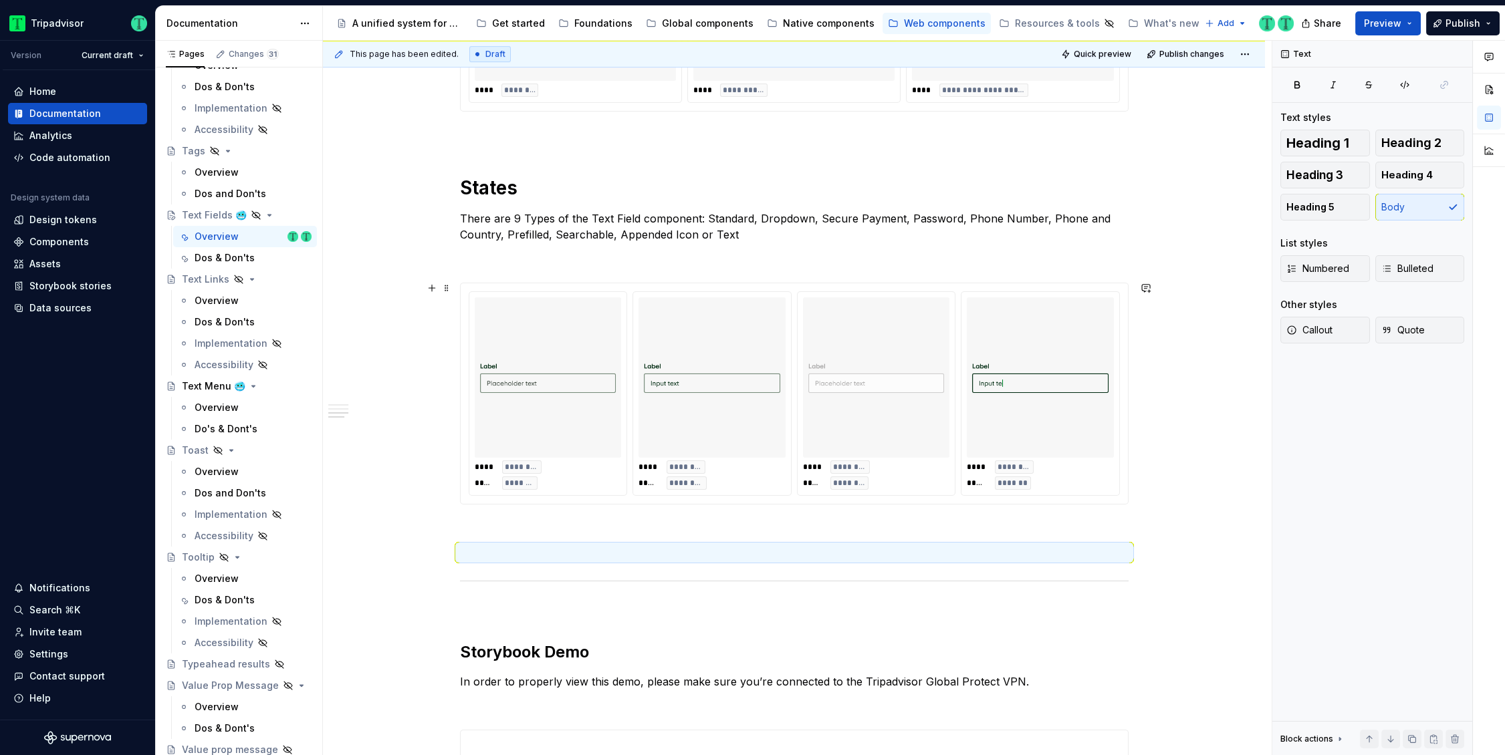
scroll to position [1544, 0]
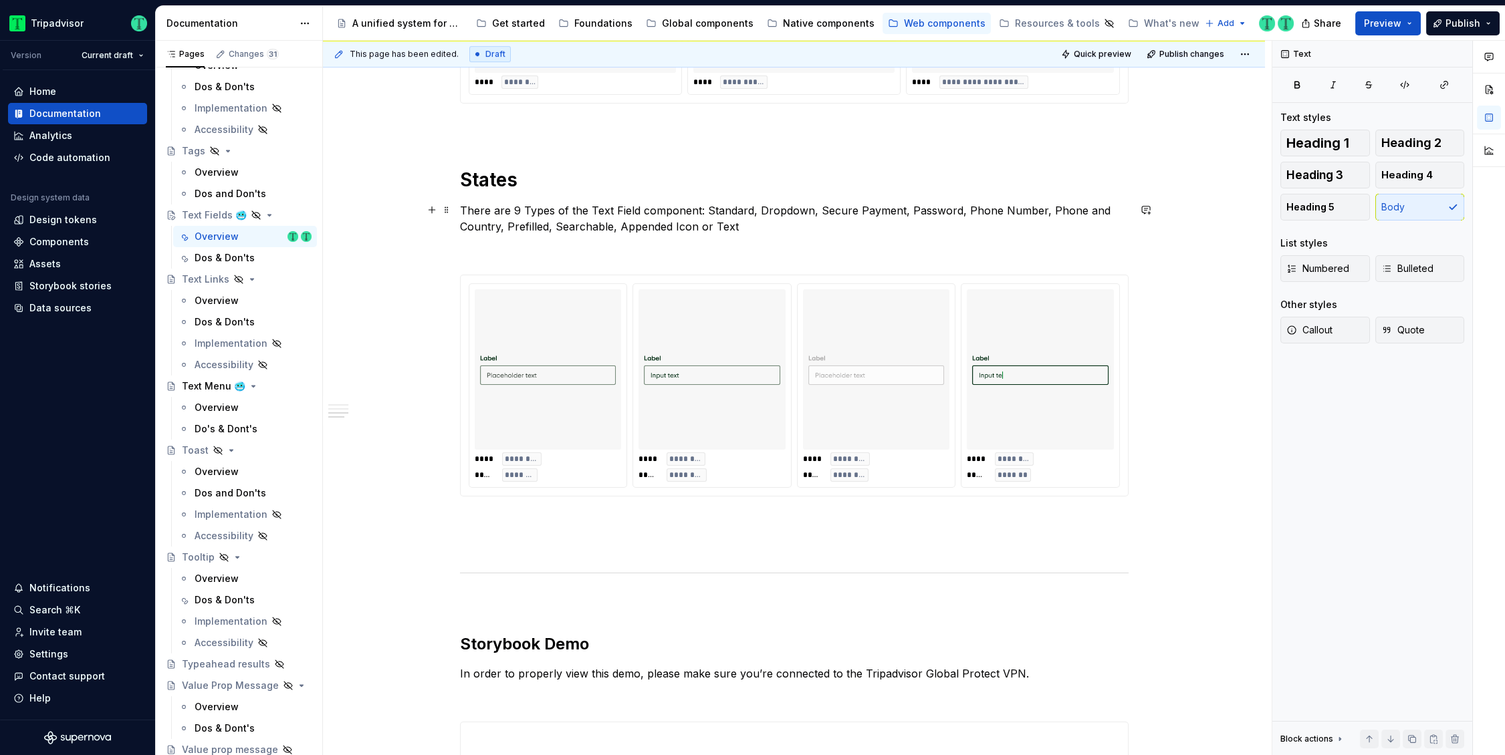
click at [535, 206] on p "There are 9 Types of the Text Field component: Standard, Dropdown, Secure Payme…" at bounding box center [794, 219] width 669 height 32
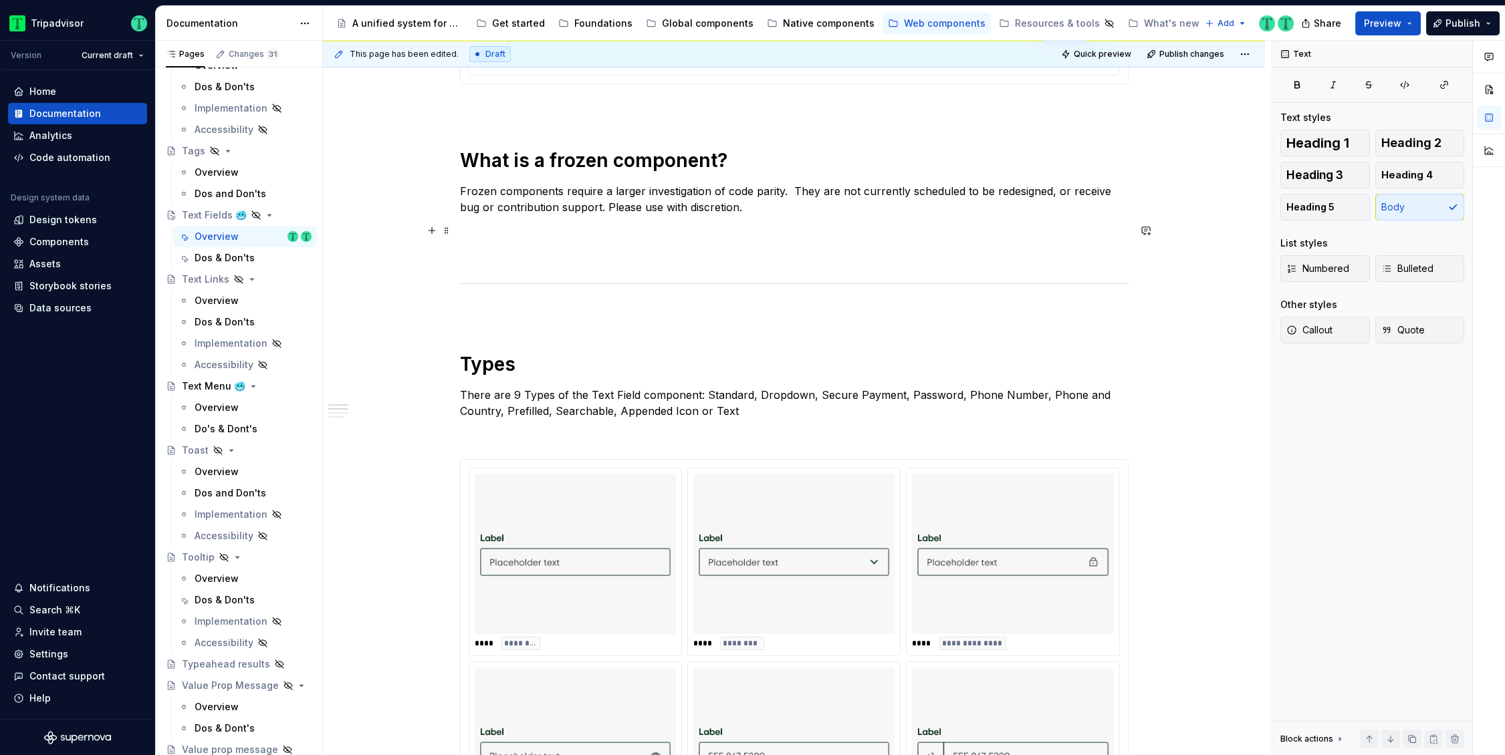
scroll to position [595, 0]
click at [538, 389] on p "There are 9 Types of the Text Field component: Standard, Dropdown, Secure Payme…" at bounding box center [794, 402] width 669 height 32
click at [539, 389] on p "There are 9 Types of the Text Field component: Standard, Dropdown, Secure Payme…" at bounding box center [794, 402] width 669 height 32
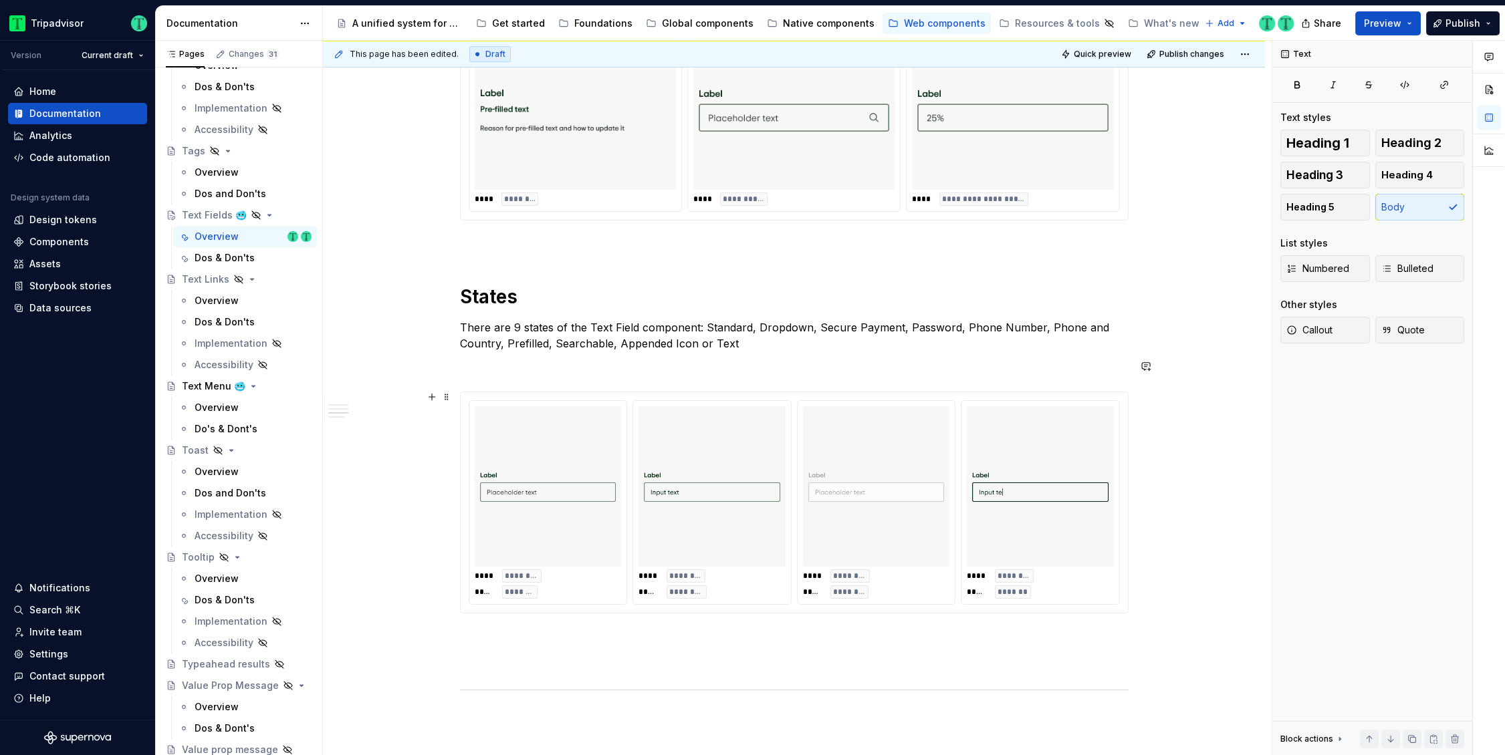
scroll to position [1463, 0]
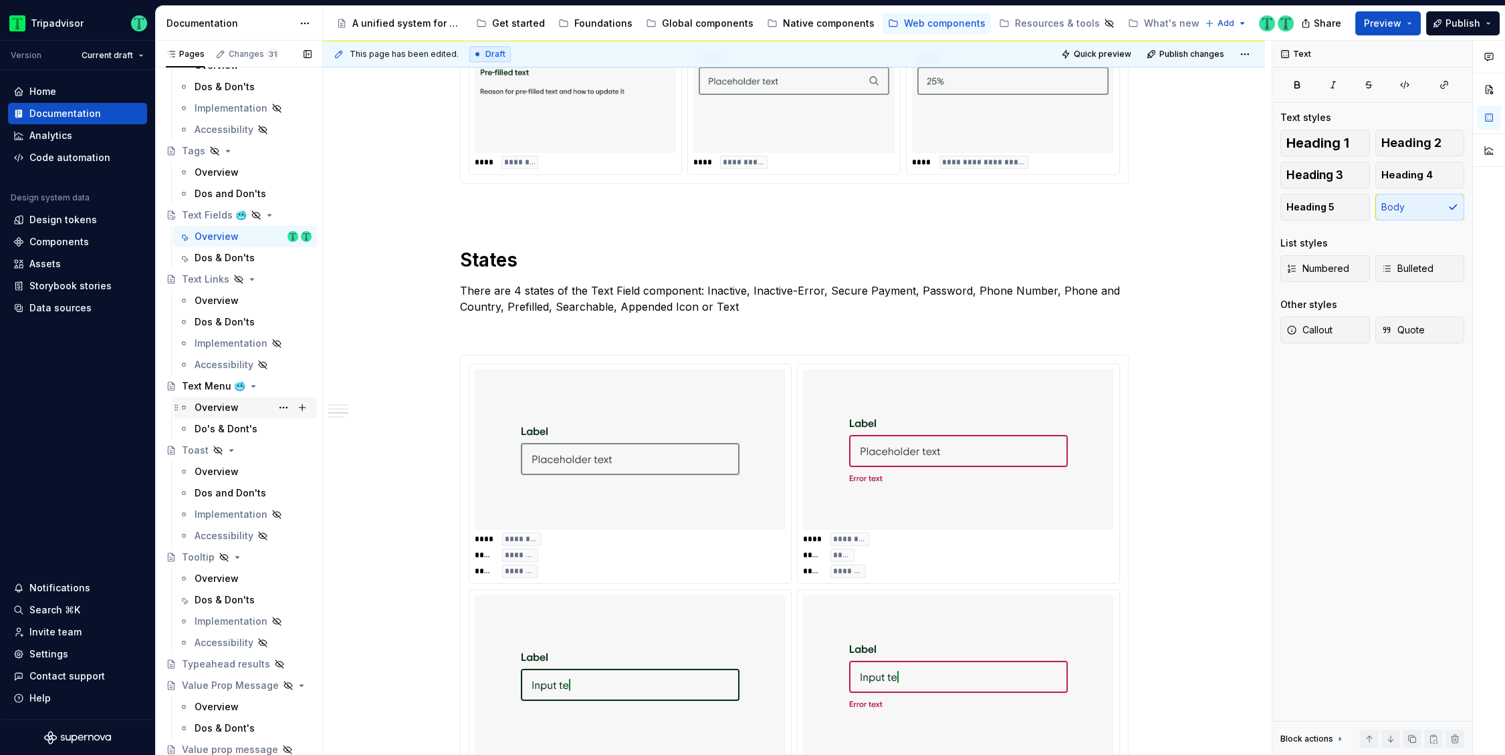
click at [209, 398] on div "Overview" at bounding box center [253, 407] width 117 height 19
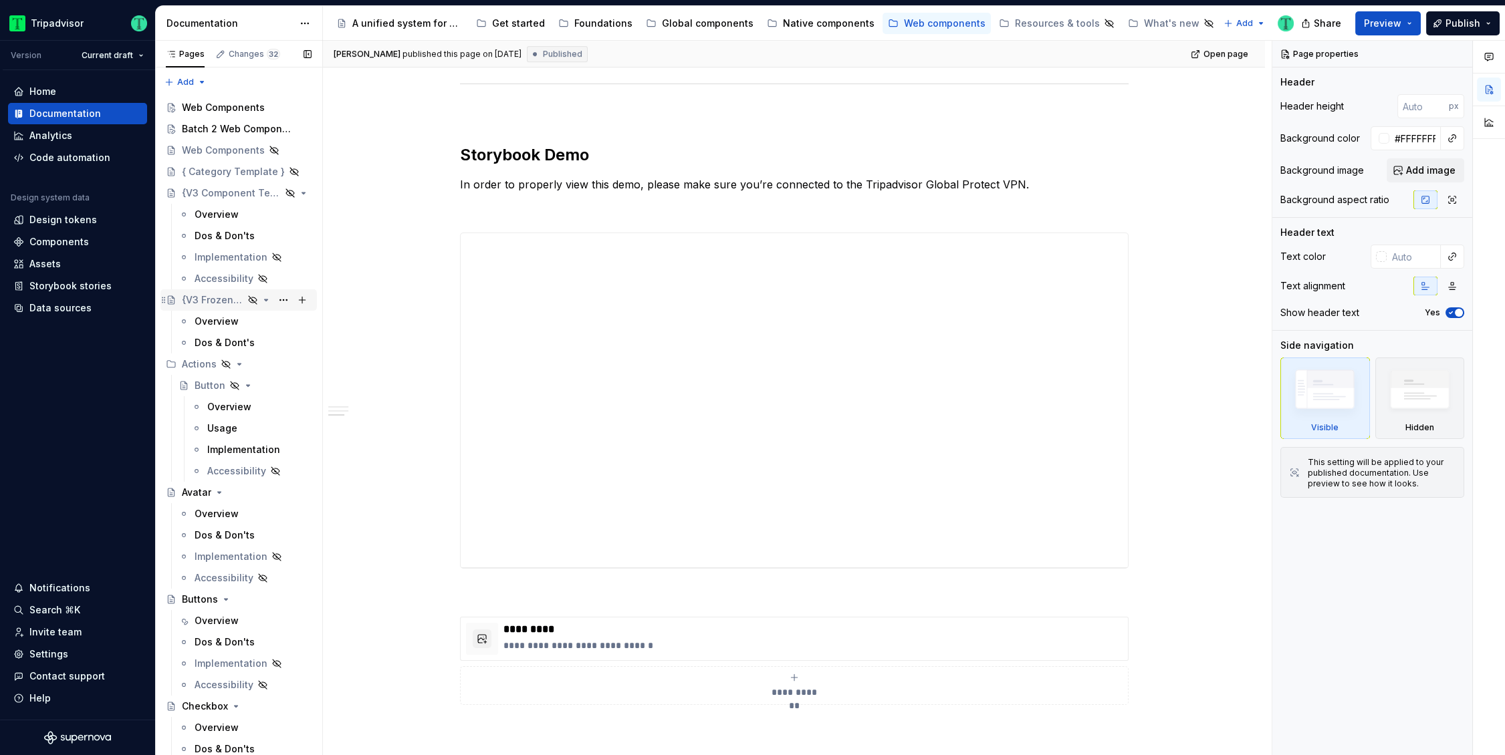
click at [231, 296] on div "{V3 Frozen Template}" at bounding box center [213, 299] width 62 height 13
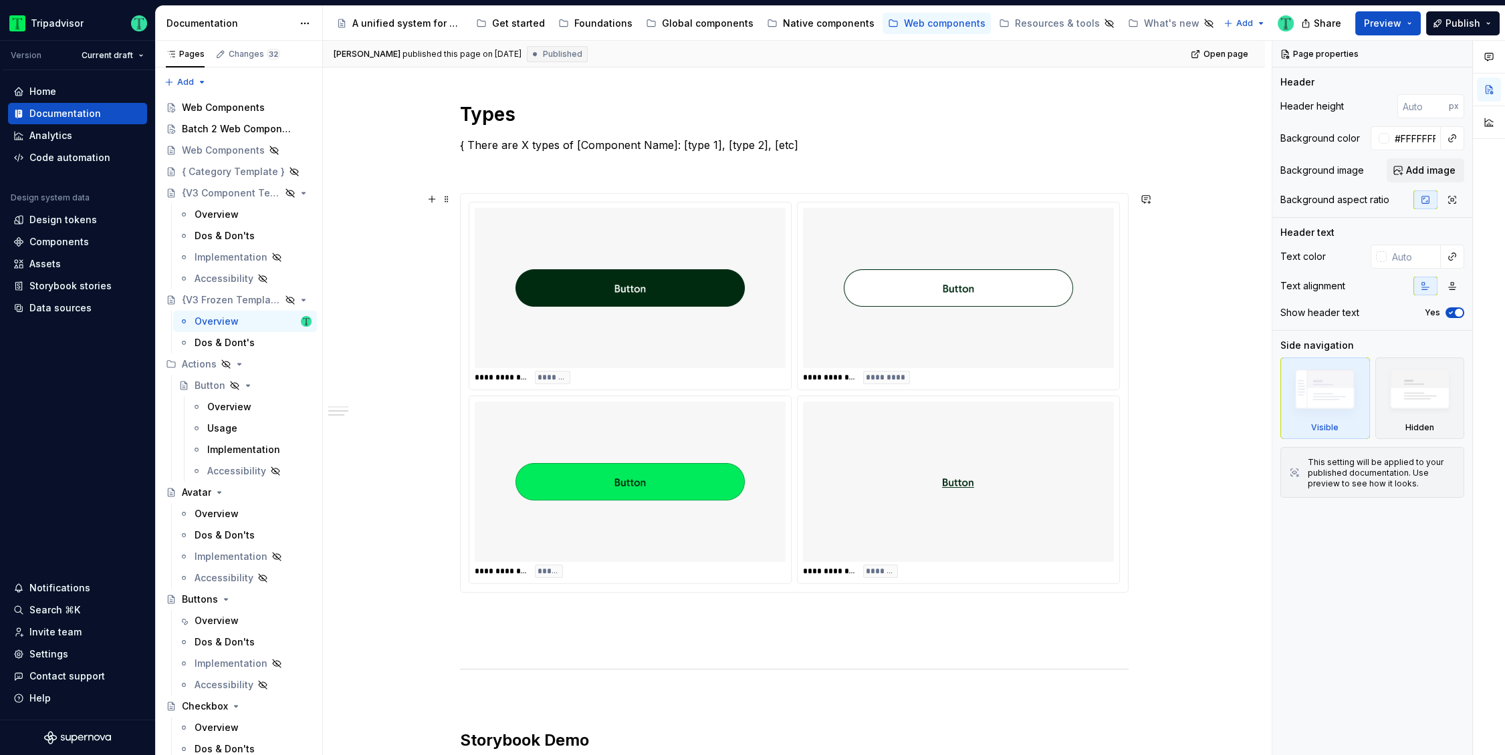
scroll to position [748, 0]
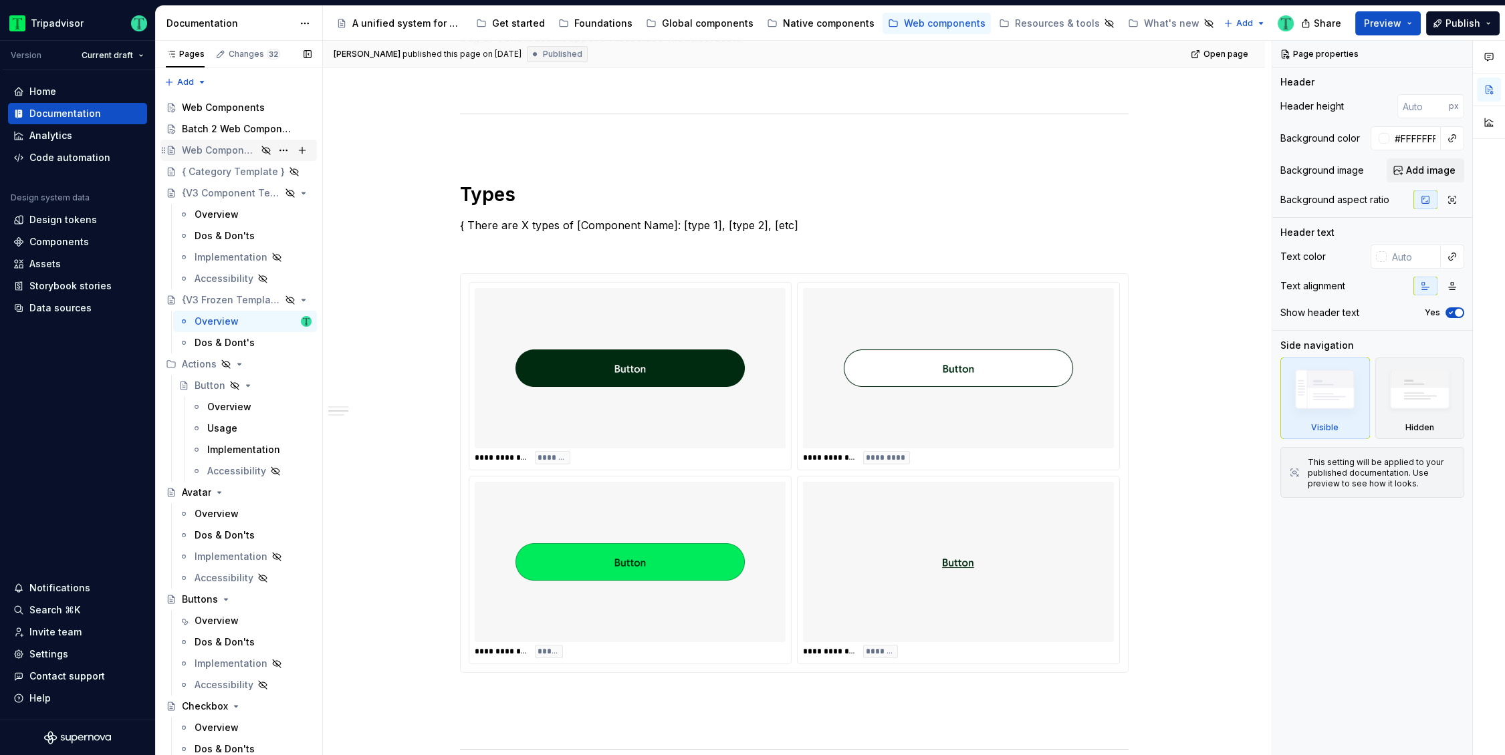
click at [221, 147] on div "Web Components" at bounding box center [219, 150] width 75 height 13
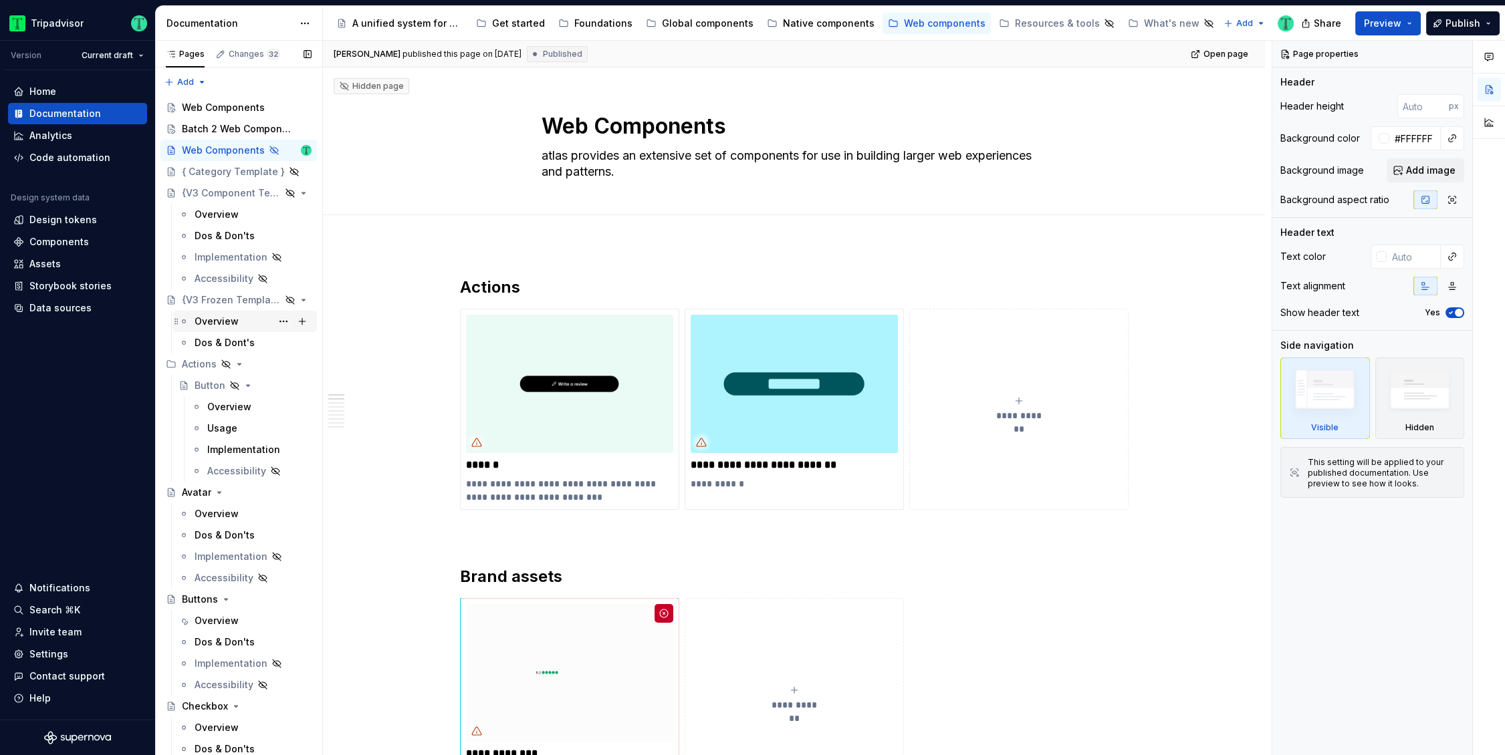
click at [211, 326] on div "Overview" at bounding box center [217, 321] width 44 height 13
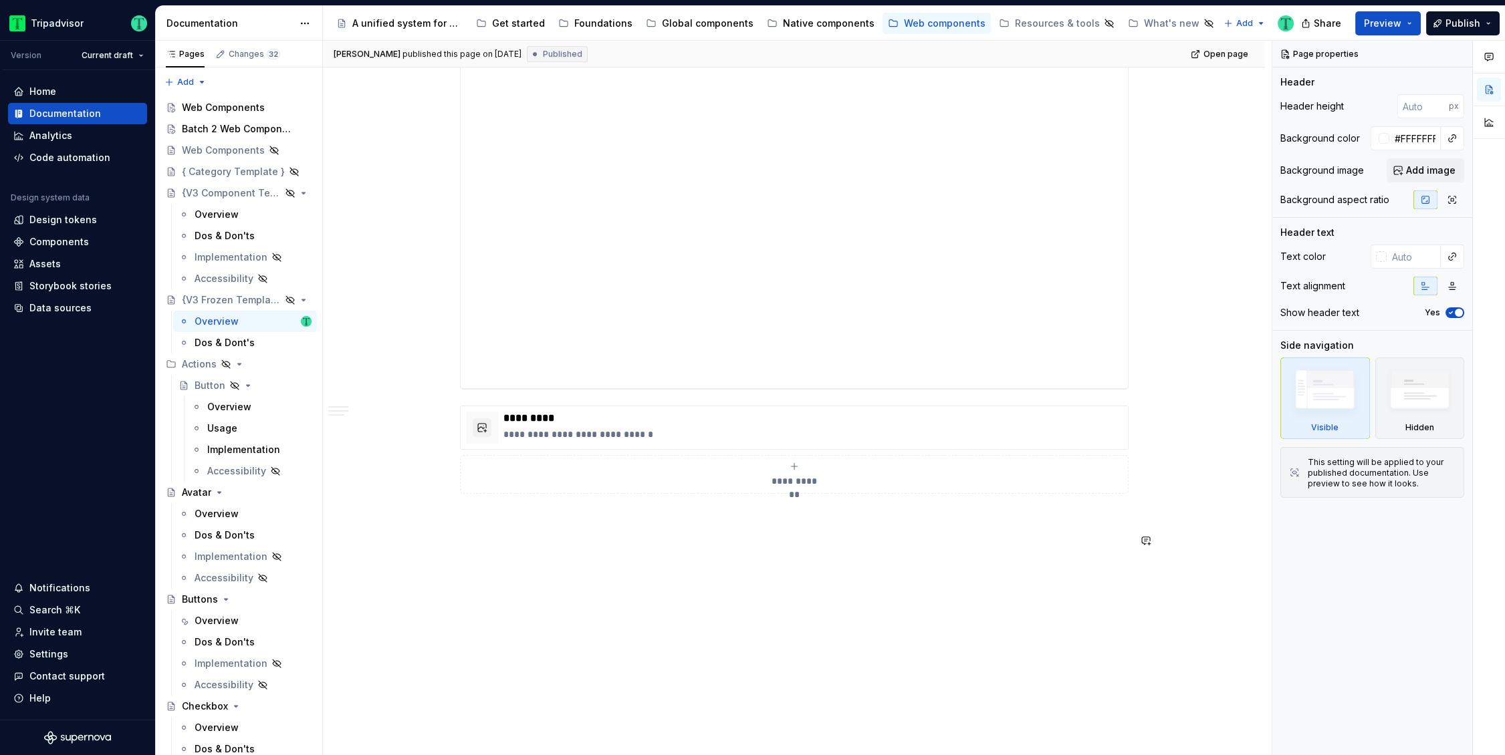
scroll to position [1652, 0]
click at [215, 151] on div "Web Components" at bounding box center [219, 150] width 75 height 13
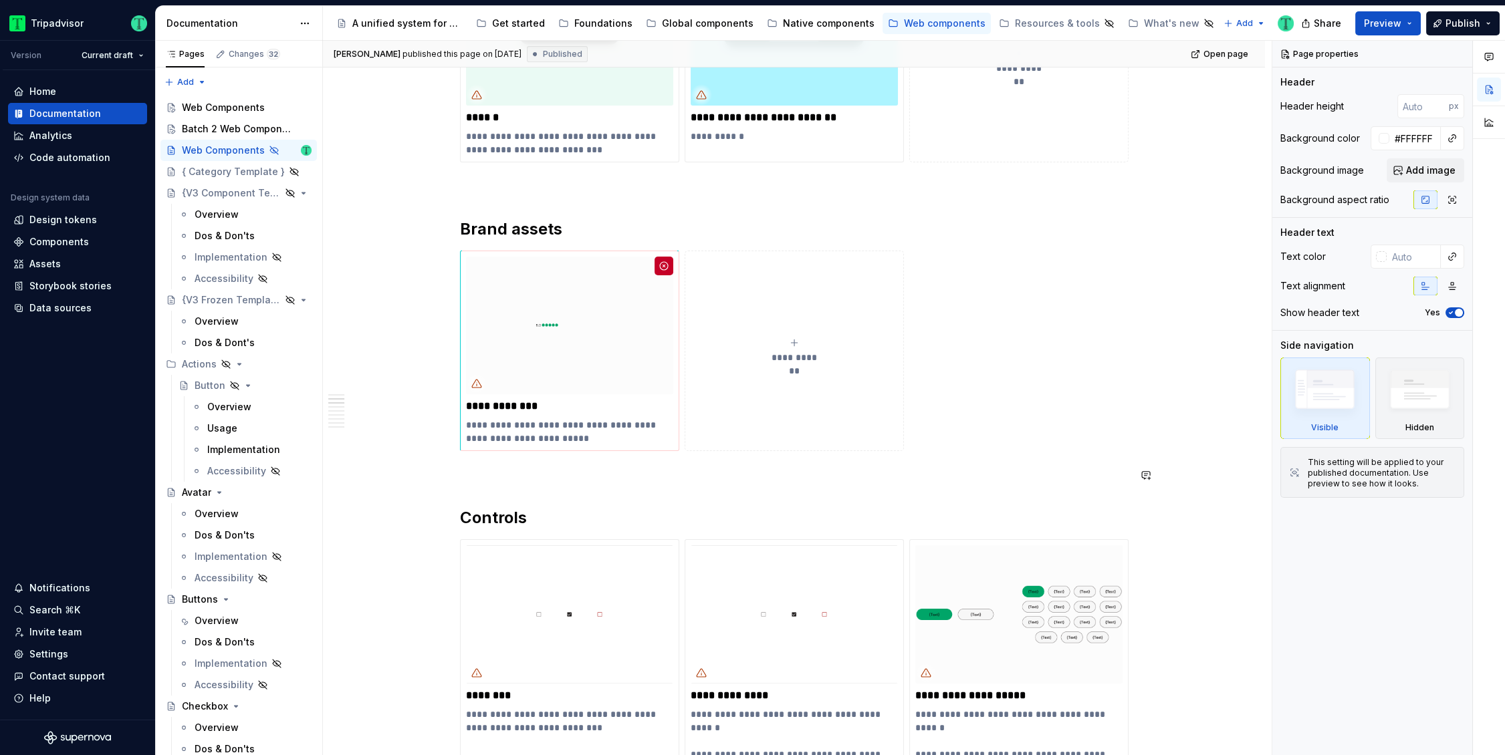
scroll to position [344, 0]
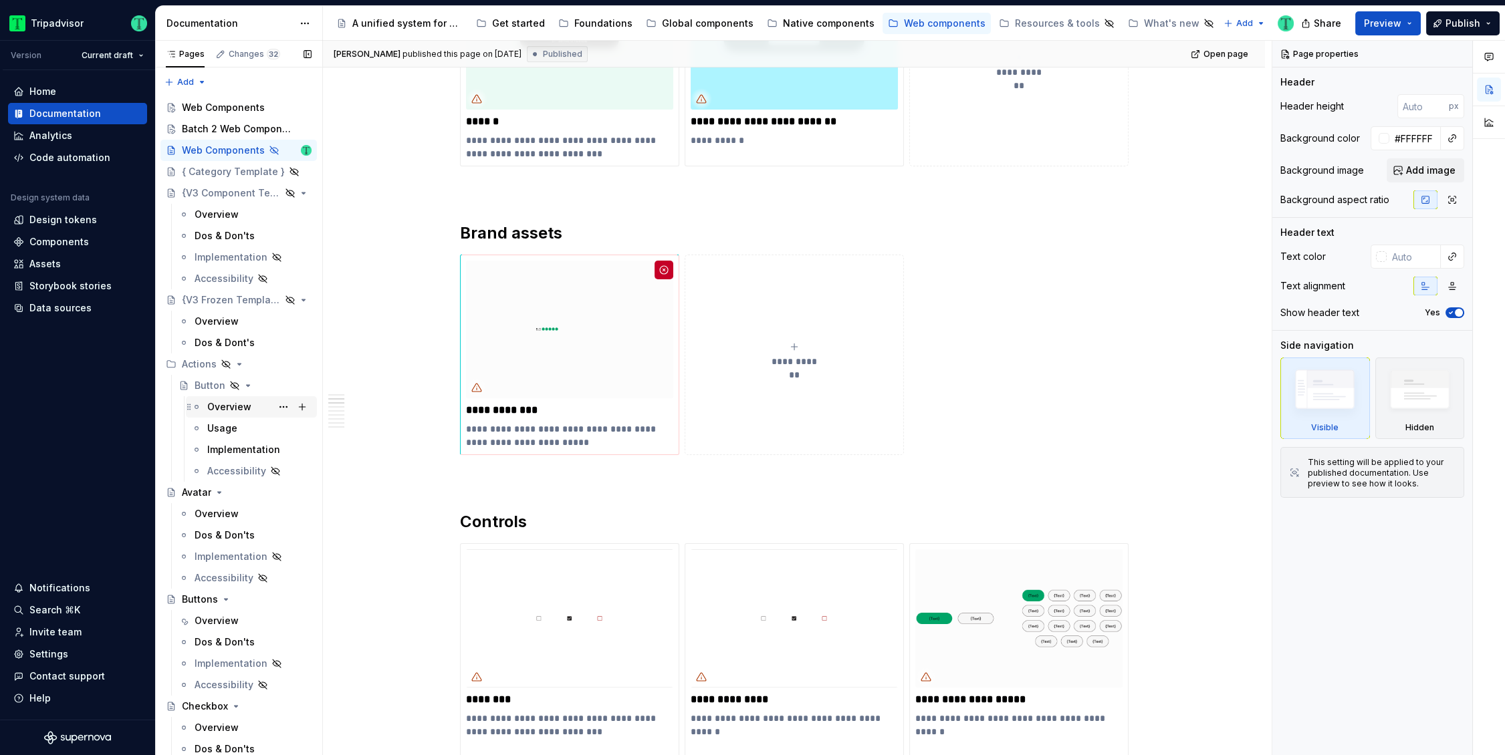
click at [219, 403] on div "Overview" at bounding box center [229, 406] width 44 height 13
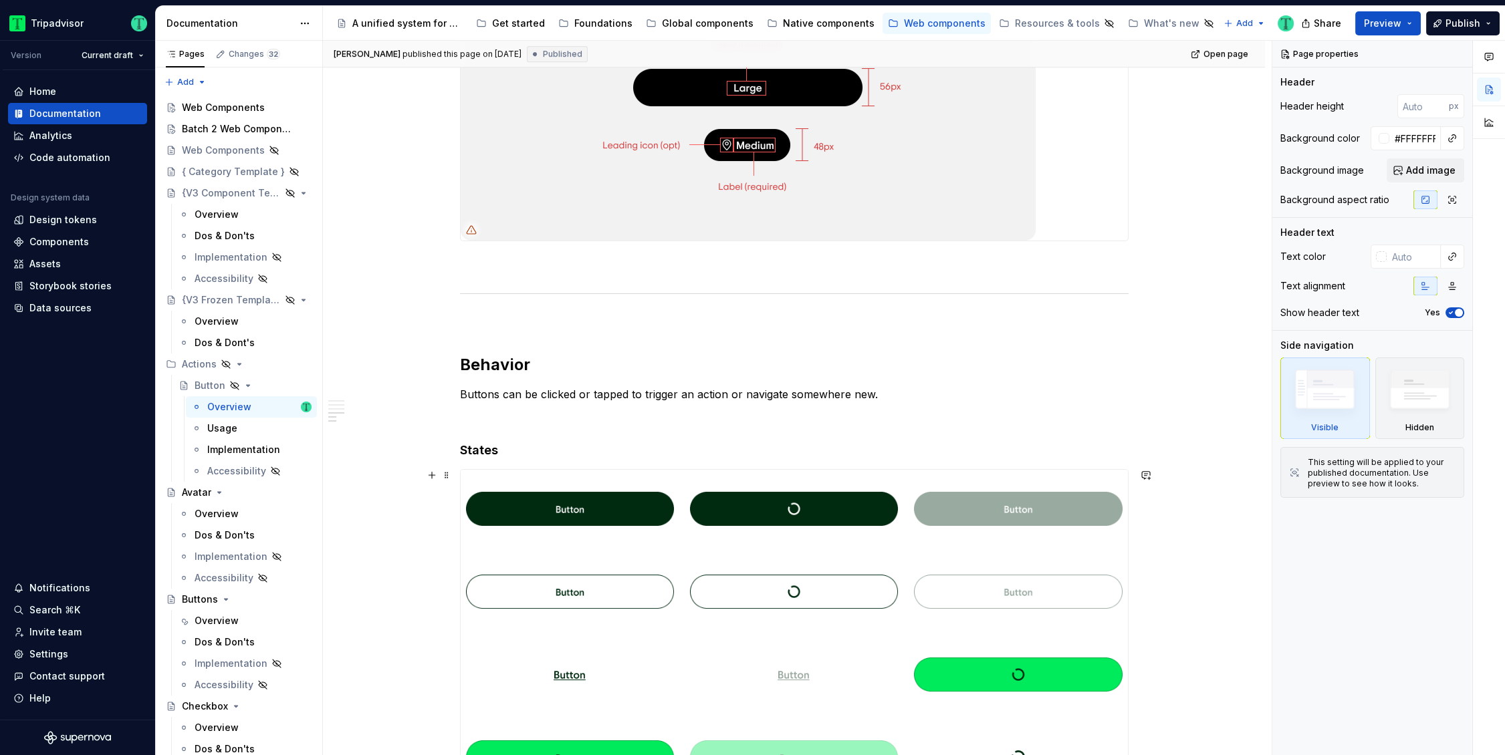
scroll to position [1657, 0]
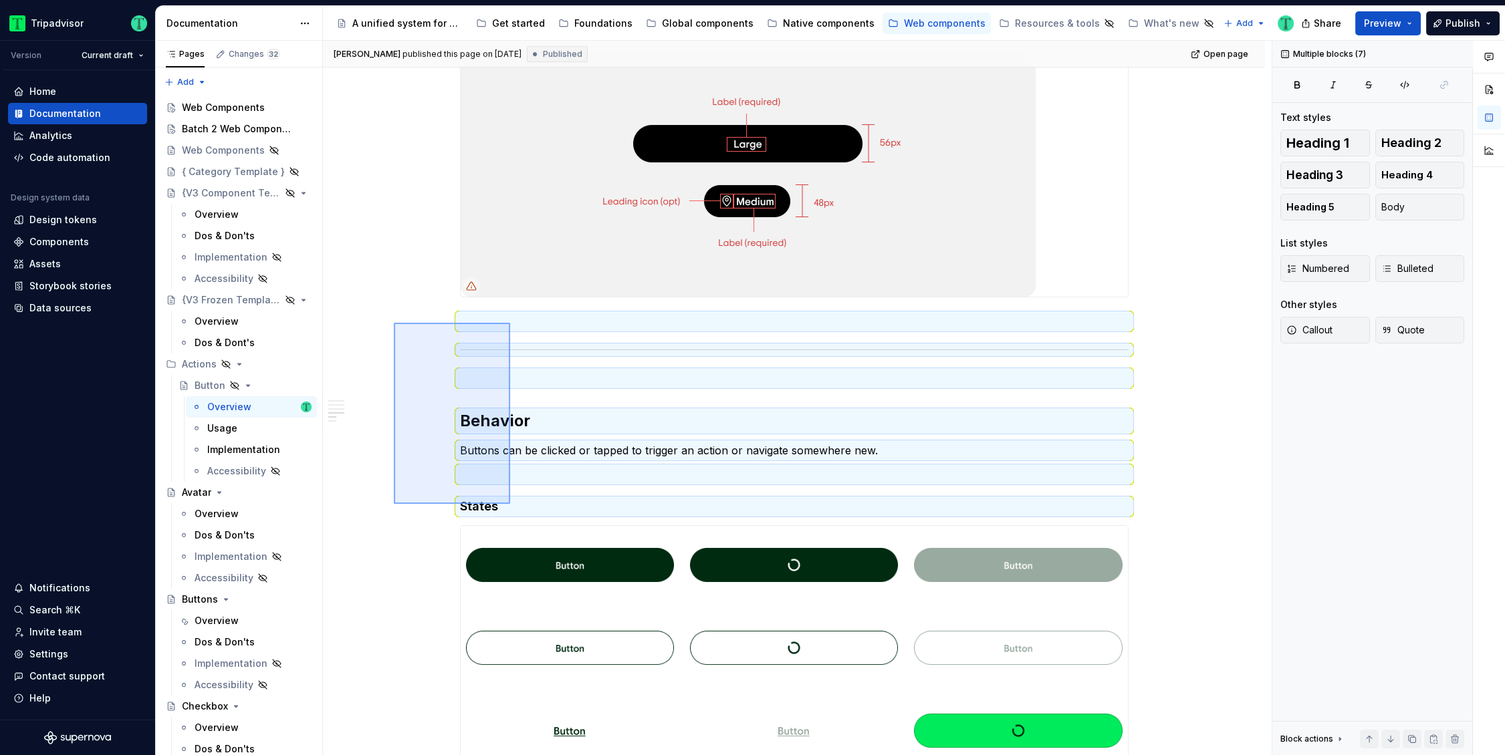
drag, startPoint x: 394, startPoint y: 323, endPoint x: 513, endPoint y: 507, distance: 219.0
click at [511, 505] on div "**********" at bounding box center [797, 398] width 949 height 715
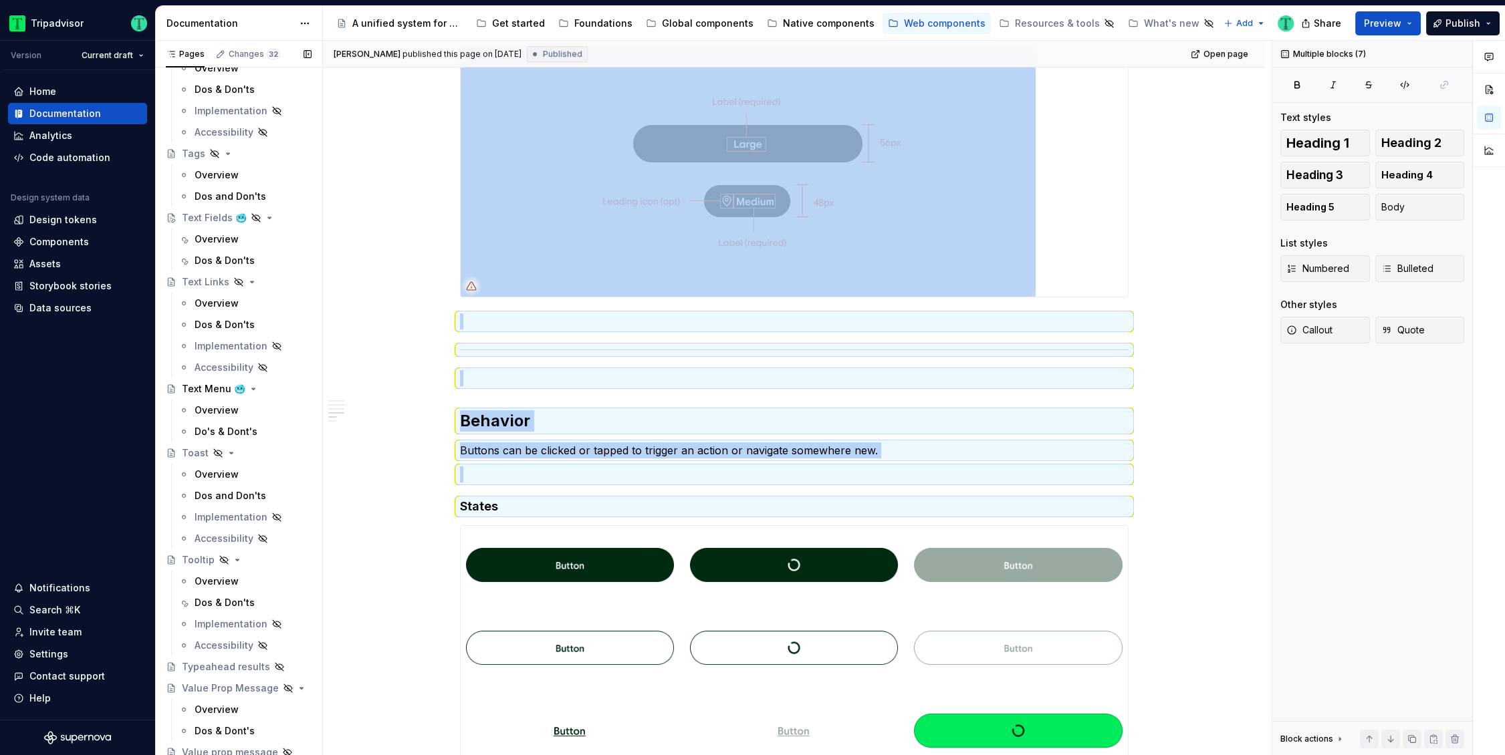
scroll to position [3266, 0]
click at [211, 242] on div "Overview" at bounding box center [217, 243] width 44 height 13
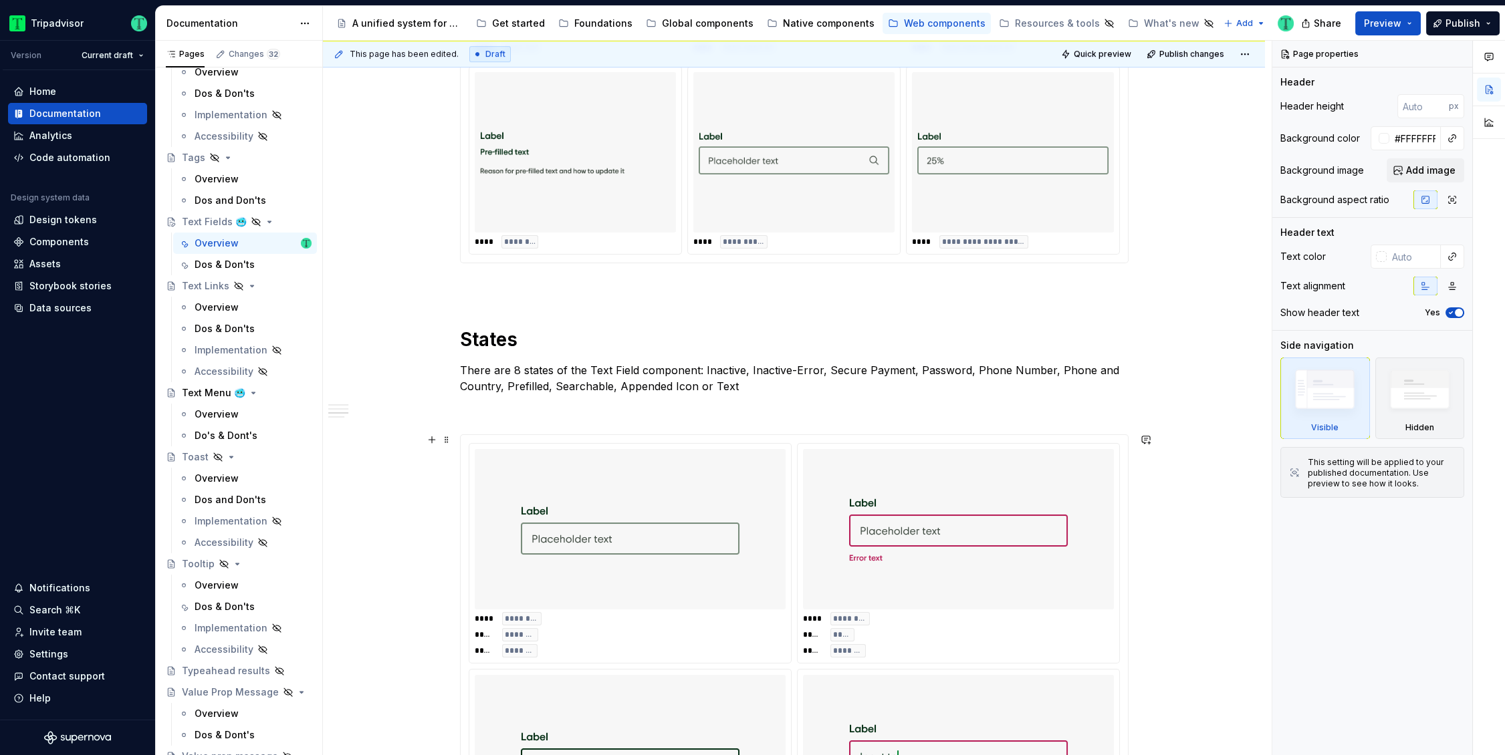
scroll to position [1382, 0]
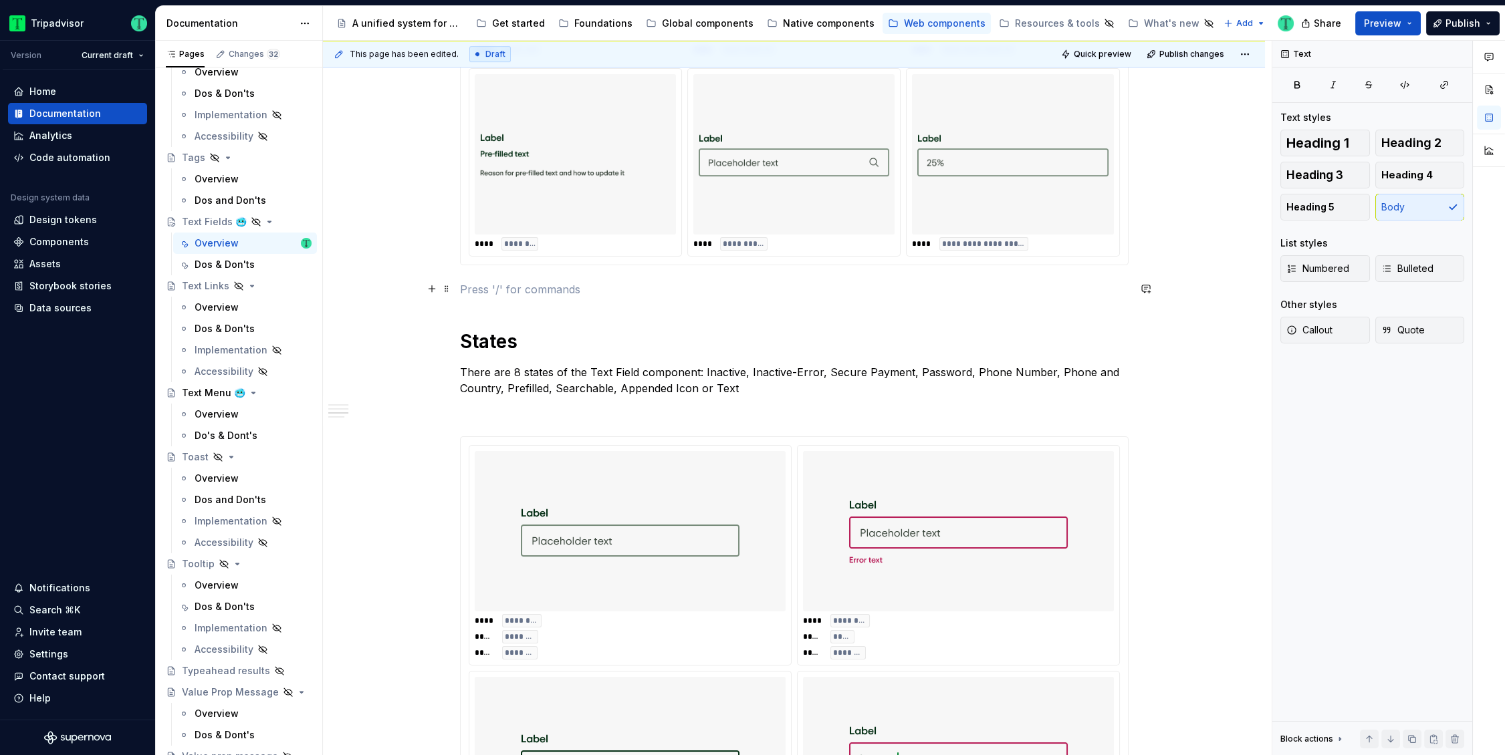
click at [481, 291] on p at bounding box center [794, 289] width 669 height 16
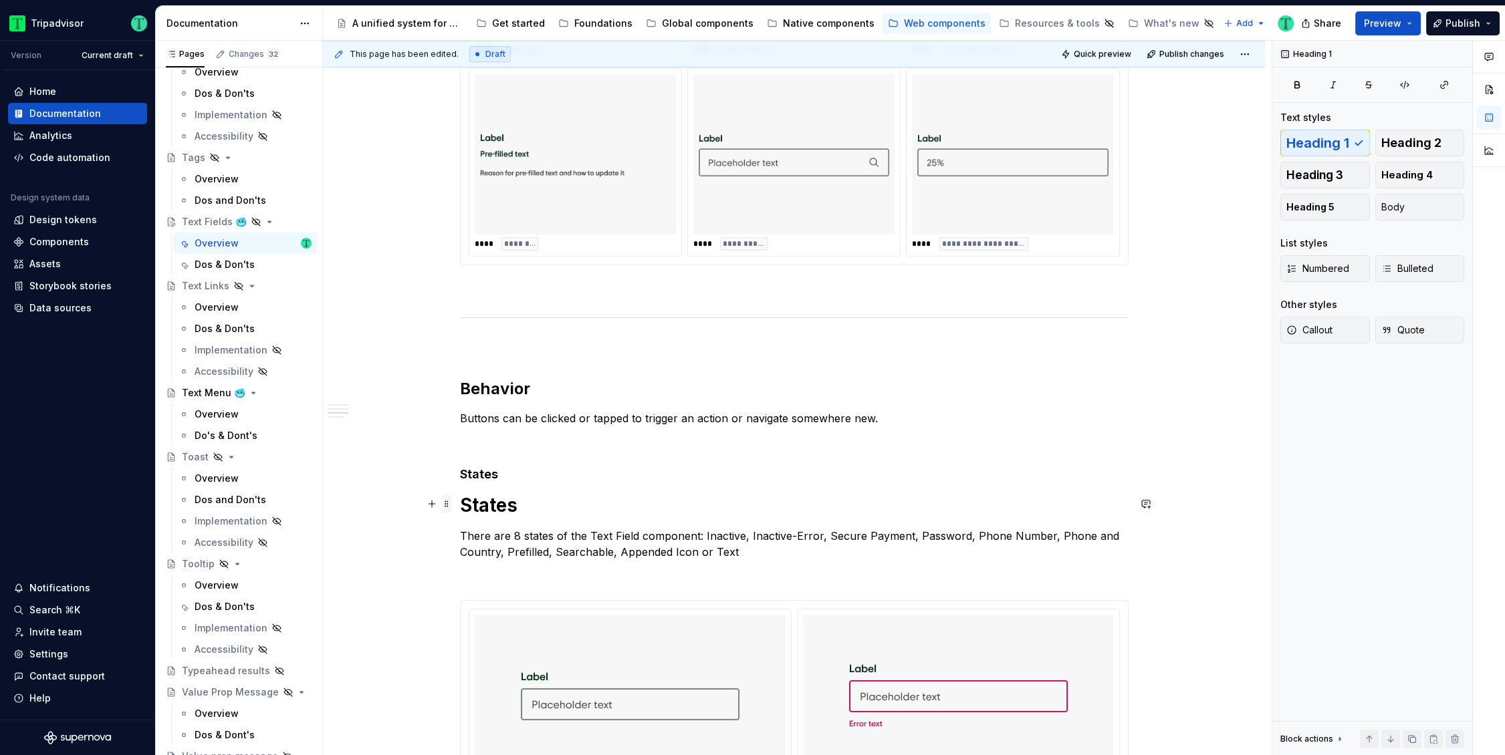
click at [445, 503] on span at bounding box center [446, 504] width 11 height 19
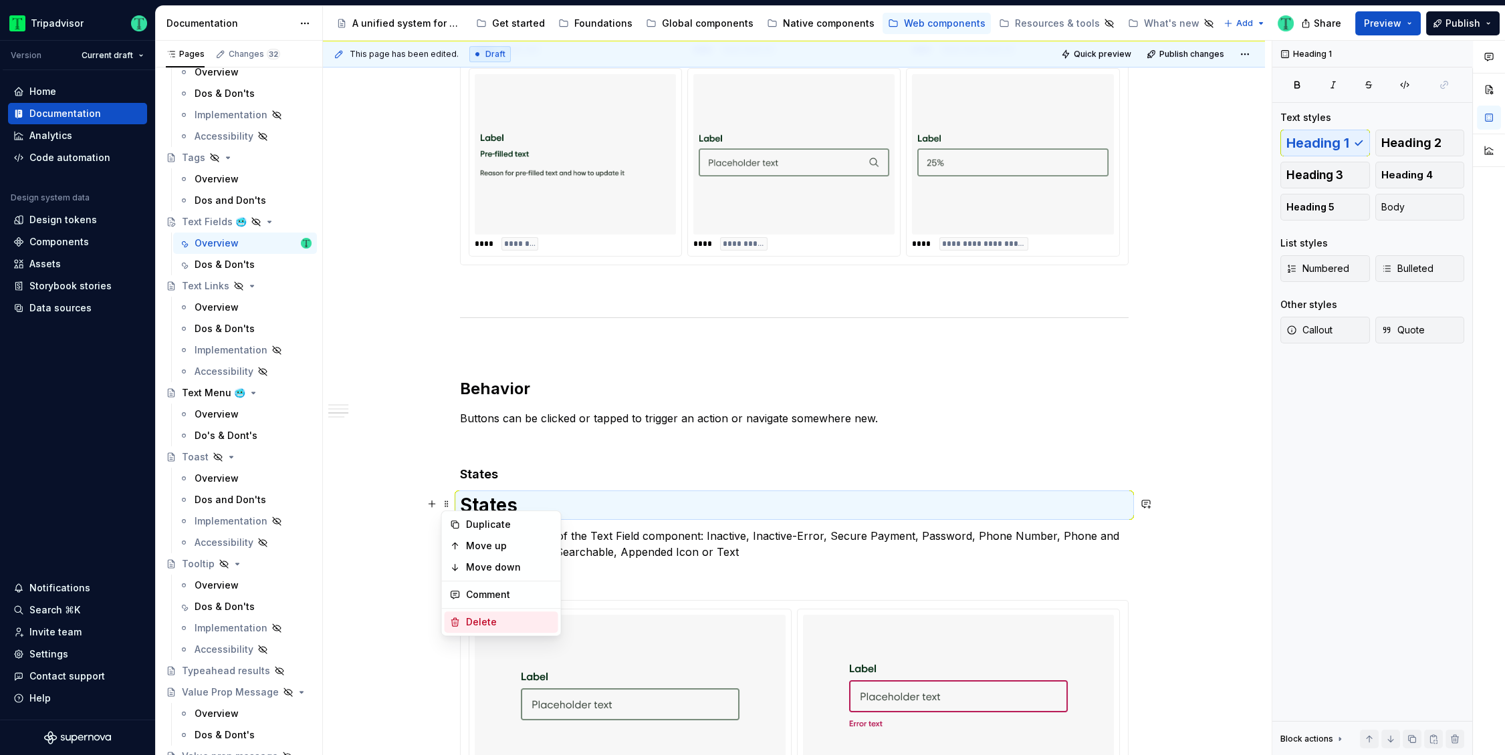
click at [475, 615] on div "Delete" at bounding box center [502, 622] width 114 height 21
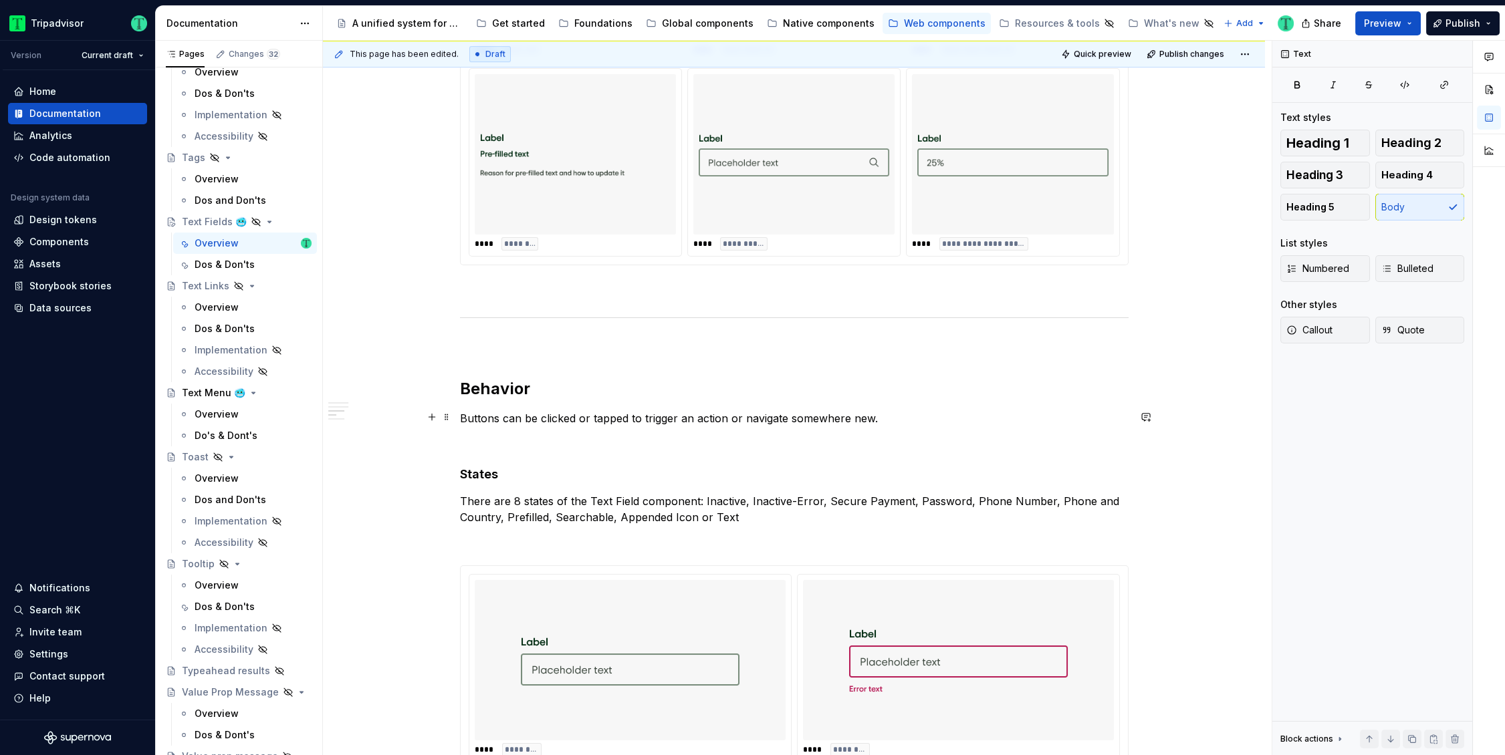
click at [495, 421] on p "Buttons can be clicked or tapped to trigger an action or navigate somewhere new." at bounding box center [794, 418] width 669 height 16
click at [511, 421] on p "Buttons can be clicked or tapped to trigger an action or navigate somewhere new." at bounding box center [794, 418] width 669 height 16
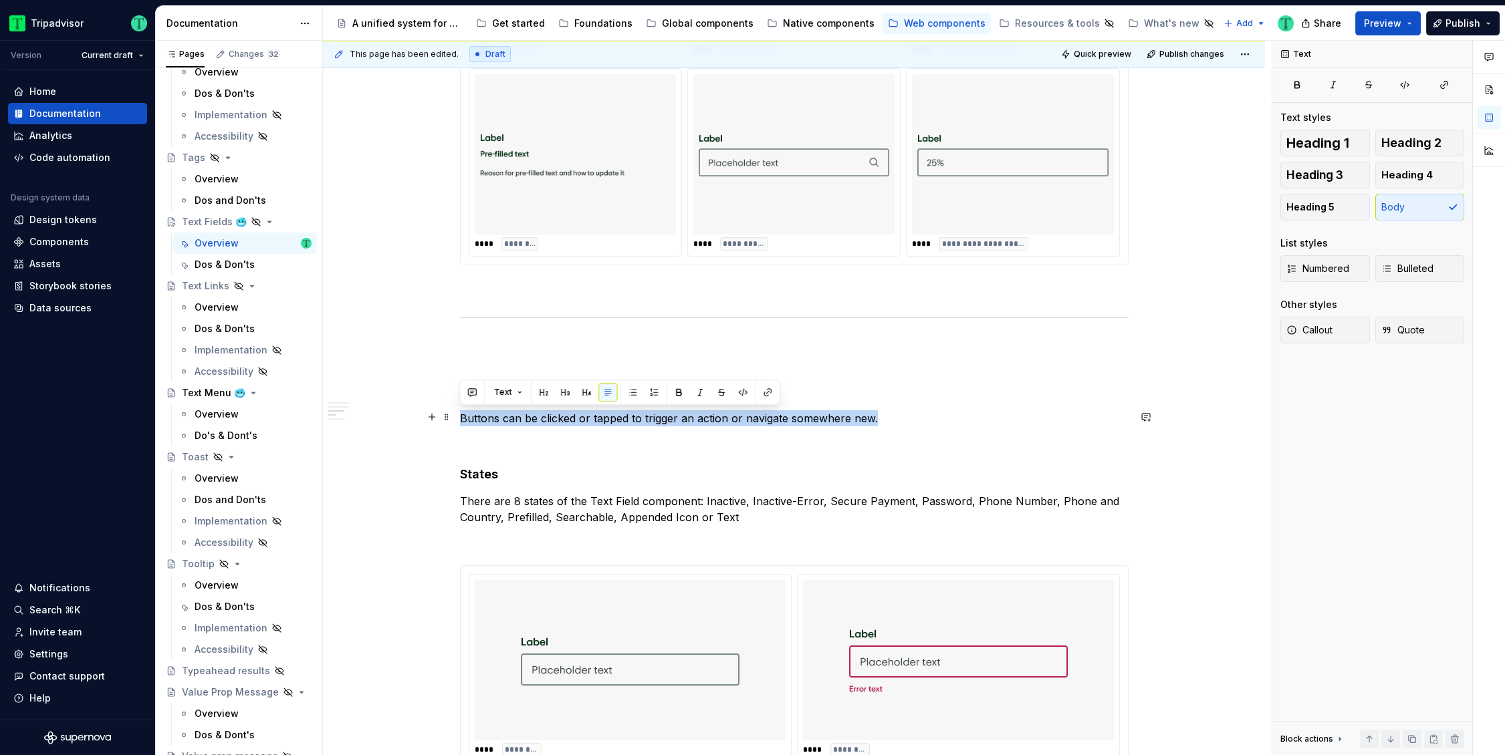
click at [511, 421] on p "Buttons can be clicked or tapped to trigger an action or navigate somewhere new." at bounding box center [794, 418] width 669 height 16
type textarea "*"
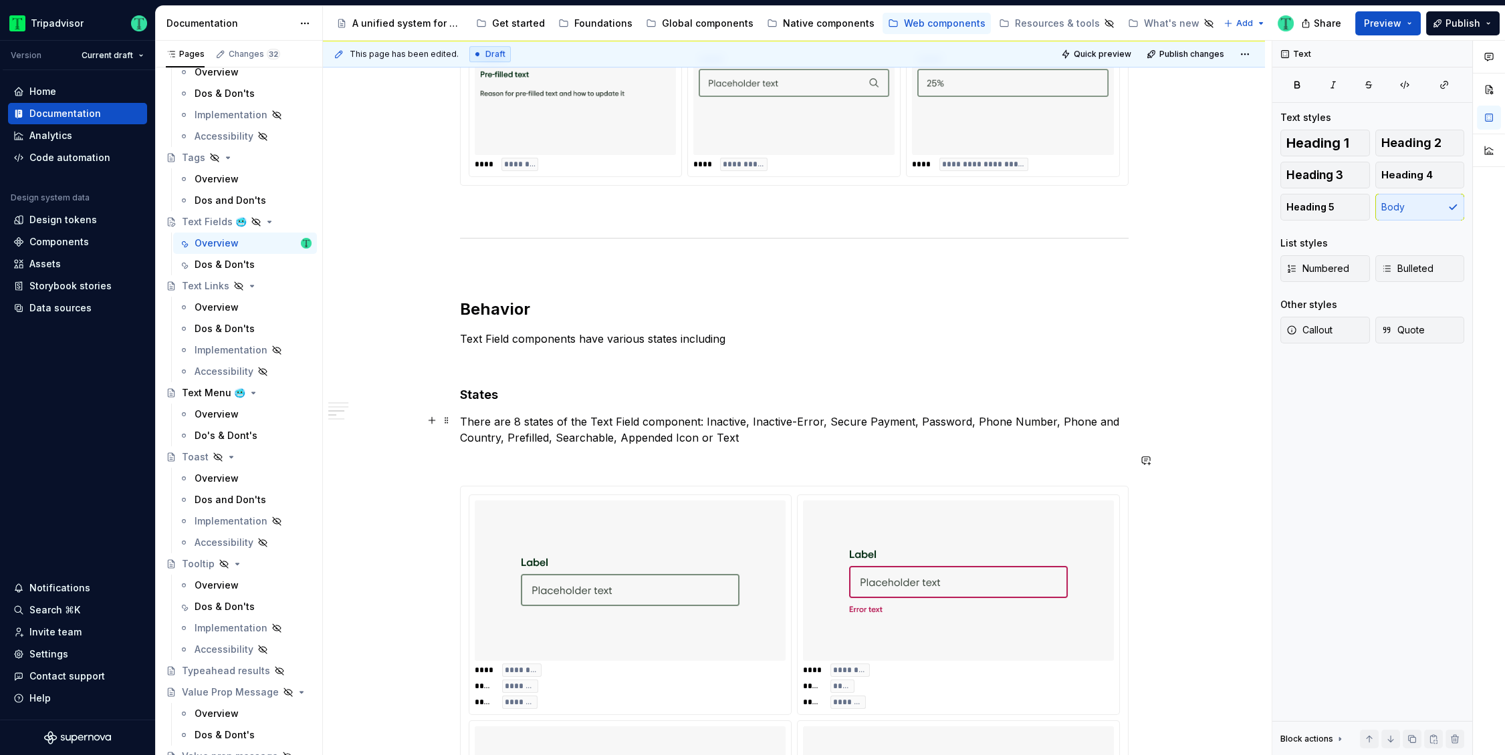
scroll to position [1401, 0]
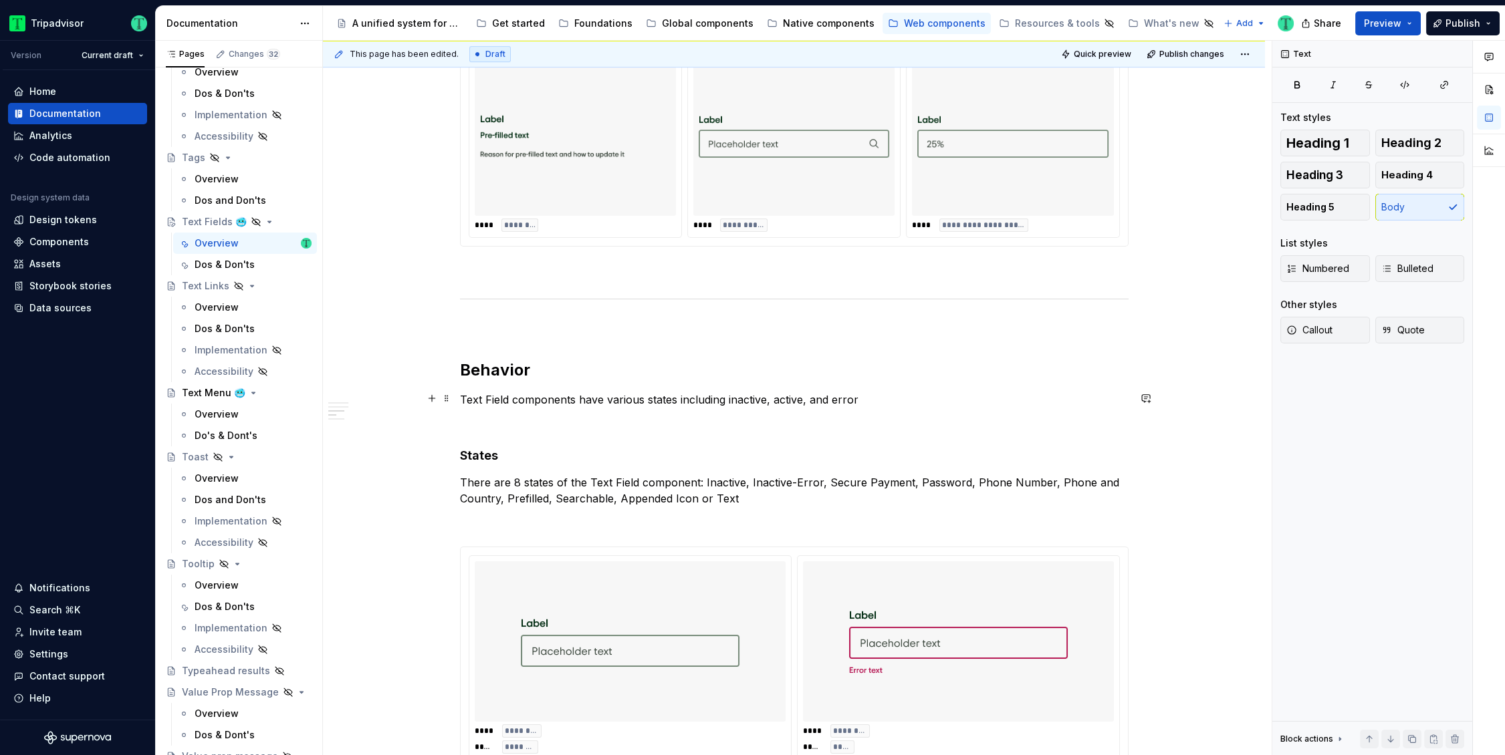
click at [870, 392] on p "Text Field components have various states including inactive, active, and error" at bounding box center [794, 400] width 669 height 16
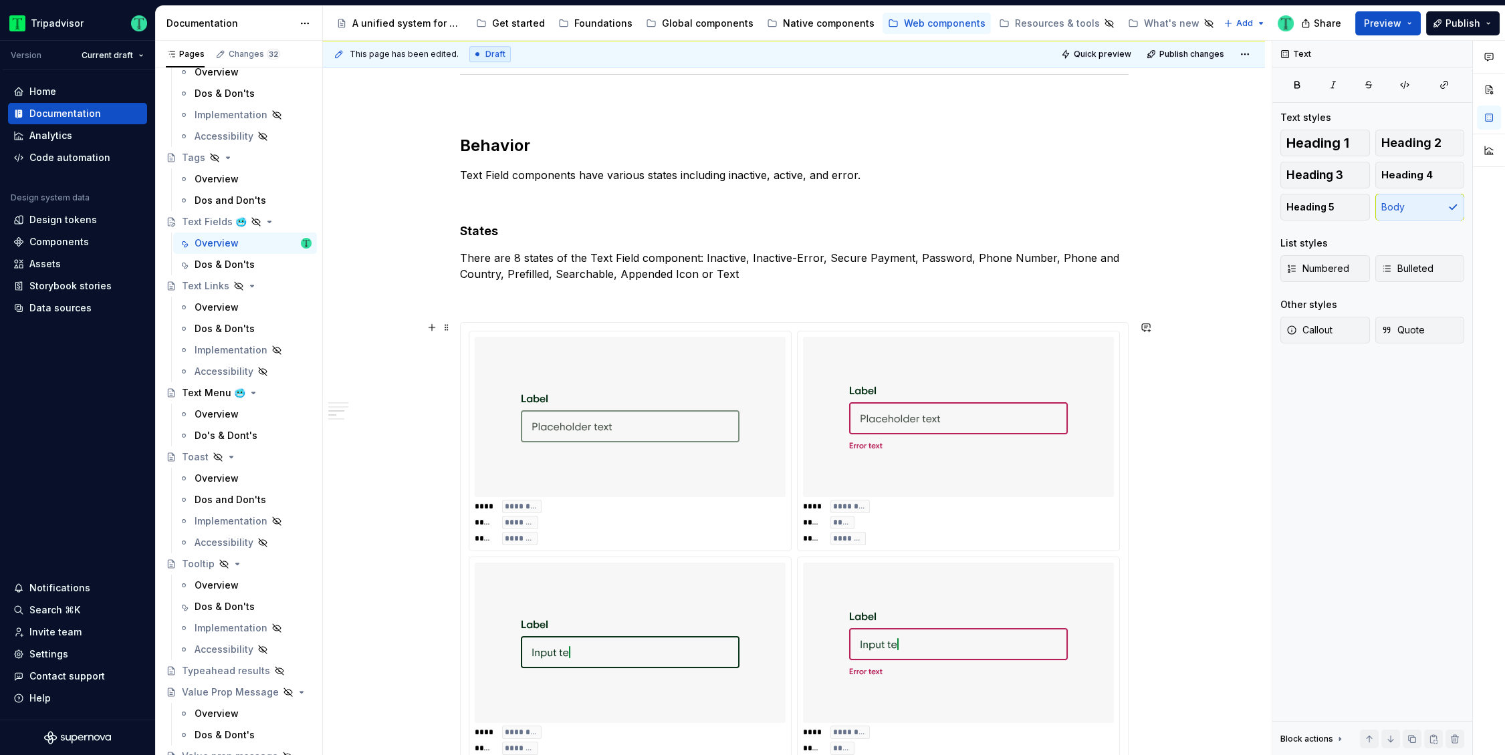
scroll to position [1622, 0]
click at [445, 260] on span at bounding box center [446, 260] width 11 height 19
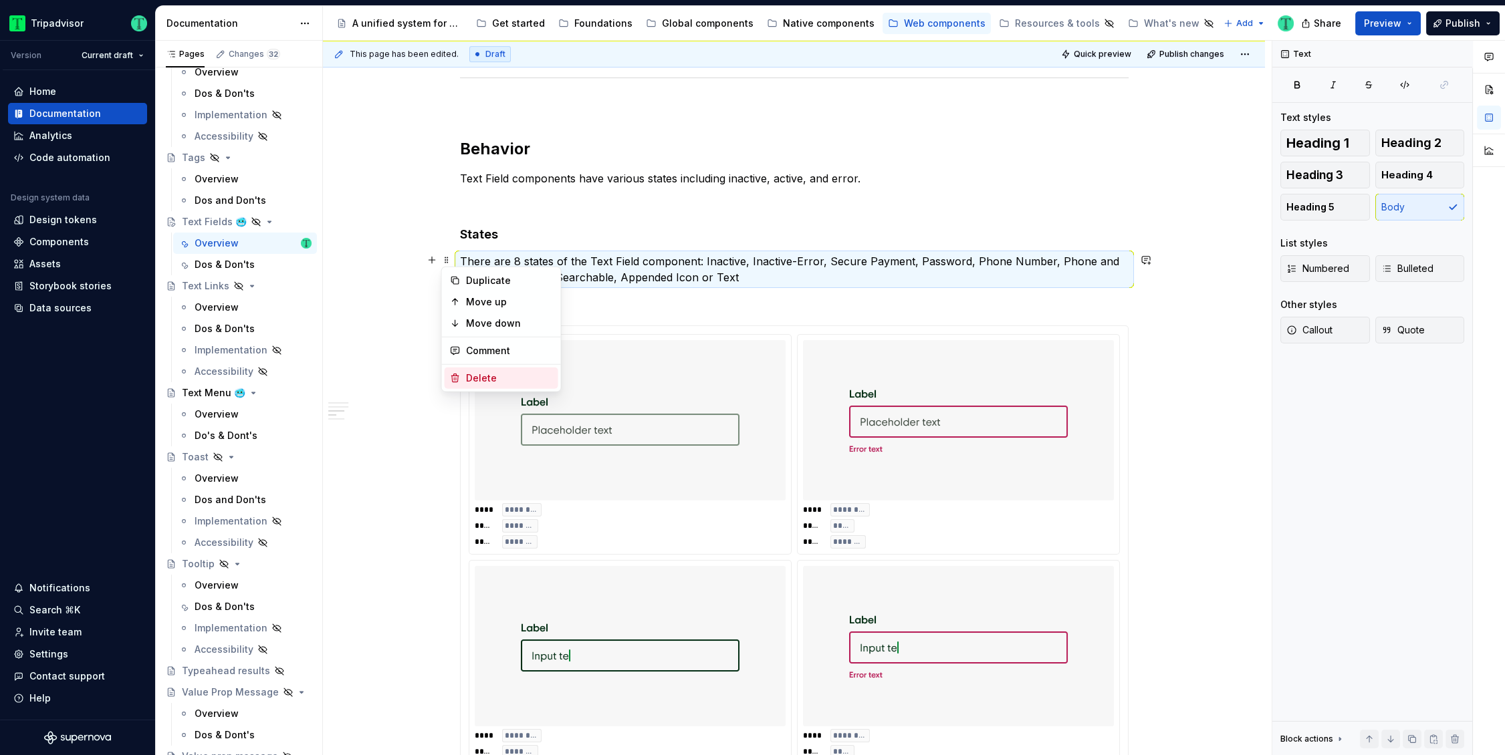
click at [453, 376] on icon at bounding box center [455, 378] width 11 height 11
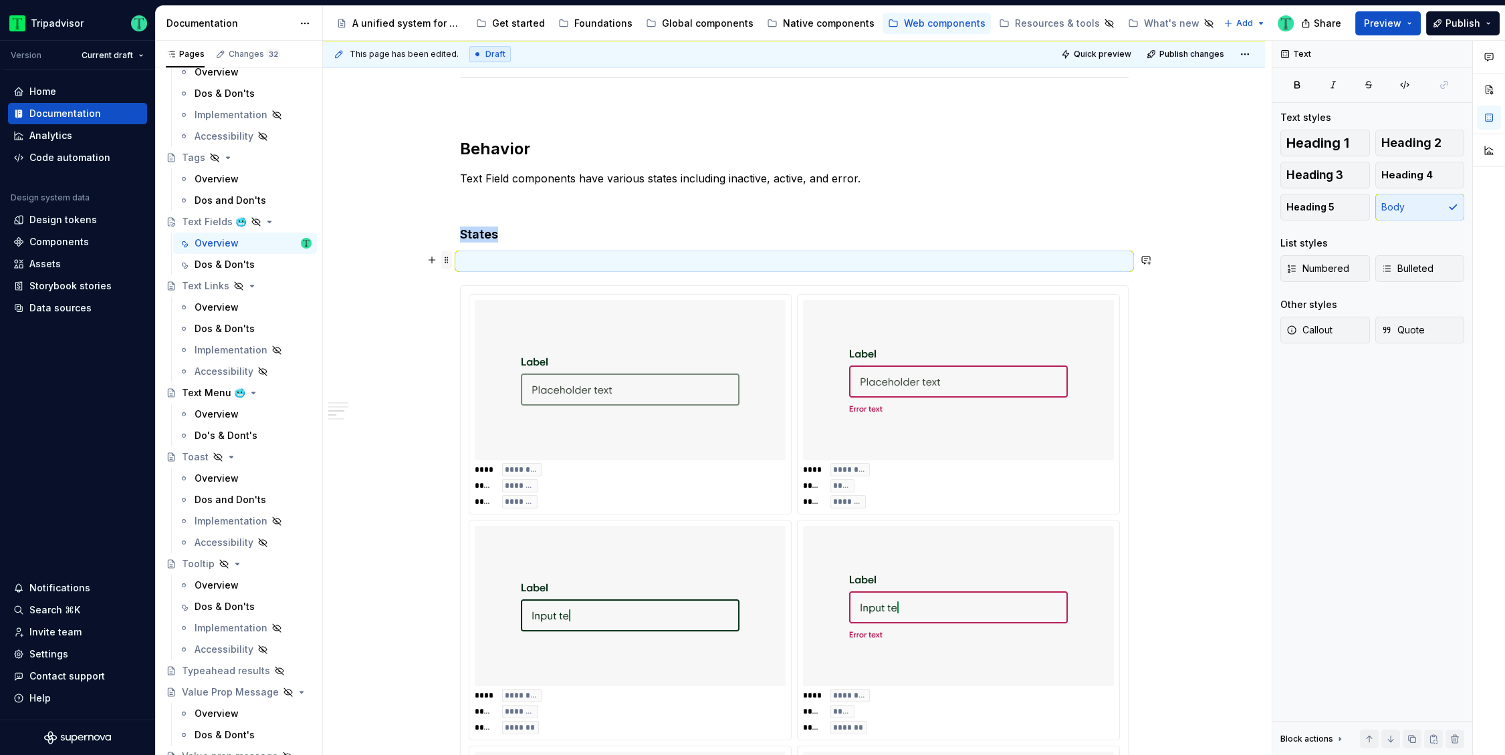
click at [447, 259] on span at bounding box center [446, 260] width 11 height 19
click at [463, 372] on div "Delete" at bounding box center [502, 378] width 114 height 21
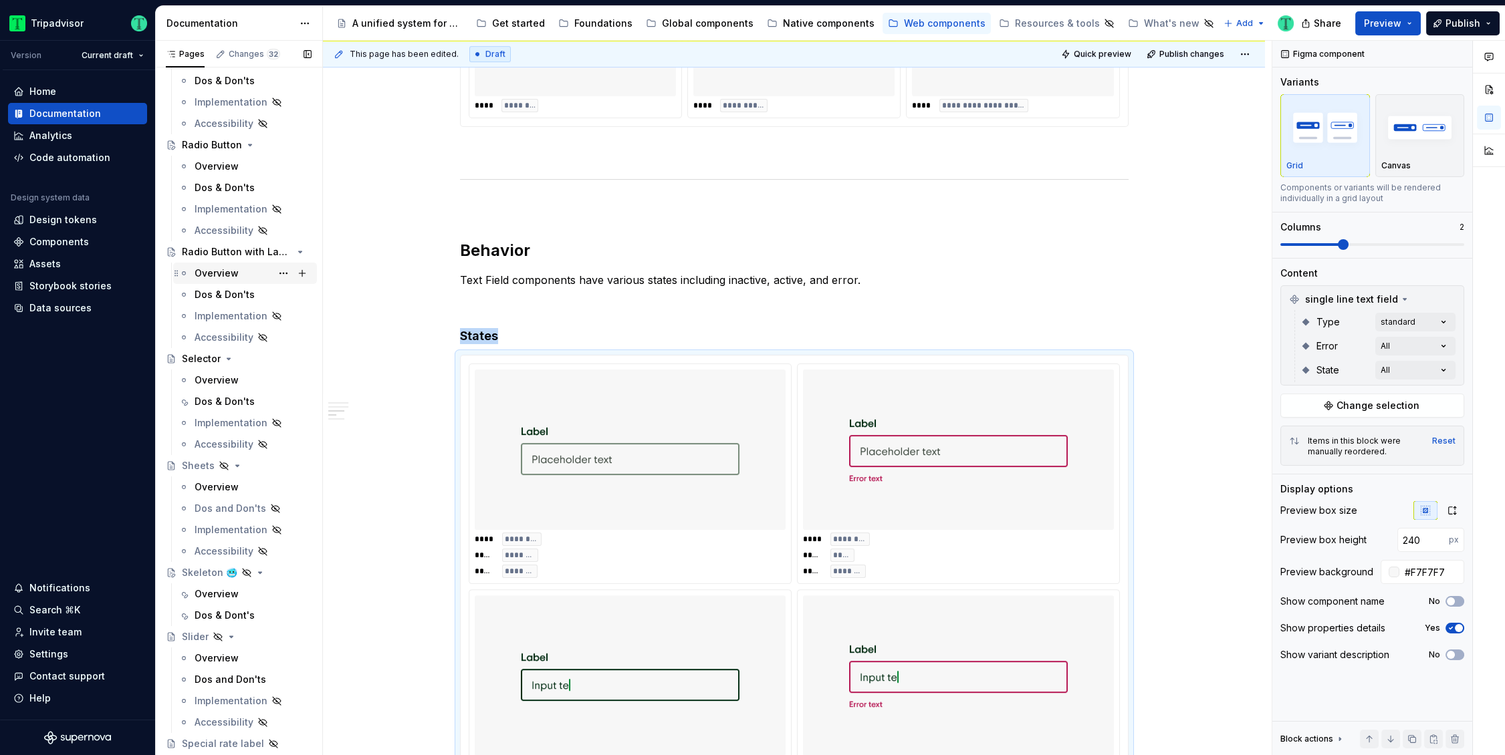
scroll to position [1975, 0]
click at [223, 164] on div "Overview" at bounding box center [217, 164] width 44 height 13
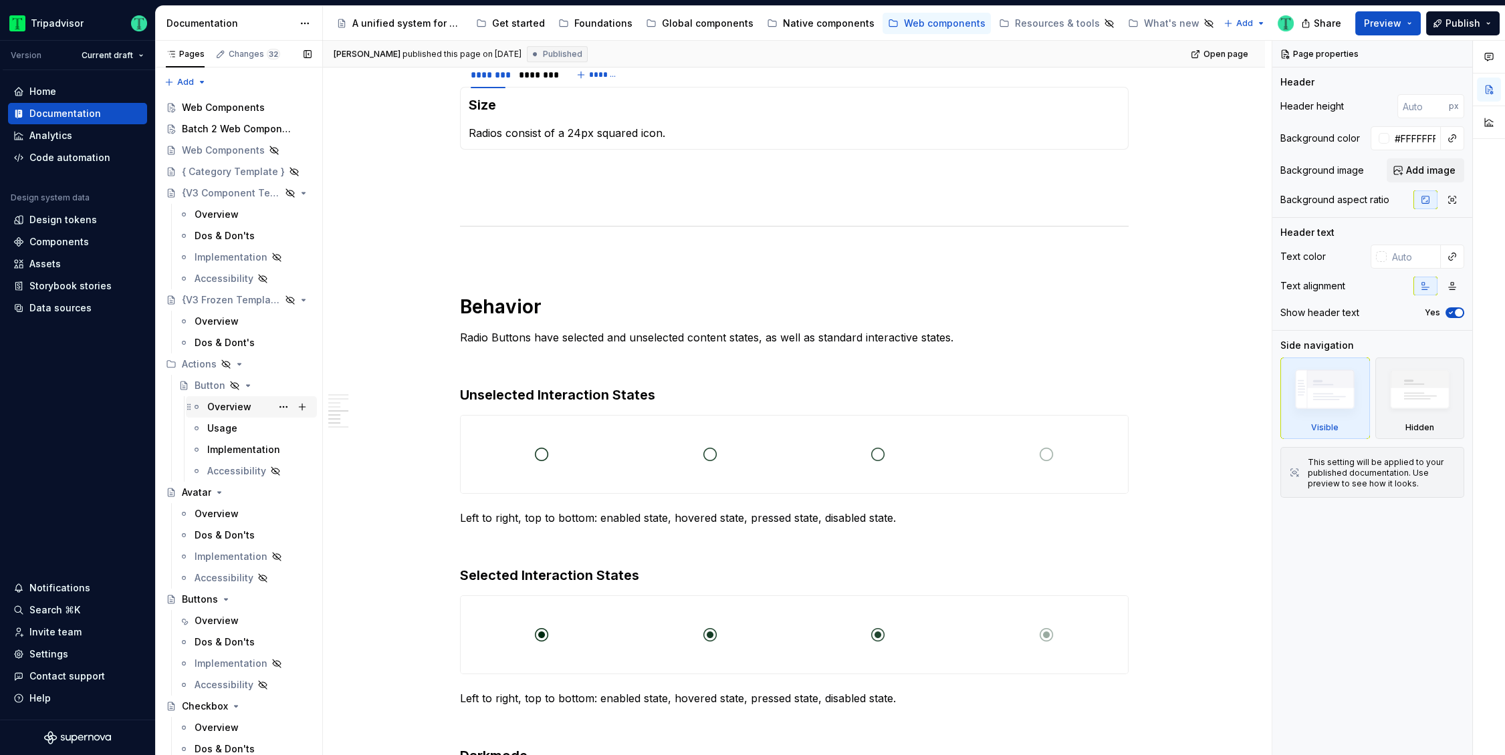
click at [207, 406] on div "Overview" at bounding box center [229, 406] width 44 height 13
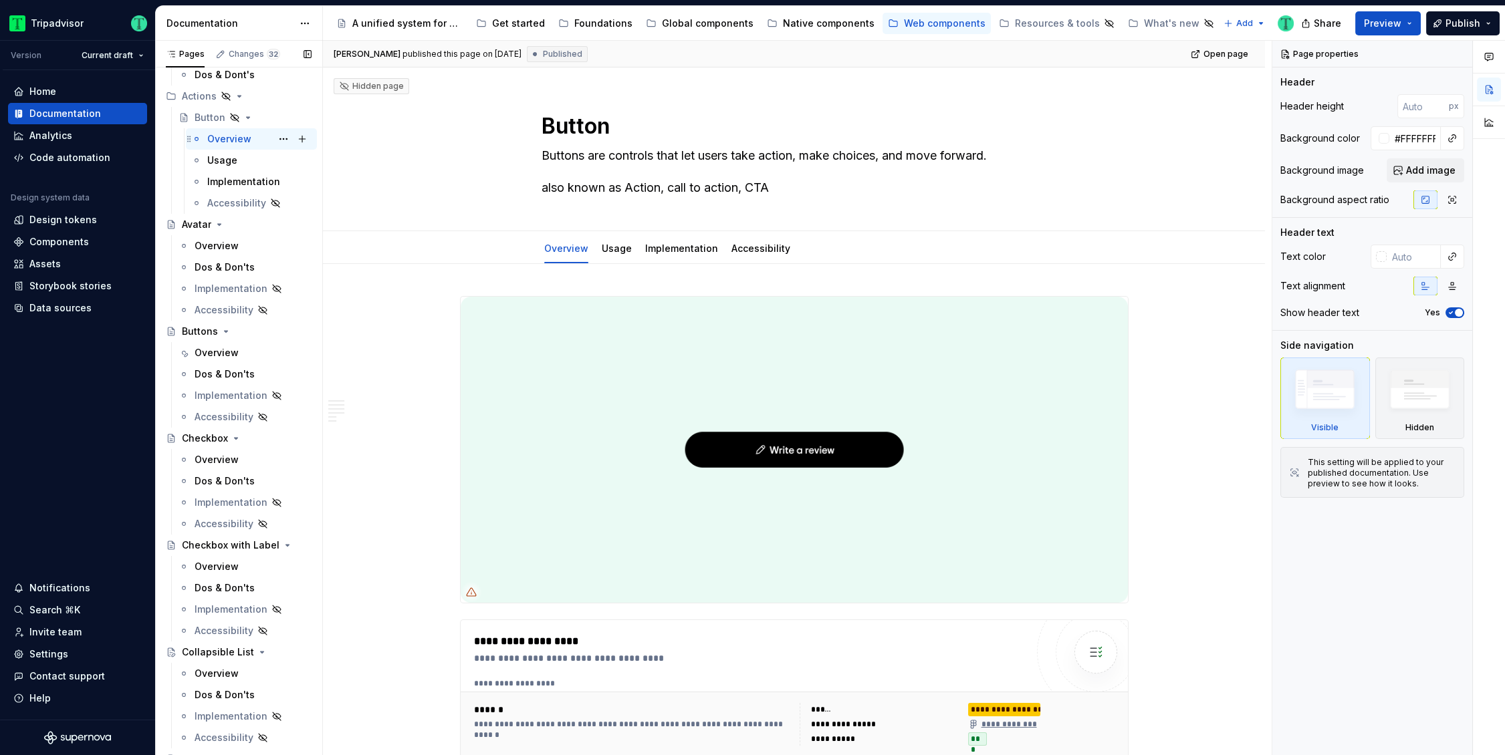
scroll to position [273, 0]
click at [203, 453] on div "Overview" at bounding box center [217, 455] width 44 height 13
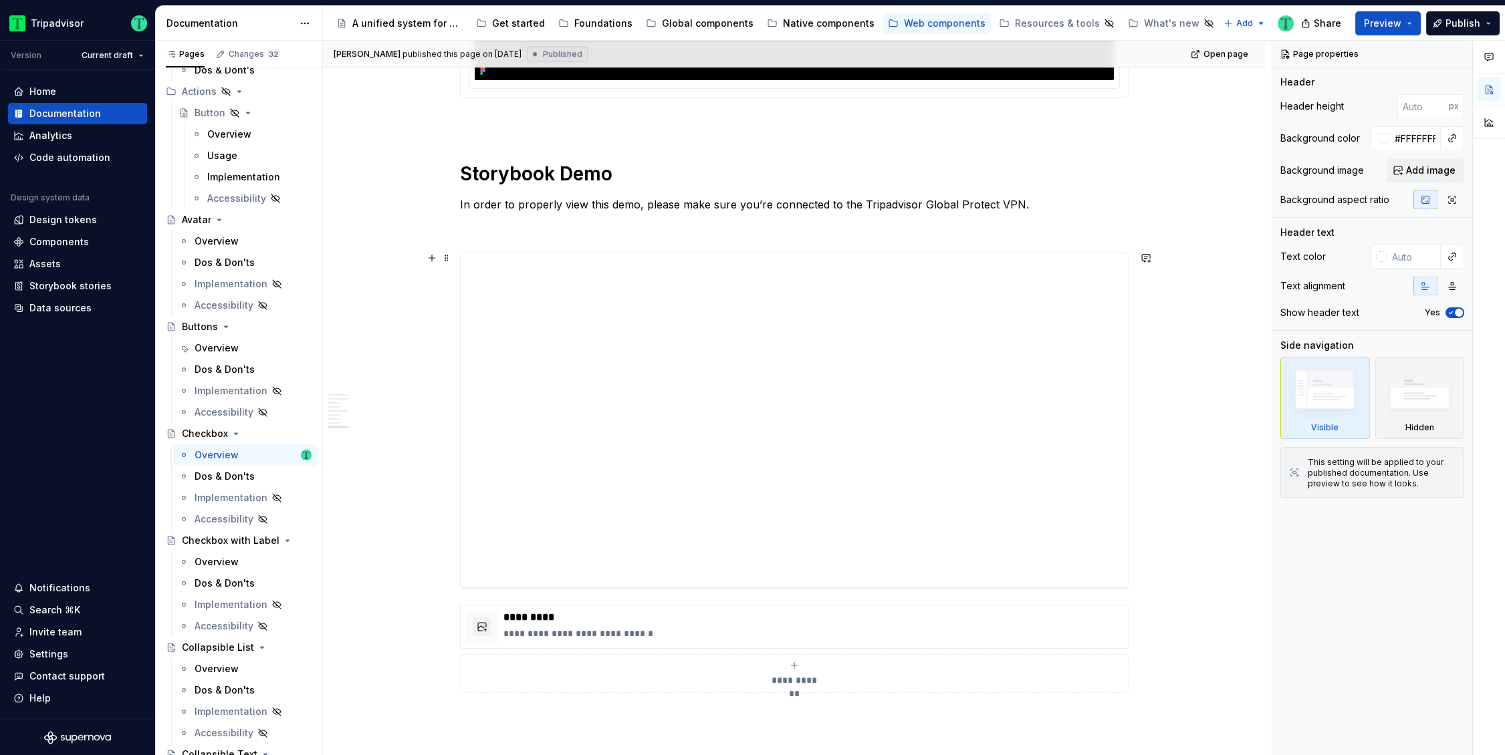
scroll to position [2343, 0]
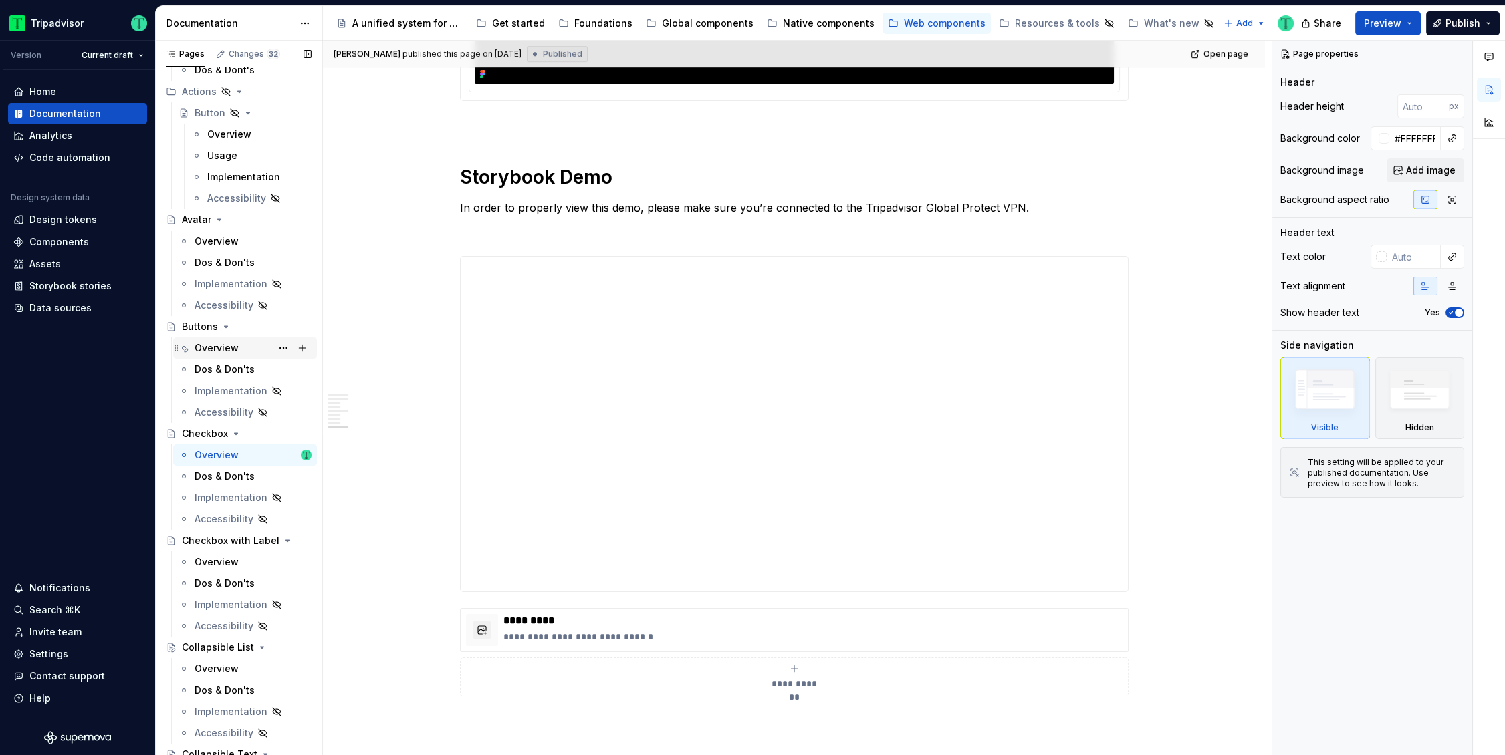
click at [221, 344] on div "Overview" at bounding box center [217, 348] width 44 height 13
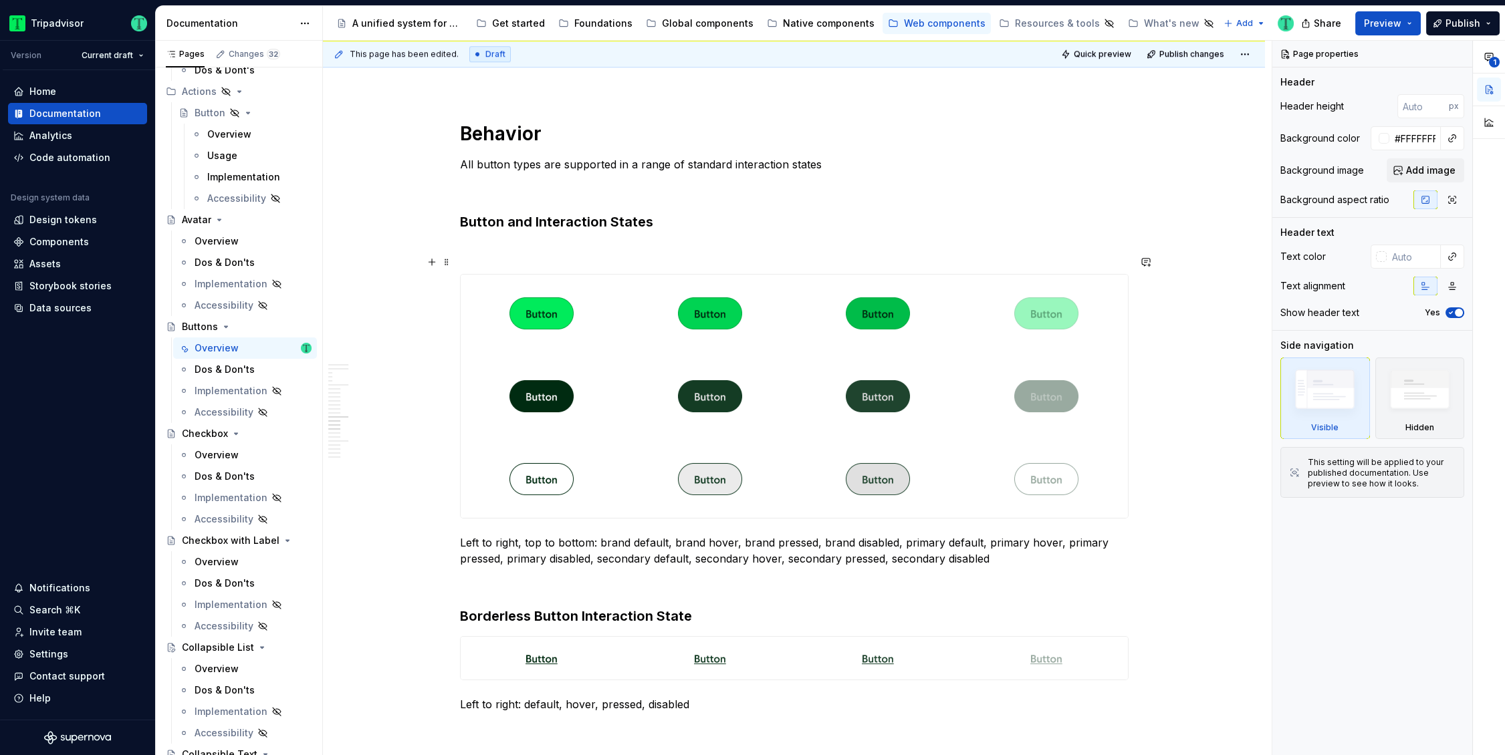
scroll to position [3310, 0]
type textarea "*"
